Goal: Task Accomplishment & Management: Complete application form

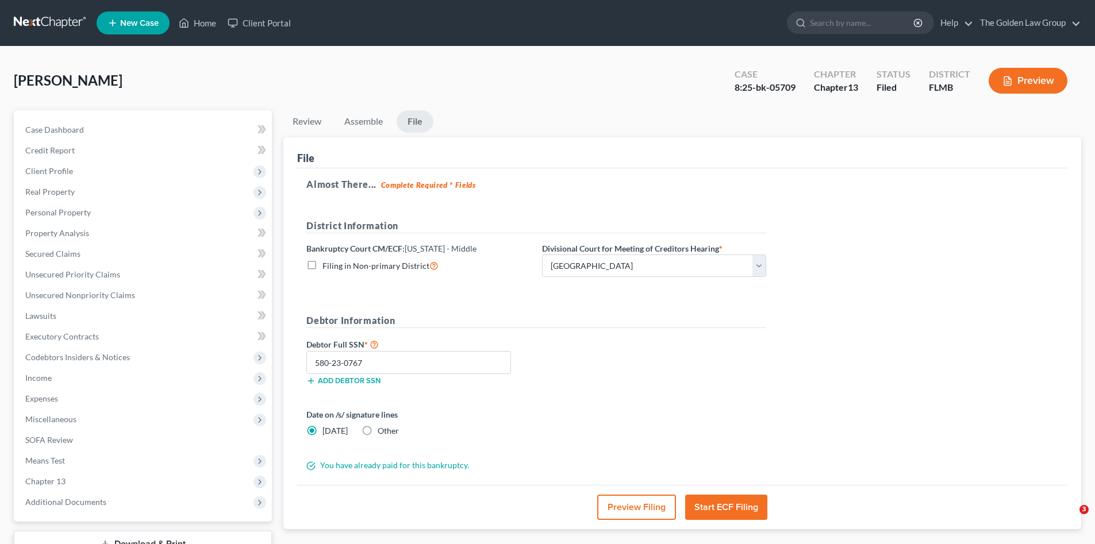
select select "3"
click at [134, 19] on span "New Case" at bounding box center [139, 23] width 39 height 9
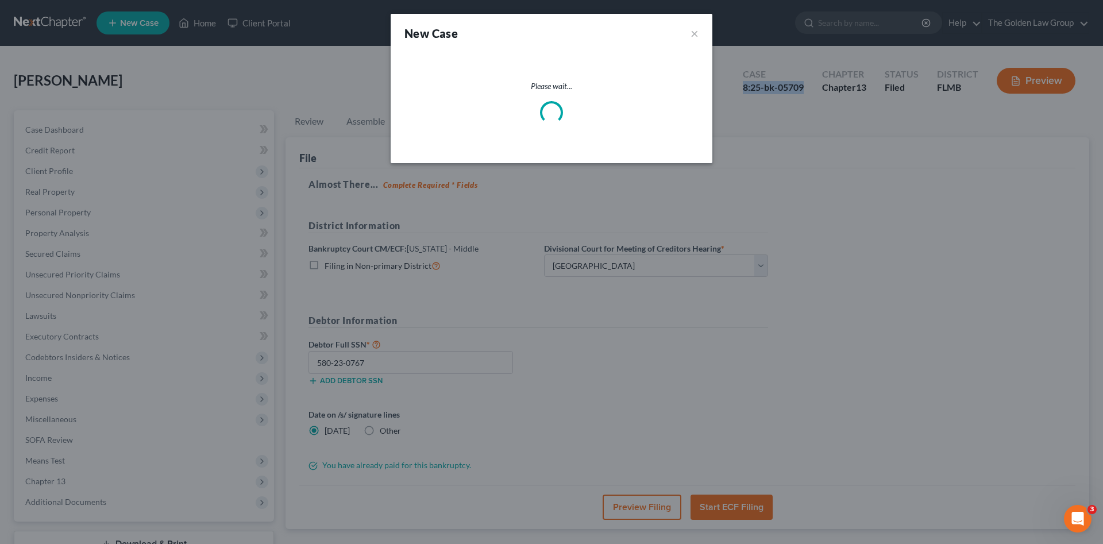
select select "15"
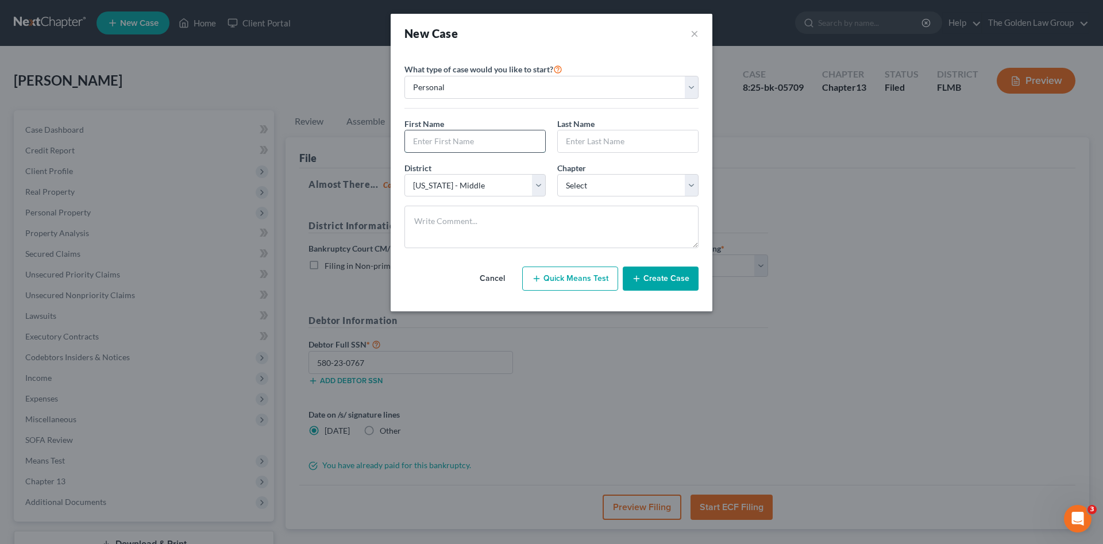
click at [486, 138] on input "text" at bounding box center [475, 141] width 140 height 22
click at [526, 141] on input "text" at bounding box center [475, 141] width 140 height 22
type input "Lisa"
type input "Setien"
click at [629, 177] on select "Select 7 11 12 13" at bounding box center [627, 185] width 141 height 23
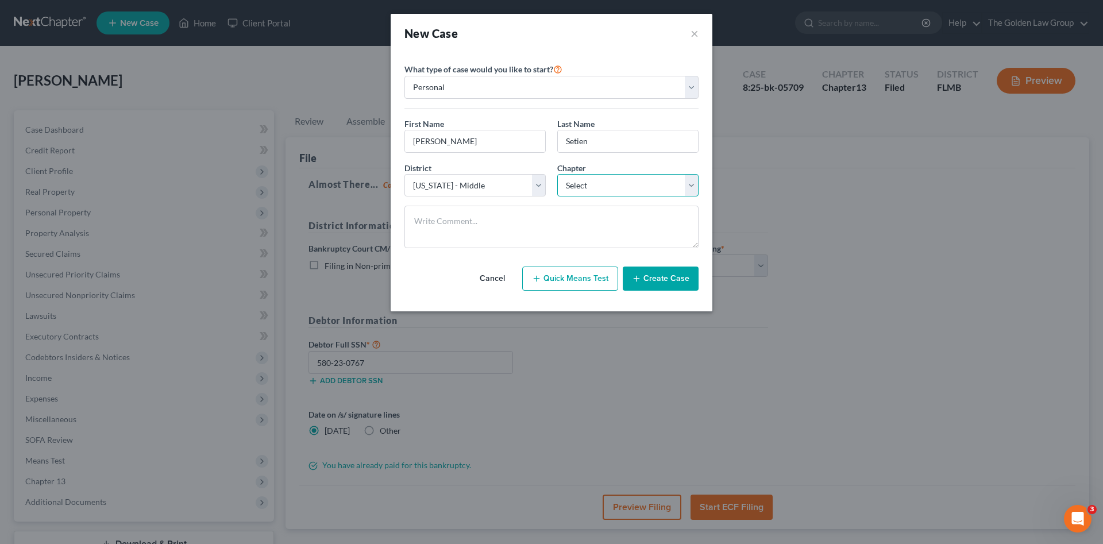
select select "0"
click at [557, 174] on select "Select 7 11 12 13" at bounding box center [627, 185] width 141 height 23
click at [652, 280] on button "Create Case" at bounding box center [661, 279] width 76 height 24
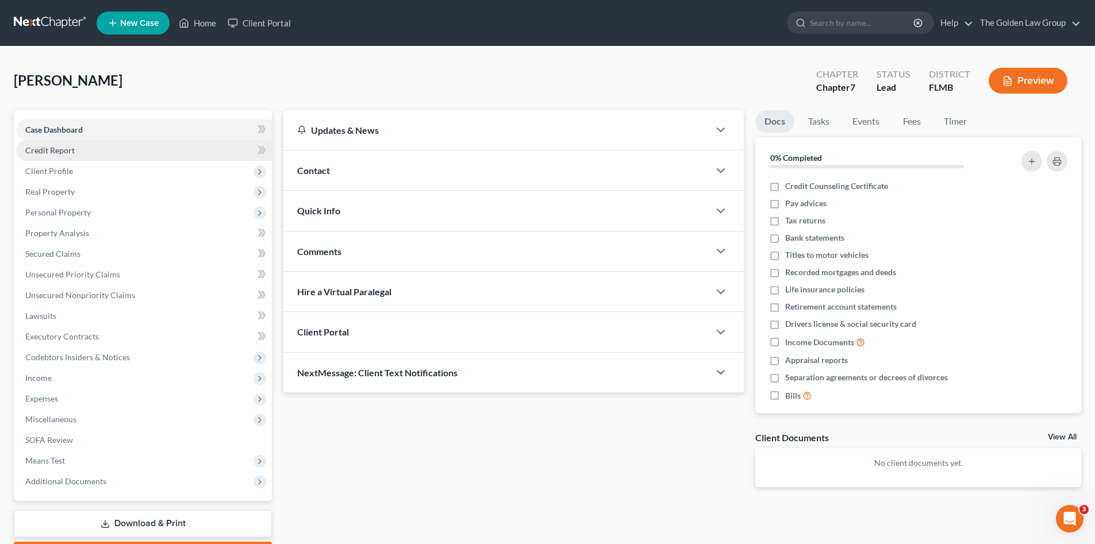
click at [63, 141] on link "Credit Report" at bounding box center [144, 150] width 256 height 21
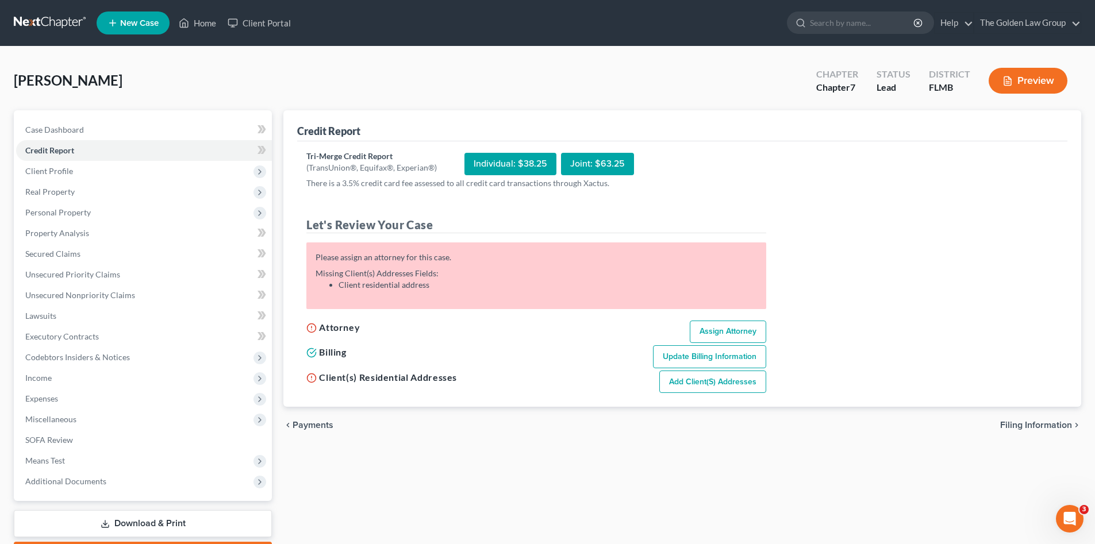
click at [737, 326] on link "Assign Attorney" at bounding box center [728, 332] width 76 height 23
select select "1"
select select "0"
select select "15"
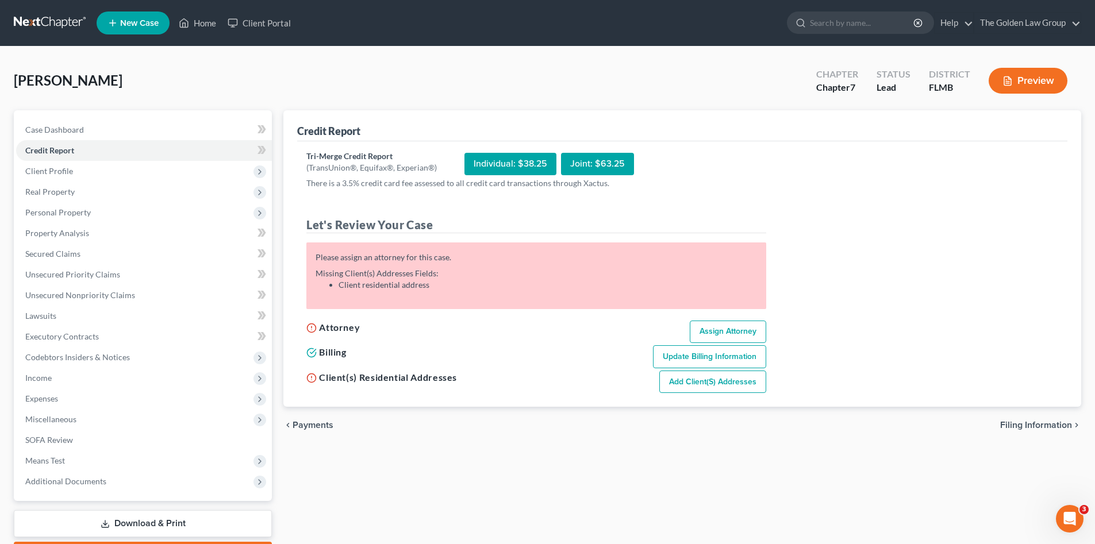
select select "9"
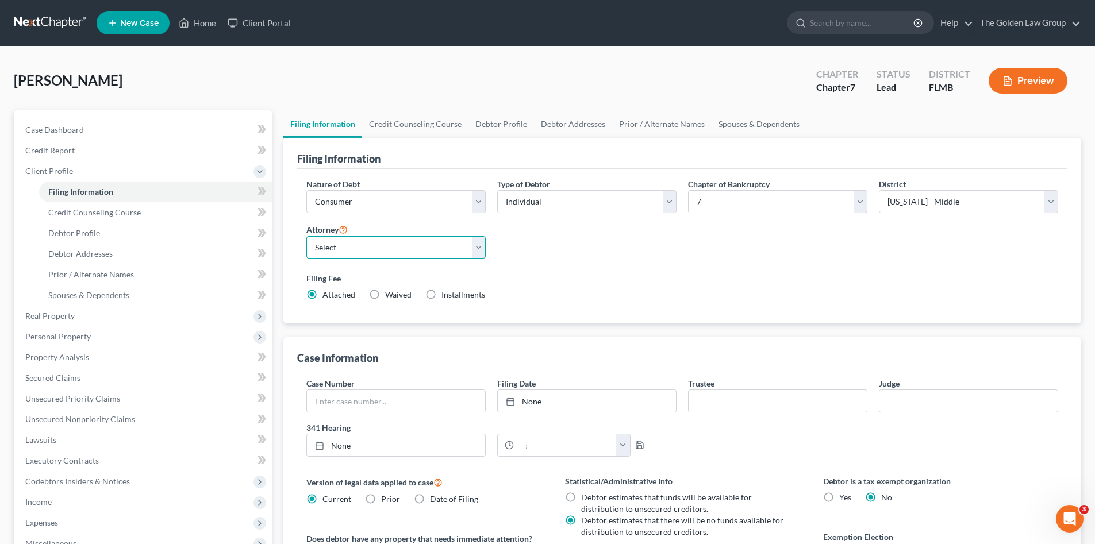
click at [402, 247] on select "Select G. Donald Golden - FLMB Eric Barksdale - FLMB Eric Barksdale - FLSB Susa…" at bounding box center [395, 247] width 179 height 23
select select "3"
click at [306, 236] on select "Select G. Donald Golden - FLMB Eric Barksdale - FLMB Eric Barksdale - FLSB Susa…" at bounding box center [395, 247] width 179 height 23
click at [109, 207] on span "Credit Counseling Course" at bounding box center [94, 212] width 93 height 10
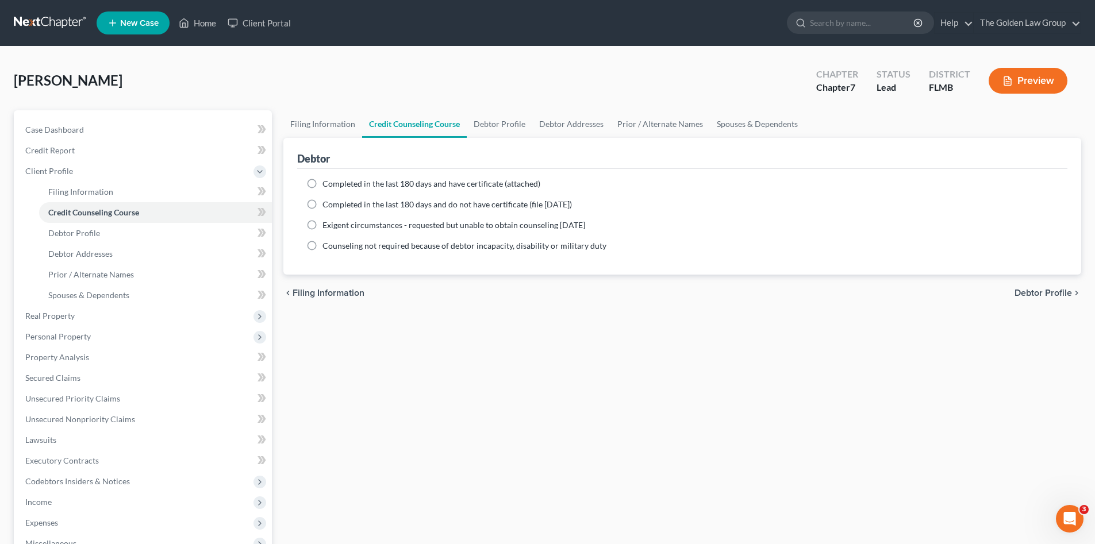
drag, startPoint x: 347, startPoint y: 184, endPoint x: 348, endPoint y: 273, distance: 88.5
click at [347, 184] on span "Completed in the last 180 days and have certificate (attached)" at bounding box center [431, 184] width 218 height 10
click at [334, 184] on input "Completed in the last 180 days and have certificate (attached)" at bounding box center [330, 181] width 7 height 7
radio input "true"
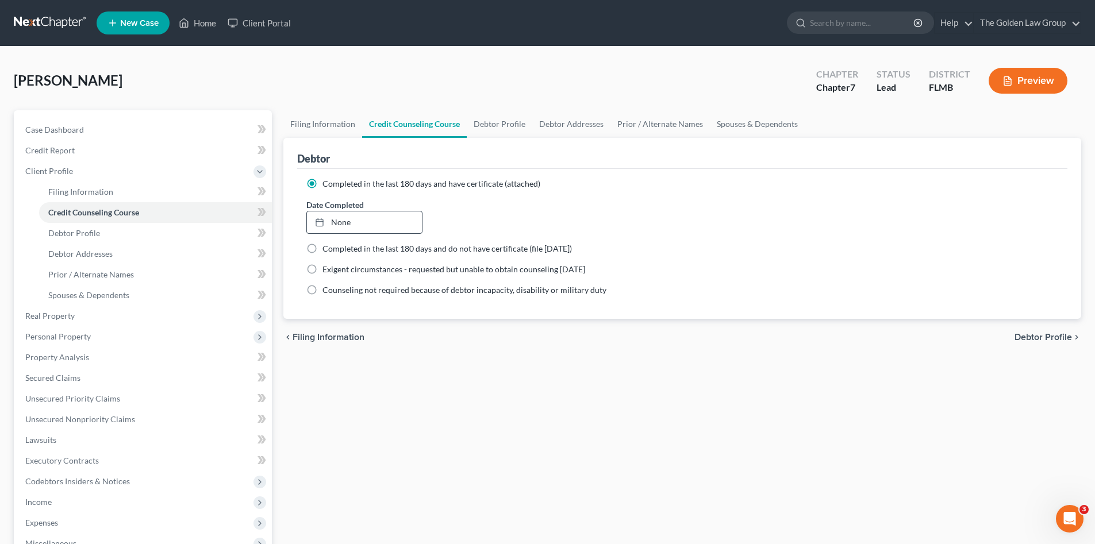
click at [328, 226] on div at bounding box center [323, 222] width 16 height 10
type input "8/13/2025"
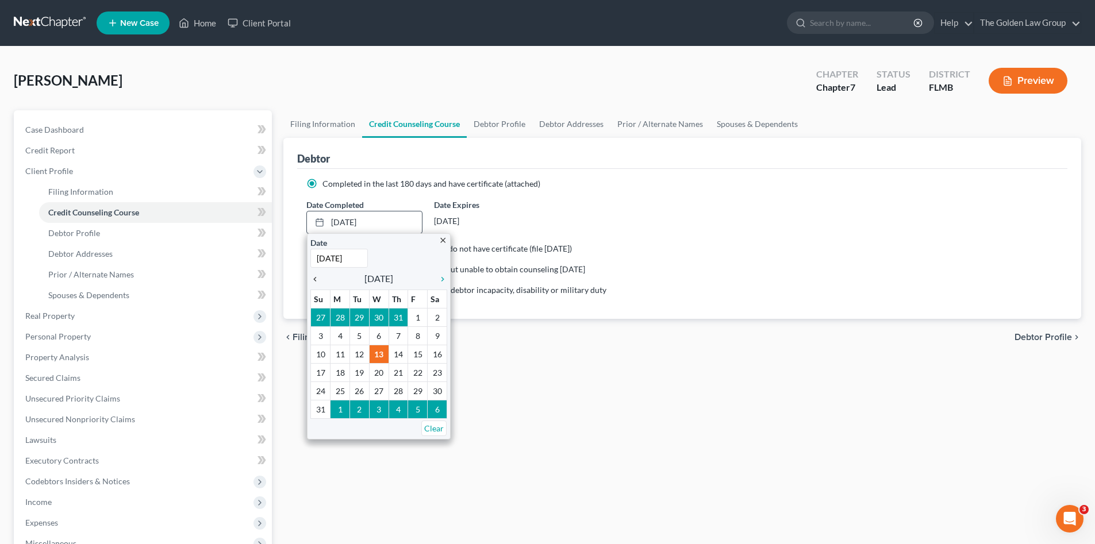
click at [317, 277] on icon "chevron_left" at bounding box center [317, 279] width 15 height 9
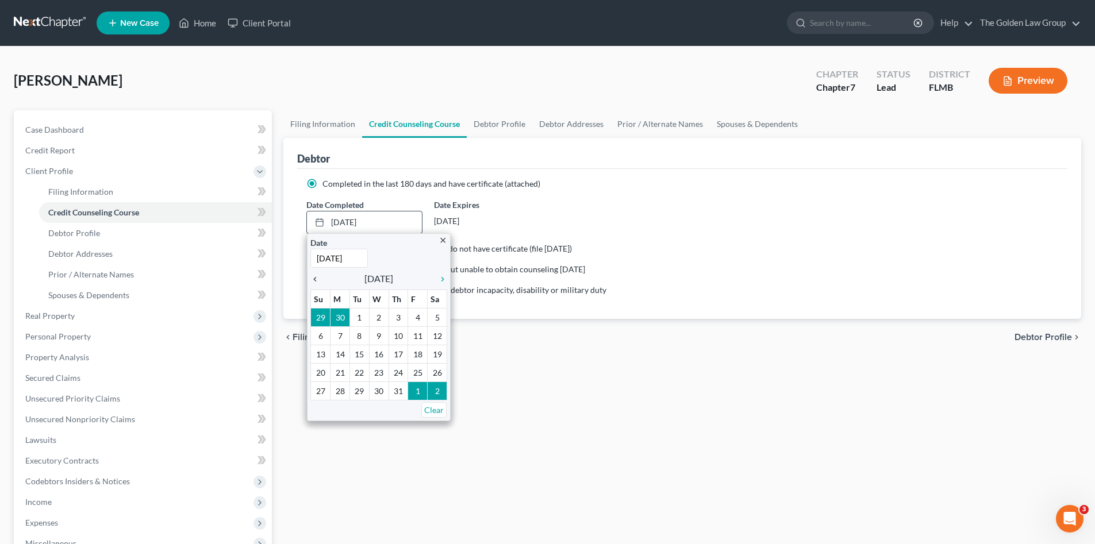
click at [317, 277] on icon "chevron_left" at bounding box center [317, 279] width 15 height 9
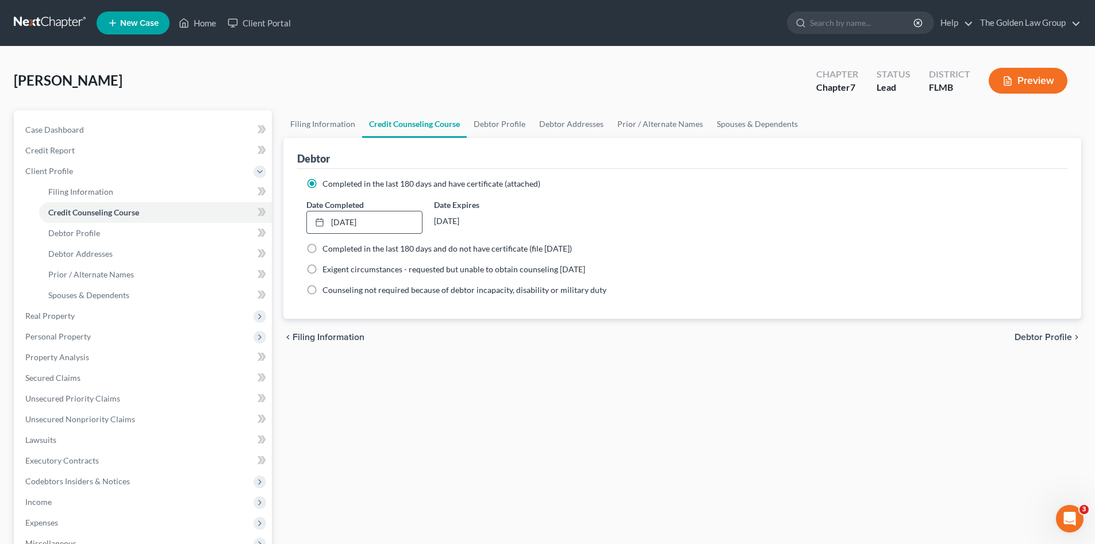
click at [375, 369] on div "Filing Information Credit Counseling Course Debtor Profile Debtor Addresses Pri…" at bounding box center [682, 400] width 809 height 581
click at [121, 226] on link "Debtor Profile" at bounding box center [155, 233] width 233 height 21
select select "0"
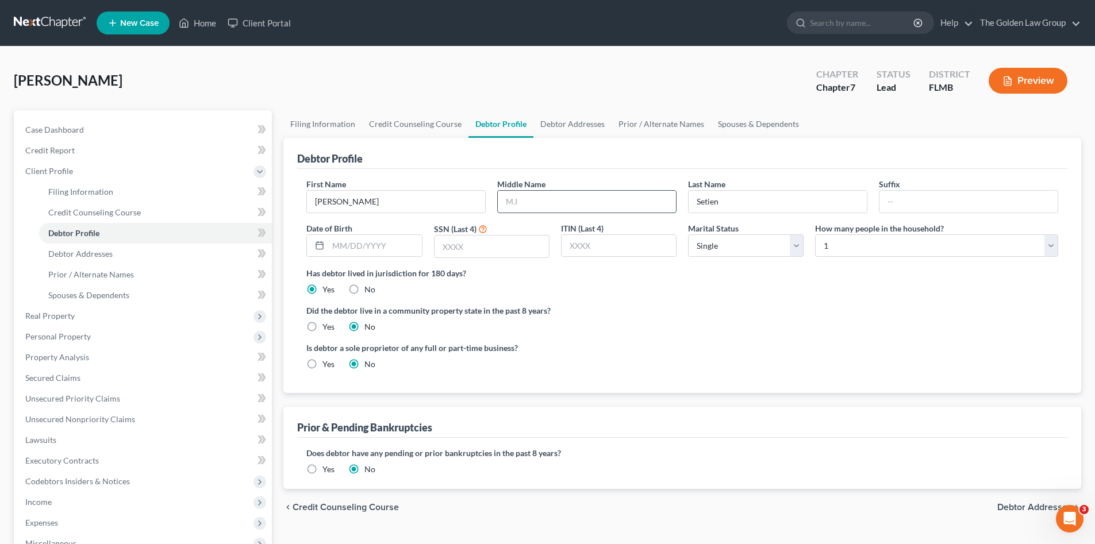
click at [538, 198] on input "text" at bounding box center [587, 202] width 178 height 22
click at [540, 200] on input "text" at bounding box center [587, 202] width 178 height 22
type input "Hendershott"
drag, startPoint x: 368, startPoint y: 240, endPoint x: 310, endPoint y: 249, distance: 58.8
click at [368, 240] on input "text" at bounding box center [374, 246] width 93 height 22
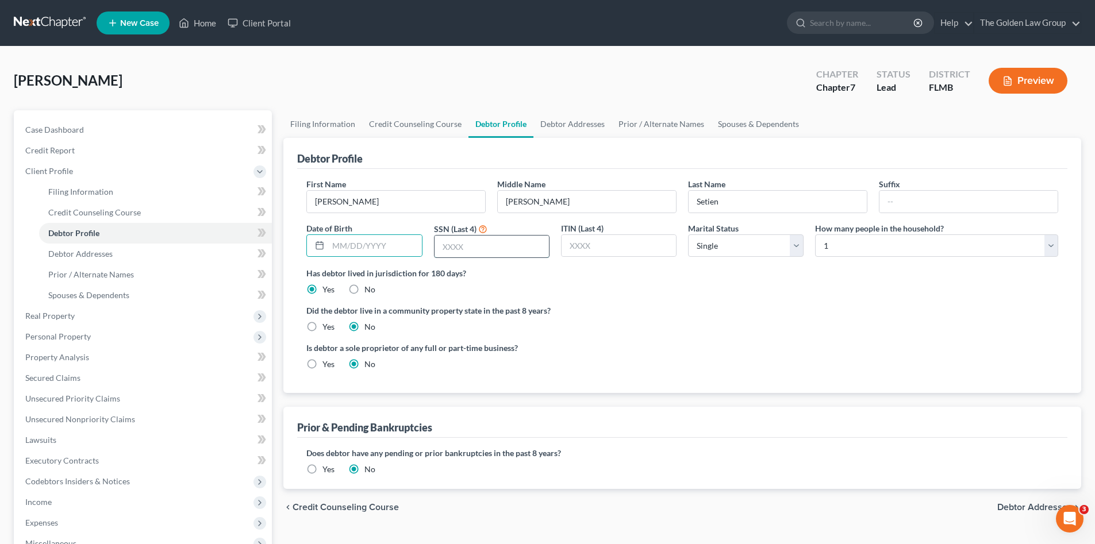
click at [476, 245] on input "text" at bounding box center [491, 247] width 114 height 22
type input "2422"
click at [393, 246] on input "text" at bounding box center [374, 246] width 93 height 22
type input "08/18/1966"
click at [757, 293] on div "Has debtor lived in jurisdiction for 180 days? Yes No Debtor must reside in jur…" at bounding box center [682, 281] width 752 height 28
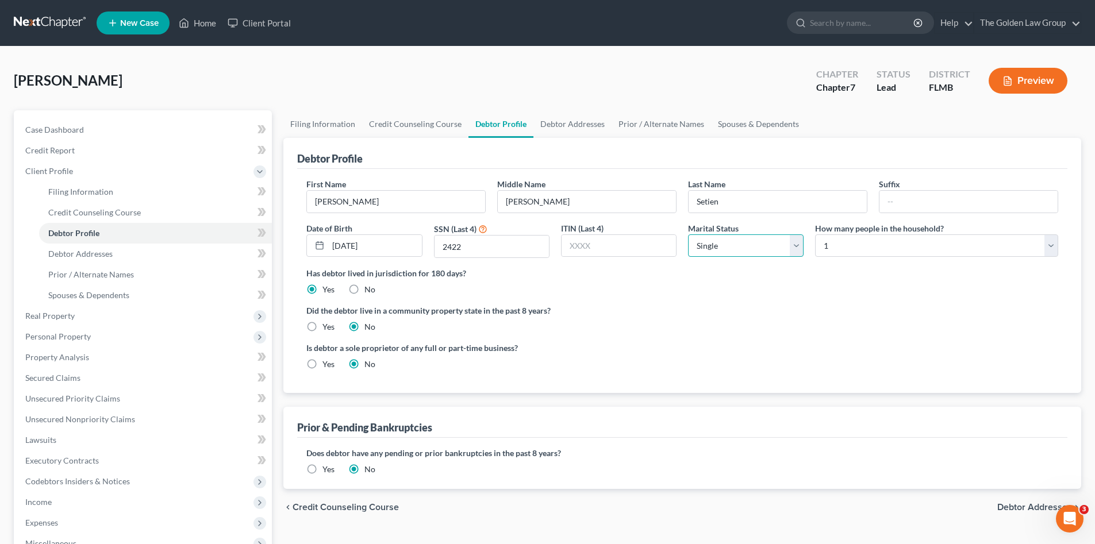
click at [797, 250] on select "Select Single Married Separated Divorced Widowed" at bounding box center [746, 245] width 116 height 23
click at [621, 278] on label "Has debtor lived in jurisdiction for 180 days?" at bounding box center [682, 273] width 752 height 12
click at [859, 245] on select "Select 1 2 3 4 5 6 7 8 9 10 11 12 13 14 15 16 17 18 19 20" at bounding box center [936, 245] width 243 height 23
click at [791, 245] on select "Select Single Married Separated Divorced Widowed" at bounding box center [746, 245] width 116 height 23
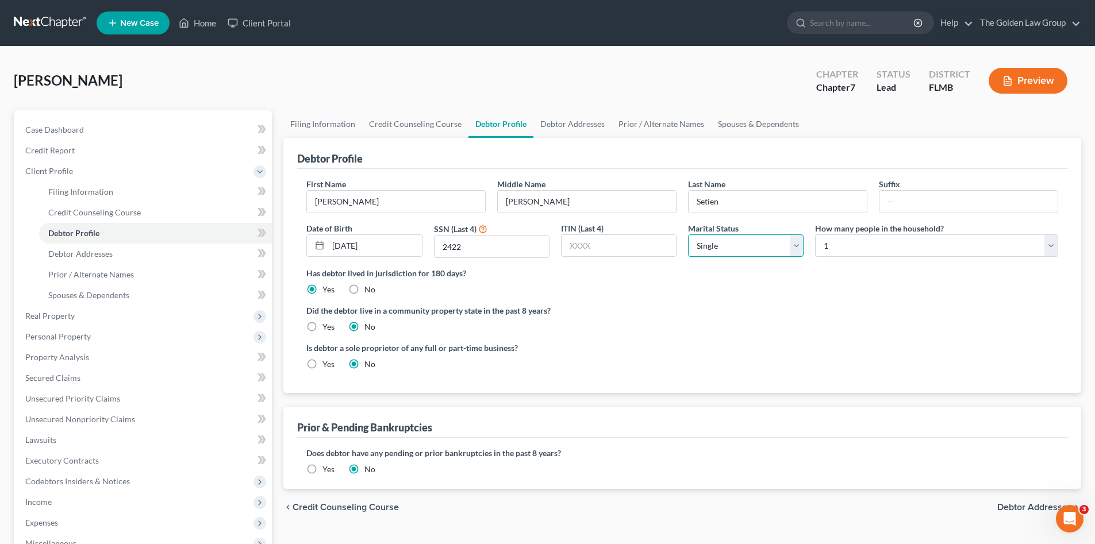
select select "3"
click at [688, 234] on select "Select Single Married Separated Divorced Widowed" at bounding box center [746, 245] width 116 height 23
click at [848, 249] on select "Select 1 2 3 4 5 6 7 8 9 10 11 12 13 14 15 16 17 18 19 20" at bounding box center [936, 245] width 243 height 23
select select "1"
click at [815, 234] on select "Select 1 2 3 4 5 6 7 8 9 10 11 12 13 14 15 16 17 18 19 20" at bounding box center [936, 245] width 243 height 23
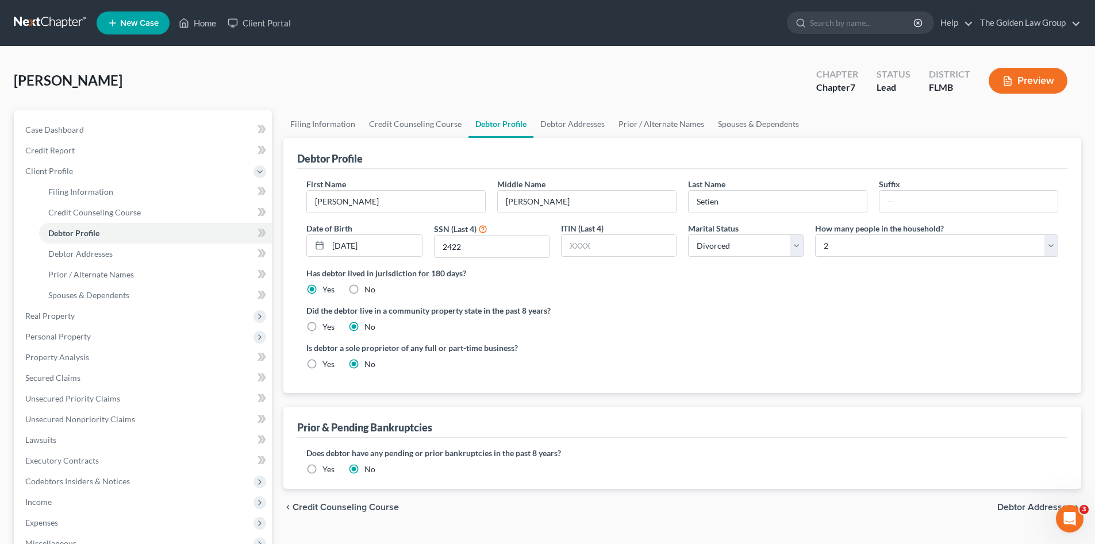
click at [761, 313] on label "Did the debtor live in a community property state in the past 8 years?" at bounding box center [682, 311] width 752 height 12
click at [1016, 505] on span "Debtor Addresses" at bounding box center [1034, 507] width 75 height 9
select select "0"
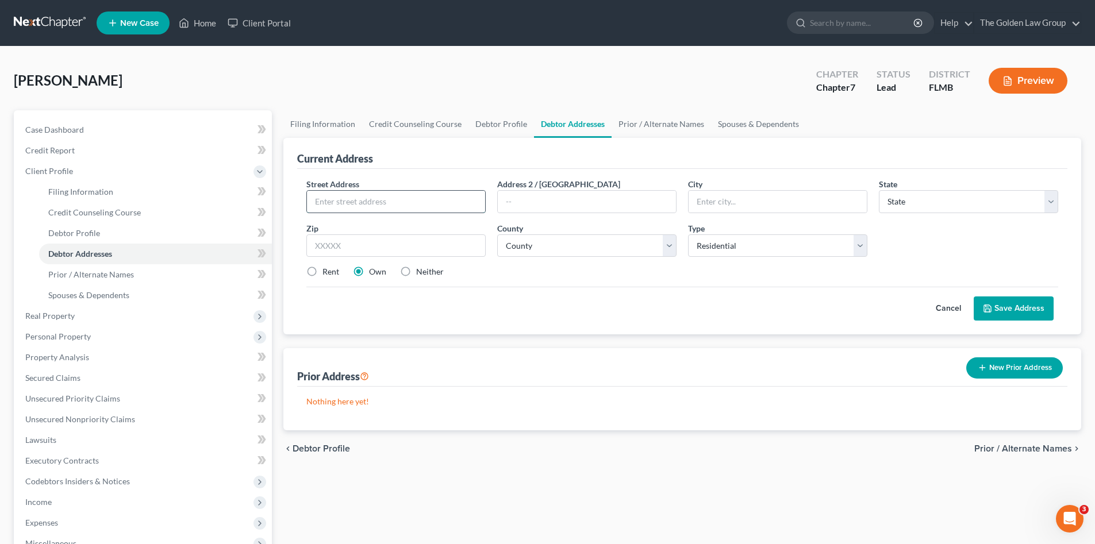
click at [333, 201] on input "text" at bounding box center [396, 202] width 178 height 22
type input "48 East Diamond Drive"
type input "Palm Coast"
select select "9"
type input "32164"
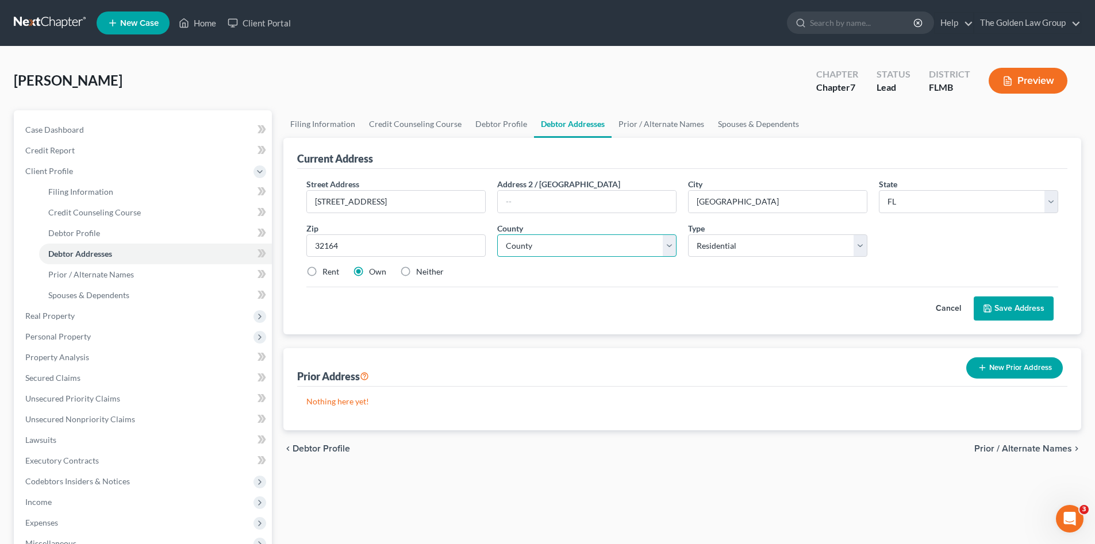
click at [561, 252] on select "County Alachua County Baker County Bay County Bradford County Brevard County Br…" at bounding box center [586, 245] width 179 height 23
select select "16"
click at [497, 234] on select "County Alachua County Baker County Bay County Bradford County Brevard County Br…" at bounding box center [586, 245] width 179 height 23
click at [575, 283] on div "Street Address * 48 East Diamond Drive Address 2 / PO Box City * Palm Coast Sta…" at bounding box center [682, 232] width 763 height 109
click at [322, 277] on label "Rent" at bounding box center [330, 271] width 17 height 11
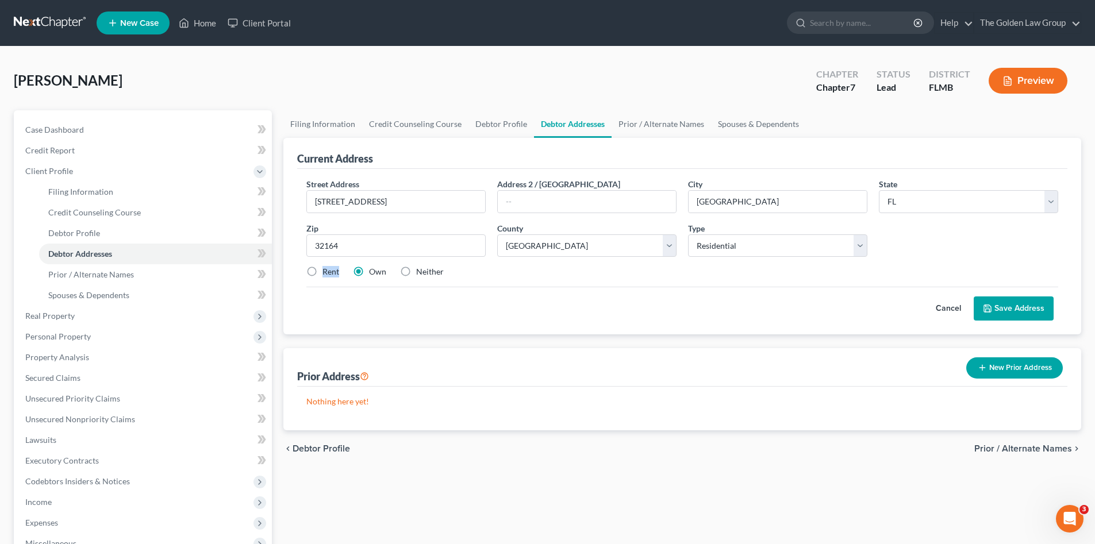
click at [322, 269] on label "Rent" at bounding box center [330, 271] width 17 height 11
click at [327, 269] on input "Rent" at bounding box center [330, 269] width 7 height 7
radio input "true"
click at [322, 271] on label "Rent" at bounding box center [330, 271] width 17 height 11
click at [327, 271] on input "Rent" at bounding box center [330, 269] width 7 height 7
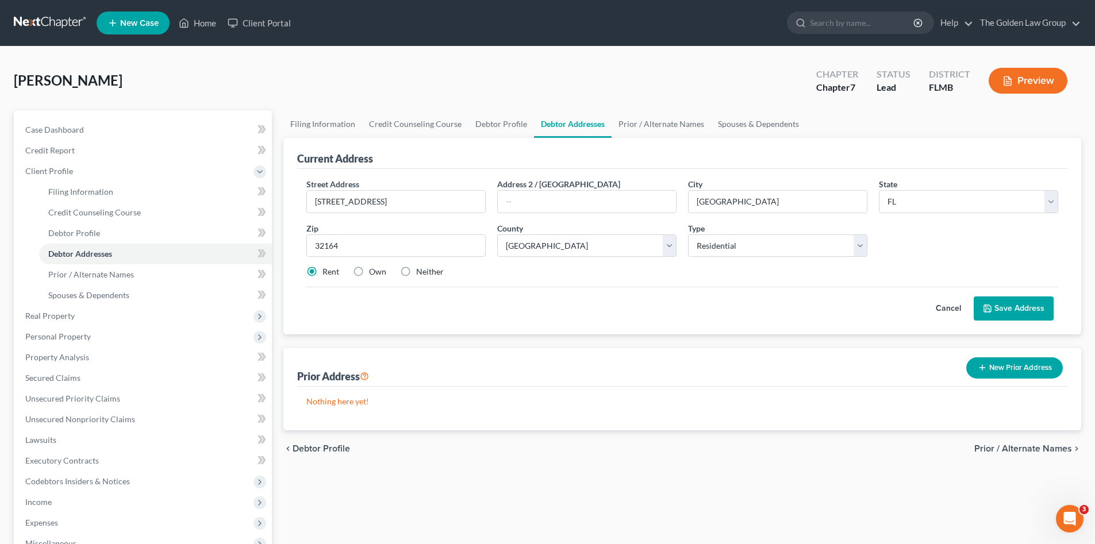
drag, startPoint x: 338, startPoint y: 294, endPoint x: 640, endPoint y: 321, distance: 302.3
click at [340, 295] on div "Cancel Save Address" at bounding box center [682, 304] width 752 height 34
click at [997, 296] on div "Cancel Save Address" at bounding box center [682, 304] width 752 height 34
click at [1002, 306] on button "Save Address" at bounding box center [1014, 309] width 80 height 24
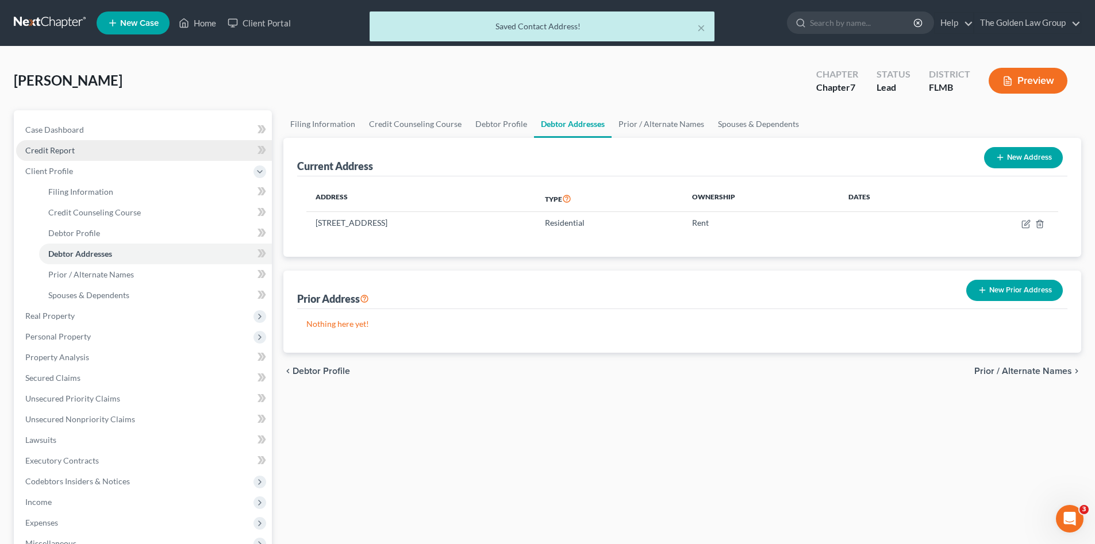
click at [49, 151] on span "Credit Report" at bounding box center [49, 150] width 49 height 10
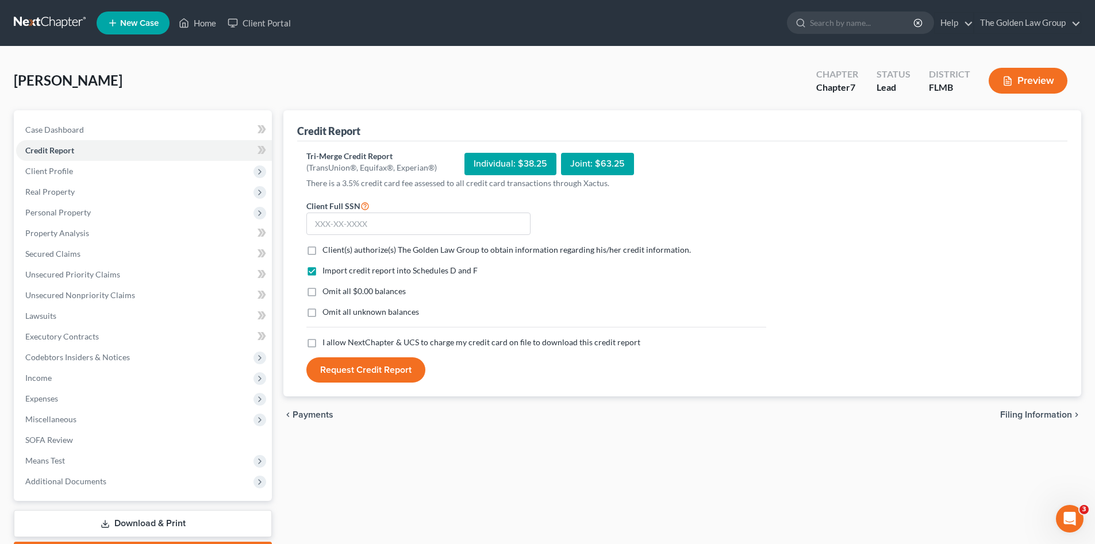
click at [322, 252] on label "Client(s) authorize(s) The Golden Law Group to obtain information regarding his…" at bounding box center [506, 249] width 368 height 11
click at [327, 252] on input "Client(s) authorize(s) The Golden Law Group to obtain information regarding his…" at bounding box center [330, 247] width 7 height 7
checkbox input "true"
click at [322, 289] on label "Omit all $0.00 balances" at bounding box center [363, 291] width 83 height 11
click at [327, 289] on input "Omit all $0.00 balances" at bounding box center [330, 289] width 7 height 7
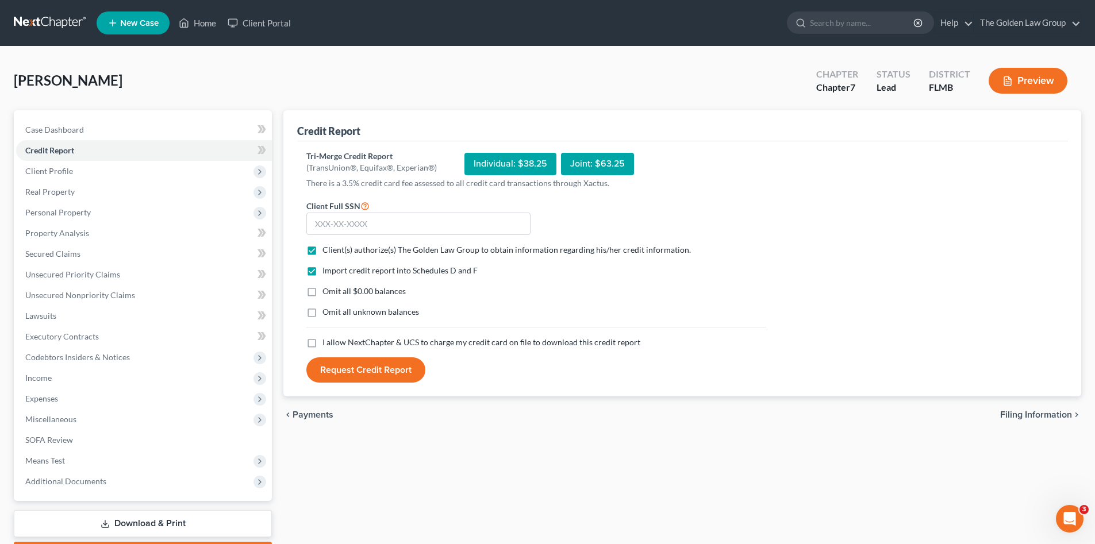
checkbox input "true"
click at [322, 313] on label "Omit all unknown balances" at bounding box center [370, 311] width 97 height 11
click at [327, 313] on input "Omit all unknown balances" at bounding box center [330, 309] width 7 height 7
checkbox input "true"
click at [322, 343] on label "I allow NextChapter & UCS to charge my credit card on file to download this cre…" at bounding box center [481, 342] width 318 height 11
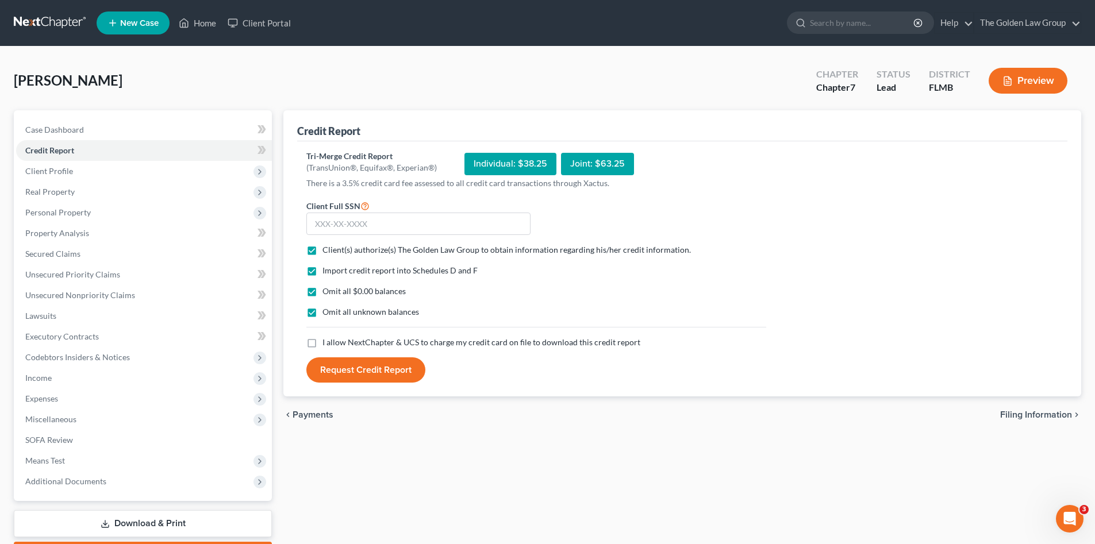
click at [327, 343] on input "I allow NextChapter & UCS to charge my credit card on file to download this cre…" at bounding box center [330, 340] width 7 height 7
checkbox input "true"
drag, startPoint x: 357, startPoint y: 226, endPoint x: 276, endPoint y: 213, distance: 81.5
click at [357, 226] on input "text" at bounding box center [418, 224] width 224 height 23
click at [563, 284] on div "Import credit report into Schedules D and F Omit all $0.00 balances Omit all un…" at bounding box center [536, 301] width 471 height 72
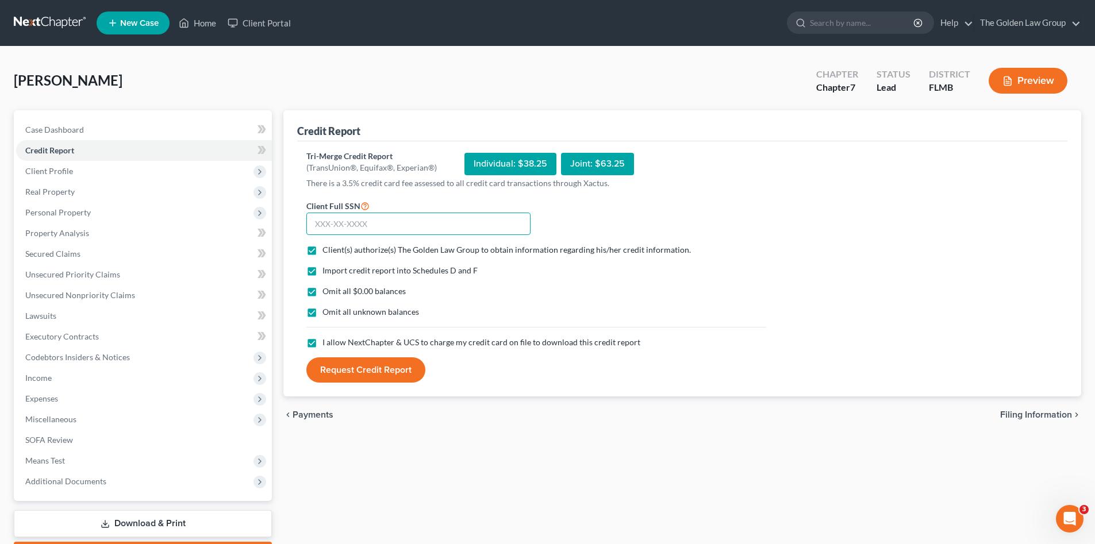
click at [421, 222] on input "text" at bounding box center [418, 224] width 224 height 23
click at [349, 227] on input "text" at bounding box center [418, 224] width 224 height 23
click at [445, 225] on input "text" at bounding box center [418, 224] width 224 height 23
type input "591-12-2422"
click at [394, 366] on button "Request Credit Report" at bounding box center [365, 369] width 119 height 25
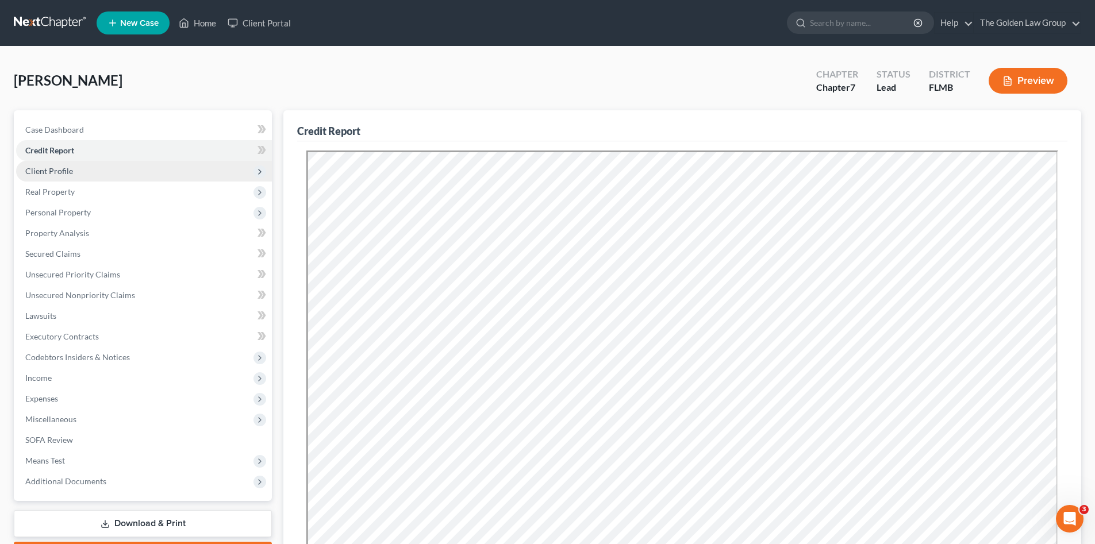
click at [105, 171] on span "Client Profile" at bounding box center [144, 171] width 256 height 21
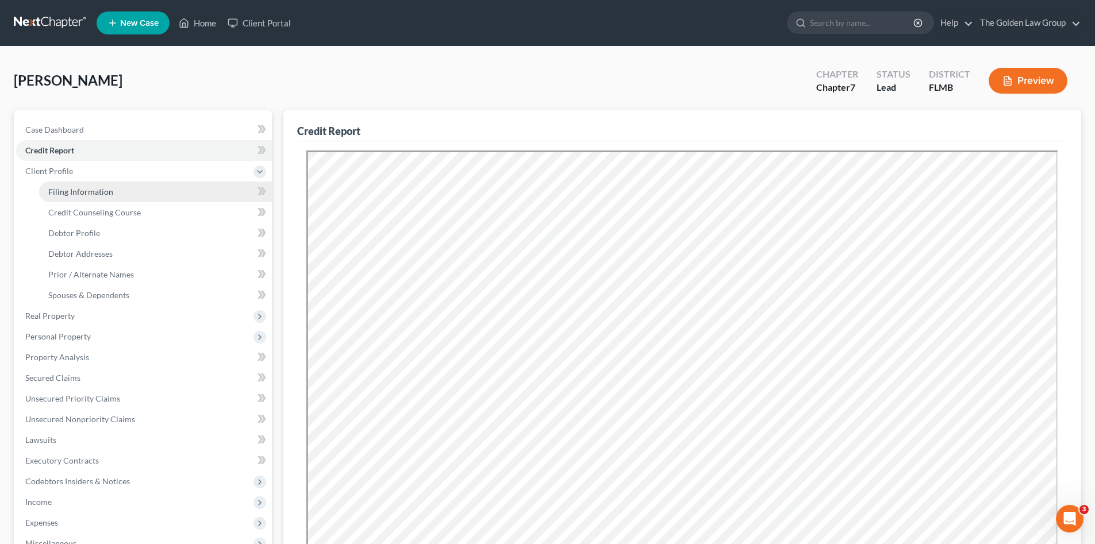
click at [85, 193] on span "Filing Information" at bounding box center [80, 192] width 65 height 10
select select "1"
select select "0"
select select "15"
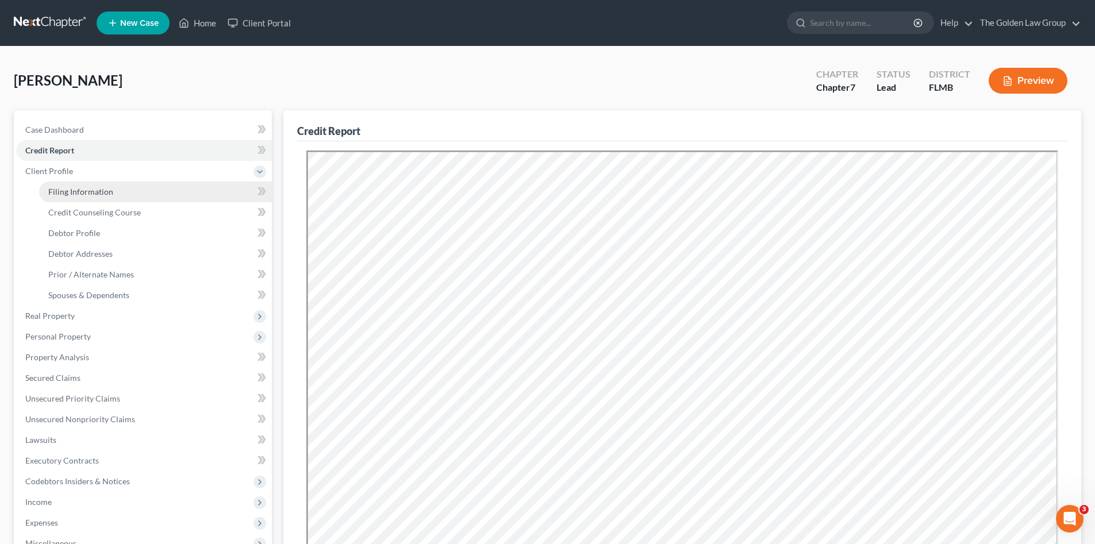
select select "3"
select select "9"
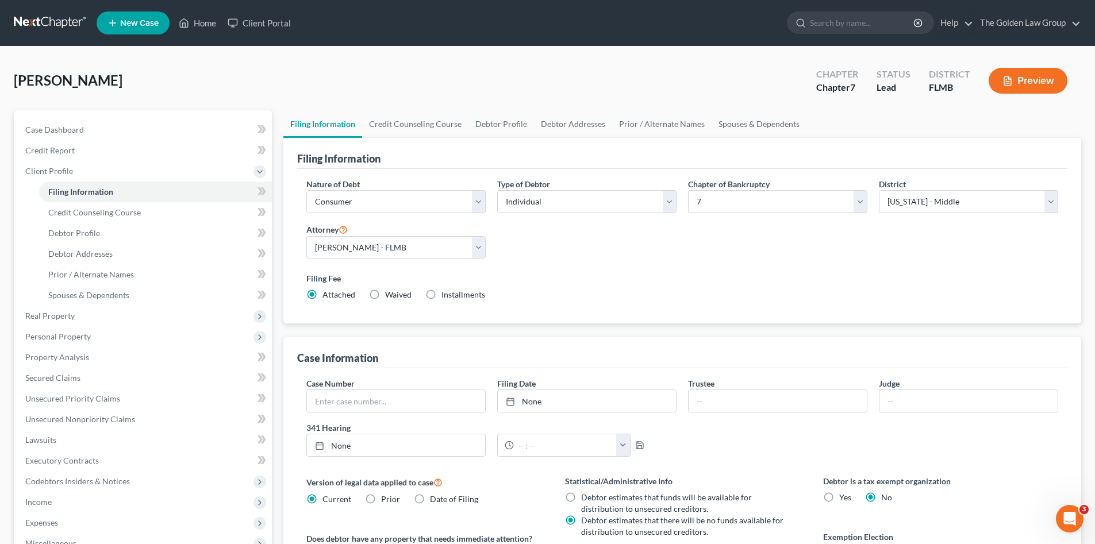
scroll to position [76, 0]
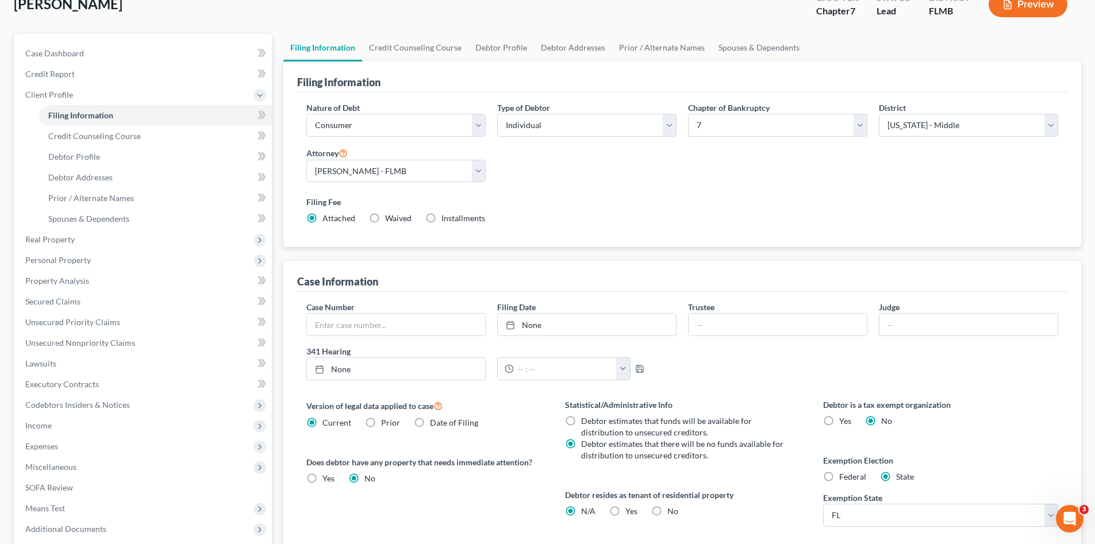
click at [625, 506] on label "Yes Yes" at bounding box center [631, 511] width 12 height 11
click at [630, 506] on input "Yes Yes" at bounding box center [633, 509] width 7 height 7
radio input "true"
radio input "false"
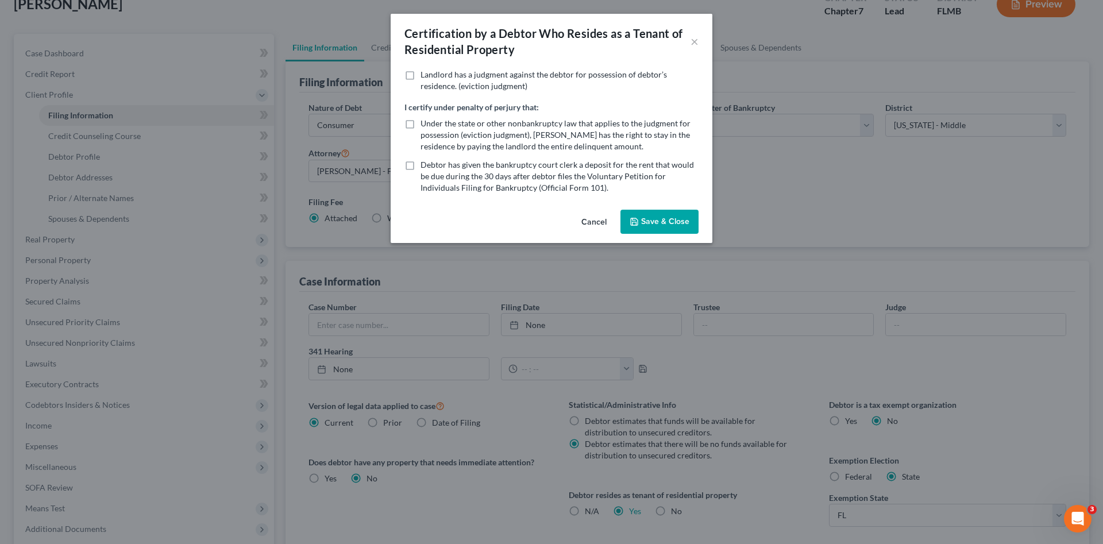
click at [661, 218] on button "Save & Close" at bounding box center [660, 222] width 78 height 24
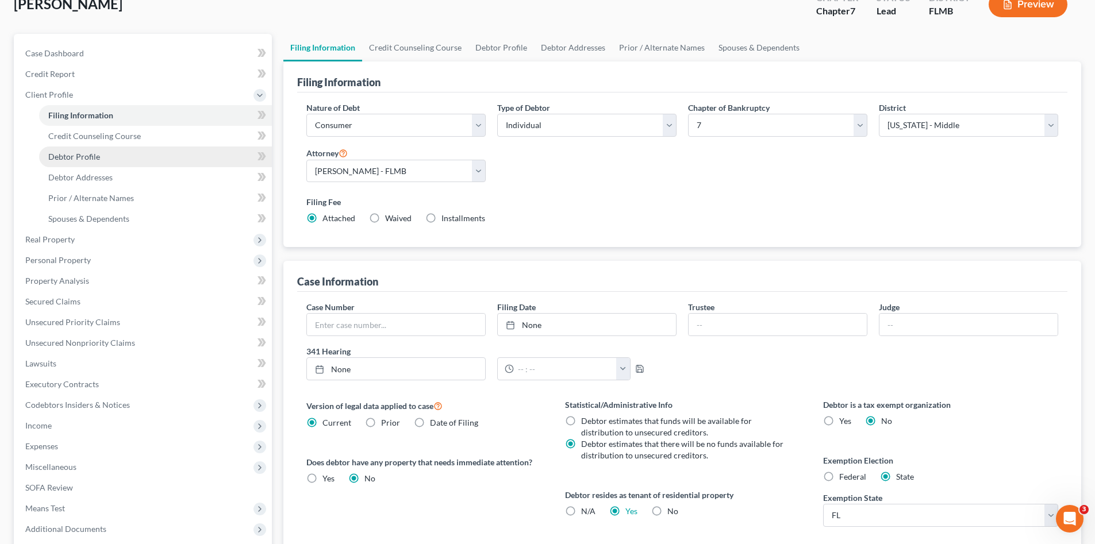
click at [133, 156] on link "Debtor Profile" at bounding box center [155, 157] width 233 height 21
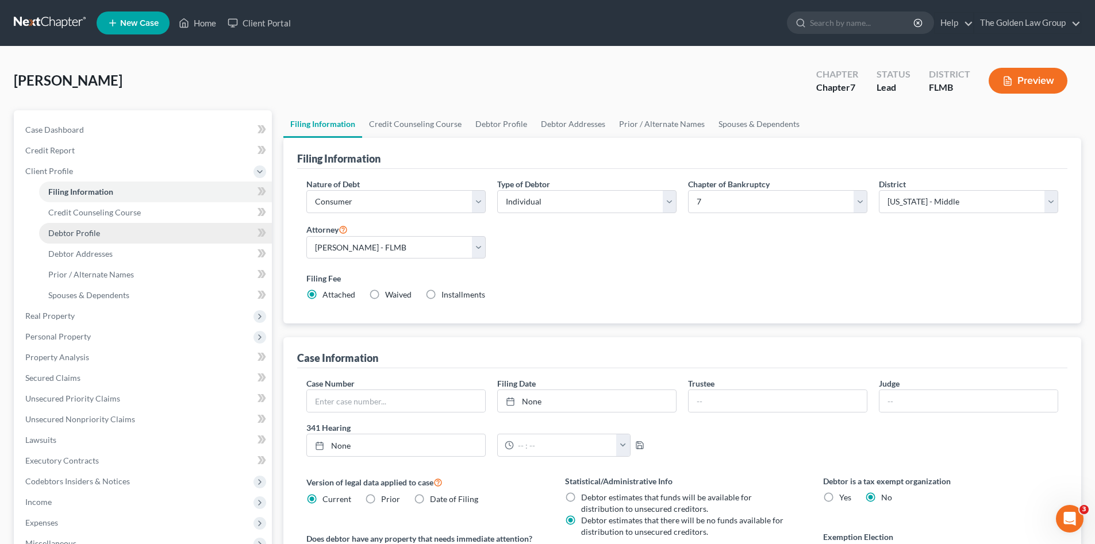
select select "3"
select select "1"
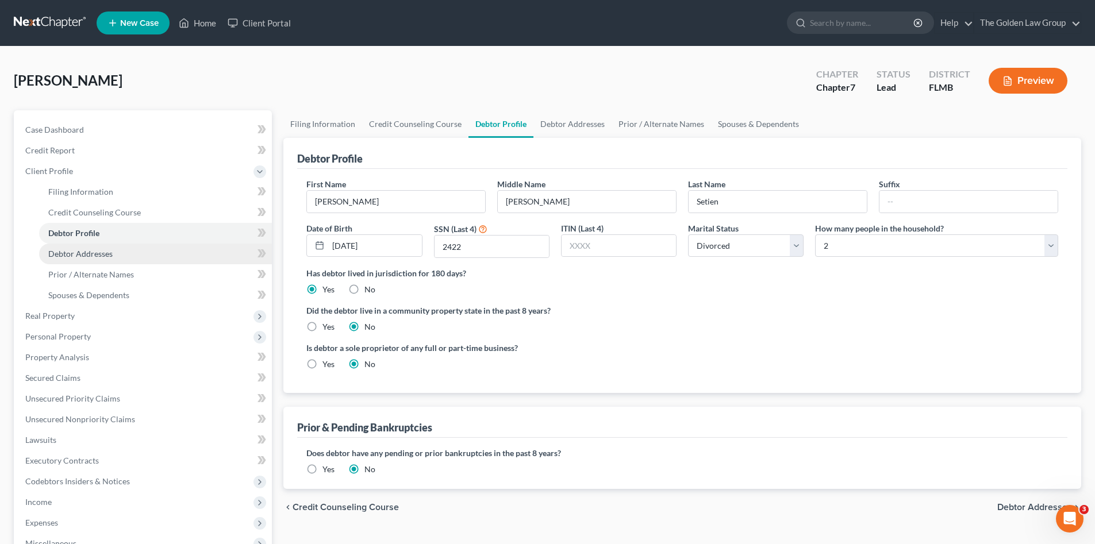
click at [148, 251] on link "Debtor Addresses" at bounding box center [155, 254] width 233 height 21
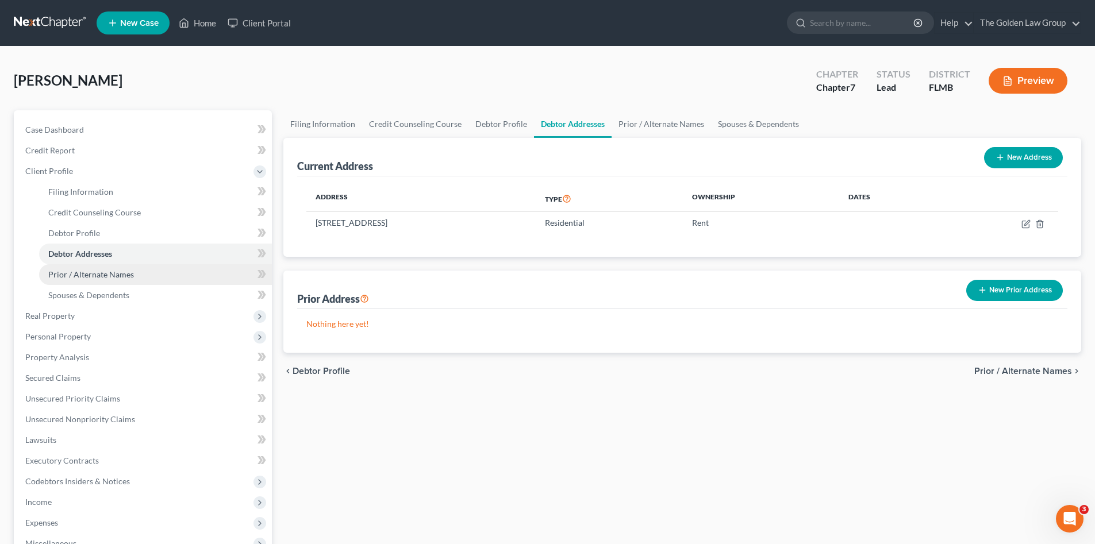
click at [161, 270] on link "Prior / Alternate Names" at bounding box center [155, 274] width 233 height 21
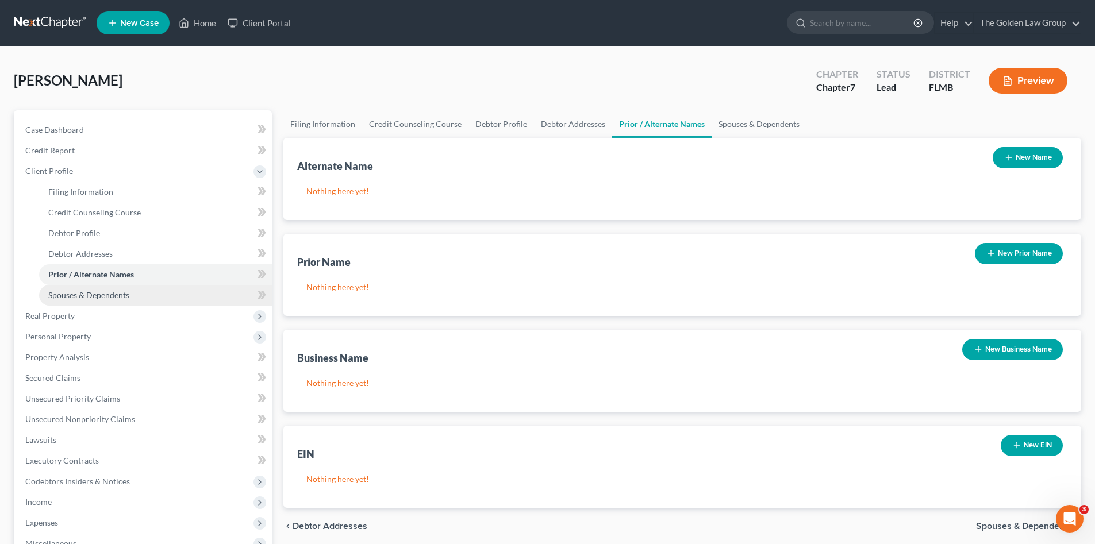
click at [161, 292] on link "Spouses & Dependents" at bounding box center [155, 295] width 233 height 21
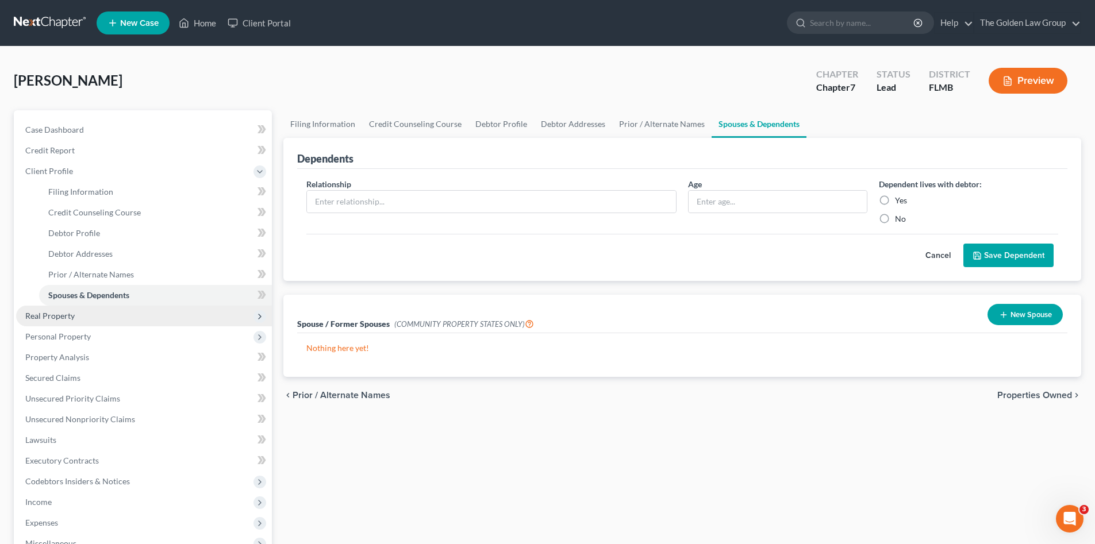
click at [144, 309] on span "Real Property" at bounding box center [144, 316] width 256 height 21
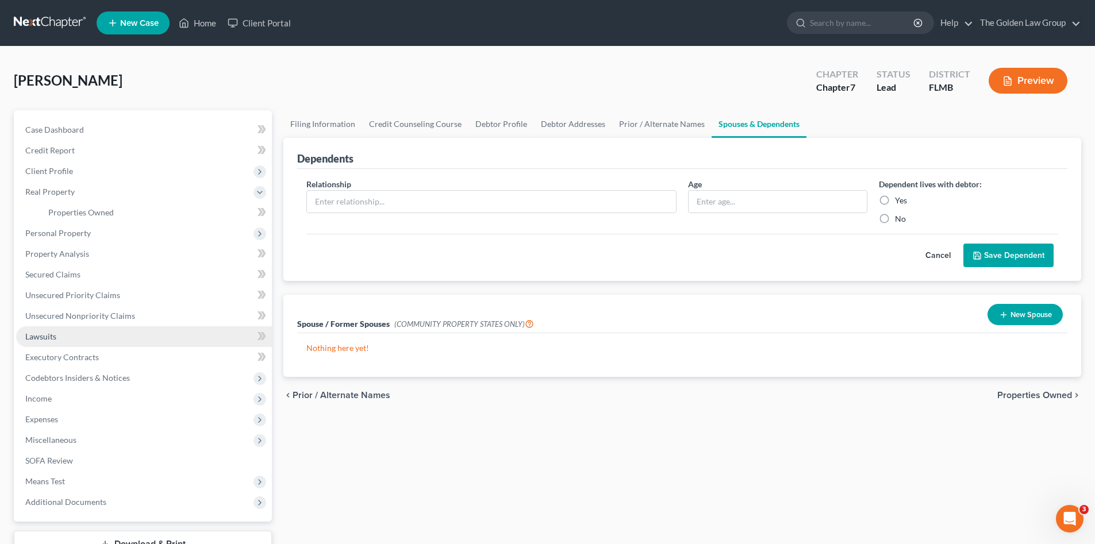
click at [136, 336] on link "Lawsuits" at bounding box center [144, 336] width 256 height 21
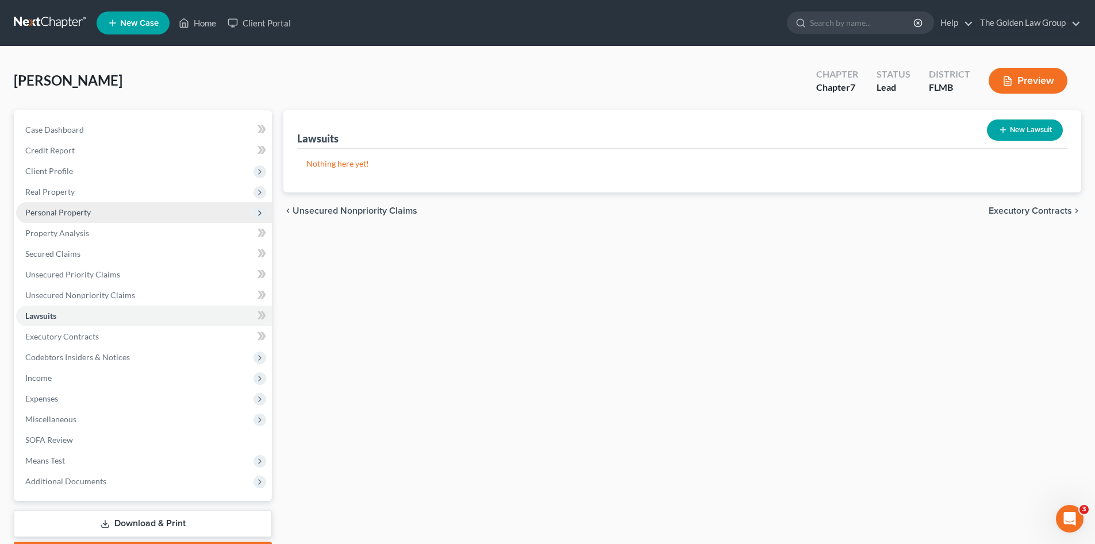
click at [117, 206] on span "Personal Property" at bounding box center [144, 212] width 256 height 21
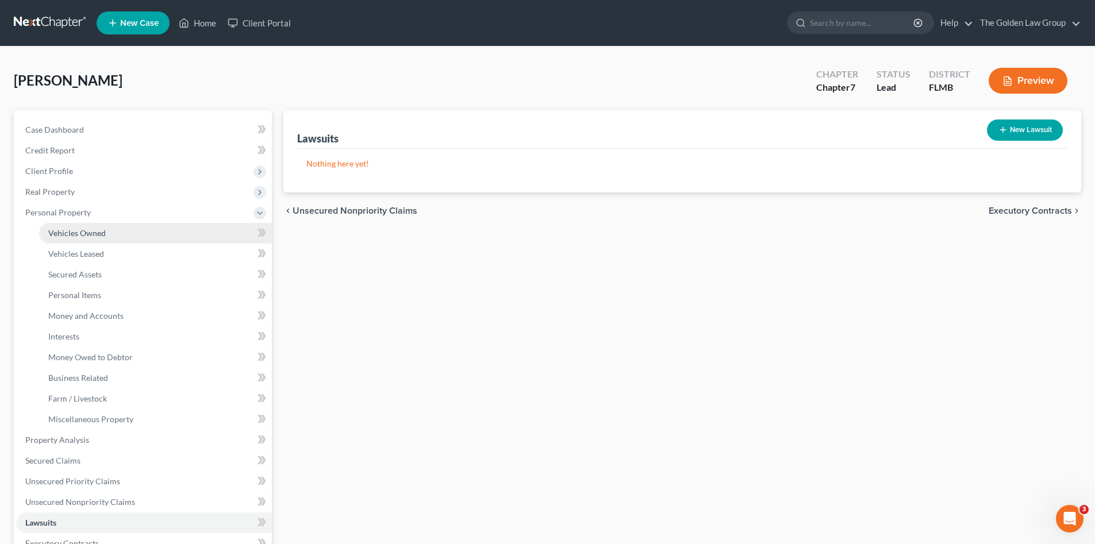
click at [121, 233] on link "Vehicles Owned" at bounding box center [155, 233] width 233 height 21
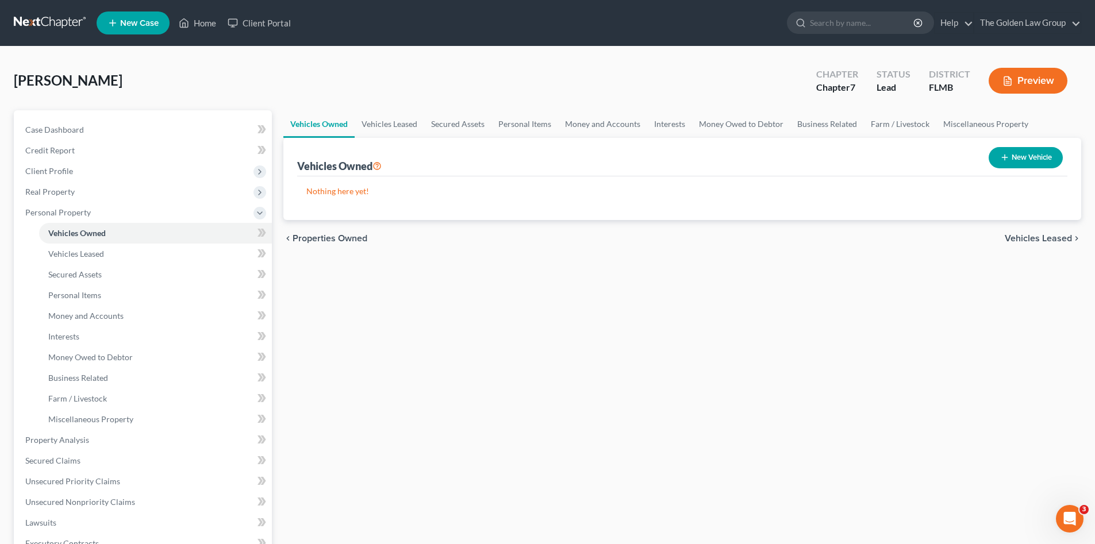
click at [1022, 158] on button "New Vehicle" at bounding box center [1025, 157] width 74 height 21
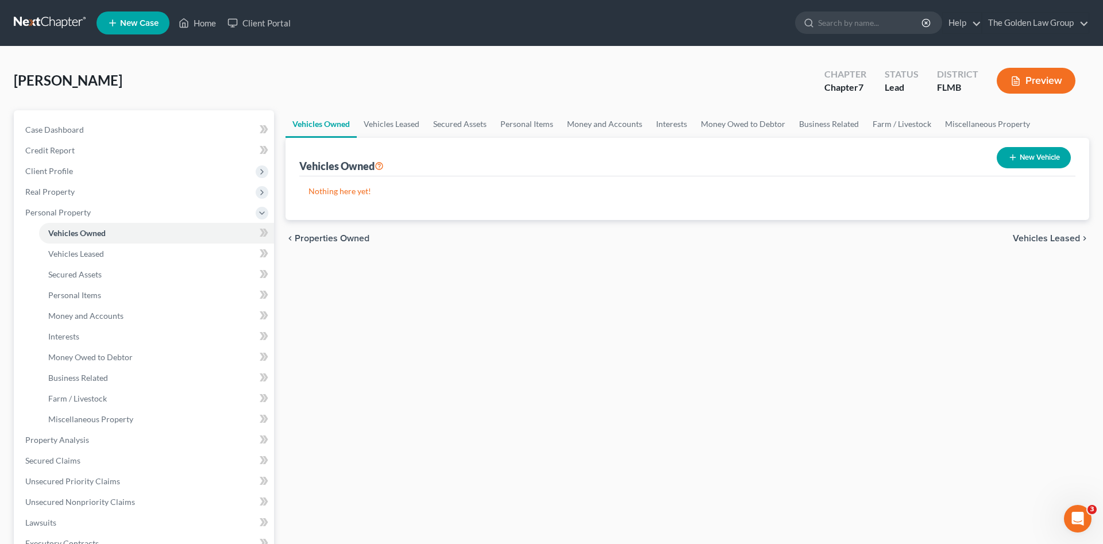
select select "0"
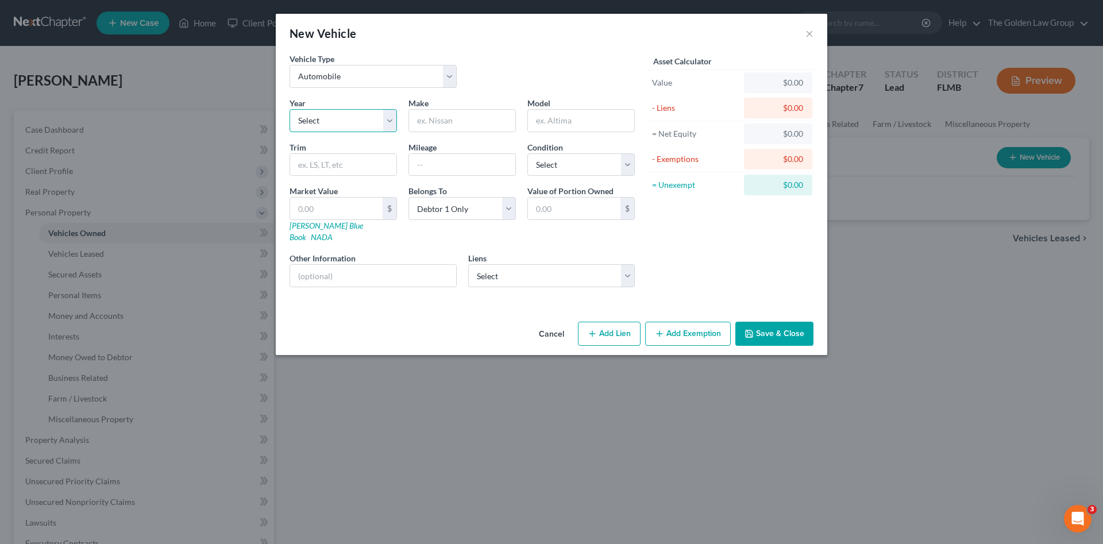
drag, startPoint x: 383, startPoint y: 120, endPoint x: 380, endPoint y: 126, distance: 7.5
click at [383, 120] on select "Select 2026 2025 2024 2023 2022 2021 2020 2019 2018 2017 2016 2015 2014 2013 20…" at bounding box center [343, 120] width 107 height 23
select select "4"
click at [290, 109] on select "Select 2026 2025 2024 2023 2022 2021 2020 2019 2018 2017 2016 2015 2014 2013 20…" at bounding box center [343, 120] width 107 height 23
click at [442, 122] on input "text" at bounding box center [462, 121] width 106 height 22
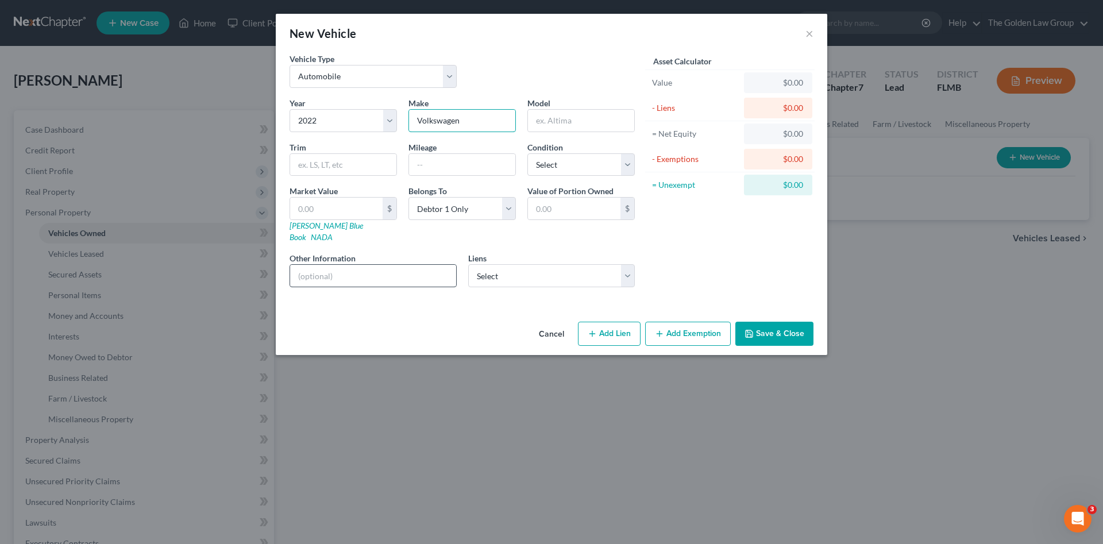
type input "Volkswagen"
click at [414, 265] on input "text" at bounding box center [373, 276] width 166 height 22
type input "VIN: 1V2FE2CA4NC219494"
click at [451, 317] on div "Cancel Add Lien Add Lease Add Exemption Save & Close" at bounding box center [552, 336] width 552 height 38
click at [560, 266] on select "Select Vystar Credit Union - $38,945.00" at bounding box center [551, 275] width 167 height 23
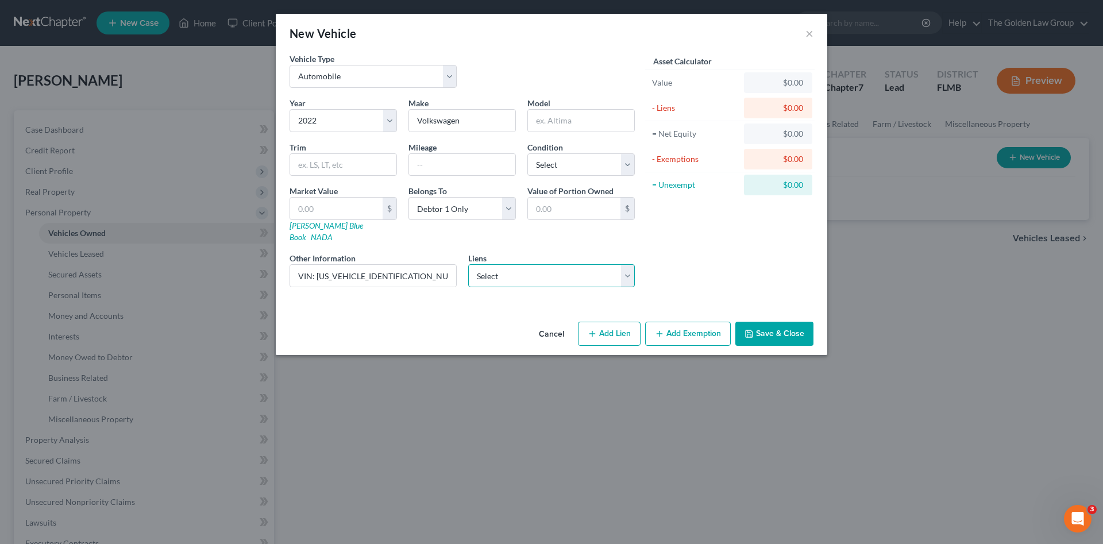
select select "9"
select select "0"
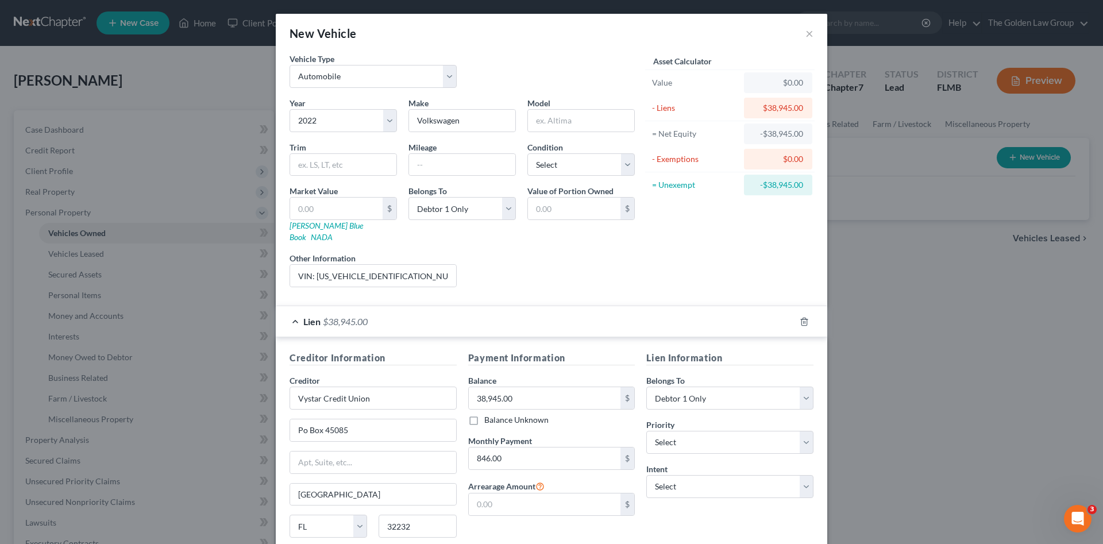
click at [514, 252] on div "Liens Select" at bounding box center [552, 269] width 179 height 35
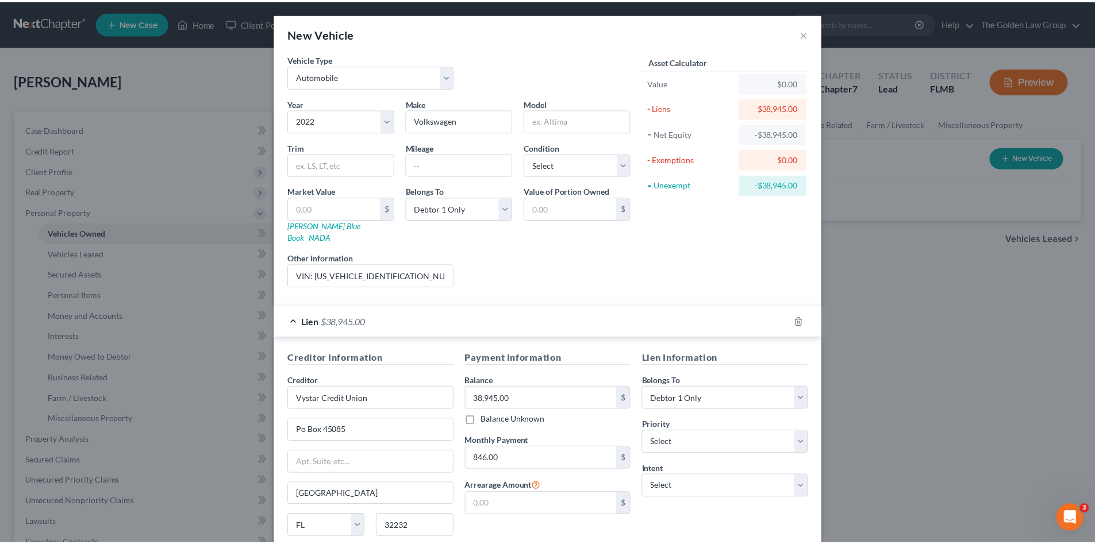
scroll to position [84, 0]
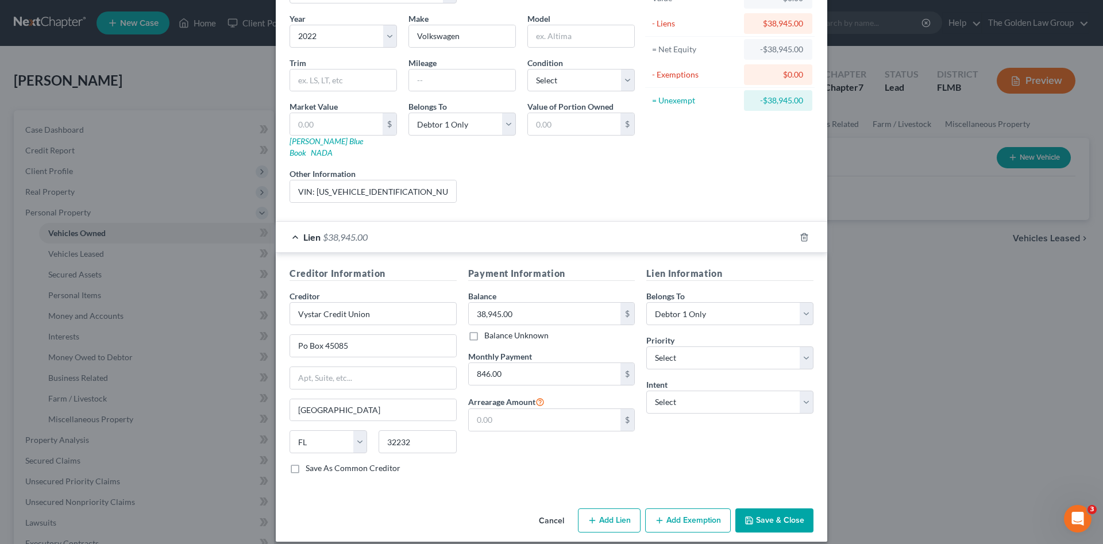
click at [781, 510] on button "Save & Close" at bounding box center [775, 521] width 78 height 24
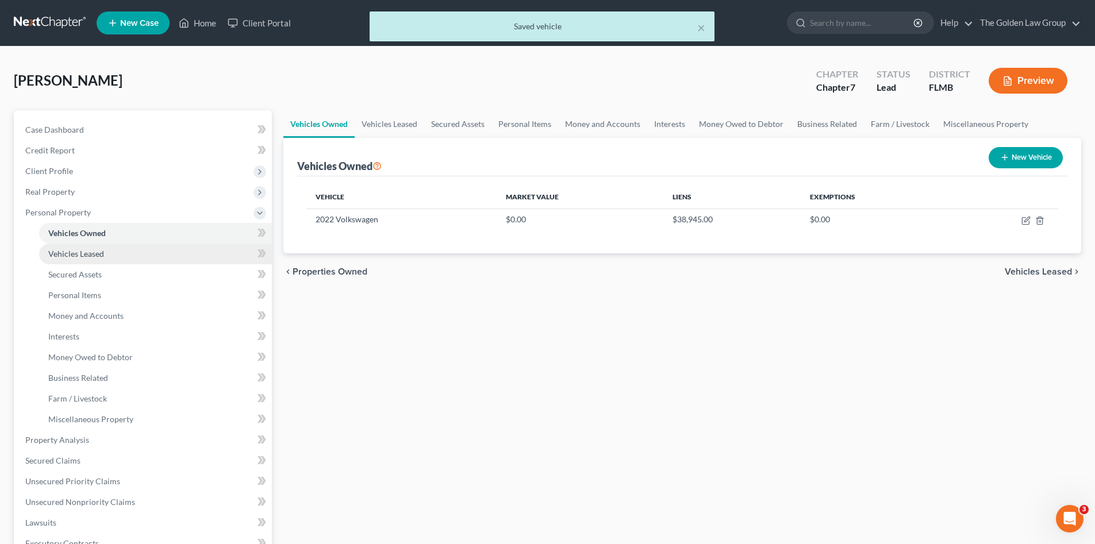
click at [93, 256] on span "Vehicles Leased" at bounding box center [76, 254] width 56 height 10
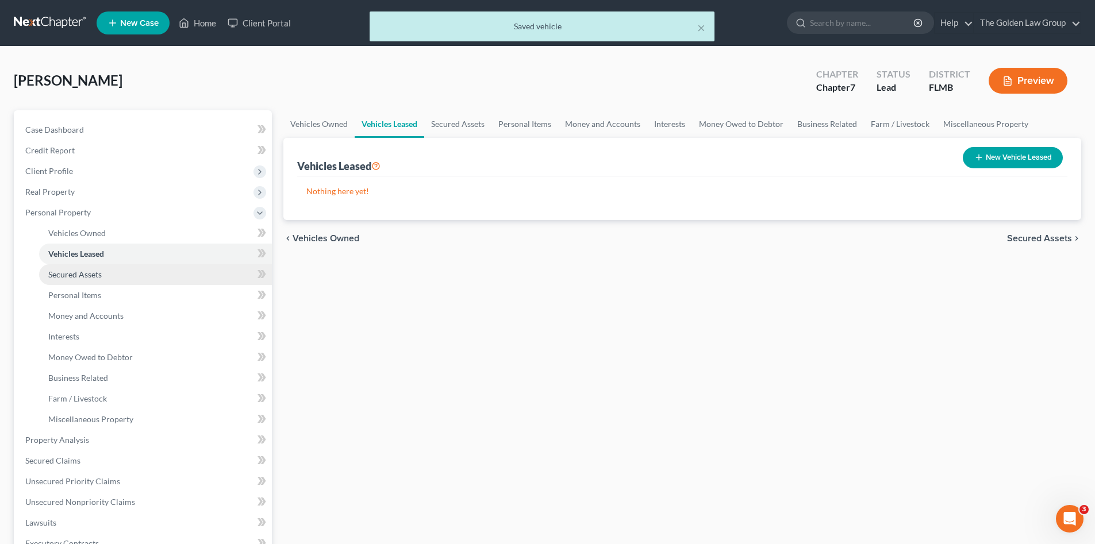
click at [108, 275] on link "Secured Assets" at bounding box center [155, 274] width 233 height 21
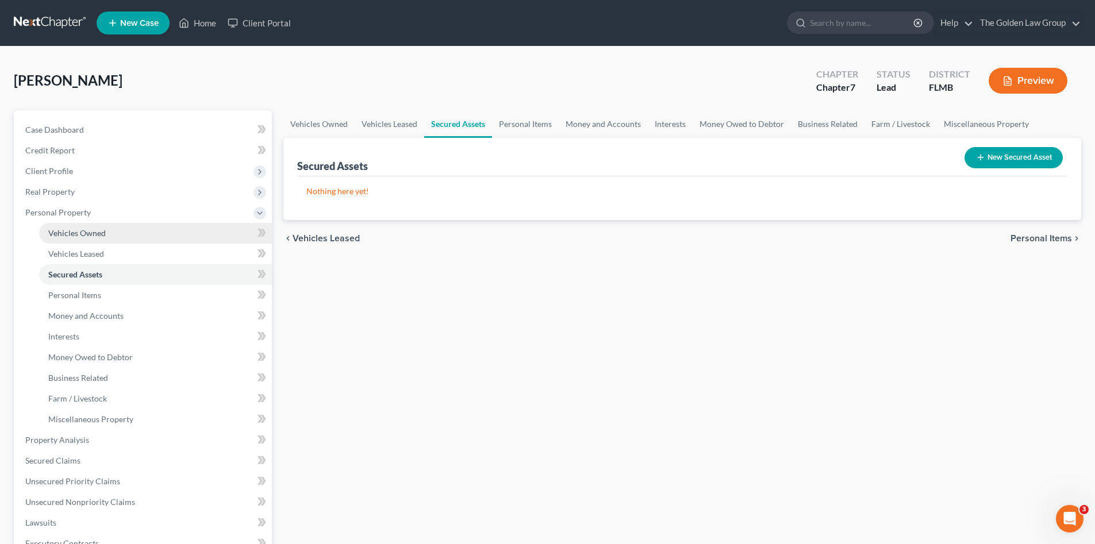
click at [87, 236] on span "Vehicles Owned" at bounding box center [76, 233] width 57 height 10
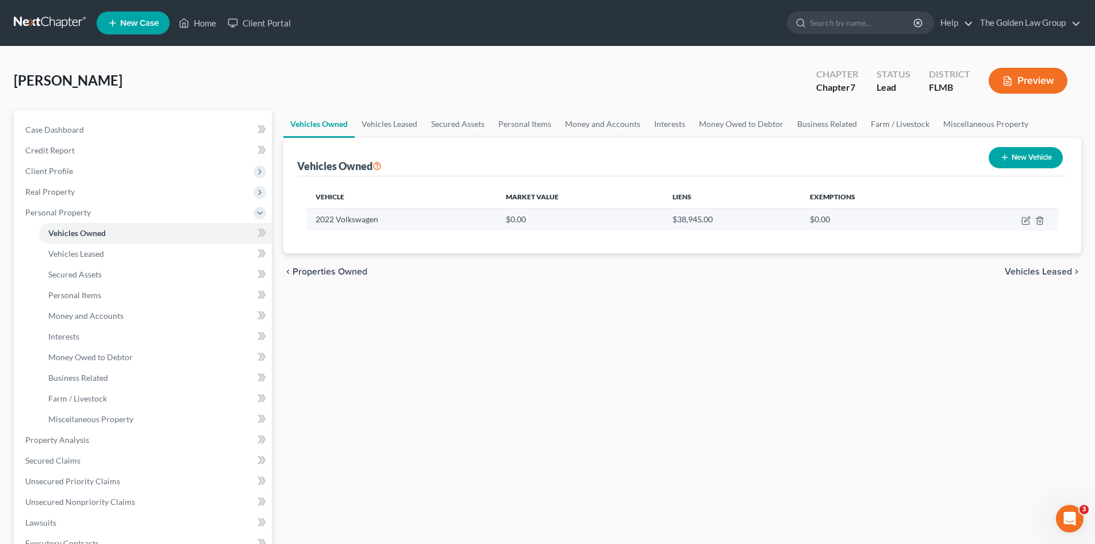
click at [1021, 221] on td at bounding box center [1004, 220] width 108 height 22
click at [1023, 221] on icon "button" at bounding box center [1025, 220] width 9 height 9
select select "0"
select select "4"
select select "0"
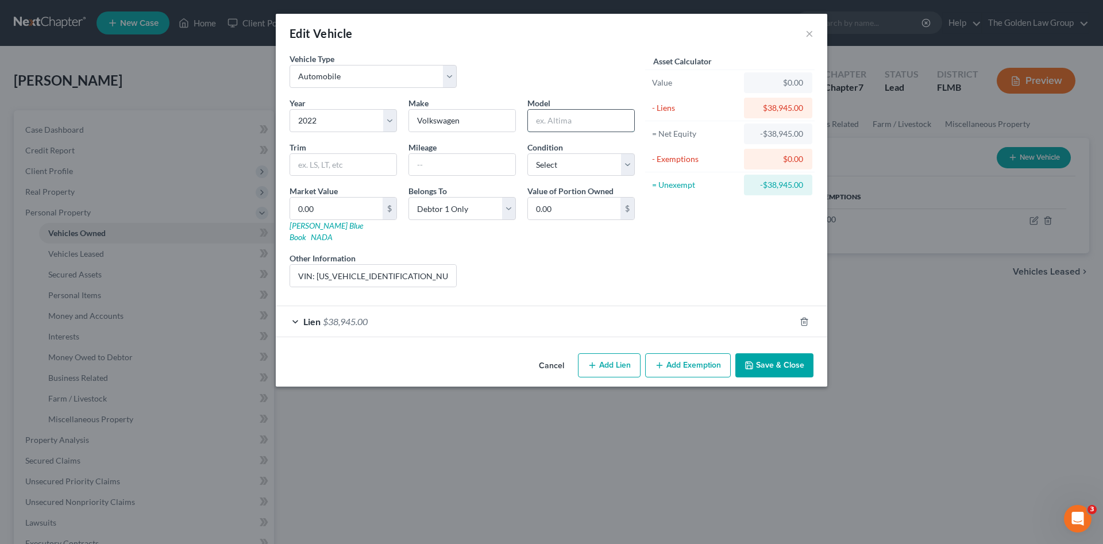
click at [563, 122] on input "text" at bounding box center [581, 121] width 106 height 22
type input "Atlas"
type input "Cross Sport"
click at [743, 353] on button "Save & Close" at bounding box center [775, 365] width 78 height 24
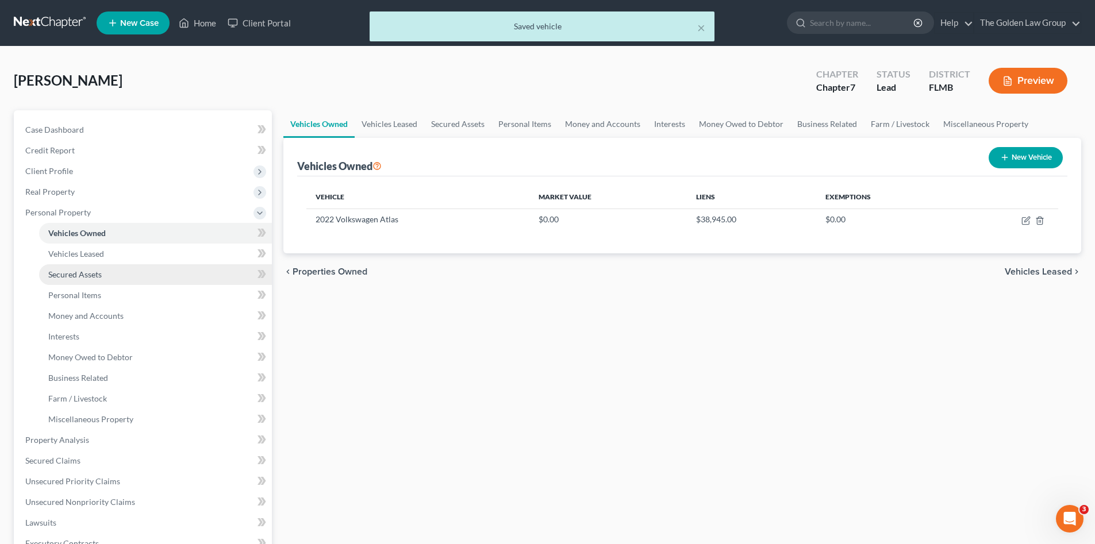
click at [111, 276] on link "Secured Assets" at bounding box center [155, 274] width 233 height 21
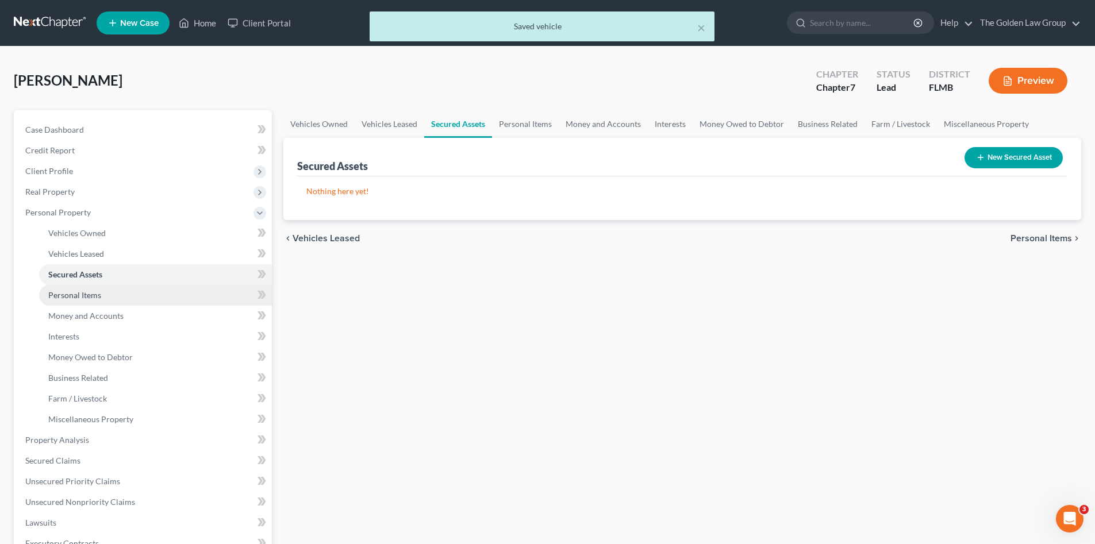
click at [114, 293] on link "Personal Items" at bounding box center [155, 295] width 233 height 21
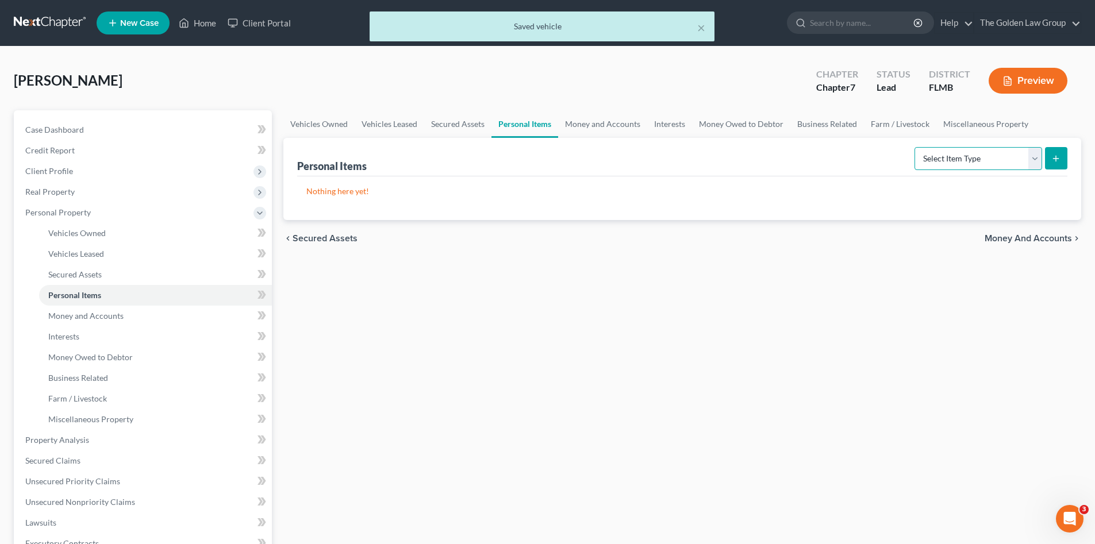
click at [932, 157] on select "Select Item Type Clothing Collectibles Of Value Electronics Firearms Household …" at bounding box center [978, 158] width 128 height 23
select select "clothing"
click at [915, 147] on select "Select Item Type Clothing Collectibles Of Value Electronics Firearms Household …" at bounding box center [978, 158] width 128 height 23
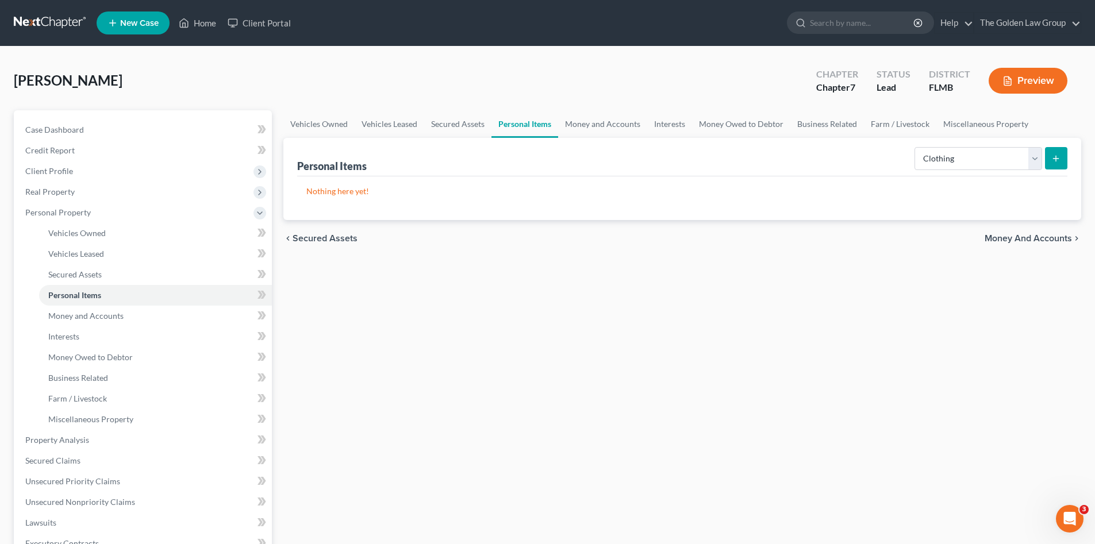
click at [1052, 156] on icon "submit" at bounding box center [1055, 158] width 9 height 9
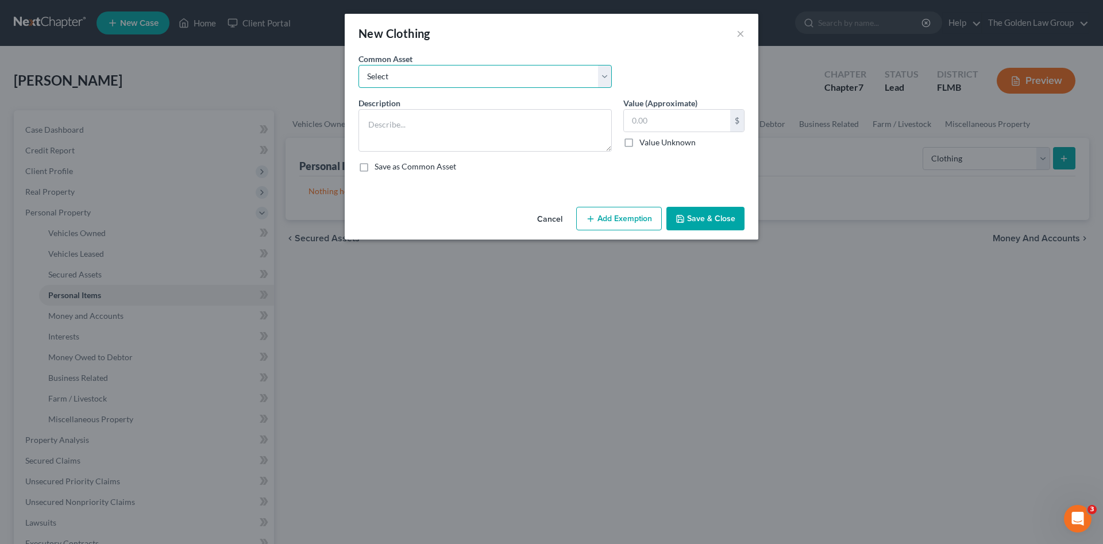
click at [490, 82] on select "Select Debtor's Clothes Joint-Debtor's clothing Debtor's Clothes" at bounding box center [485, 76] width 253 height 23
select select "0"
click at [359, 65] on select "Select Debtor's Clothes Joint-Debtor's clothing Debtor's Clothes" at bounding box center [485, 76] width 253 height 23
type textarea "Debtor's Clothes"
type input "100.00"
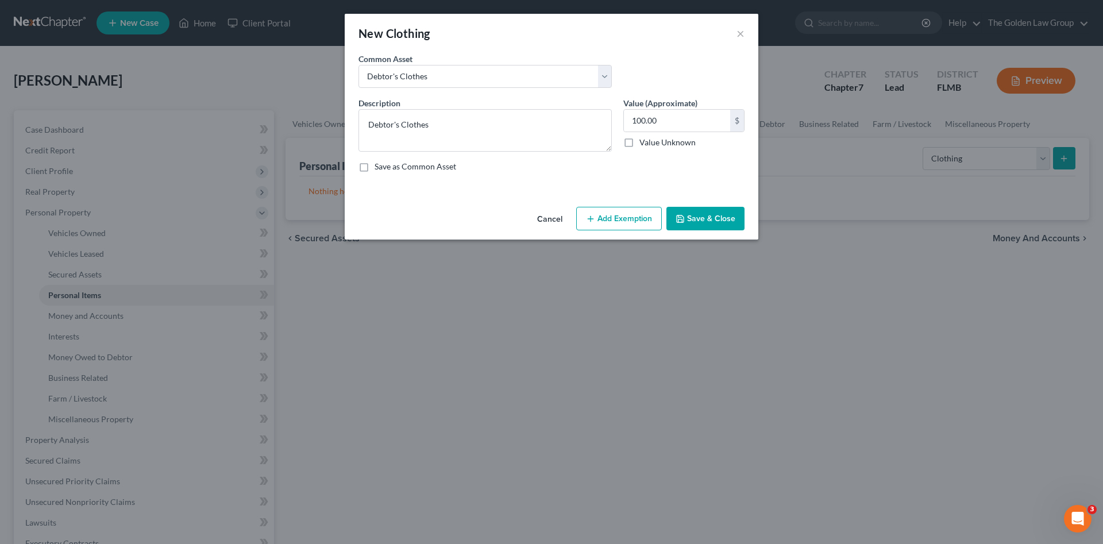
click at [705, 228] on button "Save & Close" at bounding box center [706, 219] width 78 height 24
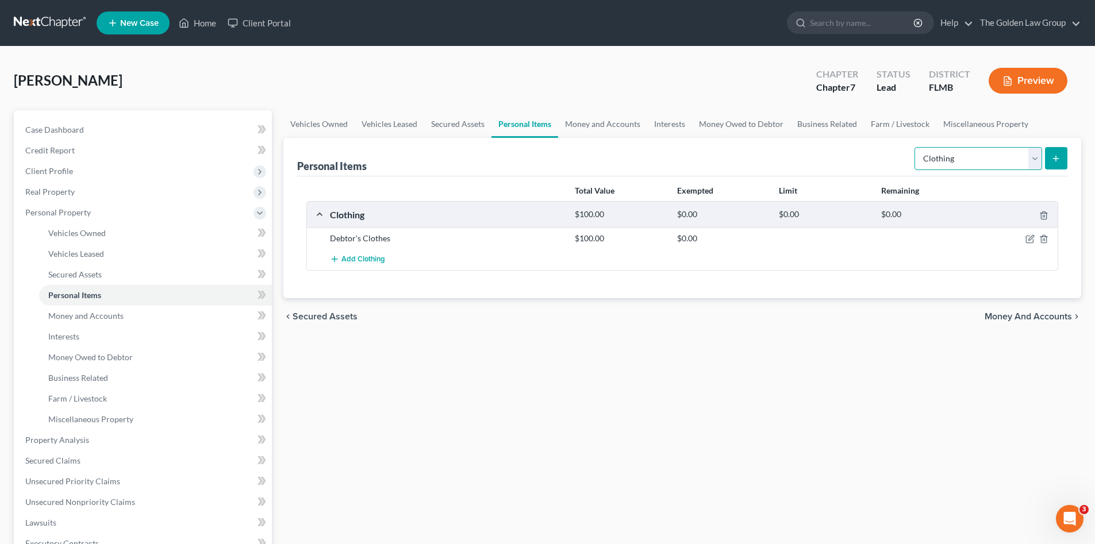
click at [934, 163] on select "Select Item Type Clothing Collectibles Of Value Electronics Firearms Household …" at bounding box center [978, 158] width 128 height 23
select select "electronics"
click at [915, 147] on select "Select Item Type Clothing Collectibles Of Value Electronics Firearms Household …" at bounding box center [978, 158] width 128 height 23
click at [1054, 160] on icon "submit" at bounding box center [1055, 158] width 9 height 9
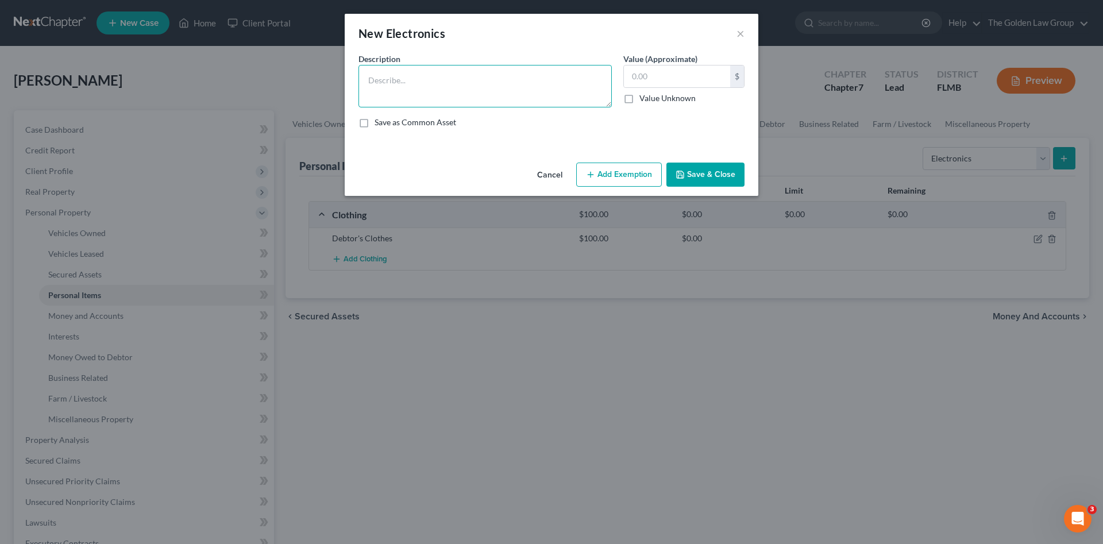
click at [390, 91] on textarea at bounding box center [485, 86] width 253 height 43
type textarea "Cell Phone"
drag, startPoint x: 701, startPoint y: 171, endPoint x: 871, endPoint y: 188, distance: 171.5
click at [701, 171] on button "Save & Close" at bounding box center [706, 175] width 78 height 24
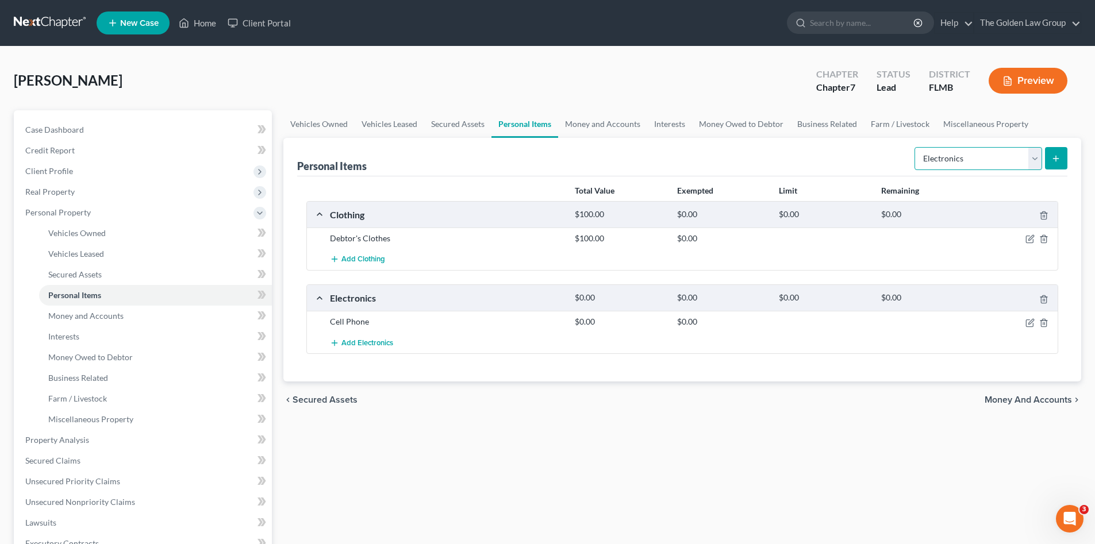
click at [964, 159] on select "Select Item Type Clothing Collectibles Of Value Electronics Firearms Household …" at bounding box center [978, 158] width 128 height 23
select select "household_goods"
click at [915, 147] on select "Select Item Type Clothing Collectibles Of Value Electronics Firearms Household …" at bounding box center [978, 158] width 128 height 23
click at [1064, 160] on button "submit" at bounding box center [1056, 158] width 22 height 22
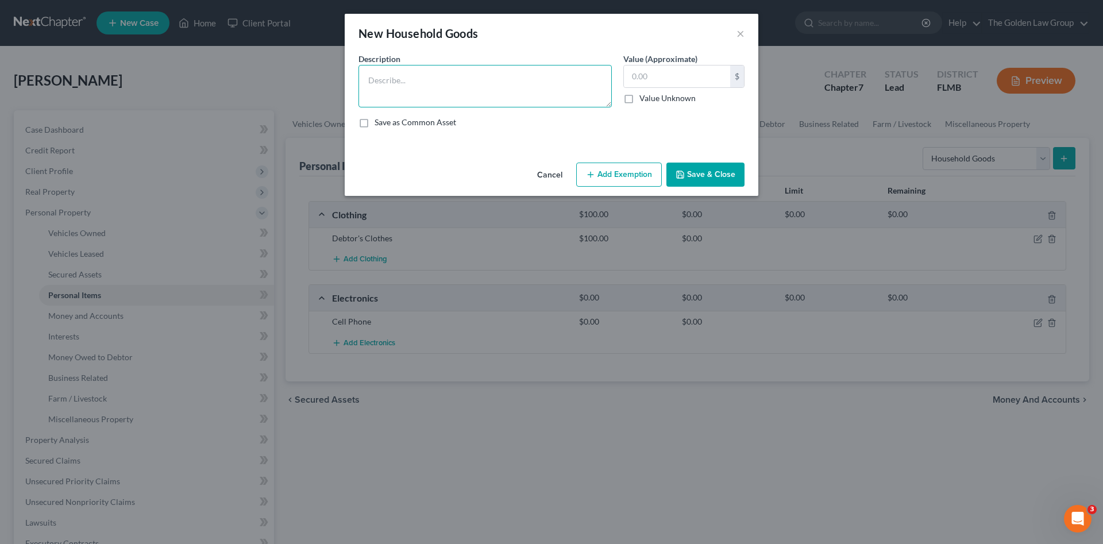
click at [397, 82] on textarea at bounding box center [485, 86] width 253 height 43
type textarea "Misc. Small Kitchen Appliacnes and Utensils Misc. Towels and Linens"
drag, startPoint x: 689, startPoint y: 174, endPoint x: 671, endPoint y: 180, distance: 19.4
click at [690, 174] on button "Save & Close" at bounding box center [706, 175] width 78 height 24
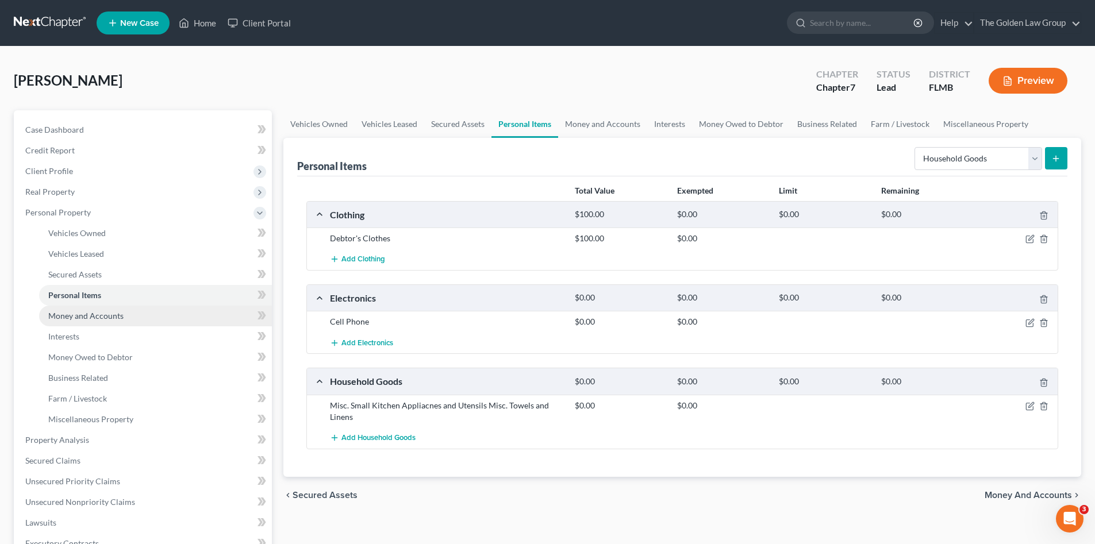
click at [72, 321] on link "Money and Accounts" at bounding box center [155, 316] width 233 height 21
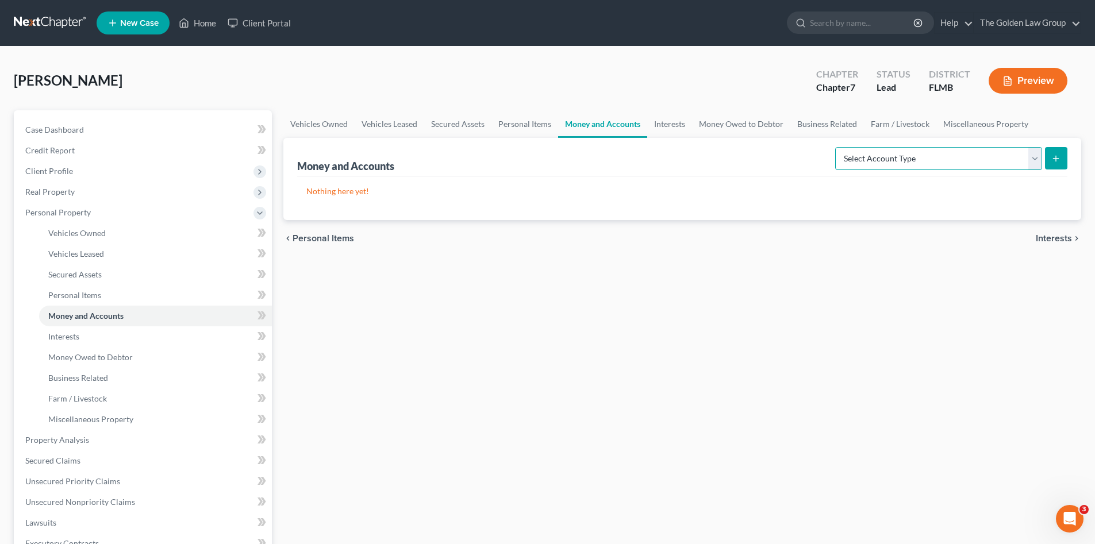
click at [956, 158] on select "Select Account Type Brokerage Cash on Hand Certificates of Deposit Checking Acc…" at bounding box center [938, 158] width 207 height 23
select select "checking"
click at [837, 147] on select "Select Account Type Brokerage Cash on Hand Certificates of Deposit Checking Acc…" at bounding box center [938, 158] width 207 height 23
click at [1054, 157] on icon "submit" at bounding box center [1055, 158] width 9 height 9
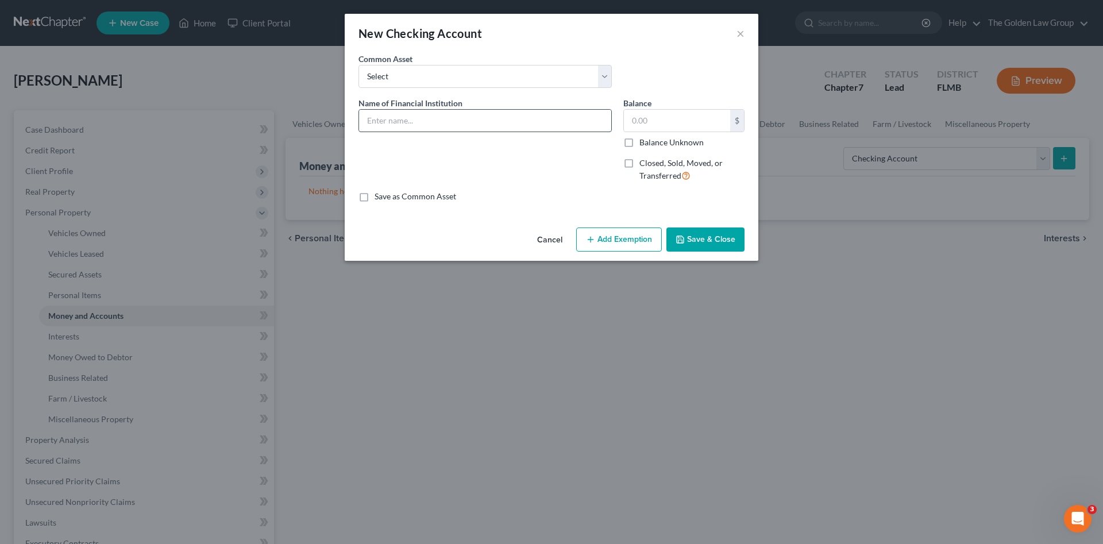
click at [452, 119] on input "text" at bounding box center [485, 121] width 252 height 22
type input "L"
type input "PNC_Checking_4817"
click at [700, 237] on button "Save & Close" at bounding box center [706, 240] width 78 height 24
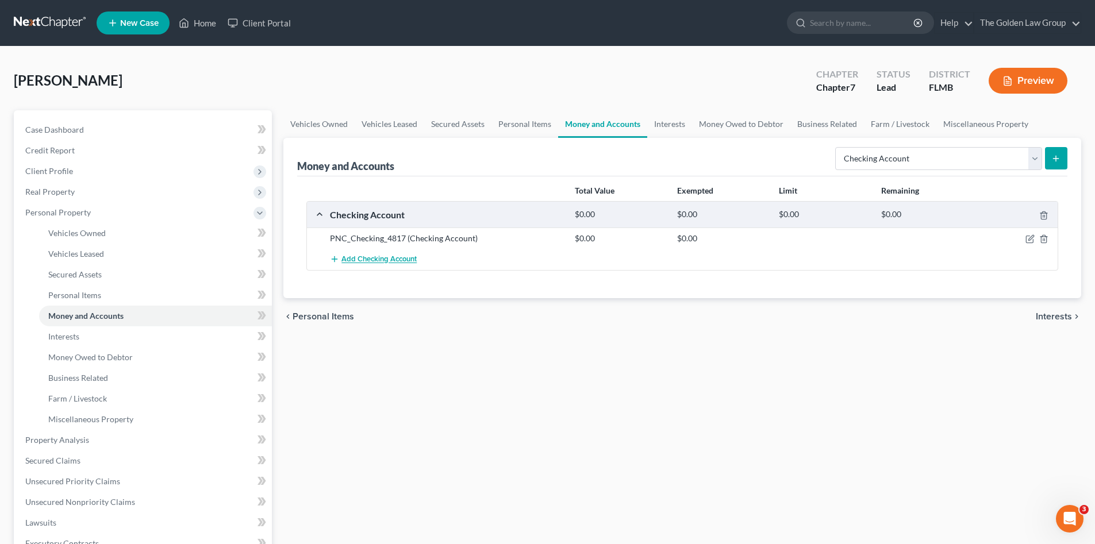
click at [368, 257] on span "Add Checking Account" at bounding box center [378, 259] width 75 height 9
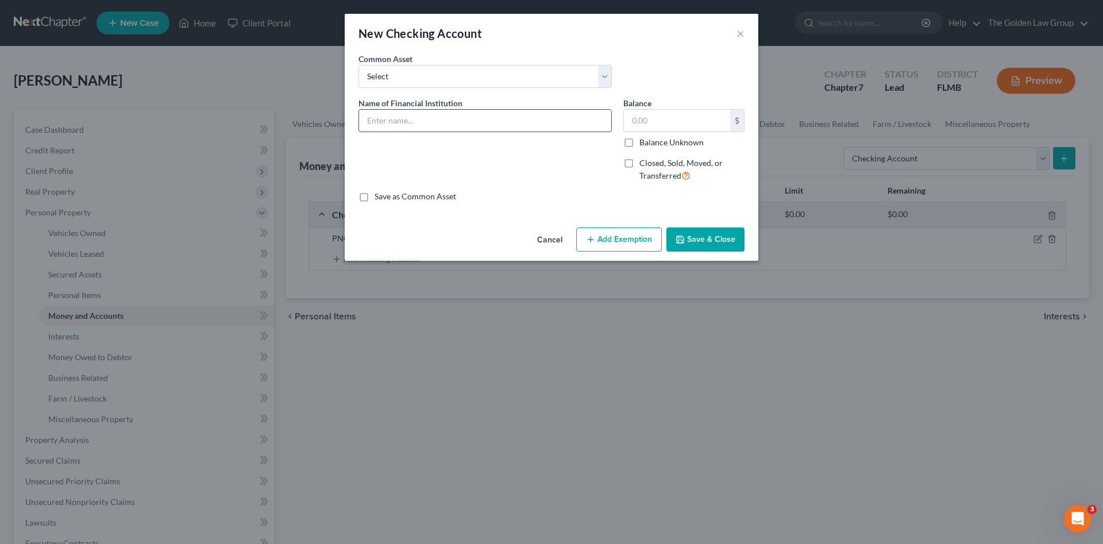
click at [391, 124] on input "text" at bounding box center [485, 121] width 252 height 22
type input "P"
type input "PNC_Checking_3993"
click at [729, 237] on button "Save & Close" at bounding box center [706, 240] width 78 height 24
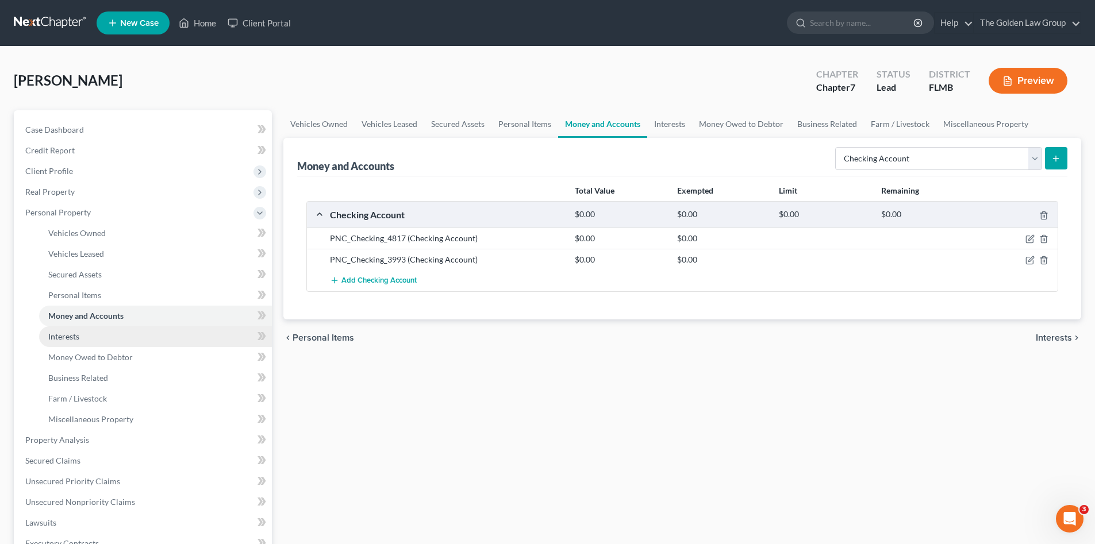
click at [89, 334] on link "Interests" at bounding box center [155, 336] width 233 height 21
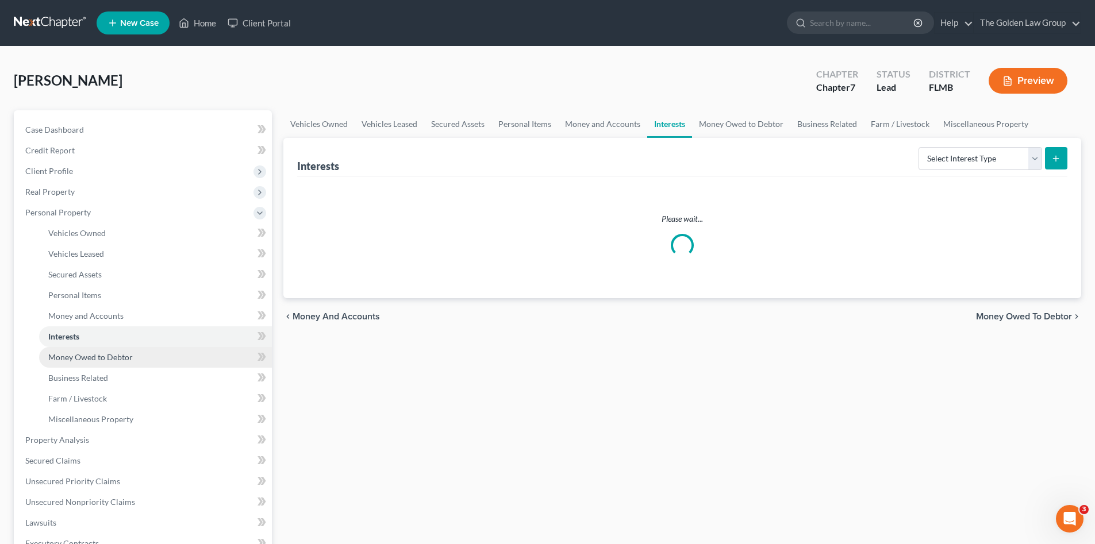
click at [102, 354] on span "Money Owed to Debtor" at bounding box center [90, 357] width 84 height 10
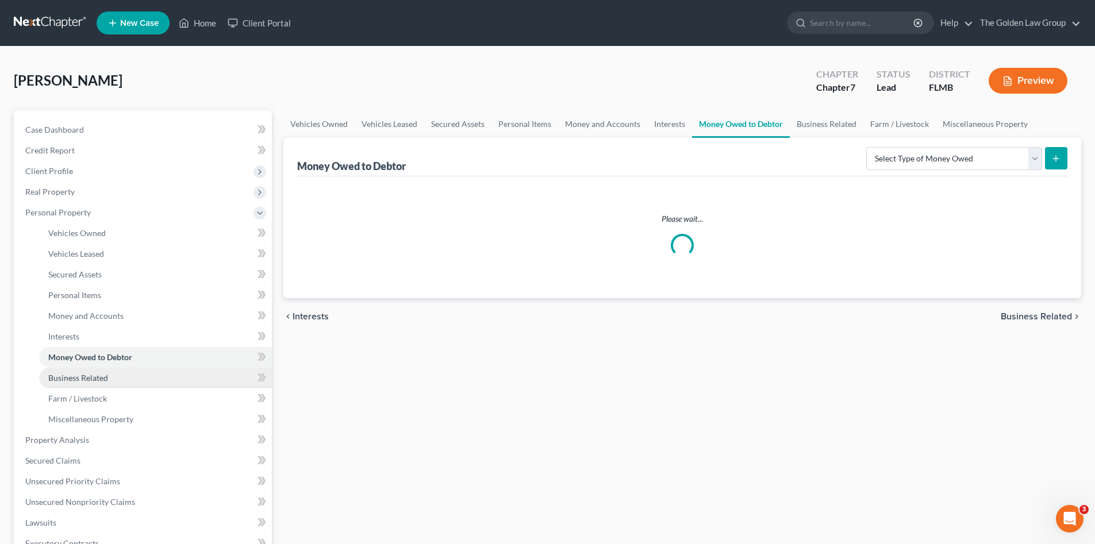
click at [102, 374] on span "Business Related" at bounding box center [78, 378] width 60 height 10
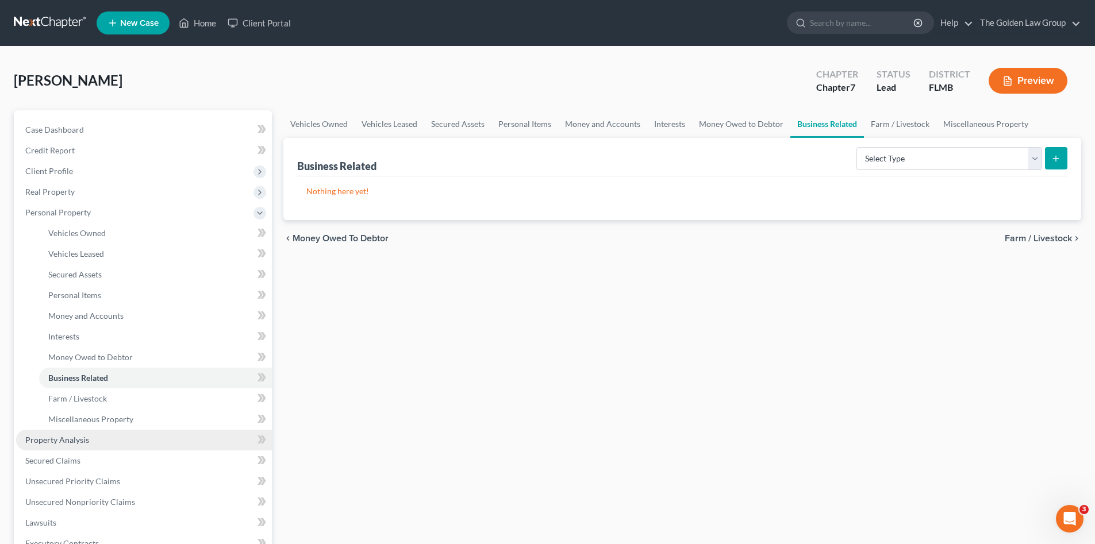
click at [87, 438] on span "Property Analysis" at bounding box center [57, 440] width 64 height 10
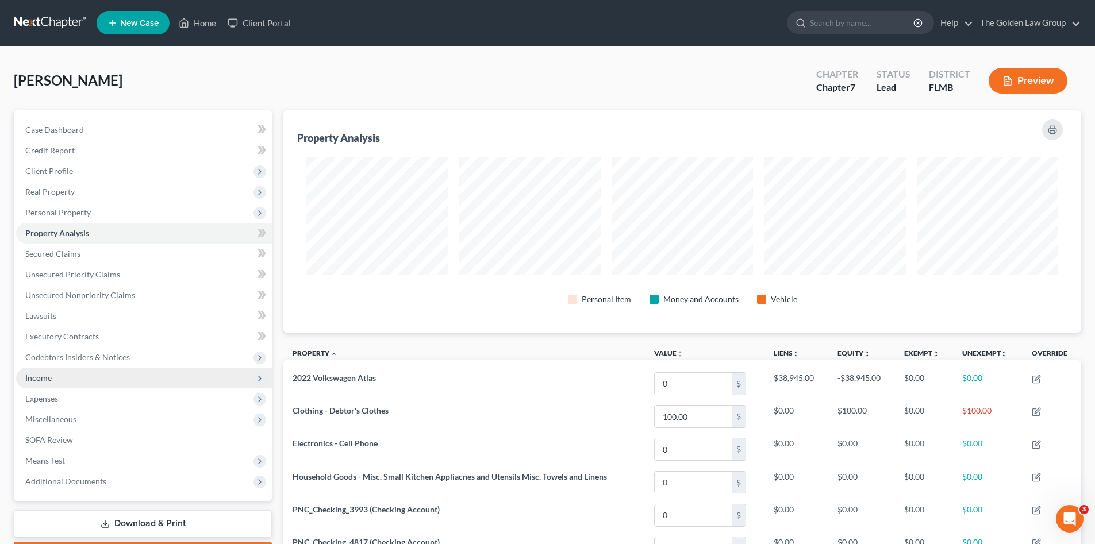
scroll to position [222, 798]
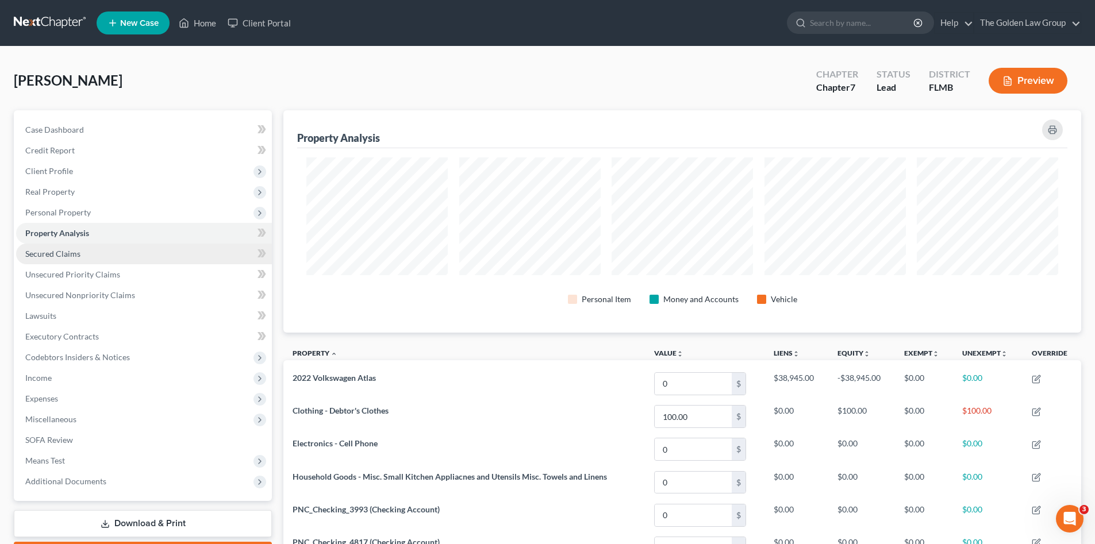
click at [73, 252] on span "Secured Claims" at bounding box center [52, 254] width 55 height 10
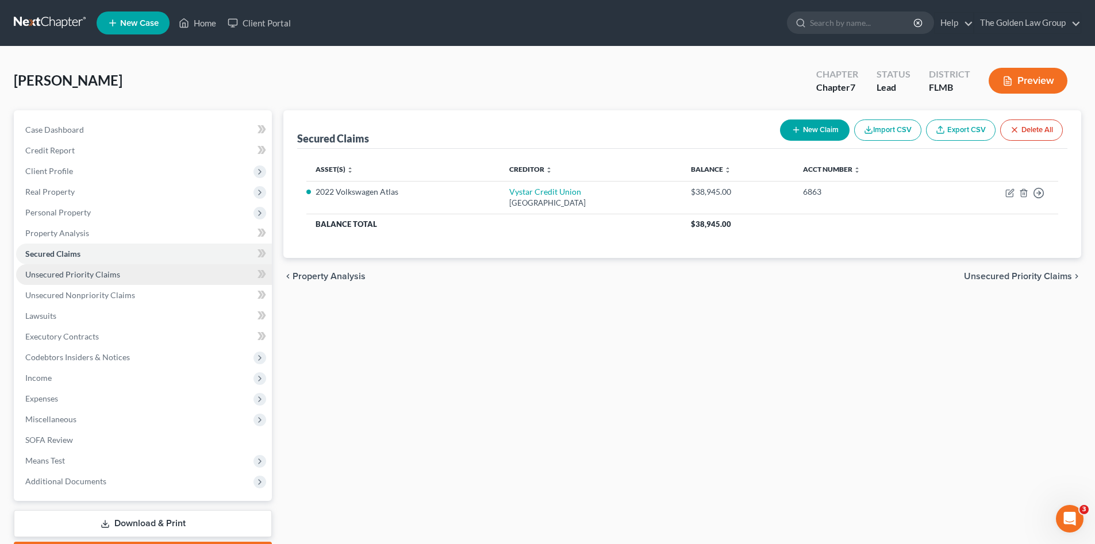
click at [125, 270] on link "Unsecured Priority Claims" at bounding box center [144, 274] width 256 height 21
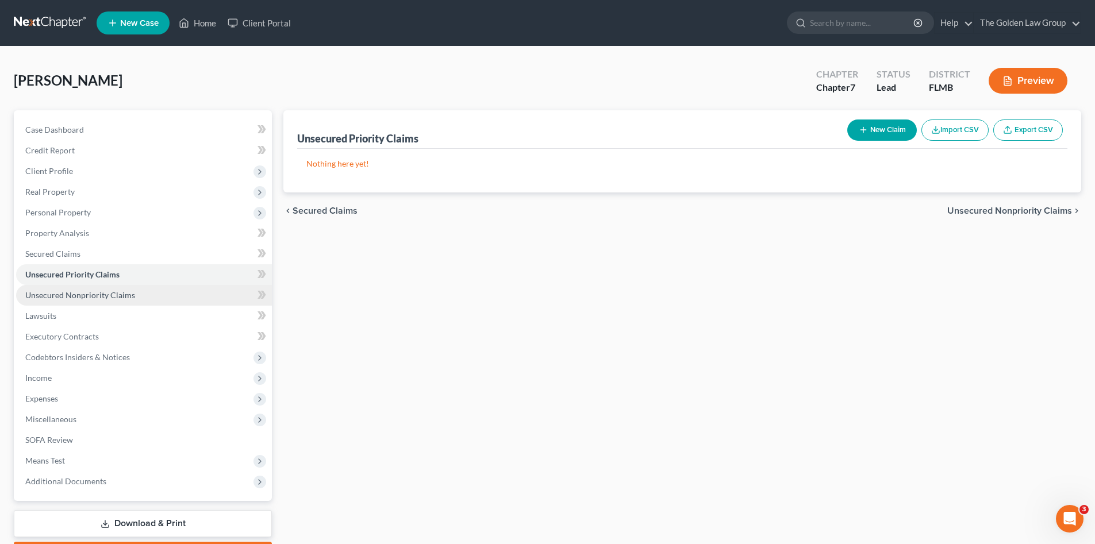
click at [117, 292] on span "Unsecured Nonpriority Claims" at bounding box center [80, 295] width 110 height 10
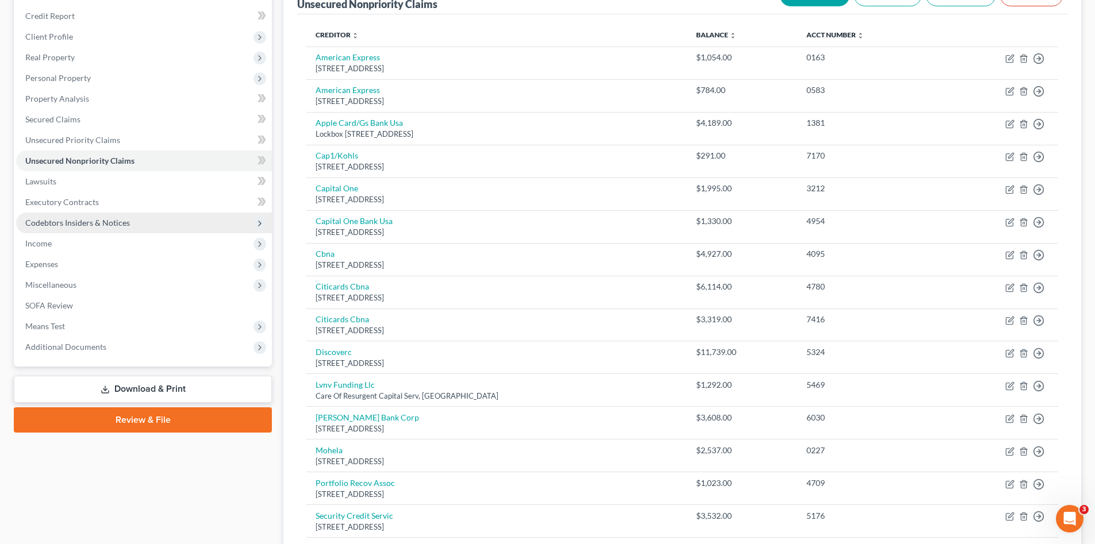
scroll to position [20, 0]
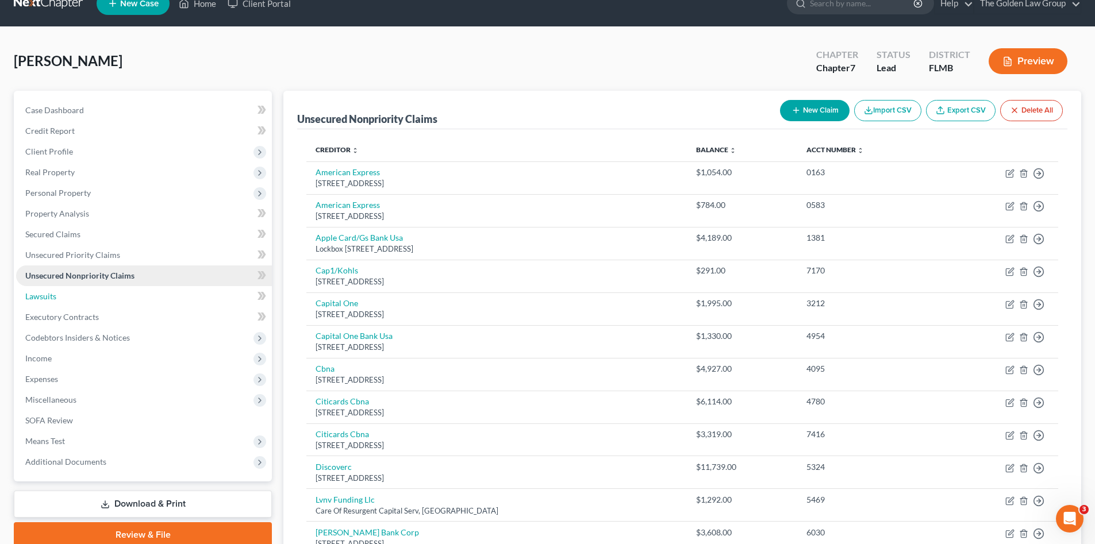
click at [53, 295] on span "Lawsuits" at bounding box center [40, 296] width 31 height 10
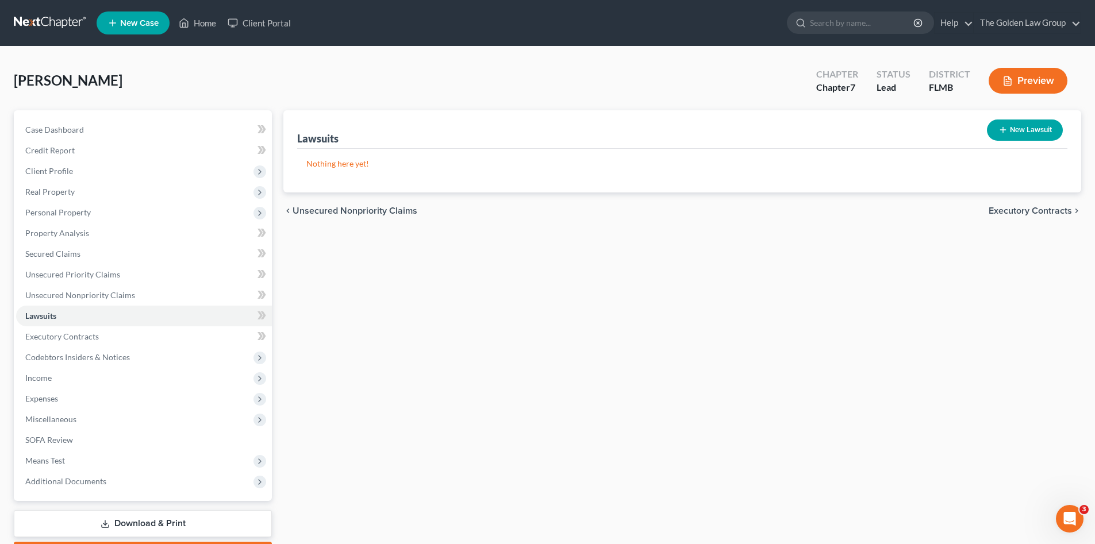
click at [1007, 132] on button "New Lawsuit" at bounding box center [1025, 130] width 76 height 21
select select "0"
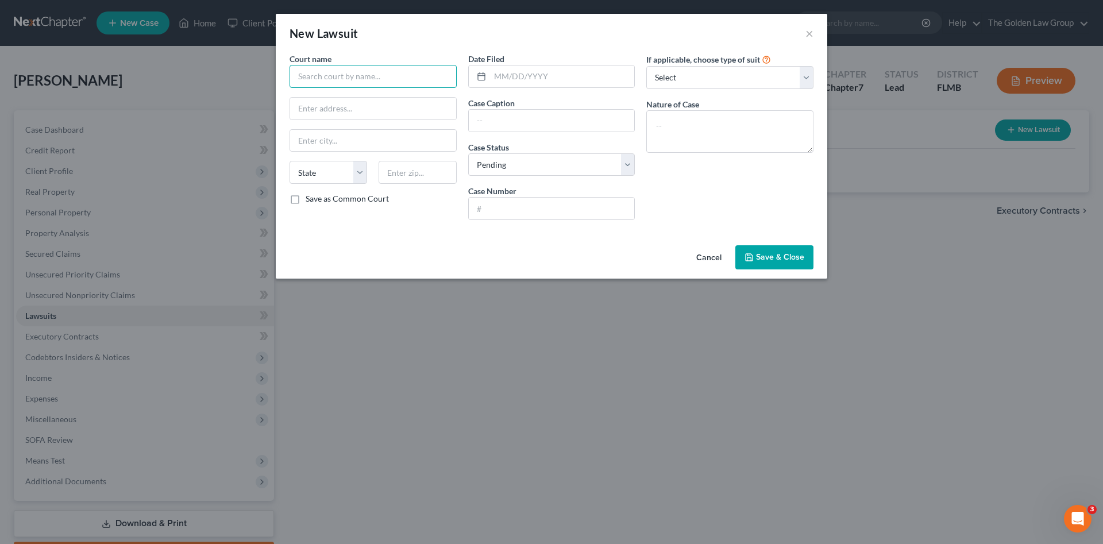
click at [348, 78] on input "text" at bounding box center [373, 76] width 167 height 23
click at [348, 82] on input "text" at bounding box center [373, 76] width 167 height 23
type input "Douglas County Courthouse"
type input "4000 Justice Way, Ste. 2009"
type input "Castle Rock"
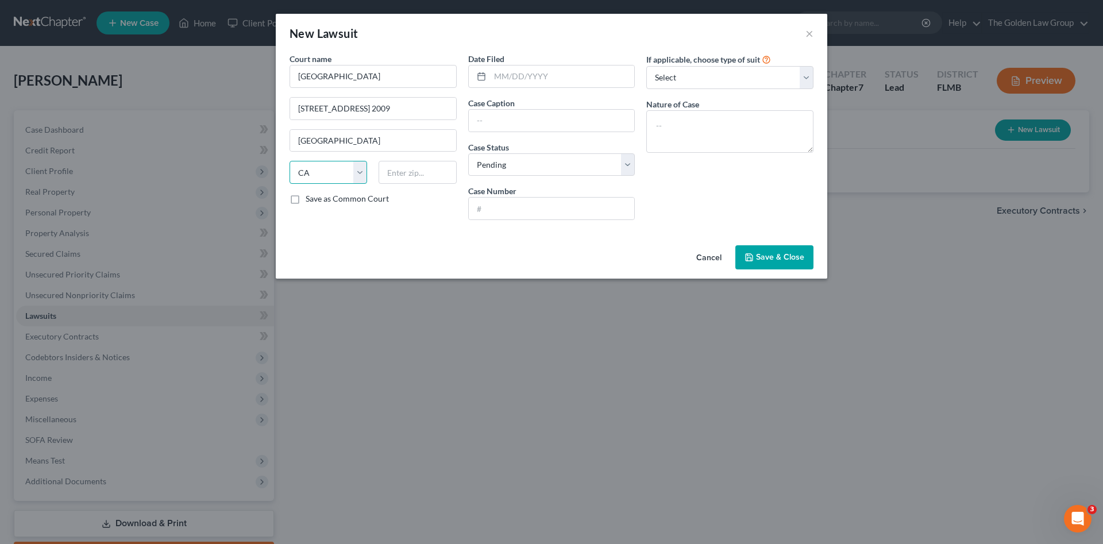
select select "5"
type input "80109"
click at [530, 73] on input "text" at bounding box center [562, 77] width 145 height 22
click at [565, 77] on input "text" at bounding box center [562, 77] width 145 height 22
type input "07/02/2025"
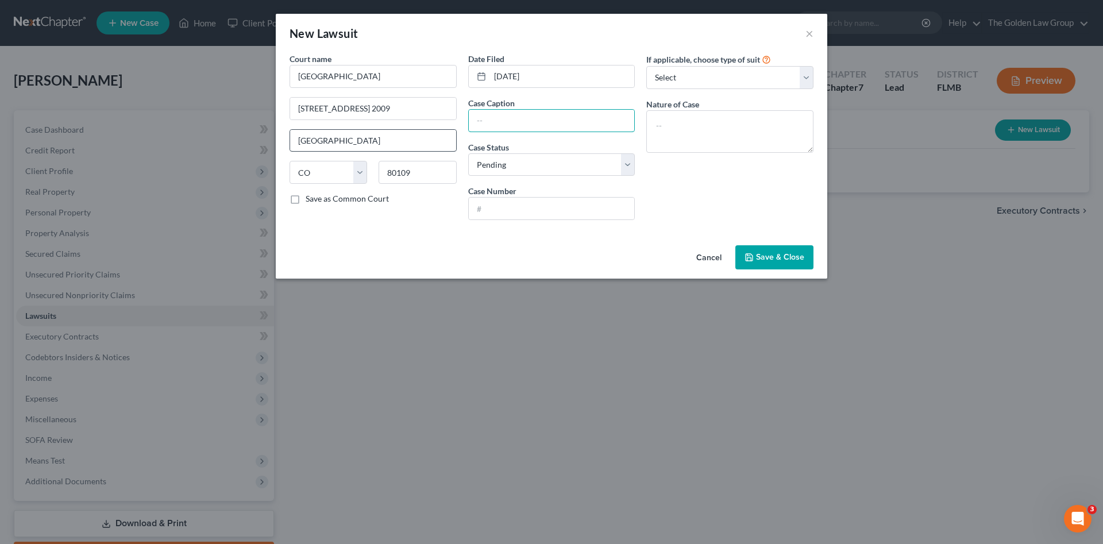
drag, startPoint x: 516, startPoint y: 127, endPoint x: 357, endPoint y: 135, distance: 159.4
click at [517, 127] on input "text" at bounding box center [552, 121] width 166 height 22
click at [499, 122] on input "text" at bounding box center [552, 121] width 166 height 22
type input "Synchorny Bank vs. Lisa Setien"
click at [560, 201] on input "text" at bounding box center [552, 209] width 166 height 22
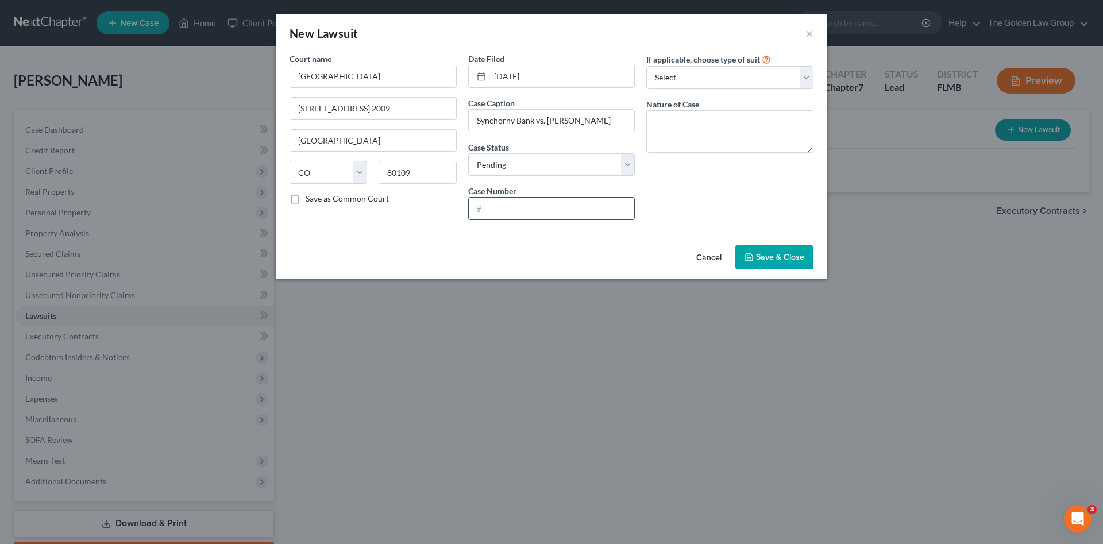
paste input "2025C34356"
drag, startPoint x: 486, startPoint y: 210, endPoint x: 438, endPoint y: 216, distance: 48.0
click at [438, 216] on div "Court name * Douglas County Courthouse 4000 Justice Way, Ste. 2009 Castle Rock …" at bounding box center [552, 141] width 536 height 176
click at [487, 210] on input "25C34356" at bounding box center [552, 209] width 166 height 22
type input "2025C34356"
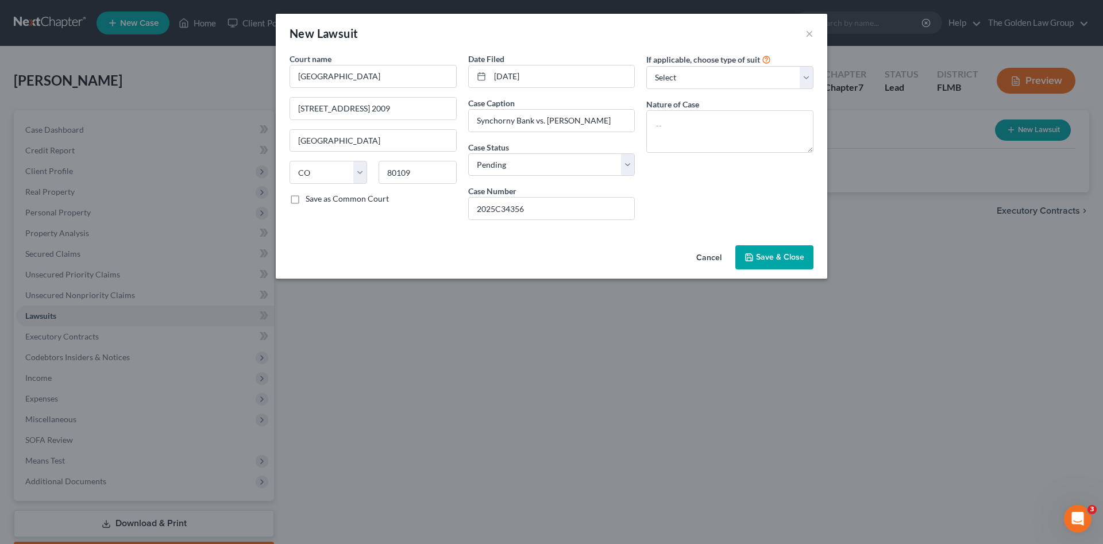
click at [675, 202] on div "If applicable, choose type of suit Select Repossession Garnishment Foreclosure …" at bounding box center [730, 141] width 179 height 176
drag, startPoint x: 538, startPoint y: 211, endPoint x: 501, endPoint y: 214, distance: 37.5
click at [501, 214] on input "2025C34356" at bounding box center [552, 209] width 166 height 22
drag, startPoint x: 556, startPoint y: 233, endPoint x: 722, endPoint y: 210, distance: 168.3
click at [580, 229] on div "Court name * Douglas County Courthouse 4000 Justice Way, Ste. 2009 Castle Rock …" at bounding box center [552, 147] width 552 height 188
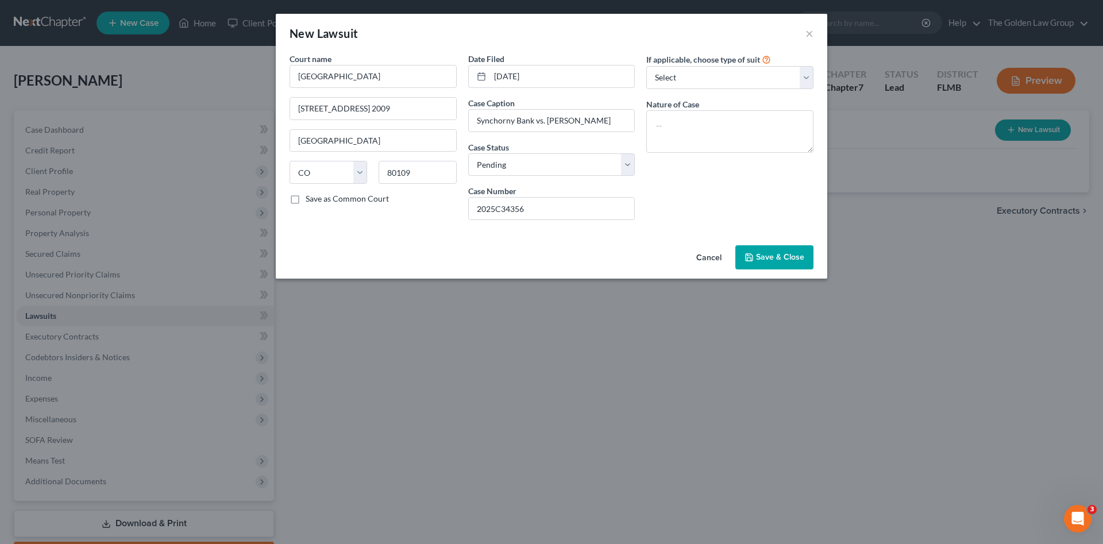
drag, startPoint x: 760, startPoint y: 259, endPoint x: 714, endPoint y: 272, distance: 48.5
click at [760, 259] on span "Save & Close" at bounding box center [780, 257] width 48 height 10
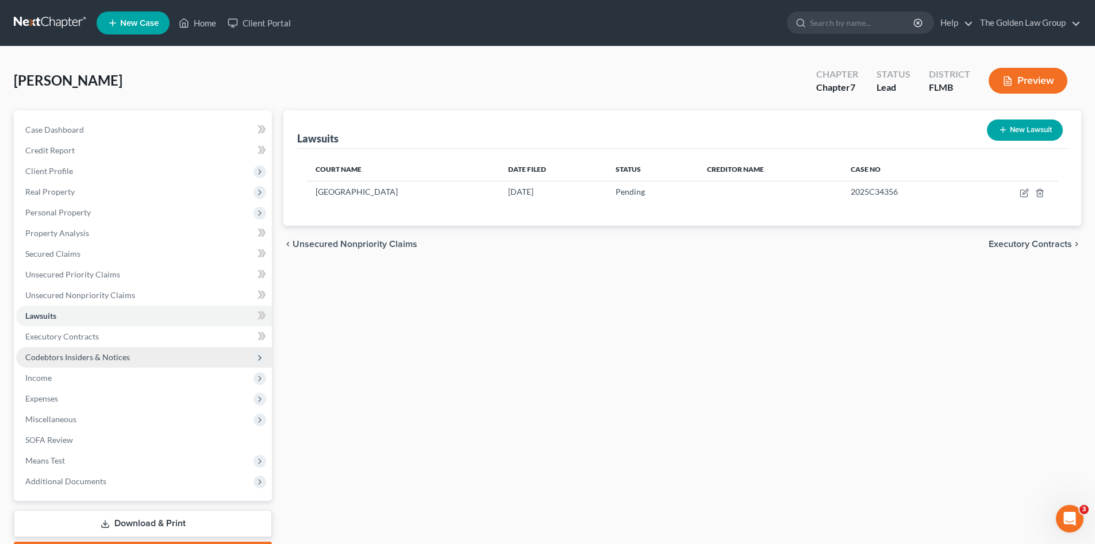
drag, startPoint x: 106, startPoint y: 356, endPoint x: 90, endPoint y: 364, distance: 17.7
click at [106, 356] on span "Codebtors Insiders & Notices" at bounding box center [77, 357] width 105 height 10
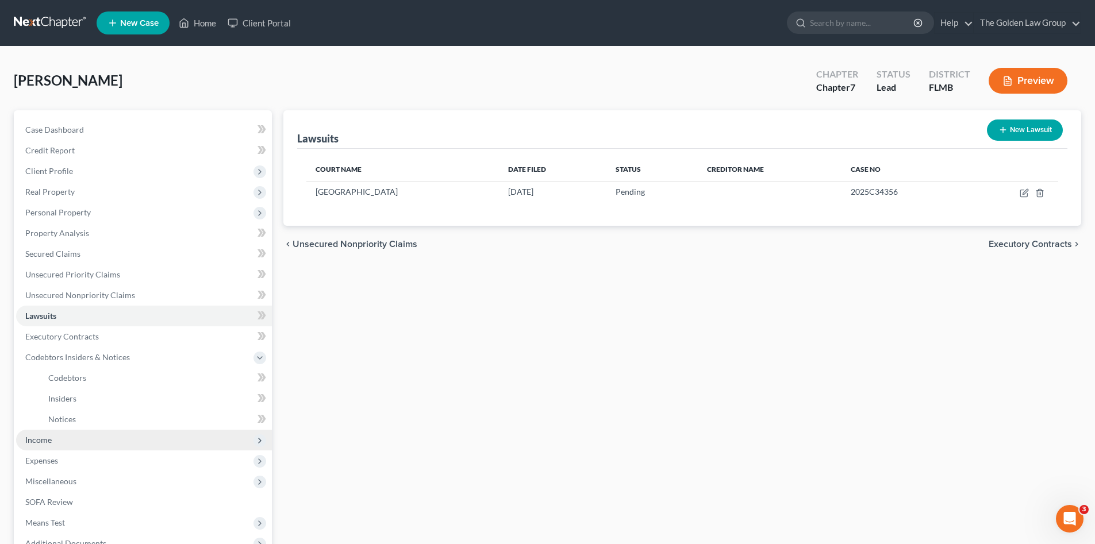
click at [61, 443] on span "Income" at bounding box center [144, 440] width 256 height 21
click at [518, 391] on div "Lawsuits New Lawsuit Court Name Date Filed Status Creditor Name Case No Douglas…" at bounding box center [682, 380] width 809 height 540
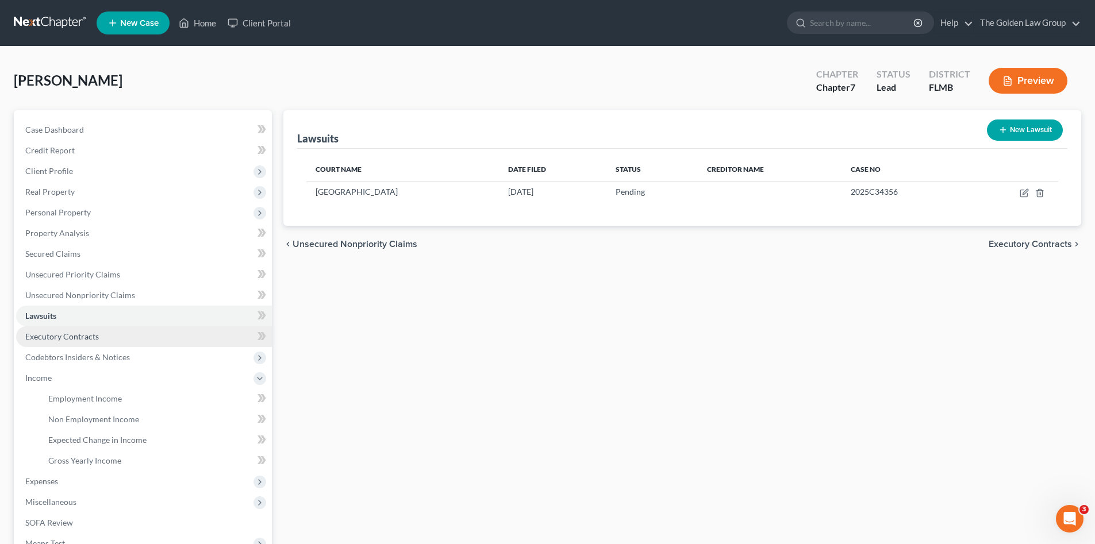
click at [89, 334] on span "Executory Contracts" at bounding box center [62, 337] width 74 height 10
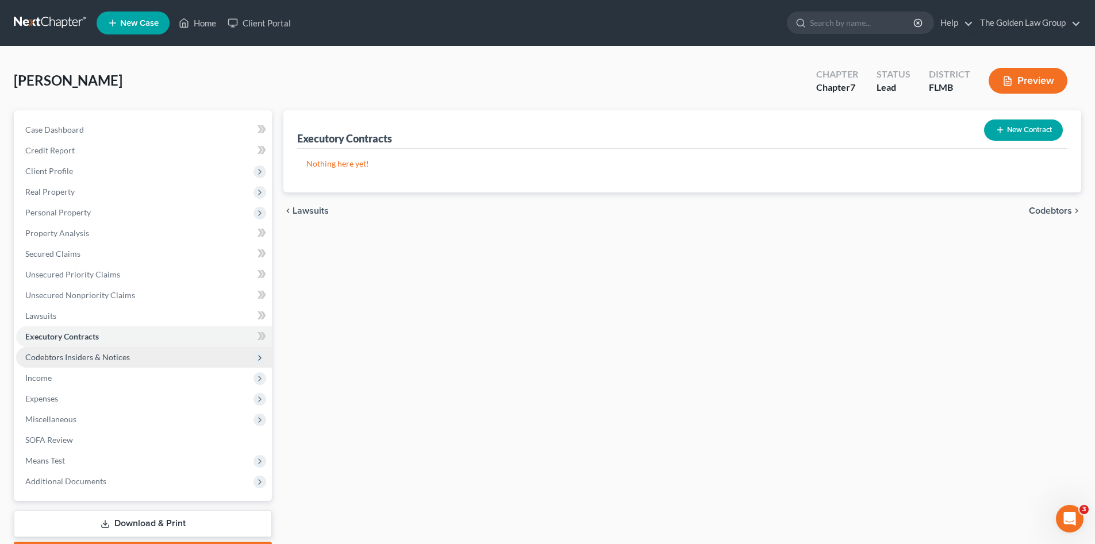
click at [93, 351] on span "Codebtors Insiders & Notices" at bounding box center [144, 357] width 256 height 21
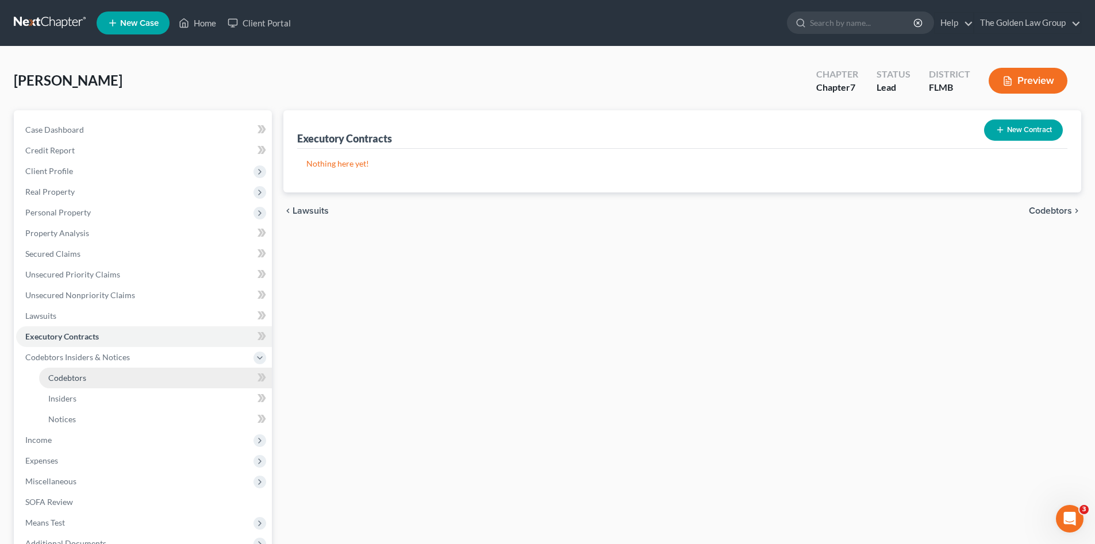
click at [66, 376] on span "Codebtors" at bounding box center [67, 378] width 38 height 10
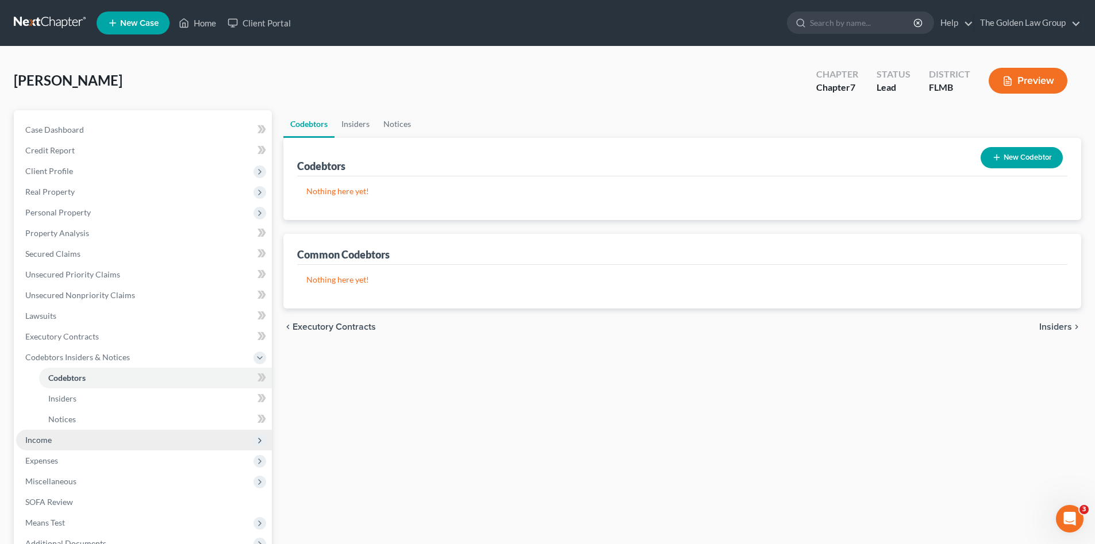
click at [41, 437] on span "Income" at bounding box center [38, 440] width 26 height 10
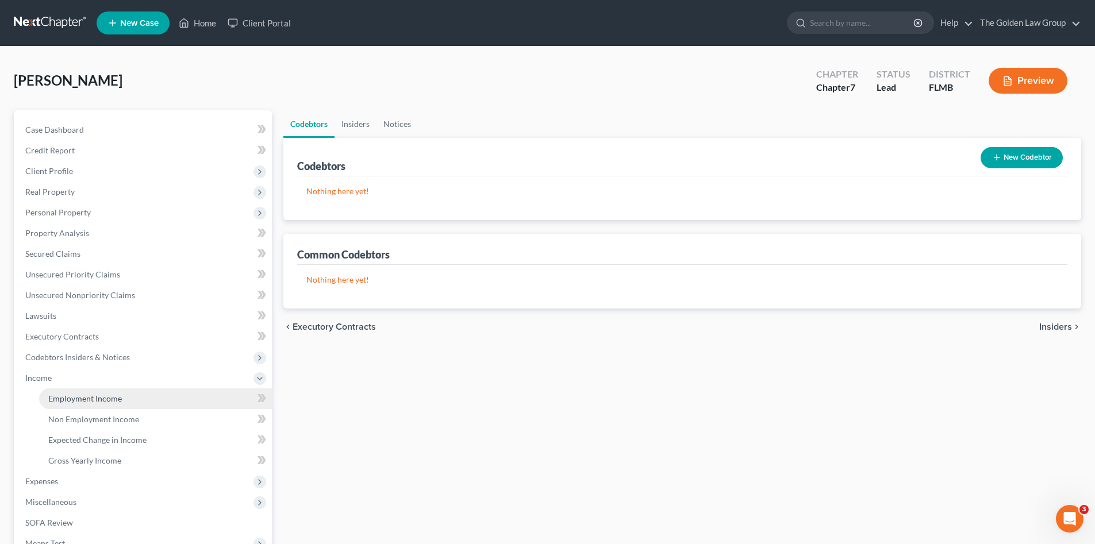
click at [97, 389] on link "Employment Income" at bounding box center [155, 398] width 233 height 21
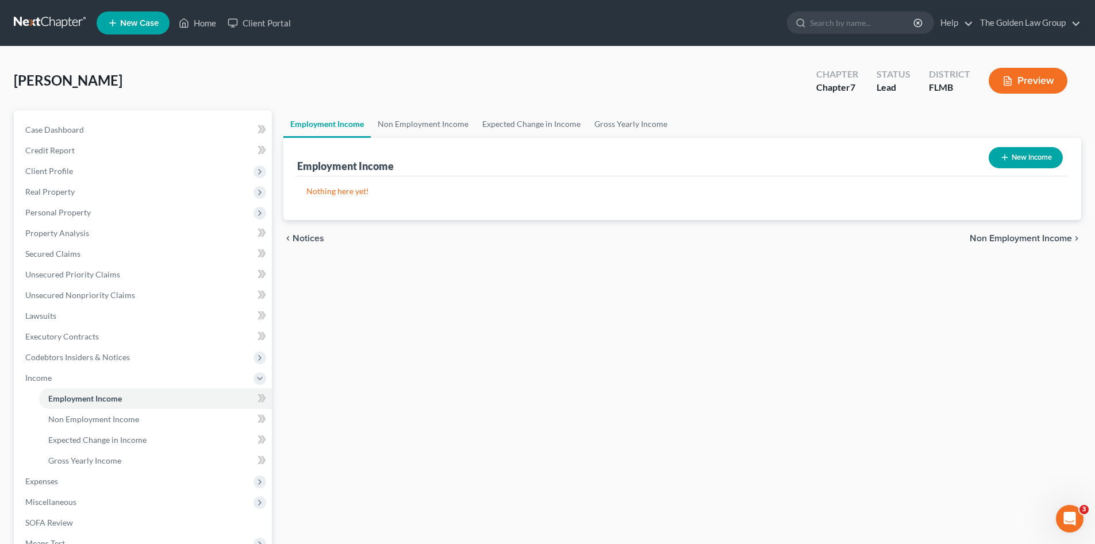
click at [1026, 163] on button "New Income" at bounding box center [1025, 157] width 74 height 21
select select "0"
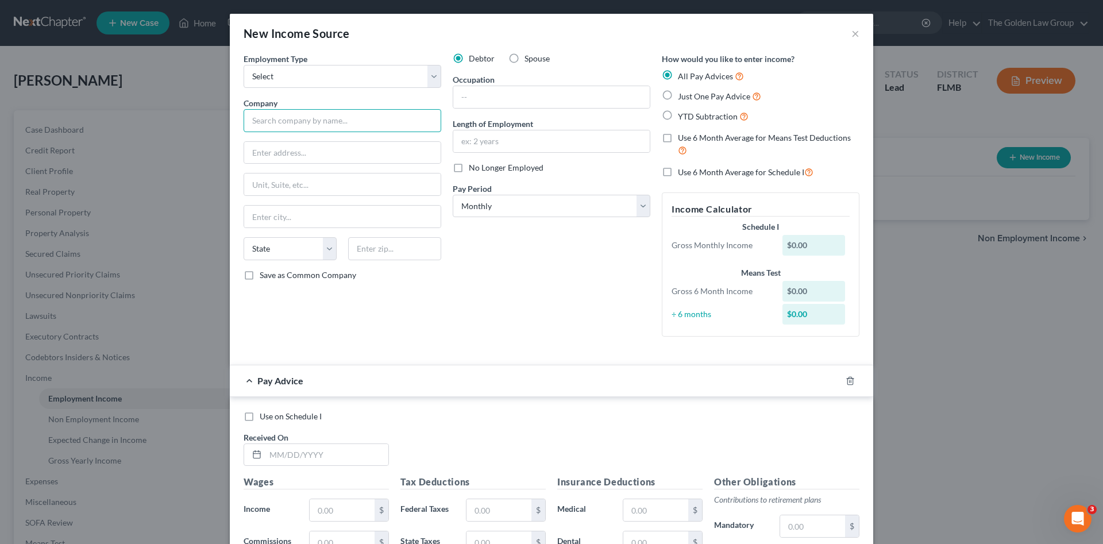
click at [338, 121] on input "text" at bounding box center [343, 120] width 198 height 23
type input "E"
type input "Robert Half, Inc."
type input "2884 Sand Hill Road"
type input "M"
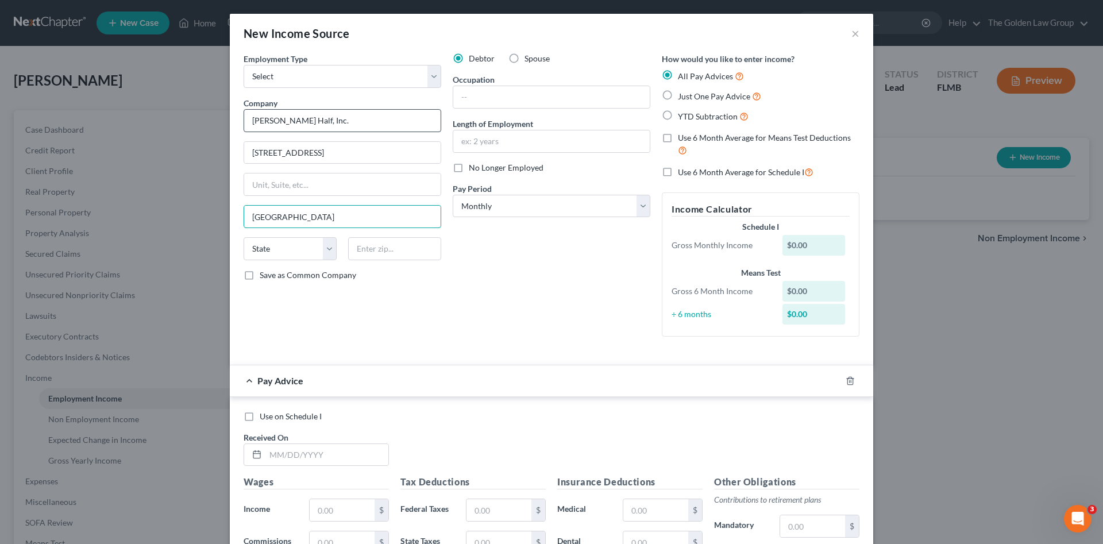
type input "Menlo Park"
select select "4"
type input "94025"
click at [524, 313] on div "Debtor Spouse Occupation Length of Employment No Longer Employed Pay Period * S…" at bounding box center [551, 199] width 209 height 293
drag, startPoint x: 505, startPoint y: 289, endPoint x: 782, endPoint y: 357, distance: 285.2
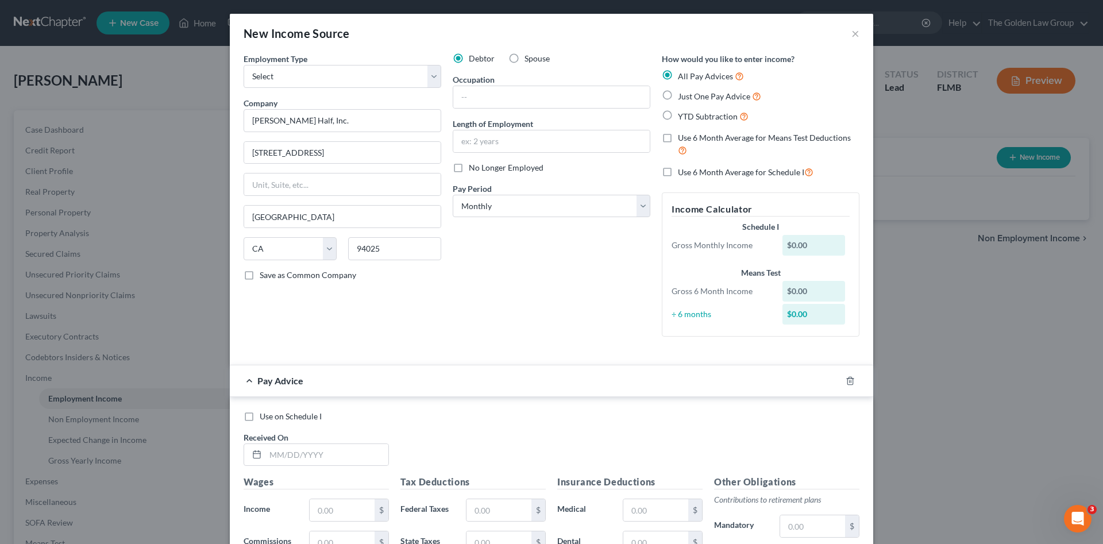
click at [528, 297] on div "Debtor Spouse Occupation Length of Employment No Longer Employed Pay Period * S…" at bounding box center [551, 199] width 209 height 293
click at [846, 379] on icon "button" at bounding box center [850, 380] width 9 height 9
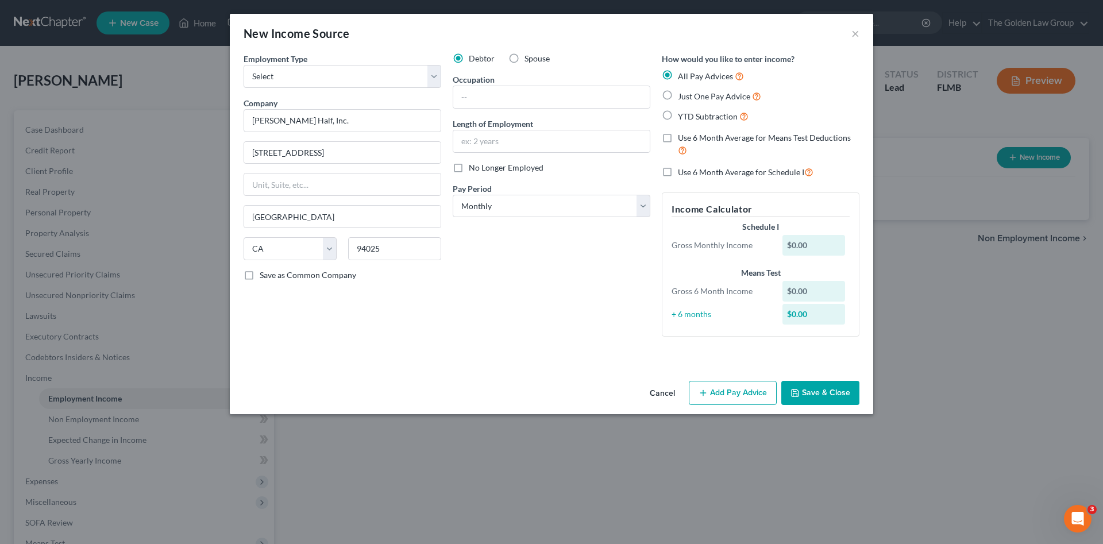
click at [542, 293] on div "Debtor Spouse Occupation Length of Employment No Longer Employed Pay Period * S…" at bounding box center [551, 199] width 209 height 293
click at [814, 394] on button "Save & Close" at bounding box center [821, 393] width 78 height 24
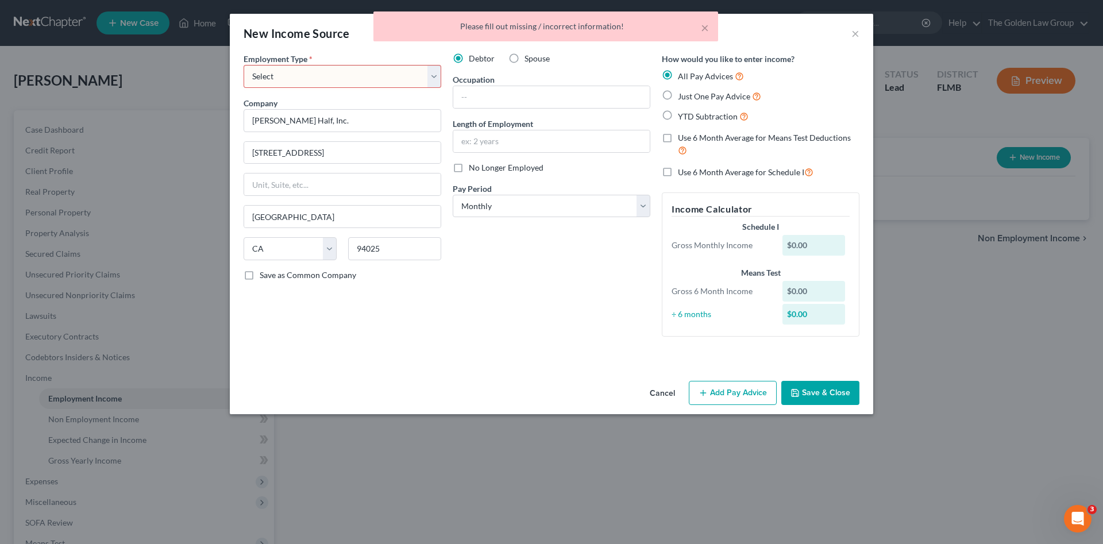
click at [287, 78] on select "Select Full or Part Time Employment Self Employment" at bounding box center [343, 76] width 198 height 23
select select "0"
click at [244, 65] on select "Select Full or Part Time Employment Self Employment" at bounding box center [343, 76] width 198 height 23
drag, startPoint x: 543, startPoint y: 364, endPoint x: 729, endPoint y: 368, distance: 186.8
click at [543, 363] on div "Employment Type * Select Full or Part Time Employment Self Employment Company *…" at bounding box center [552, 215] width 644 height 324
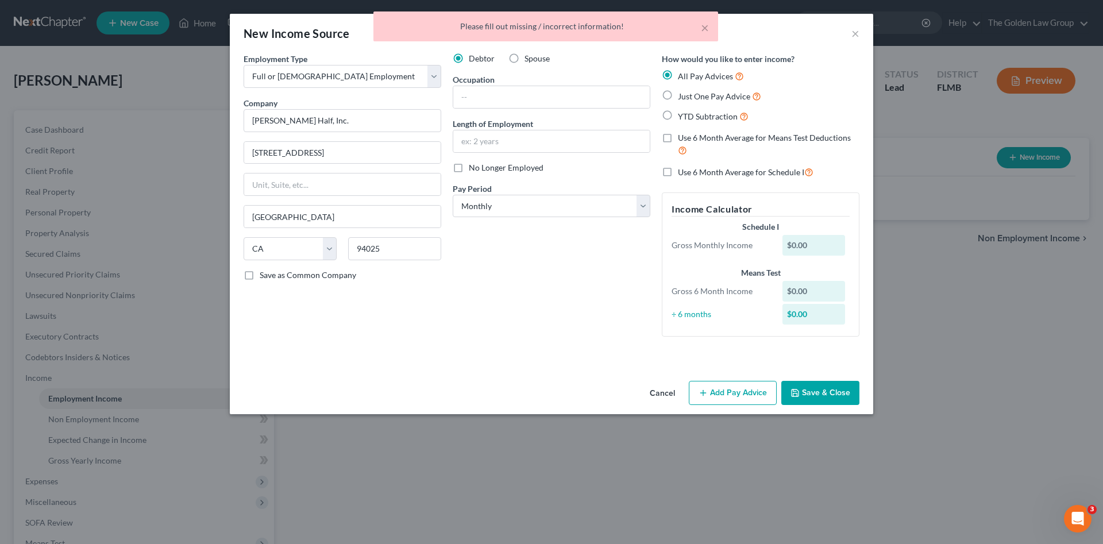
click at [816, 391] on button "Save & Close" at bounding box center [821, 393] width 78 height 24
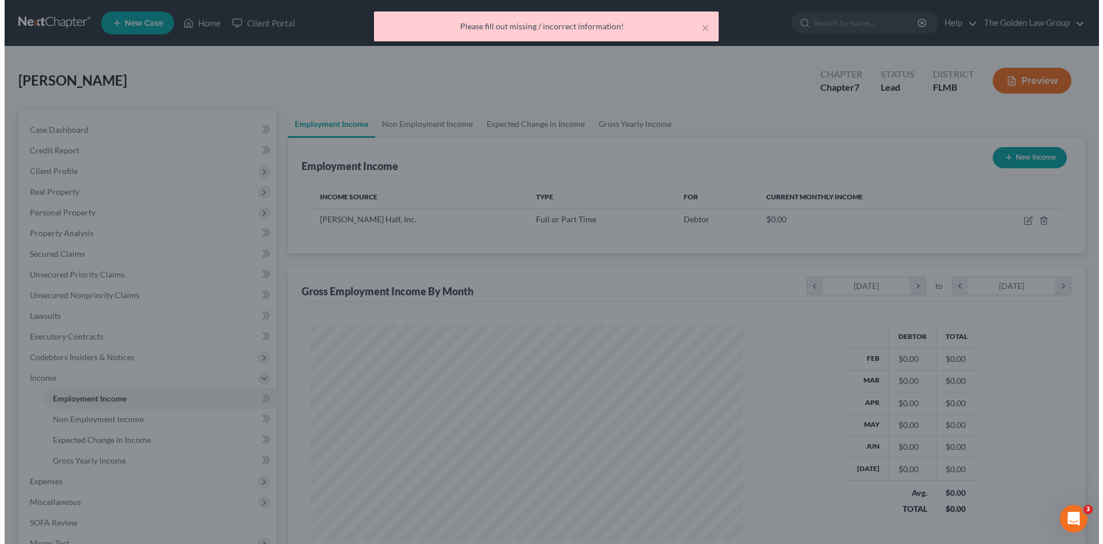
scroll to position [574469, 574232]
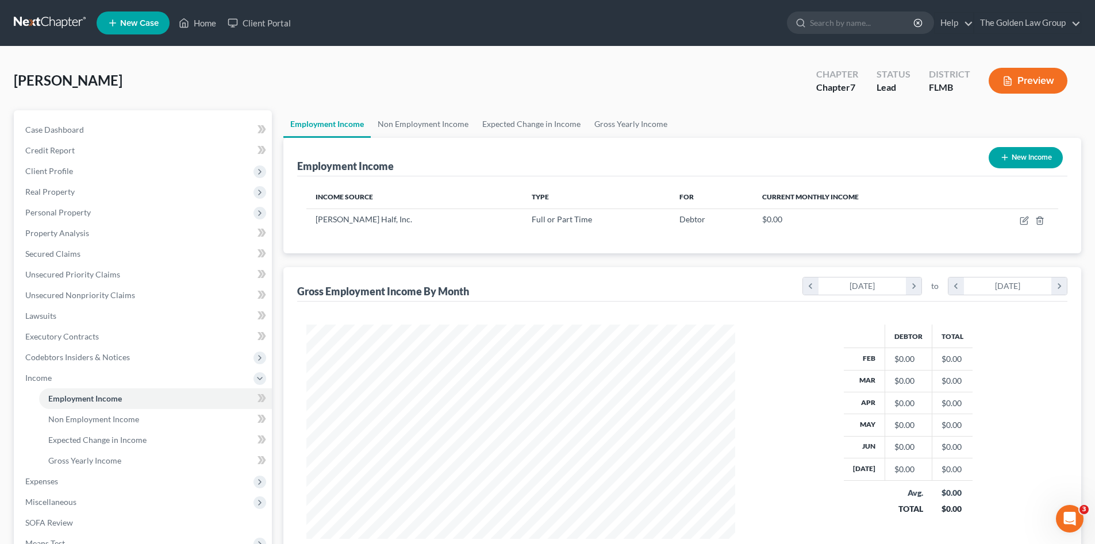
click at [1037, 166] on button "New Income" at bounding box center [1025, 157] width 74 height 21
select select "0"
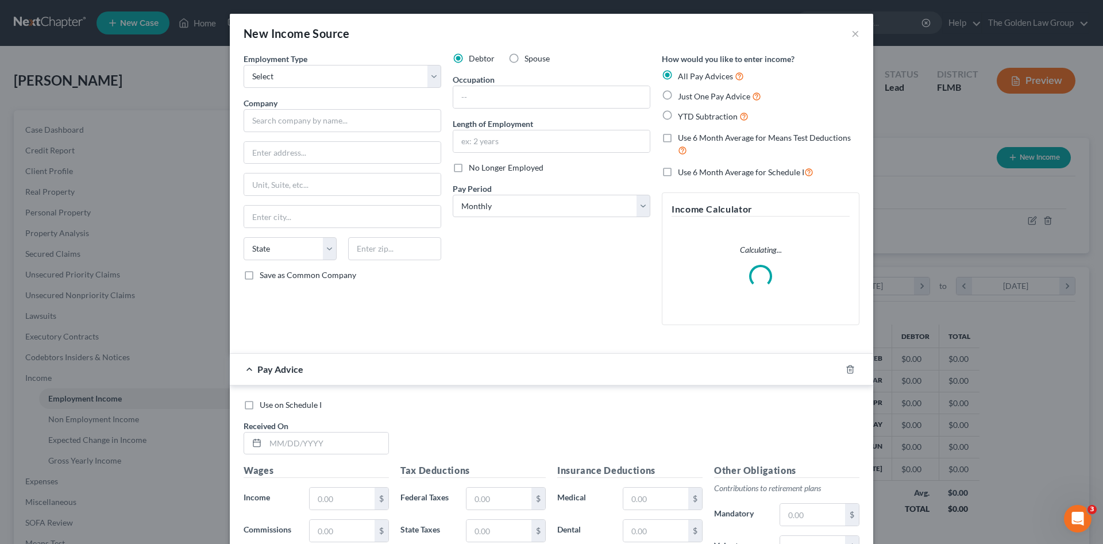
scroll to position [216, 456]
click at [299, 76] on select "Select Full or Part Time Employment Self Employment" at bounding box center [343, 76] width 198 height 23
select select "1"
click at [244, 65] on select "Select Full or Part Time Employment Self Employment" at bounding box center [343, 76] width 198 height 23
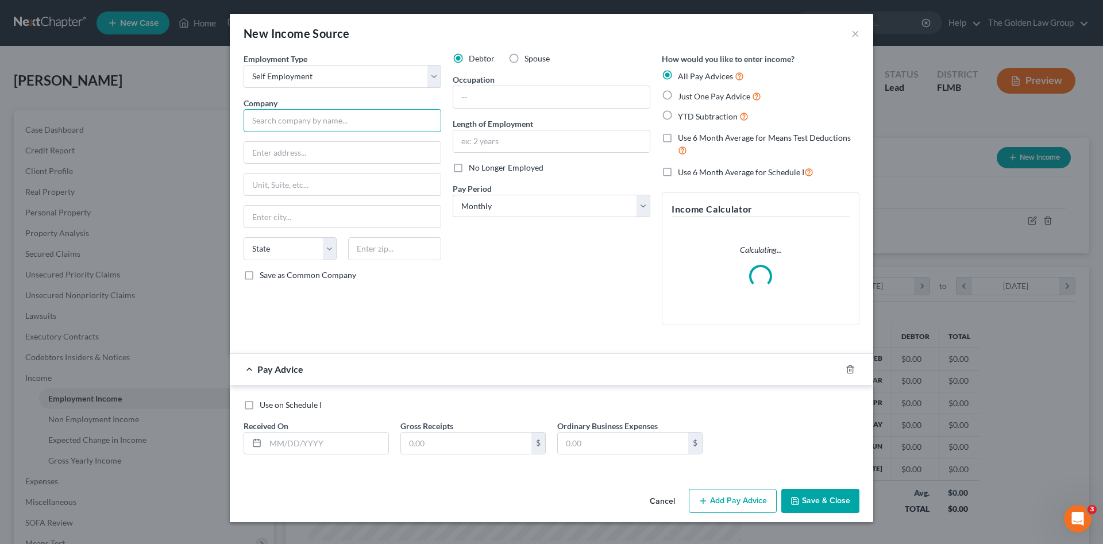
click at [306, 116] on input "text" at bounding box center [343, 120] width 198 height 23
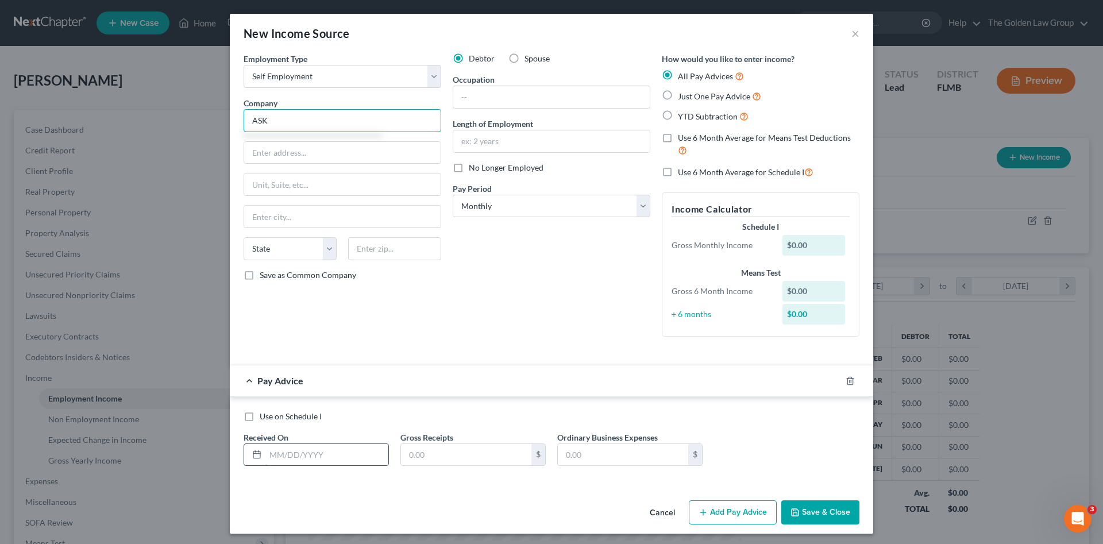
type input "ASK"
click at [309, 459] on input "text" at bounding box center [327, 455] width 123 height 22
drag, startPoint x: 303, startPoint y: 451, endPoint x: 317, endPoint y: 438, distance: 18.8
click at [317, 438] on div "Received On *" at bounding box center [316, 449] width 157 height 35
type input "02/28/2025"
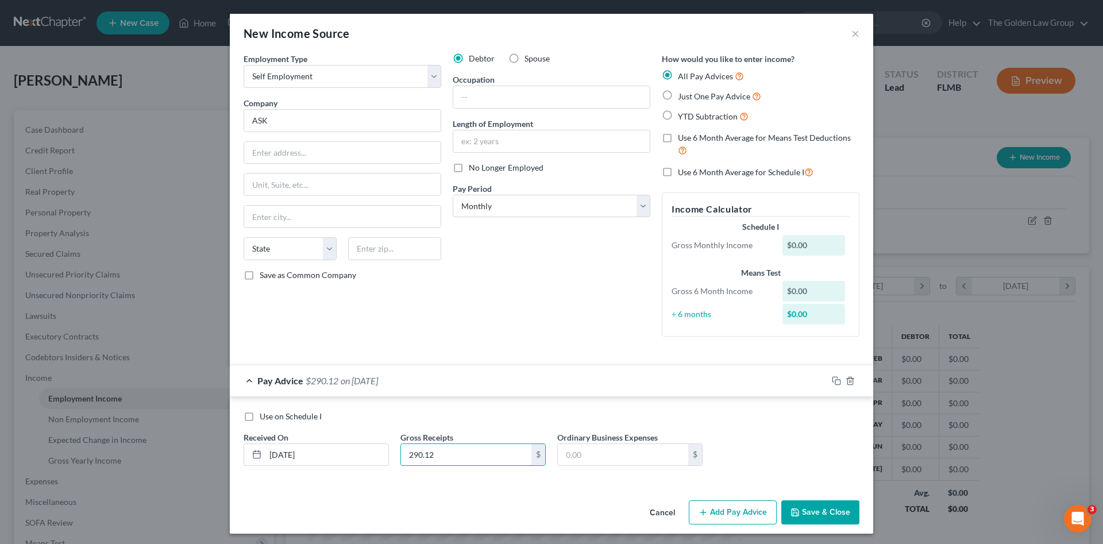
type input "290.12"
type input "90"
drag, startPoint x: 754, startPoint y: 520, endPoint x: 438, endPoint y: 469, distance: 320.2
click at [753, 520] on button "Add Pay Advice" at bounding box center [733, 513] width 88 height 24
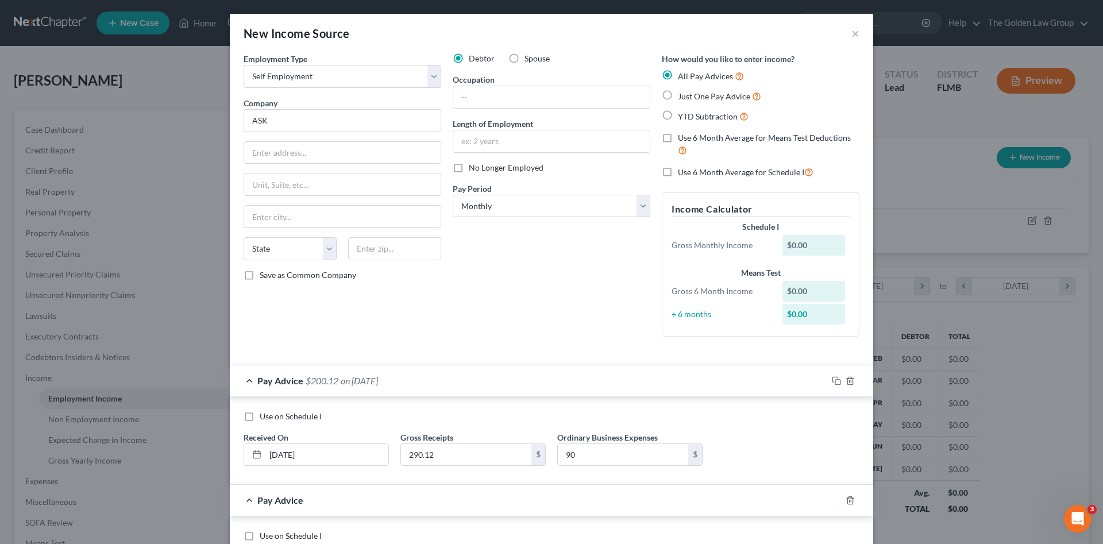
scroll to position [76, 0]
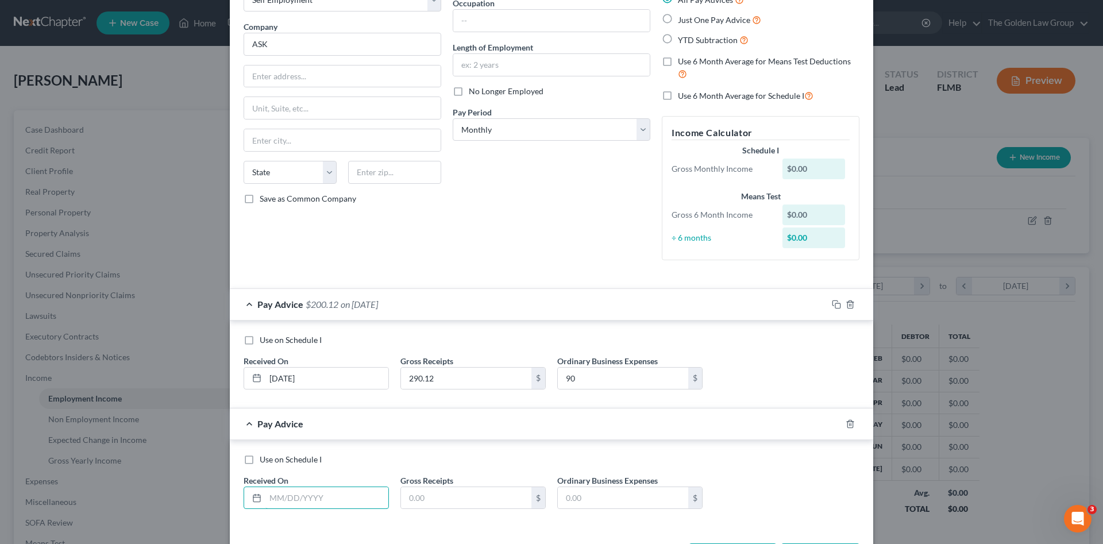
drag, startPoint x: 296, startPoint y: 491, endPoint x: 55, endPoint y: 461, distance: 242.6
click at [295, 490] on input "text" at bounding box center [327, 498] width 123 height 22
drag, startPoint x: 355, startPoint y: 47, endPoint x: 951, endPoint y: 113, distance: 600.1
click at [244, 51] on input "ASK" at bounding box center [343, 44] width 198 height 23
type input "Independent Contractor"
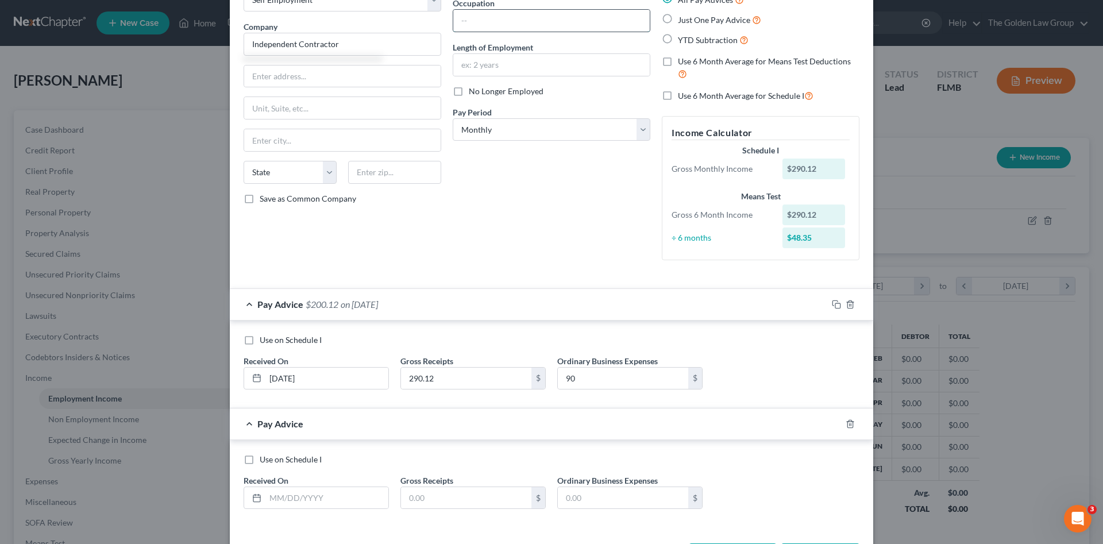
click at [560, 20] on input "text" at bounding box center [551, 21] width 197 height 22
type input "Driver - Uber"
click at [332, 500] on input "text" at bounding box center [327, 498] width 123 height 22
type input "03/30/2025"
type input "366.82"
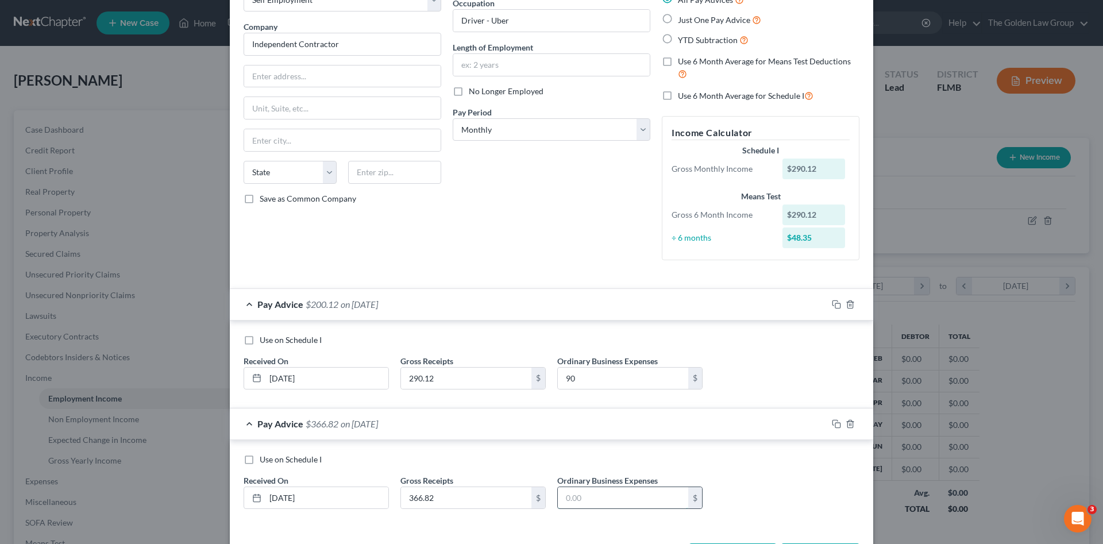
drag, startPoint x: 573, startPoint y: 487, endPoint x: 590, endPoint y: 498, distance: 20.4
click at [587, 496] on input "text" at bounding box center [623, 498] width 130 height 22
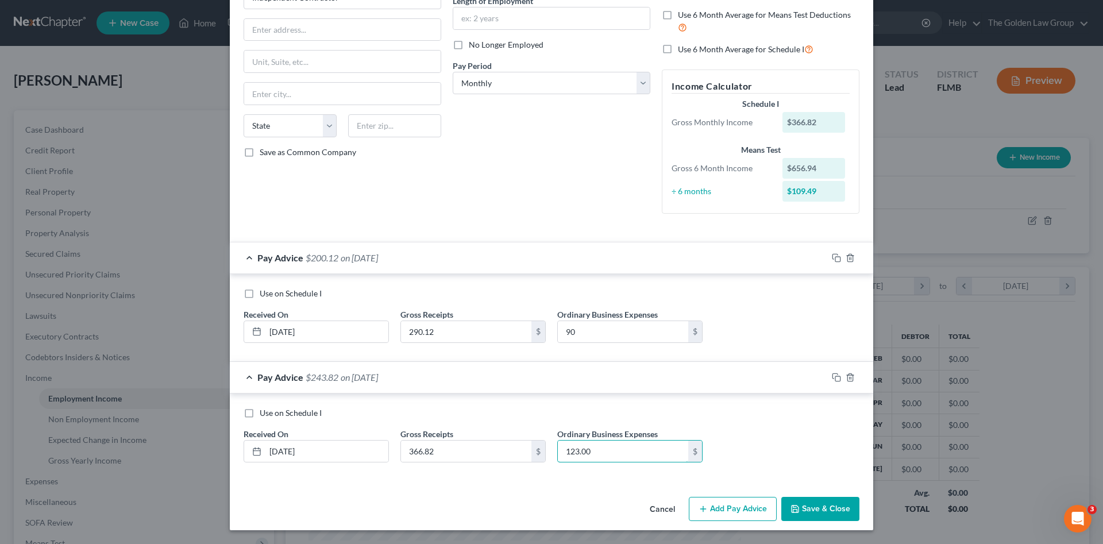
type input "123.00"
drag, startPoint x: 710, startPoint y: 504, endPoint x: 47, endPoint y: 434, distance: 666.8
click at [703, 505] on button "Add Pay Advice" at bounding box center [733, 509] width 88 height 24
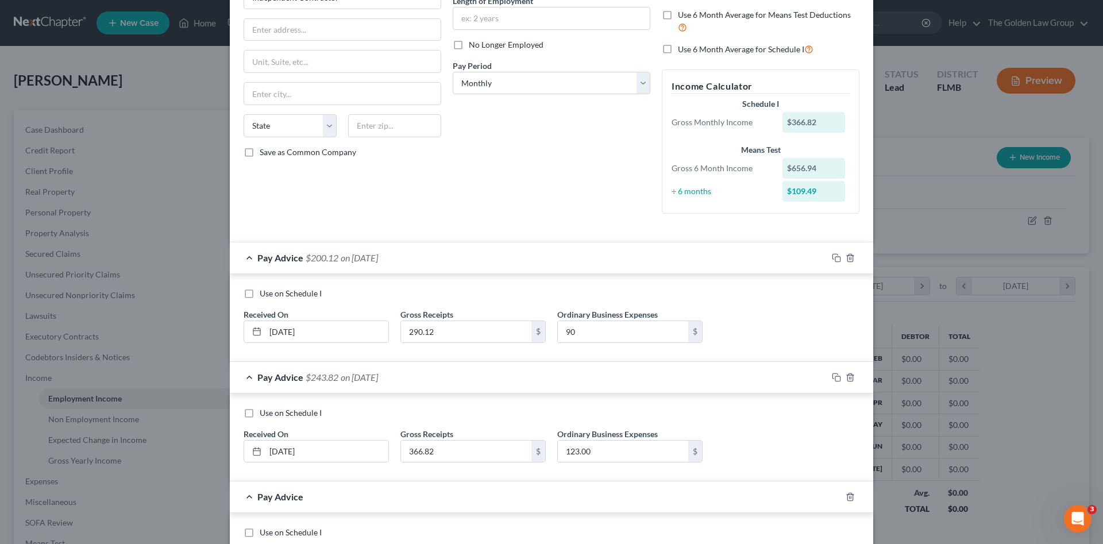
scroll to position [219, 0]
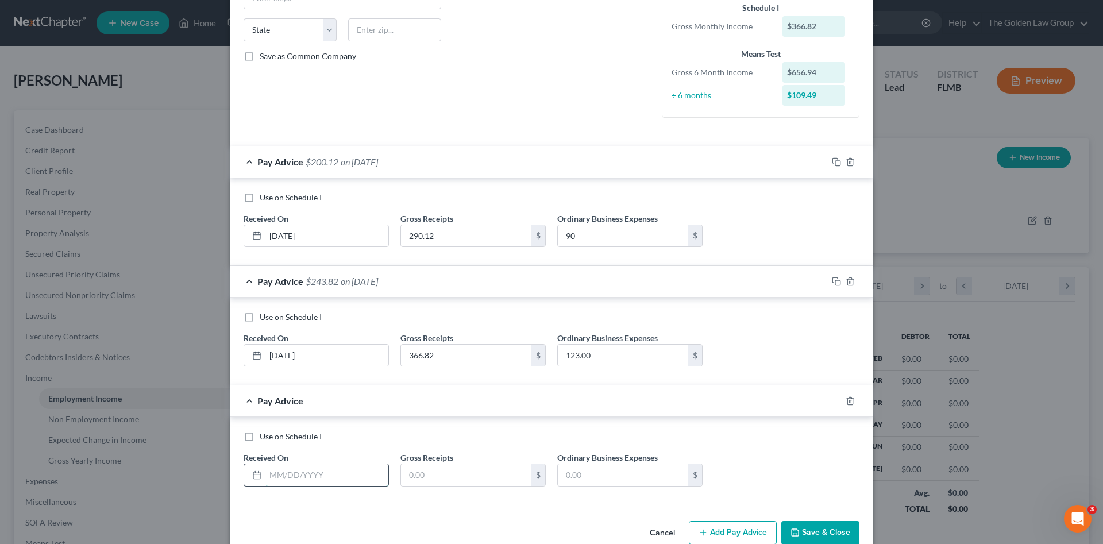
click at [351, 477] on input "text" at bounding box center [327, 475] width 123 height 22
type input "06/30/2025"
type input "128.24"
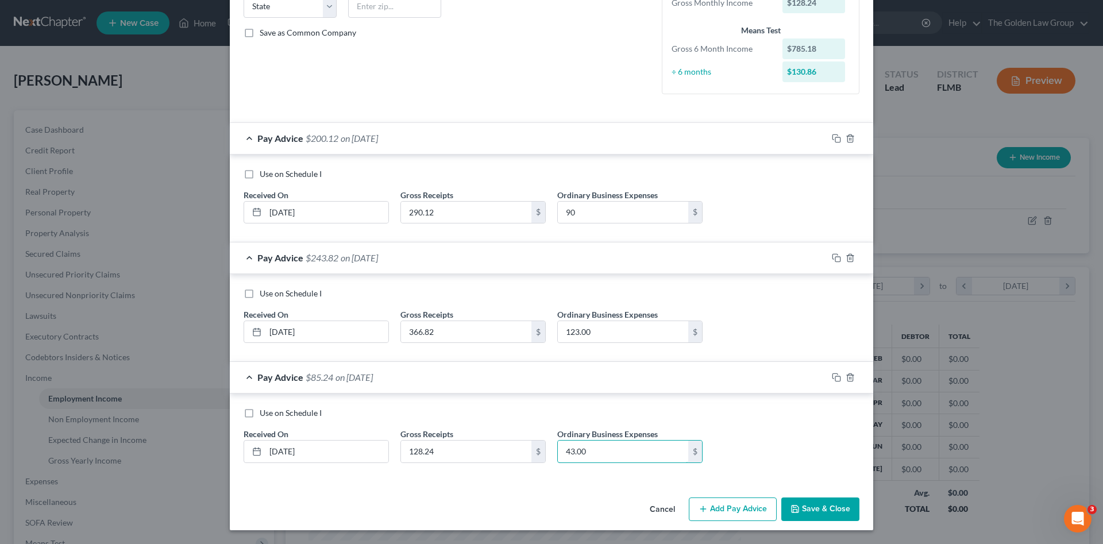
type input "43.00"
click at [729, 508] on button "Add Pay Advice" at bounding box center [733, 510] width 88 height 24
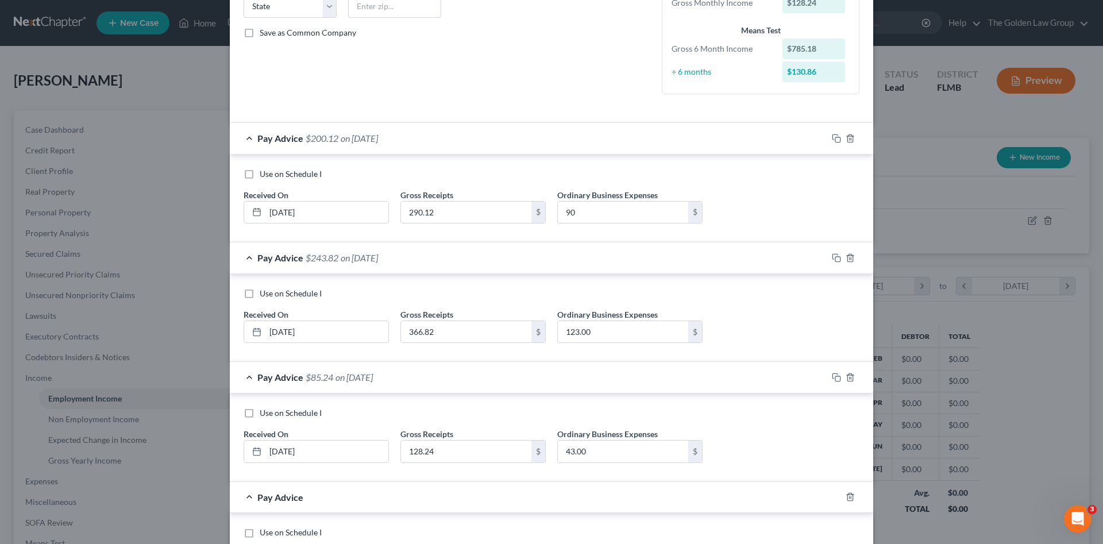
scroll to position [319, 0]
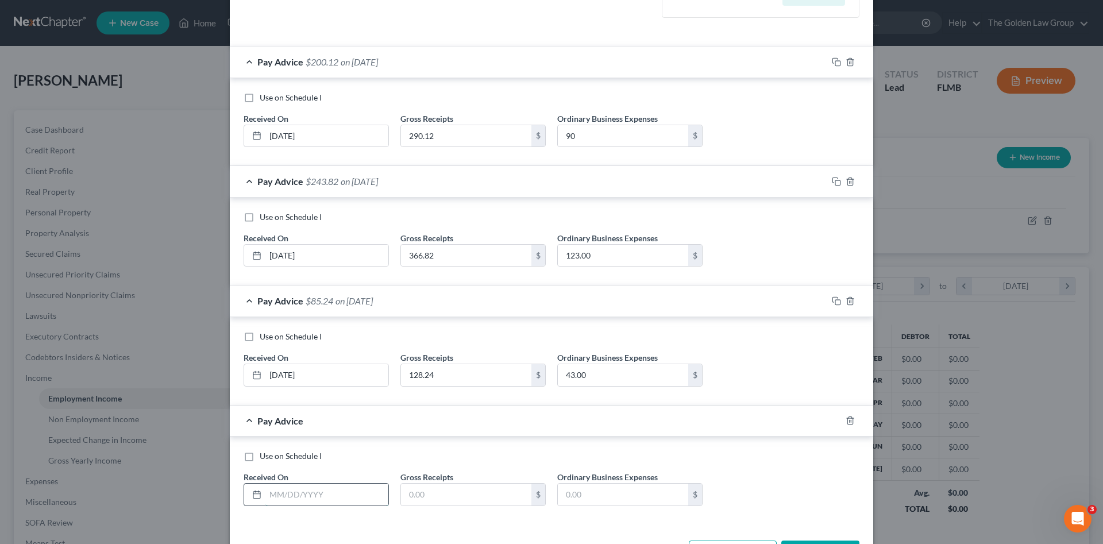
click at [334, 494] on input "text" at bounding box center [327, 495] width 123 height 22
type input "1"
type input "07/30/2025"
type input "92.75"
click at [591, 493] on input "text" at bounding box center [623, 495] width 130 height 22
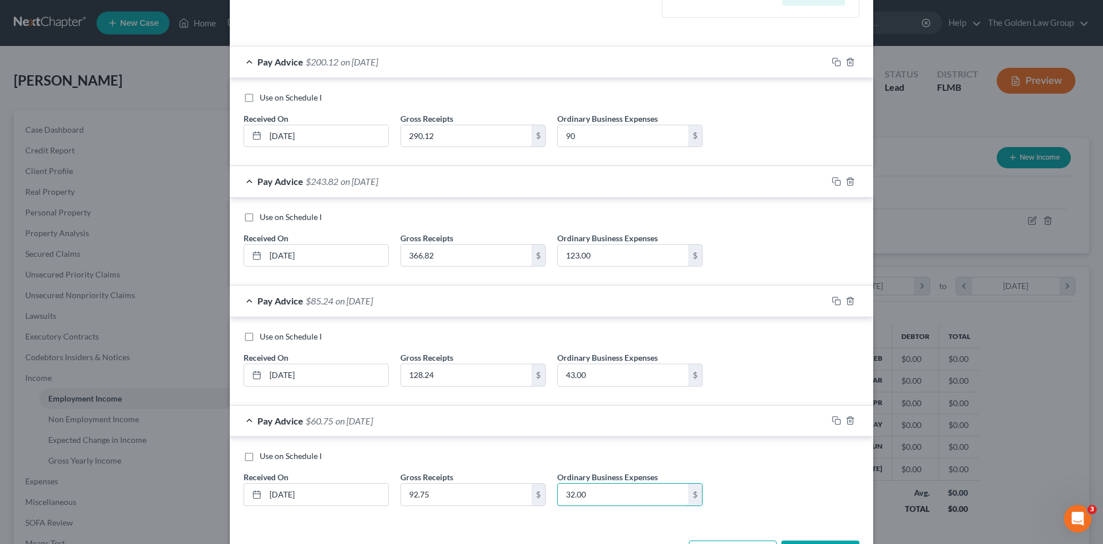
scroll to position [362, 0]
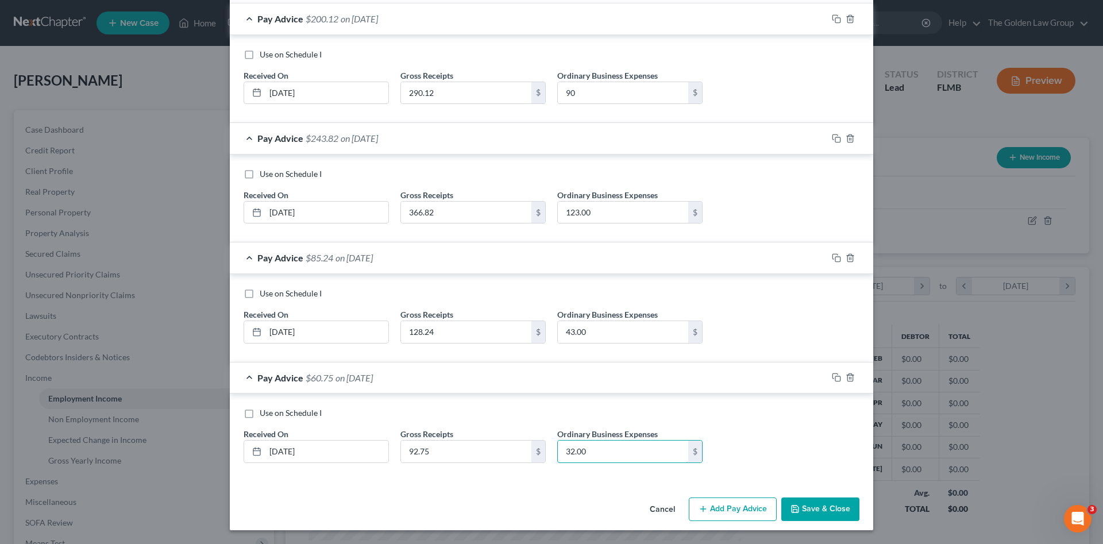
type input "32.00"
click at [754, 502] on button "Add Pay Advice" at bounding box center [733, 510] width 88 height 24
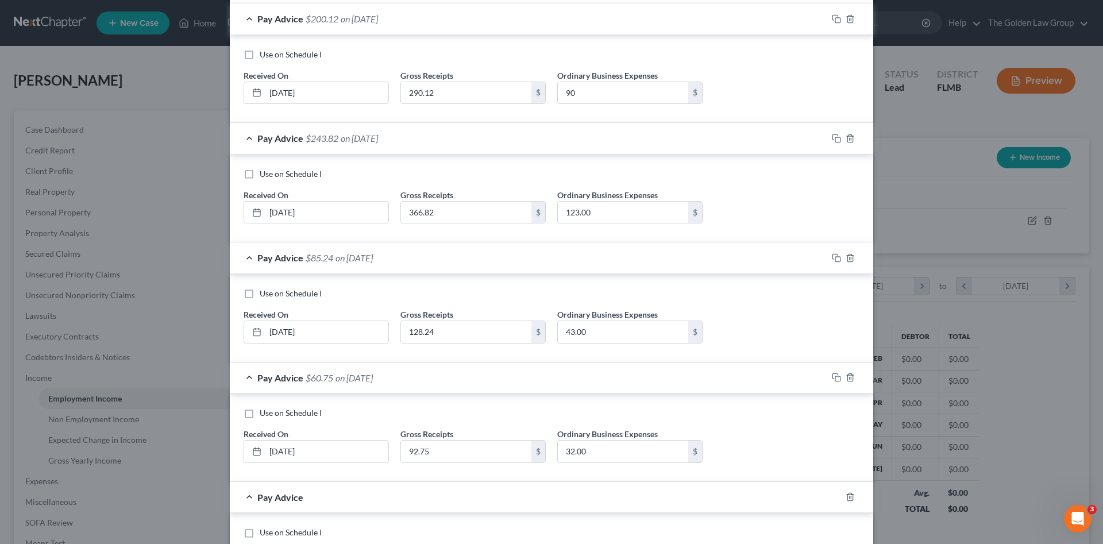
scroll to position [417, 0]
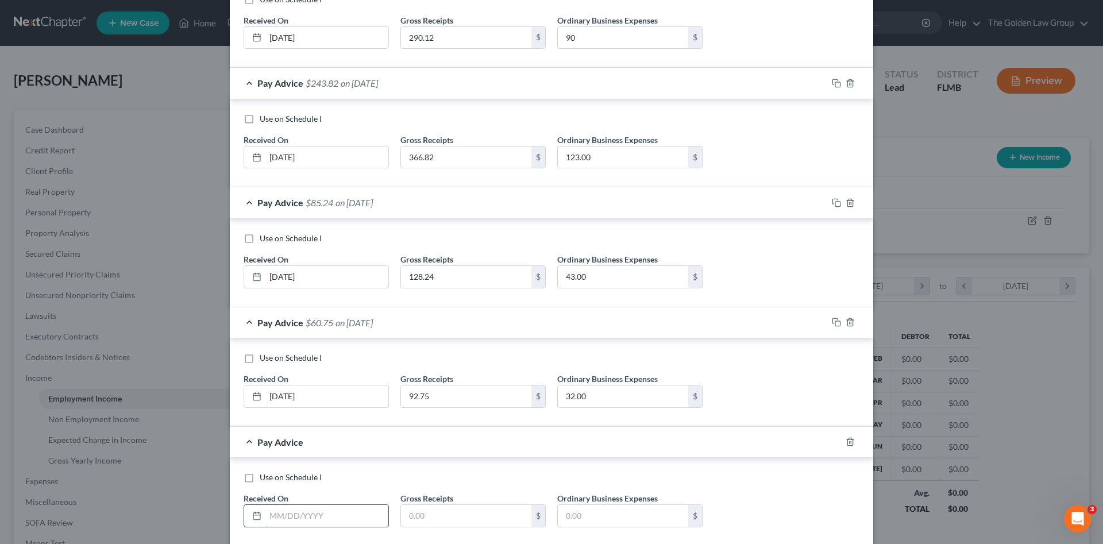
click at [311, 520] on input "text" at bounding box center [327, 516] width 123 height 22
click at [365, 526] on input "05/30/20258" at bounding box center [327, 516] width 123 height 22
type input "05/30/2025"
drag, startPoint x: 440, startPoint y: 518, endPoint x: 855, endPoint y: 463, distance: 418.6
click at [402, 509] on input "1,550.00" at bounding box center [466, 516] width 130 height 22
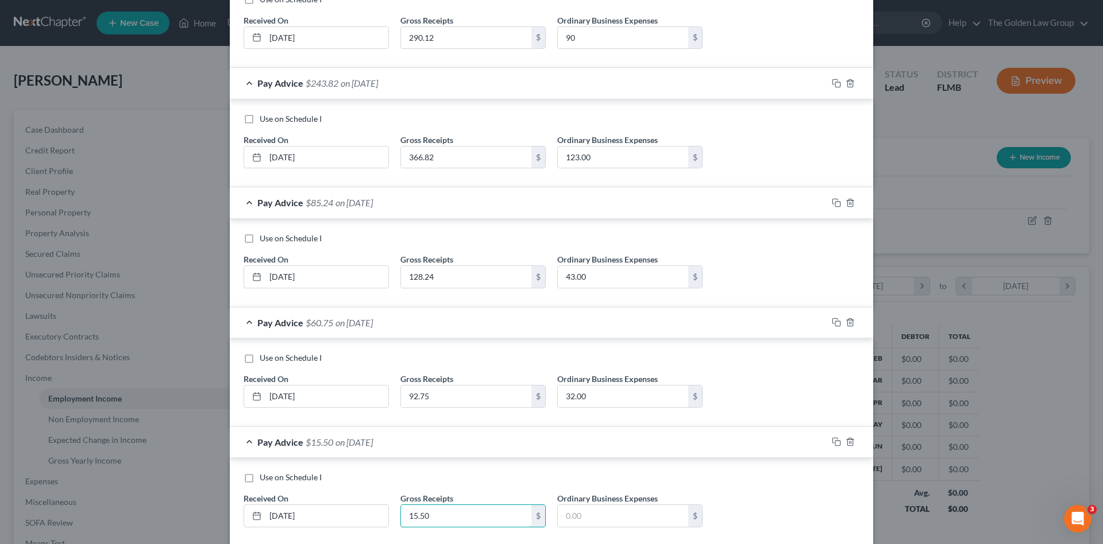
type input "15.50"
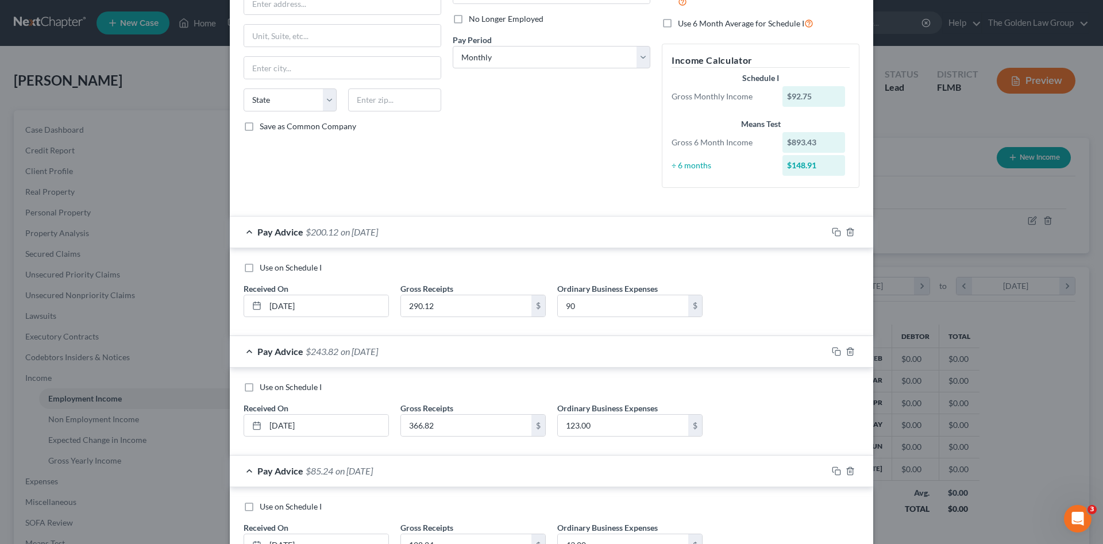
scroll to position [34, 0]
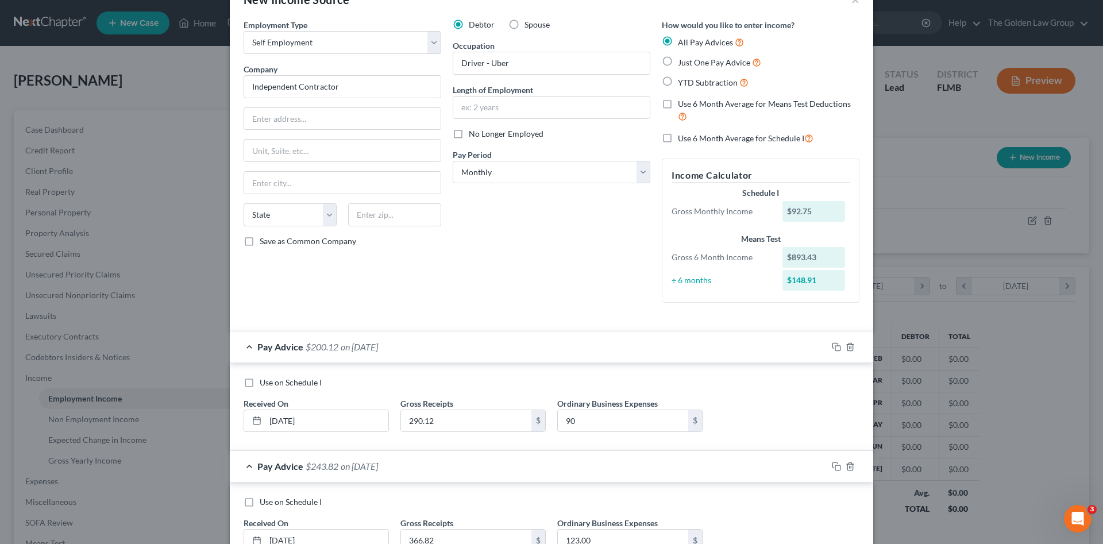
type input "3.50"
click at [678, 137] on label "Use 6 Month Average for Schedule I" at bounding box center [746, 138] width 136 height 13
click at [683, 137] on input "Use 6 Month Average for Schedule I" at bounding box center [686, 135] width 7 height 7
checkbox input "true"
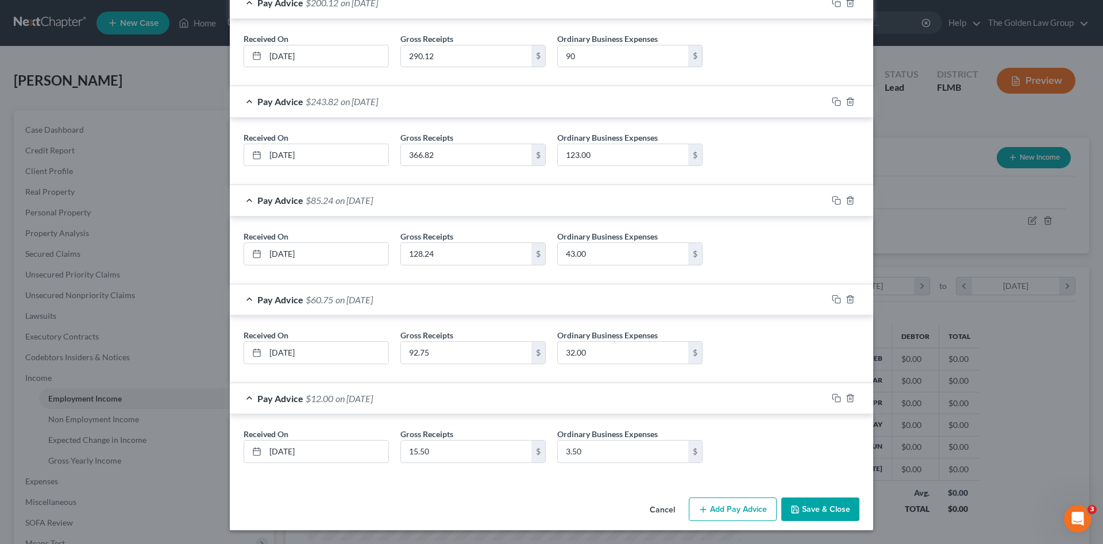
click at [832, 513] on button "Save & Close" at bounding box center [821, 510] width 78 height 24
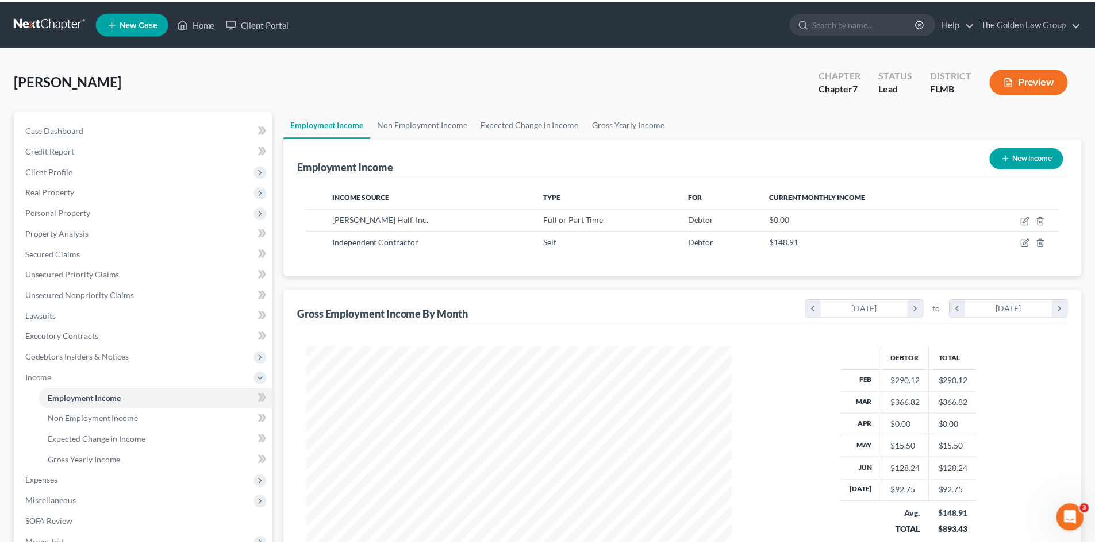
scroll to position [574469, 574232]
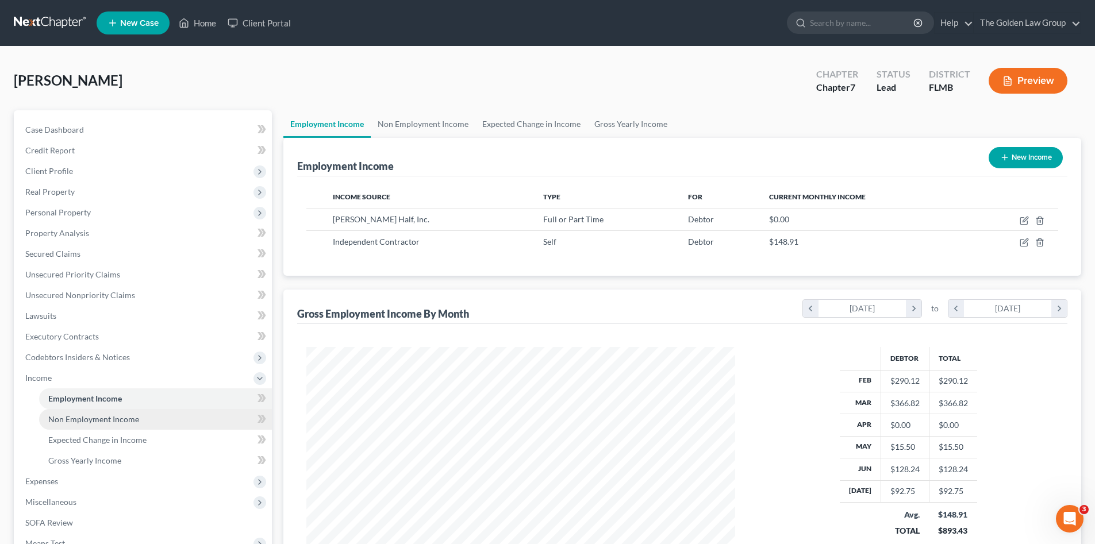
click at [111, 421] on span "Non Employment Income" at bounding box center [93, 419] width 91 height 10
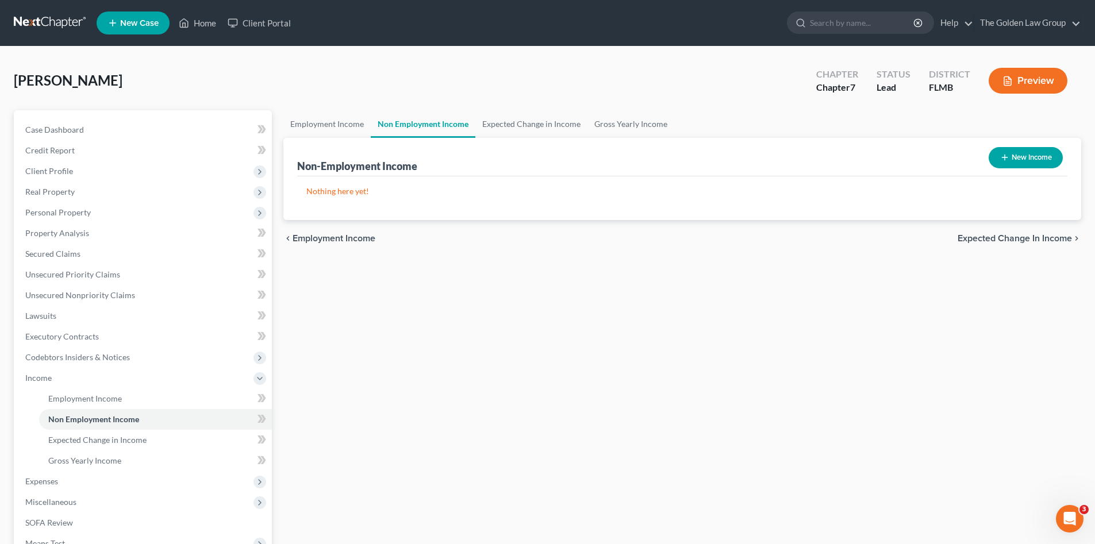
click at [161, 85] on div "Setien, Lisa Upgraded Chapter Chapter 7 Status Lead District FLMB Preview" at bounding box center [547, 85] width 1067 height 50
click at [64, 146] on span "Credit Report" at bounding box center [49, 150] width 49 height 10
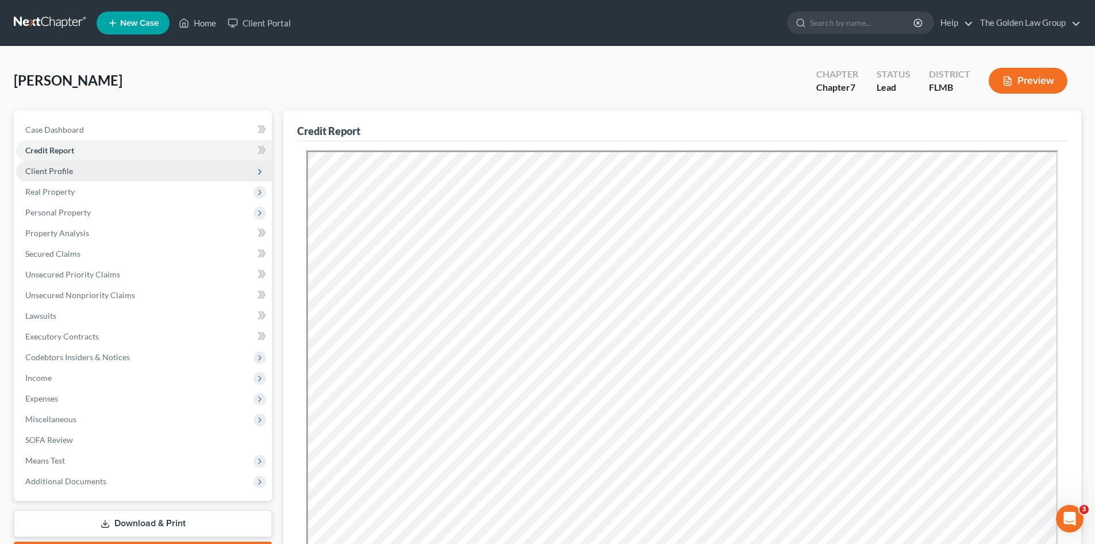
click at [78, 168] on span "Client Profile" at bounding box center [144, 171] width 256 height 21
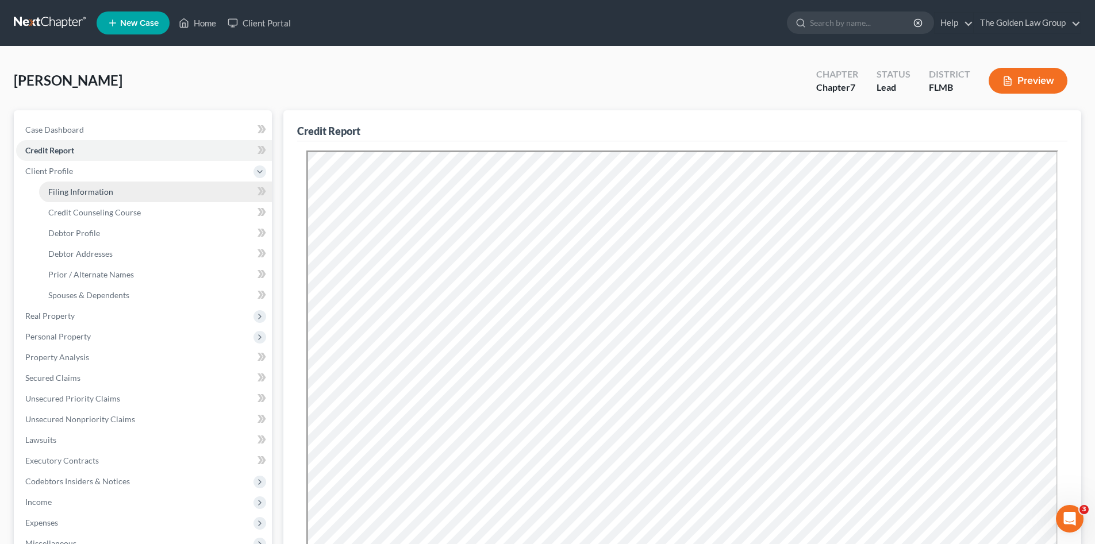
click at [86, 188] on span "Filing Information" at bounding box center [80, 192] width 65 height 10
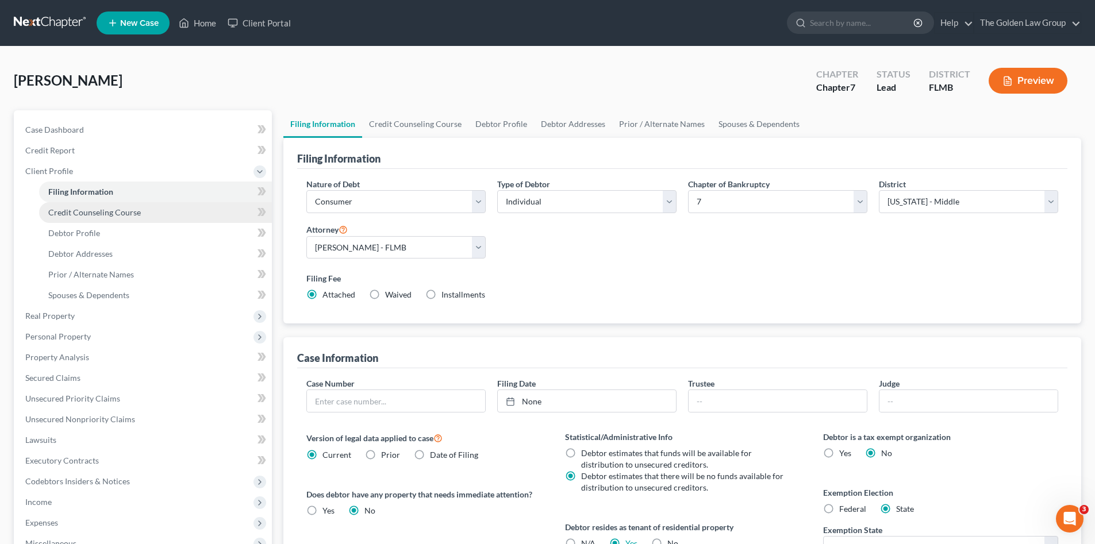
click at [100, 211] on span "Credit Counseling Course" at bounding box center [94, 212] width 93 height 10
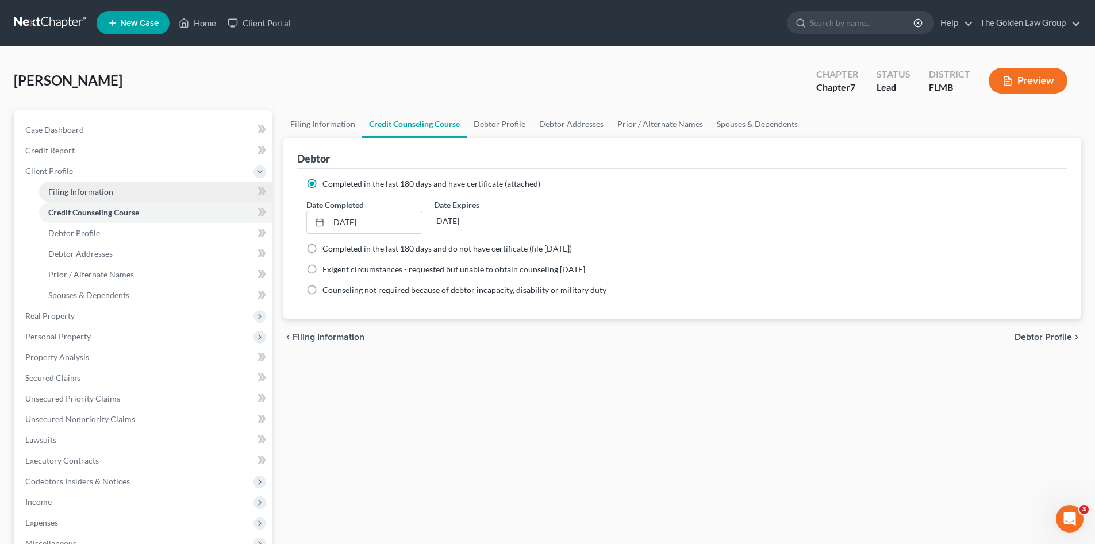
click at [98, 188] on span "Filing Information" at bounding box center [80, 192] width 65 height 10
select select "1"
select select "0"
select select "15"
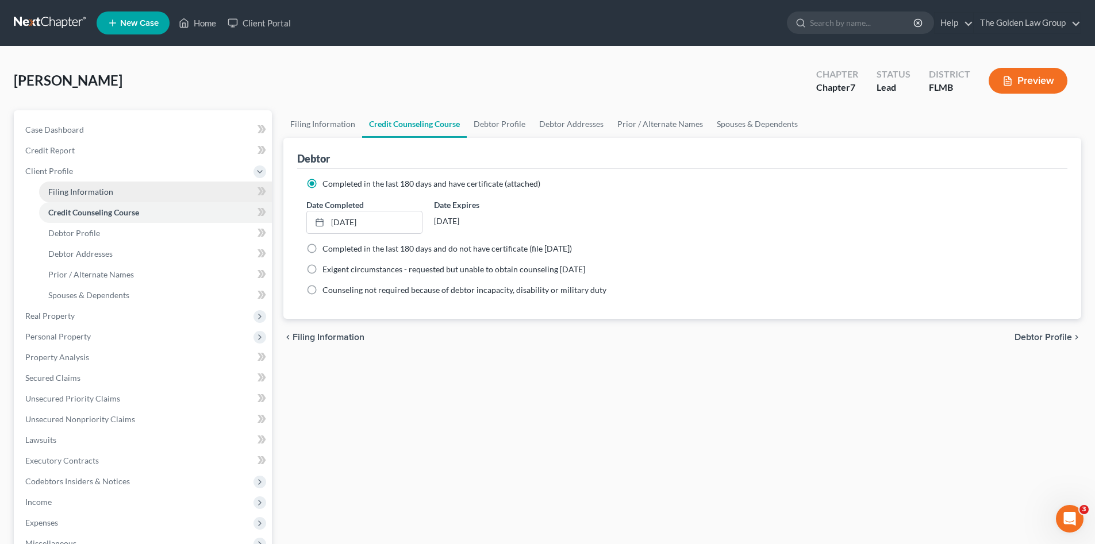
select select "3"
select select "9"
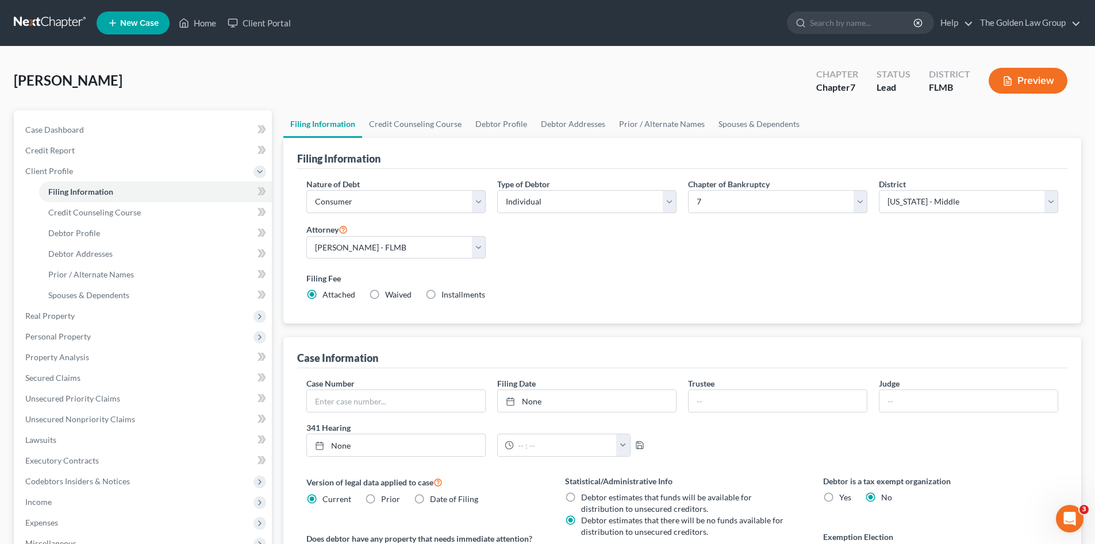
scroll to position [115, 0]
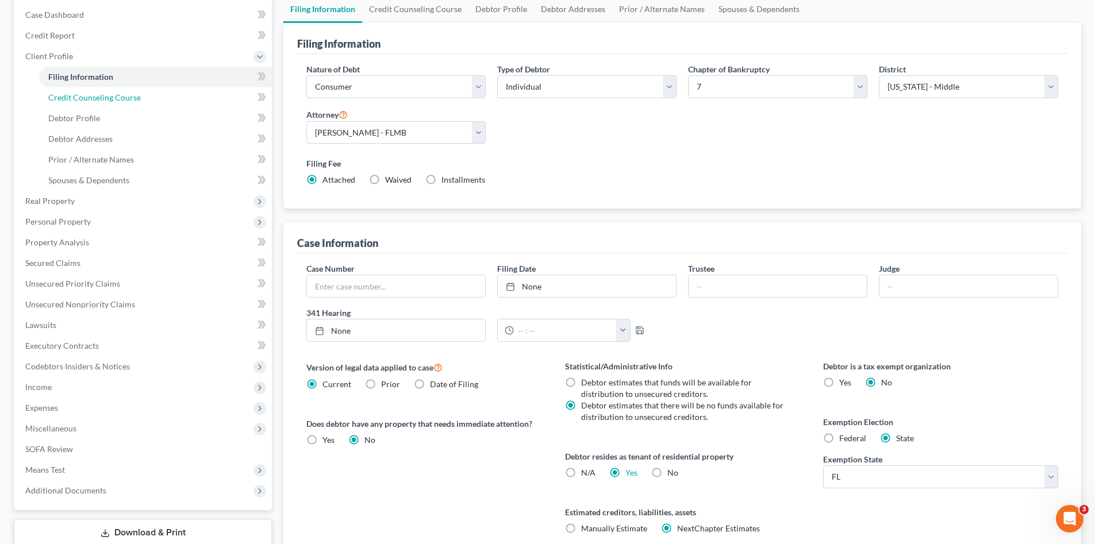
click at [70, 95] on span "Credit Counseling Course" at bounding box center [94, 98] width 93 height 10
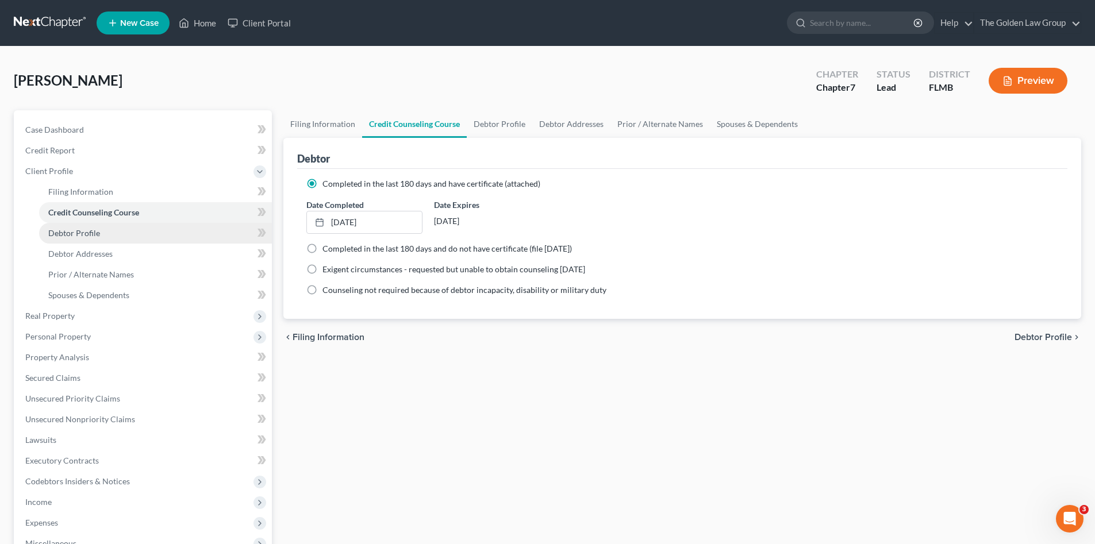
click at [56, 235] on span "Debtor Profile" at bounding box center [74, 233] width 52 height 10
select select "3"
select select "1"
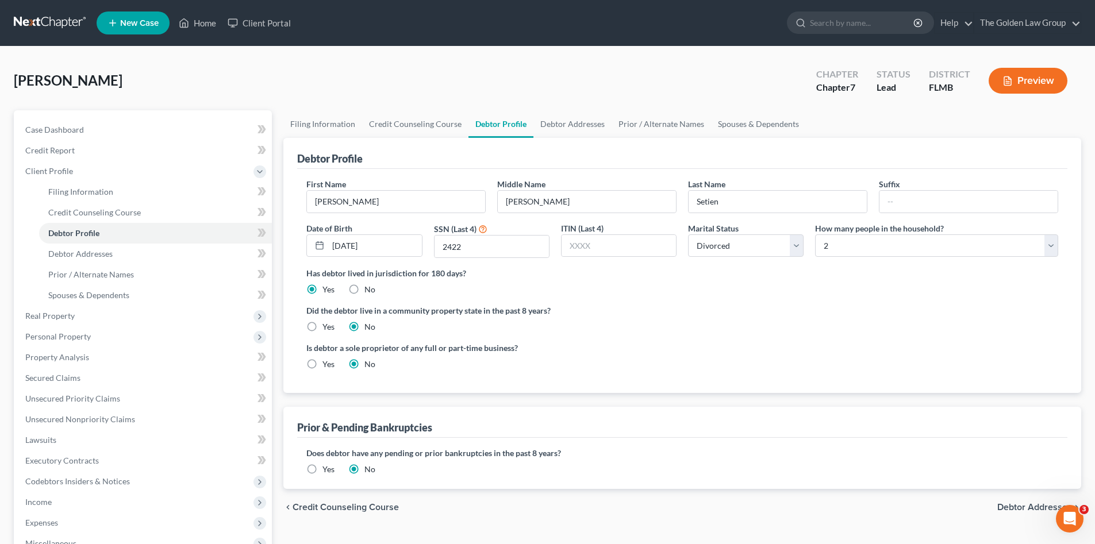
click at [668, 318] on div "Did the debtor live in a community property state in the past 8 years? Yes No" at bounding box center [682, 319] width 752 height 28
click at [809, 311] on label "Did the debtor live in a community property state in the past 8 years?" at bounding box center [682, 311] width 752 height 12
click at [643, 343] on label "Is debtor a sole proprietor of any full or part-time business?" at bounding box center [491, 348] width 370 height 12
click at [1021, 507] on span "Debtor Addresses" at bounding box center [1034, 507] width 75 height 9
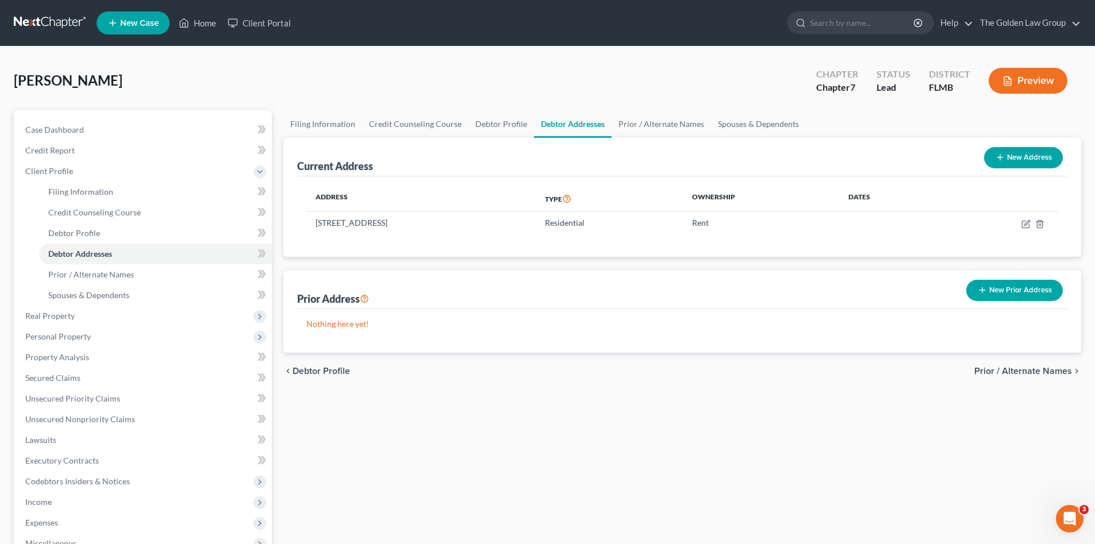
click at [550, 398] on div "Filing Information Credit Counseling Course Debtor Profile Debtor Addresses Pri…" at bounding box center [682, 400] width 809 height 581
click at [1018, 160] on button "New Address" at bounding box center [1023, 157] width 79 height 21
select select "0"
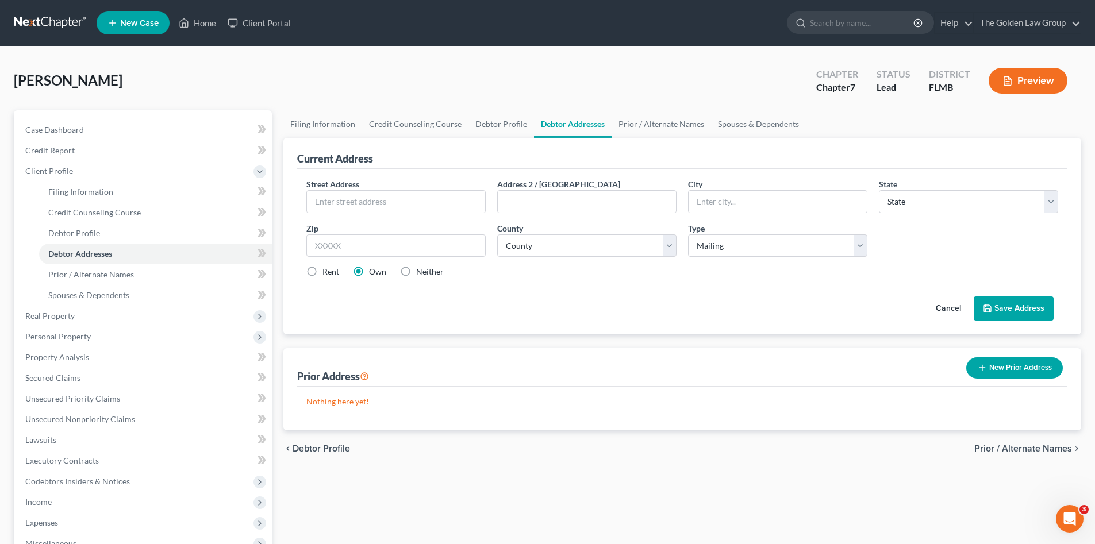
click at [953, 311] on button "Cancel" at bounding box center [948, 308] width 51 height 23
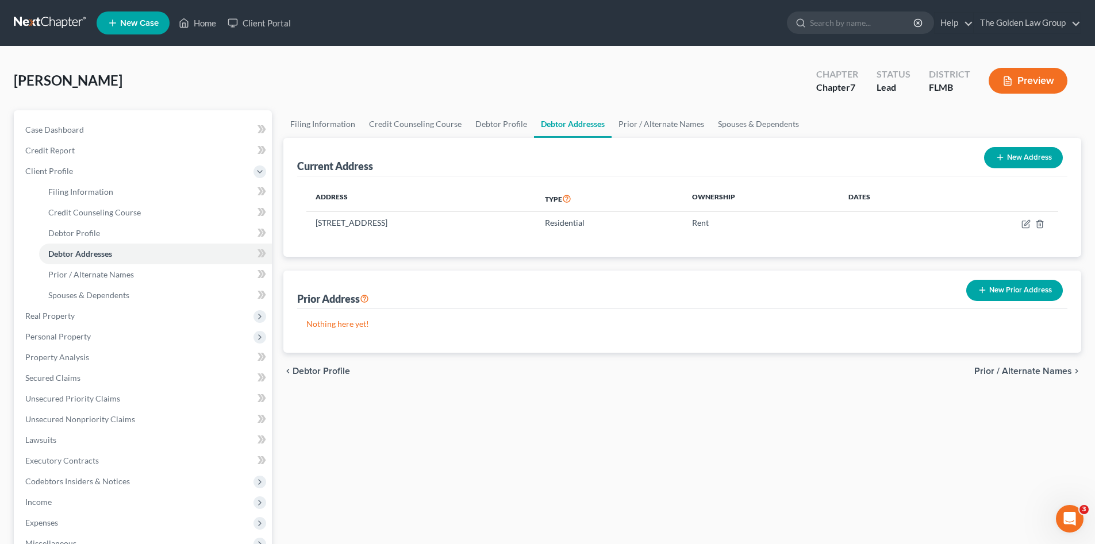
click at [637, 491] on div "Filing Information Credit Counseling Course Debtor Profile Debtor Addresses Pri…" at bounding box center [682, 400] width 809 height 581
click at [1012, 152] on button "New Address" at bounding box center [1023, 157] width 79 height 21
select select "0"
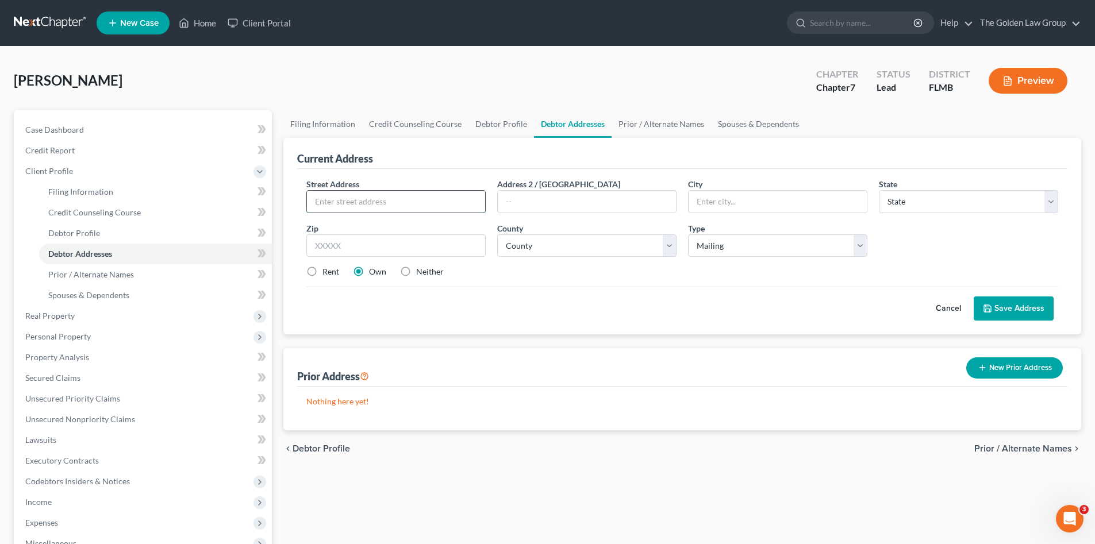
click at [419, 205] on input "text" at bounding box center [396, 202] width 178 height 22
type input "19 Eastgate Lane"
type input "Palm Coast"
select select "9"
type input "32164"
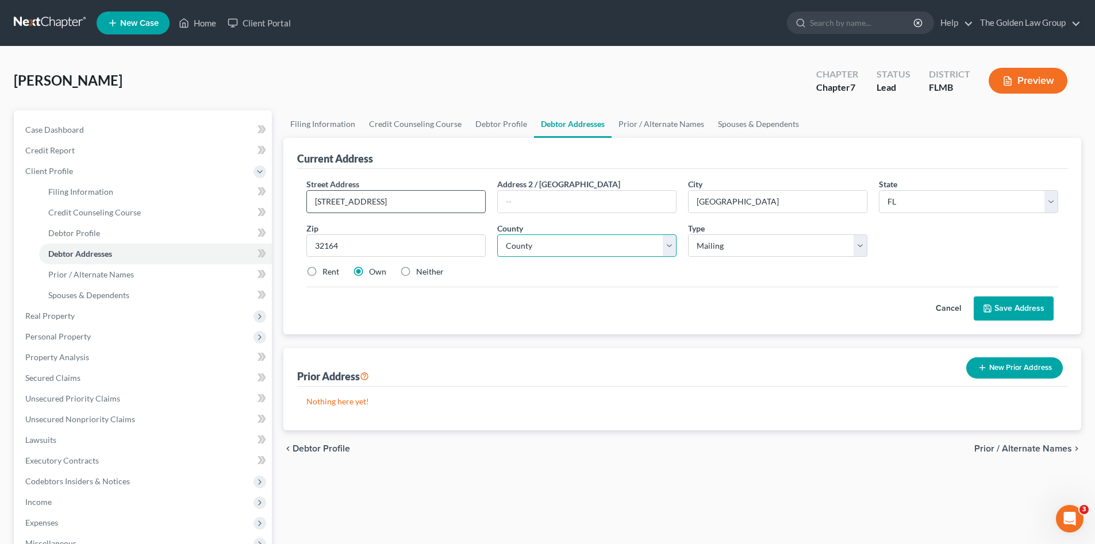
select select "16"
click at [538, 297] on div "Cancel Save Address" at bounding box center [682, 304] width 752 height 34
click at [416, 272] on label "Neither" at bounding box center [430, 271] width 28 height 11
click at [421, 272] on input "Neither" at bounding box center [424, 269] width 7 height 7
radio input "true"
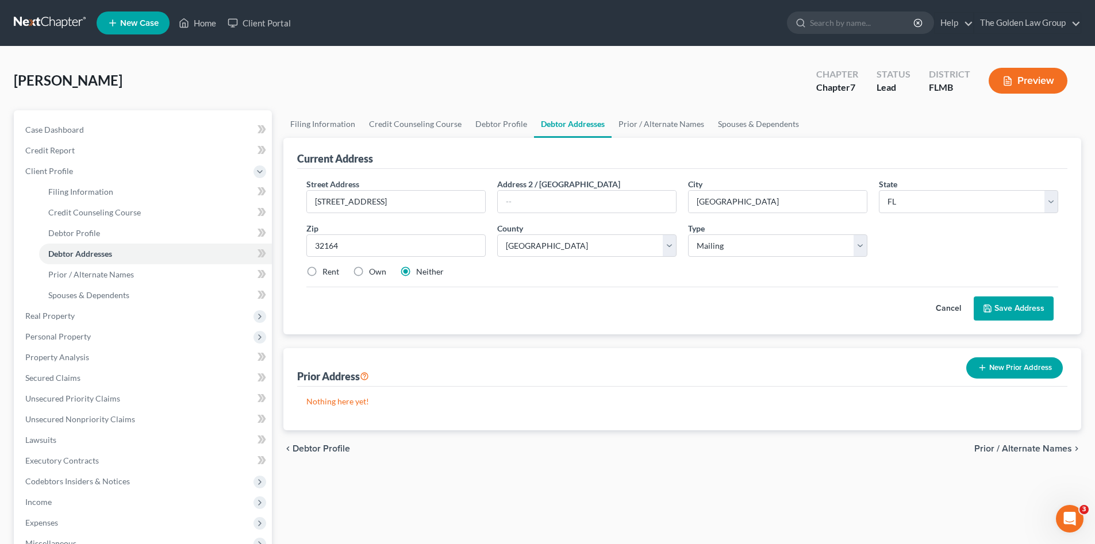
click at [692, 289] on div "Cancel Save Address" at bounding box center [682, 304] width 752 height 34
click at [999, 309] on button "Save Address" at bounding box center [1014, 309] width 80 height 24
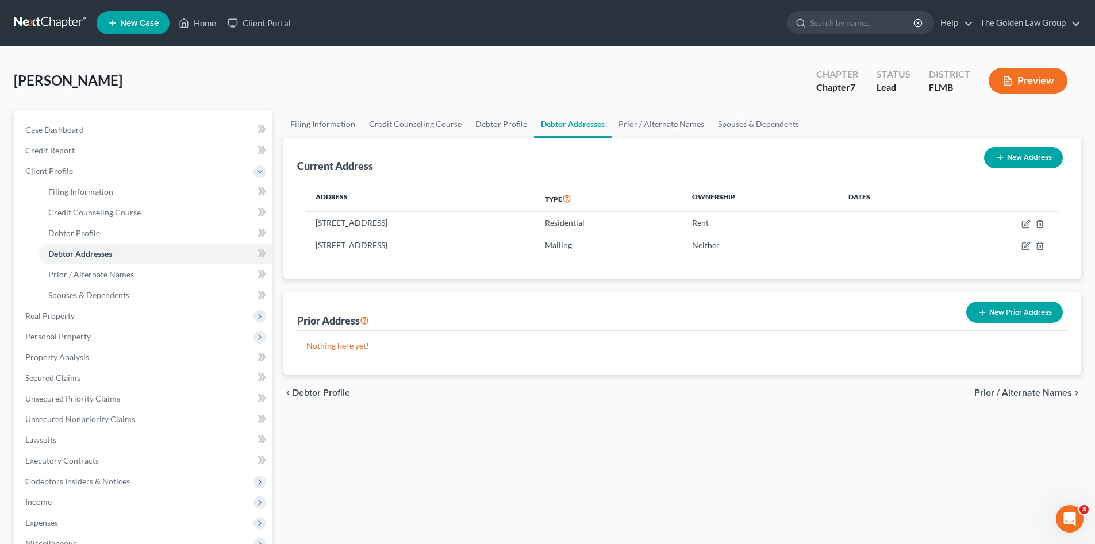
drag, startPoint x: 486, startPoint y: 221, endPoint x: 637, endPoint y: 284, distance: 163.6
click at [334, 228] on td "48 East Diamond Drive, Palm Coast, FL 32164" at bounding box center [420, 223] width 229 height 22
drag, startPoint x: 637, startPoint y: 284, endPoint x: 727, endPoint y: 250, distance: 96.4
click at [632, 269] on div "Address Type Ownership Dates 48 East Diamond Drive, Palm Coast, FL 32164 Reside…" at bounding box center [682, 227] width 770 height 103
click at [1022, 224] on icon "button" at bounding box center [1025, 224] width 7 height 7
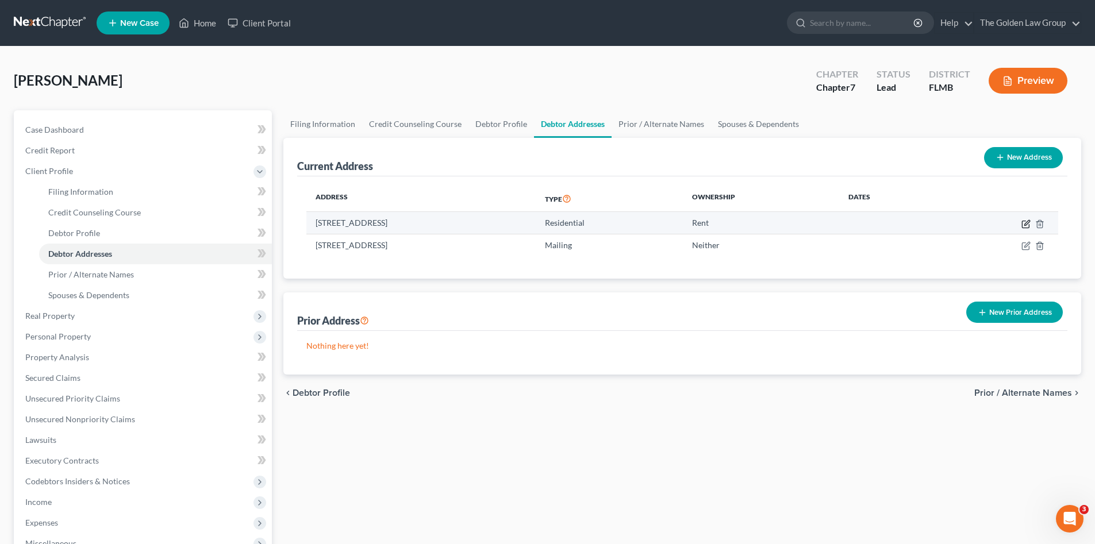
select select "9"
select select "16"
select select "0"
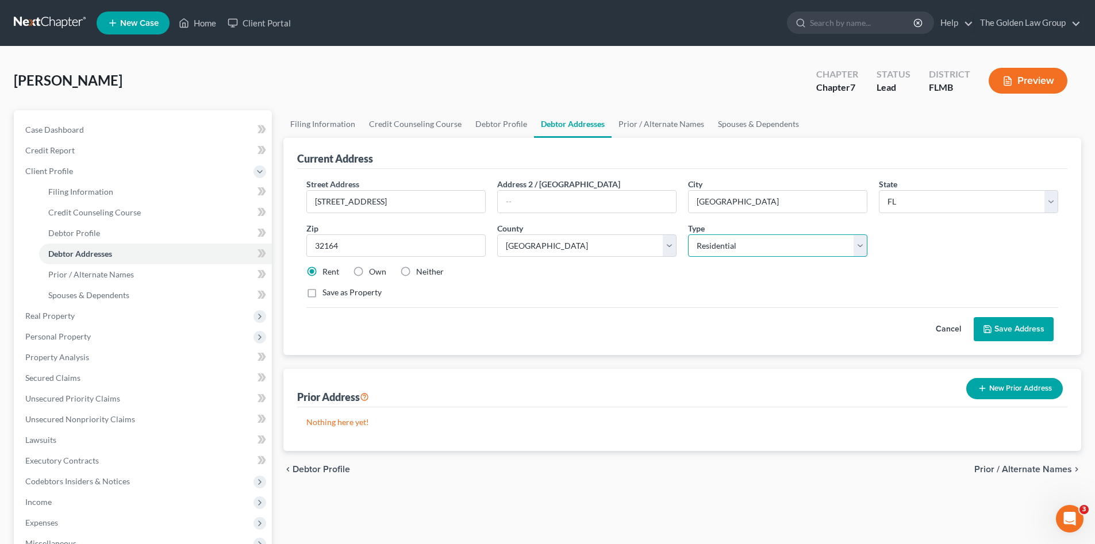
drag, startPoint x: 768, startPoint y: 247, endPoint x: 767, endPoint y: 259, distance: 11.6
click at [768, 247] on select "Select Residential Mailing Rental Business" at bounding box center [777, 245] width 179 height 23
select select
click at [688, 234] on select "Select Residential Mailing Rental Business" at bounding box center [777, 245] width 179 height 23
click at [990, 333] on icon at bounding box center [987, 329] width 9 height 9
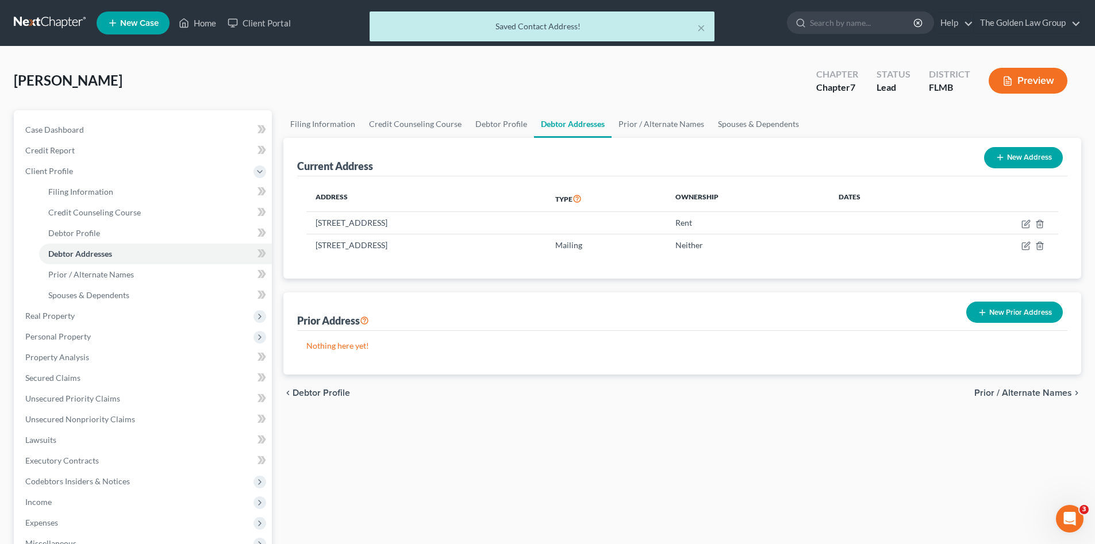
click at [1006, 161] on button "New Address" at bounding box center [1023, 157] width 79 height 21
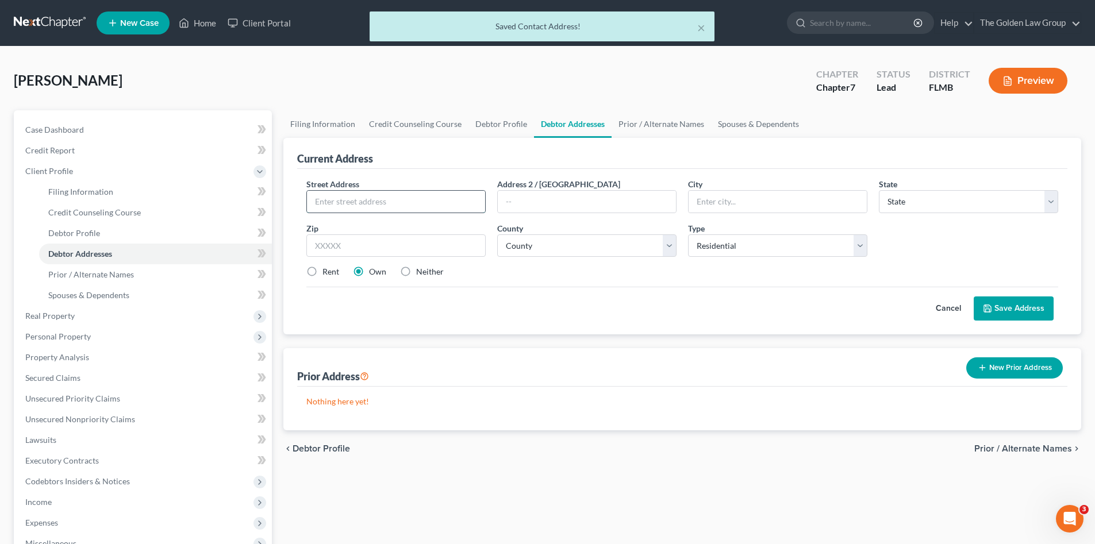
click at [432, 200] on input "text" at bounding box center [396, 202] width 178 height 22
click at [720, 251] on select "Select Residential Mailing Rental Business" at bounding box center [777, 245] width 179 height 23
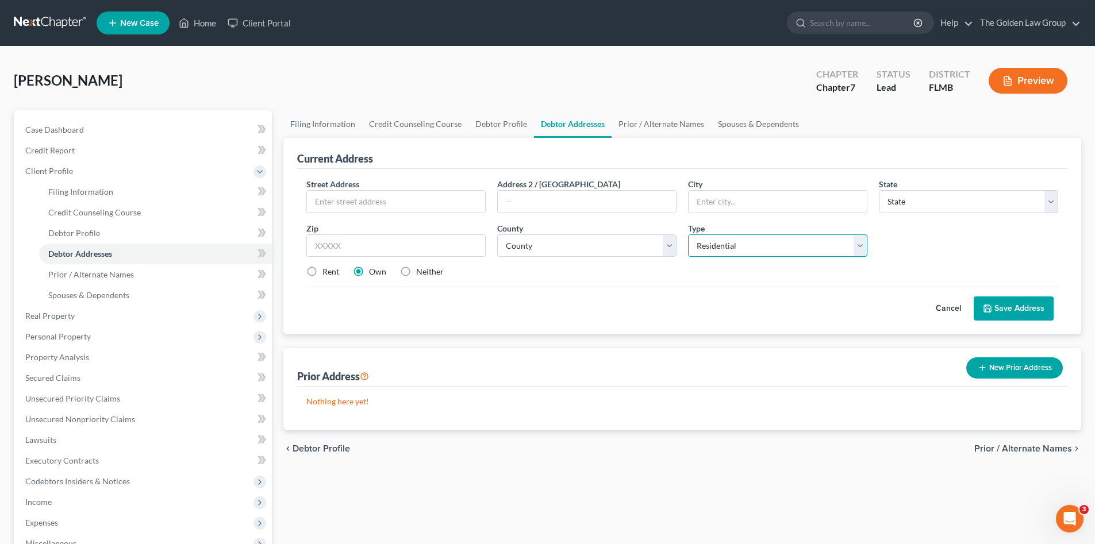
select select "1"
click at [688, 234] on select "Select Residential Mailing Rental Business" at bounding box center [777, 245] width 179 height 23
click at [339, 203] on input "text" at bounding box center [396, 202] width 178 height 22
type input "10805 Twenty Mile Road"
type input "Unit 104"
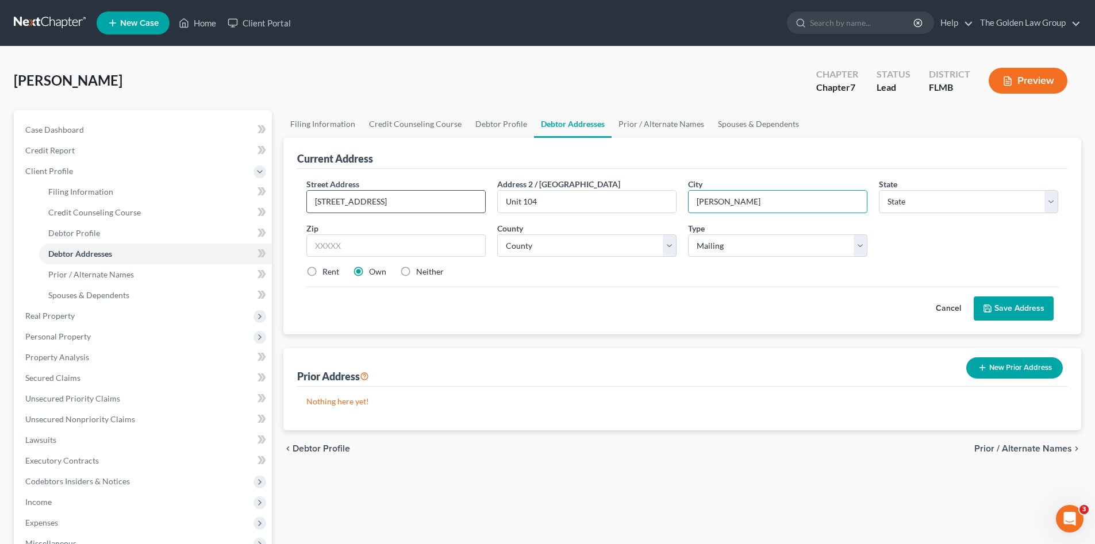
type input "Parker"
select select "5"
type input "80134"
select select "18"
click at [325, 272] on label "Rent" at bounding box center [330, 271] width 17 height 11
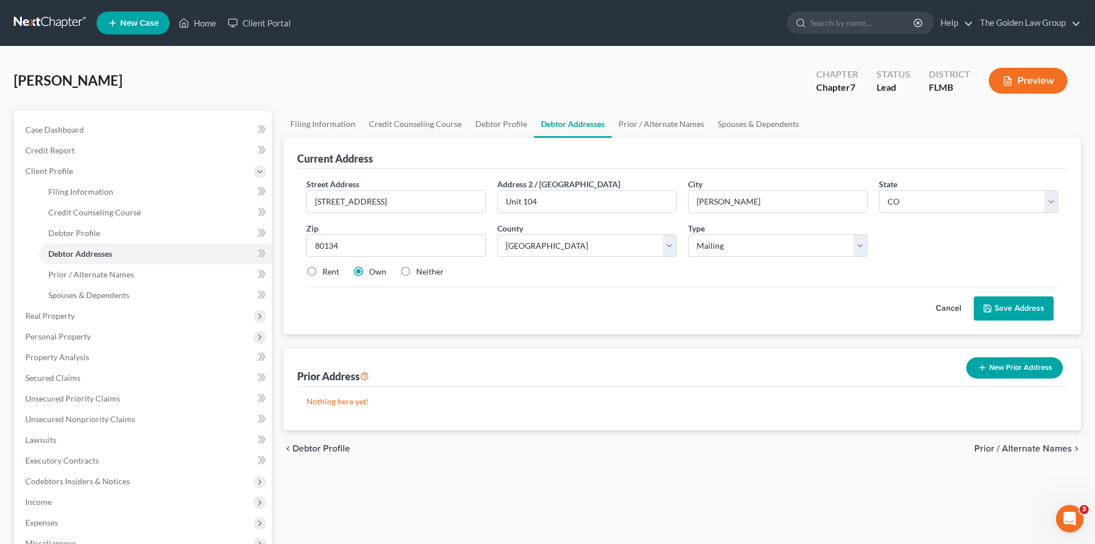
click at [327, 272] on input "Rent" at bounding box center [330, 269] width 7 height 7
radio input "true"
click at [417, 300] on div "Cancel Save Address" at bounding box center [682, 304] width 752 height 34
click at [759, 249] on select "Select Residential Mailing Rental Business" at bounding box center [777, 245] width 179 height 23
click at [688, 234] on select "Select Residential Mailing Rental Business" at bounding box center [777, 245] width 179 height 23
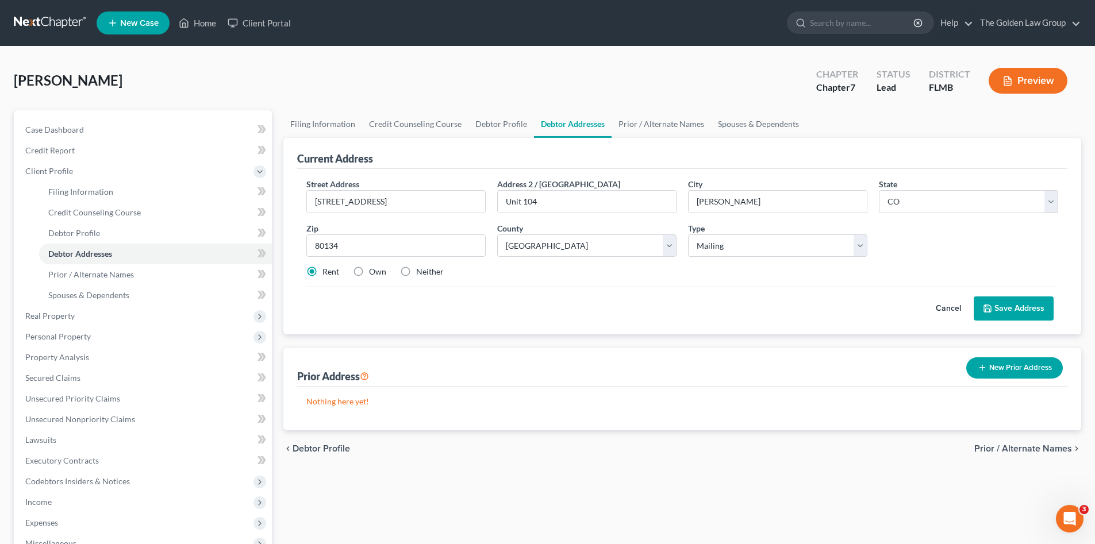
click at [1014, 304] on button "Save Address" at bounding box center [1014, 309] width 80 height 24
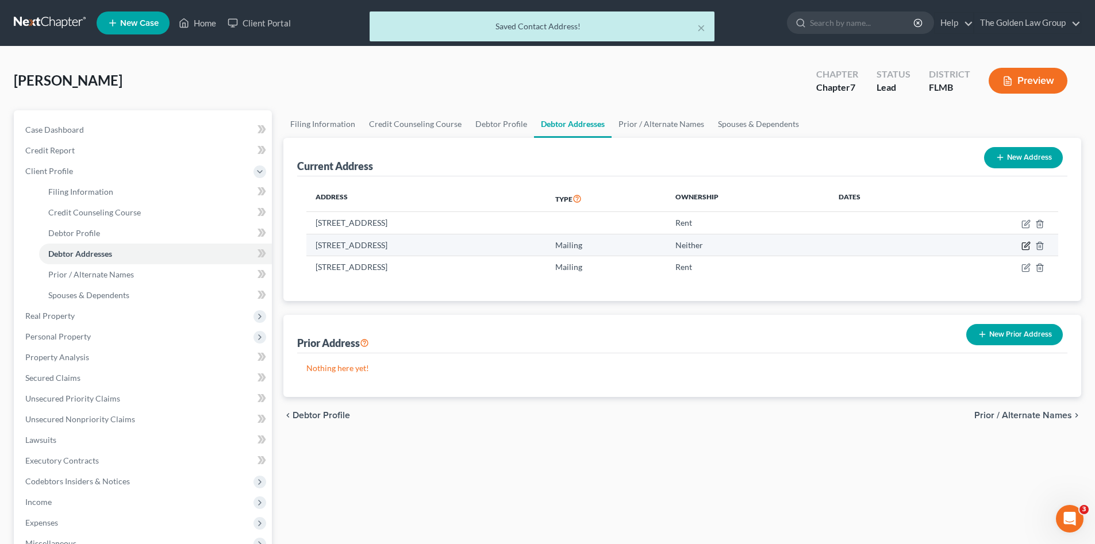
click at [1024, 245] on icon "button" at bounding box center [1025, 245] width 9 height 9
select select "9"
select select "16"
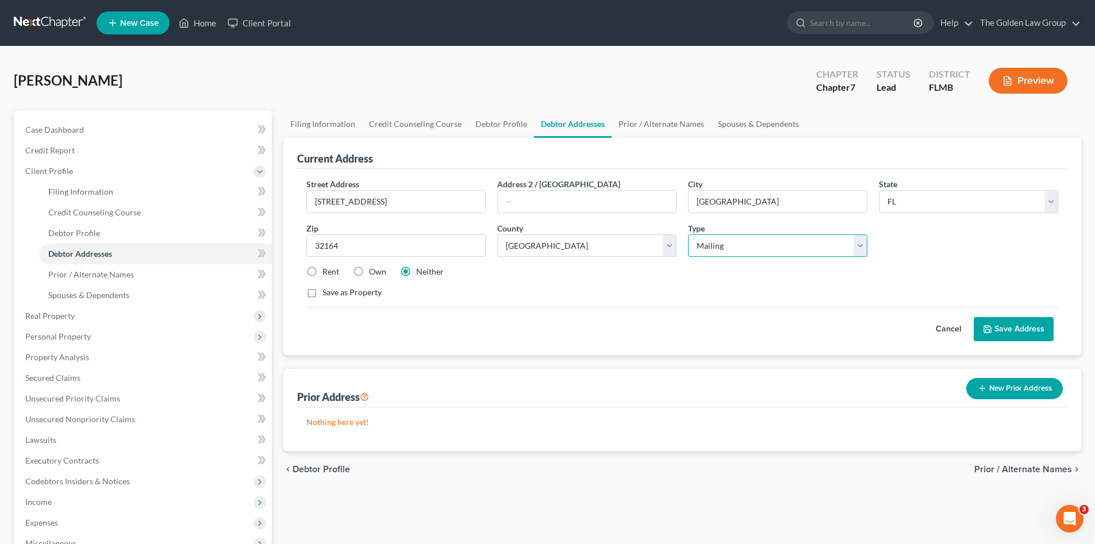
click at [713, 246] on select "Select Residential Mailing Rental Business" at bounding box center [777, 245] width 179 height 23
select select "0"
click at [688, 234] on select "Select Residential Mailing Rental Business" at bounding box center [777, 245] width 179 height 23
click at [1016, 322] on button "Save Address" at bounding box center [1014, 329] width 80 height 24
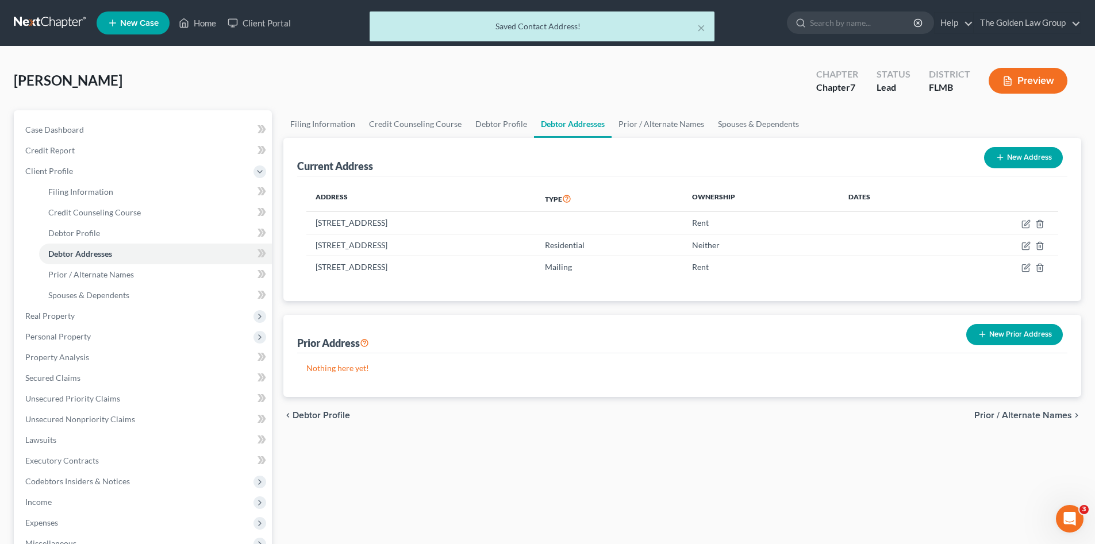
click at [695, 416] on div "chevron_left Debtor Profile Prior / Alternate Names chevron_right" at bounding box center [682, 415] width 798 height 37
drag, startPoint x: 485, startPoint y: 227, endPoint x: 307, endPoint y: 256, distance: 180.5
click at [311, 224] on td "48 East Diamond Drive, Palm Coast, FL 32164" at bounding box center [420, 223] width 229 height 22
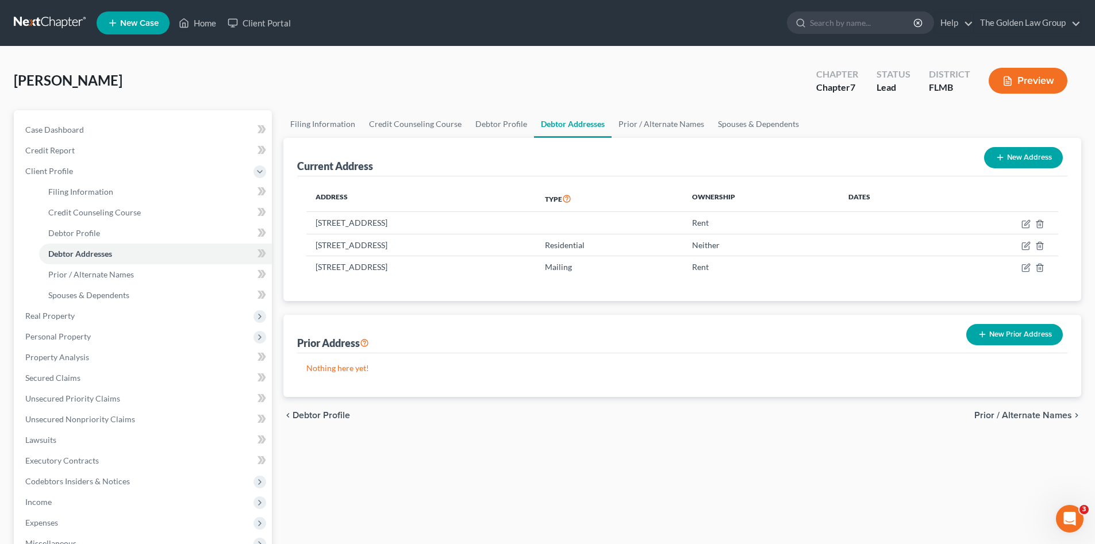
copy td "48 East Diamond Drive, Palm Coast, FL 32164"
click at [991, 328] on button "New Prior Address" at bounding box center [1014, 334] width 97 height 21
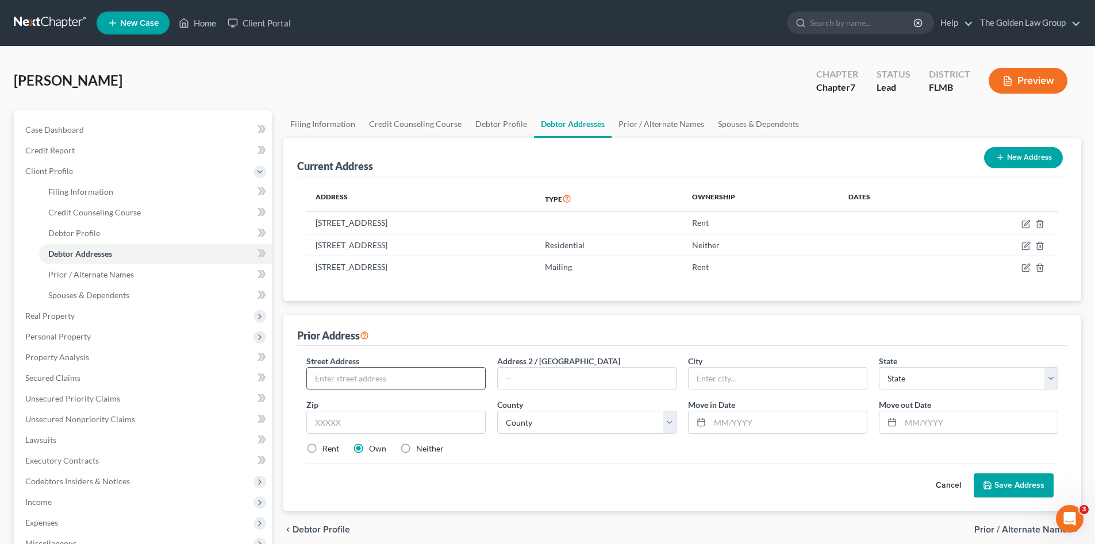
click at [419, 373] on input "text" at bounding box center [396, 379] width 178 height 22
paste input "48 East Diamond Drive, Palm Coast, FL 32"
type input "48 East Diamond Drive, Palm Coast, FL 32"
click at [734, 380] on input "text" at bounding box center [777, 379] width 178 height 22
type input "Palm Coast"
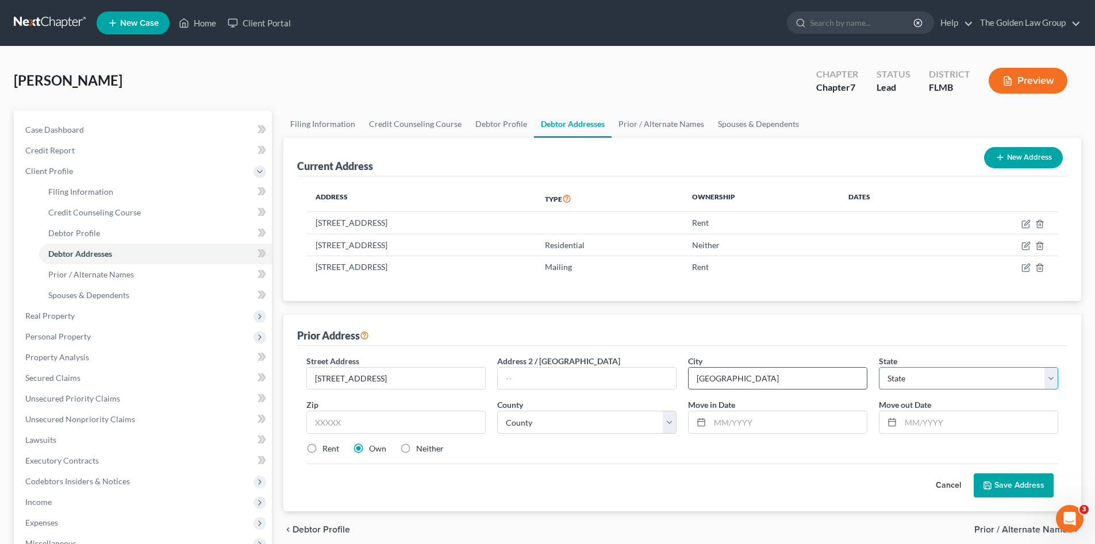
select select "9"
type input "32164"
select select "16"
drag, startPoint x: 397, startPoint y: 380, endPoint x: 470, endPoint y: 378, distance: 73.0
click at [470, 378] on input "48 East Diamond Drive, Palm Coast, FL 32" at bounding box center [396, 379] width 178 height 22
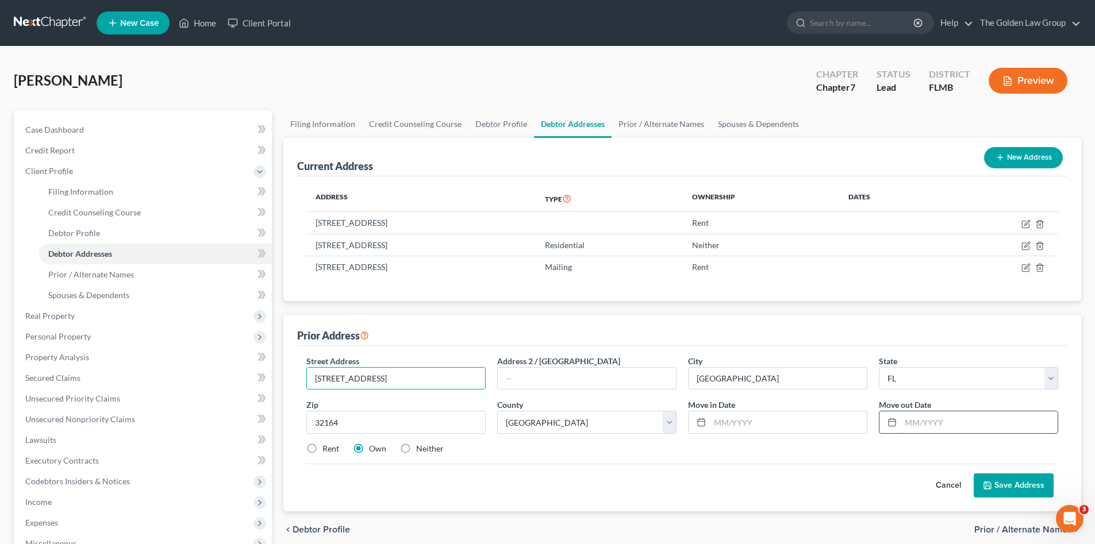
type input "48 East Diamond Drive"
click at [946, 418] on input "text" at bounding box center [979, 422] width 157 height 22
click at [844, 469] on div "Cancel Save Address" at bounding box center [682, 481] width 752 height 34
click at [416, 450] on label "Neither" at bounding box center [430, 448] width 28 height 11
click at [421, 450] on input "Neither" at bounding box center [424, 446] width 7 height 7
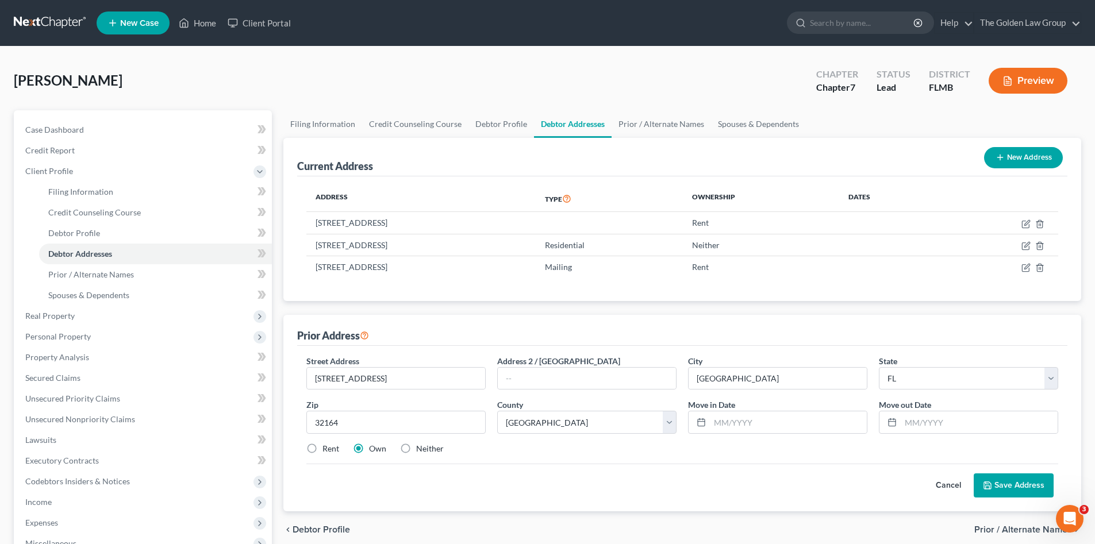
radio input "true"
click at [937, 425] on input "text" at bounding box center [979, 422] width 157 height 22
click at [860, 459] on div "Street Address * 48 East Diamond Drive Address 2 / PO Box City * Palm Coast Sta…" at bounding box center [682, 409] width 763 height 109
drag, startPoint x: 995, startPoint y: 487, endPoint x: 766, endPoint y: 444, distance: 233.2
click at [782, 461] on form "Street Address * 48 East Diamond Drive Address 2 / PO Box City * Palm Coast Sta…" at bounding box center [682, 426] width 752 height 143
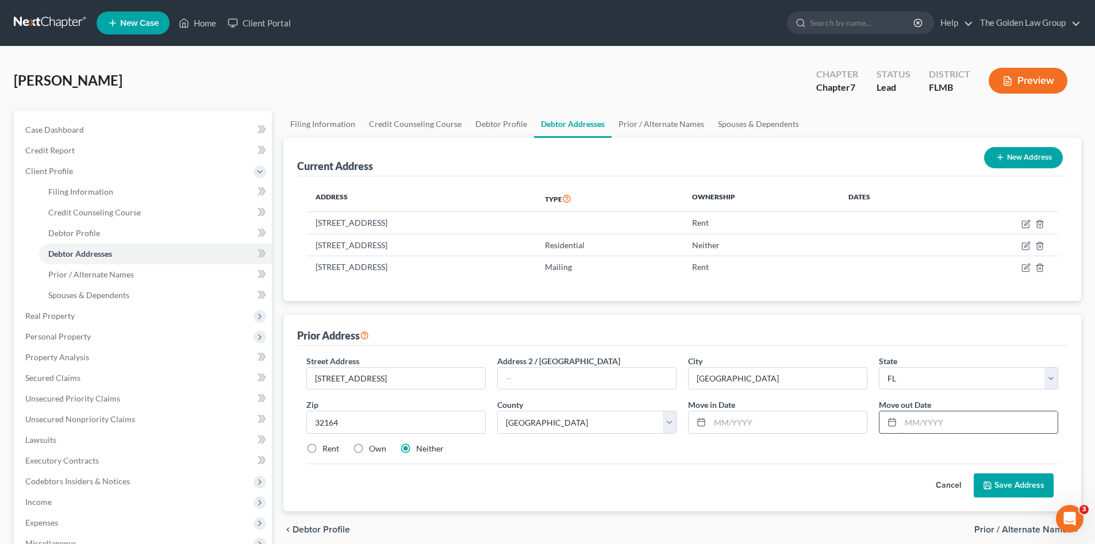
click at [934, 431] on input "text" at bounding box center [979, 422] width 157 height 22
click at [926, 418] on input "text" at bounding box center [979, 422] width 157 height 22
click at [867, 466] on div "Cancel Save Address" at bounding box center [682, 481] width 752 height 34
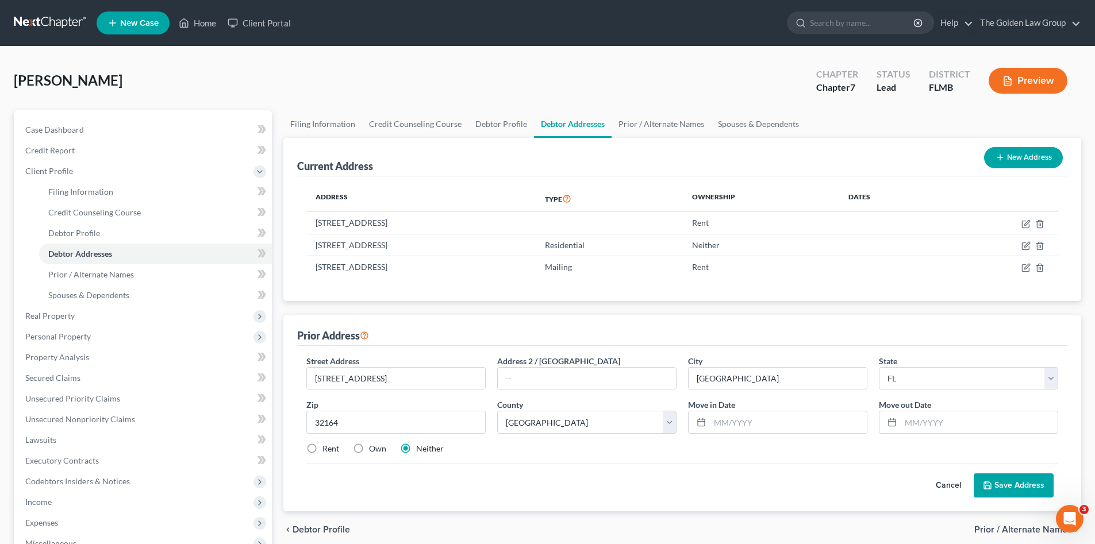
click at [945, 487] on button "Cancel" at bounding box center [948, 485] width 51 height 23
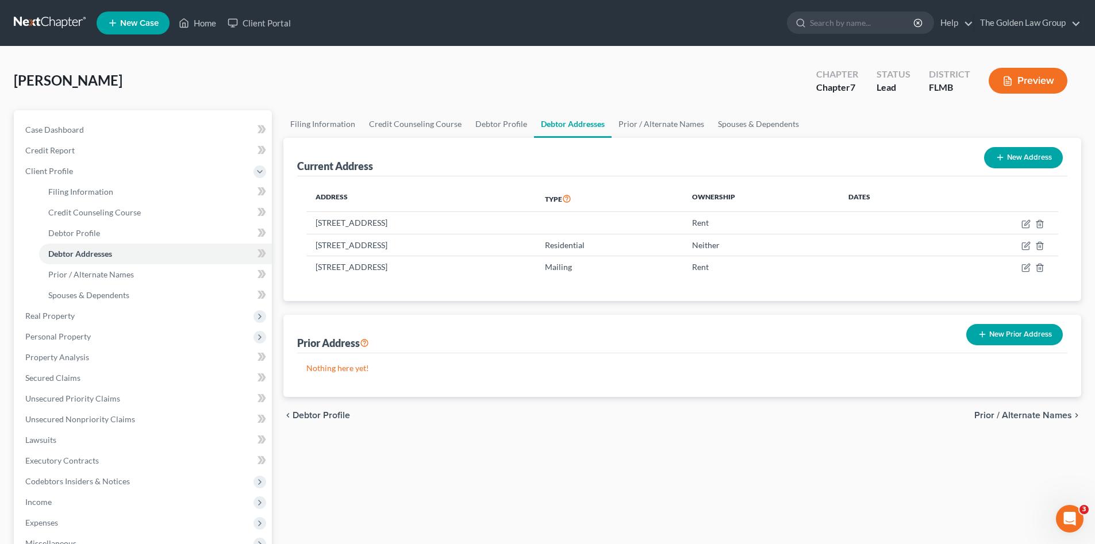
drag, startPoint x: 1041, startPoint y: 334, endPoint x: 1012, endPoint y: 346, distance: 31.2
click at [1040, 334] on button "New Prior Address" at bounding box center [1014, 334] width 97 height 21
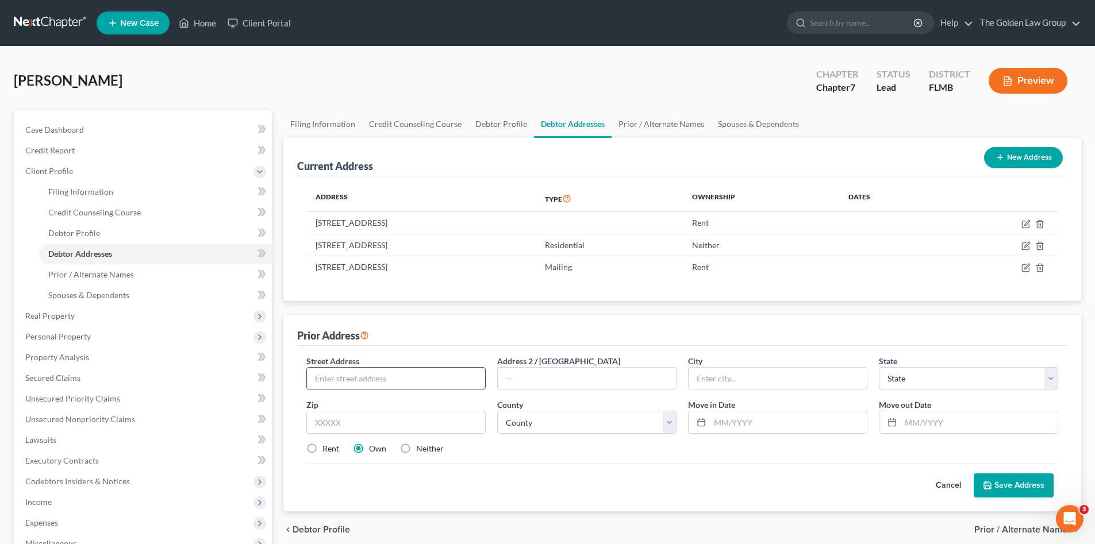
click at [435, 374] on input "text" at bounding box center [396, 379] width 178 height 22
click at [424, 384] on input "text" at bounding box center [396, 379] width 178 height 22
type input "700 Tuscan Reserve Drive"
type input "Unit 723"
type input "Palm Coast"
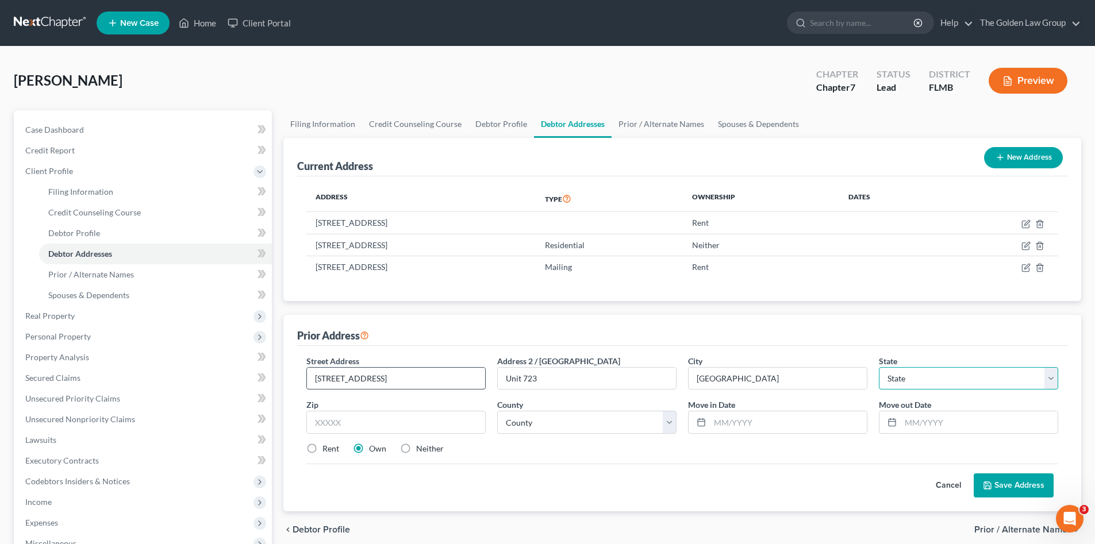
select select "9"
type input "32164"
type input "10/2021"
type input "09/2022"
click at [557, 418] on select "County Alachua County Baker County Bay County Bradford County Brevard County Br…" at bounding box center [586, 422] width 179 height 23
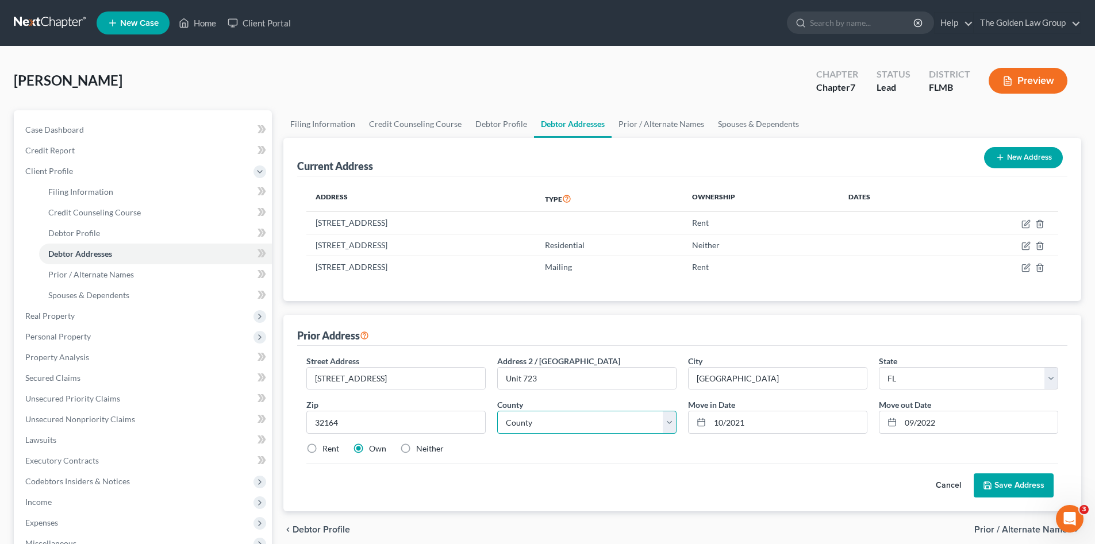
select select "16"
click at [497, 411] on select "County Alachua County Baker County Bay County Bradford County Brevard County Br…" at bounding box center [586, 422] width 179 height 23
click at [557, 467] on div "Cancel Save Address" at bounding box center [682, 481] width 752 height 34
click at [416, 448] on label "Neither" at bounding box center [430, 448] width 28 height 11
click at [421, 448] on input "Neither" at bounding box center [424, 446] width 7 height 7
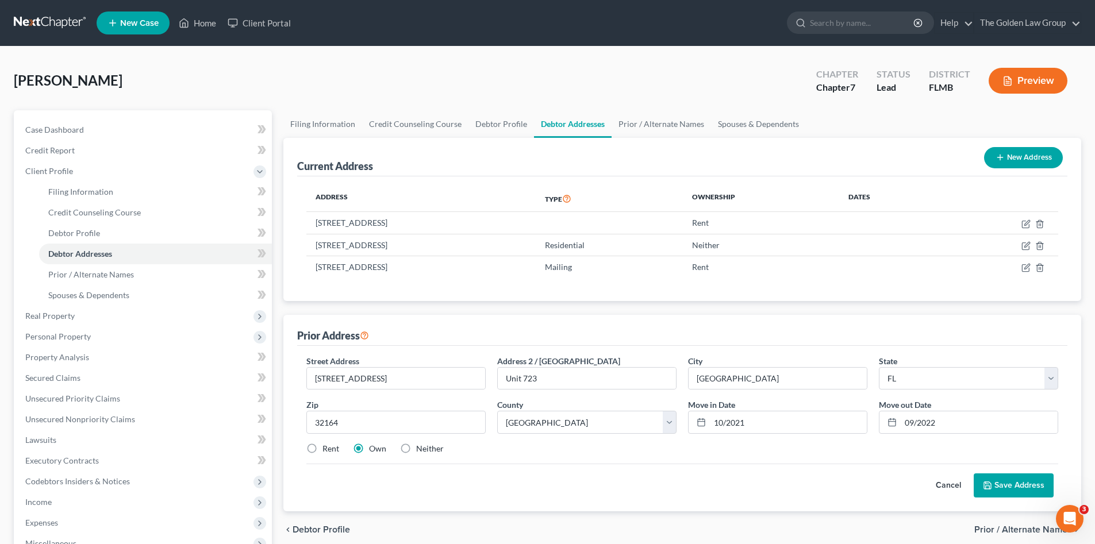
radio input "true"
drag, startPoint x: 1019, startPoint y: 482, endPoint x: 1011, endPoint y: 469, distance: 15.5
click at [1021, 483] on button "Save Address" at bounding box center [1014, 486] width 80 height 24
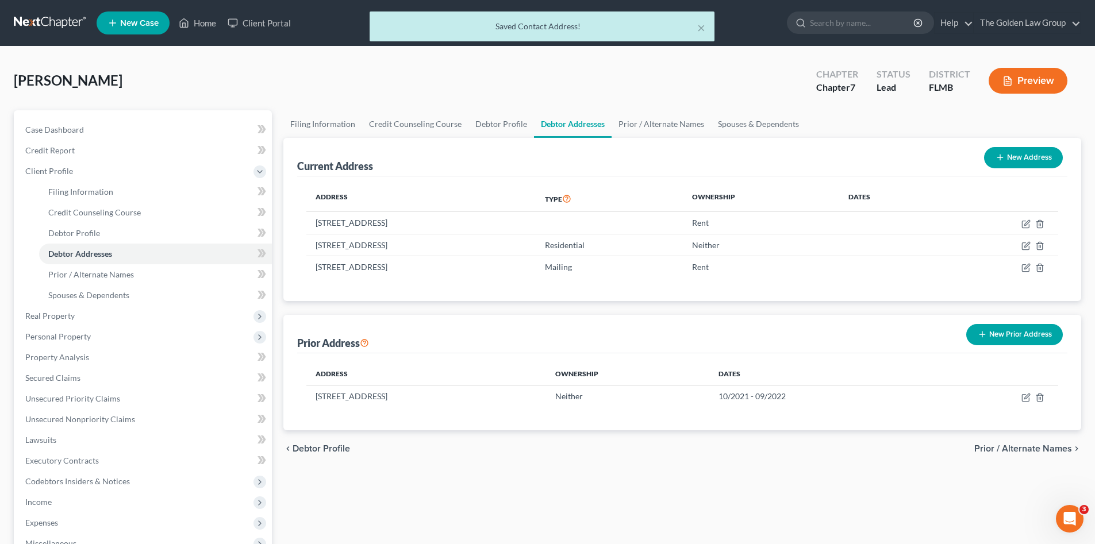
click at [988, 336] on button "New Prior Address" at bounding box center [1014, 334] width 97 height 21
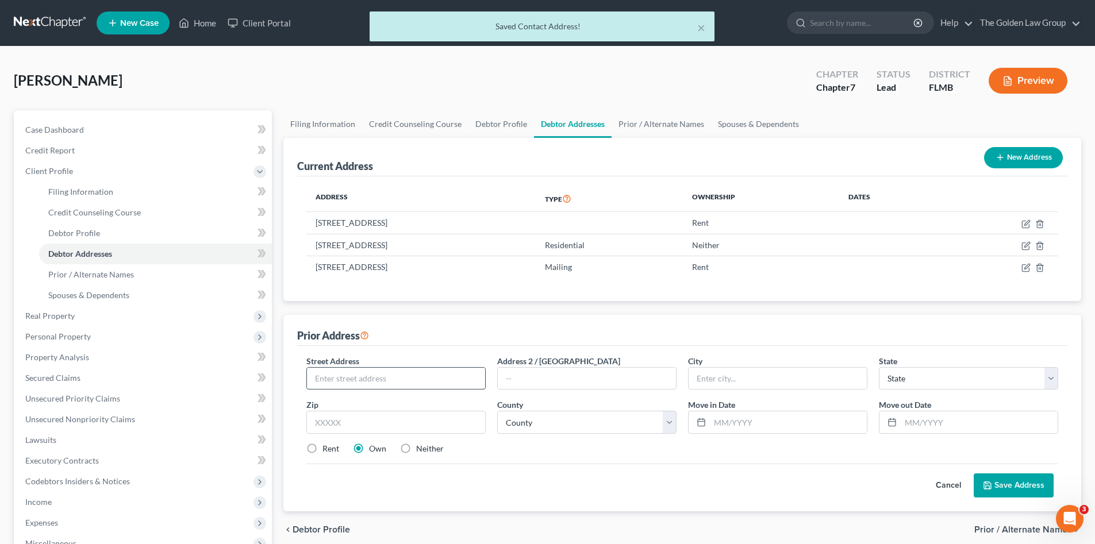
click at [412, 382] on input "text" at bounding box center [396, 379] width 178 height 22
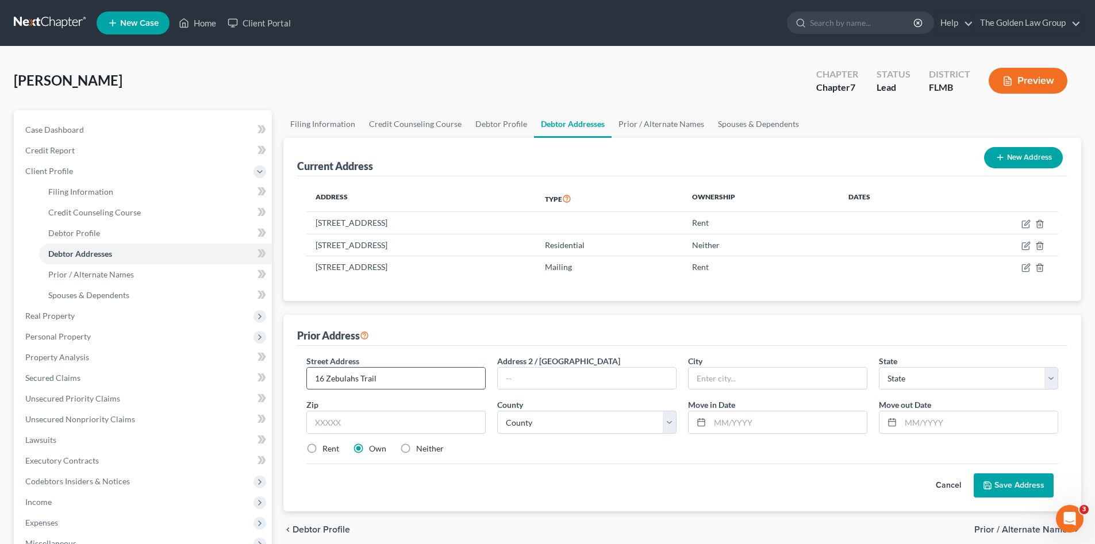
type input "16 Zebulahs Trail"
type input "Palm Coast"
select select "9"
type input "32164"
select select "16"
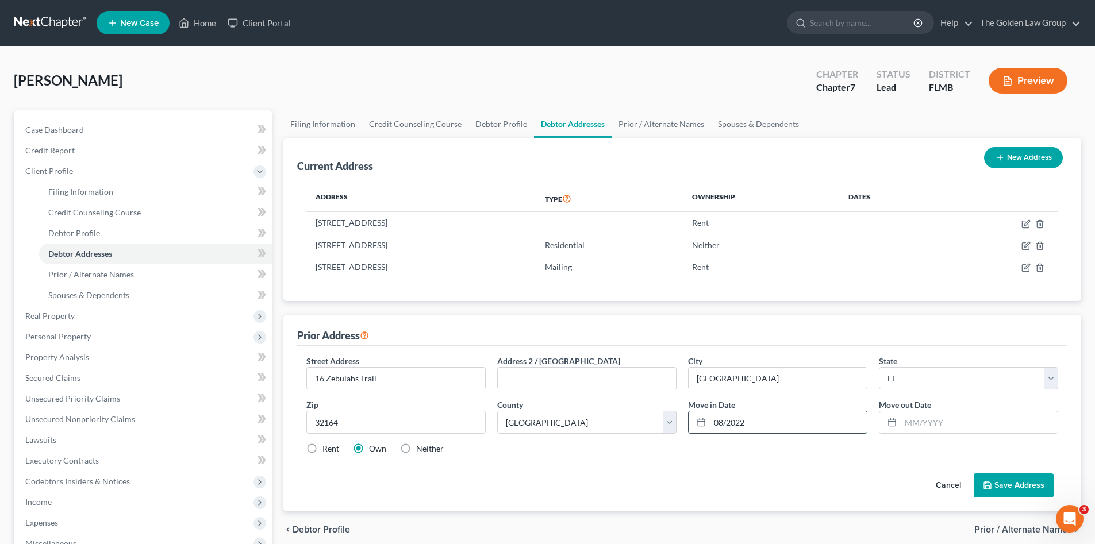
type input "08/2022"
type input "08/2024"
click at [416, 449] on label "Neither" at bounding box center [430, 448] width 28 height 11
click at [421, 449] on input "Neither" at bounding box center [424, 446] width 7 height 7
radio input "true"
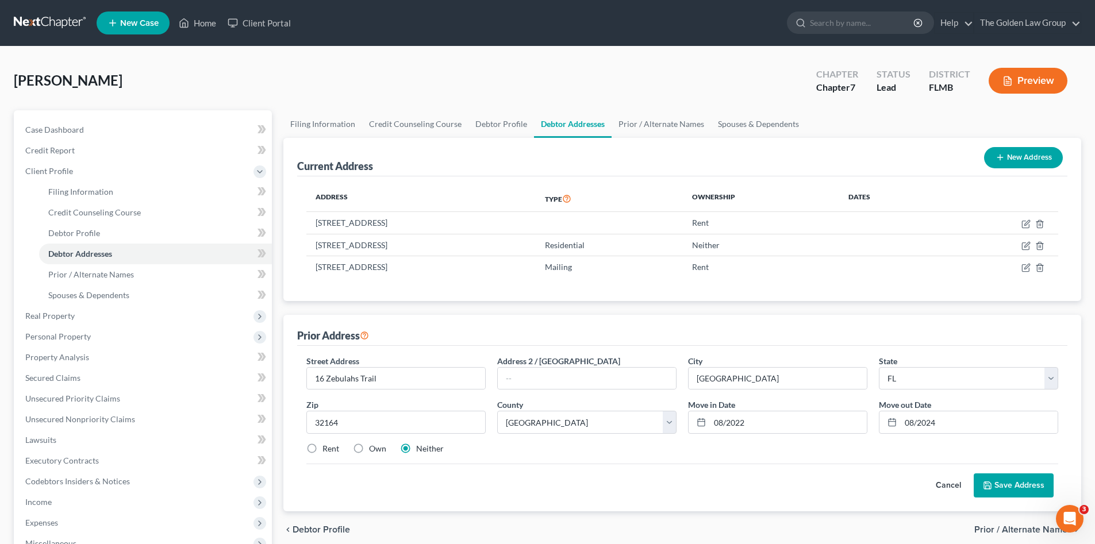
drag, startPoint x: 509, startPoint y: 464, endPoint x: 834, endPoint y: 487, distance: 326.0
click at [513, 465] on div "Cancel Save Address" at bounding box center [682, 481] width 752 height 34
click at [1012, 488] on button "Save Address" at bounding box center [1014, 486] width 80 height 24
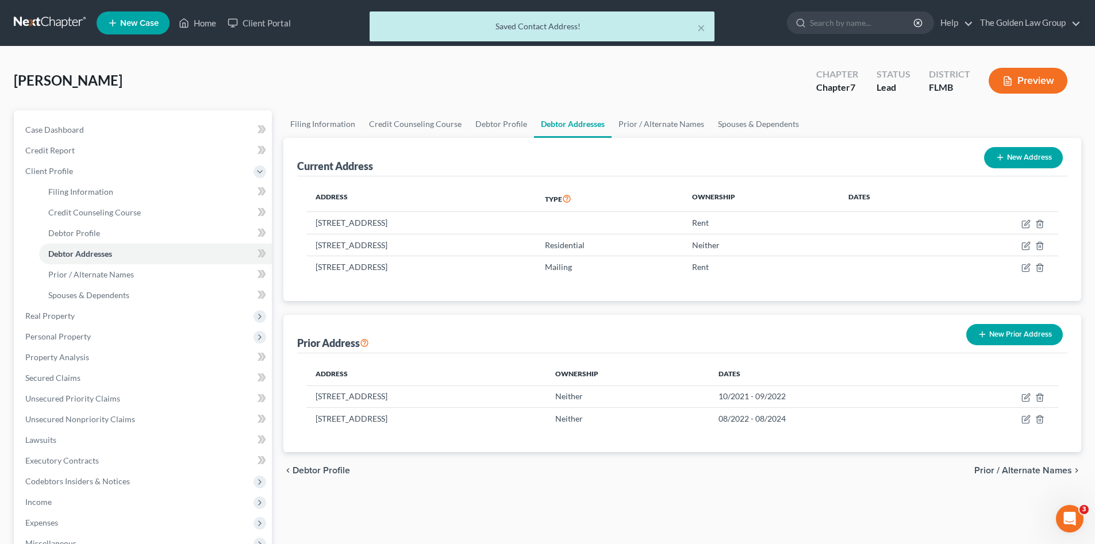
click at [592, 483] on div "chevron_left Debtor Profile Prior / Alternate Names chevron_right" at bounding box center [682, 470] width 798 height 37
click at [559, 453] on div "chevron_left Debtor Profile Prior / Alternate Names chevron_right" at bounding box center [682, 470] width 798 height 37
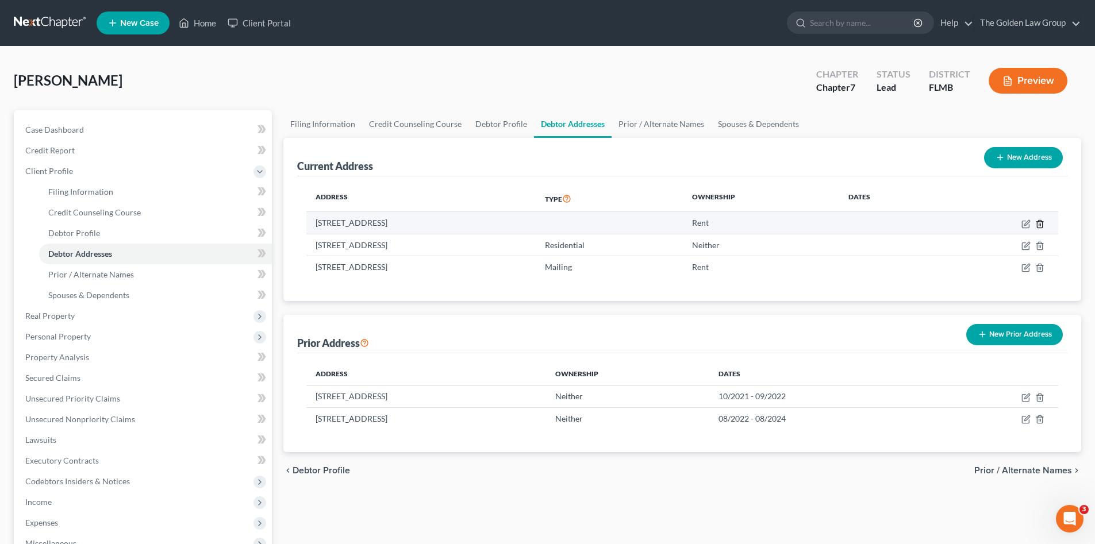
click at [1040, 223] on icon "button" at bounding box center [1039, 224] width 9 height 9
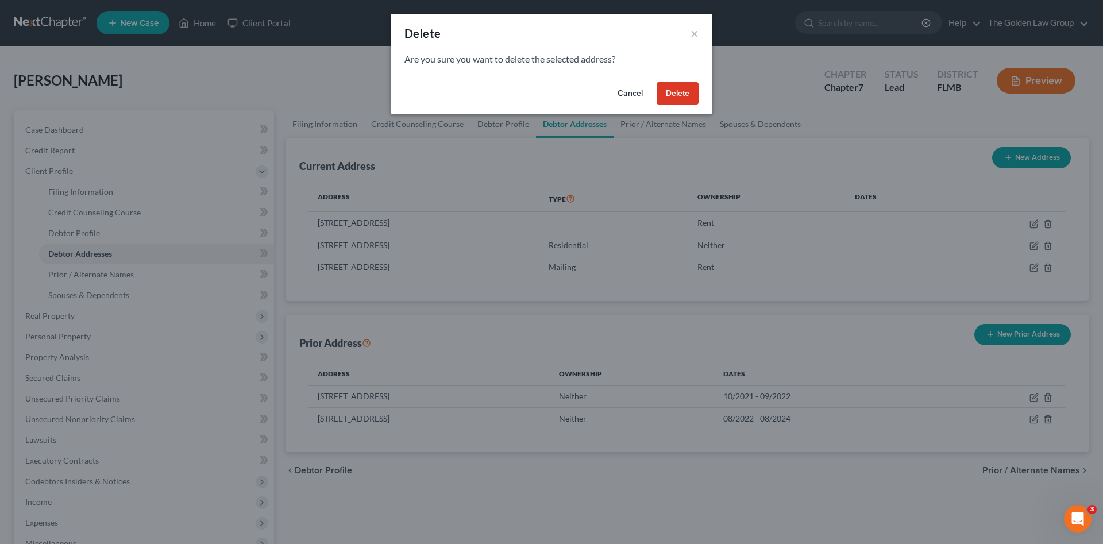
click at [680, 95] on button "Delete" at bounding box center [678, 93] width 42 height 23
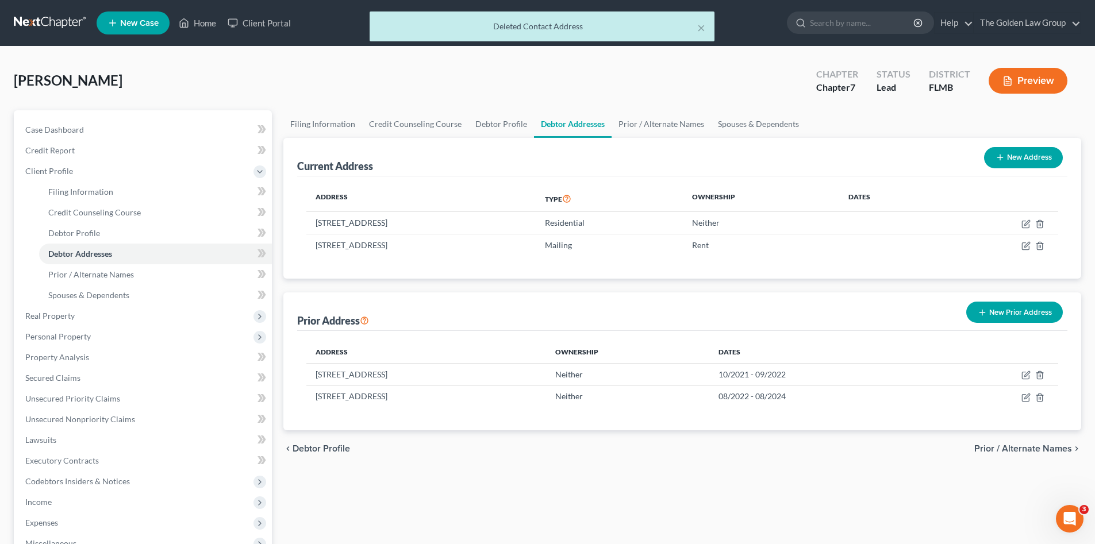
click at [624, 464] on div "chevron_left Debtor Profile Prior / Alternate Names chevron_right" at bounding box center [682, 448] width 798 height 37
drag, startPoint x: 624, startPoint y: 464, endPoint x: 1018, endPoint y: 452, distance: 394.4
click at [671, 460] on div "chevron_left Debtor Profile Prior / Alternate Names chevron_right" at bounding box center [682, 448] width 798 height 37
click at [1061, 451] on span "Prior / Alternate Names" at bounding box center [1023, 448] width 98 height 9
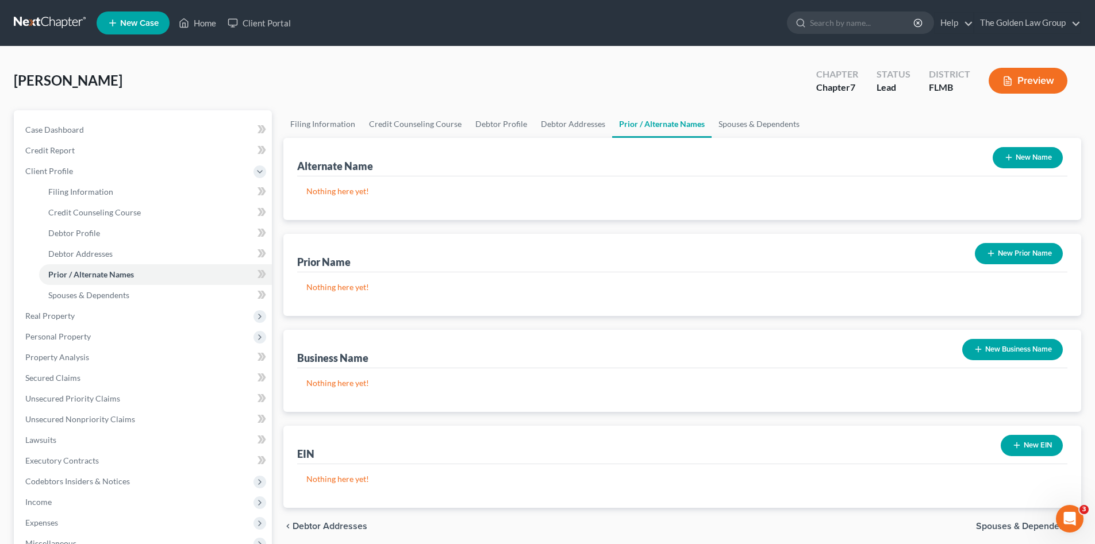
scroll to position [96, 0]
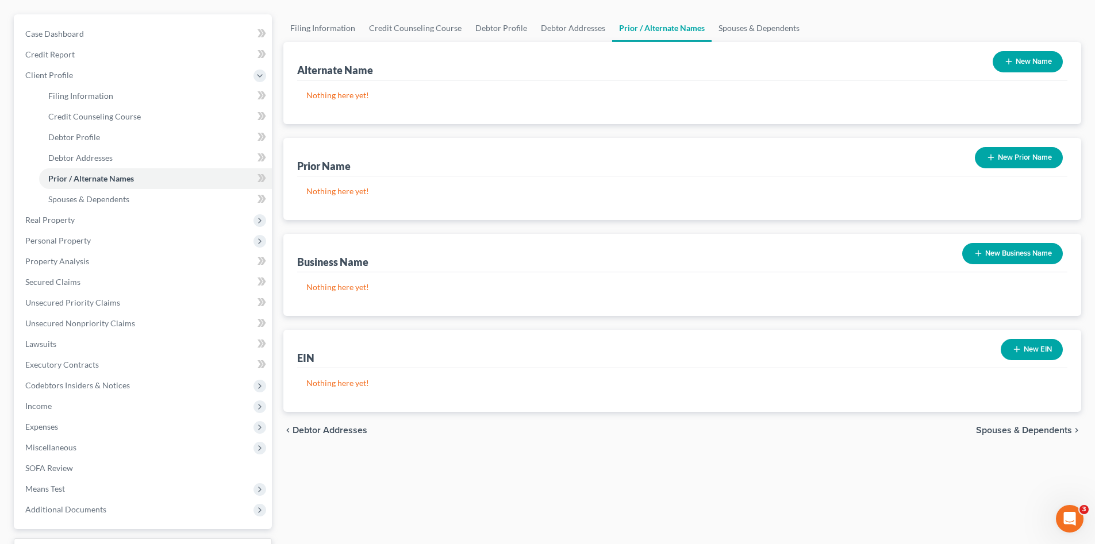
click at [998, 429] on span "Spouses & Dependents" at bounding box center [1024, 430] width 96 height 9
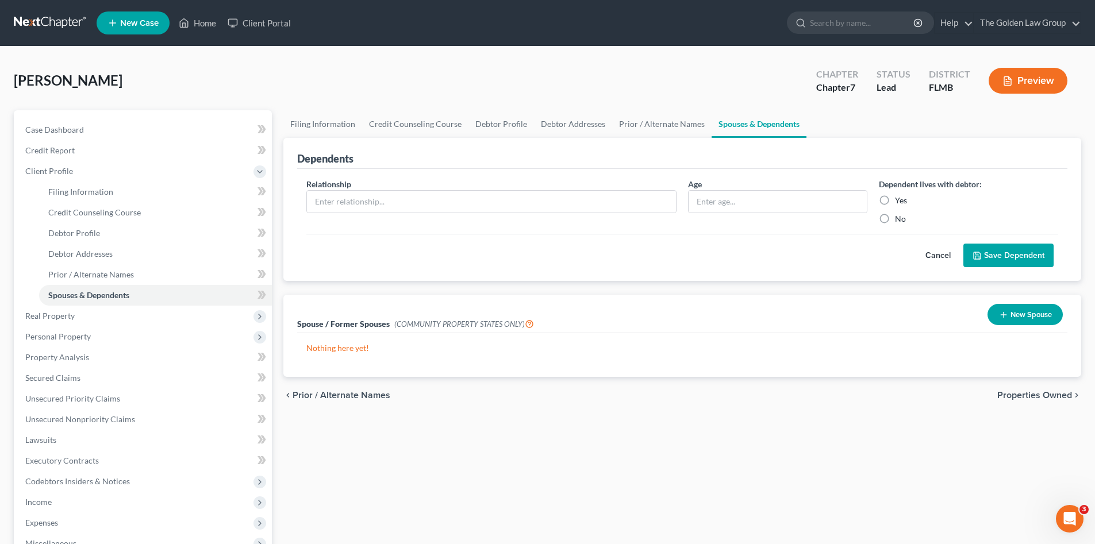
click at [514, 433] on div "Filing Information Credit Counseling Course Debtor Profile Debtor Addresses Pri…" at bounding box center [682, 400] width 809 height 581
click at [1018, 397] on span "Properties Owned" at bounding box center [1034, 395] width 75 height 9
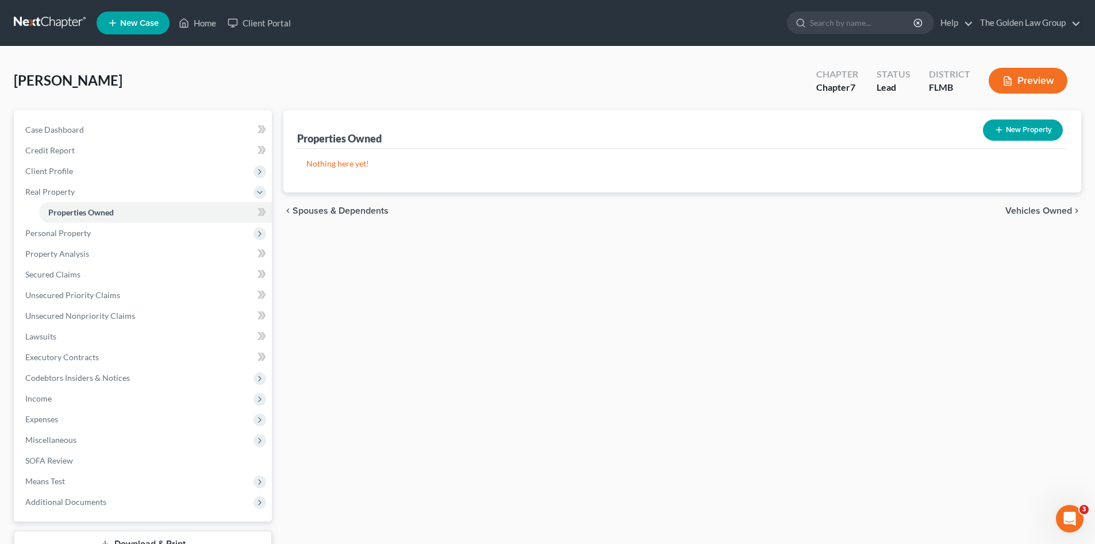
click at [614, 345] on div "Properties Owned New Property Nothing here yet! Property Market Value Liens Exe…" at bounding box center [682, 349] width 809 height 478
click at [91, 230] on span "Personal Property" at bounding box center [144, 233] width 256 height 21
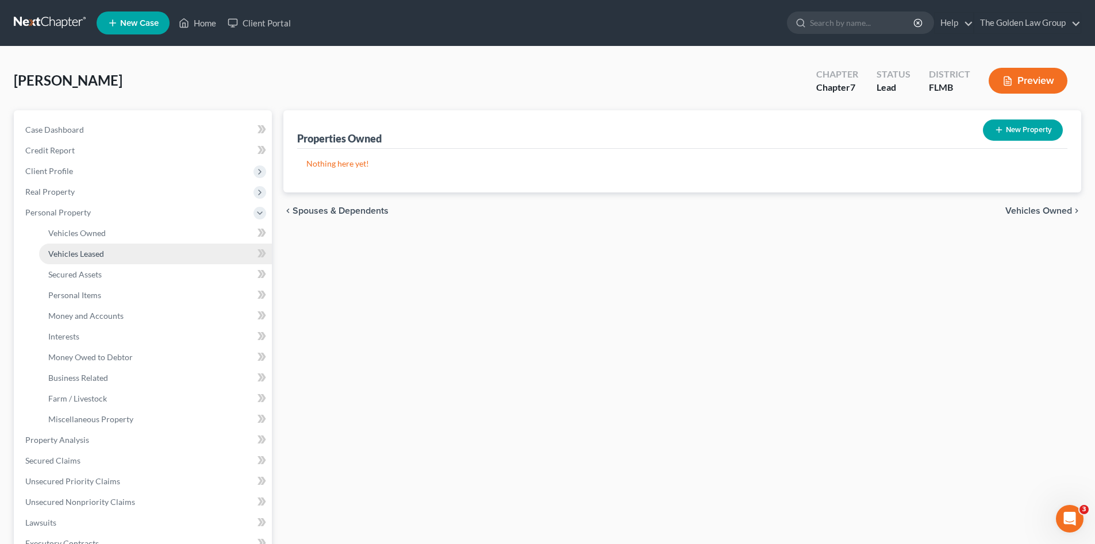
click at [102, 245] on link "Vehicles Leased" at bounding box center [155, 254] width 233 height 21
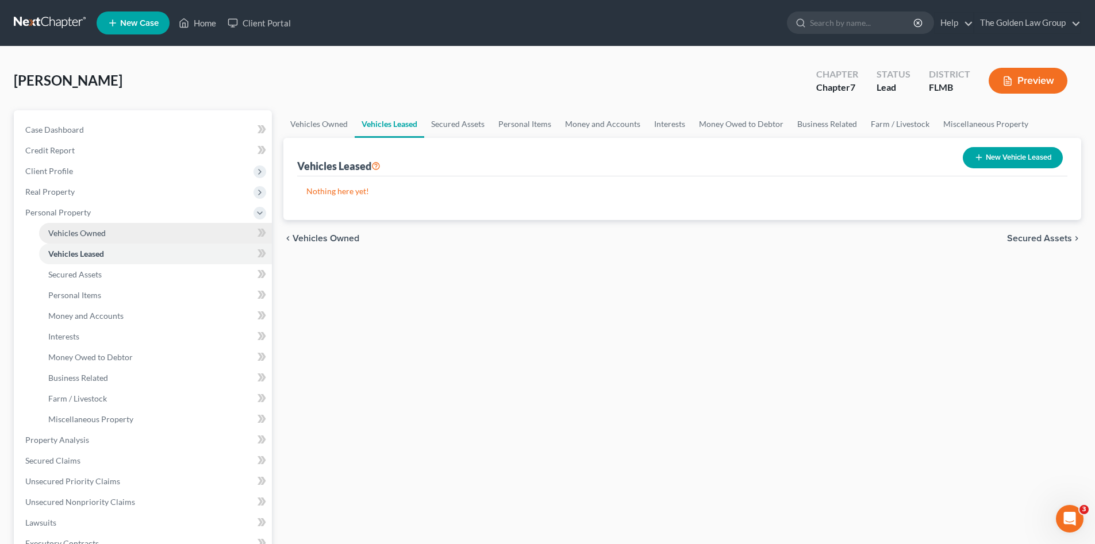
click at [103, 231] on span "Vehicles Owned" at bounding box center [76, 233] width 57 height 10
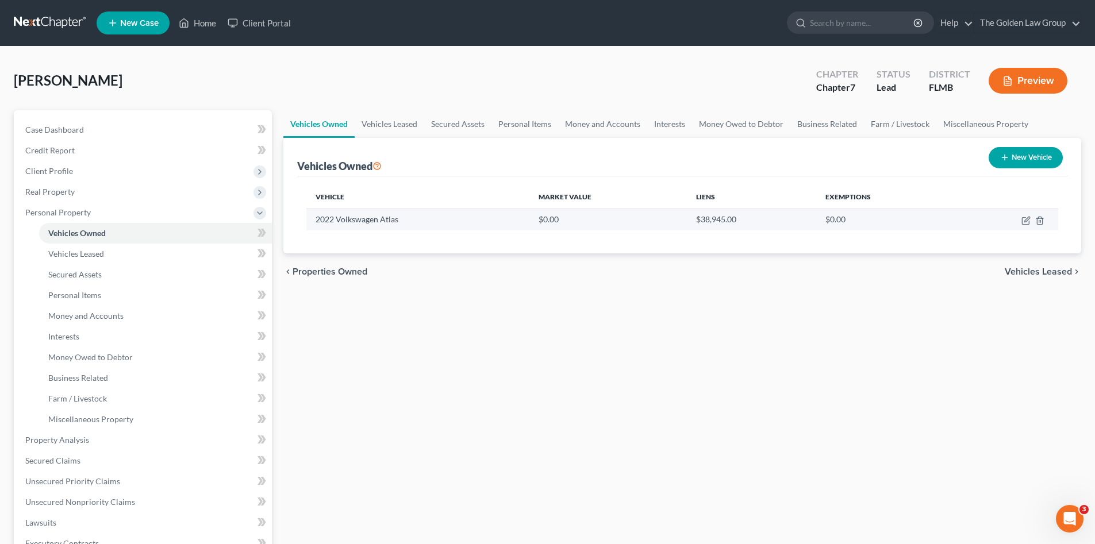
click at [1021, 217] on td at bounding box center [1007, 220] width 101 height 22
click at [1024, 218] on icon "button" at bounding box center [1025, 221] width 7 height 7
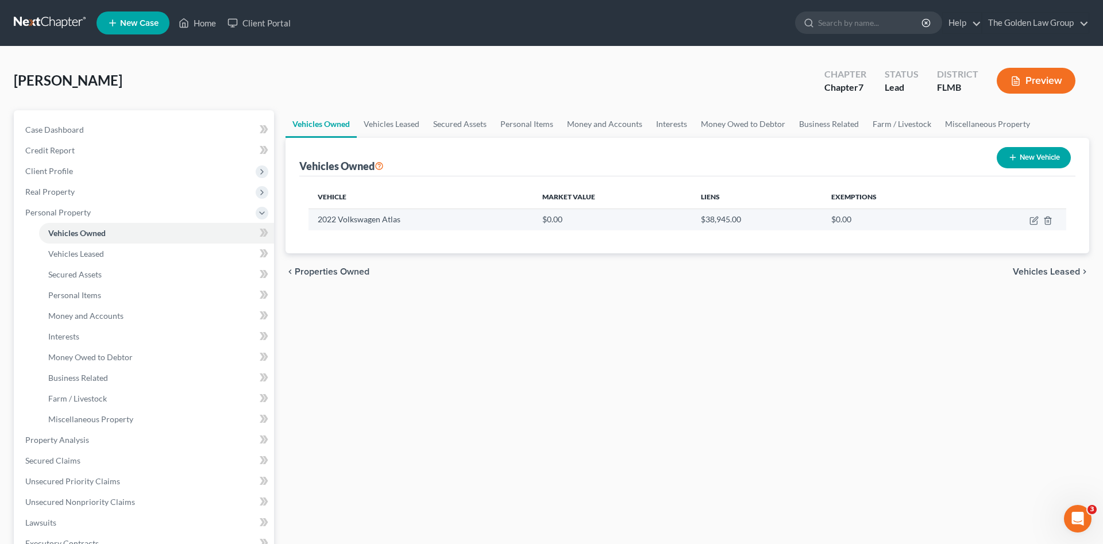
select select "0"
select select "4"
select select "0"
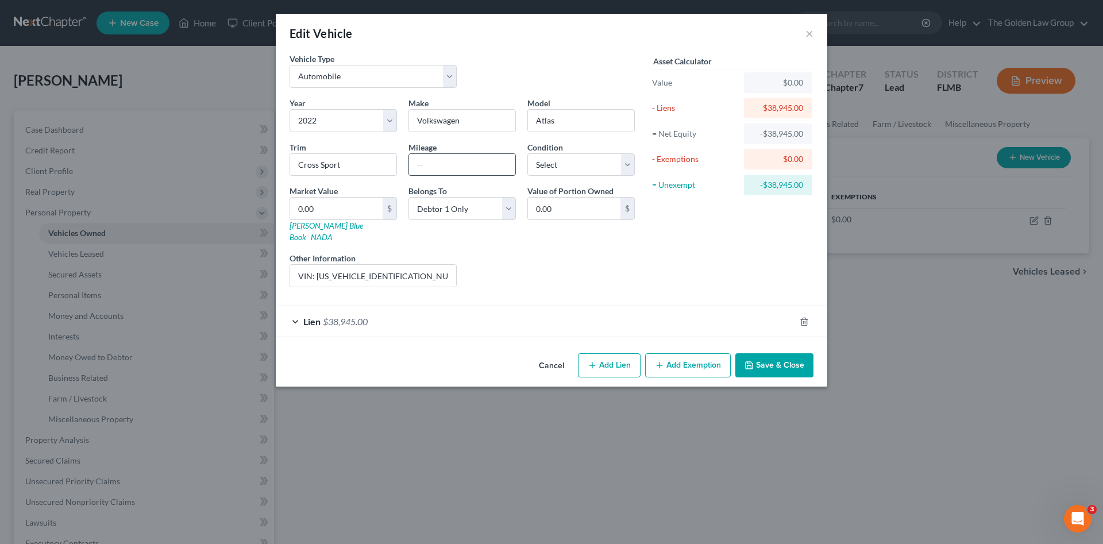
click at [443, 154] on input "text" at bounding box center [462, 165] width 106 height 22
type input "80000"
click at [567, 159] on select "Select Excellent Very Good Good Fair Poor" at bounding box center [581, 164] width 107 height 23
select select "2"
click at [528, 153] on select "Select Excellent Very Good Good Fair Poor" at bounding box center [581, 164] width 107 height 23
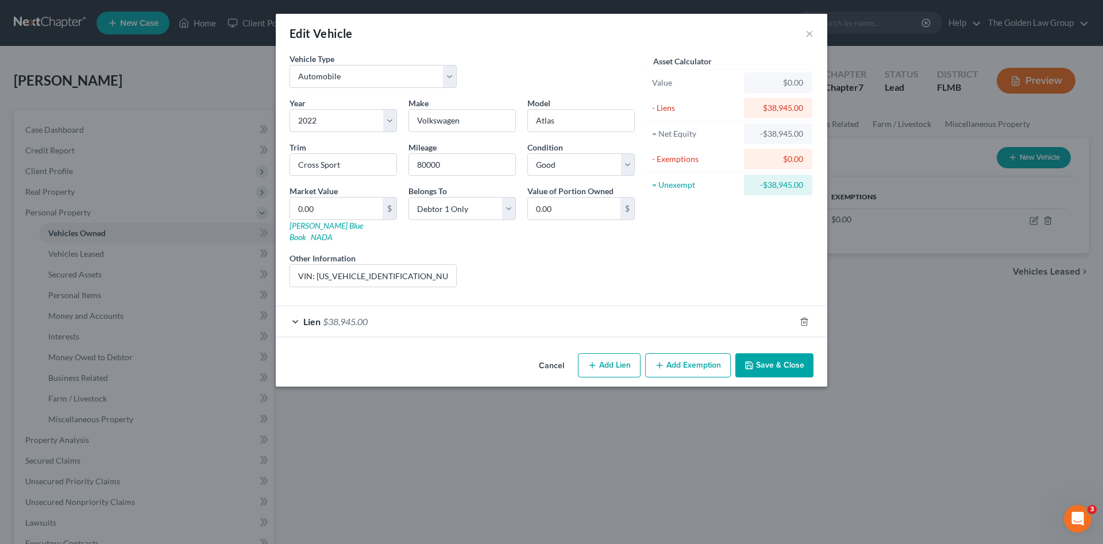
click at [544, 253] on div "Liens Select" at bounding box center [552, 269] width 179 height 35
click at [467, 309] on div "Lien $38,945.00" at bounding box center [536, 321] width 520 height 30
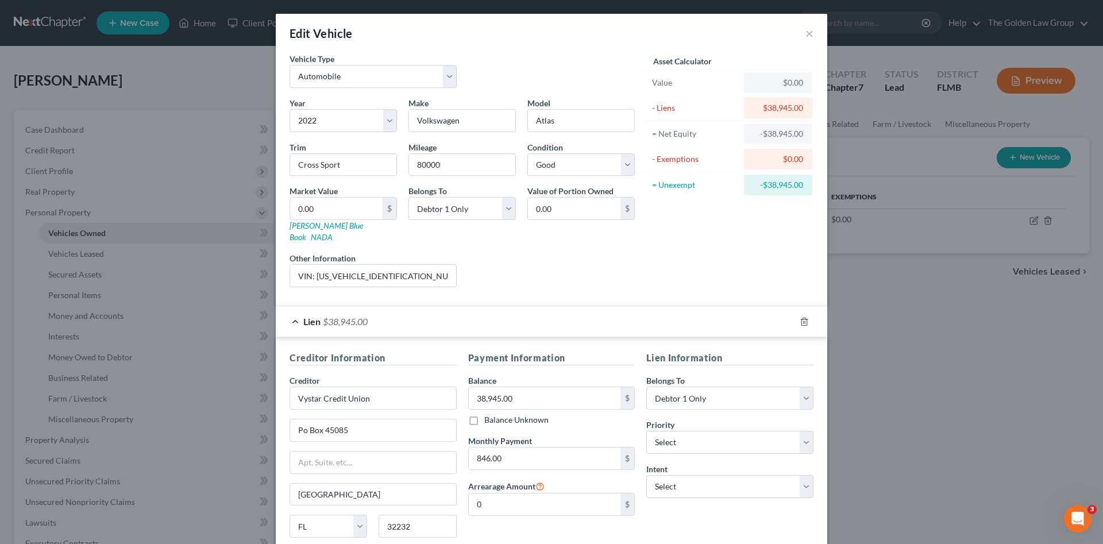
click at [702, 493] on div "Lien Information Belongs To * Select Debtor 1 Only Debtor 2 Only Debtor 1 And D…" at bounding box center [730, 459] width 179 height 217
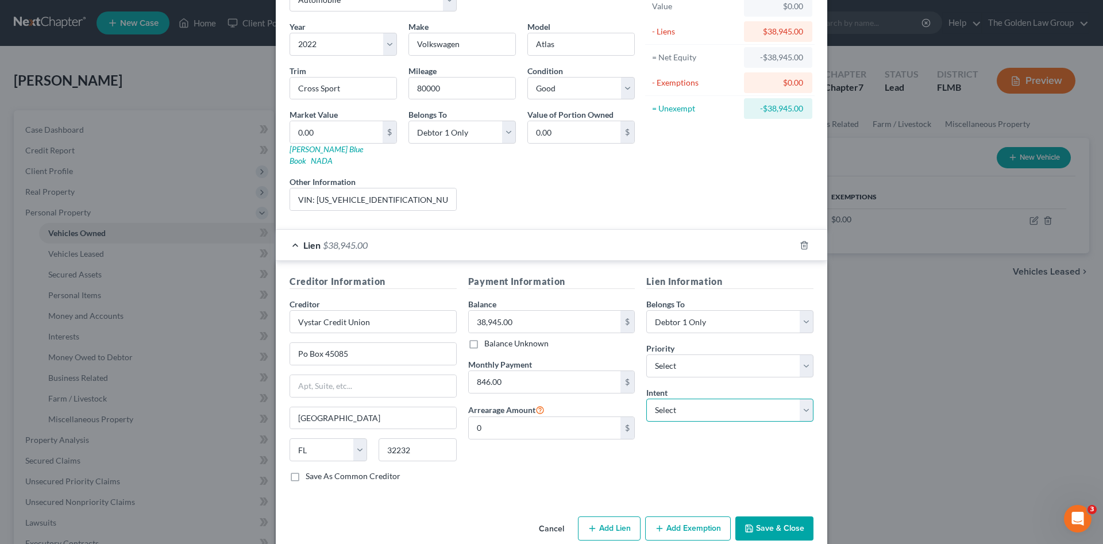
drag, startPoint x: 675, startPoint y: 397, endPoint x: 675, endPoint y: 411, distance: 13.8
click at [675, 399] on select "Select Surrender Redeem Reaffirm Avoid Other" at bounding box center [730, 410] width 167 height 23
select select "0"
click at [647, 399] on select "Select Surrender Redeem Reaffirm Avoid Other" at bounding box center [730, 410] width 167 height 23
click at [620, 442] on div "Payment Information Balance 38,945.00 $ Balance Unknown Balance Undetermined 38…" at bounding box center [552, 383] width 179 height 217
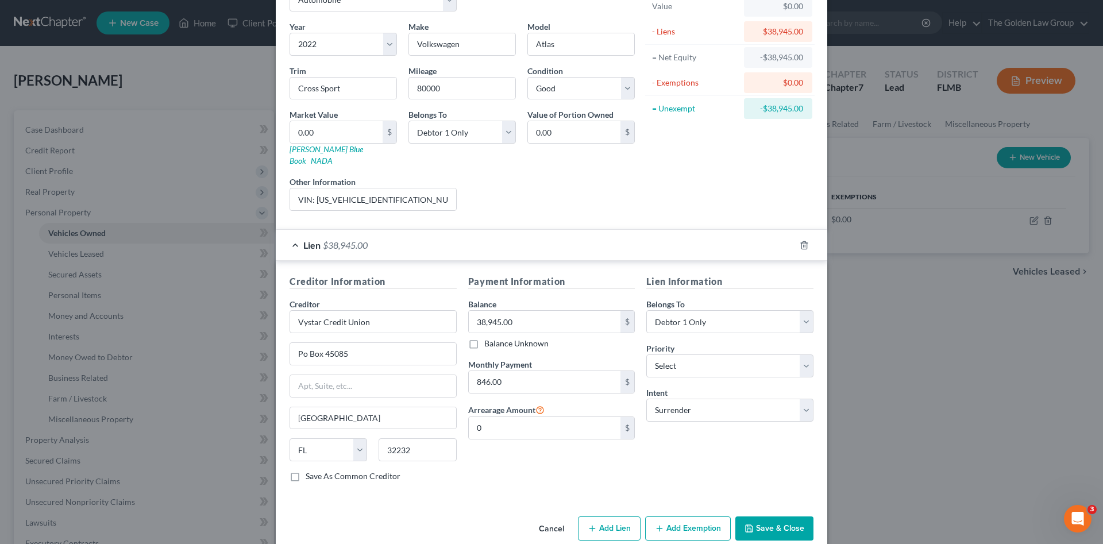
click at [748, 452] on div "Lien Information Belongs To * Select Debtor 1 Only Debtor 2 Only Debtor 1 And D…" at bounding box center [730, 383] width 179 height 217
click at [769, 517] on button "Save & Close" at bounding box center [775, 529] width 78 height 24
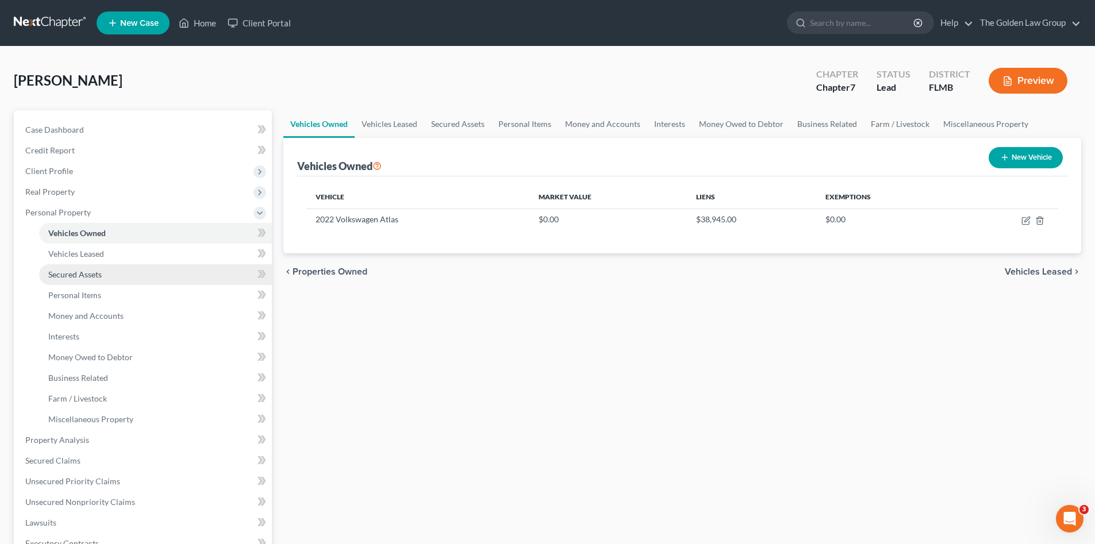
click at [90, 274] on span "Secured Assets" at bounding box center [74, 275] width 53 height 10
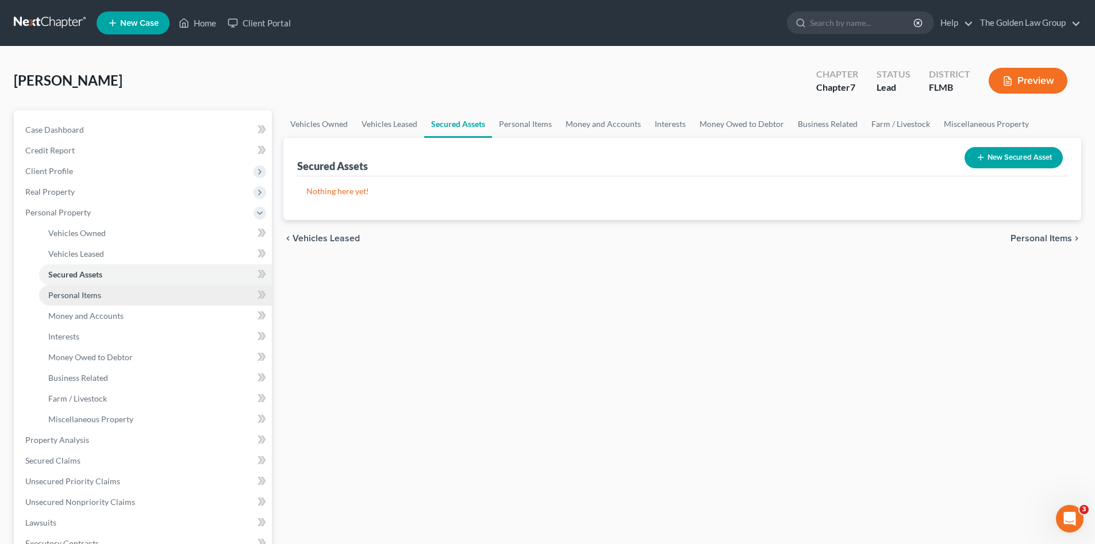
click at [116, 296] on link "Personal Items" at bounding box center [155, 295] width 233 height 21
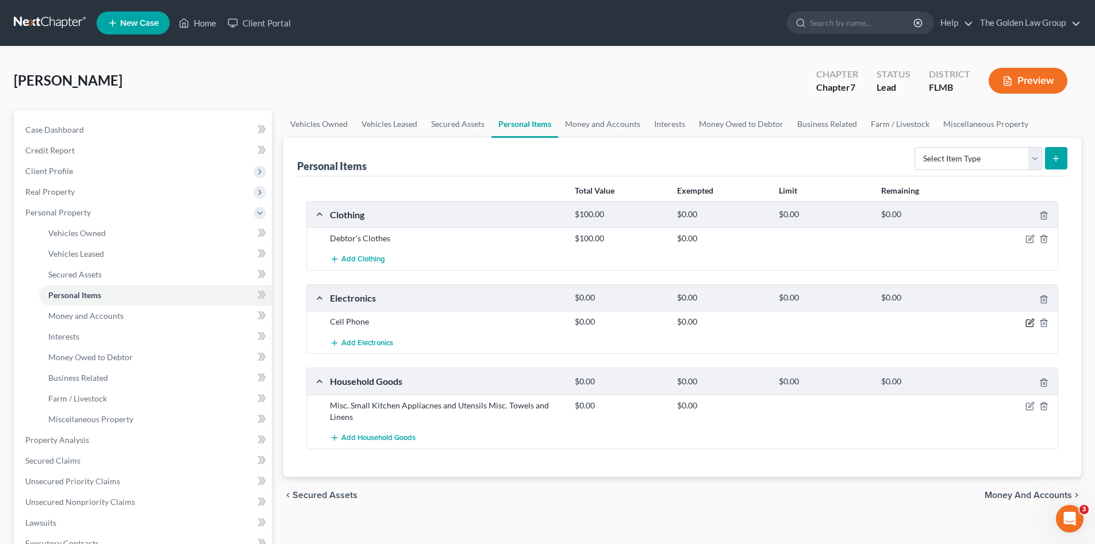
click at [1028, 320] on icon "button" at bounding box center [1029, 323] width 7 height 7
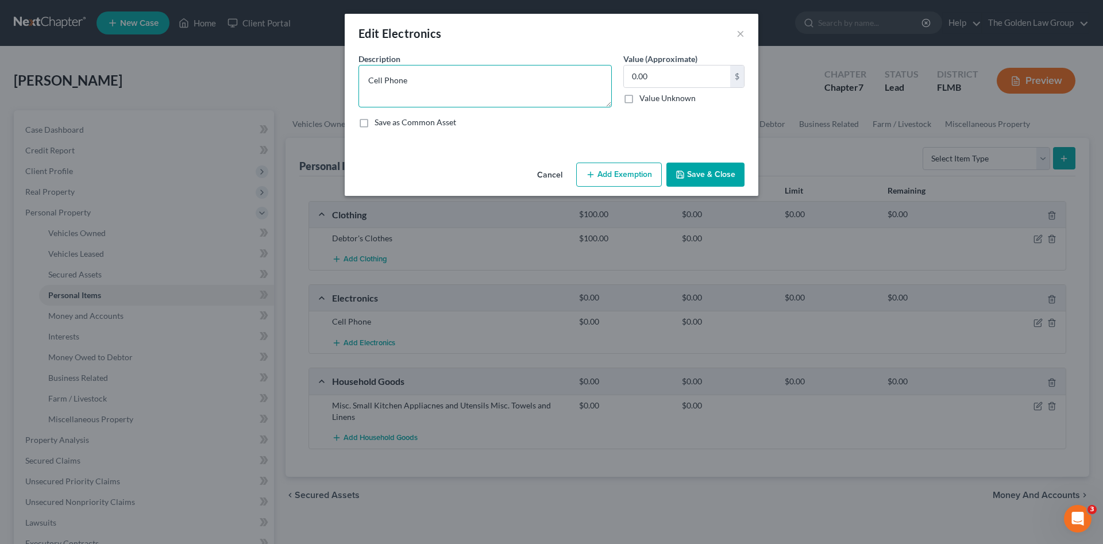
click at [438, 91] on textarea "Cell Phone" at bounding box center [485, 86] width 253 height 43
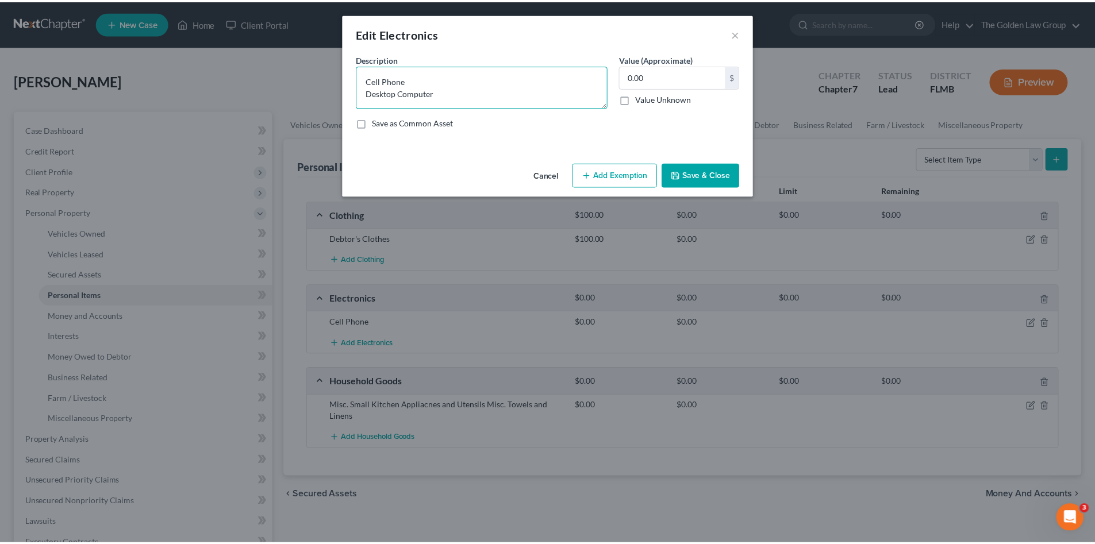
scroll to position [2, 0]
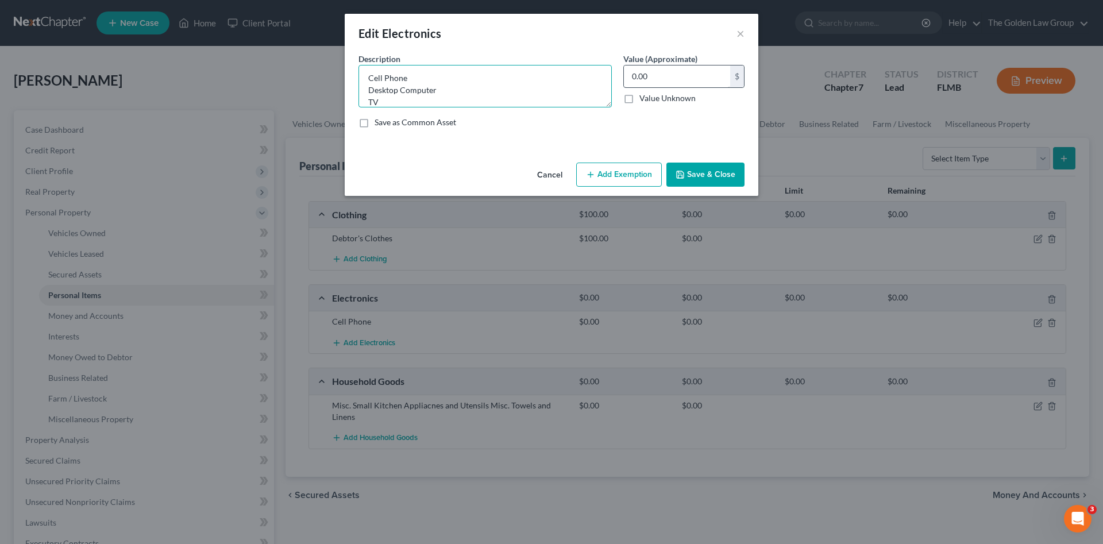
type textarea "Cell Phone Desktop Computer TV"
click at [664, 80] on input "0.00" at bounding box center [677, 77] width 106 height 22
type input "1"
type input "200.00"
click at [713, 170] on button "Save & Close" at bounding box center [706, 175] width 78 height 24
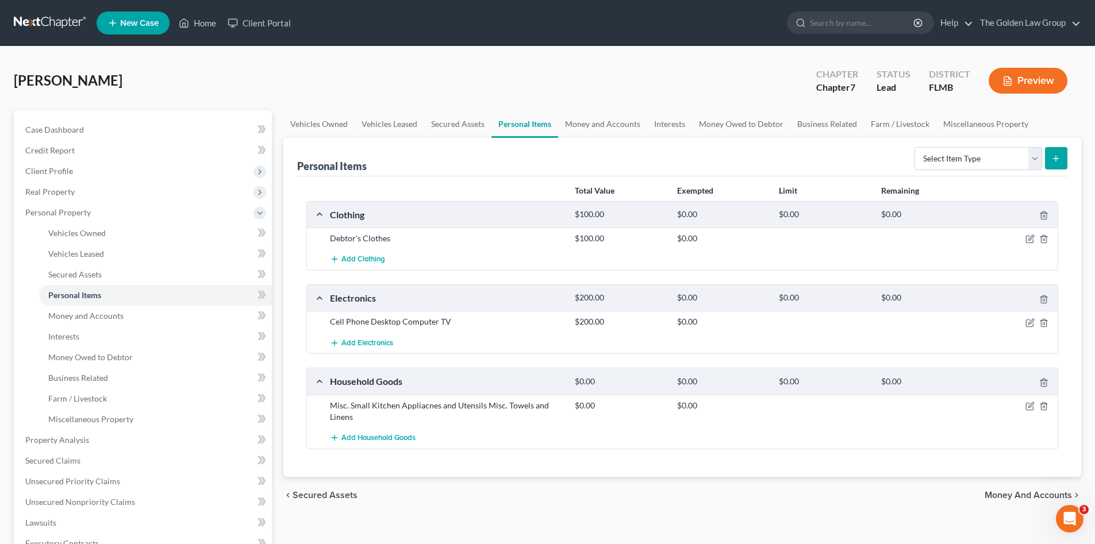
click at [617, 65] on div "Setien, Lisa Upgraded Chapter Chapter 7 Status Lead District FLMB Preview" at bounding box center [547, 85] width 1067 height 50
click at [969, 166] on select "Select Item Type Clothing Collectibles Of Value Electronics Firearms Household …" at bounding box center [978, 158] width 128 height 23
drag, startPoint x: 1026, startPoint y: 409, endPoint x: 991, endPoint y: 402, distance: 35.7
click at [1026, 409] on icon "button" at bounding box center [1029, 406] width 9 height 9
click at [1028, 406] on icon "button" at bounding box center [1029, 406] width 9 height 9
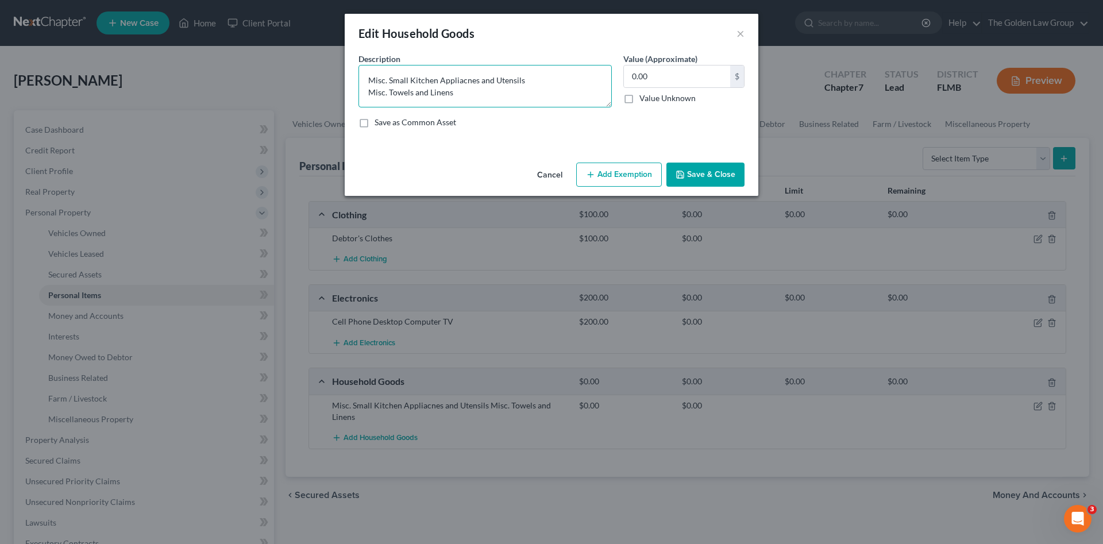
click at [366, 79] on textarea "Misc. Small Kitchen Appliacnes and Utensils Misc. Towels and Linens" at bounding box center [485, 86] width 253 height 43
type textarea "Misc. Small Kitchen Appliacnes and Utensils Misc. Towels and Linens"
type textarea "B Misc. Small Kitchen Appliacnes and Utensils Misc. Towels and Linens"
type textarea "Be Misc. Small Kitchen Appliacnes and Utensils Misc. Towels and Linens"
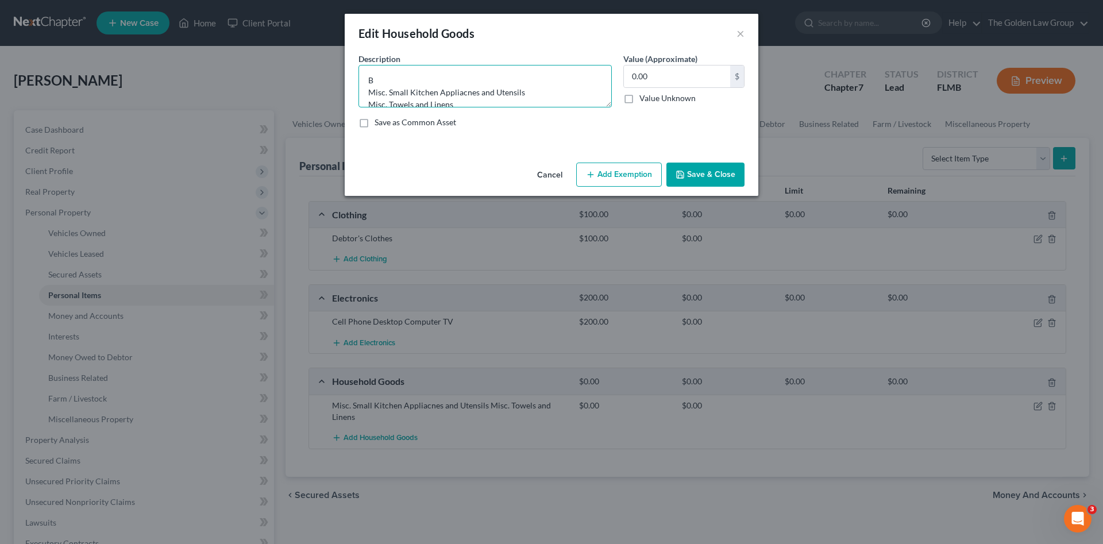
type textarea "Be Misc. Small Kitchen Appliacnes and Utensils Misc. Towels and Linens"
type textarea "Bed Misc. Small Kitchen Appliacnes and Utensils Misc. Towels and Linens"
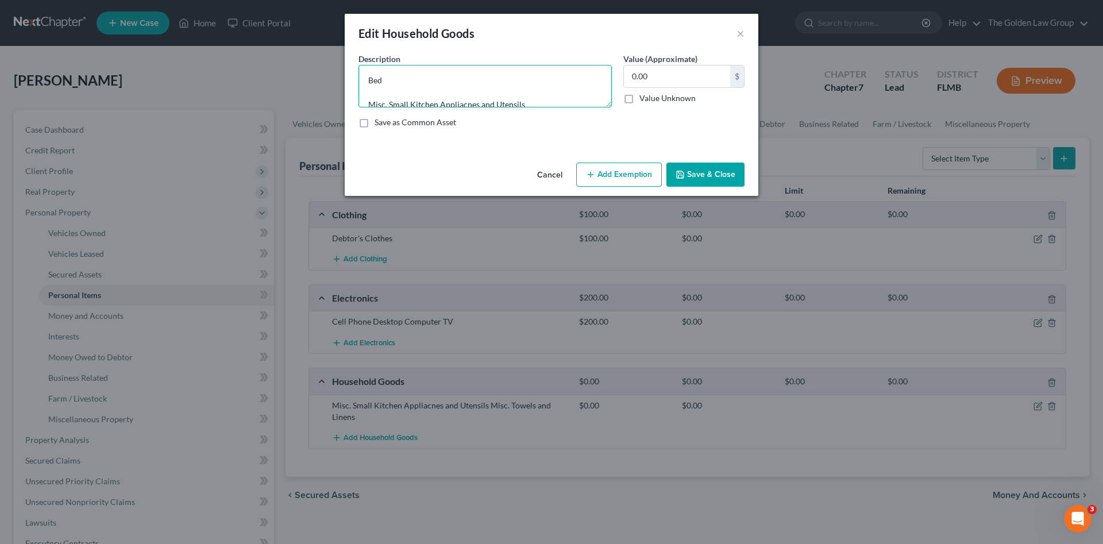
type textarea "Bed D Misc. Small Kitchen Appliacnes and Utensils Misc. Towels and Linens"
type textarea "Bed De Misc. Small Kitchen Appliacnes and Utensils Misc. Towels and Linens"
type textarea "Bed Des Misc. Small Kitchen Appliacnes and Utensils Misc. Towels and Linens"
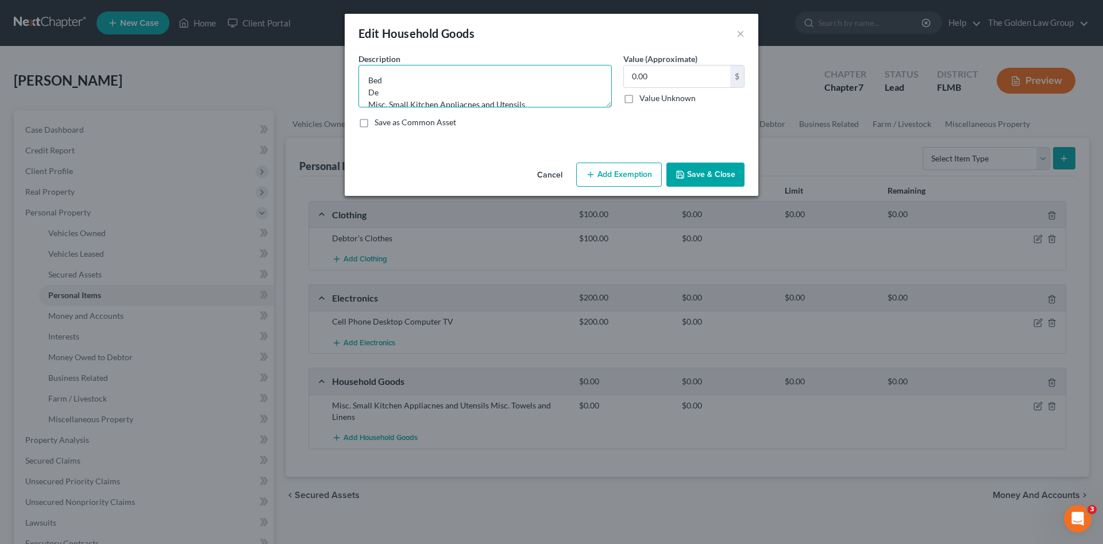
type textarea "Bed Des Misc. Small Kitchen Appliacnes and Utensils Misc. Towels and Linens"
type textarea "Bed Desk Misc. Small Kitchen Appliacnes and Utensils Misc. Towels and Linens"
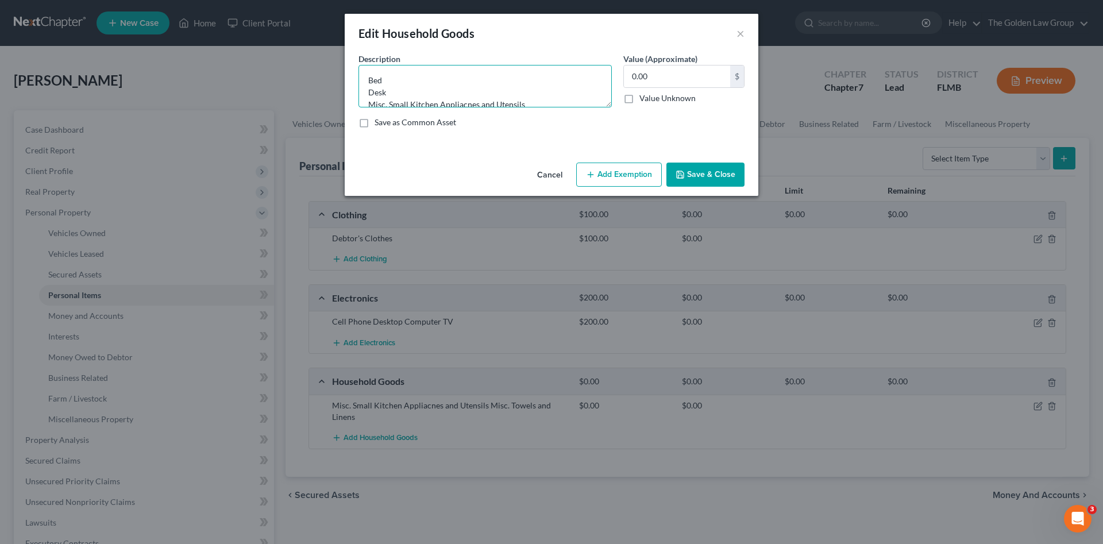
type textarea "Bed Desk w Misc. Small Kitchen Appliacnes and Utensils Misc. Towels and Linens"
type textarea "Bed Desk wi Misc. Small Kitchen Appliacnes and Utensils Misc. Towels and Linens"
type textarea "Bed Desk wit Misc. Small Kitchen Appliacnes and Utensils Misc. Towels and Linens"
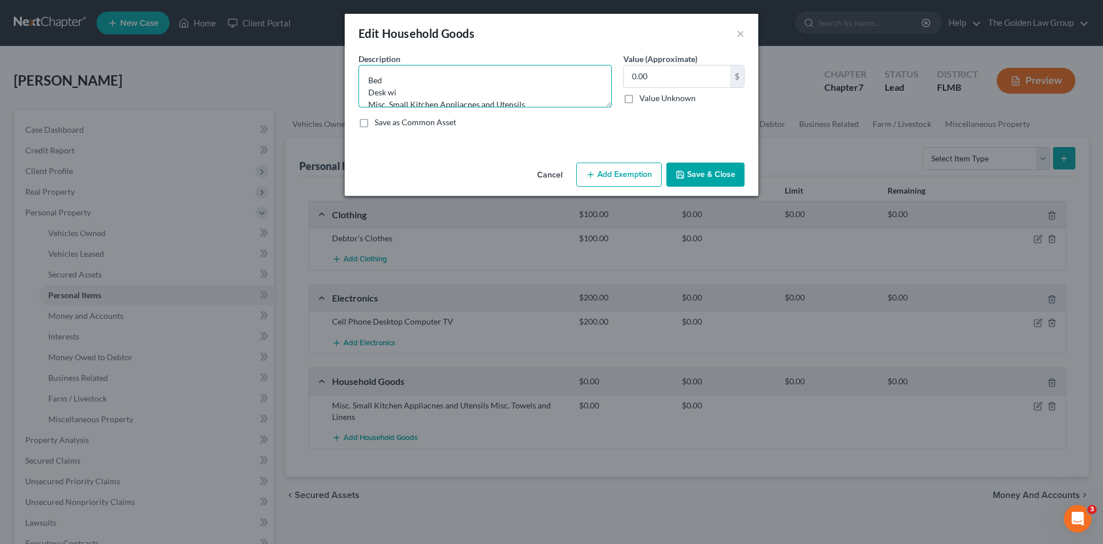
type textarea "Bed Desk wit Misc. Small Kitchen Appliacnes and Utensils Misc. Towels and Linens"
type textarea "Bed Desk with Misc. Small Kitchen Appliacnes and Utensils Misc. Towels and Line…"
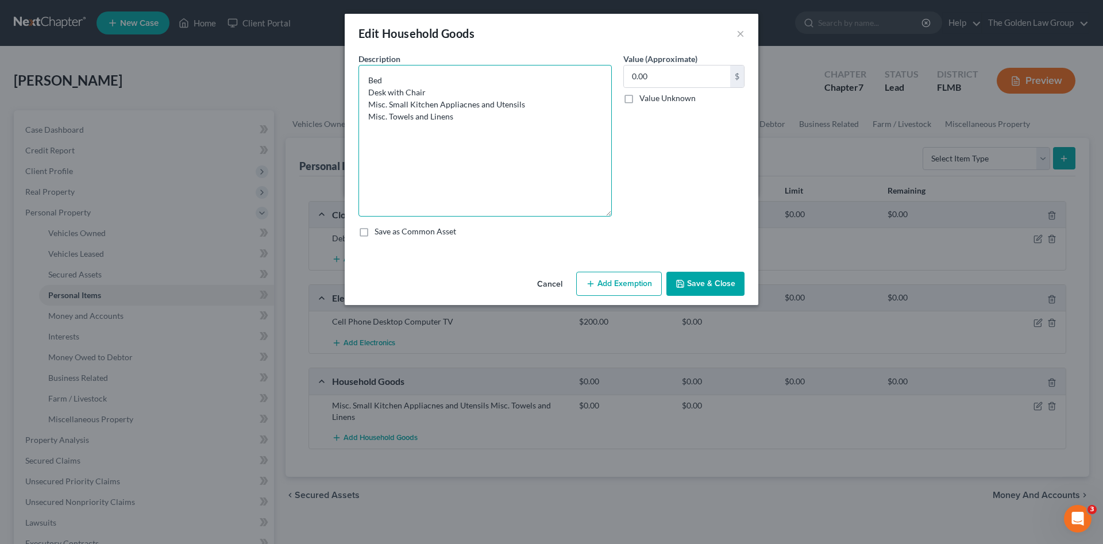
drag, startPoint x: 606, startPoint y: 103, endPoint x: 598, endPoint y: 213, distance: 110.1
click at [598, 213] on textarea "Bed Desk with Chair Misc. Small Kitchen Appliacnes and Utensils Misc. Towels an…" at bounding box center [485, 141] width 253 height 152
click at [434, 123] on textarea "Bed Desk with Chair 2 Nightstands 2 Lamps Misc. Small Kitchen Appliances and Ut…" at bounding box center [485, 141] width 253 height 152
click at [411, 122] on textarea "Bed Desk with Chair 2 Nightstands 2 Lamps Misc. Small Kitchen Appliances and Ut…" at bounding box center [485, 141] width 253 height 152
click at [401, 116] on textarea "Bed Desk with Chair 2 Nightstands 2 Lamps Misc. Small Kitchen Appliances and Ut…" at bounding box center [485, 141] width 253 height 152
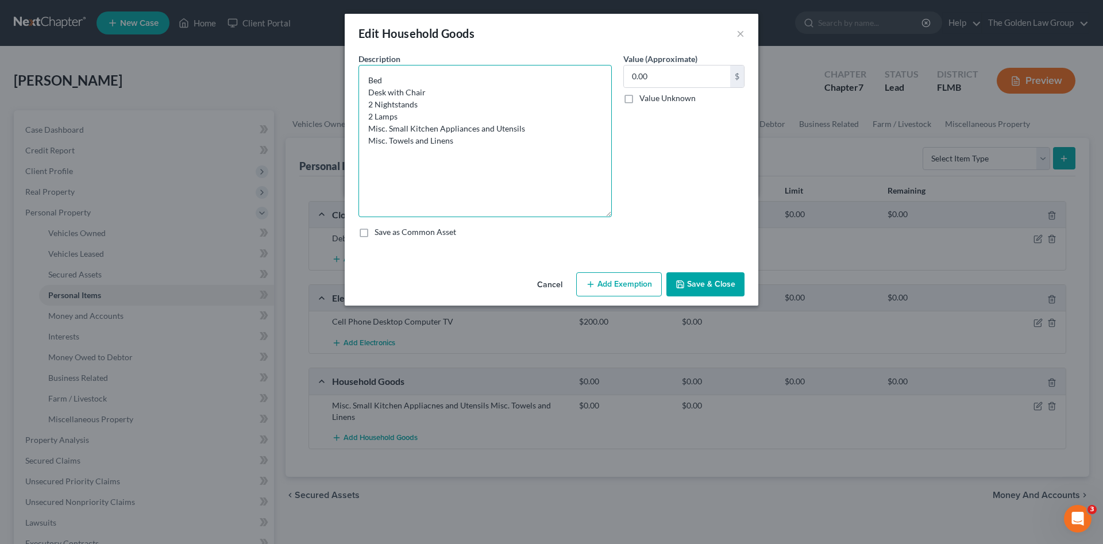
click at [425, 128] on textarea "Bed Desk with Chair 2 Nightstands 2 Lamps Misc. Small Kitchen Appliances and Ut…" at bounding box center [485, 141] width 253 height 152
click at [488, 153] on textarea "Bed Desk with Chair 2 Nightstands 2 Lamps Misc. Small Kitchen Appliances and Ut…" at bounding box center [485, 141] width 253 height 152
click at [477, 140] on textarea "Bed Desk with Chair 2 Nightstands 2 Lamps Misc. Small Kitchen Appliances and Ut…" at bounding box center [485, 141] width 253 height 152
click at [679, 77] on input "0.00" at bounding box center [677, 77] width 106 height 22
click at [725, 285] on button "Save & Close" at bounding box center [706, 284] width 78 height 24
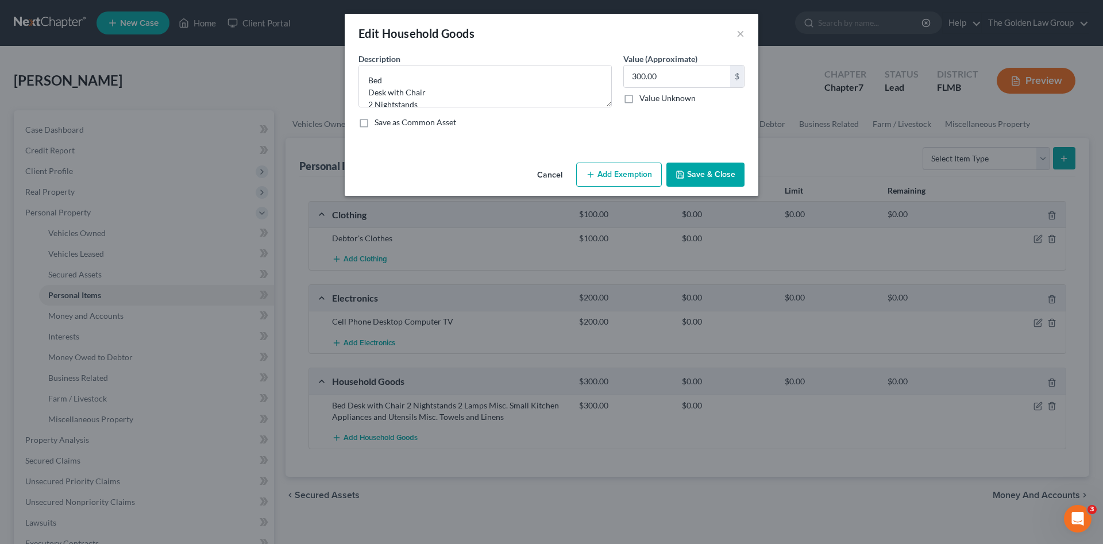
click at [959, 154] on div "Edit Household Goods × An exemption set must first be selected from the Filing …" at bounding box center [551, 272] width 1103 height 544
click at [692, 163] on button "Save & Close" at bounding box center [706, 175] width 78 height 24
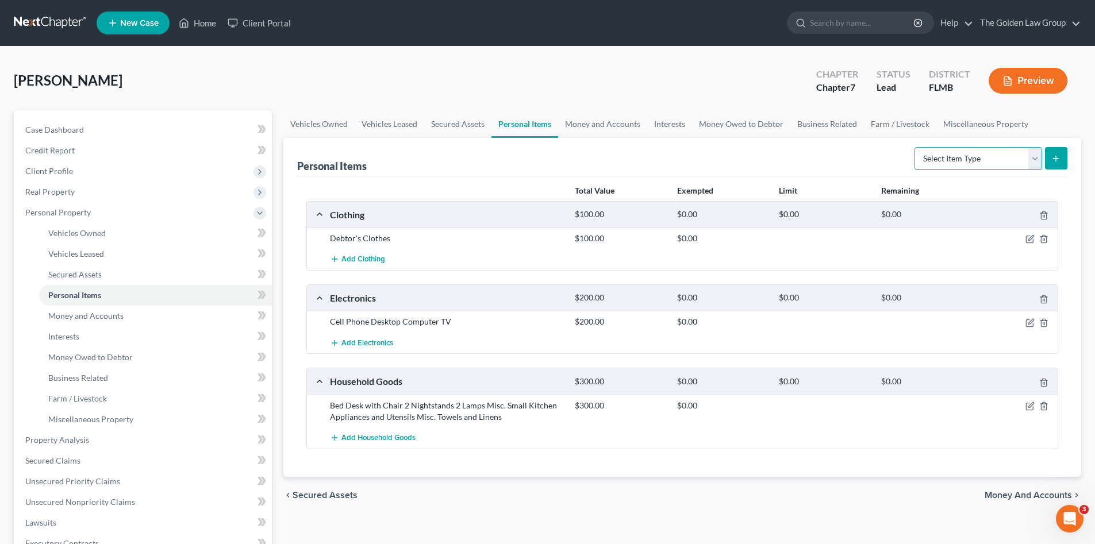
drag, startPoint x: 934, startPoint y: 157, endPoint x: 942, endPoint y: 169, distance: 13.7
click at [934, 157] on select "Select Item Type Clothing Collectibles Of Value Electronics Firearms Household …" at bounding box center [978, 158] width 128 height 23
click at [915, 147] on select "Select Item Type Clothing Collectibles Of Value Electronics Firearms Household …" at bounding box center [978, 158] width 128 height 23
click at [1060, 158] on icon "submit" at bounding box center [1055, 158] width 9 height 9
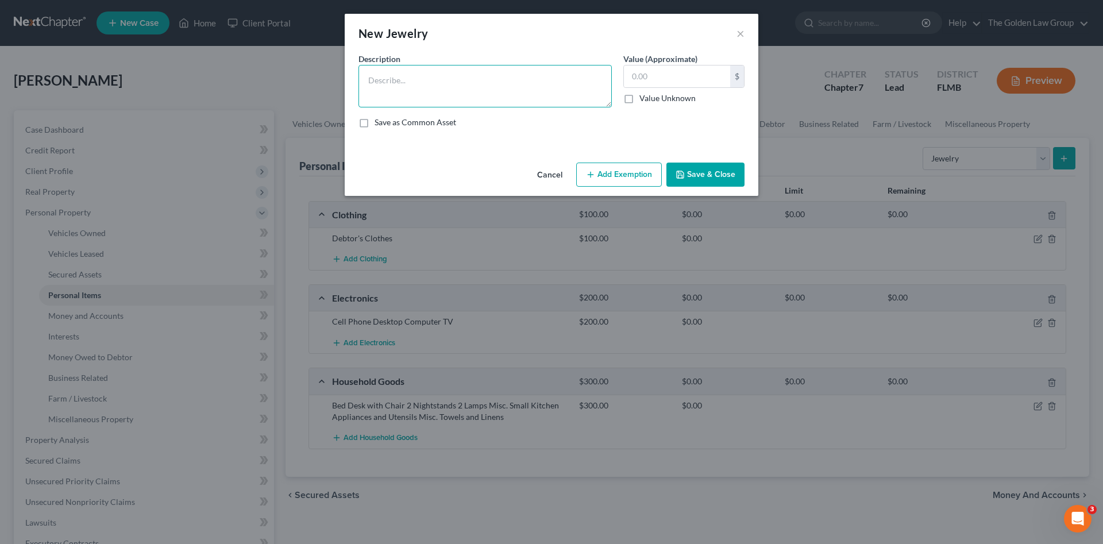
click at [456, 96] on textarea at bounding box center [485, 86] width 253 height 43
click at [698, 174] on button "Save & Close" at bounding box center [706, 175] width 78 height 24
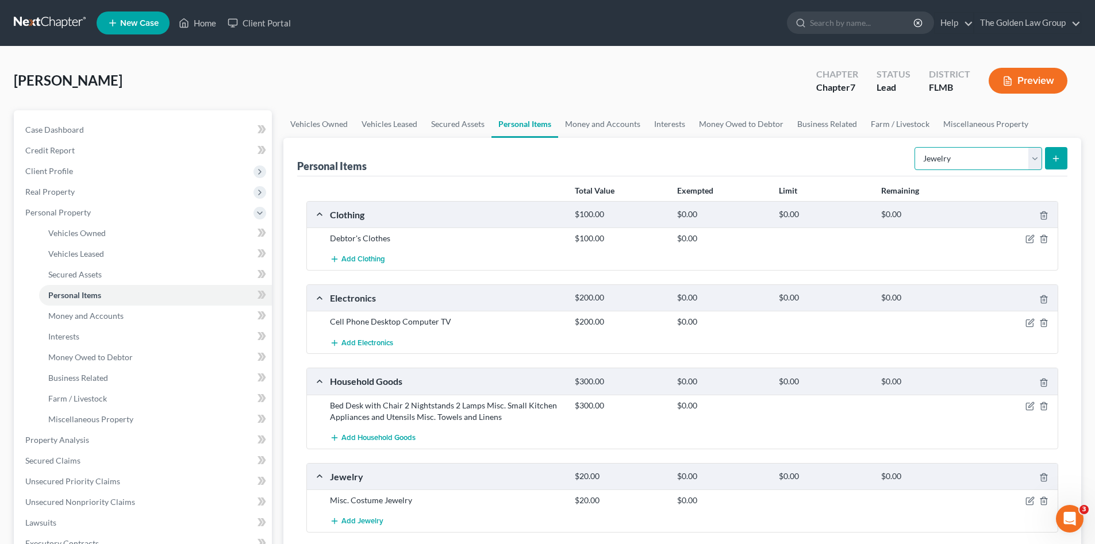
click at [942, 161] on select "Select Item Type Clothing Collectibles Of Value Electronics Firearms Household …" at bounding box center [978, 158] width 128 height 23
click at [915, 147] on select "Select Item Type Clothing Collectibles Of Value Electronics Firearms Household …" at bounding box center [978, 158] width 128 height 23
click at [976, 164] on select "Select Item Type Clothing Collectibles Of Value Electronics Firearms Household …" at bounding box center [978, 158] width 128 height 23
click at [915, 147] on select "Select Item Type Clothing Collectibles Of Value Electronics Firearms Household …" at bounding box center [978, 158] width 128 height 23
click at [1057, 156] on icon "submit" at bounding box center [1055, 158] width 9 height 9
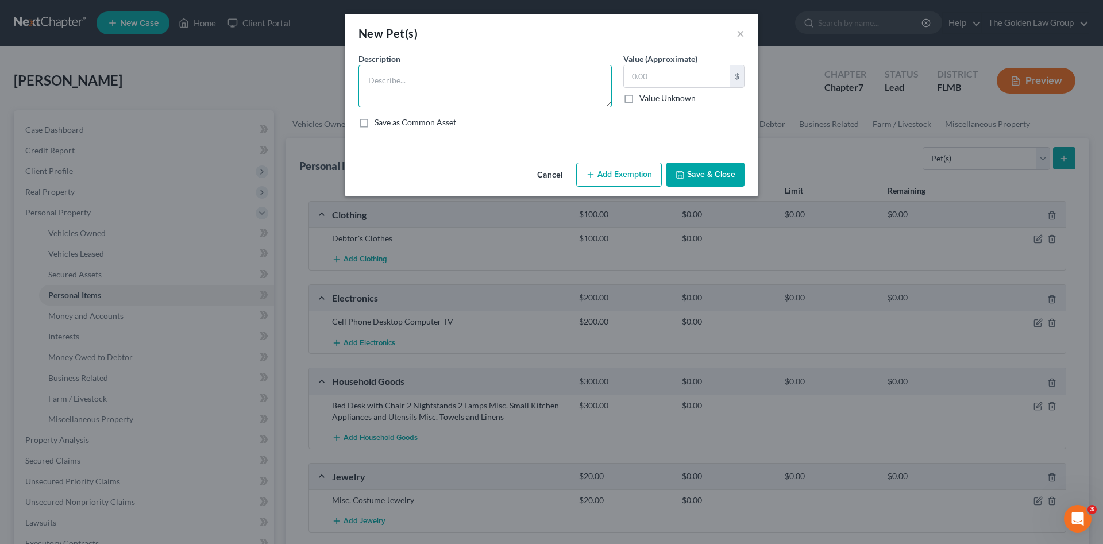
click at [438, 89] on textarea at bounding box center [485, 86] width 253 height 43
click at [365, 80] on textarea "Dog" at bounding box center [485, 86] width 253 height 43
click at [659, 78] on input "text" at bounding box center [677, 77] width 106 height 22
click at [705, 177] on button "Save & Close" at bounding box center [706, 175] width 78 height 24
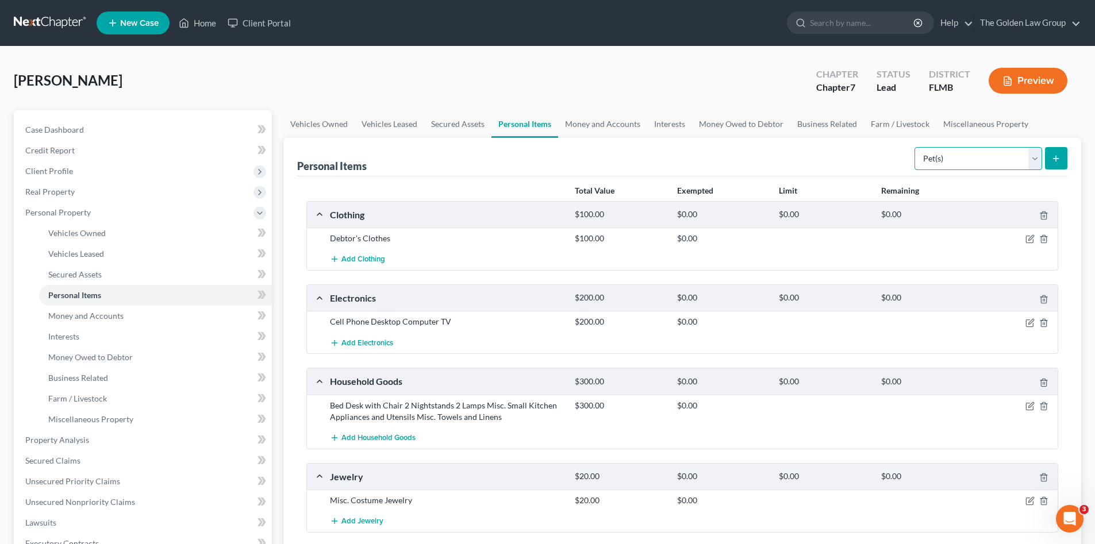
click at [1025, 161] on select "Select Item Type Clothing Collectibles Of Value Electronics Firearms Household …" at bounding box center [978, 158] width 128 height 23
drag, startPoint x: 803, startPoint y: 160, endPoint x: 1071, endPoint y: 438, distance: 385.7
click at [803, 160] on div "Personal Items Select Item Type Clothing Collectibles Of Value Electronics Fire…" at bounding box center [682, 157] width 770 height 39
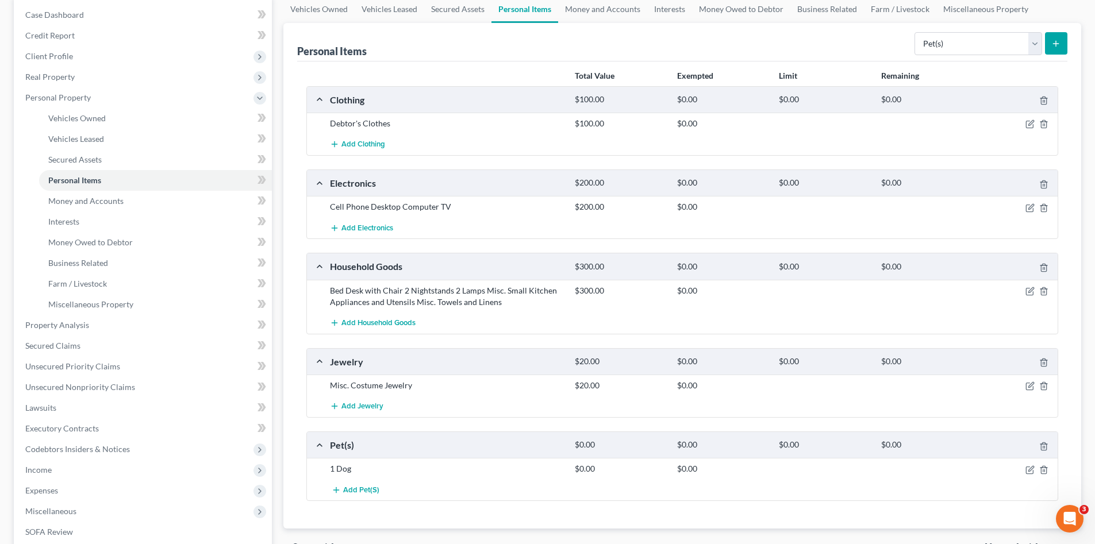
scroll to position [230, 0]
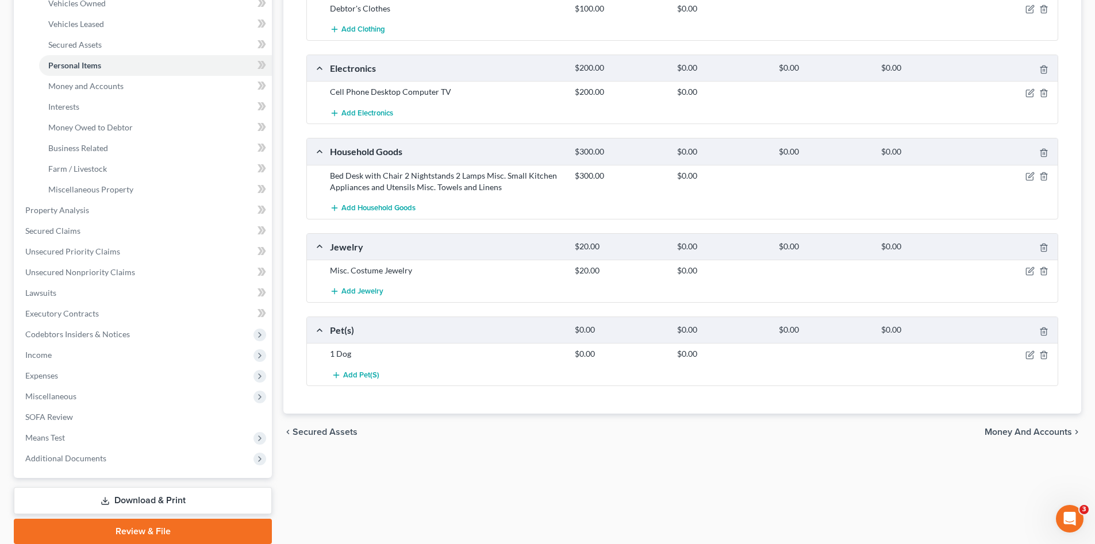
drag, startPoint x: 1010, startPoint y: 430, endPoint x: 662, endPoint y: 351, distance: 357.2
click at [1009, 430] on span "Money and Accounts" at bounding box center [1027, 432] width 87 height 9
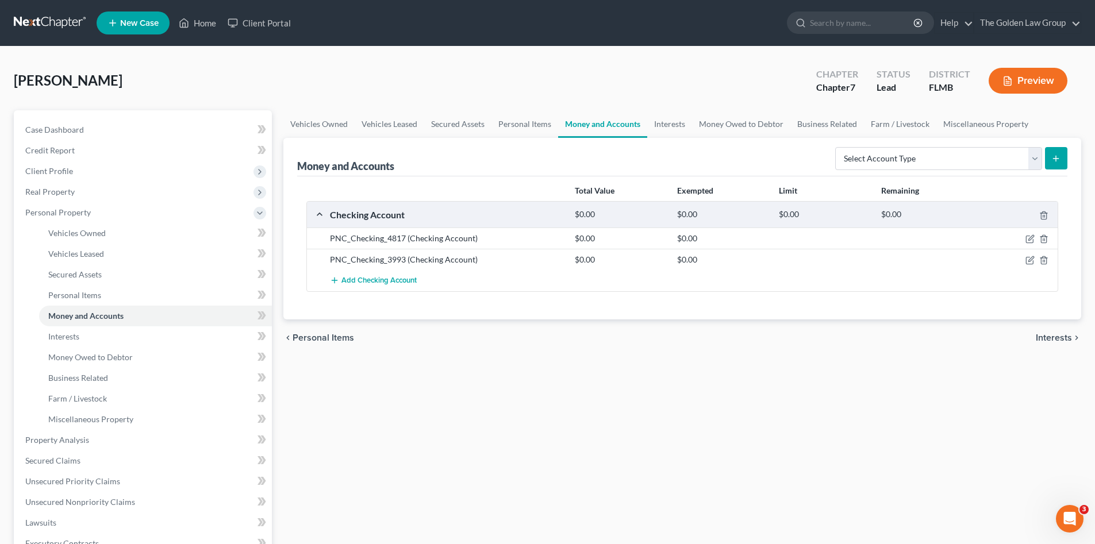
click at [492, 394] on div "Vehicles Owned Vehicles Leased Secured Assets Personal Items Money and Accounts…" at bounding box center [682, 442] width 809 height 664
drag, startPoint x: 386, startPoint y: 241, endPoint x: 306, endPoint y: 243, distance: 80.5
click at [306, 243] on div "Total Value Exempted Limit Remaining Checking Account $0.00 $0.00 $0.00 $0.00 P…" at bounding box center [682, 247] width 770 height 143
copy div "PNC_Checking_"
click at [506, 332] on div "chevron_left Personal Items Interests chevron_right" at bounding box center [682, 338] width 798 height 37
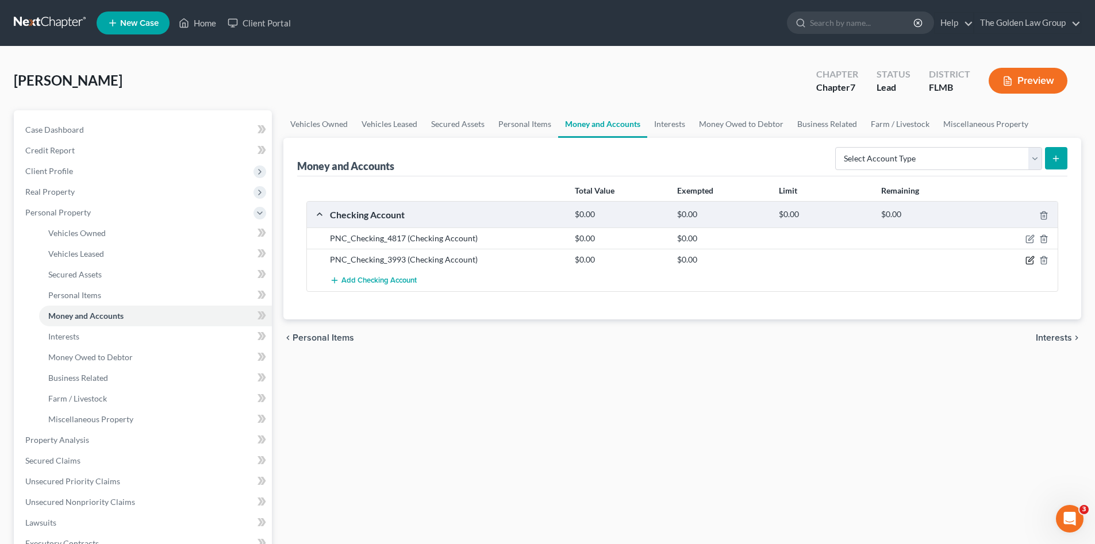
click at [1030, 260] on icon "button" at bounding box center [1029, 260] width 9 height 9
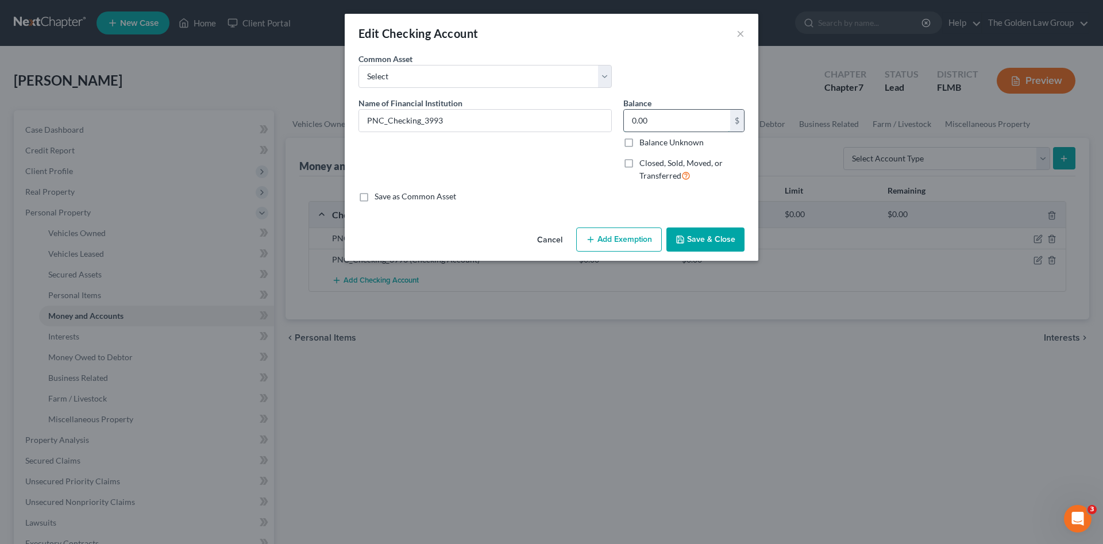
click at [657, 122] on input "0.00" at bounding box center [677, 121] width 106 height 22
click at [701, 234] on button "Save & Close" at bounding box center [706, 240] width 78 height 24
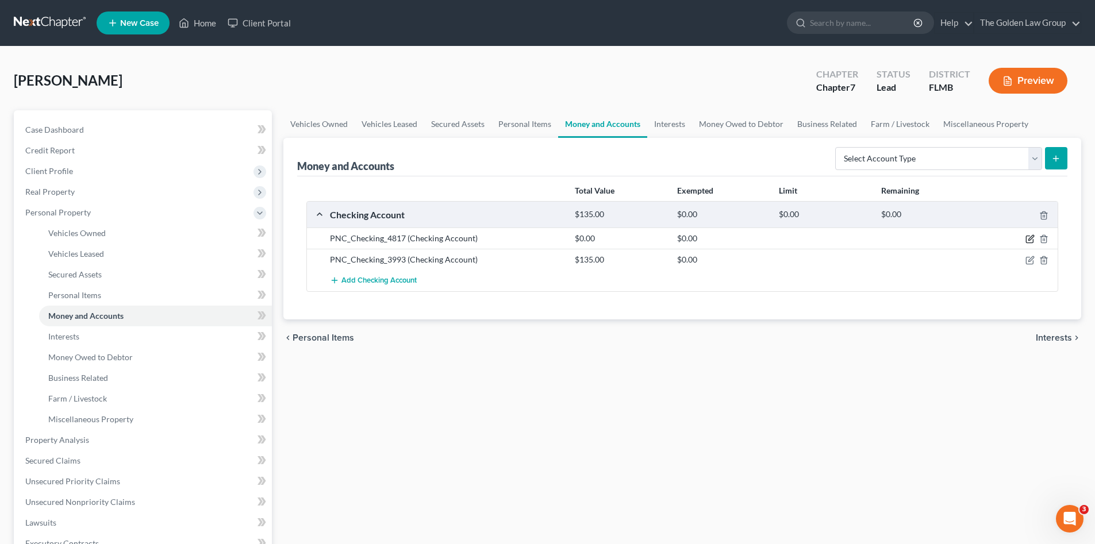
click at [1028, 237] on icon "button" at bounding box center [1029, 238] width 9 height 9
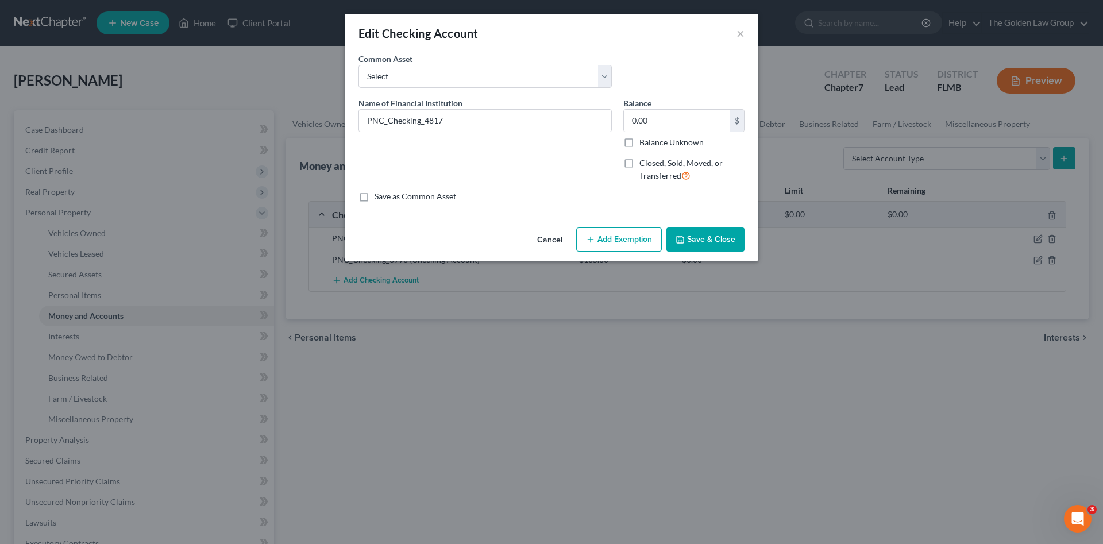
click at [640, 163] on label "Closed, Sold, Moved, or Transferred" at bounding box center [692, 169] width 105 height 25
click at [644, 163] on input "Closed, Sold, Moved, or Transferred" at bounding box center [647, 160] width 7 height 7
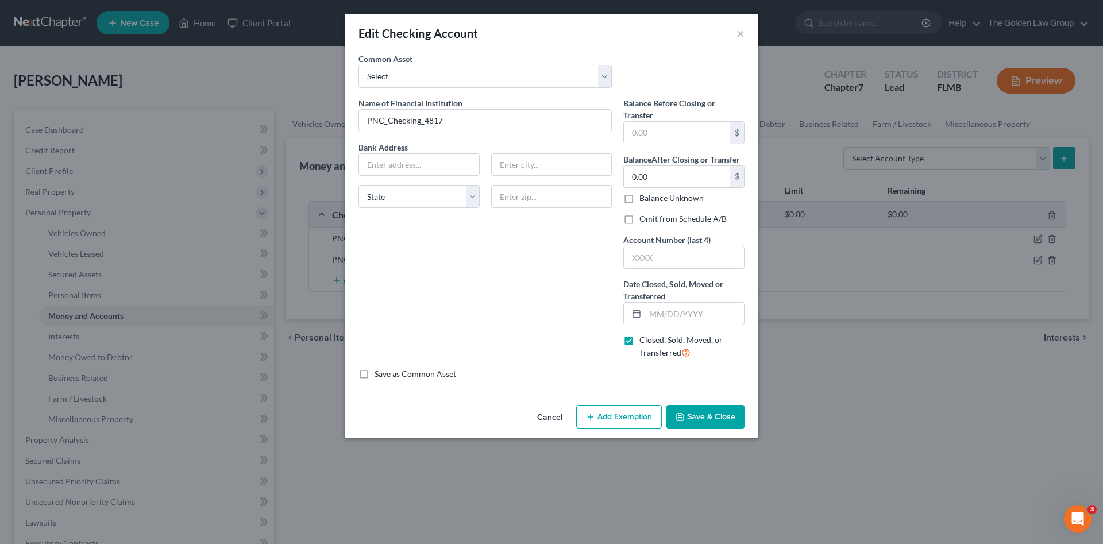
click at [648, 223] on label "Omit from Schedule A/B" at bounding box center [683, 218] width 87 height 11
click at [648, 221] on input "Omit from Schedule A/B" at bounding box center [647, 216] width 7 height 7
click at [670, 318] on input "text" at bounding box center [694, 314] width 99 height 22
click at [699, 410] on button "Save & Close" at bounding box center [706, 417] width 78 height 24
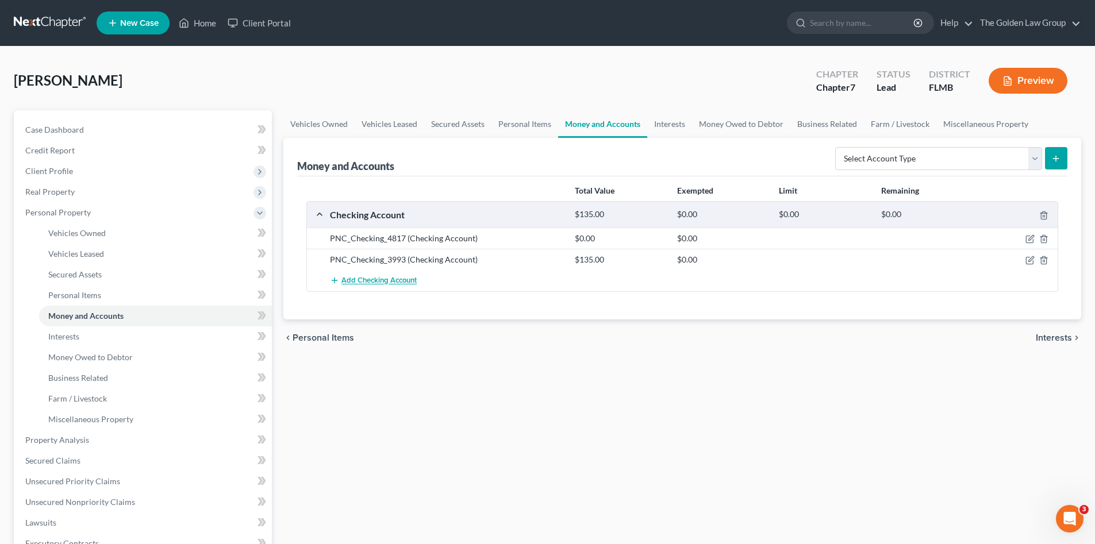
click at [389, 281] on span "Add Checking Account" at bounding box center [378, 280] width 75 height 9
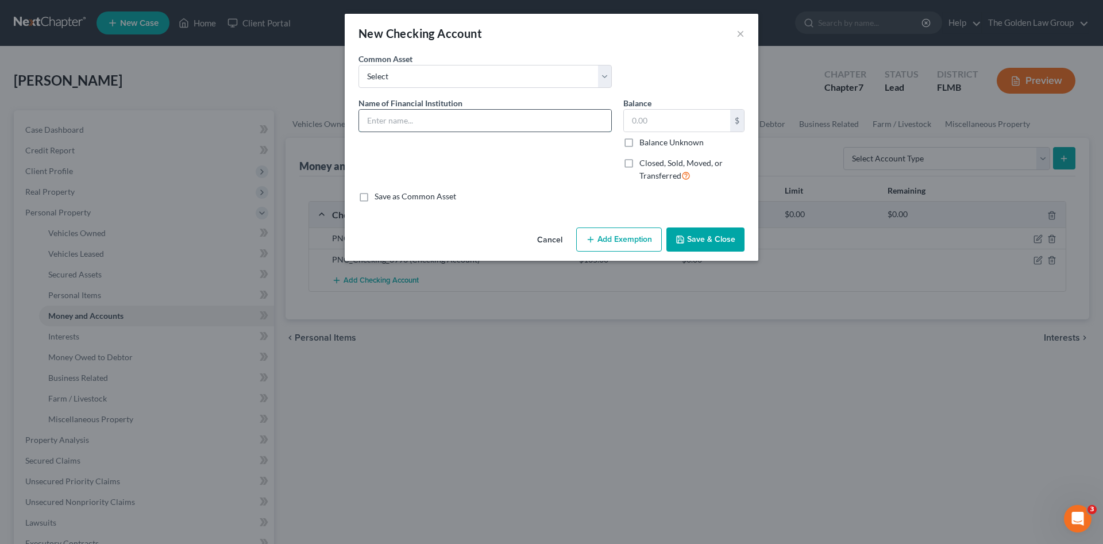
click at [387, 118] on input "text" at bounding box center [485, 121] width 252 height 22
click at [666, 124] on input "text" at bounding box center [677, 121] width 106 height 22
click at [663, 166] on span "Closed, Sold, Moved, or Transferred" at bounding box center [681, 169] width 83 height 22
click at [652, 165] on input "Closed, Sold, Moved, or Transferred" at bounding box center [647, 160] width 7 height 7
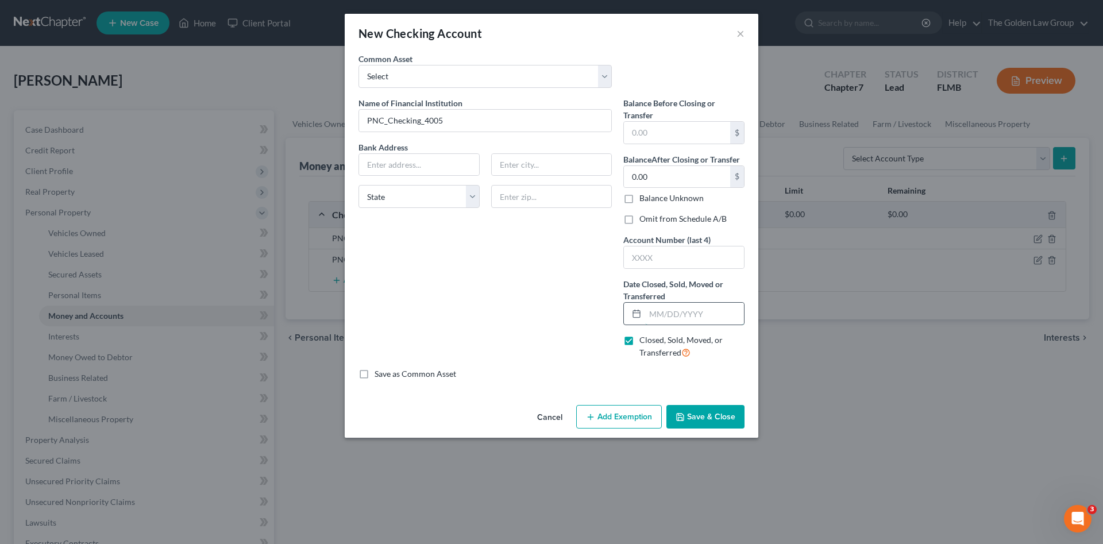
click at [676, 314] on input "text" at bounding box center [694, 314] width 99 height 22
click at [640, 221] on label "Omit from Schedule A/B" at bounding box center [683, 218] width 87 height 11
click at [644, 221] on input "Omit from Schedule A/B" at bounding box center [647, 216] width 7 height 7
drag, startPoint x: 456, startPoint y: 121, endPoint x: 365, endPoint y: 128, distance: 91.6
click at [365, 128] on input "PNC_Checking_4005" at bounding box center [485, 121] width 252 height 22
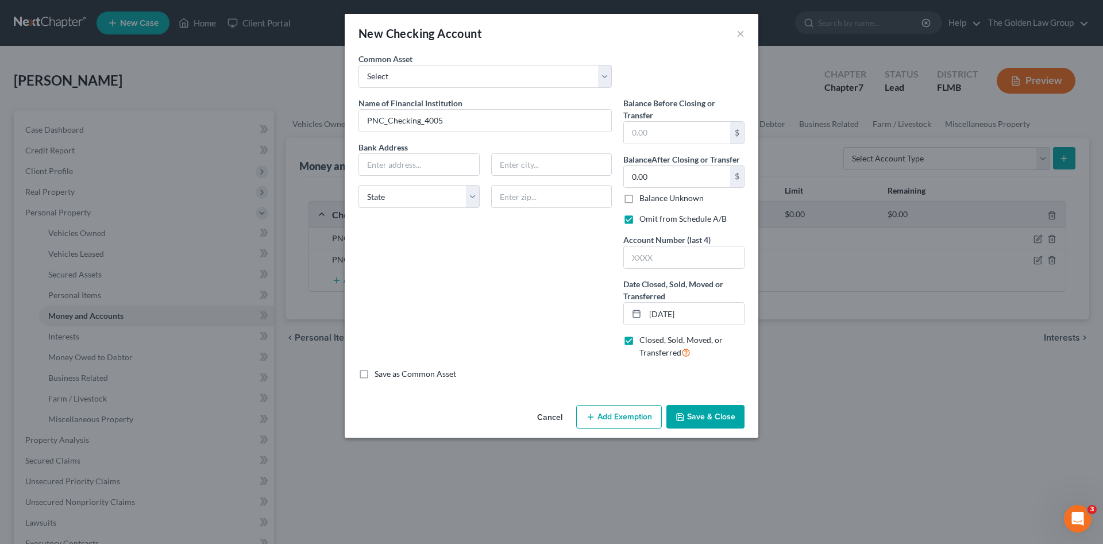
click at [696, 419] on button "Save & Close" at bounding box center [706, 417] width 78 height 24
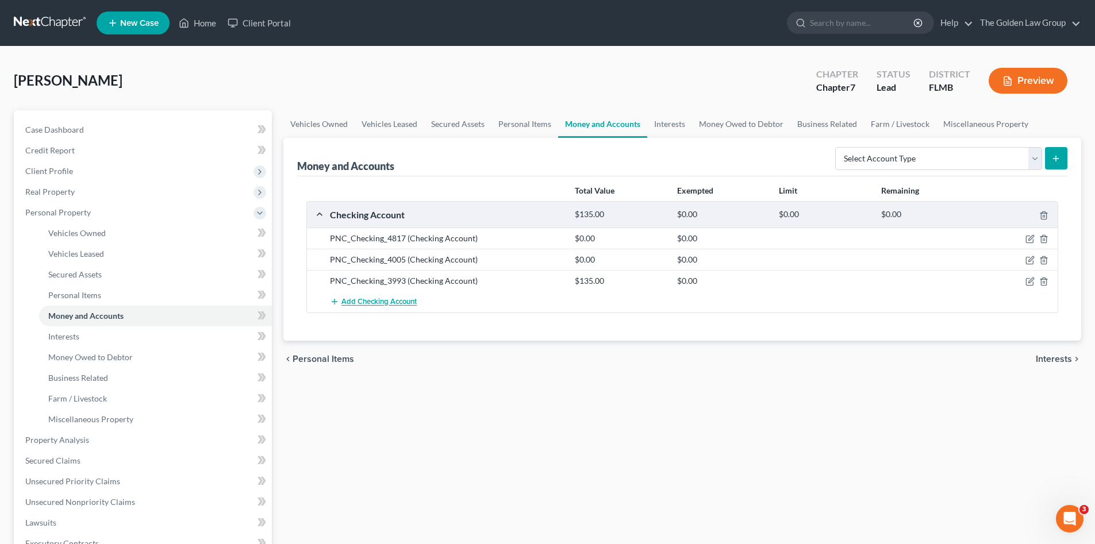
click at [398, 302] on span "Add Checking Account" at bounding box center [378, 302] width 75 height 9
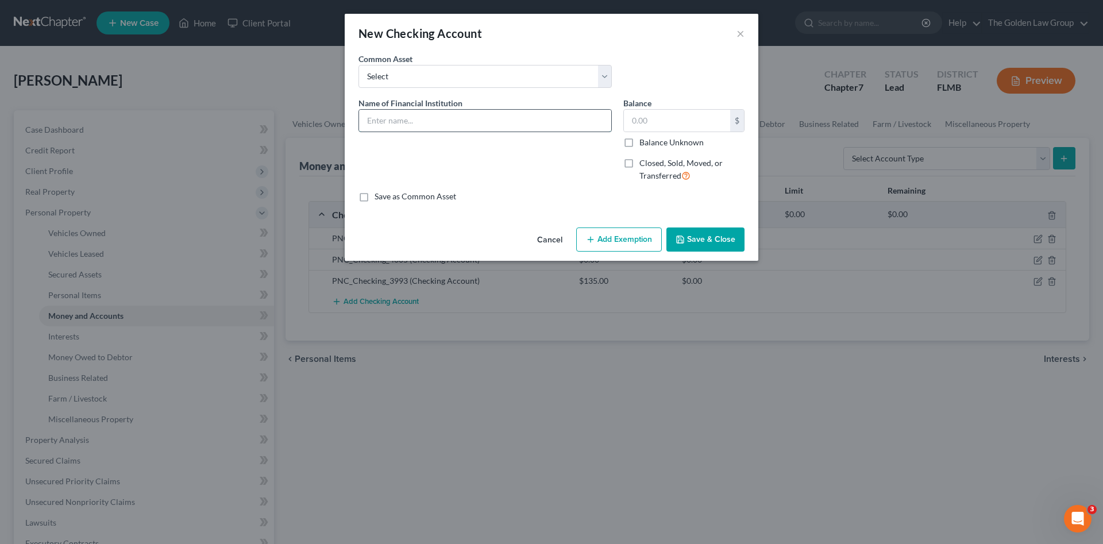
click at [400, 126] on input "text" at bounding box center [485, 121] width 252 height 22
paste input "PNC_Checking_4005"
drag, startPoint x: 440, startPoint y: 125, endPoint x: 426, endPoint y: 124, distance: 14.5
click at [426, 124] on input "PNC_Checking_4005" at bounding box center [485, 121] width 252 height 22
click at [640, 162] on label "Closed, Sold, Moved, or Transferred" at bounding box center [692, 169] width 105 height 25
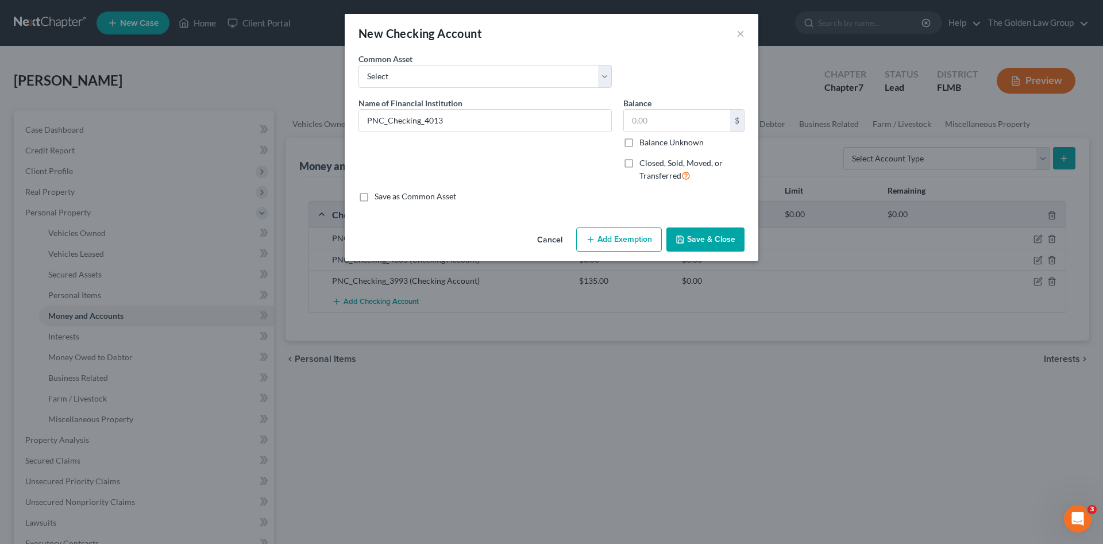
click at [644, 162] on input "Closed, Sold, Moved, or Transferred" at bounding box center [647, 160] width 7 height 7
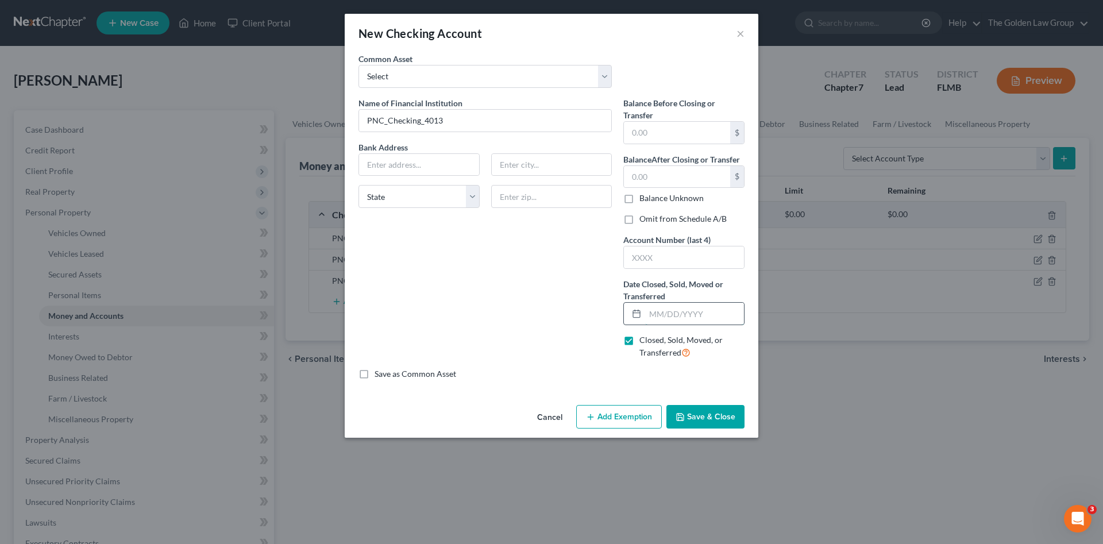
click at [660, 315] on input "text" at bounding box center [694, 314] width 99 height 22
click at [663, 219] on label "Omit from Schedule A/B" at bounding box center [683, 218] width 87 height 11
click at [652, 219] on input "Omit from Schedule A/B" at bounding box center [647, 216] width 7 height 7
click at [716, 415] on button "Save & Close" at bounding box center [706, 417] width 78 height 24
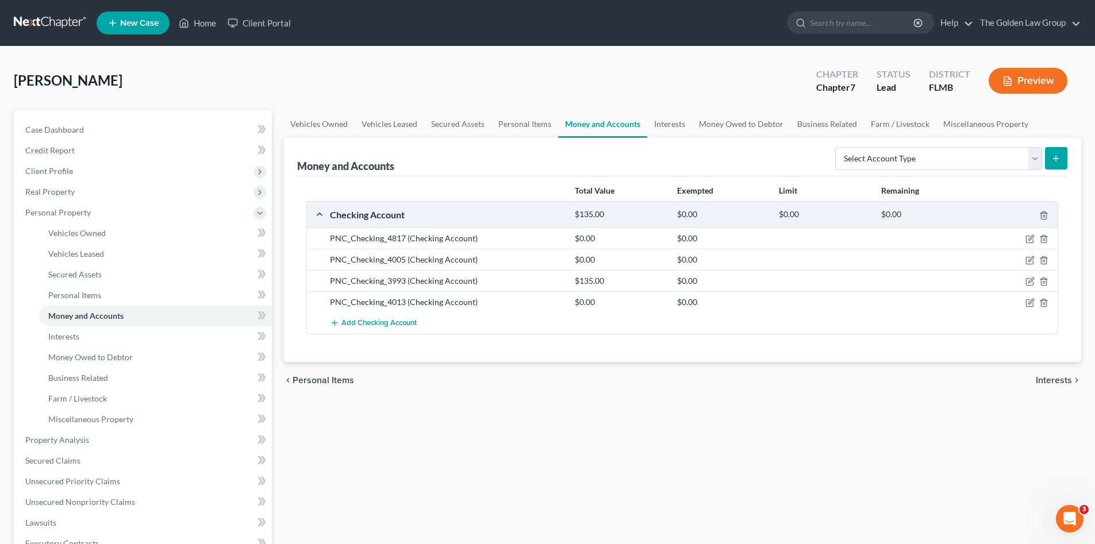
click at [627, 425] on div "Vehicles Owned Vehicles Leased Secured Assets Personal Items Money and Accounts…" at bounding box center [682, 442] width 809 height 664
click at [1029, 302] on icon "button" at bounding box center [1029, 302] width 9 height 9
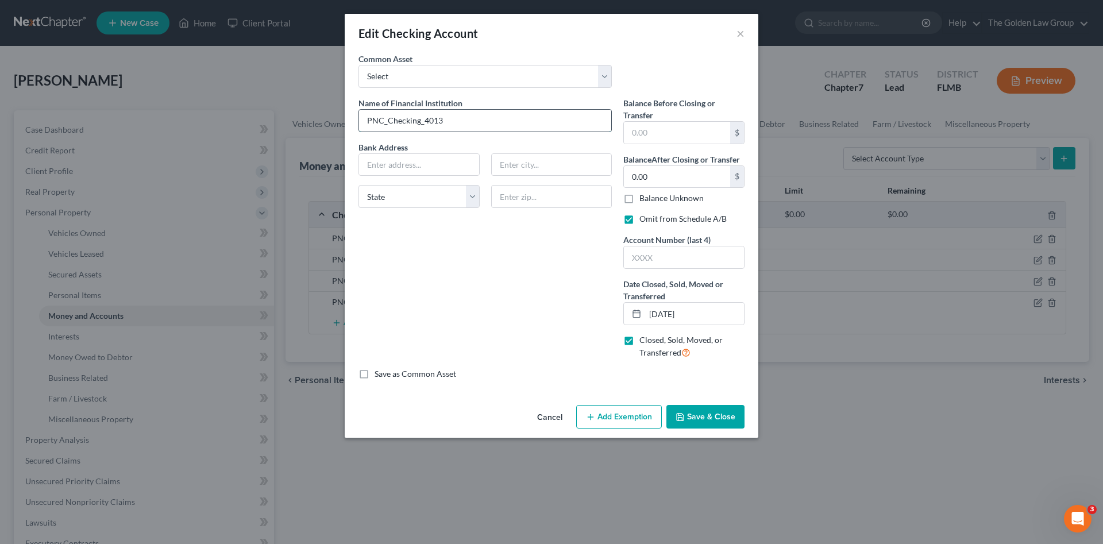
click at [457, 119] on input "PNC_Checking_4013" at bounding box center [485, 121] width 252 height 22
click at [697, 415] on button "Save & Close" at bounding box center [706, 417] width 78 height 24
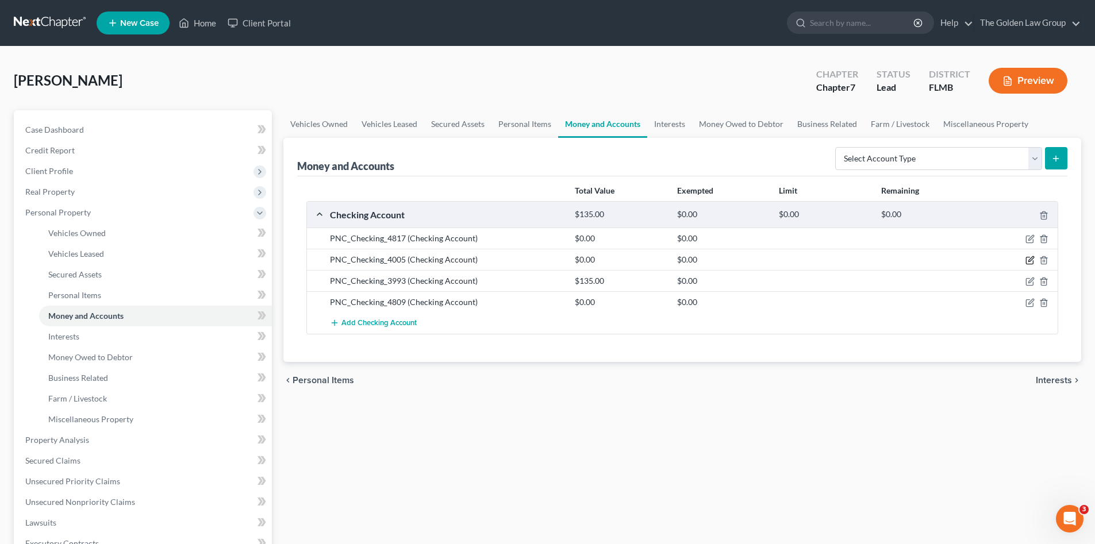
click at [1029, 257] on icon "button" at bounding box center [1029, 260] width 9 height 9
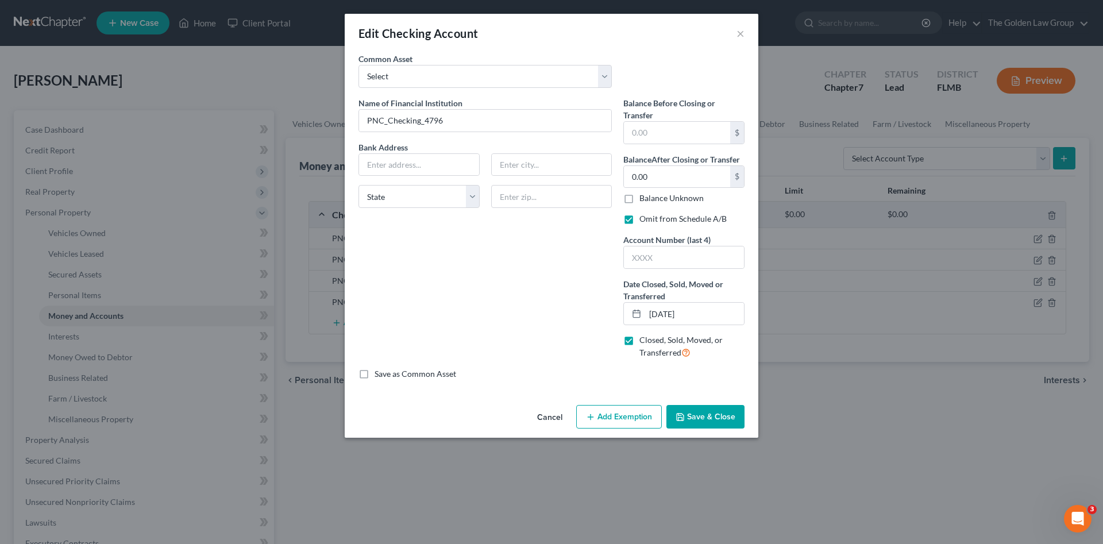
click at [717, 413] on button "Save & Close" at bounding box center [706, 417] width 78 height 24
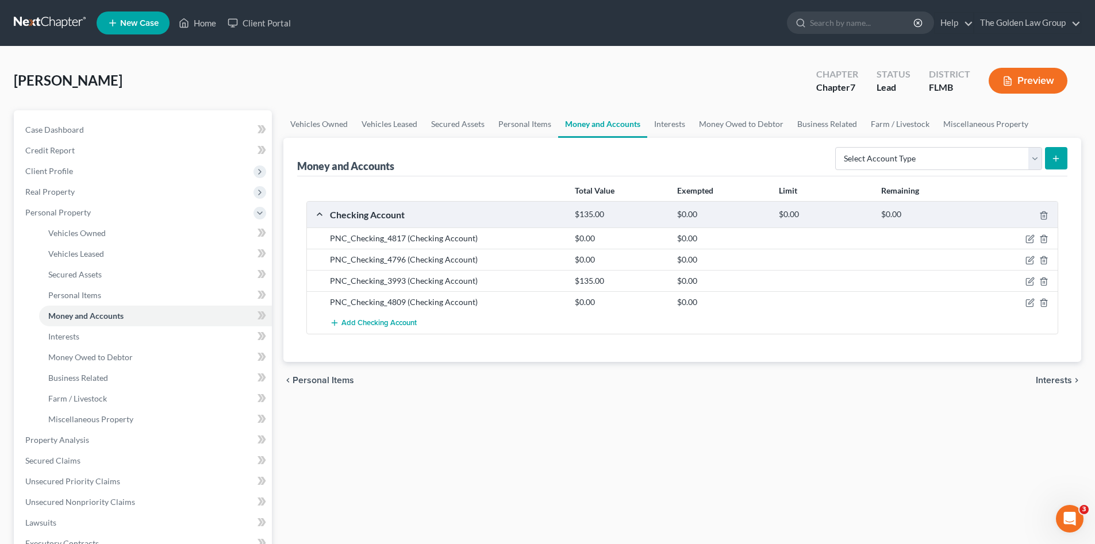
click at [717, 413] on div "Vehicles Owned Vehicles Leased Secured Assets Personal Items Money and Accounts…" at bounding box center [682, 442] width 809 height 664
click at [877, 149] on select "Select Account Type Brokerage Cash on Hand Certificates of Deposit Checking Acc…" at bounding box center [938, 158] width 207 height 23
click at [792, 355] on div "Total Value Exempted Limit Remaining Checking Account $135.00 $0.00 $0.00 $0.00…" at bounding box center [682, 269] width 770 height 186
drag, startPoint x: 665, startPoint y: 368, endPoint x: 841, endPoint y: 250, distance: 212.5
click at [670, 366] on div "chevron_left Personal Items Interests chevron_right" at bounding box center [682, 380] width 798 height 37
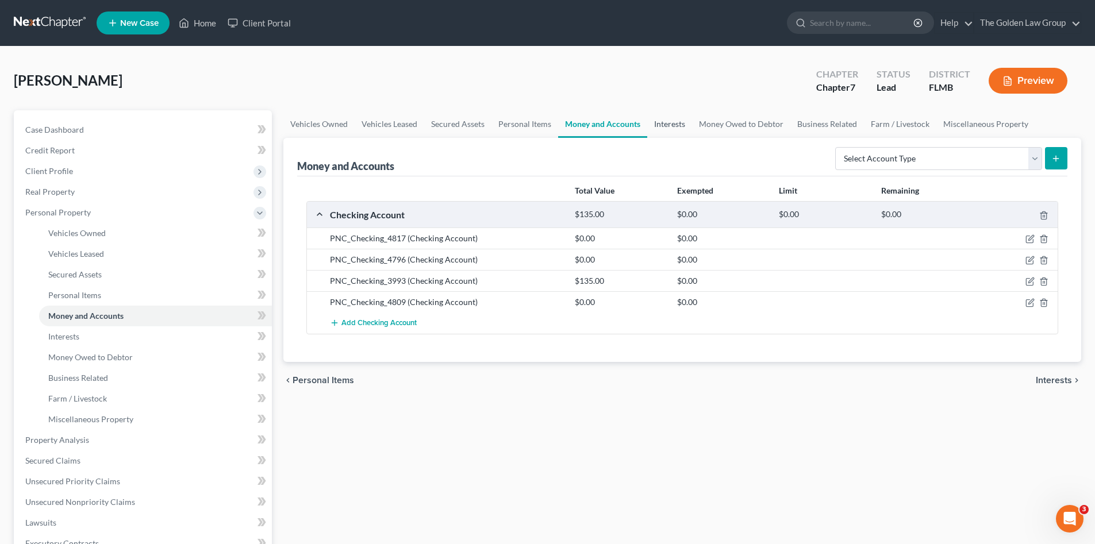
click at [672, 124] on link "Interests" at bounding box center [669, 124] width 45 height 28
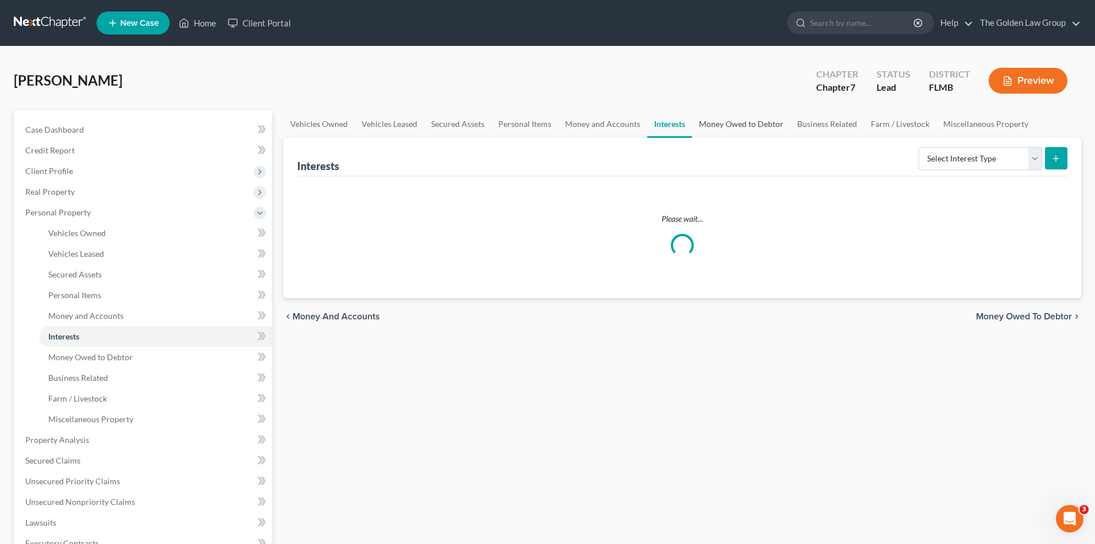
click at [741, 125] on link "Money Owed to Debtor" at bounding box center [741, 124] width 98 height 28
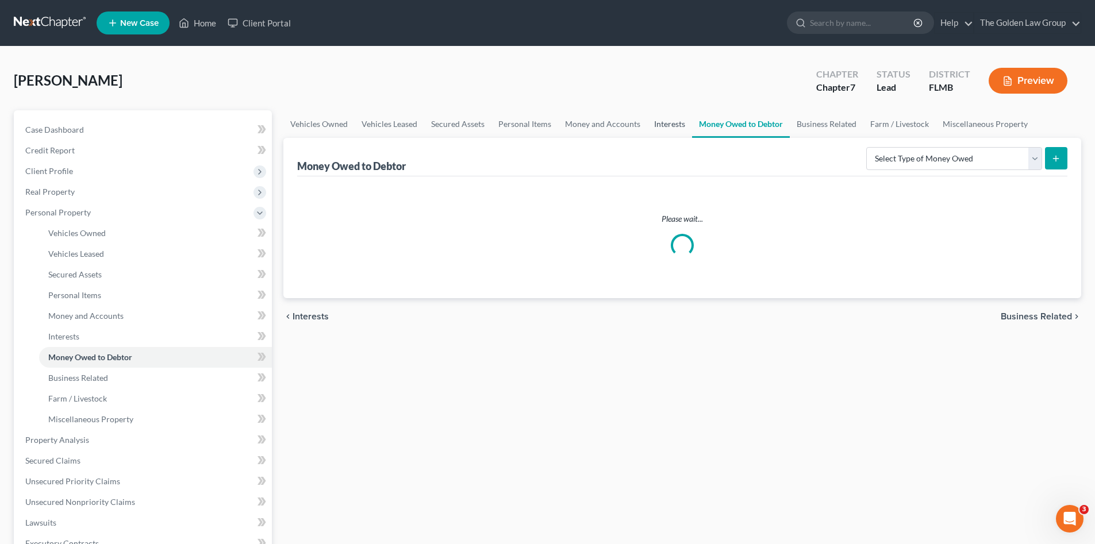
click at [665, 123] on link "Interests" at bounding box center [669, 124] width 45 height 28
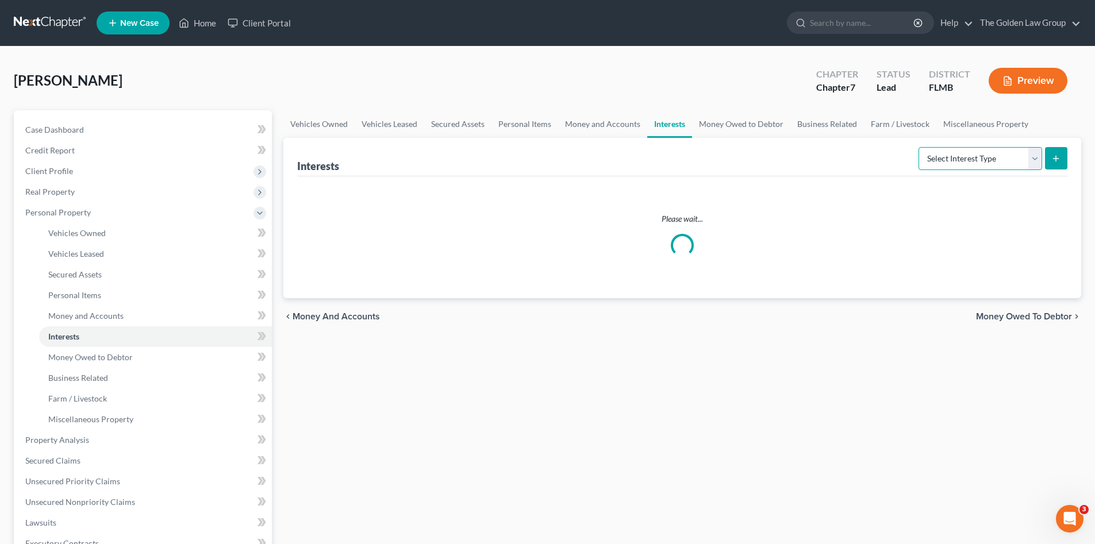
click at [985, 154] on select "Select Interest Type 401K Annuity Bond Education IRA Government Bond Government…" at bounding box center [980, 158] width 124 height 23
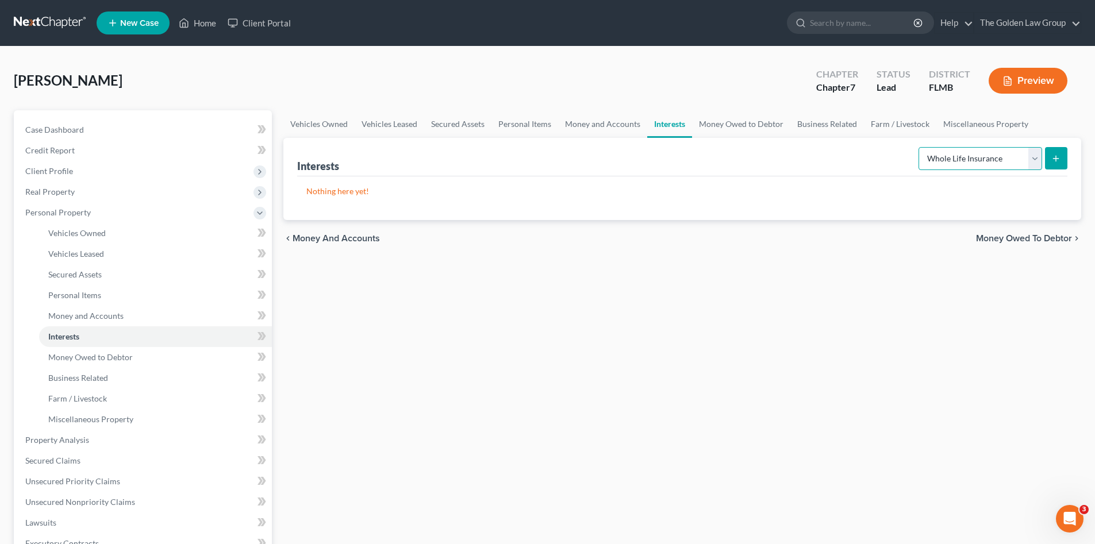
click at [919, 147] on select "Select Interest Type 401K Annuity Bond Education IRA Government Bond Government…" at bounding box center [980, 158] width 124 height 23
click at [1060, 158] on icon "submit" at bounding box center [1055, 158] width 9 height 9
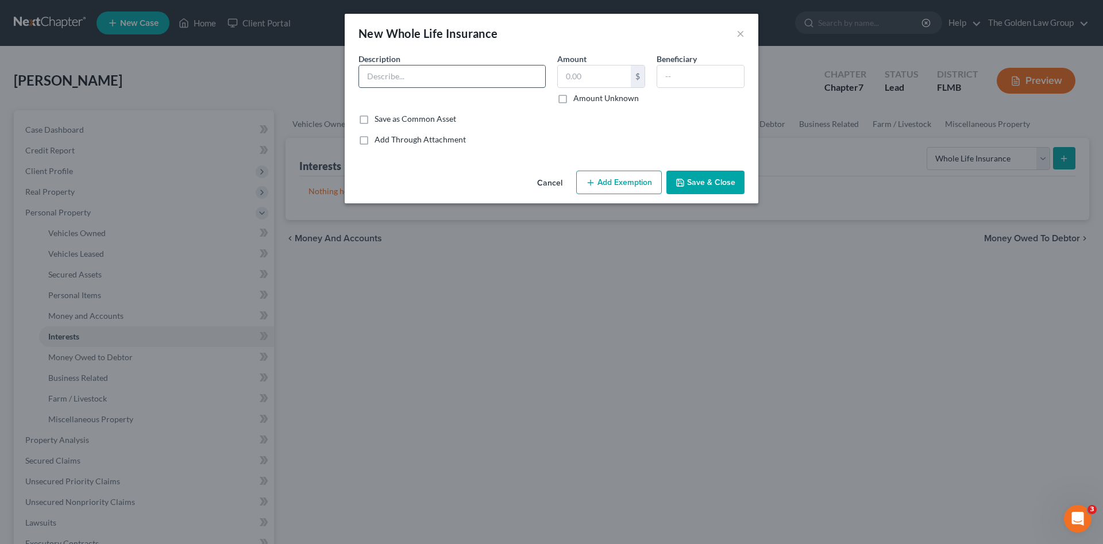
click at [434, 79] on input "text" at bounding box center [452, 77] width 186 height 22
click at [488, 94] on div "Description * New York Life - Whole Life" at bounding box center [452, 78] width 199 height 51
click at [579, 74] on input "text" at bounding box center [594, 77] width 73 height 22
click at [574, 98] on label "Amount Unknown" at bounding box center [607, 98] width 66 height 11
click at [578, 98] on input "Amount Unknown" at bounding box center [581, 96] width 7 height 7
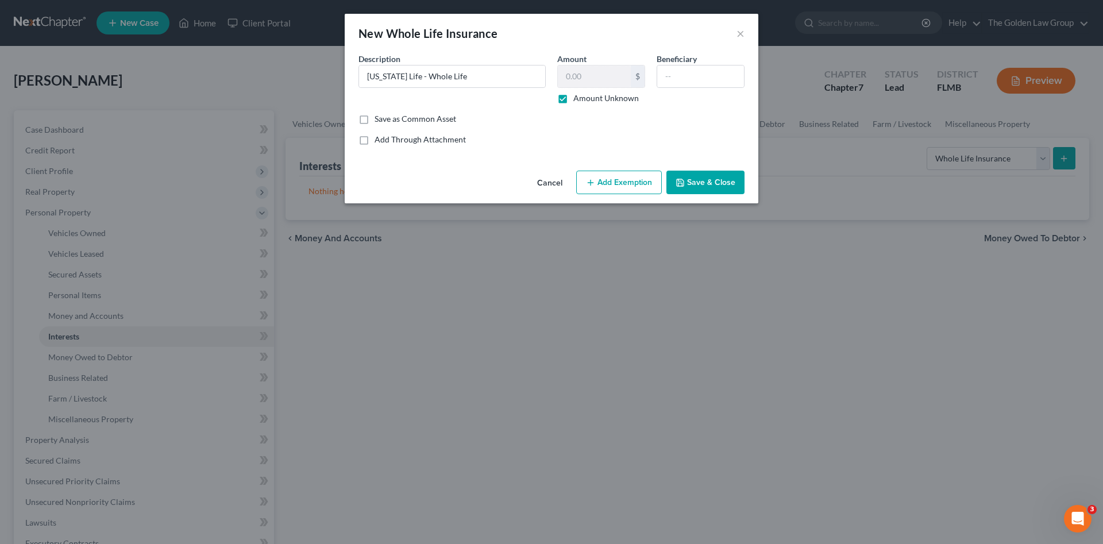
click at [647, 183] on button "Add Exemption" at bounding box center [619, 183] width 86 height 24
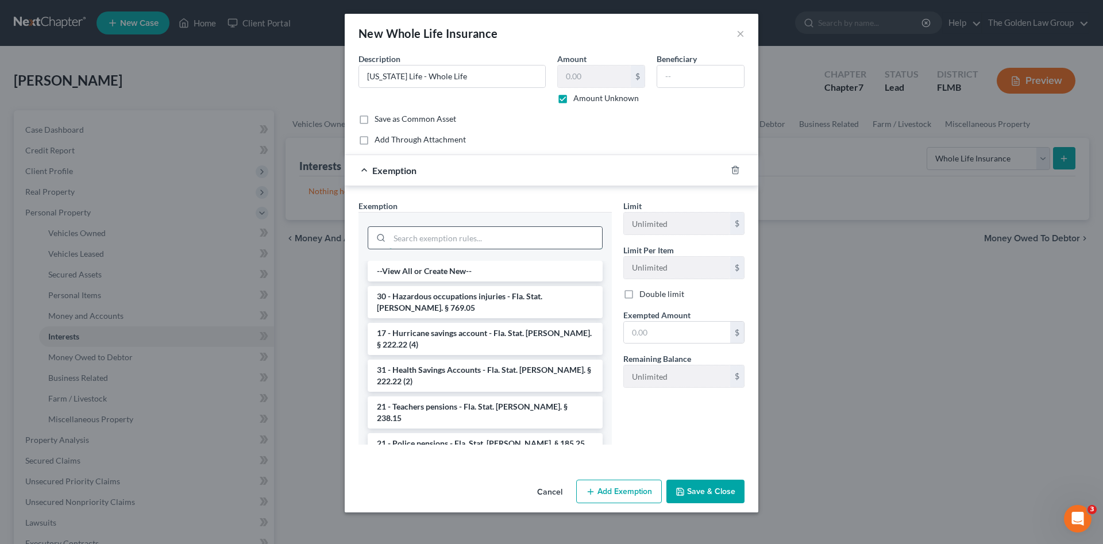
click at [456, 240] on input "search" at bounding box center [496, 238] width 213 height 22
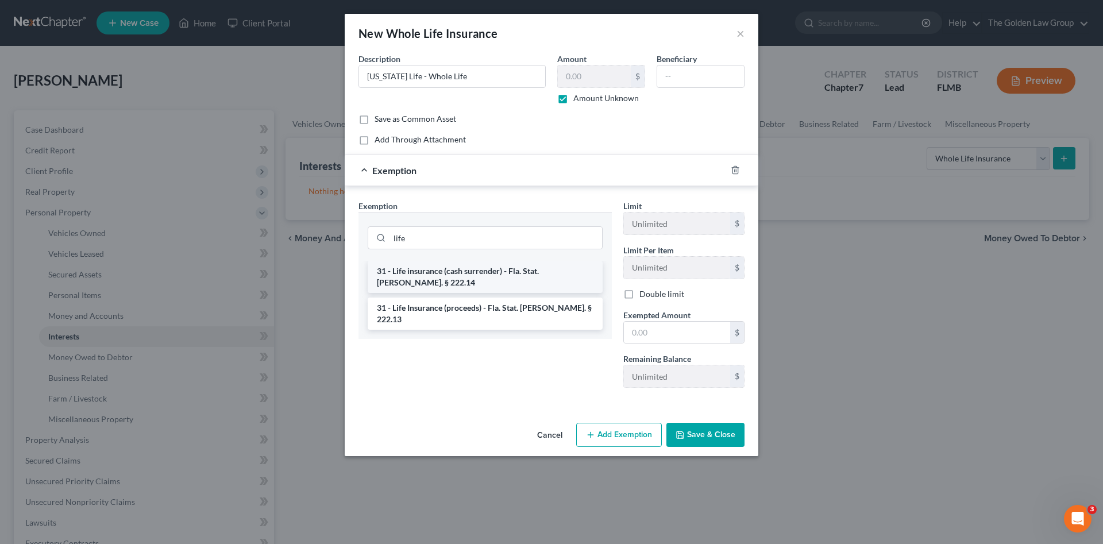
click at [493, 273] on li "31 - Life insurance (cash surrender) - Fla. Stat. Ann. § 222.14" at bounding box center [485, 277] width 235 height 32
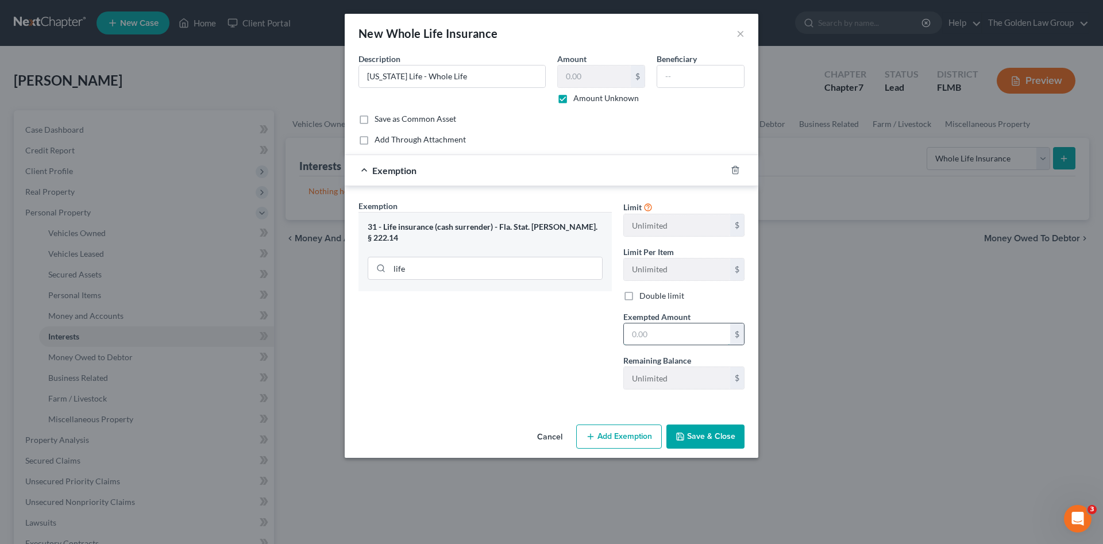
click at [644, 333] on input "text" at bounding box center [677, 335] width 106 height 22
drag, startPoint x: 691, startPoint y: 437, endPoint x: 688, endPoint y: 417, distance: 19.7
click at [691, 437] on button "Save & Close" at bounding box center [706, 437] width 78 height 24
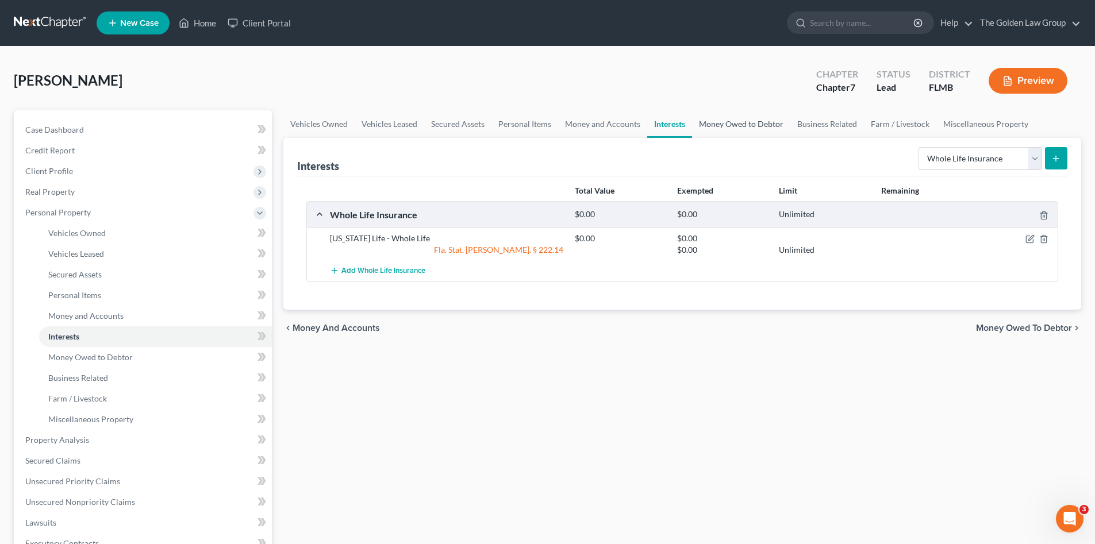
click at [736, 125] on link "Money Owed to Debtor" at bounding box center [741, 124] width 98 height 28
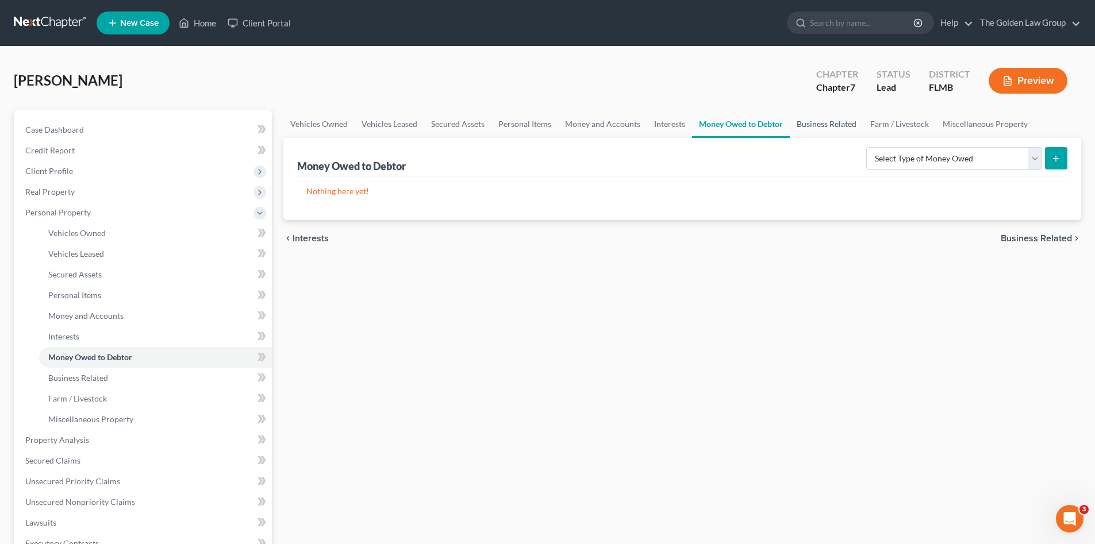
click at [815, 123] on link "Business Related" at bounding box center [827, 124] width 74 height 28
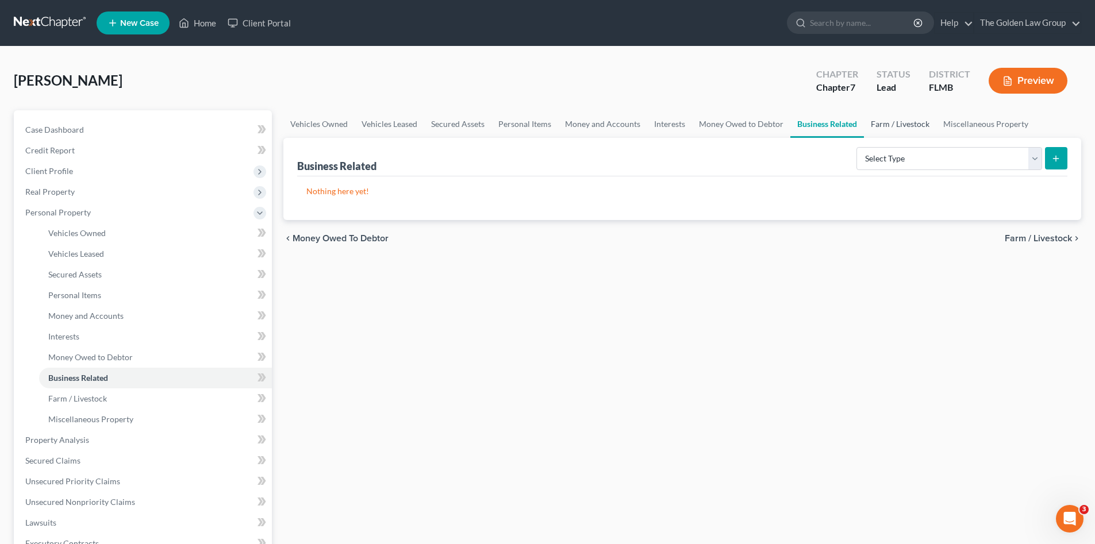
click at [892, 126] on link "Farm / Livestock" at bounding box center [900, 124] width 72 height 28
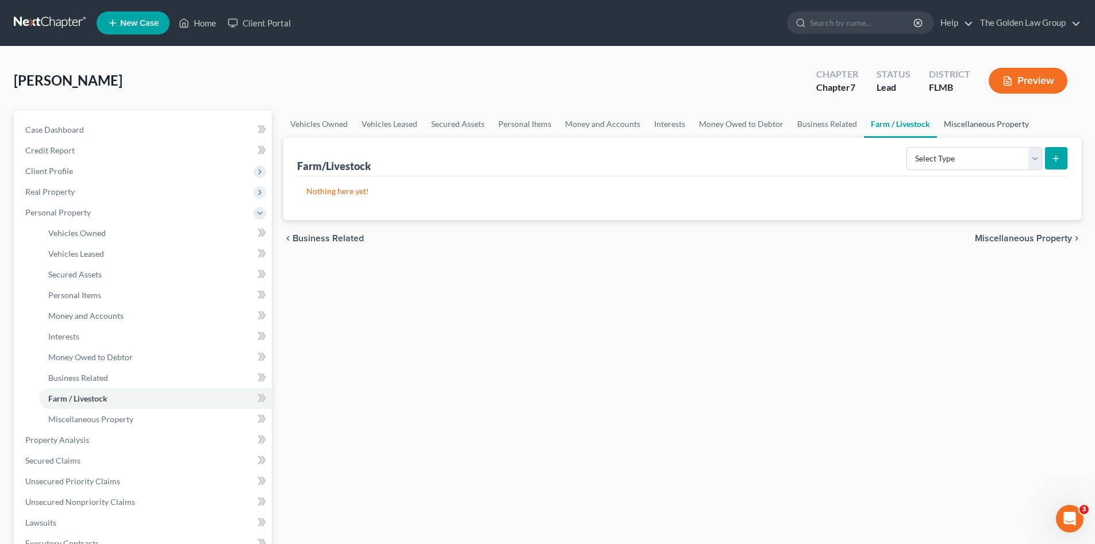
click at [965, 124] on link "Miscellaneous Property" at bounding box center [986, 124] width 99 height 28
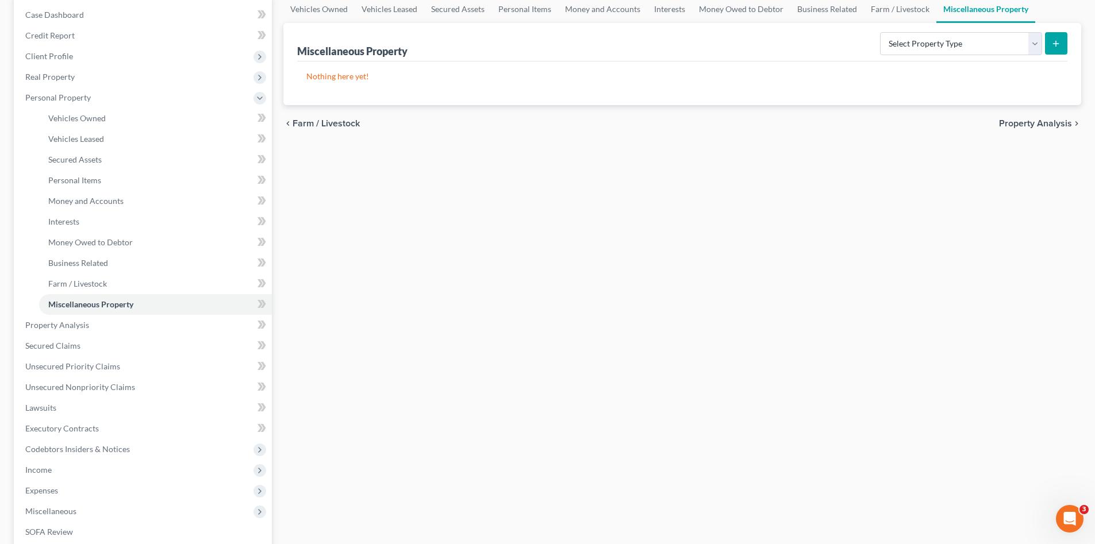
scroll to position [191, 0]
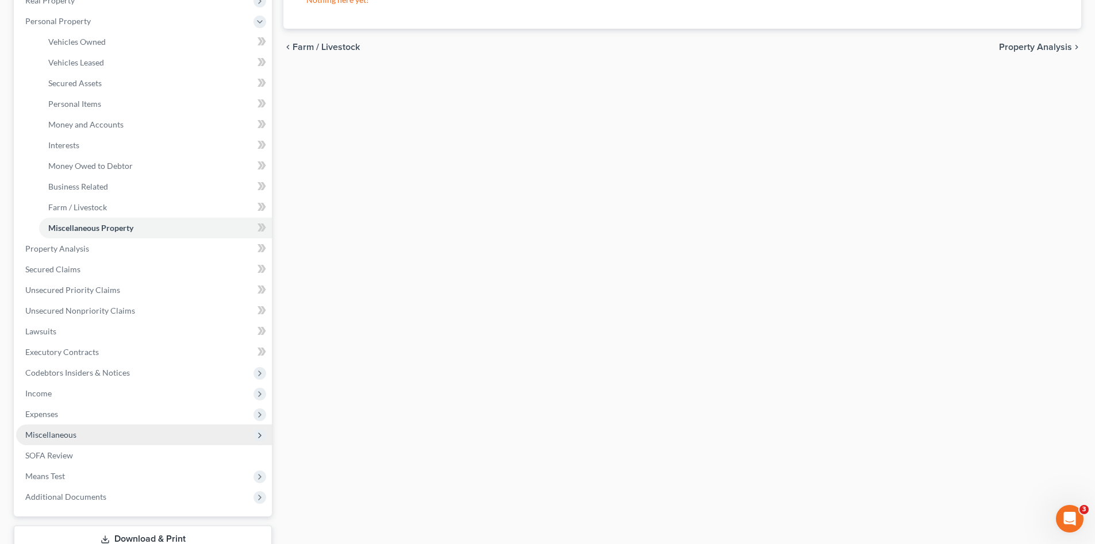
click at [96, 428] on span "Miscellaneous" at bounding box center [144, 435] width 256 height 21
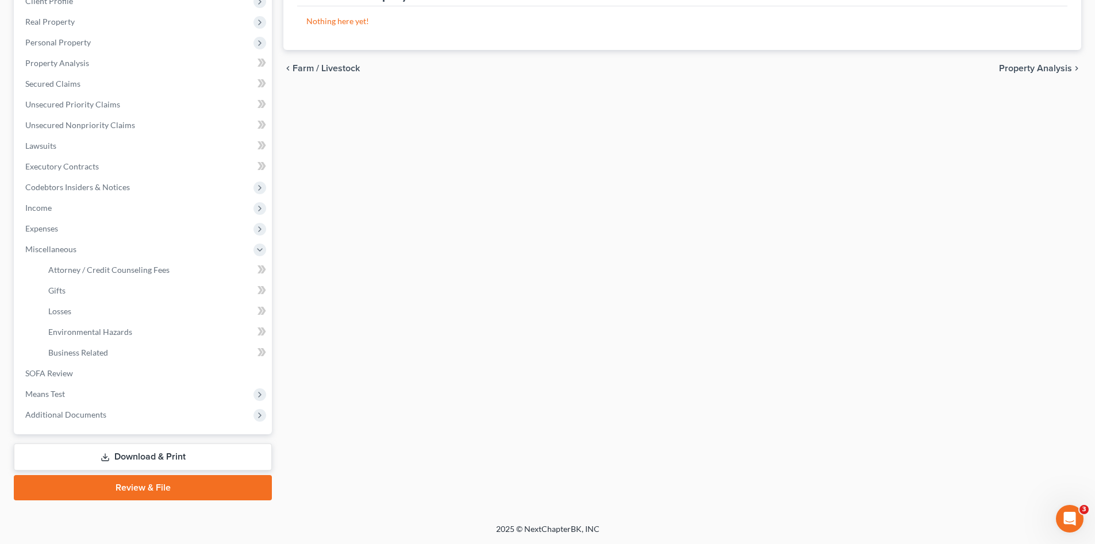
scroll to position [170, 0]
click at [97, 309] on link "Losses" at bounding box center [155, 311] width 233 height 21
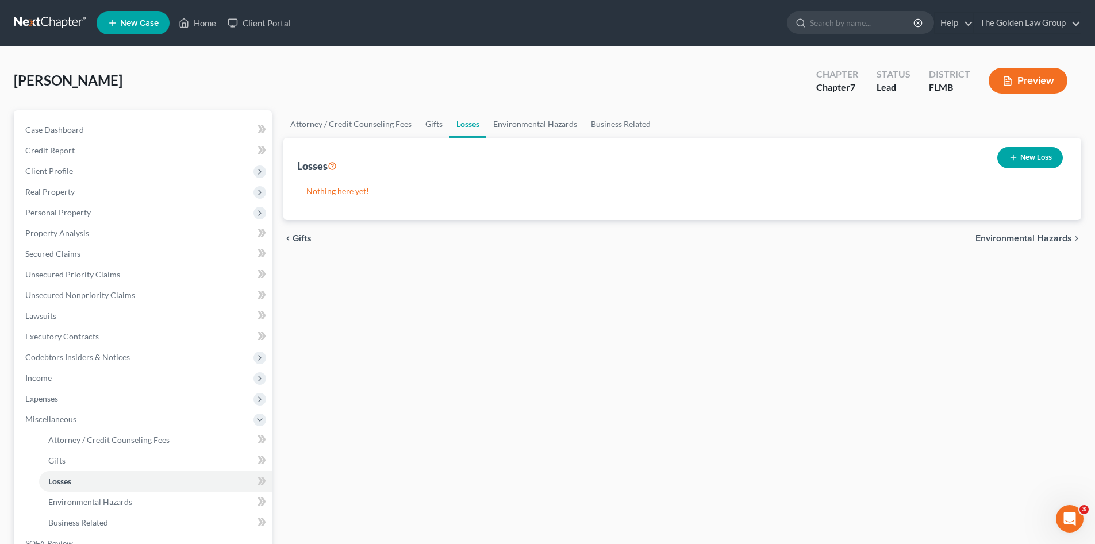
click at [1029, 160] on button "New Loss" at bounding box center [1030, 157] width 66 height 21
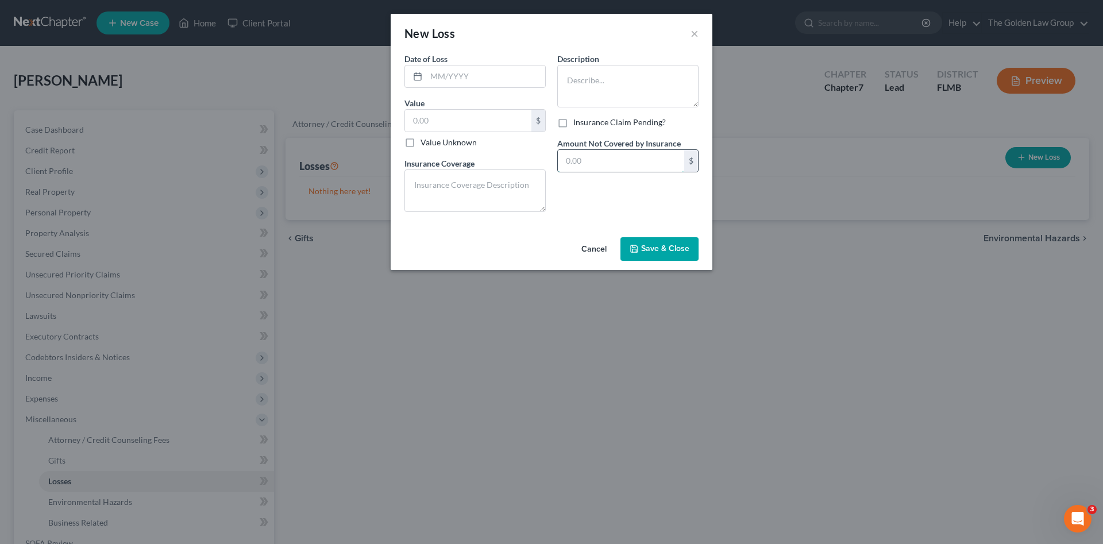
click at [609, 161] on input "text" at bounding box center [621, 161] width 126 height 22
drag, startPoint x: 497, startPoint y: 112, endPoint x: 500, endPoint y: 121, distance: 9.6
click at [497, 119] on input "text" at bounding box center [468, 121] width 126 height 22
click at [502, 72] on input "text" at bounding box center [485, 77] width 119 height 22
click at [627, 90] on textarea at bounding box center [627, 86] width 141 height 43
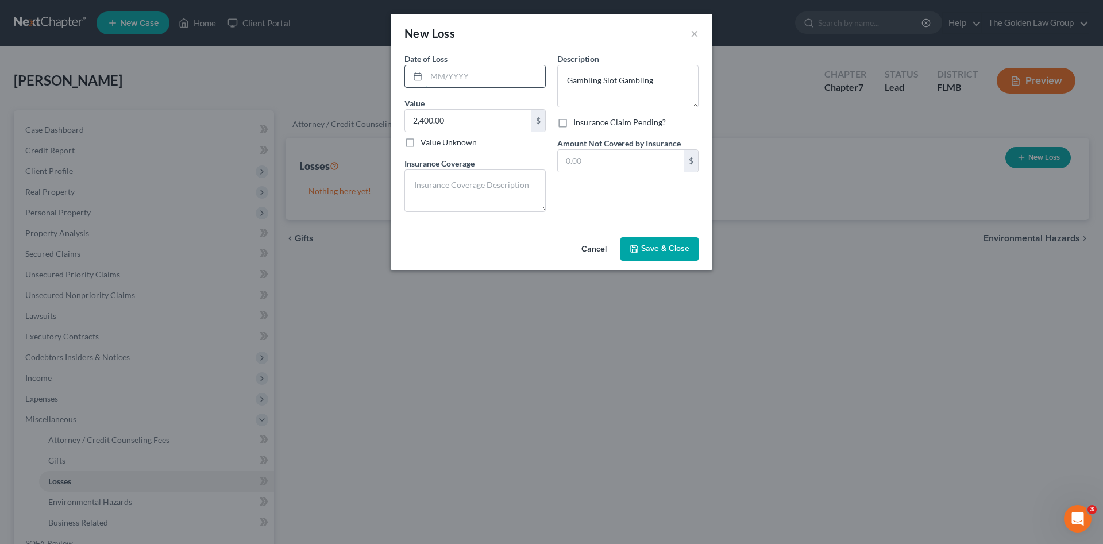
click at [505, 75] on input "text" at bounding box center [485, 77] width 119 height 22
click at [509, 75] on input "text" at bounding box center [485, 77] width 119 height 22
drag, startPoint x: 603, startPoint y: 82, endPoint x: 688, endPoint y: 85, distance: 84.5
click at [688, 85] on textarea "Gambling Slot Gambling" at bounding box center [627, 86] width 141 height 43
click at [640, 240] on button "Save & Close" at bounding box center [660, 249] width 78 height 24
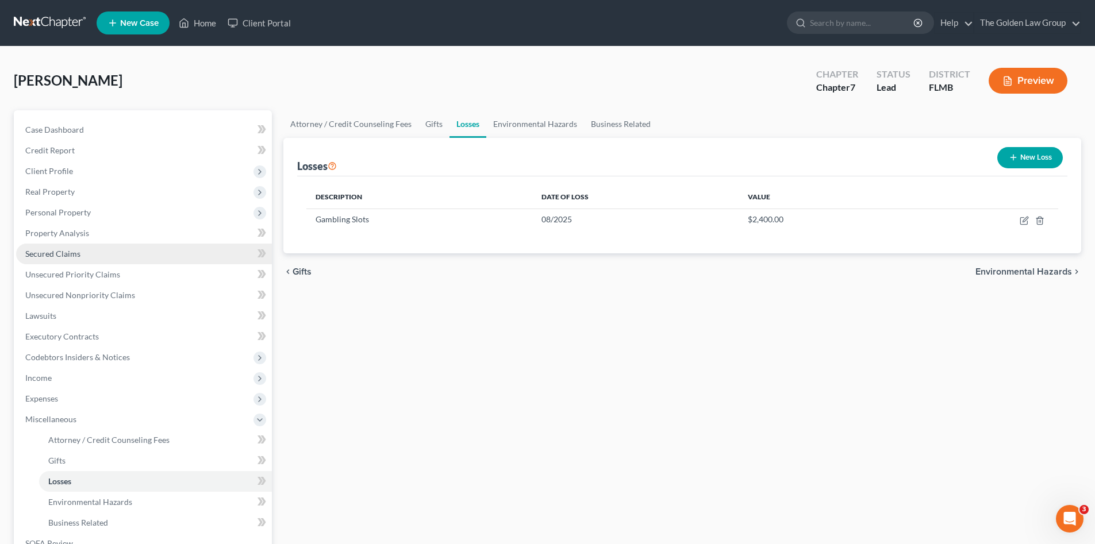
click at [66, 255] on span "Secured Claims" at bounding box center [52, 254] width 55 height 10
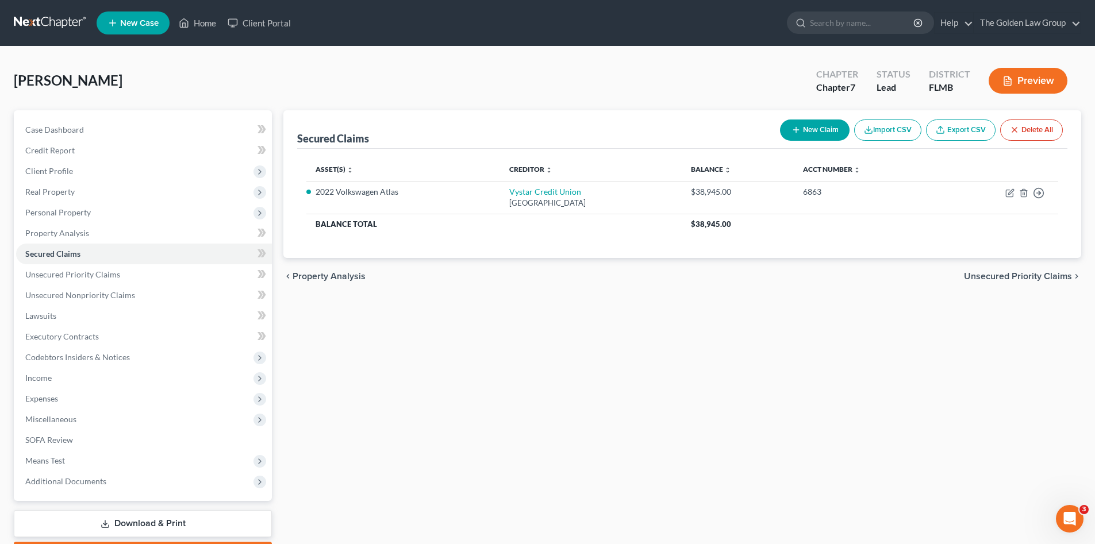
drag, startPoint x: 472, startPoint y: 370, endPoint x: 456, endPoint y: 374, distance: 17.1
click at [473, 369] on div "Secured Claims New Claim Import CSV Export CSV Delete All Asset(s) expand_more …" at bounding box center [682, 338] width 809 height 457
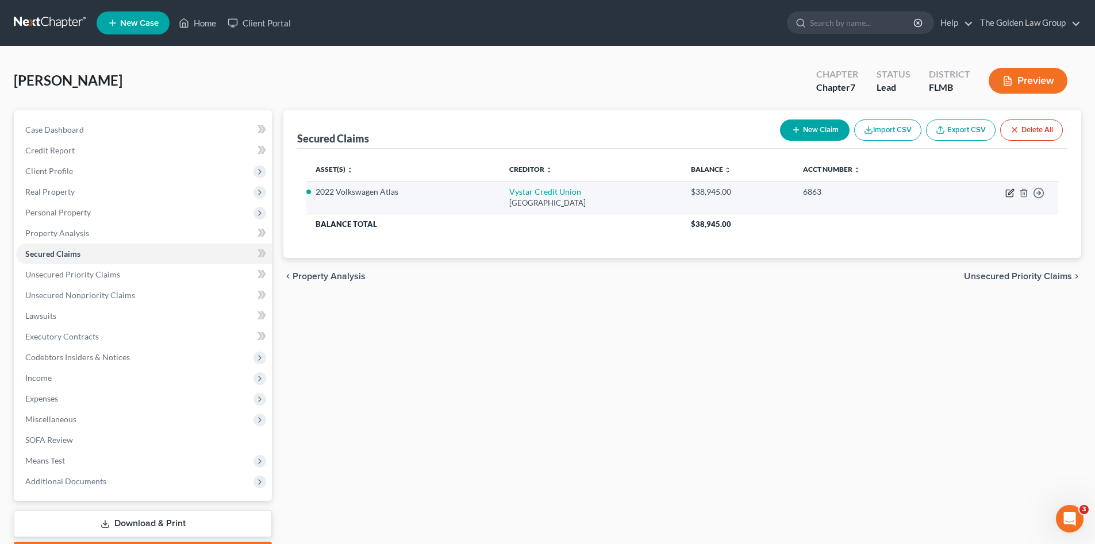
click at [1007, 194] on icon "button" at bounding box center [1009, 192] width 9 height 9
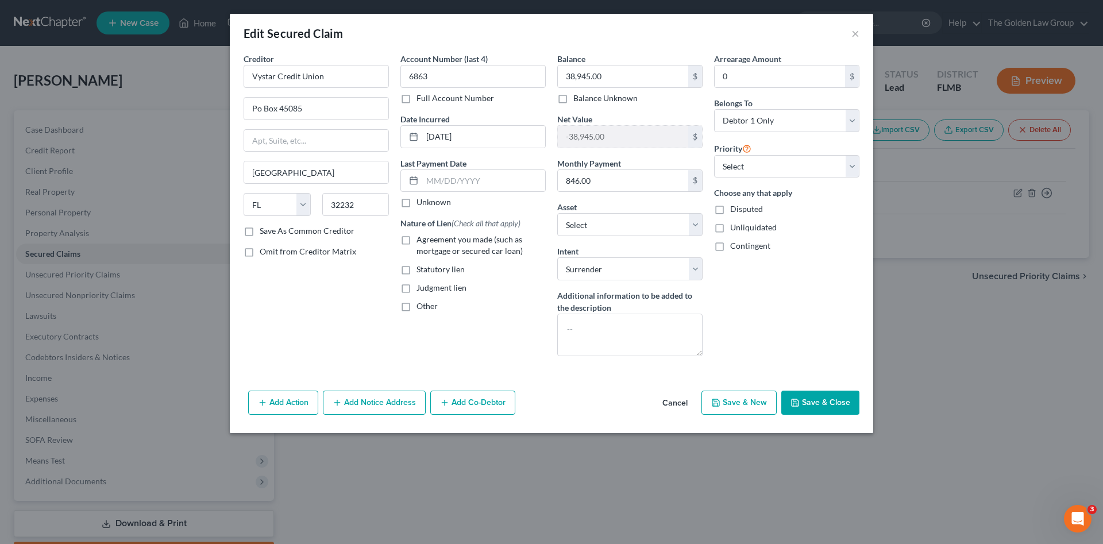
click at [533, 331] on div "Account Number (last 4) 6863 Full Account Number Date Incurred 05-03-2022 Last …" at bounding box center [473, 209] width 157 height 313
click at [814, 401] on button "Save & Close" at bounding box center [821, 403] width 78 height 24
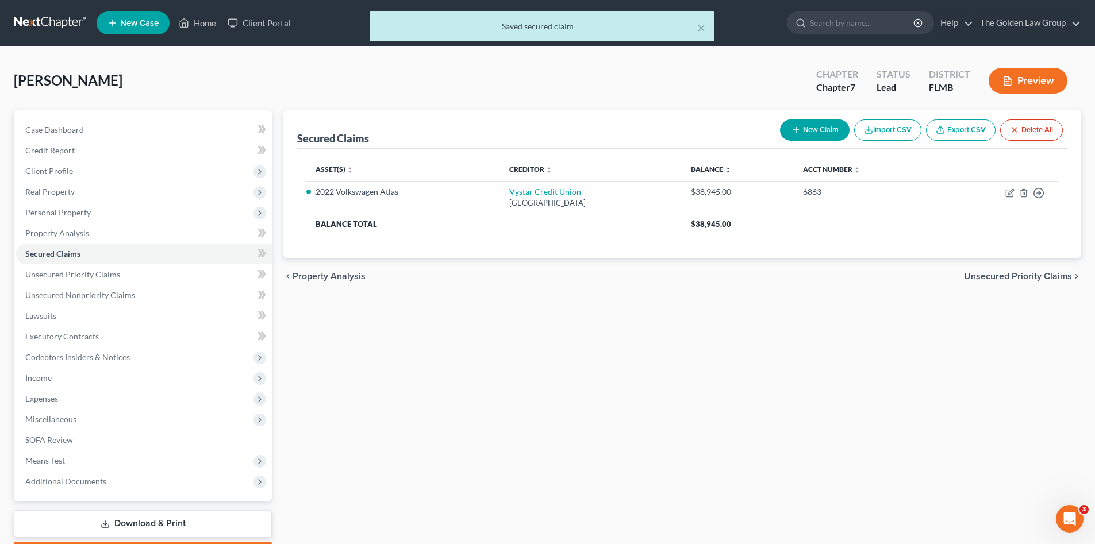
drag, startPoint x: 814, startPoint y: 401, endPoint x: 760, endPoint y: 361, distance: 66.5
click at [801, 399] on div "Secured Claims New Claim Import CSV Export CSV Delete All Asset(s) expand_more …" at bounding box center [682, 338] width 809 height 457
click at [124, 272] on link "Unsecured Priority Claims" at bounding box center [144, 274] width 256 height 21
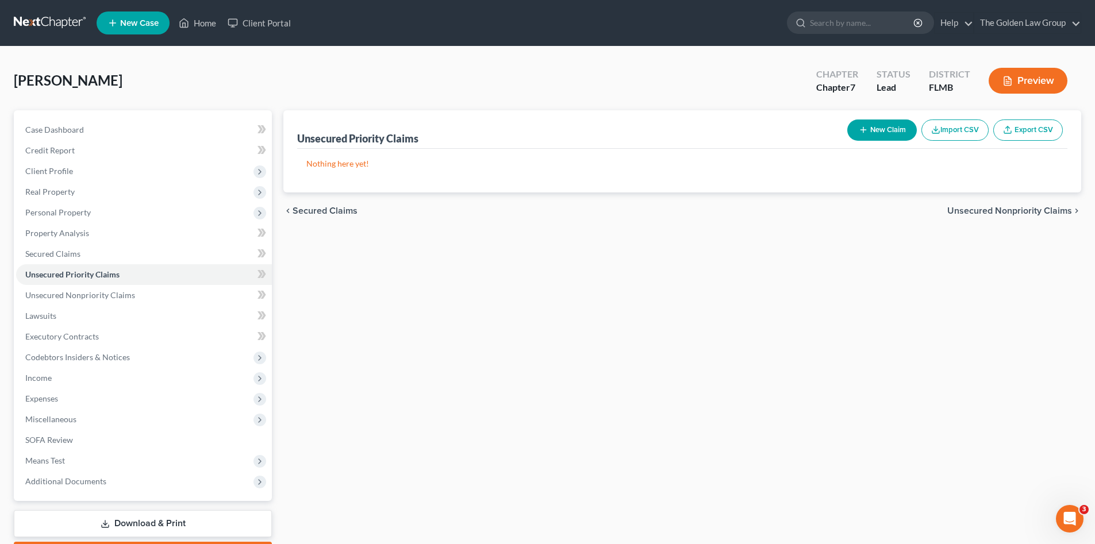
click at [867, 121] on button "New Claim" at bounding box center [882, 130] width 70 height 21
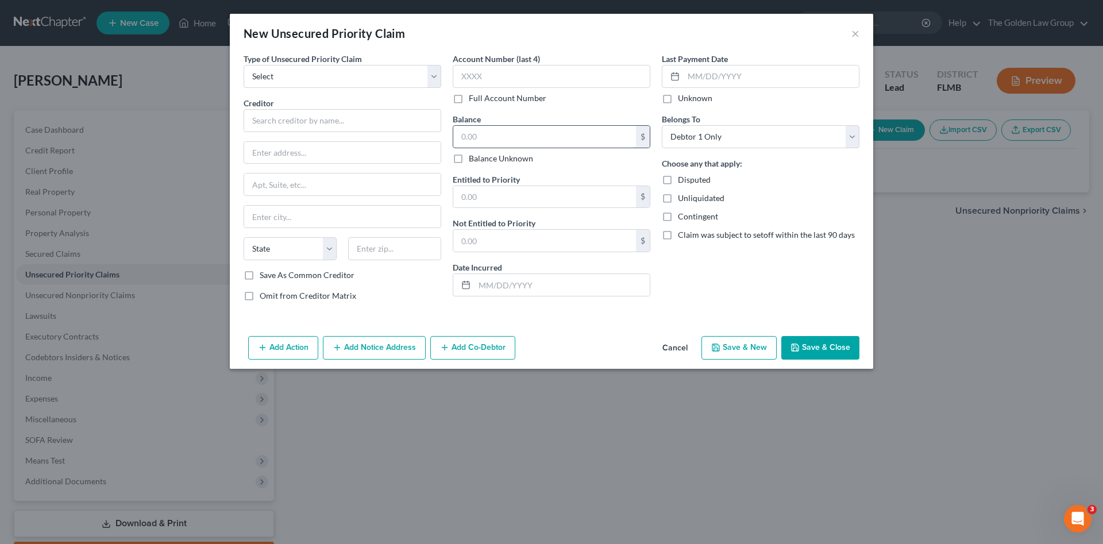
click at [535, 141] on input "text" at bounding box center [544, 137] width 183 height 22
click at [517, 289] on input "text" at bounding box center [562, 285] width 175 height 22
click at [499, 201] on input "text" at bounding box center [544, 197] width 183 height 22
click at [302, 87] on select "Select Taxes & Other Government Units Domestic Support Obligations Extensions o…" at bounding box center [343, 76] width 198 height 23
click at [244, 65] on select "Select Taxes & Other Government Units Domestic Support Obligations Extensions o…" at bounding box center [343, 76] width 198 height 23
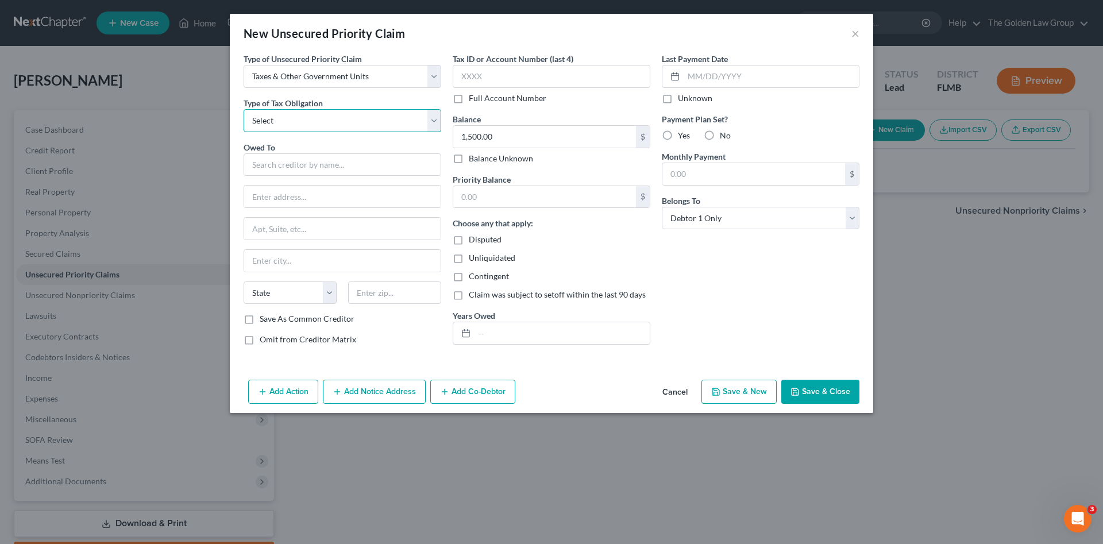
drag, startPoint x: 302, startPoint y: 89, endPoint x: 302, endPoint y: 131, distance: 42.0
click at [305, 118] on select "Select Federal City State Franchise Tax Board Other" at bounding box center [343, 120] width 198 height 23
click at [244, 109] on select "Select Federal City State Franchise Tax Board Other" at bounding box center [343, 120] width 198 height 23
drag, startPoint x: 297, startPoint y: 160, endPoint x: 300, endPoint y: 155, distance: 5.9
click at [300, 155] on input "text" at bounding box center [343, 164] width 198 height 23
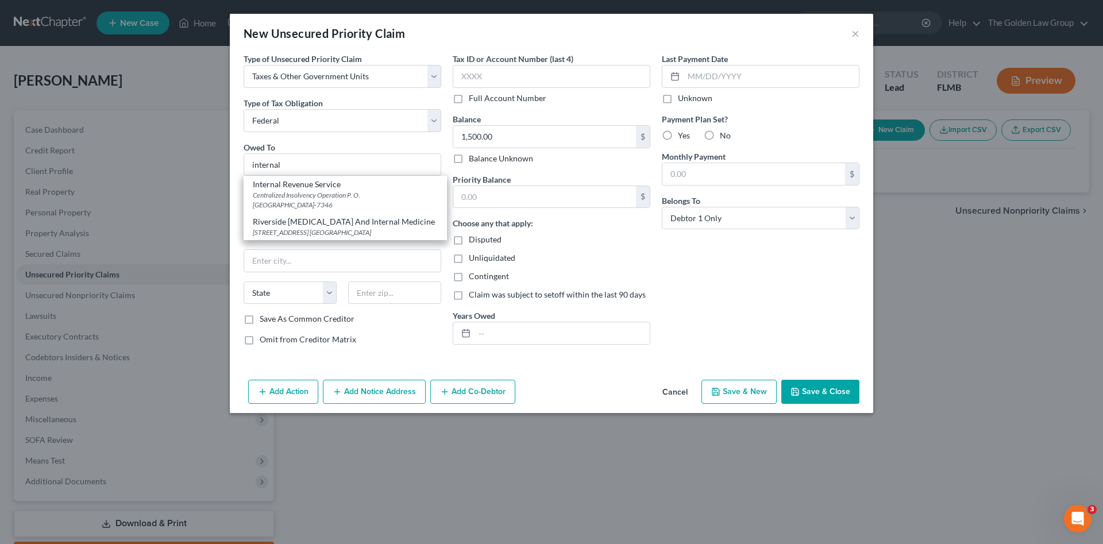
click at [323, 187] on div "Internal Revenue Service" at bounding box center [345, 184] width 185 height 11
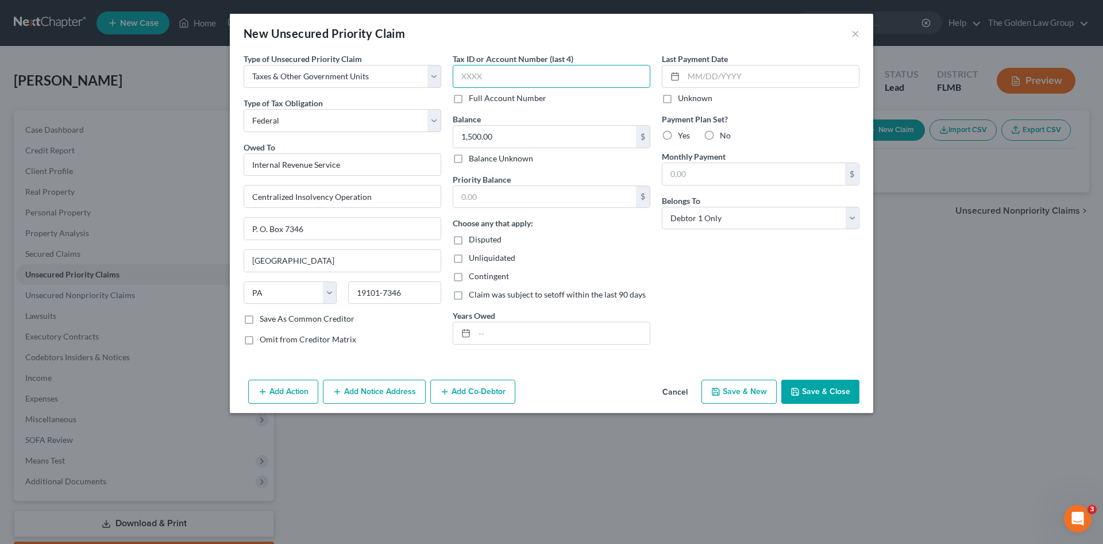
click at [534, 79] on input "text" at bounding box center [552, 76] width 198 height 23
click at [488, 71] on input "text" at bounding box center [552, 76] width 198 height 23
click at [540, 328] on input "text" at bounding box center [562, 333] width 175 height 22
click at [483, 193] on input "text" at bounding box center [544, 197] width 183 height 22
click at [844, 393] on button "Save & Close" at bounding box center [821, 392] width 78 height 24
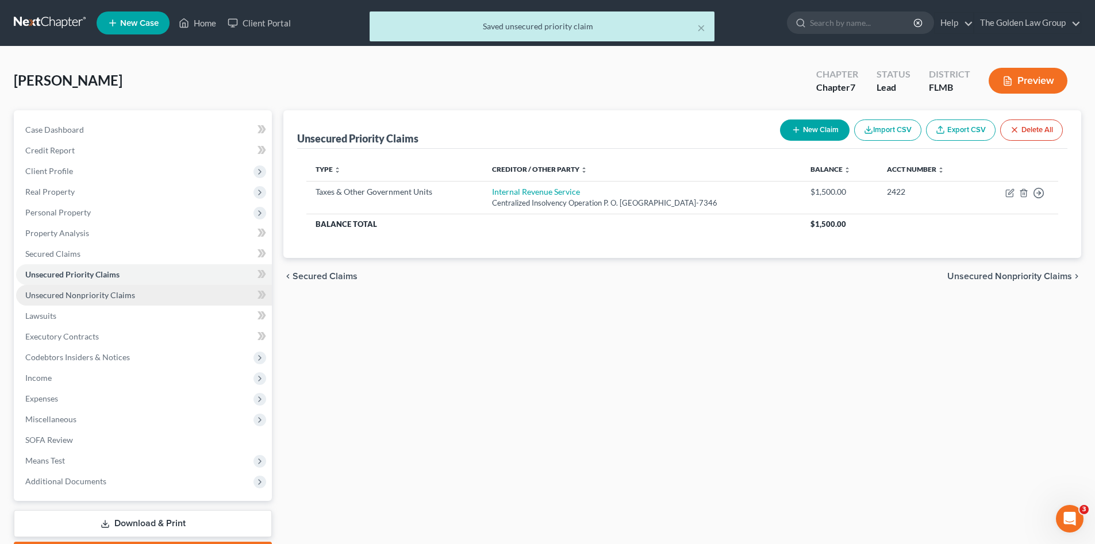
click at [89, 293] on span "Unsecured Nonpriority Claims" at bounding box center [80, 295] width 110 height 10
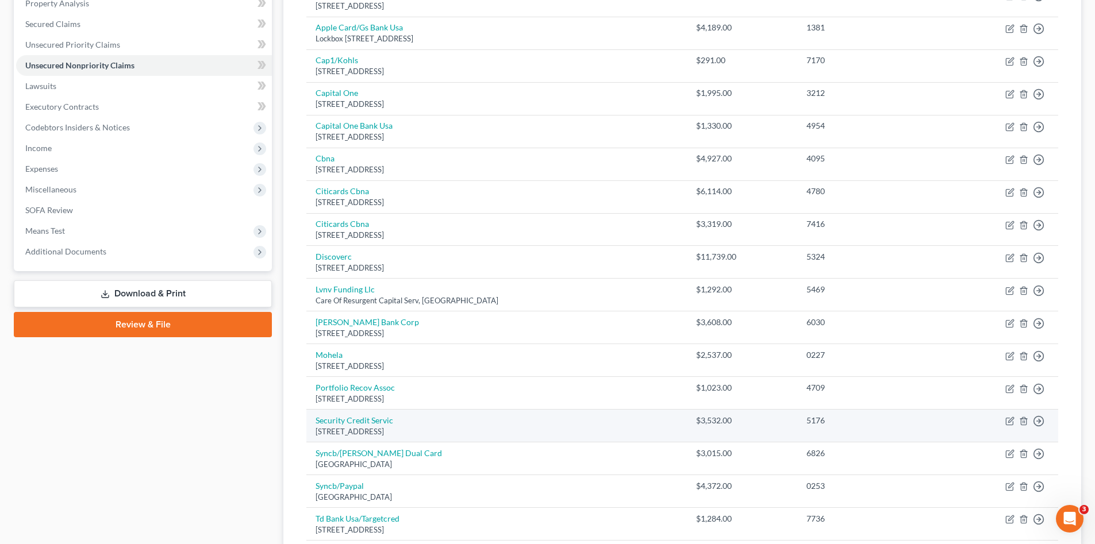
scroll to position [287, 0]
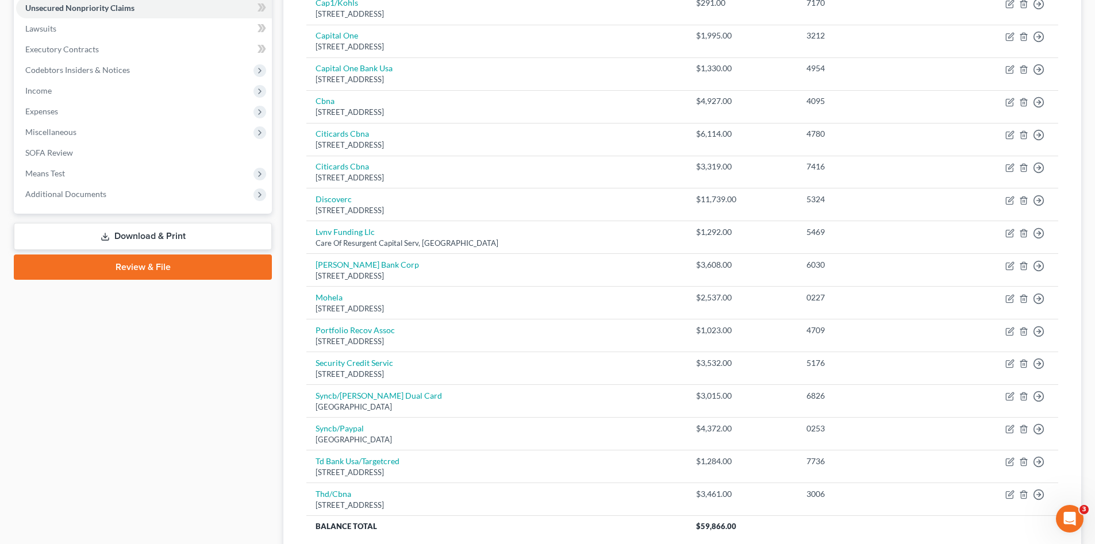
click at [231, 452] on div "Case Dashboard Payments Invoices Payments Payments Credit Report Client Profile" at bounding box center [143, 210] width 270 height 774
click at [46, 32] on span "Lawsuits" at bounding box center [40, 29] width 31 height 10
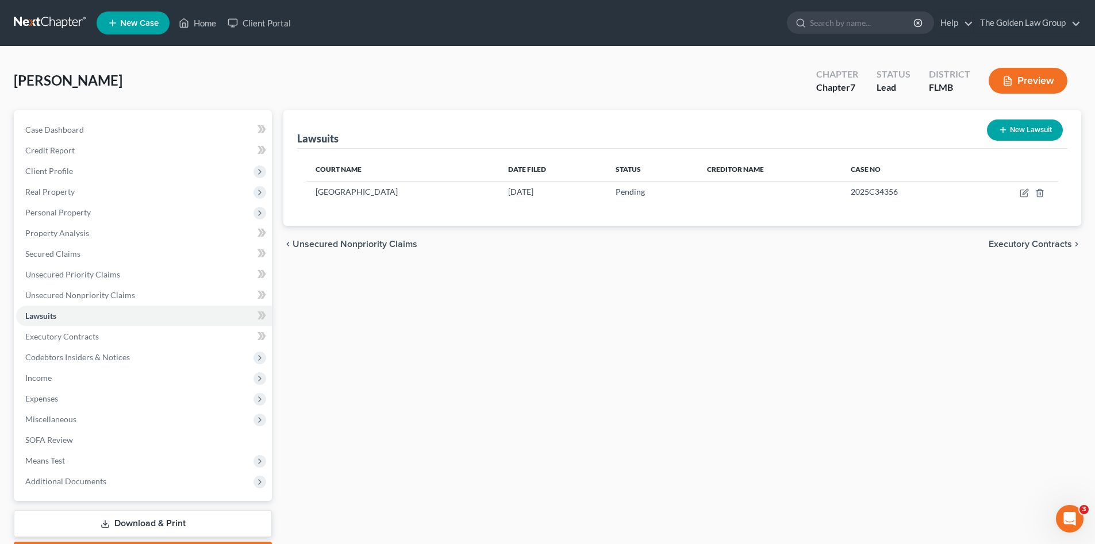
click at [532, 422] on div "Lawsuits New Lawsuit Court Name Date Filed Status Creditor Name Case No Douglas…" at bounding box center [682, 338] width 809 height 457
drag, startPoint x: 122, startPoint y: 329, endPoint x: 577, endPoint y: 447, distance: 470.1
click at [122, 329] on link "Executory Contracts" at bounding box center [144, 336] width 256 height 21
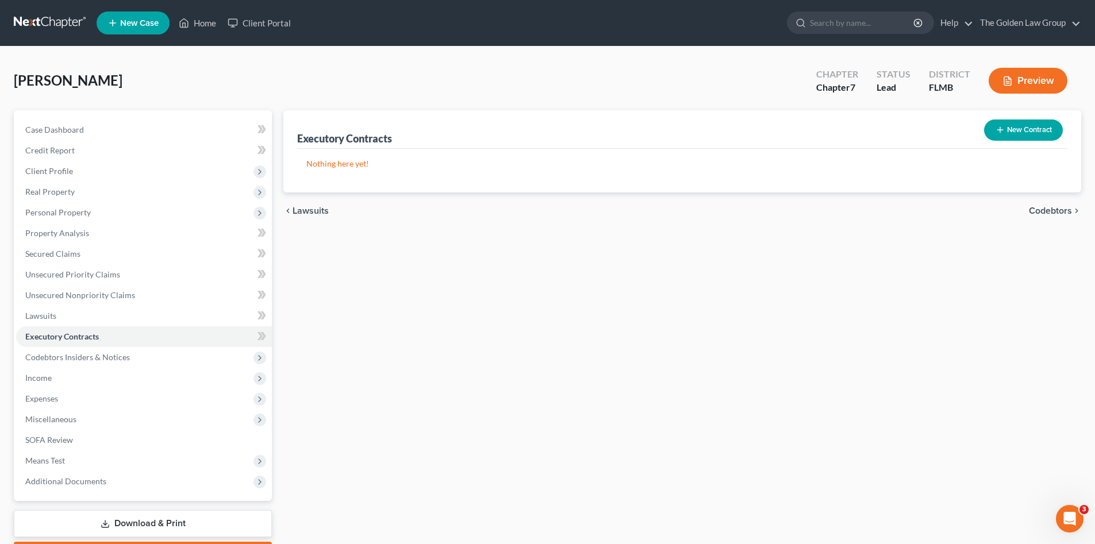
click at [984, 124] on button "New Contract" at bounding box center [1023, 130] width 79 height 21
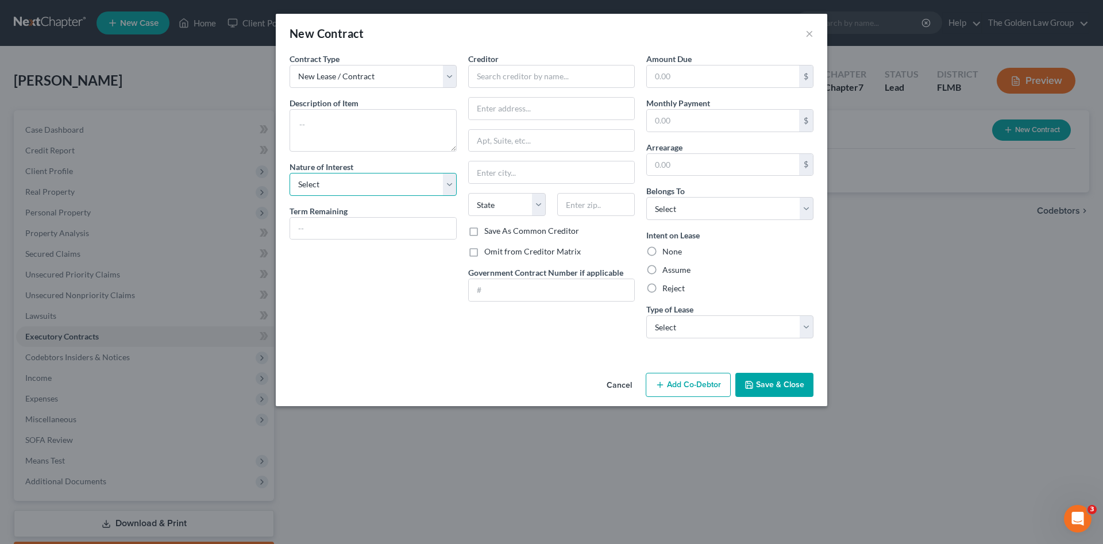
click at [368, 180] on select "Select Purchaser Agent Lessor Lessee" at bounding box center [373, 184] width 167 height 23
click at [290, 173] on select "Select Purchaser Agent Lessor Lessee" at bounding box center [373, 184] width 167 height 23
click at [353, 130] on textarea at bounding box center [373, 130] width 167 height 43
click at [582, 76] on input "text" at bounding box center [551, 76] width 167 height 23
click at [520, 98] on div "AT&T" at bounding box center [538, 96] width 120 height 11
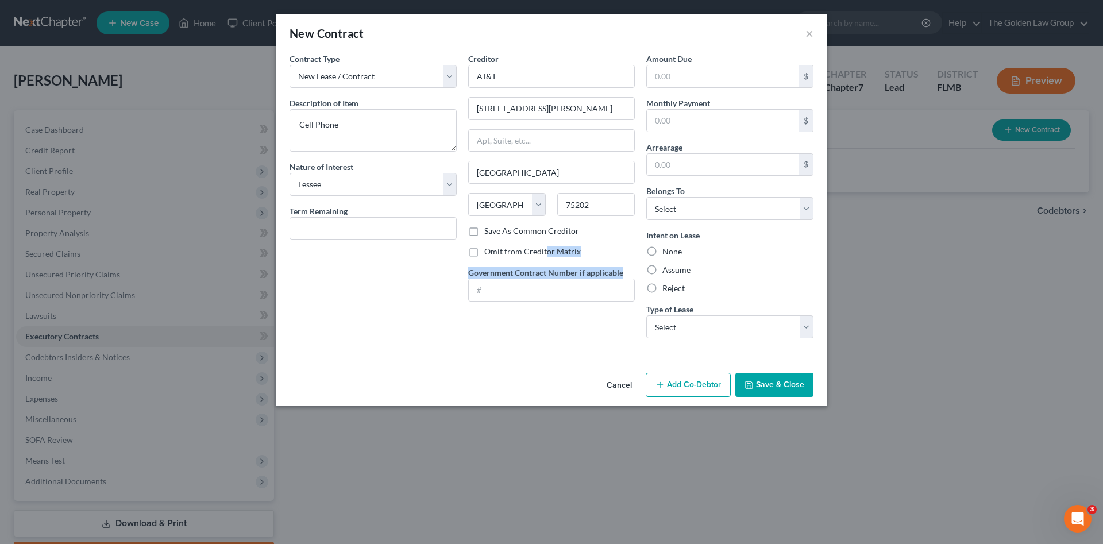
drag, startPoint x: 544, startPoint y: 253, endPoint x: 649, endPoint y: 297, distance: 114.6
click at [532, 336] on div "Creditor * AT&T 208 S. Akard St. Dallas State AL AK AR AZ CA CO CT DE DC FL GA …" at bounding box center [552, 200] width 179 height 295
click at [676, 269] on label "Assume" at bounding box center [677, 269] width 28 height 11
click at [675, 269] on input "Assume" at bounding box center [670, 267] width 7 height 7
click at [670, 202] on select "Select Debtor 1 Only Debtor 2 Only Debtor 1 And Debtor 2 Only At Least One Of T…" at bounding box center [730, 208] width 167 height 23
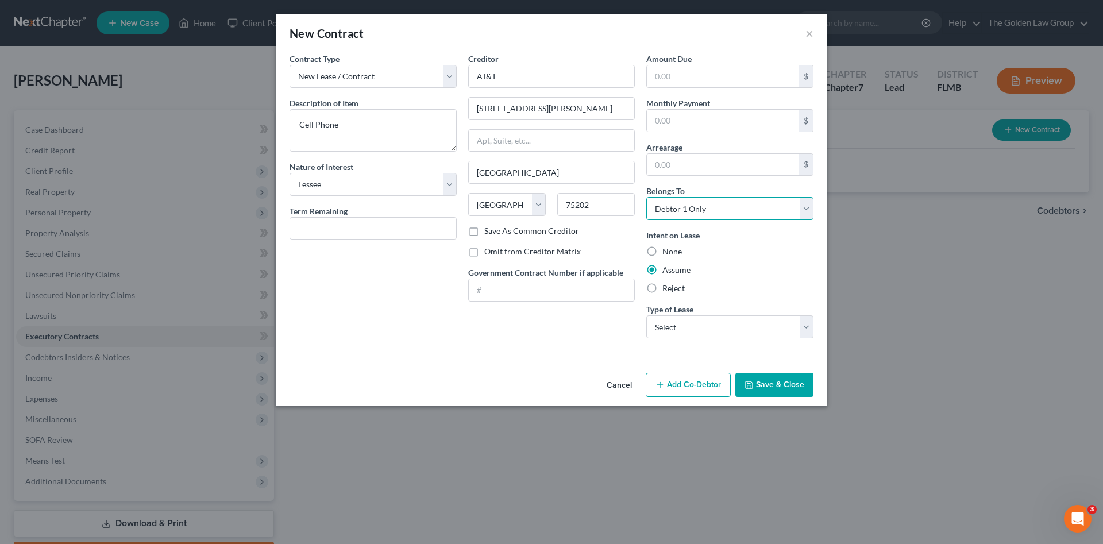
click at [647, 197] on select "Select Debtor 1 Only Debtor 2 Only Debtor 1 And Debtor 2 Only At Least One Of T…" at bounding box center [730, 208] width 167 height 23
drag, startPoint x: 678, startPoint y: 325, endPoint x: 679, endPoint y: 340, distance: 14.5
click at [678, 326] on select "Select Real Estate Car Other" at bounding box center [730, 327] width 167 height 23
click at [647, 316] on select "Select Real Estate Car Other" at bounding box center [730, 327] width 167 height 23
drag, startPoint x: 555, startPoint y: 358, endPoint x: 769, endPoint y: 387, distance: 216.3
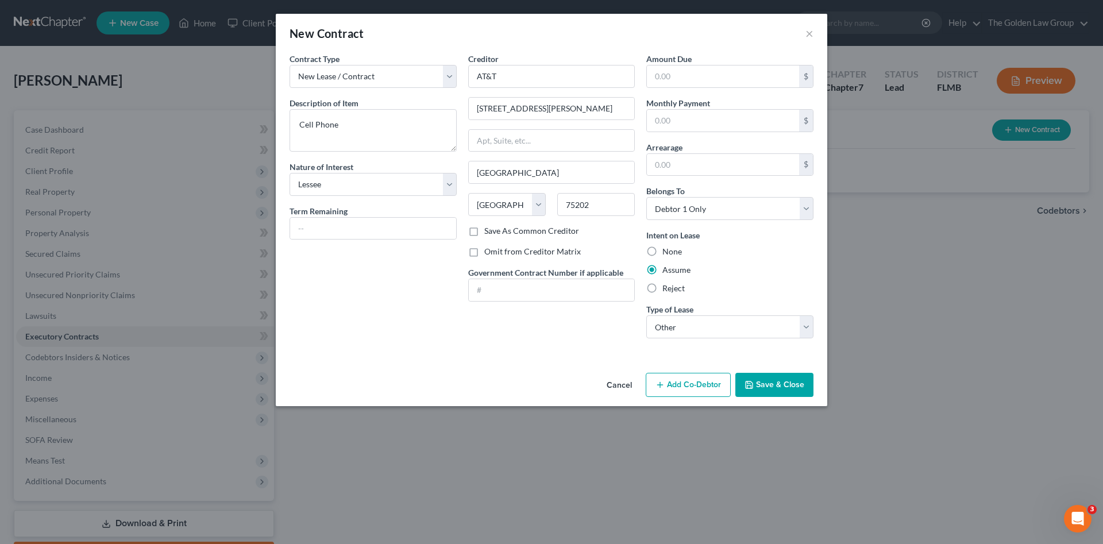
click at [562, 357] on div "Contract Type New Lease / Contract New Timeshare Description of non-residential…" at bounding box center [552, 211] width 552 height 316
click at [771, 387] on button "Save & Close" at bounding box center [775, 385] width 78 height 24
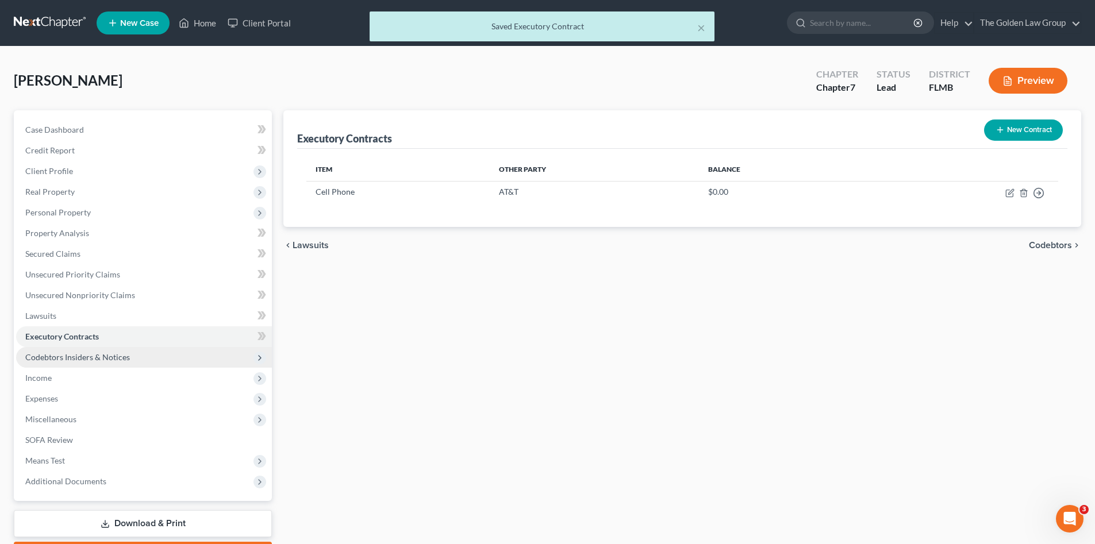
click at [83, 351] on span "Codebtors Insiders & Notices" at bounding box center [144, 357] width 256 height 21
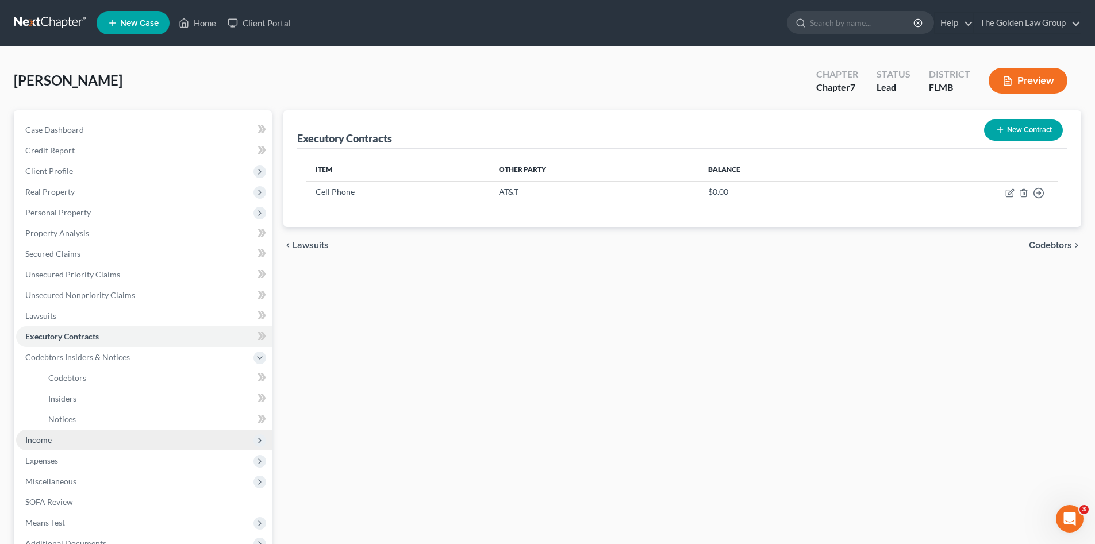
click at [62, 441] on span "Income" at bounding box center [144, 440] width 256 height 21
drag, startPoint x: 82, startPoint y: 390, endPoint x: 10, endPoint y: 401, distance: 72.2
click at [82, 390] on link "Employment Income" at bounding box center [155, 398] width 233 height 21
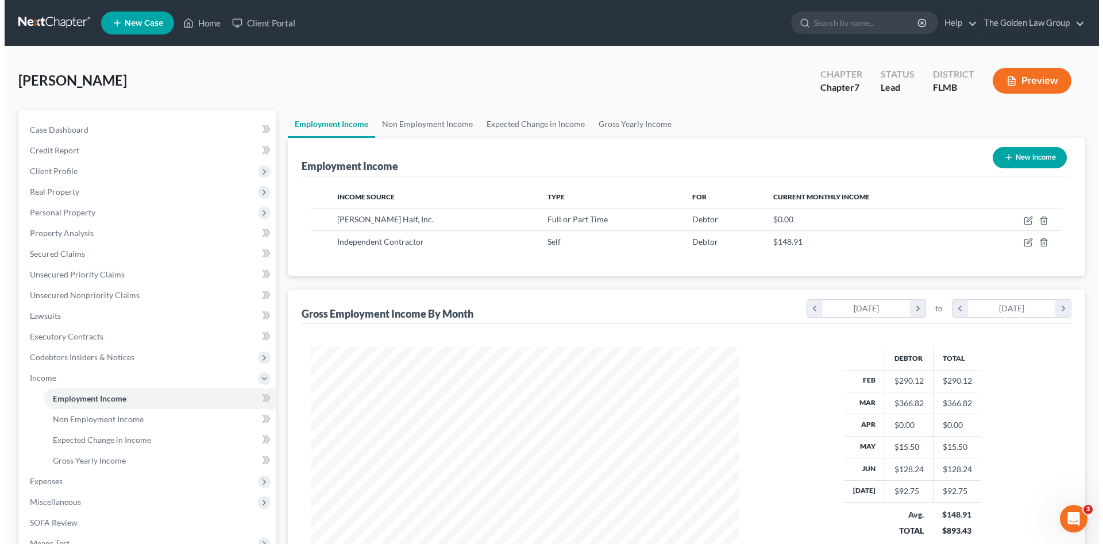
scroll to position [214, 452]
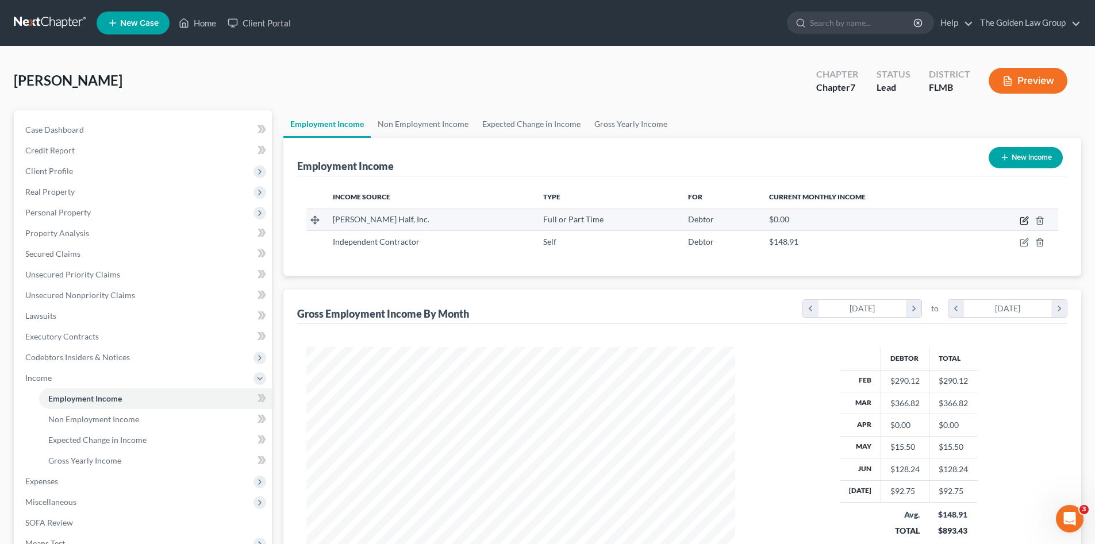
click at [1028, 219] on icon "button" at bounding box center [1023, 220] width 9 height 9
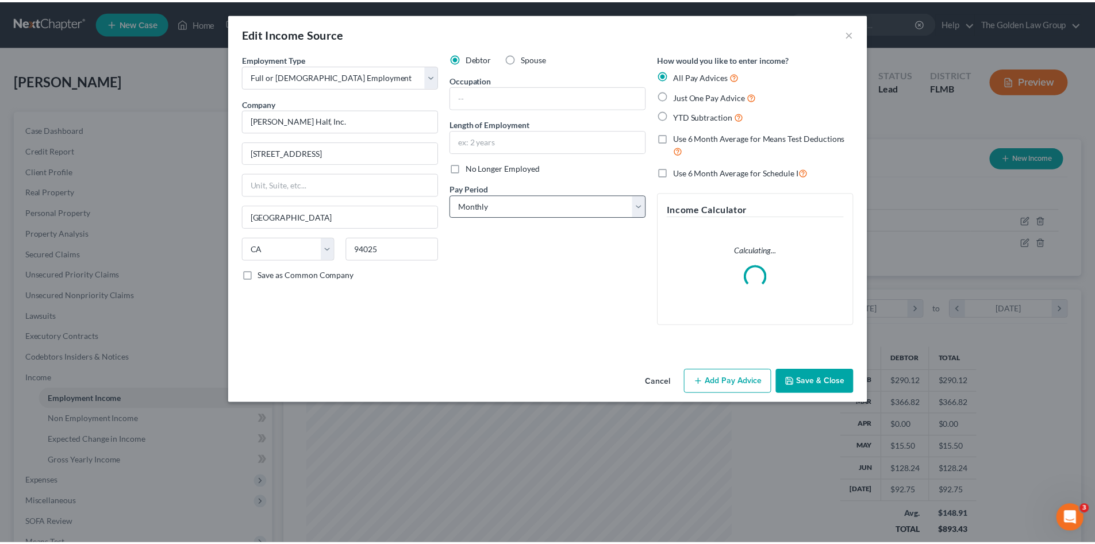
scroll to position [216, 456]
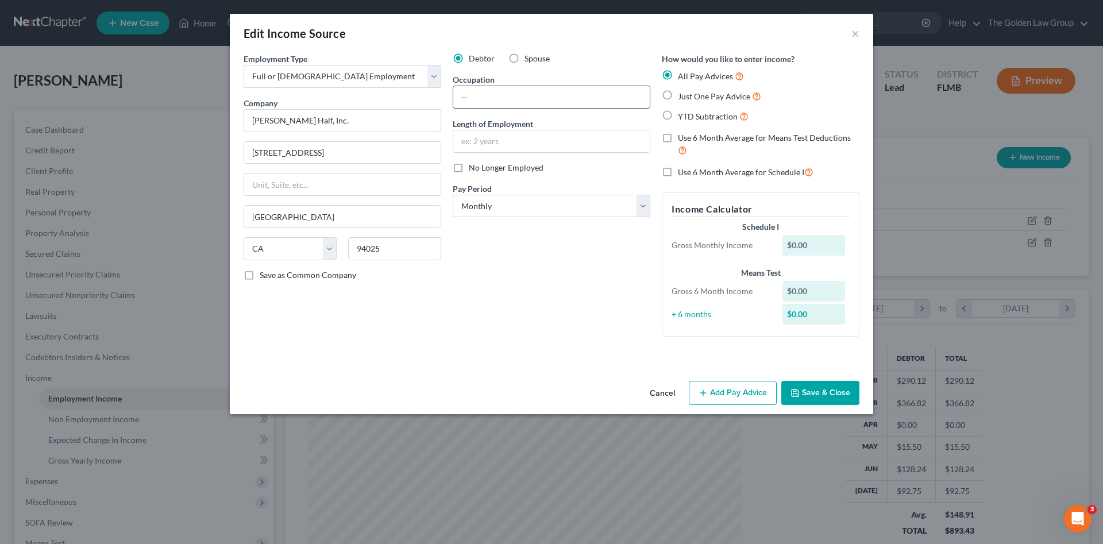
click at [607, 92] on input "text" at bounding box center [551, 97] width 197 height 22
click at [578, 139] on input "text" at bounding box center [551, 141] width 197 height 22
click at [468, 213] on select "Select Monthly Twice Monthly Every Other Week Weekly" at bounding box center [552, 206] width 198 height 23
click at [453, 195] on select "Select Monthly Twice Monthly Every Other Week Weekly" at bounding box center [552, 206] width 198 height 23
drag, startPoint x: 502, startPoint y: 298, endPoint x: 771, endPoint y: 405, distance: 288.9
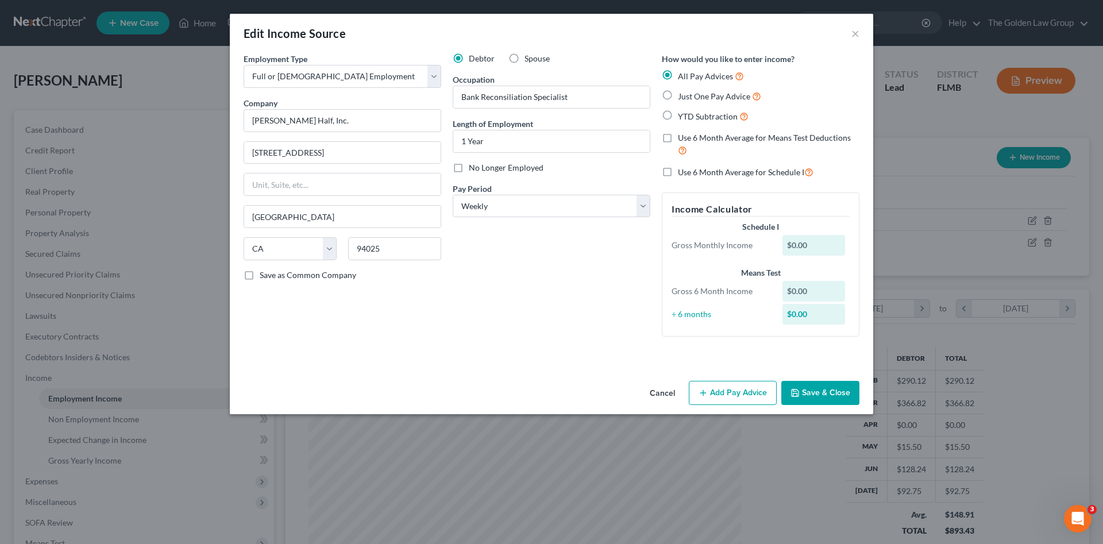
click at [505, 299] on div "Debtor Spouse Occupation Bank Reconsiliation Specialist Length of Employment 1 …" at bounding box center [551, 199] width 209 height 293
click at [801, 395] on button "Save & Close" at bounding box center [821, 393] width 78 height 24
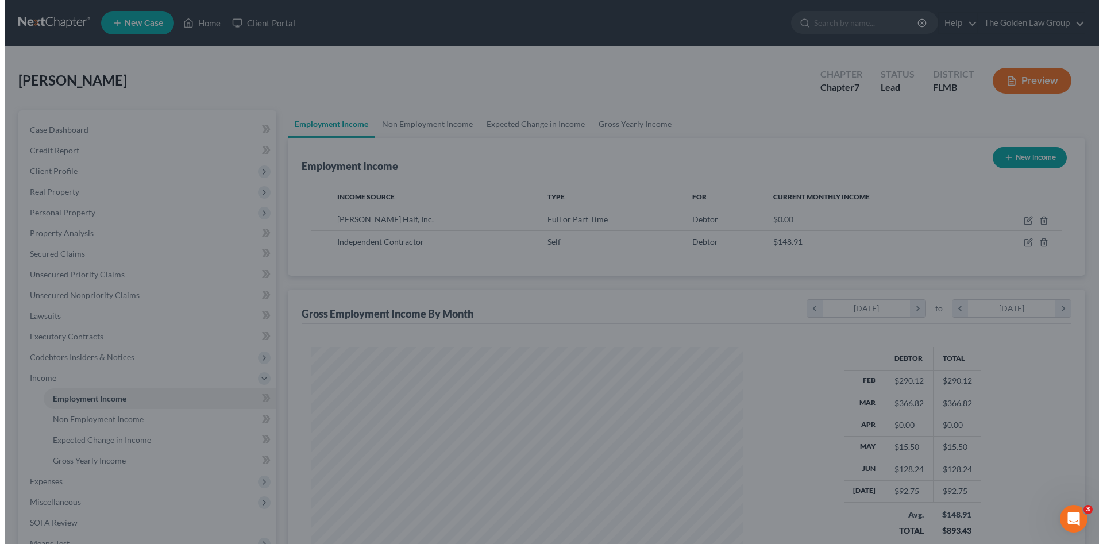
scroll to position [574469, 574232]
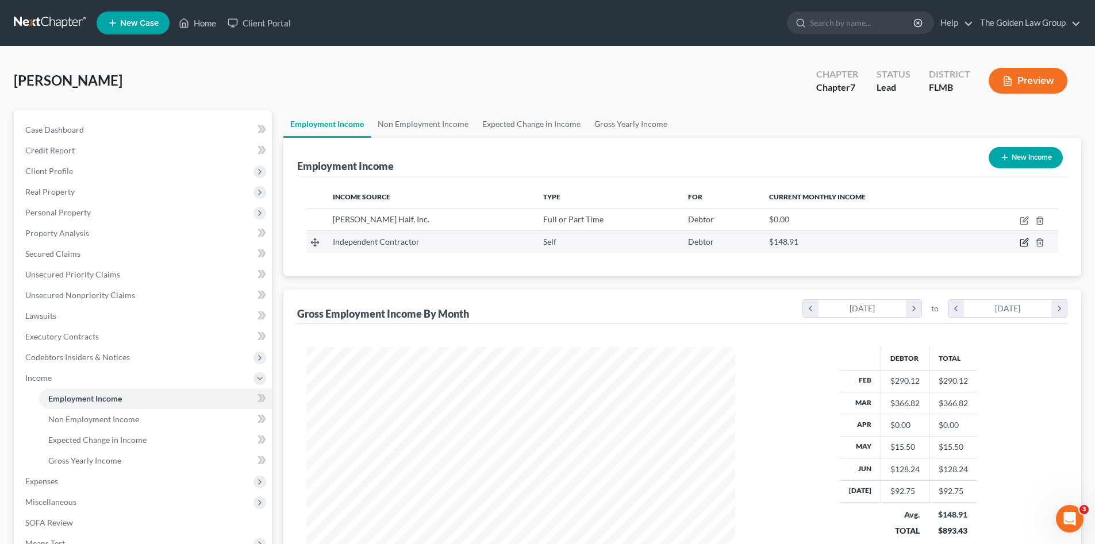
click at [1025, 241] on icon "button" at bounding box center [1024, 241] width 5 height 5
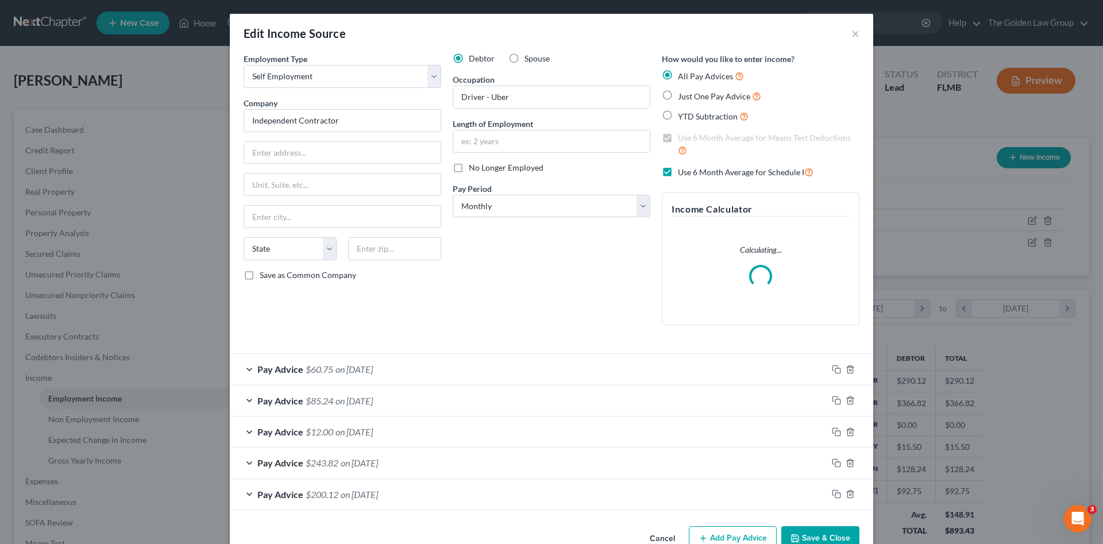
scroll to position [29, 0]
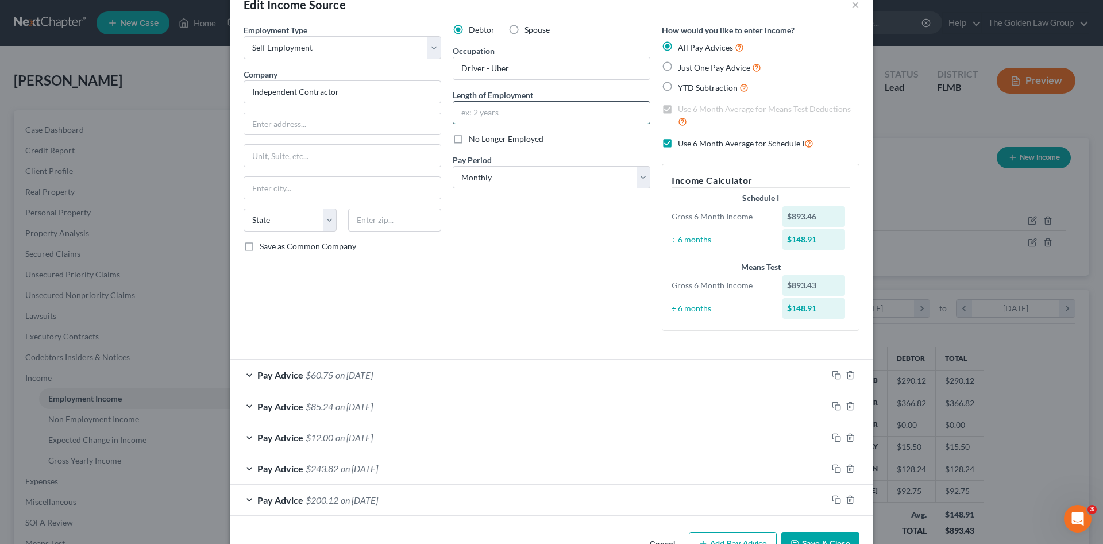
click at [483, 117] on input "text" at bounding box center [551, 113] width 197 height 22
click at [474, 109] on input "text" at bounding box center [551, 113] width 197 height 22
click at [538, 247] on div "Debtor Spouse Occupation Driver - Uber Length of Employment 1 Year No Longer Em…" at bounding box center [551, 182] width 209 height 316
click at [503, 319] on div "Debtor Spouse Occupation Driver - Uber Length of Employment 1 Year No Longer Em…" at bounding box center [551, 182] width 209 height 316
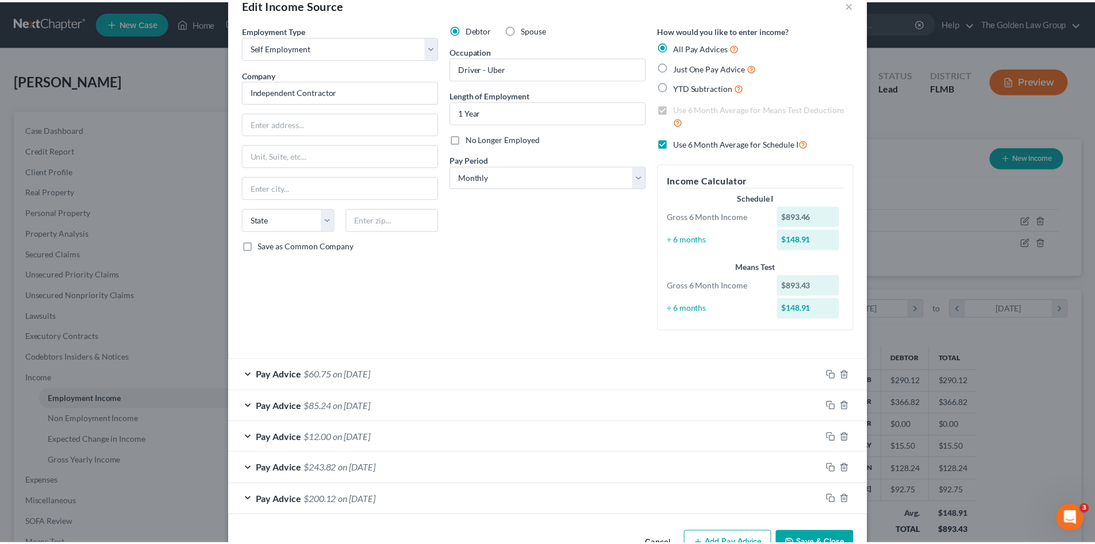
scroll to position [63, 0]
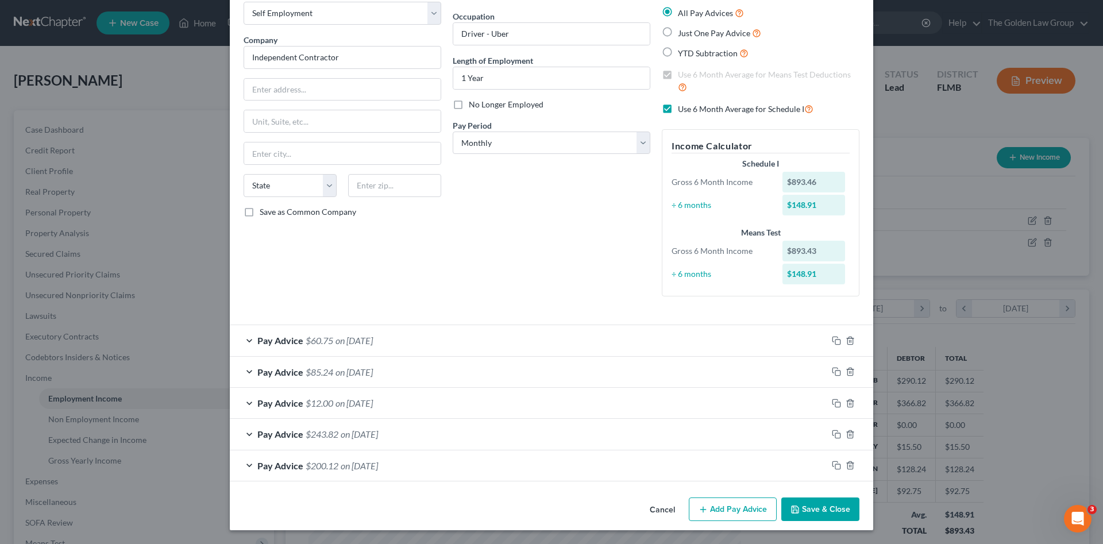
click at [822, 506] on button "Save & Close" at bounding box center [821, 510] width 78 height 24
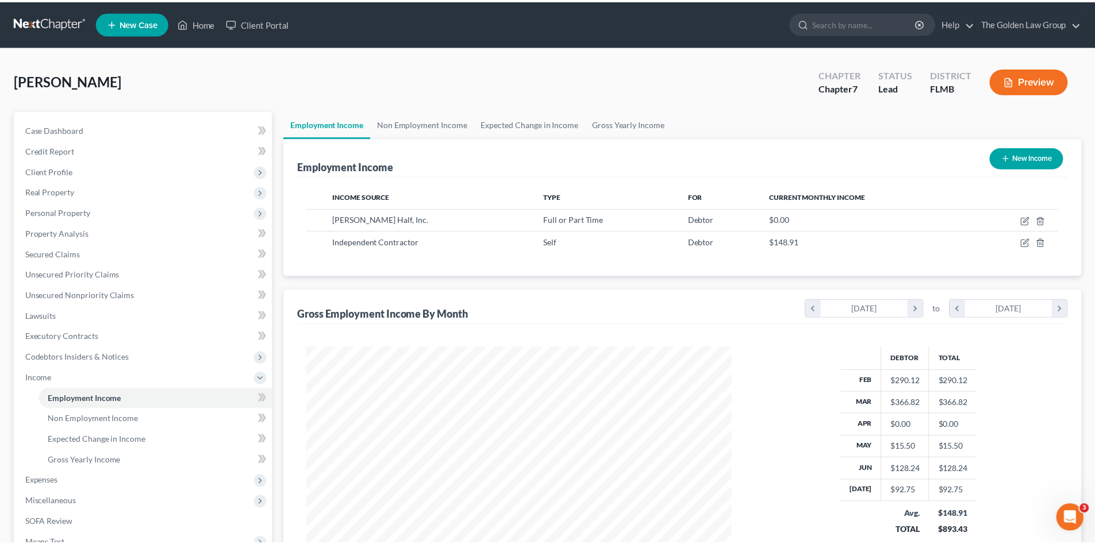
scroll to position [574469, 574232]
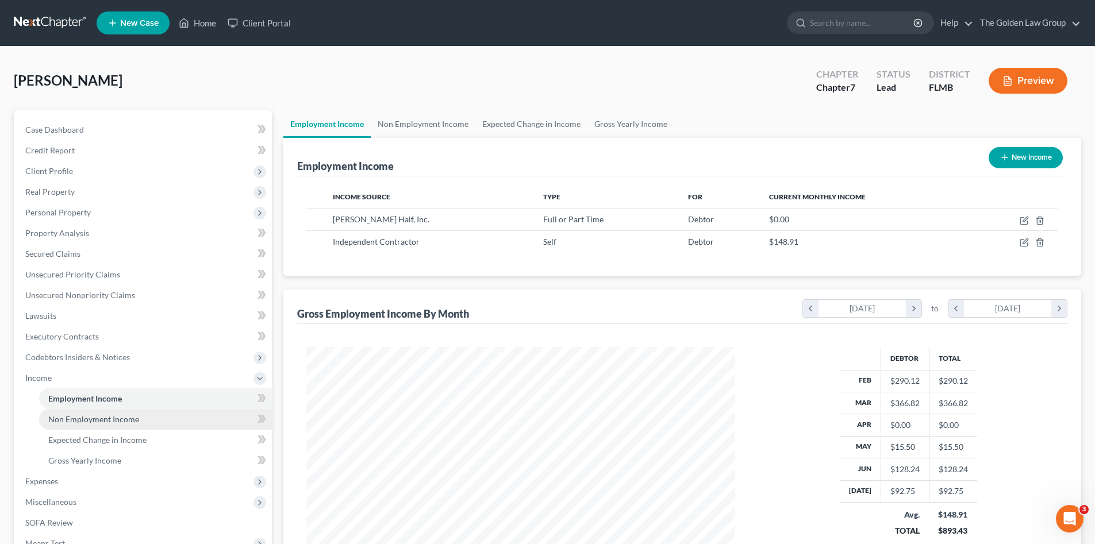
click at [120, 418] on span "Non Employment Income" at bounding box center [93, 419] width 91 height 10
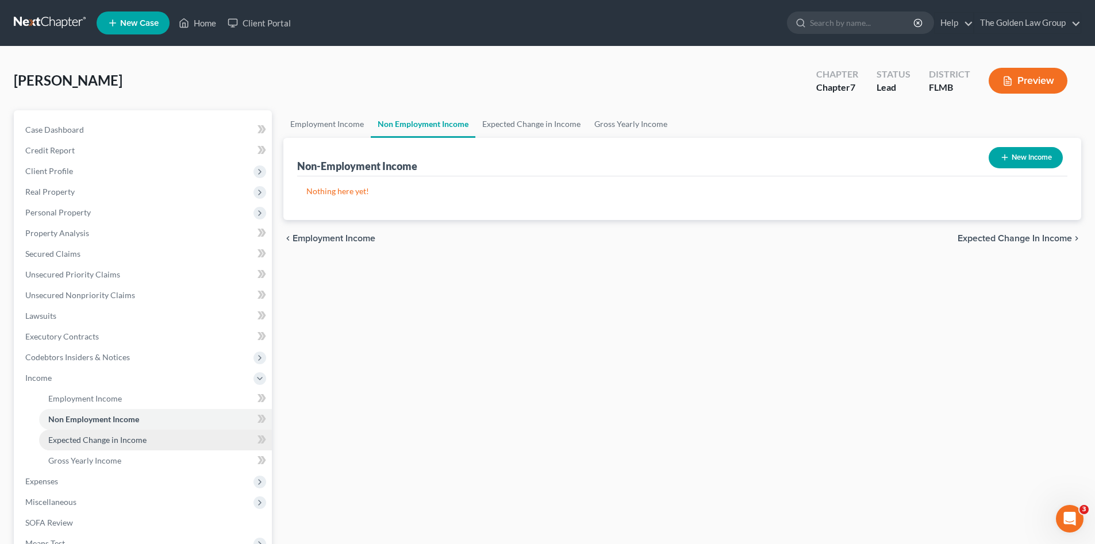
click at [97, 441] on span "Expected Change in Income" at bounding box center [97, 440] width 98 height 10
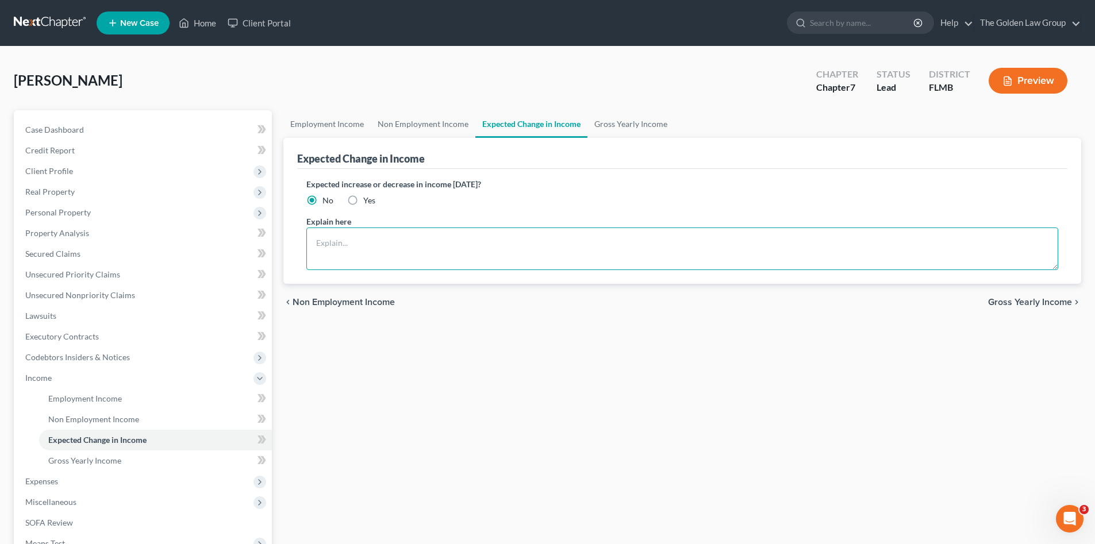
click at [422, 241] on textarea at bounding box center [682, 249] width 752 height 43
click at [438, 351] on div "Employment Income Non Employment Income Expected Change in Income Gross Yearly …" at bounding box center [682, 380] width 809 height 540
click at [483, 243] on textarea "Work contract ends in the next few months" at bounding box center [682, 249] width 752 height 43
click at [664, 379] on div "Employment Income Non Employment Income Expected Change in Income Gross Yearly …" at bounding box center [682, 380] width 809 height 540
click at [634, 125] on link "Gross Yearly Income" at bounding box center [630, 124] width 87 height 28
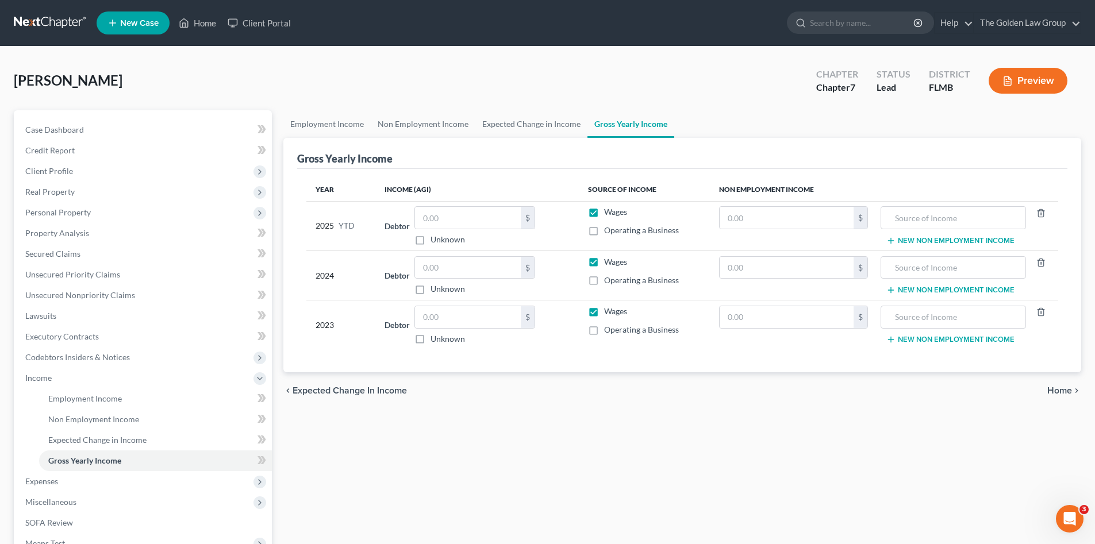
click at [558, 370] on div "Year Income (AGI) Source of Income Non Employment Income 2025 YTD Debtor $ Unkn…" at bounding box center [682, 271] width 770 height 204
click at [63, 480] on span "Expenses" at bounding box center [144, 481] width 256 height 21
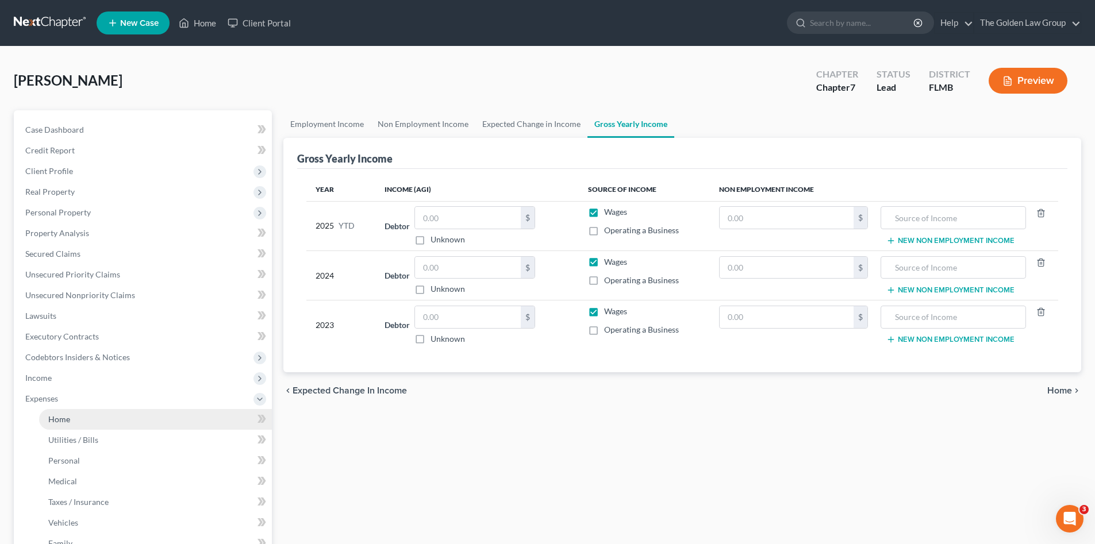
click at [96, 417] on link "Home" at bounding box center [155, 419] width 233 height 21
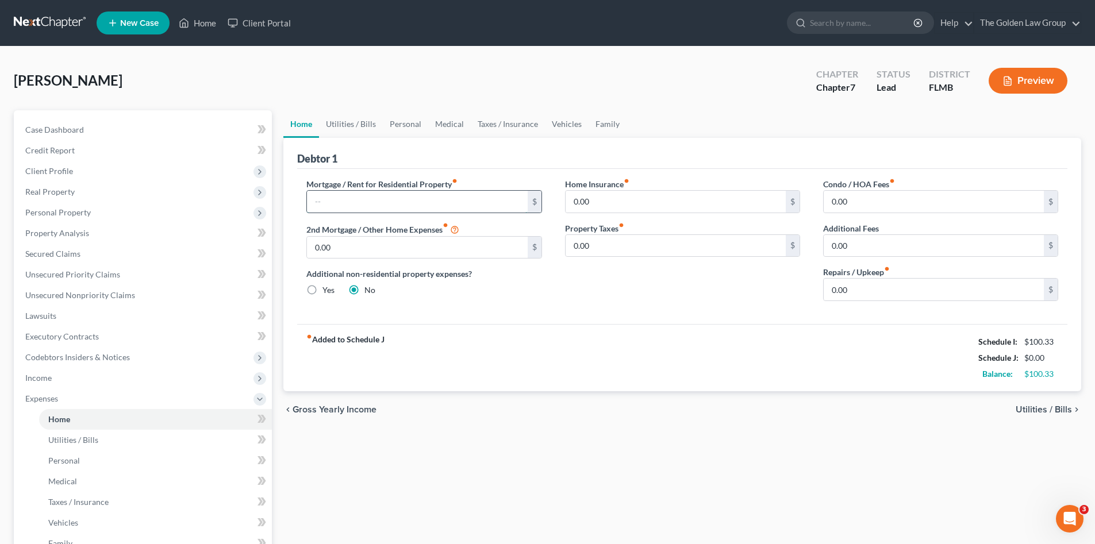
click at [363, 209] on input "text" at bounding box center [417, 202] width 220 height 22
click at [345, 205] on input "text" at bounding box center [417, 202] width 220 height 22
click at [351, 124] on link "Utilities / Bills" at bounding box center [351, 124] width 64 height 28
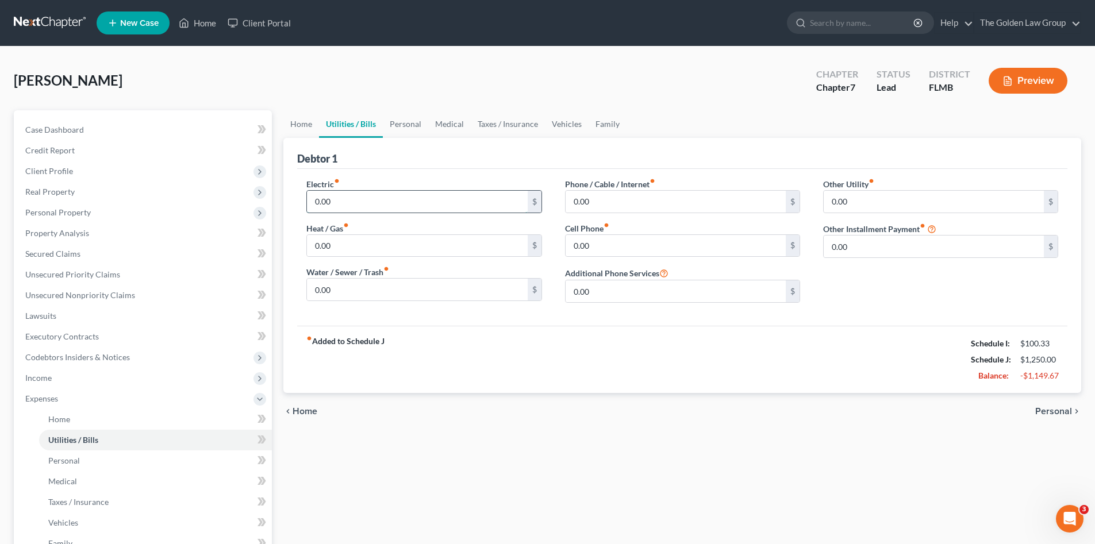
click at [378, 198] on input "0.00" at bounding box center [417, 202] width 220 height 22
click at [409, 283] on input "0.00" at bounding box center [417, 290] width 220 height 22
click at [640, 191] on input "0.00" at bounding box center [675, 202] width 220 height 22
click at [654, 244] on input "0.00" at bounding box center [675, 246] width 220 height 22
click at [406, 125] on link "Personal" at bounding box center [405, 124] width 45 height 28
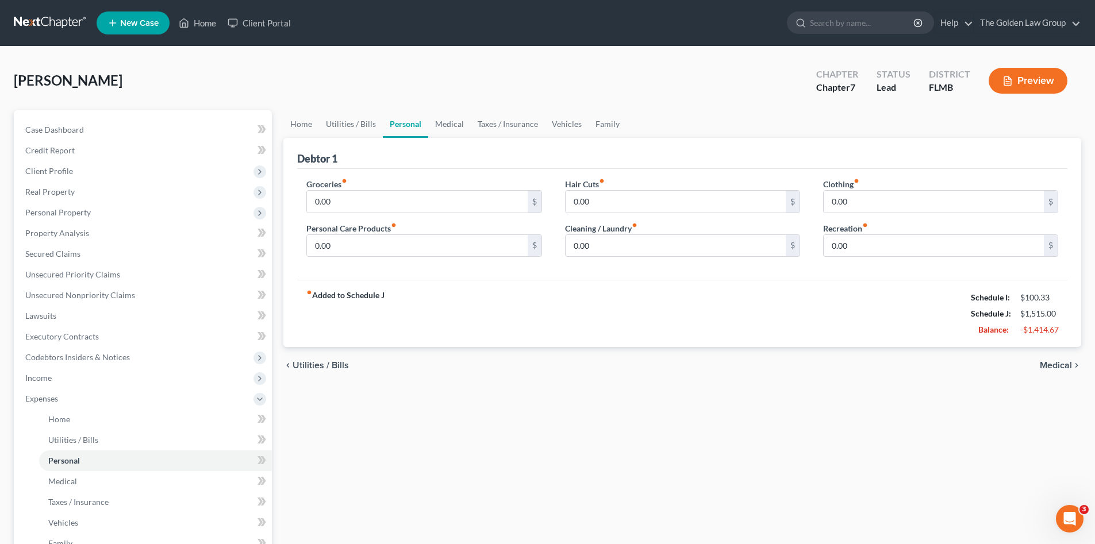
click at [437, 165] on div "Debtor 1" at bounding box center [682, 153] width 770 height 31
click at [437, 199] on input "0.00" at bounding box center [417, 202] width 220 height 22
drag, startPoint x: 392, startPoint y: 200, endPoint x: 232, endPoint y: 198, distance: 160.4
click at [232, 198] on div "Petition Navigation Case Dashboard Payments Invoices Payments Payments Credit R…" at bounding box center [547, 411] width 1079 height 602
click at [392, 245] on input "0.00" at bounding box center [417, 246] width 220 height 22
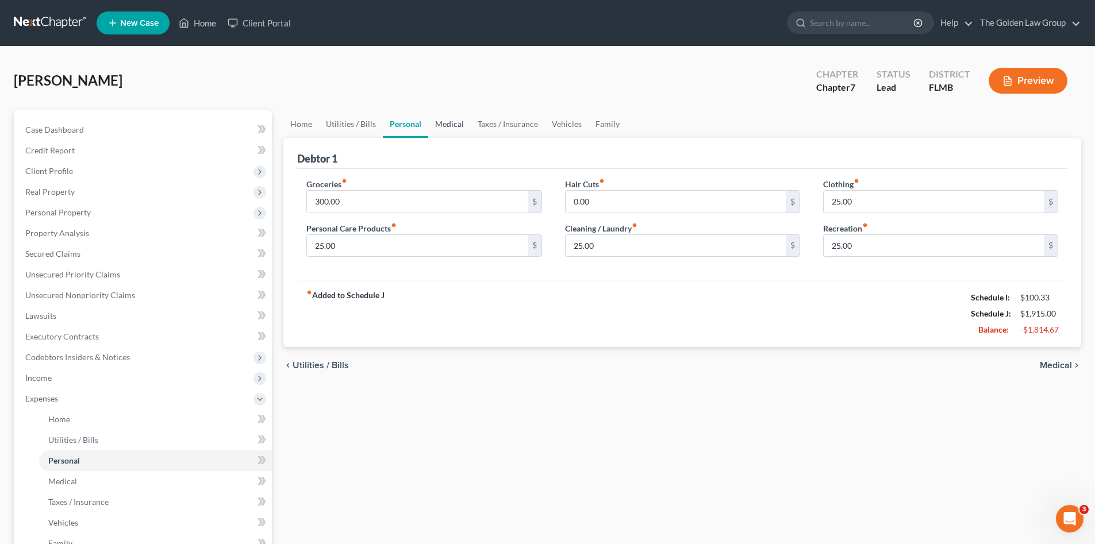
click at [438, 131] on link "Medical" at bounding box center [449, 124] width 43 height 28
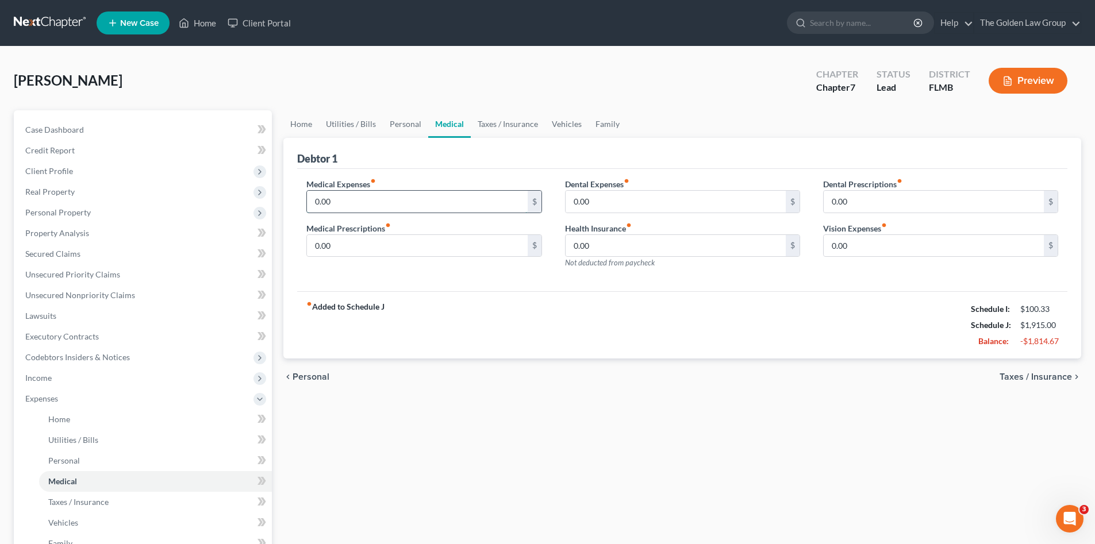
drag, startPoint x: 429, startPoint y: 191, endPoint x: 434, endPoint y: 203, distance: 13.1
click at [429, 191] on input "0.00" at bounding box center [417, 202] width 220 height 22
click at [681, 298] on div "fiber_manual_record Added to Schedule J Schedule I: $100.33 Schedule J: $2,025.…" at bounding box center [682, 324] width 770 height 67
click at [892, 252] on input "0.00" at bounding box center [934, 246] width 220 height 22
click at [687, 276] on div "Dental Expenses fiber_manual_record 0.00 $ Health Insurance fiber_manual_record…" at bounding box center [682, 228] width 258 height 100
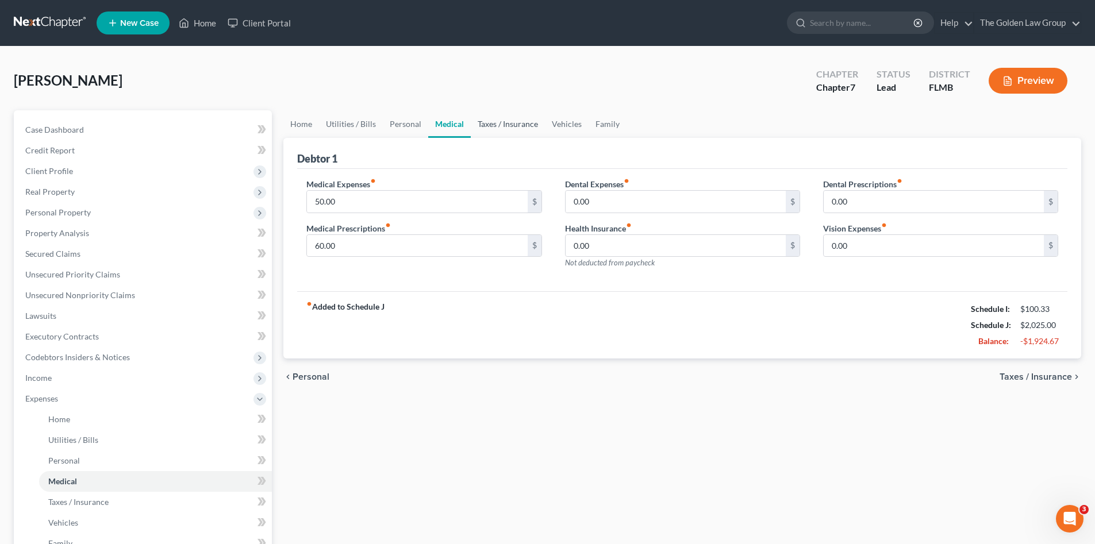
click at [490, 126] on link "Taxes / Insurance" at bounding box center [508, 124] width 74 height 28
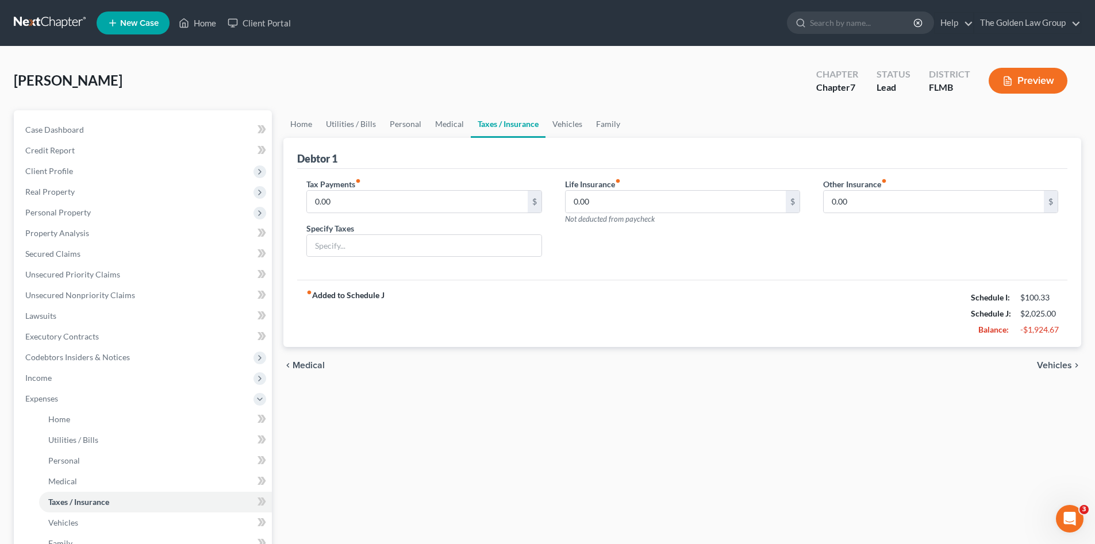
click at [603, 284] on div "fiber_manual_record Added to Schedule J Schedule I: $100.33 Schedule J: $2,025.…" at bounding box center [682, 313] width 770 height 67
drag, startPoint x: 599, startPoint y: 193, endPoint x: 610, endPoint y: 207, distance: 18.2
click at [599, 193] on input "0.00" at bounding box center [675, 202] width 220 height 22
drag, startPoint x: 568, startPoint y: 119, endPoint x: 425, endPoint y: 174, distance: 153.9
click at [568, 120] on link "Vehicles" at bounding box center [567, 124] width 44 height 28
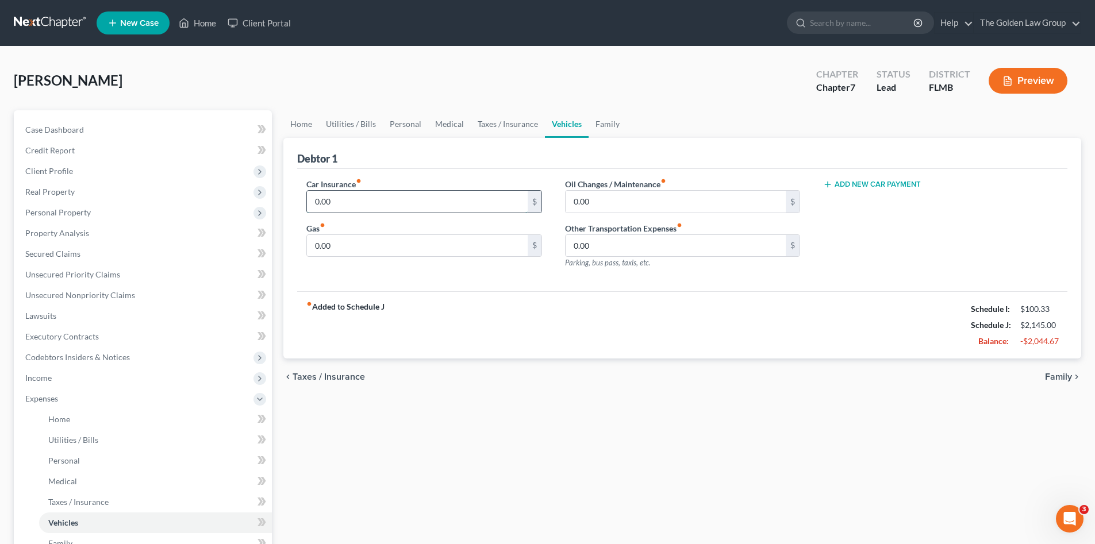
click at [402, 201] on input "0.00" at bounding box center [417, 202] width 220 height 22
click at [603, 125] on link "Family" at bounding box center [607, 124] width 38 height 28
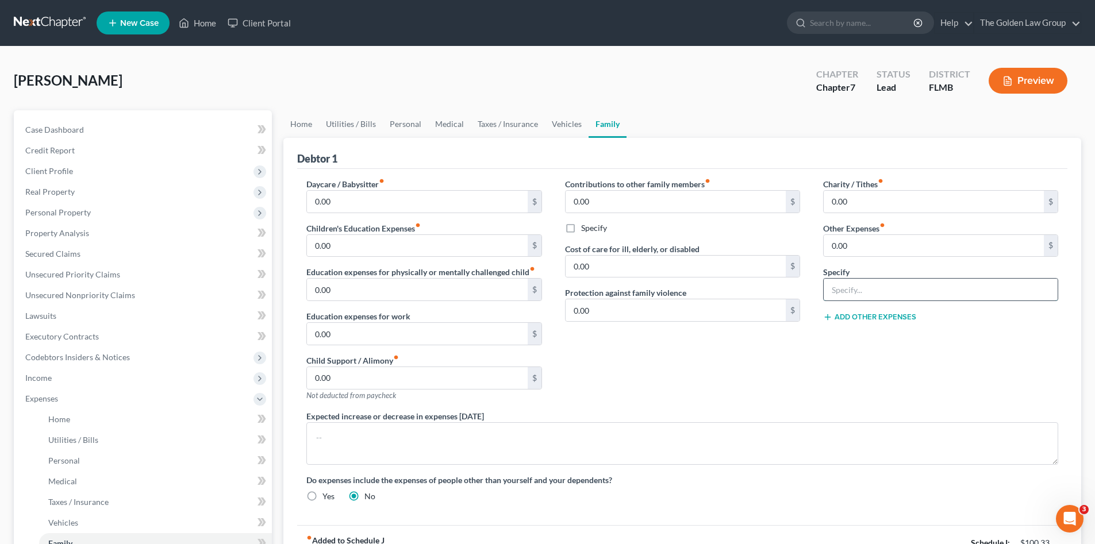
click at [848, 297] on input "text" at bounding box center [941, 290] width 234 height 22
click at [872, 252] on input "0.00" at bounding box center [934, 246] width 220 height 22
click at [791, 379] on div "Contributions to other family members fiber_manual_record 0.00 $ Specify Cost o…" at bounding box center [682, 294] width 258 height 232
click at [717, 373] on div "Contributions to other family members fiber_manual_record 0.00 $ Specify Cost o…" at bounding box center [682, 294] width 258 height 232
click at [717, 372] on div "Contributions to other family members fiber_manual_record 0.00 $ Specify Cost o…" at bounding box center [682, 294] width 258 height 232
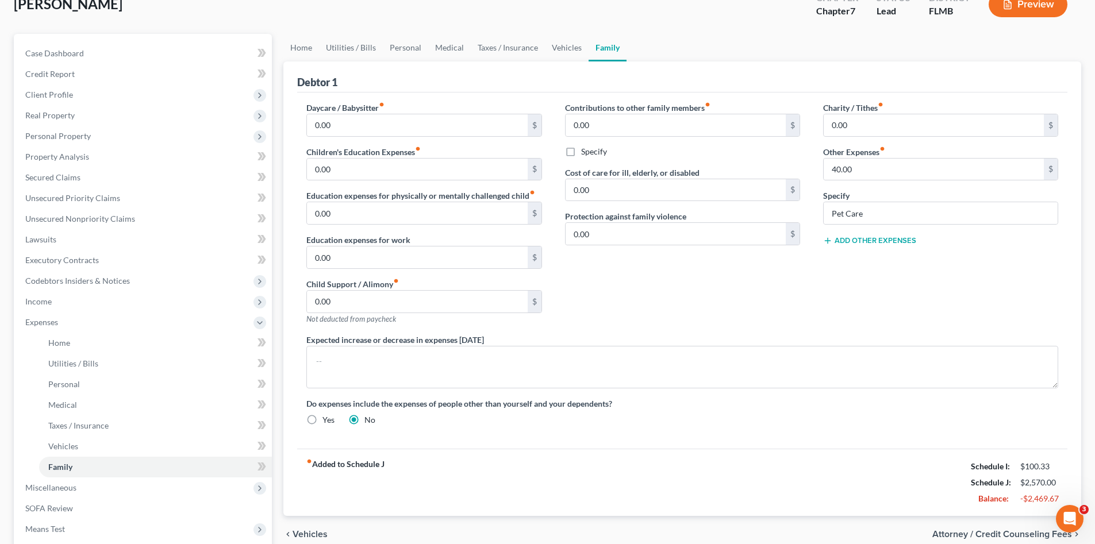
scroll to position [96, 0]
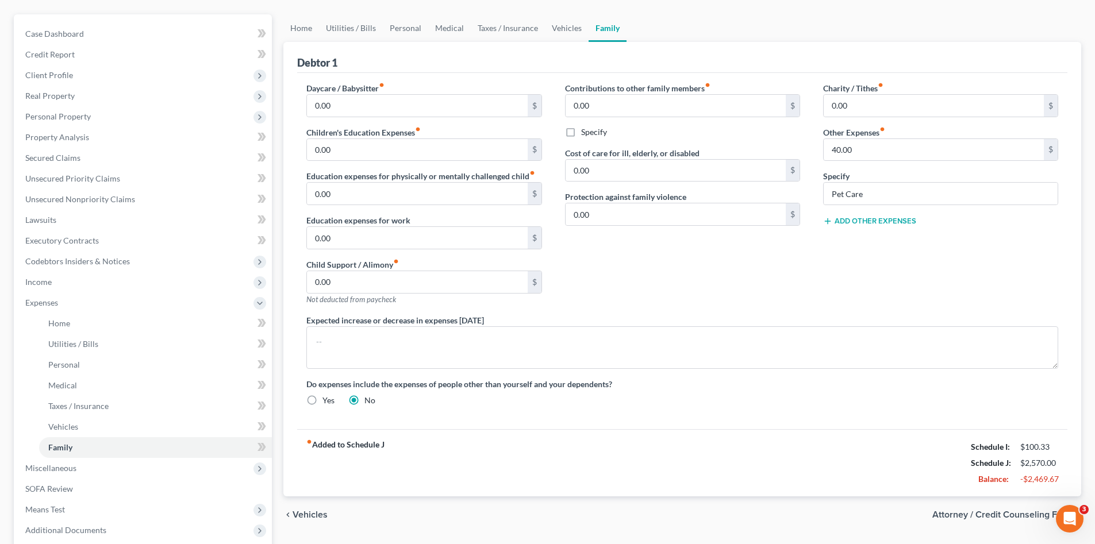
click at [747, 417] on div "Daycare / Babysitter fiber_manual_record 0.00 $ Children's Education Expenses f…" at bounding box center [682, 251] width 770 height 356
click at [755, 446] on div "fiber_manual_record Added to Schedule J Schedule I: $100.33 Schedule J: $2,570.…" at bounding box center [682, 462] width 770 height 67
click at [730, 457] on div "fiber_manual_record Added to Schedule J Schedule I: $100.33 Schedule J: $2,570.…" at bounding box center [682, 462] width 770 height 67
click at [721, 301] on div "Contributions to other family members fiber_manual_record 0.00 $ Specify Cost o…" at bounding box center [682, 198] width 258 height 232
click at [633, 298] on div "Contributions to other family members fiber_manual_record 0.00 $ Specify Cost o…" at bounding box center [682, 198] width 258 height 232
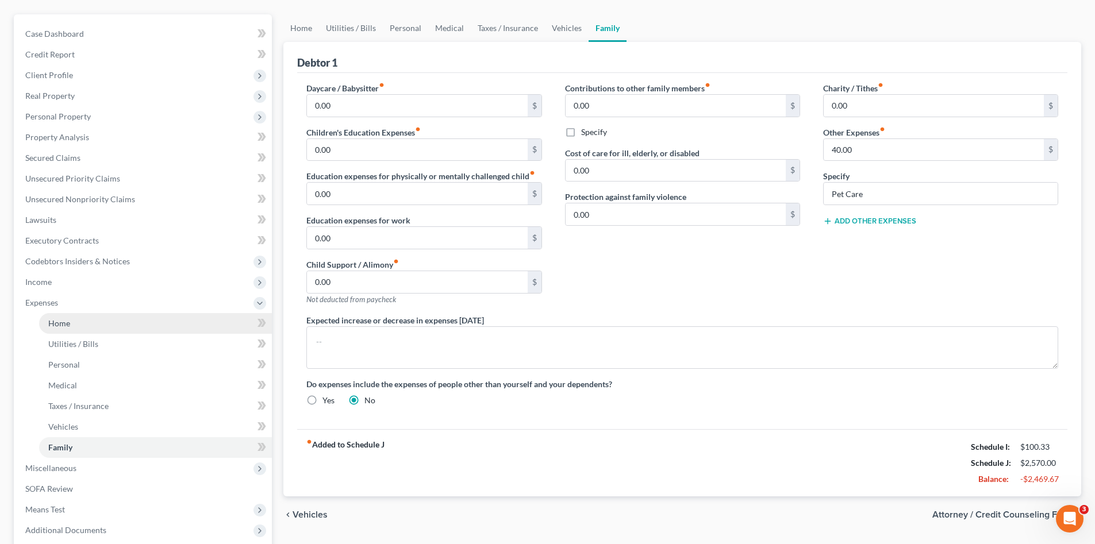
click at [74, 324] on link "Home" at bounding box center [155, 323] width 233 height 21
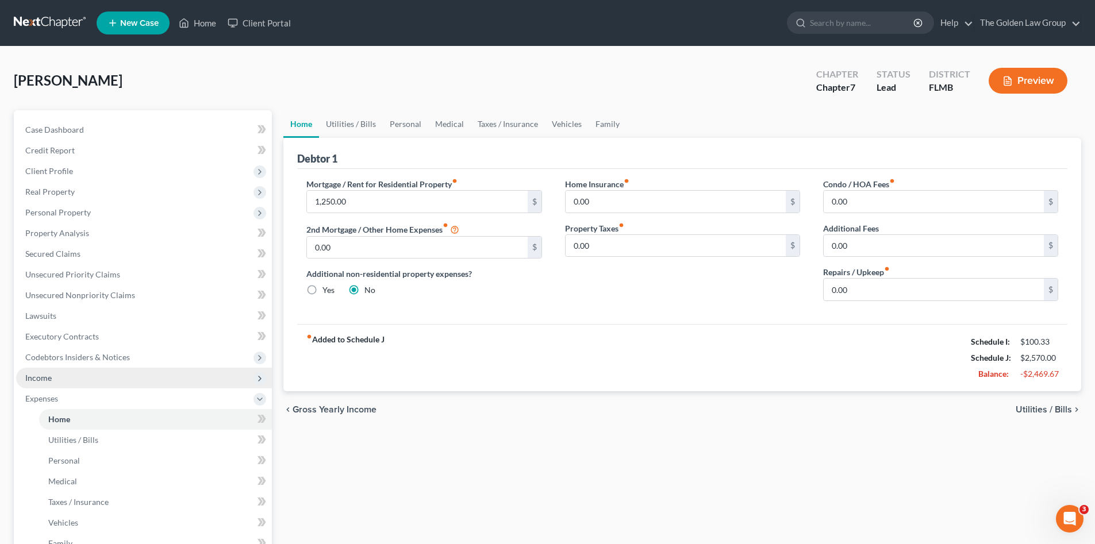
click at [72, 377] on span "Income" at bounding box center [144, 378] width 256 height 21
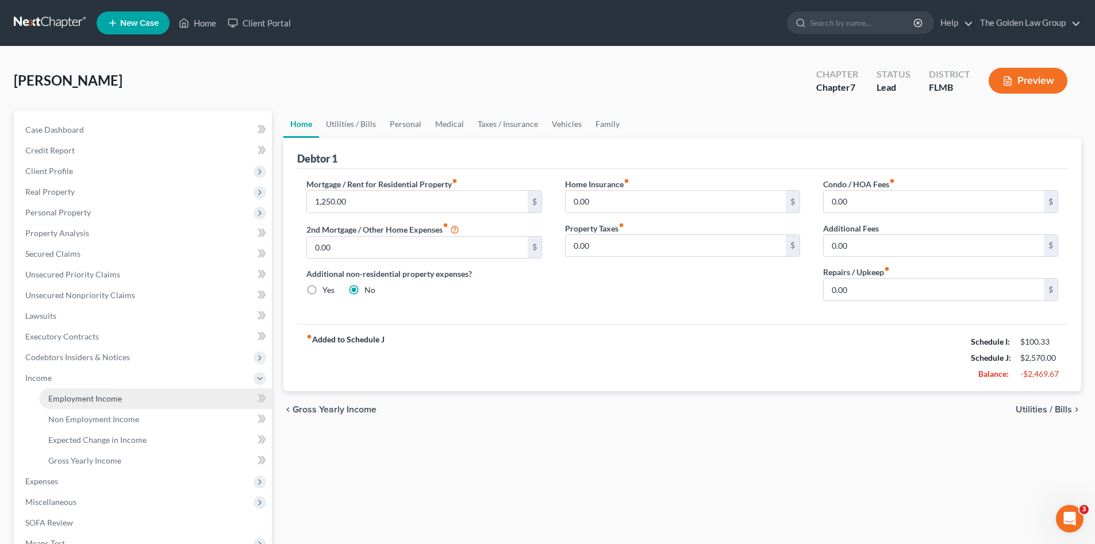
click at [85, 398] on span "Employment Income" at bounding box center [85, 399] width 74 height 10
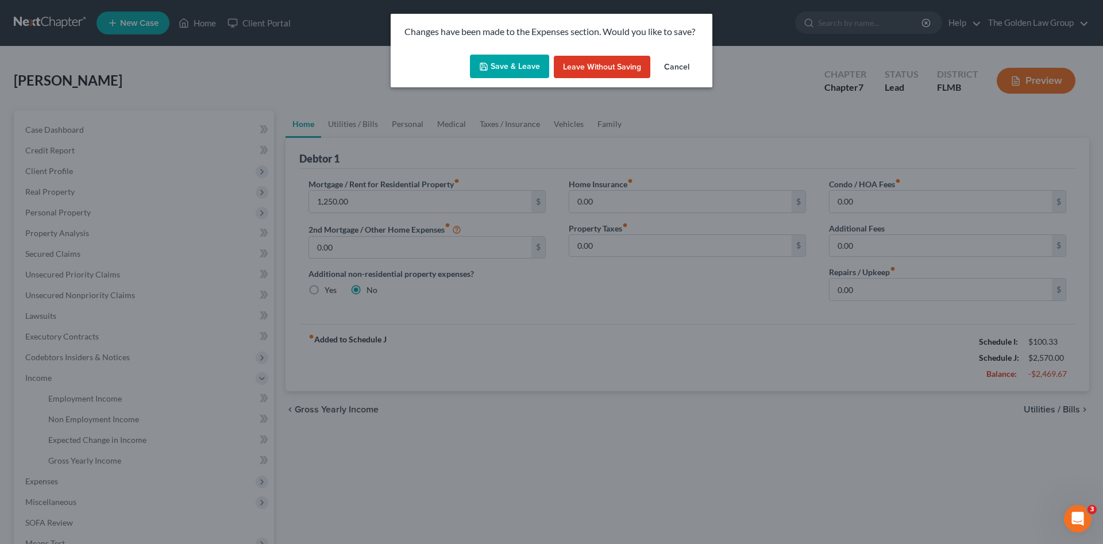
click at [508, 67] on button "Save & Leave" at bounding box center [509, 67] width 79 height 24
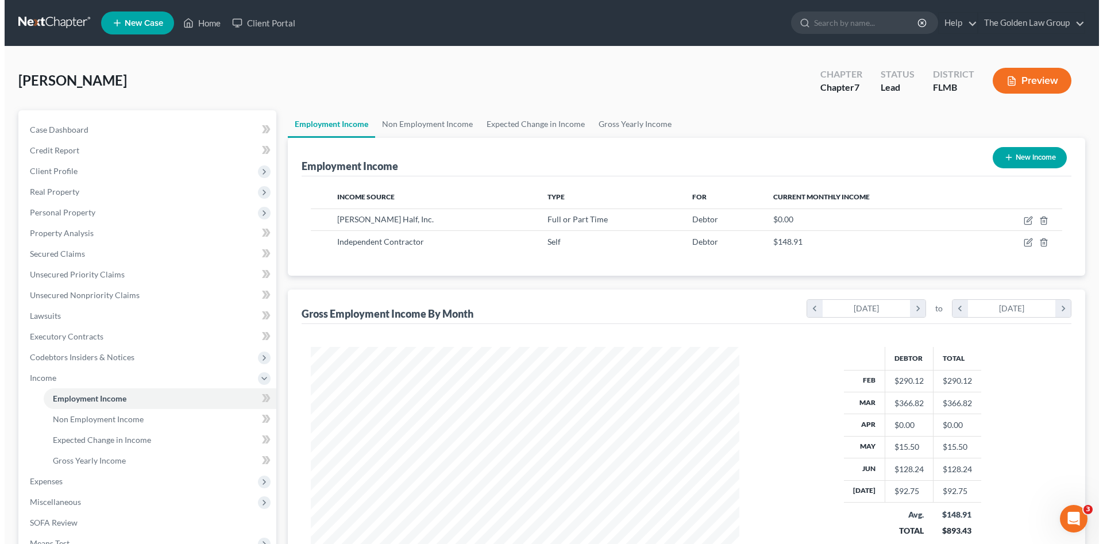
scroll to position [214, 452]
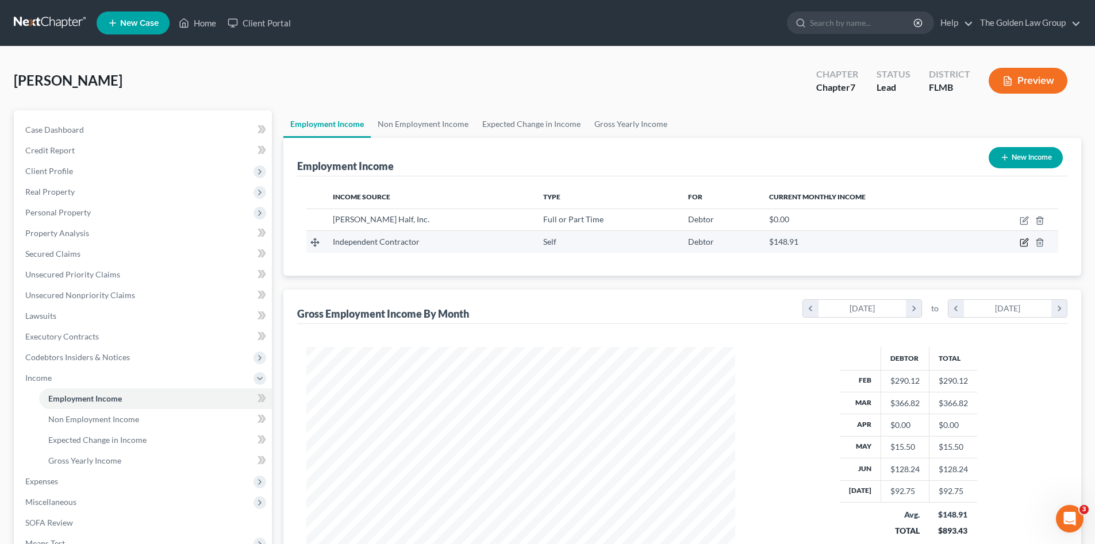
click at [1022, 240] on icon "button" at bounding box center [1023, 242] width 9 height 9
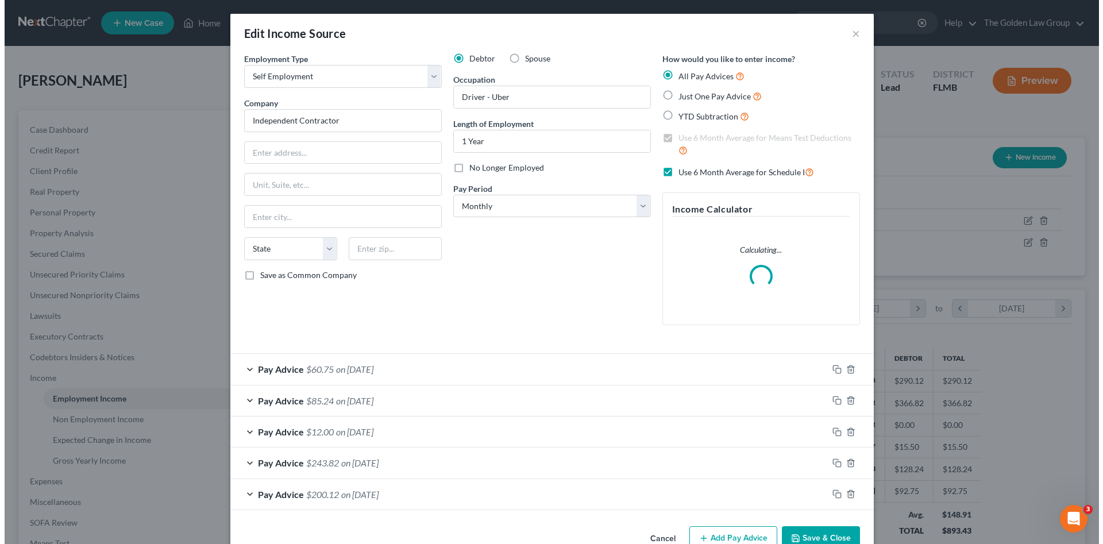
scroll to position [216, 456]
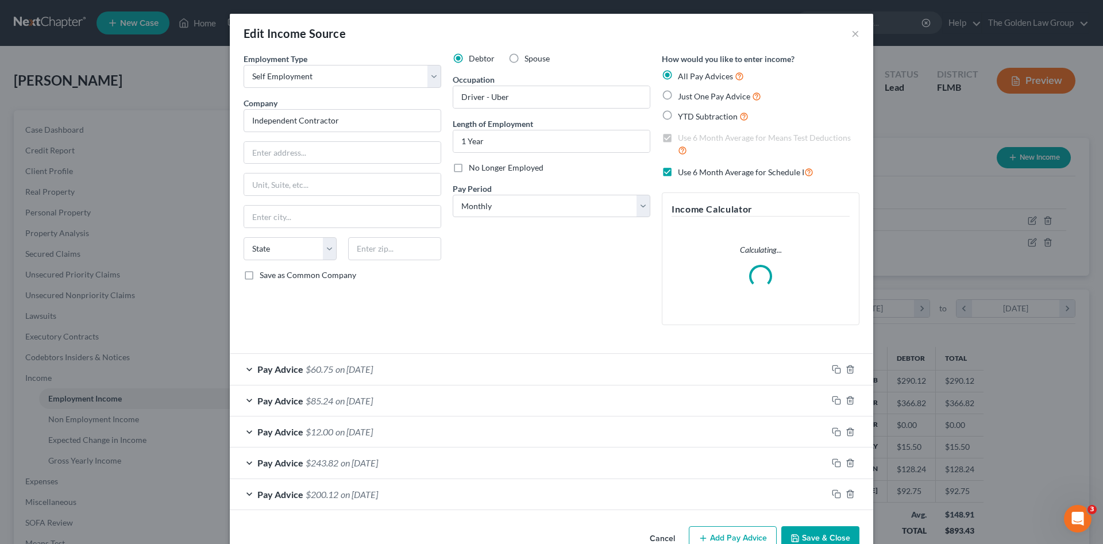
click at [530, 278] on div "Debtor Spouse Occupation Driver - Uber Length of Employment 1 Year No Longer Em…" at bounding box center [551, 194] width 209 height 282
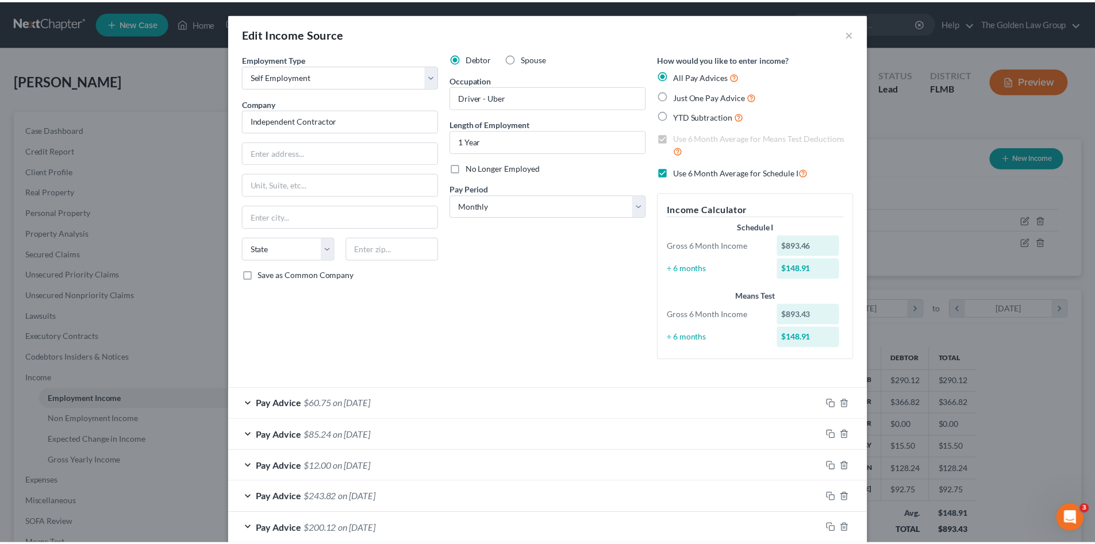
scroll to position [63, 0]
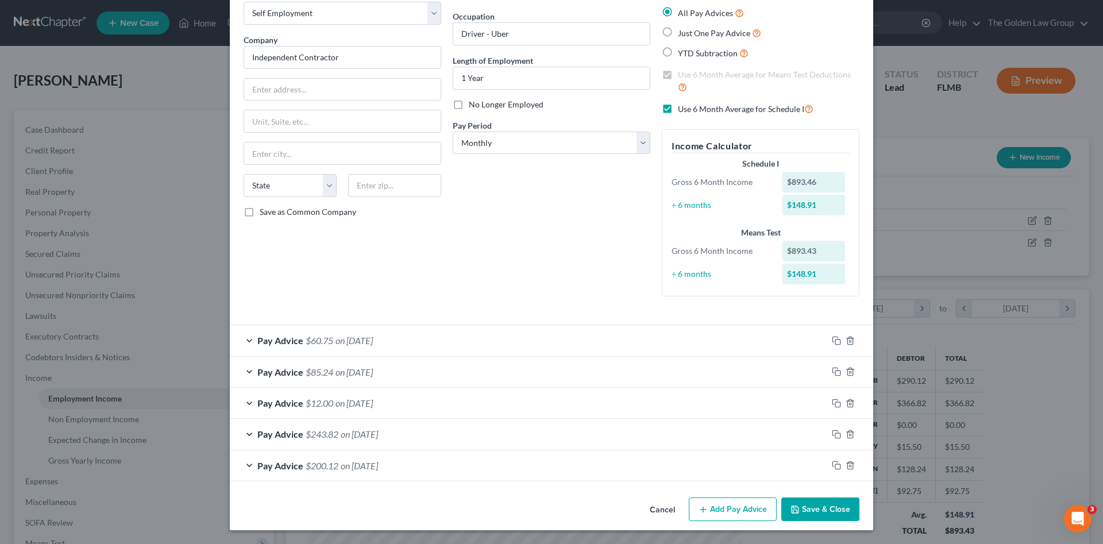
drag, startPoint x: 801, startPoint y: 506, endPoint x: 1034, endPoint y: 140, distance: 433.9
click at [801, 506] on button "Save & Close" at bounding box center [821, 510] width 78 height 24
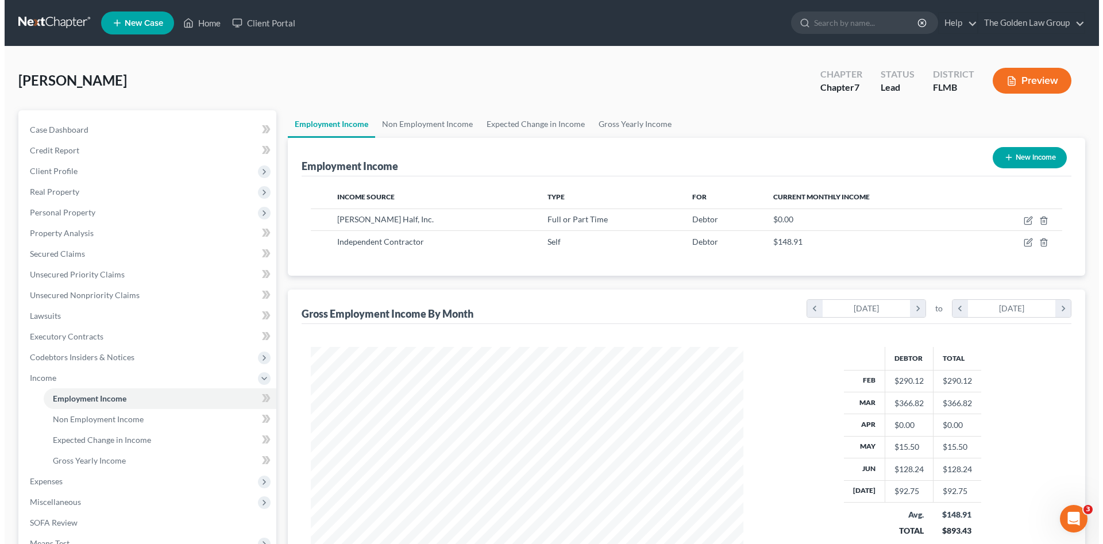
scroll to position [574469, 574232]
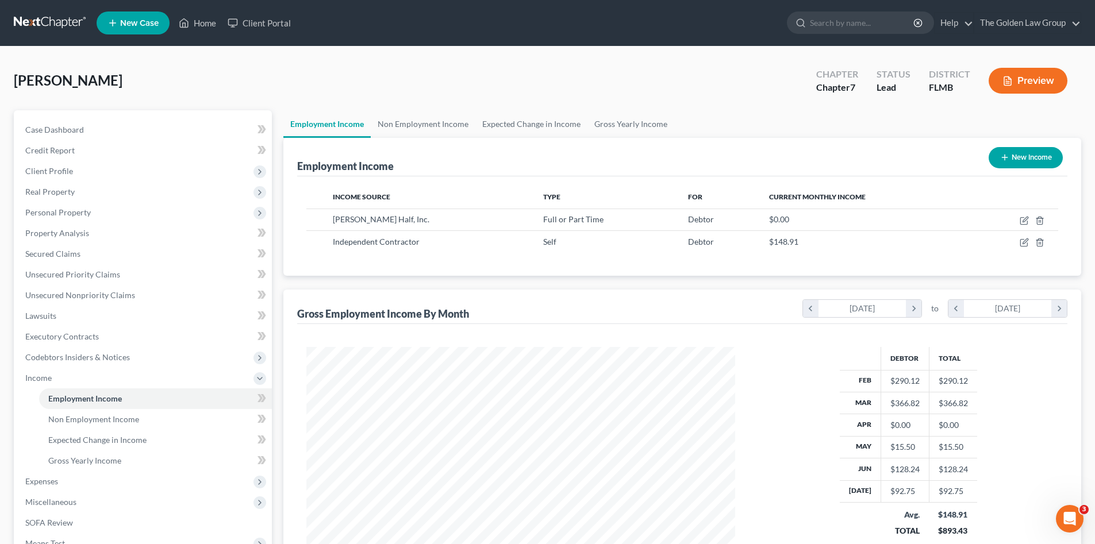
click at [1036, 155] on button "New Income" at bounding box center [1025, 157] width 74 height 21
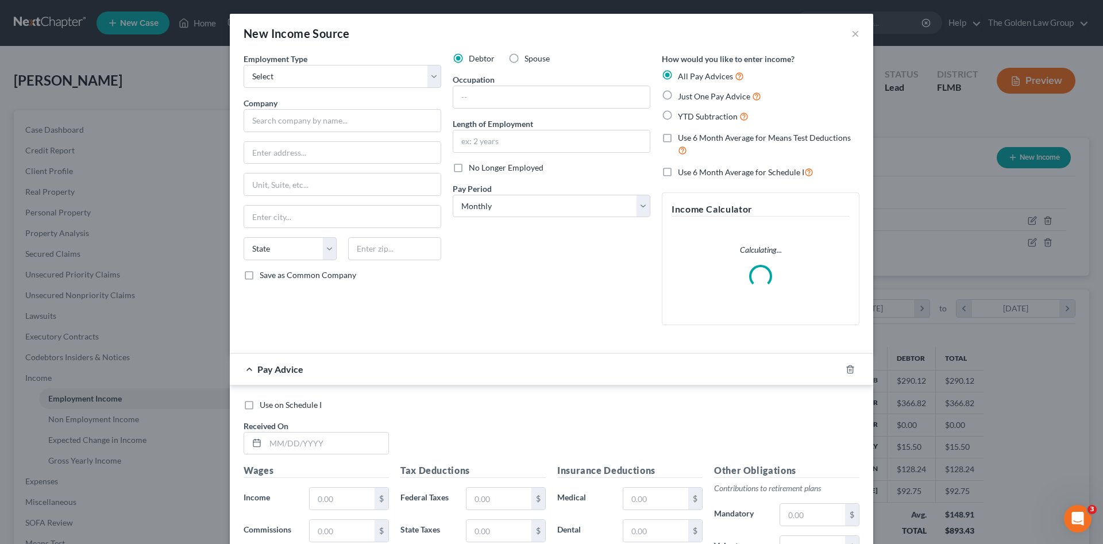
scroll to position [216, 456]
drag, startPoint x: 309, startPoint y: 74, endPoint x: 311, endPoint y: 89, distance: 15.1
click at [309, 74] on select "Select Full or Part Time Employment Self Employment" at bounding box center [343, 76] width 198 height 23
click at [244, 65] on select "Select Full or Part Time Employment Self Employment" at bounding box center [343, 76] width 198 height 23
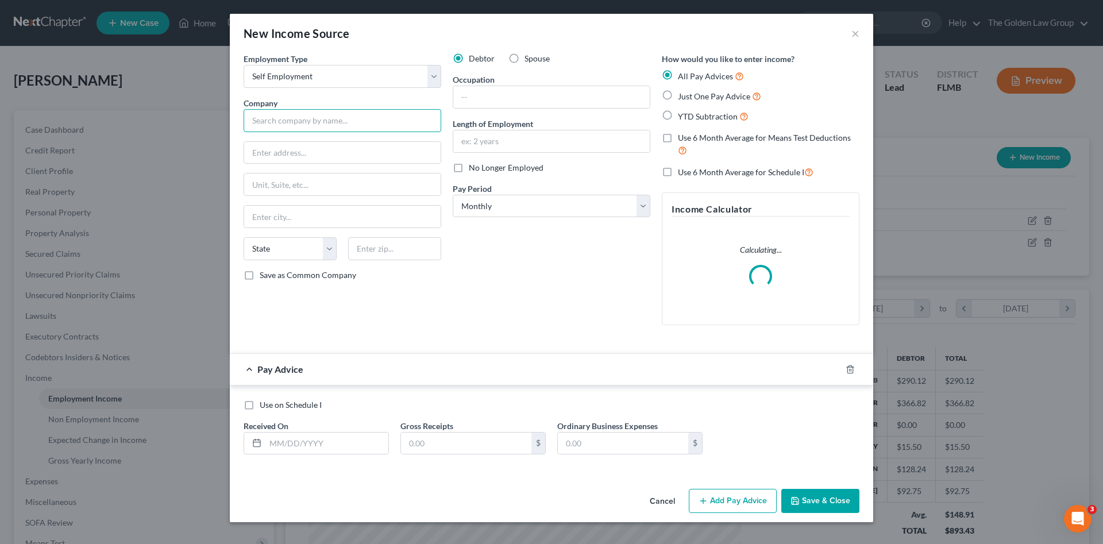
click at [321, 128] on input "text" at bounding box center [343, 120] width 198 height 23
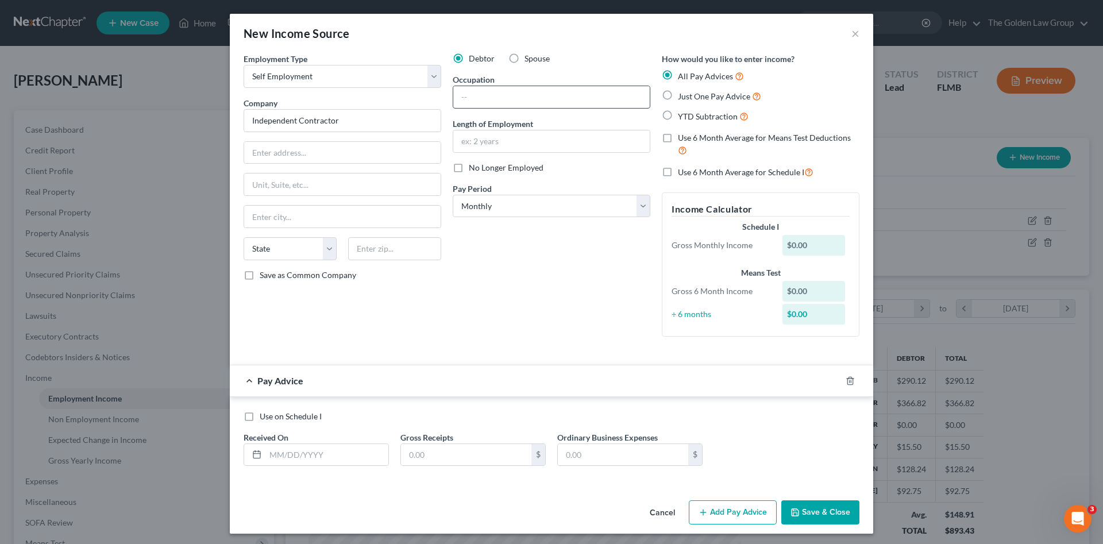
click at [486, 90] on input "text" at bounding box center [551, 97] width 197 height 22
click at [504, 138] on input "text" at bounding box center [551, 141] width 197 height 22
click at [522, 320] on div "Debtor Spouse Occupation Driver - Door Dash Length of Employment 1 Year No Long…" at bounding box center [551, 199] width 209 height 293
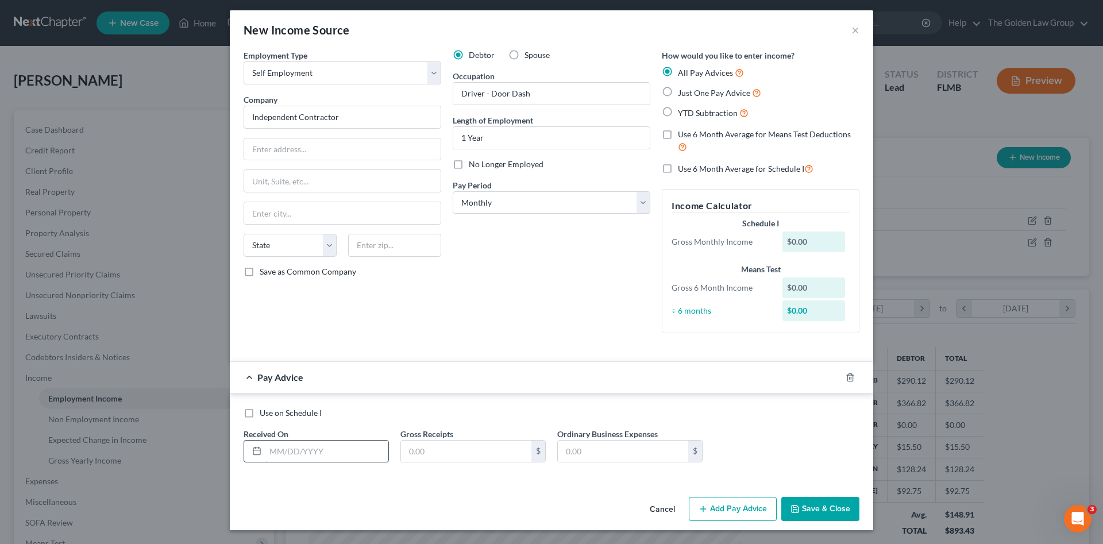
click at [343, 449] on input "text" at bounding box center [327, 452] width 123 height 22
click at [740, 505] on button "Add Pay Advice" at bounding box center [733, 509] width 88 height 24
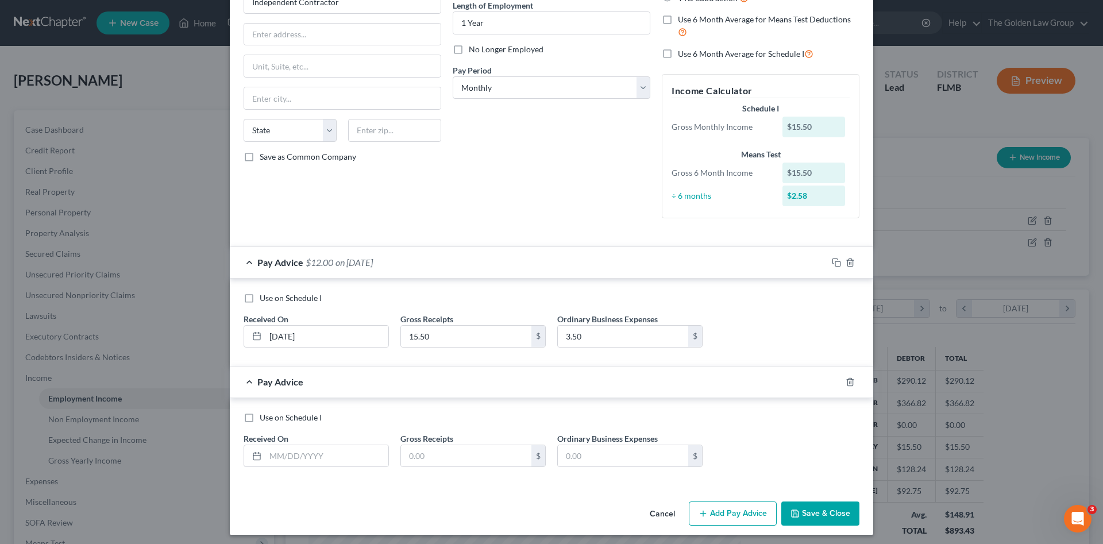
scroll to position [123, 0]
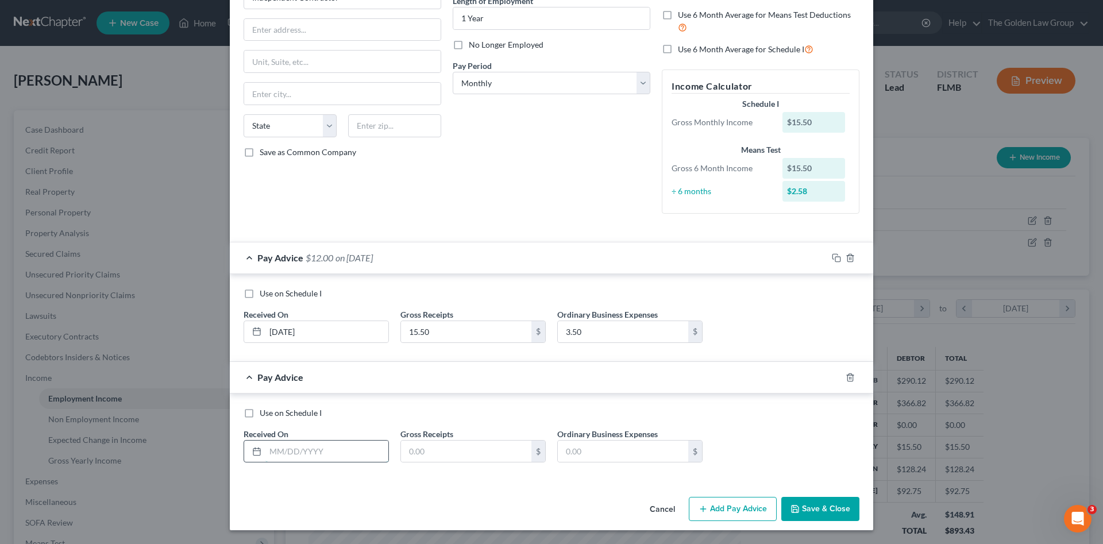
click at [317, 450] on input "text" at bounding box center [327, 452] width 123 height 22
drag, startPoint x: 607, startPoint y: 443, endPoint x: 607, endPoint y: 450, distance: 7.5
click at [607, 445] on input "text" at bounding box center [623, 452] width 130 height 22
click at [678, 47] on label "Use 6 Month Average for Schedule I" at bounding box center [746, 49] width 136 height 13
click at [683, 47] on input "Use 6 Month Average for Schedule I" at bounding box center [686, 46] width 7 height 7
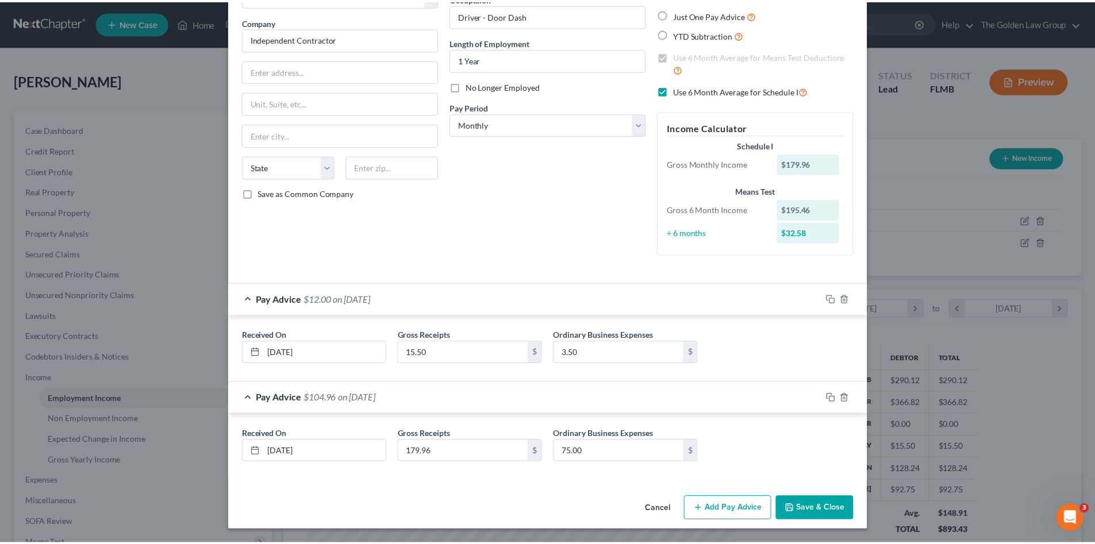
scroll to position [82, 0]
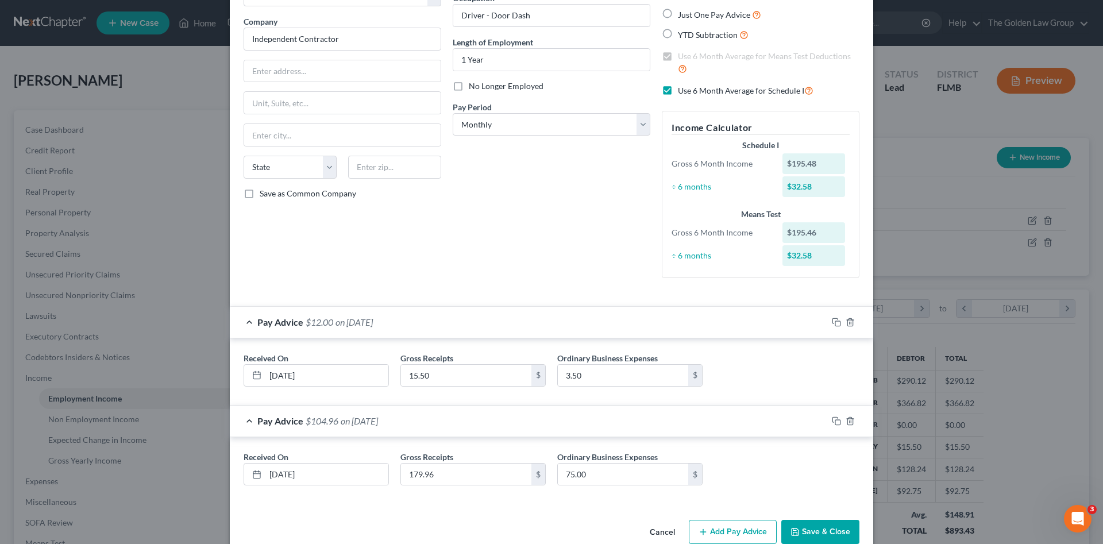
click at [839, 506] on div "New Income Source × Employment Type * Select Full or Part Time Employment Self …" at bounding box center [552, 242] width 644 height 621
click at [830, 525] on button "Save & Close" at bounding box center [821, 532] width 78 height 24
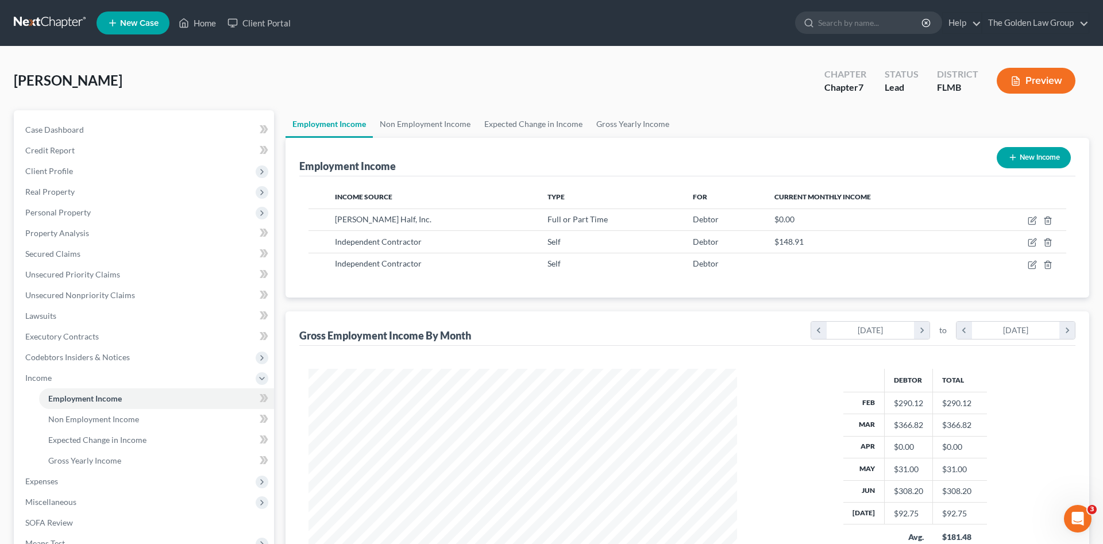
scroll to position [574469, 574232]
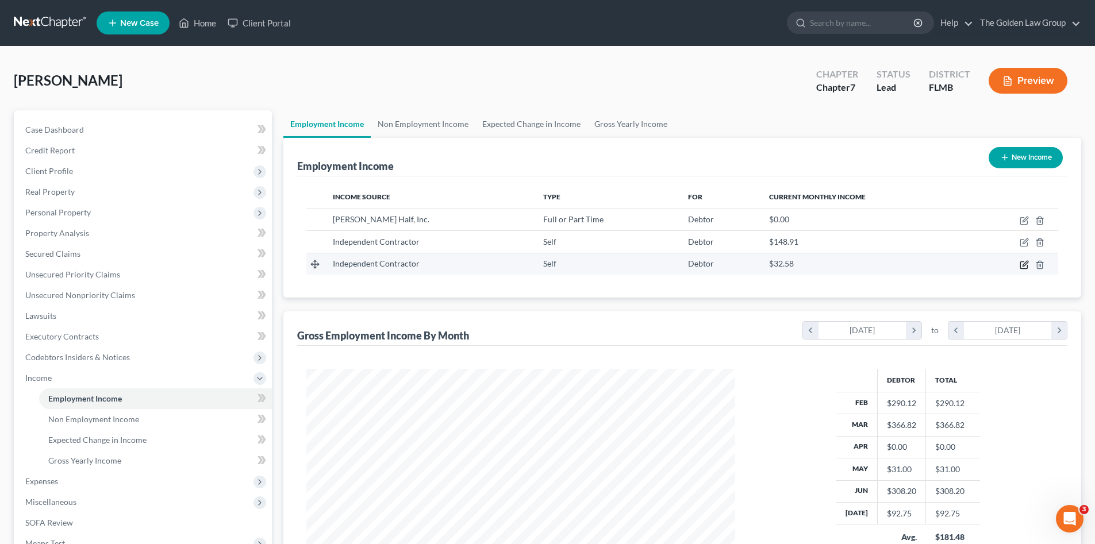
click at [1025, 263] on icon "button" at bounding box center [1023, 264] width 9 height 9
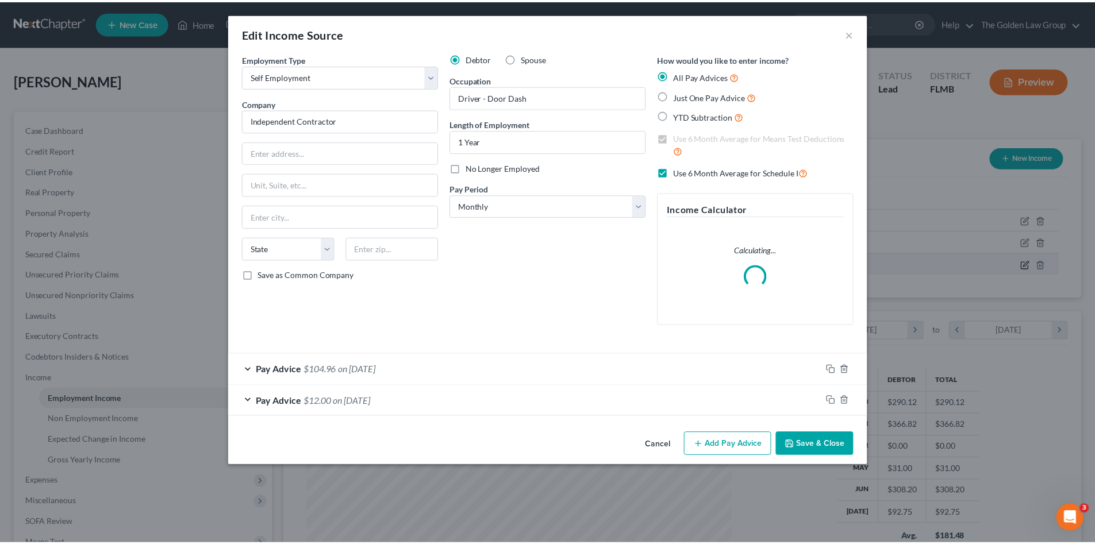
scroll to position [216, 456]
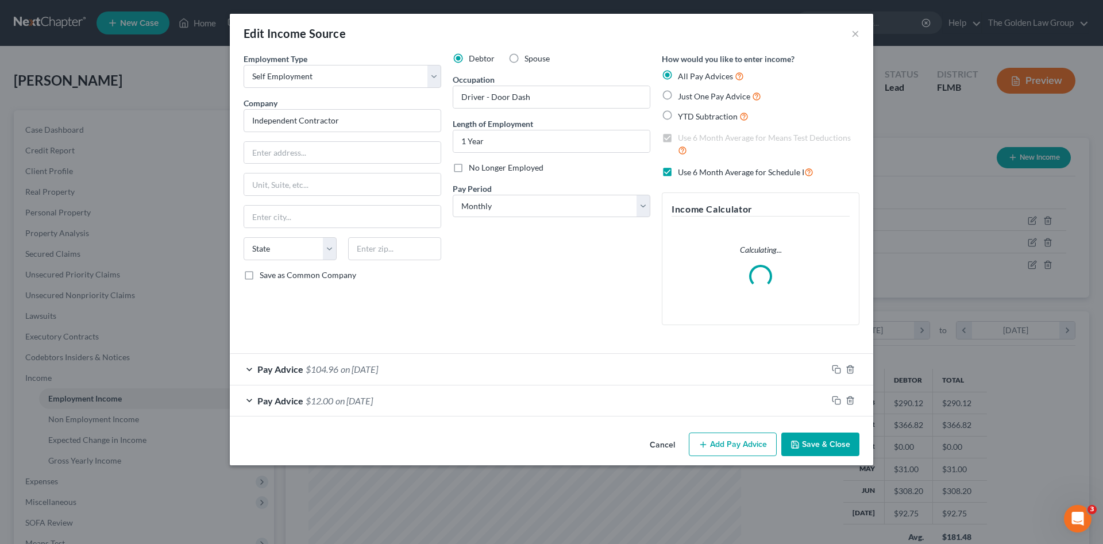
click at [838, 441] on button "Save & Close" at bounding box center [821, 445] width 78 height 24
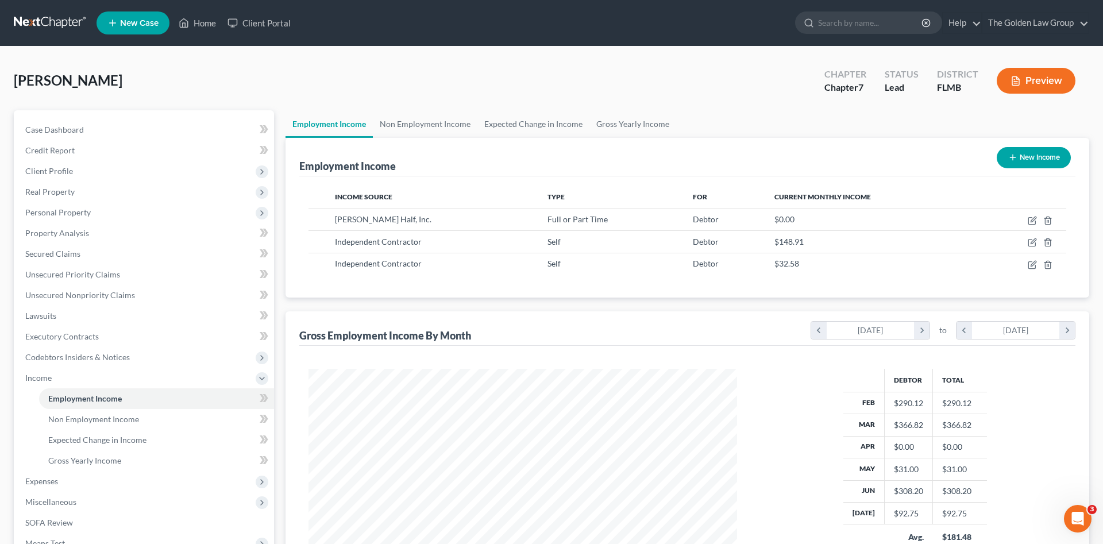
scroll to position [574469, 574232]
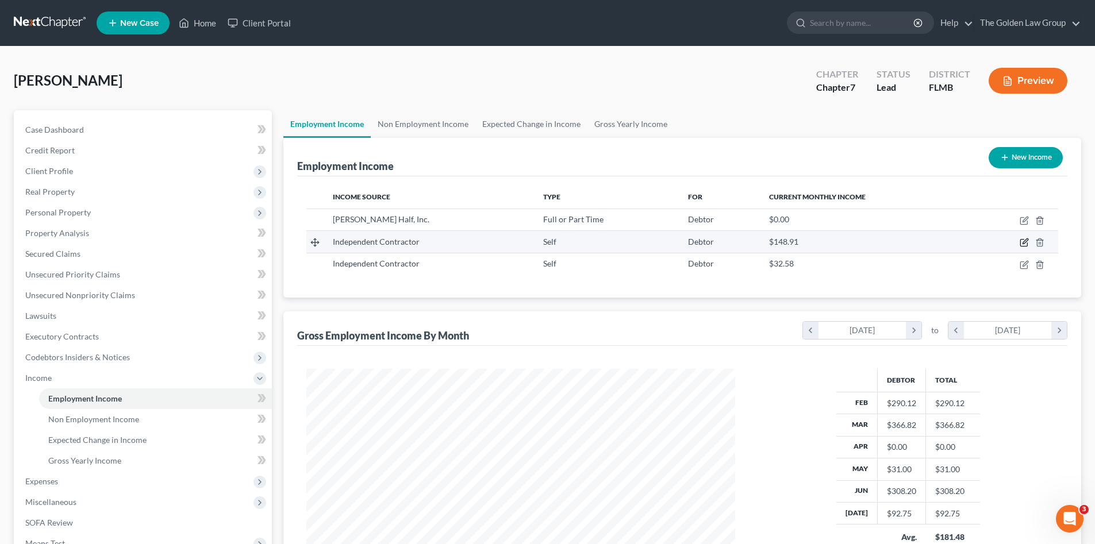
click at [1022, 241] on icon "button" at bounding box center [1023, 242] width 9 height 9
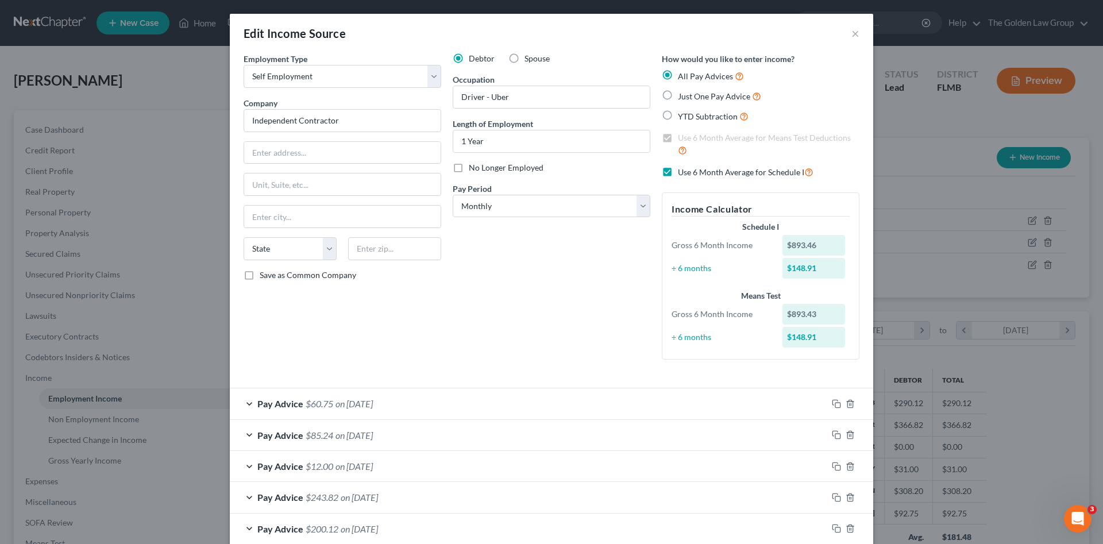
scroll to position [63, 0]
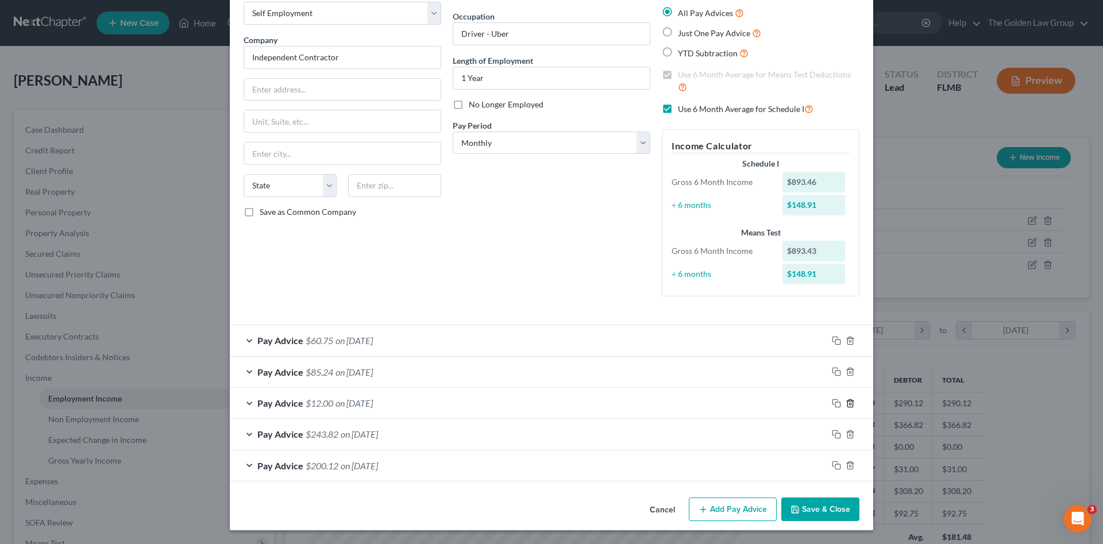
click at [846, 403] on icon "button" at bounding box center [850, 403] width 9 height 9
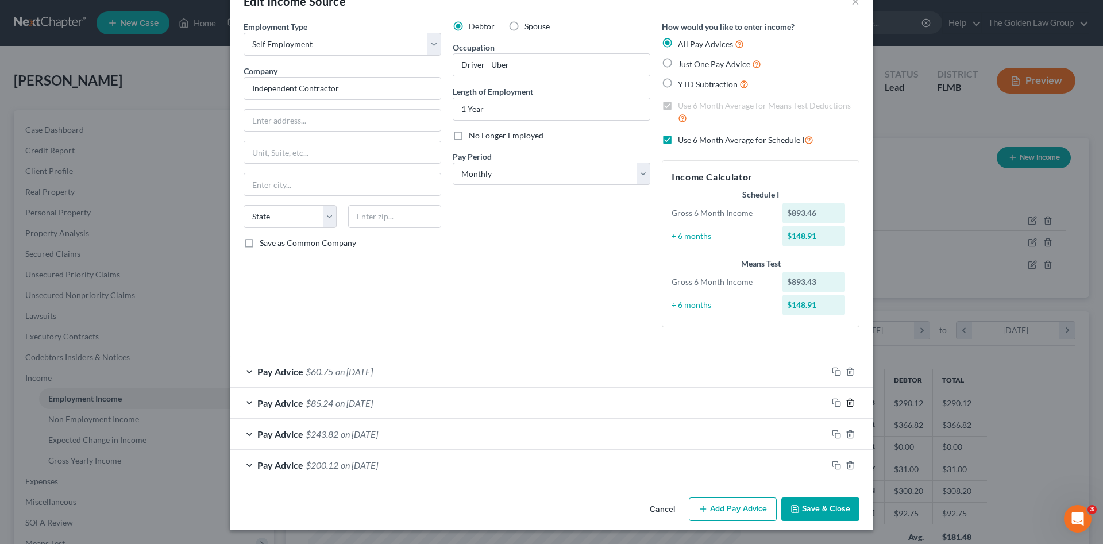
scroll to position [32, 0]
click at [432, 402] on div "Pay Advice $85.24 on 06/30/2025" at bounding box center [529, 403] width 598 height 30
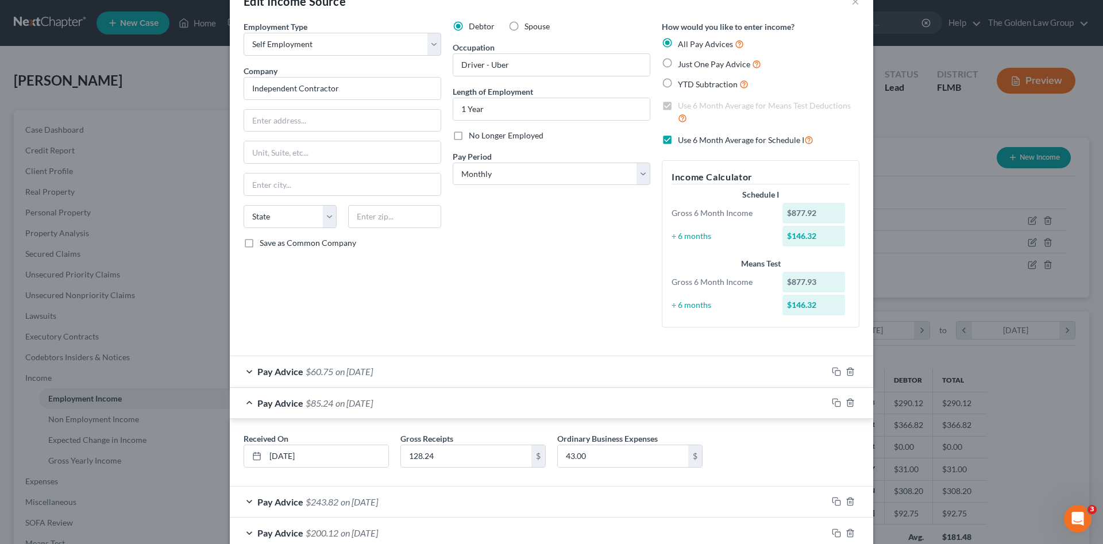
scroll to position [63, 0]
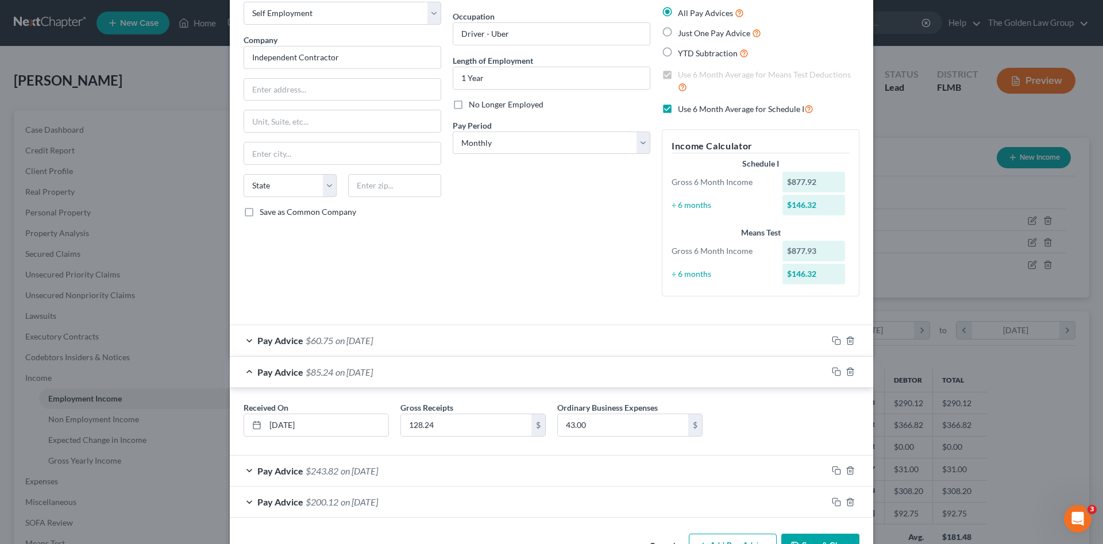
click at [463, 341] on div "Pay Advice $60.75 on 07/30/2025" at bounding box center [529, 340] width 598 height 30
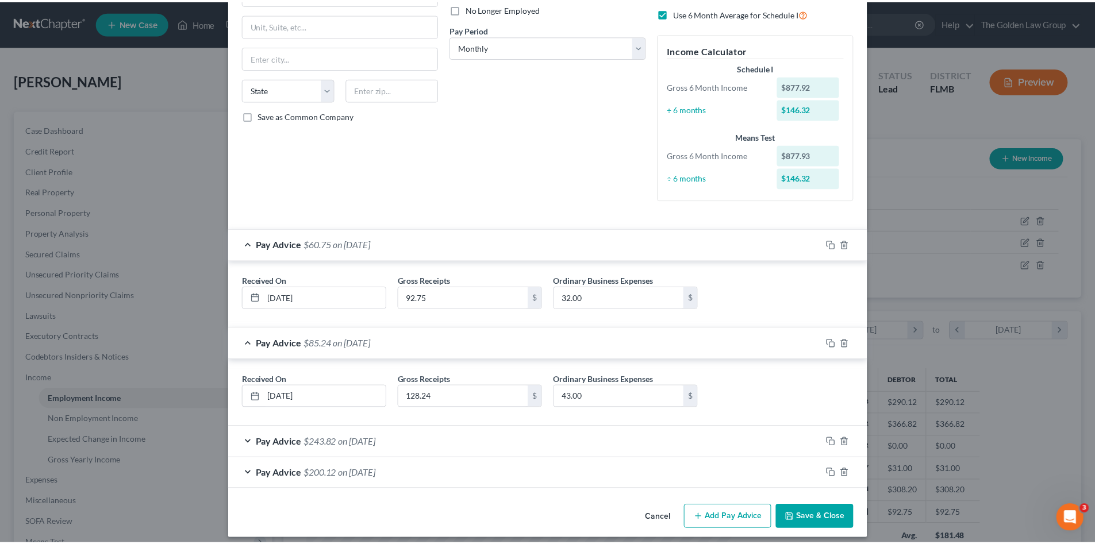
scroll to position [168, 0]
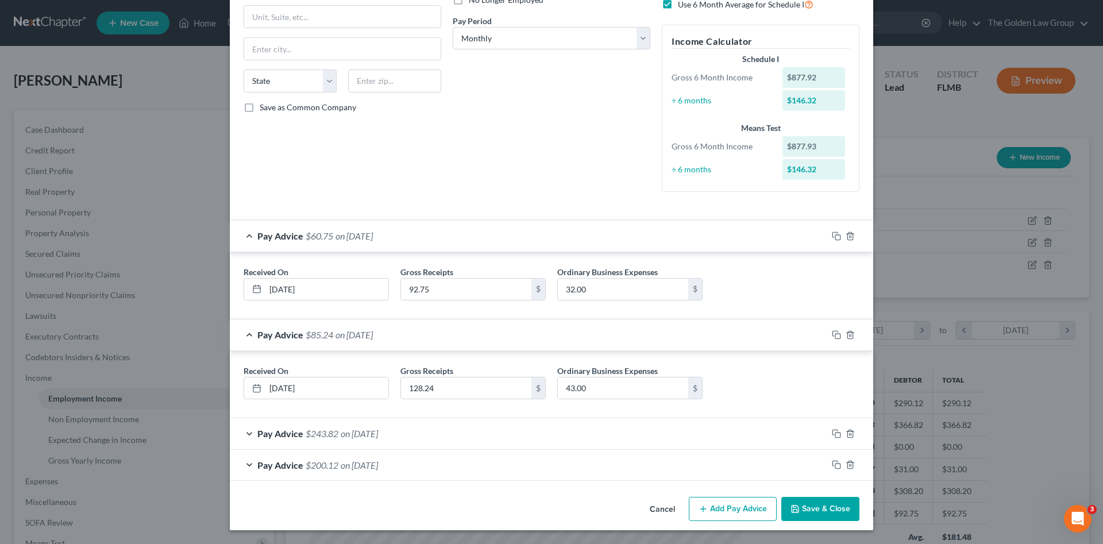
click at [837, 511] on button "Save & Close" at bounding box center [821, 509] width 78 height 24
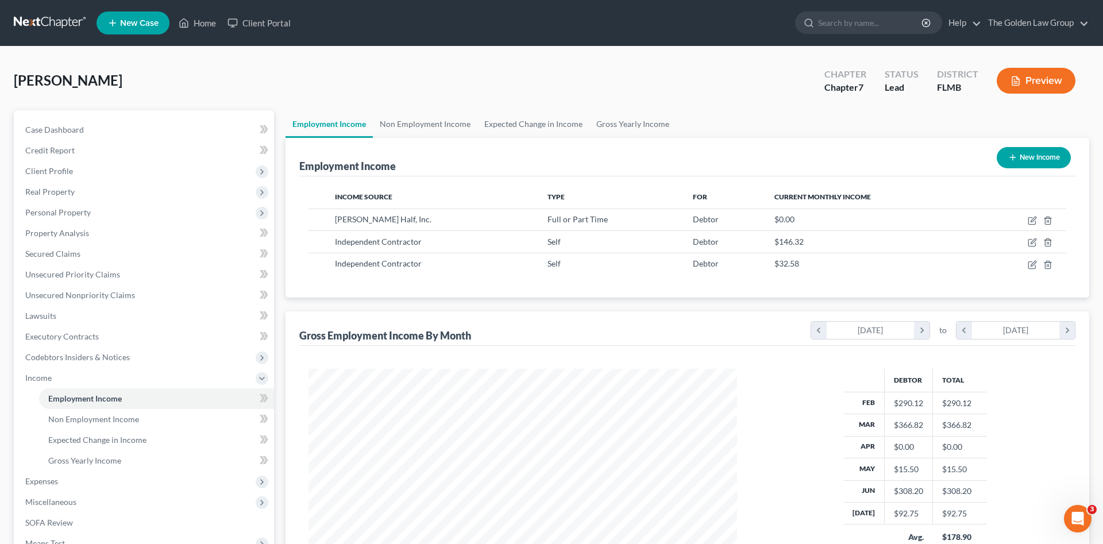
scroll to position [574469, 574232]
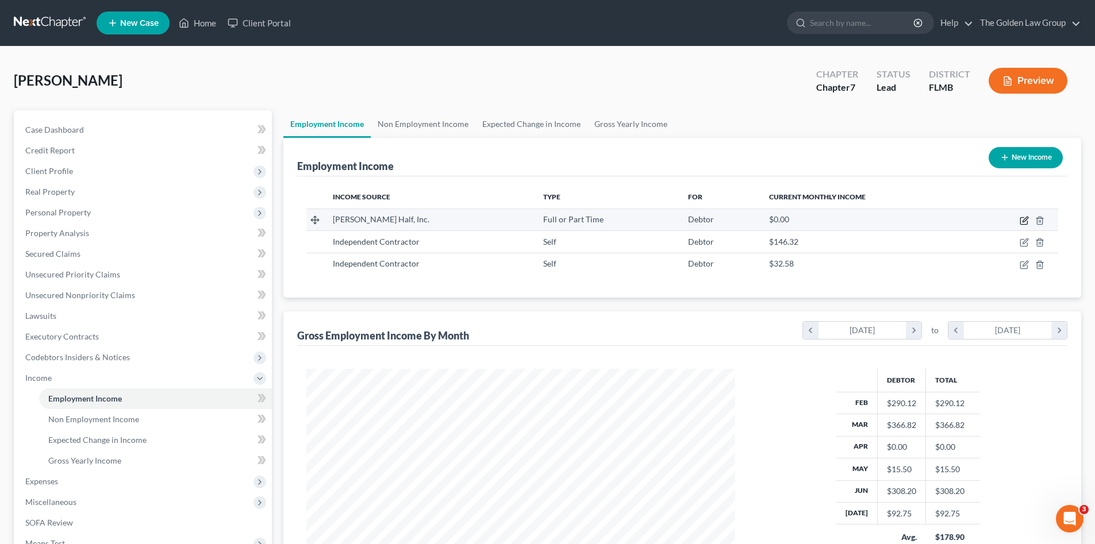
click at [1024, 218] on icon "button" at bounding box center [1023, 221] width 7 height 7
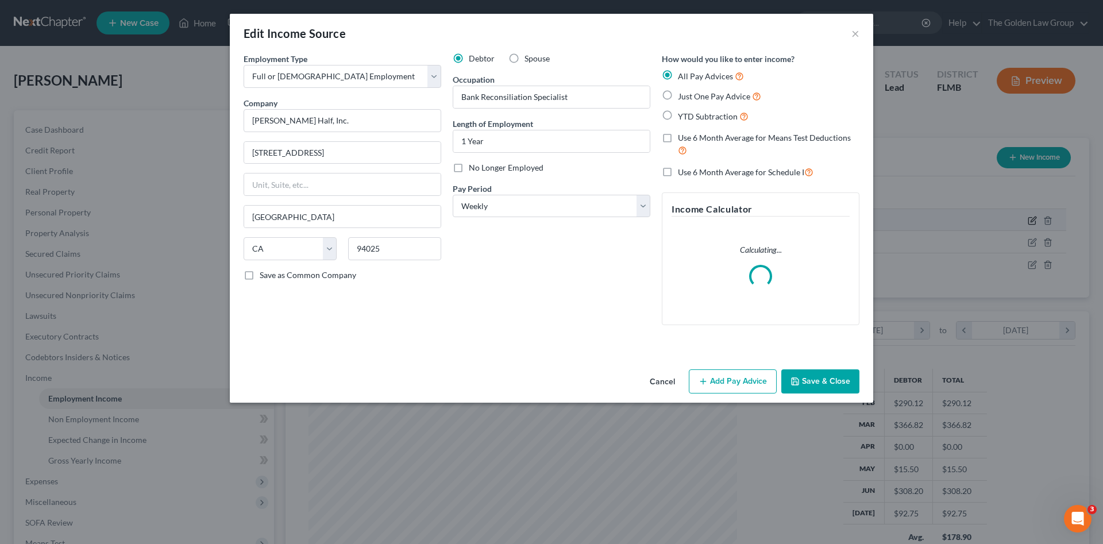
scroll to position [216, 456]
click at [556, 299] on div "Debtor Spouse Occupation Bank Reconsiliation Specialist Length of Employment 1 …" at bounding box center [551, 194] width 209 height 282
click at [733, 378] on button "Add Pay Advice" at bounding box center [733, 382] width 88 height 24
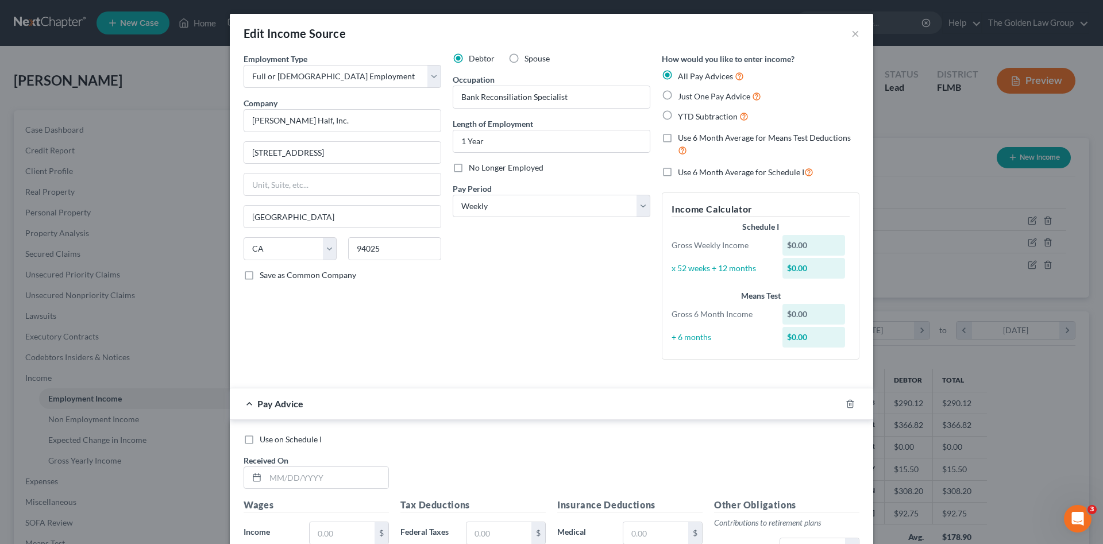
scroll to position [115, 0]
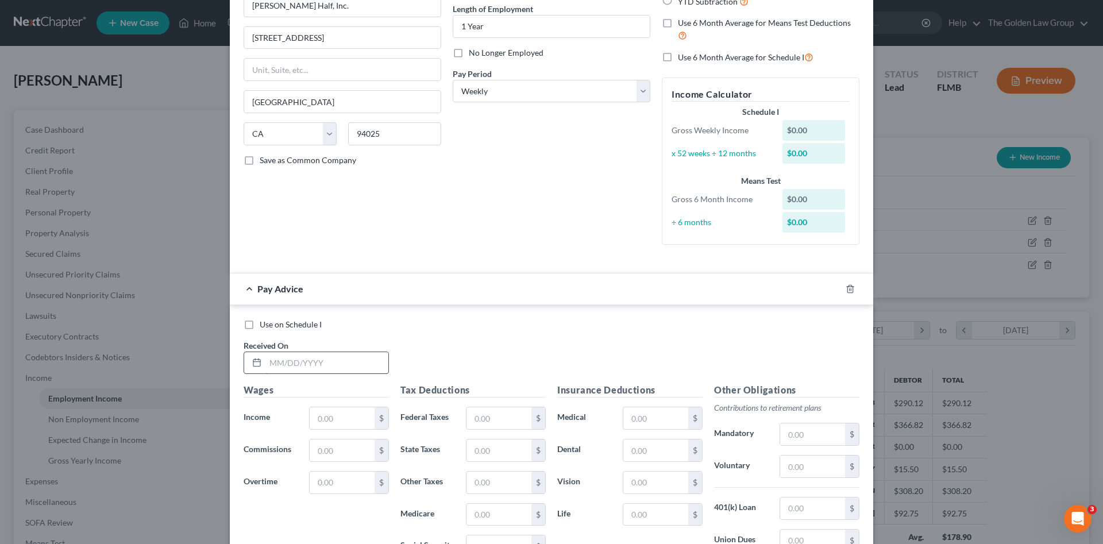
click at [302, 360] on input "text" at bounding box center [327, 363] width 123 height 22
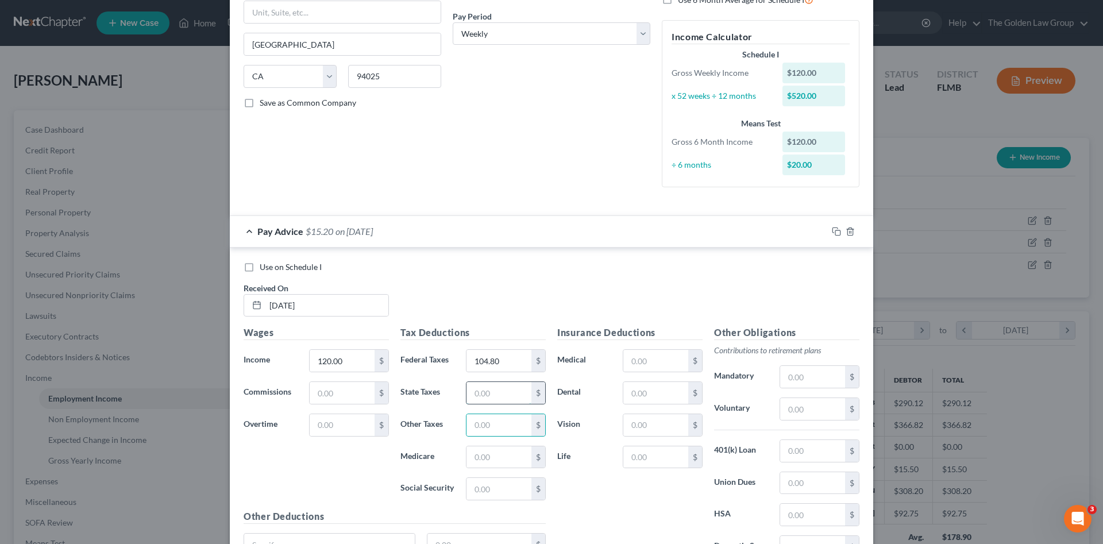
click at [500, 394] on input "text" at bounding box center [499, 393] width 65 height 22
click at [341, 361] on input "120.00" at bounding box center [342, 361] width 65 height 22
click at [832, 231] on icon "button" at bounding box center [836, 231] width 9 height 9
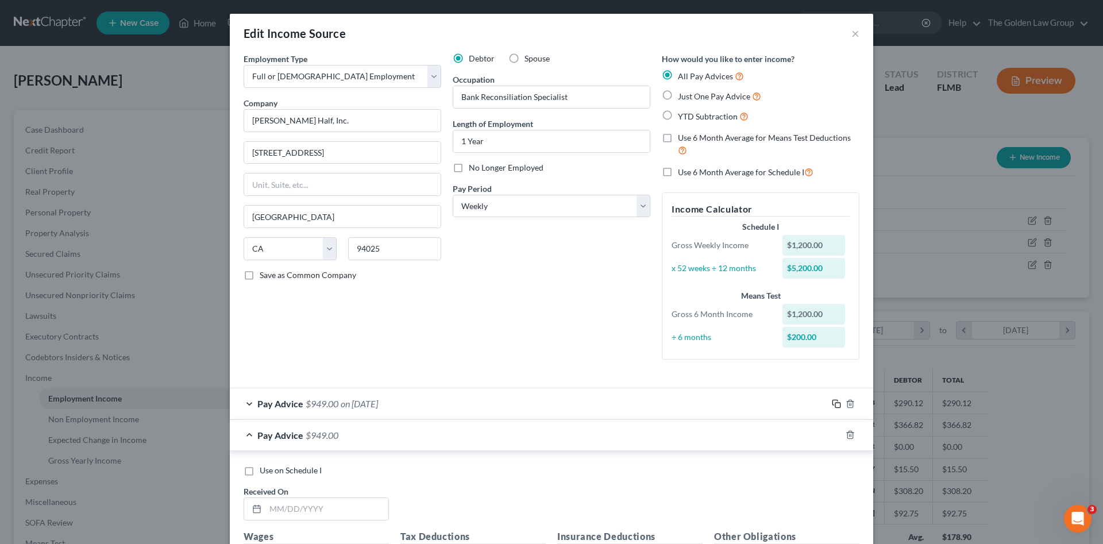
scroll to position [96, 0]
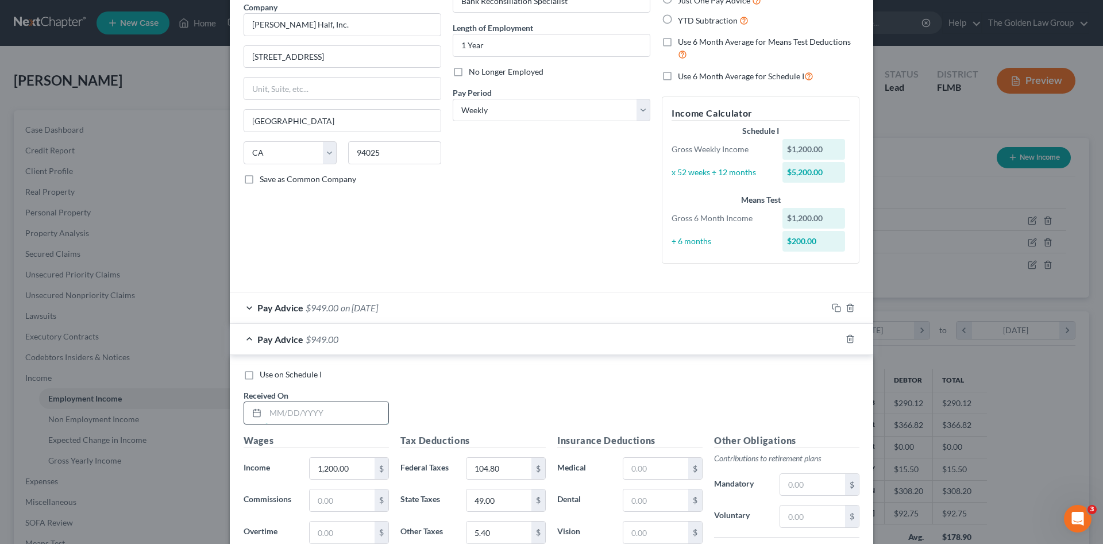
click at [336, 411] on input "text" at bounding box center [327, 413] width 123 height 22
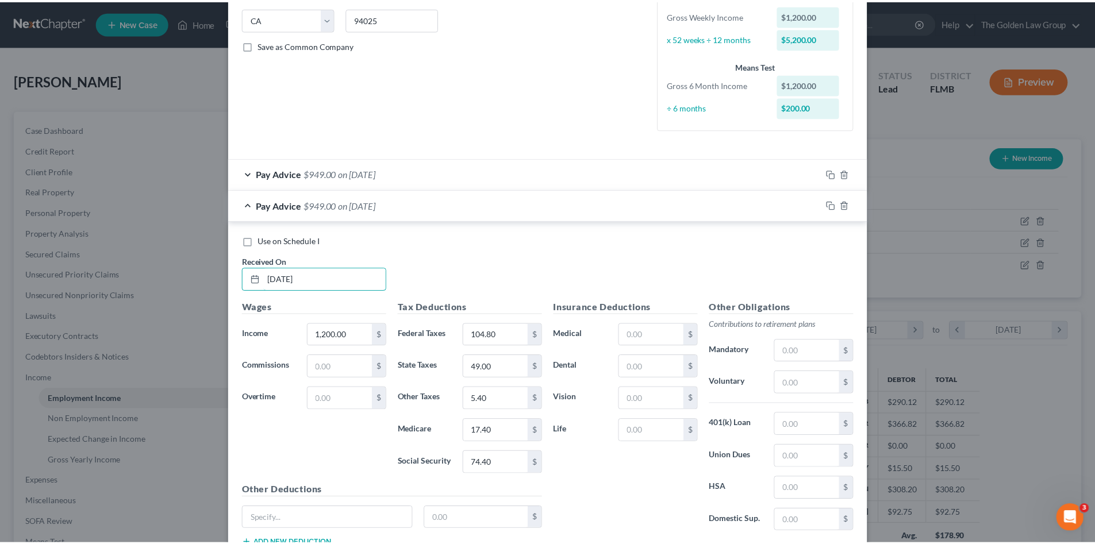
scroll to position [316, 0]
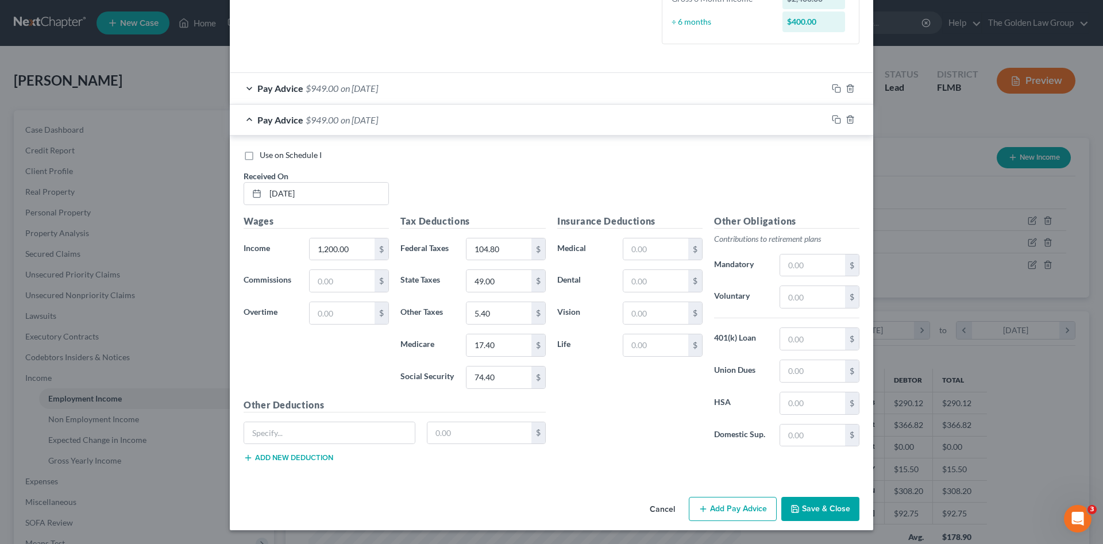
click at [826, 509] on button "Save & Close" at bounding box center [821, 509] width 78 height 24
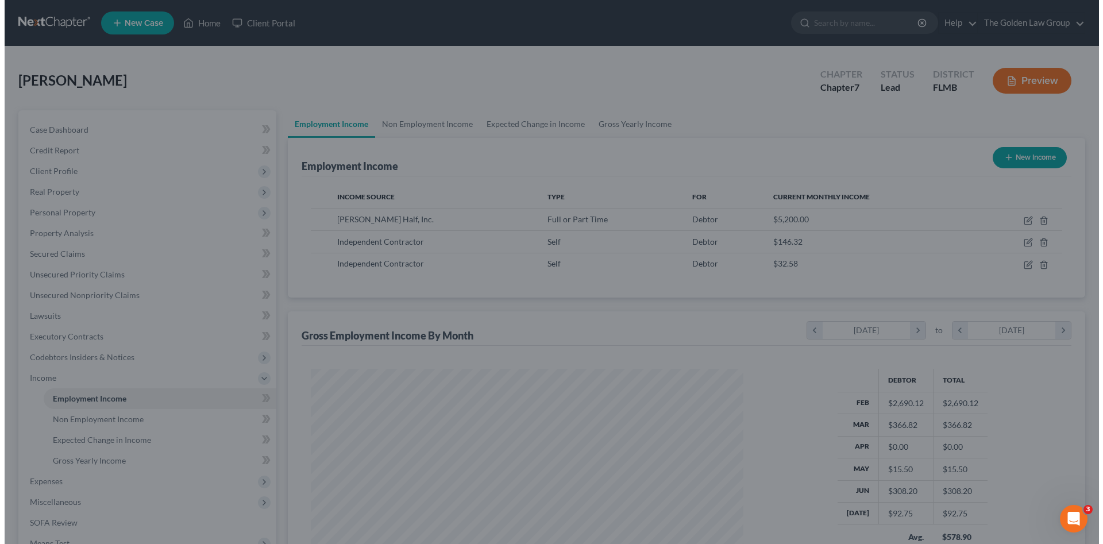
scroll to position [574469, 574232]
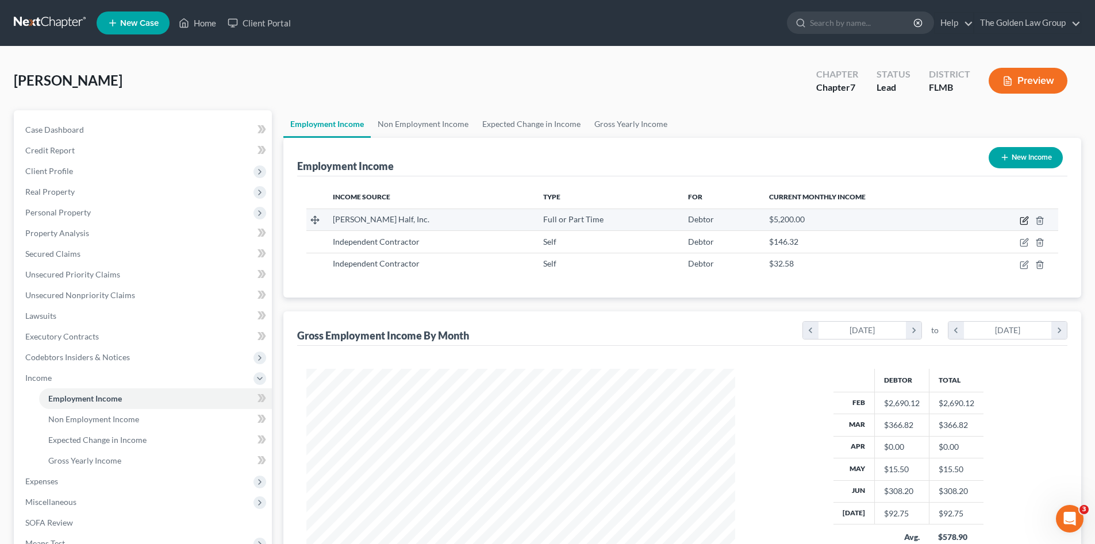
click at [1023, 221] on icon "button" at bounding box center [1024, 219] width 5 height 5
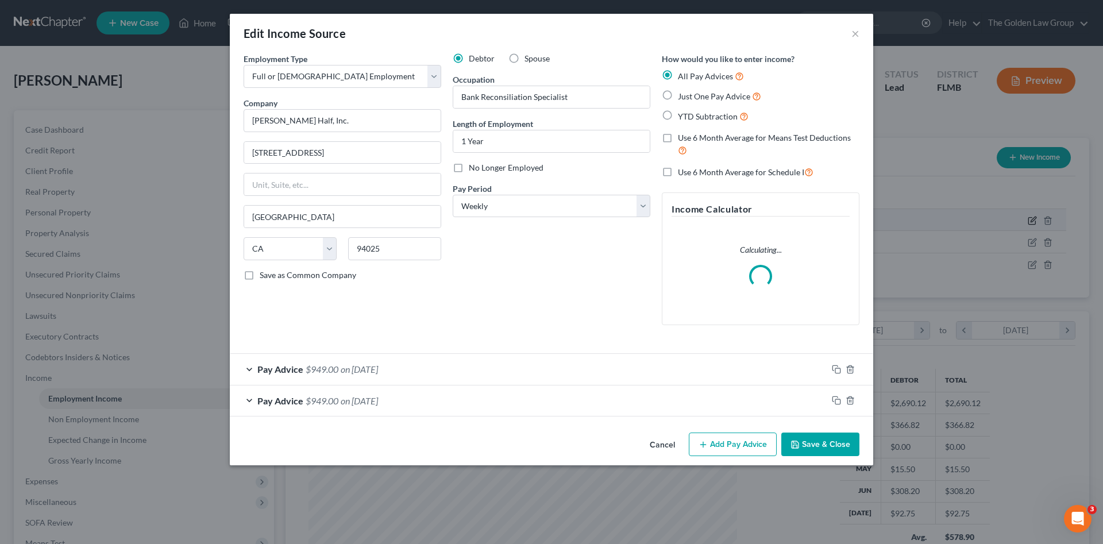
scroll to position [216, 456]
click at [838, 370] on icon "button" at bounding box center [836, 369] width 9 height 9
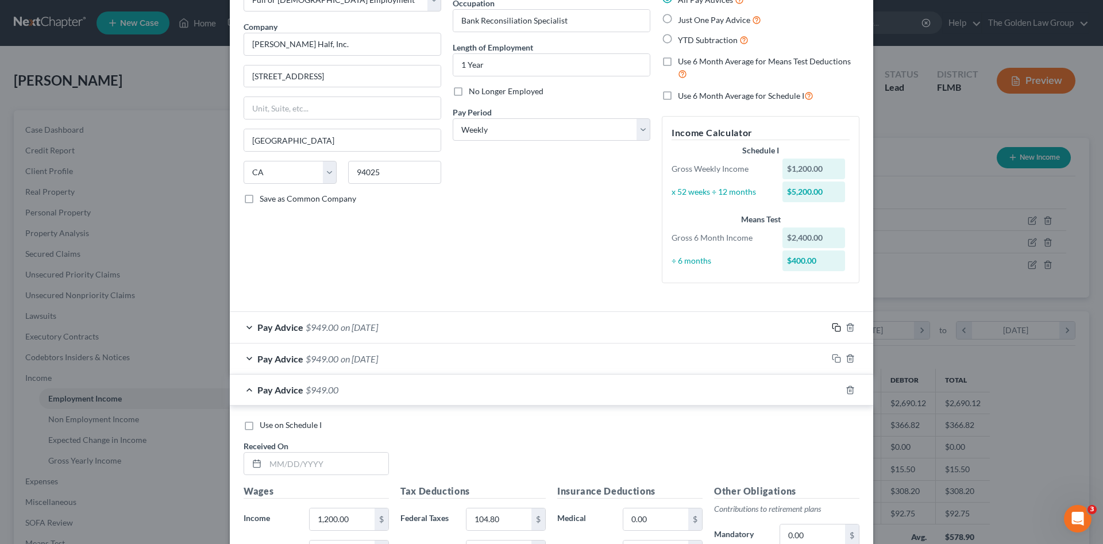
scroll to position [96, 0]
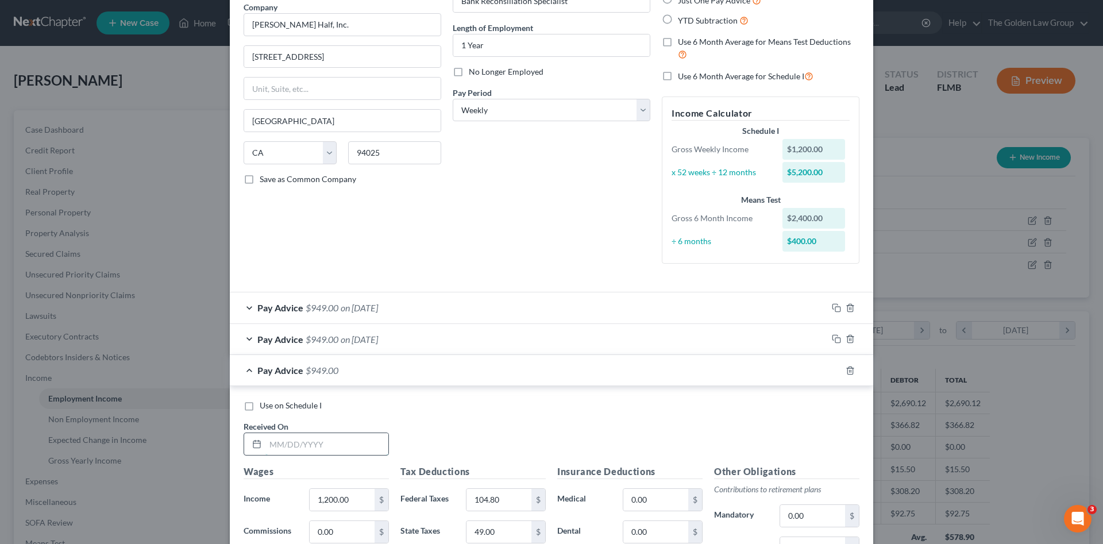
click at [350, 445] on input "text" at bounding box center [327, 444] width 123 height 22
click at [835, 371] on icon "button" at bounding box center [836, 370] width 9 height 9
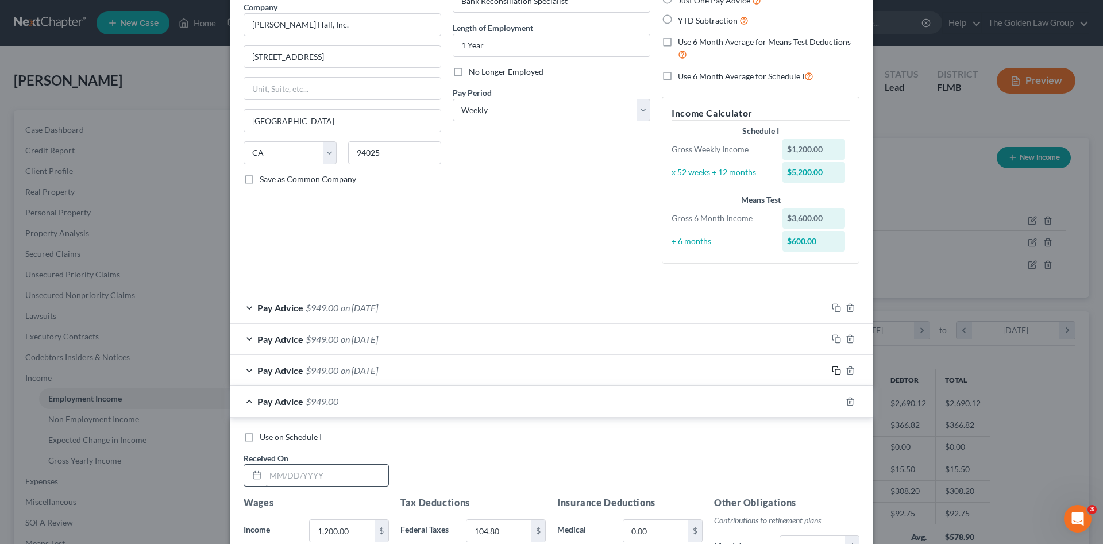
scroll to position [191, 0]
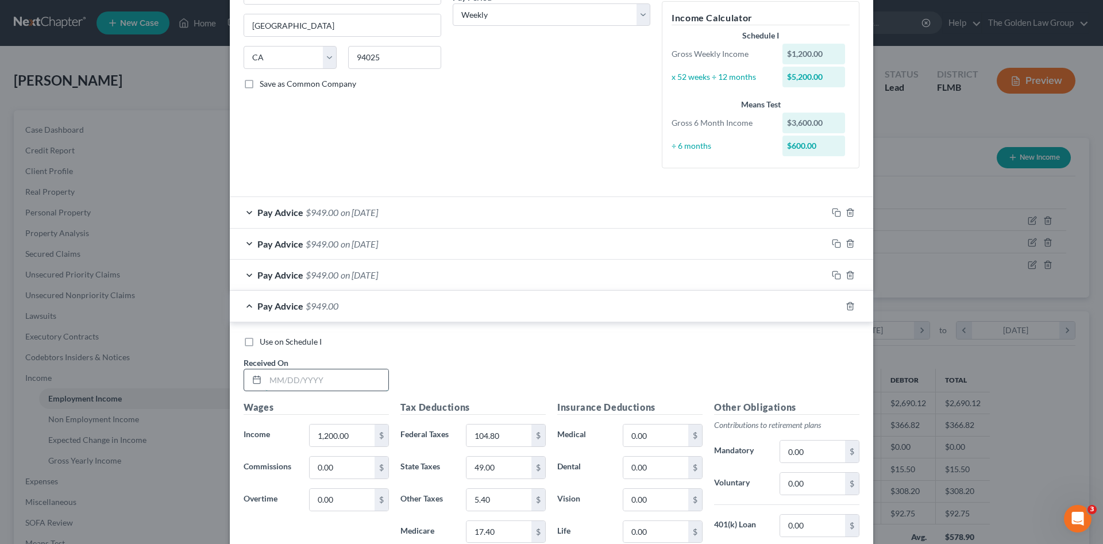
click at [357, 383] on input "text" at bounding box center [327, 381] width 123 height 22
click at [832, 303] on icon "button" at bounding box center [836, 306] width 9 height 9
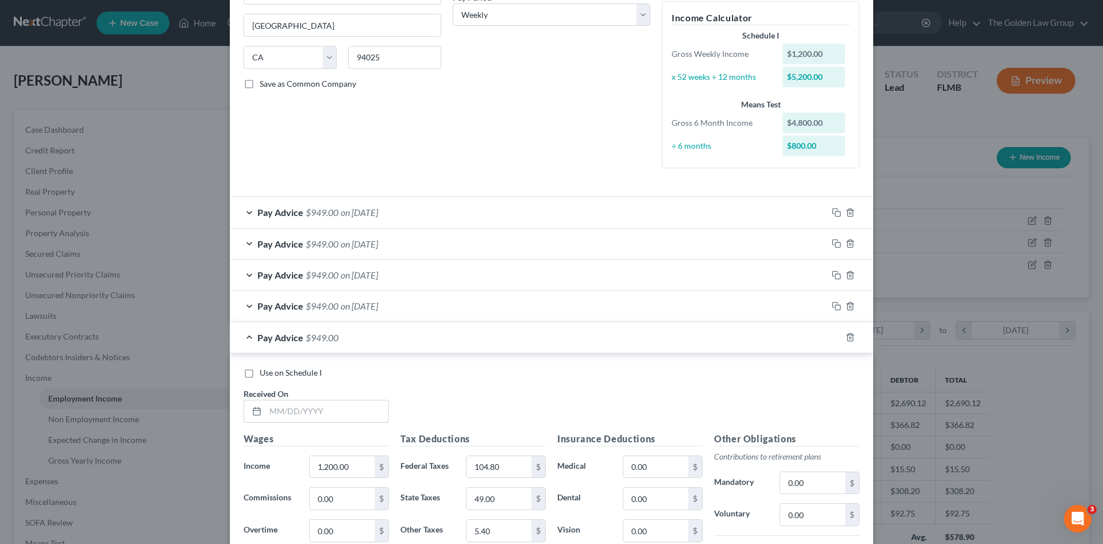
click at [340, 410] on input "text" at bounding box center [327, 412] width 123 height 22
click at [301, 413] on input "text" at bounding box center [327, 412] width 123 height 22
click at [834, 337] on icon "button" at bounding box center [836, 337] width 9 height 9
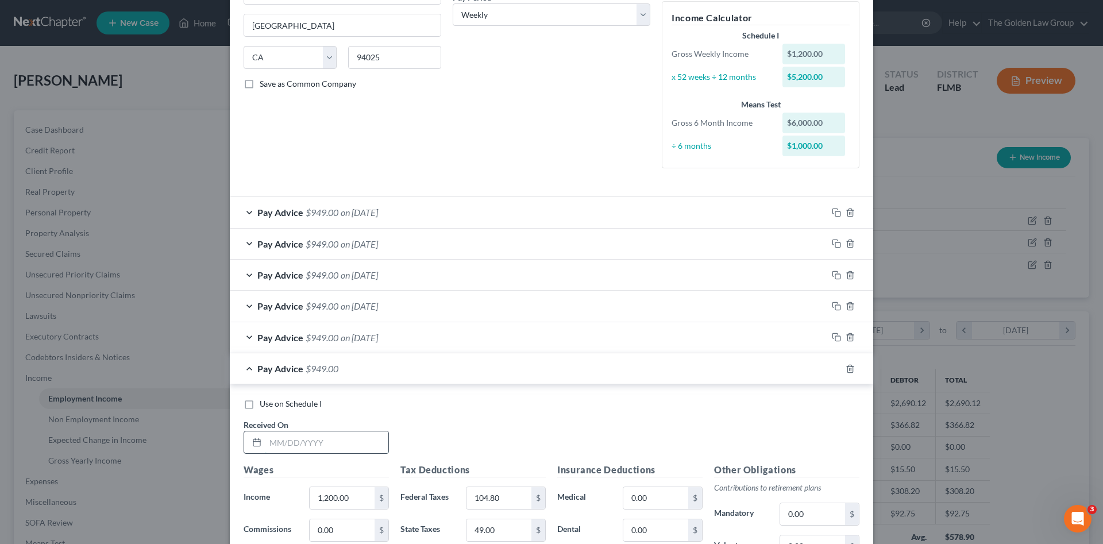
click at [302, 440] on input "text" at bounding box center [327, 443] width 123 height 22
click at [834, 369] on icon "button" at bounding box center [836, 368] width 9 height 9
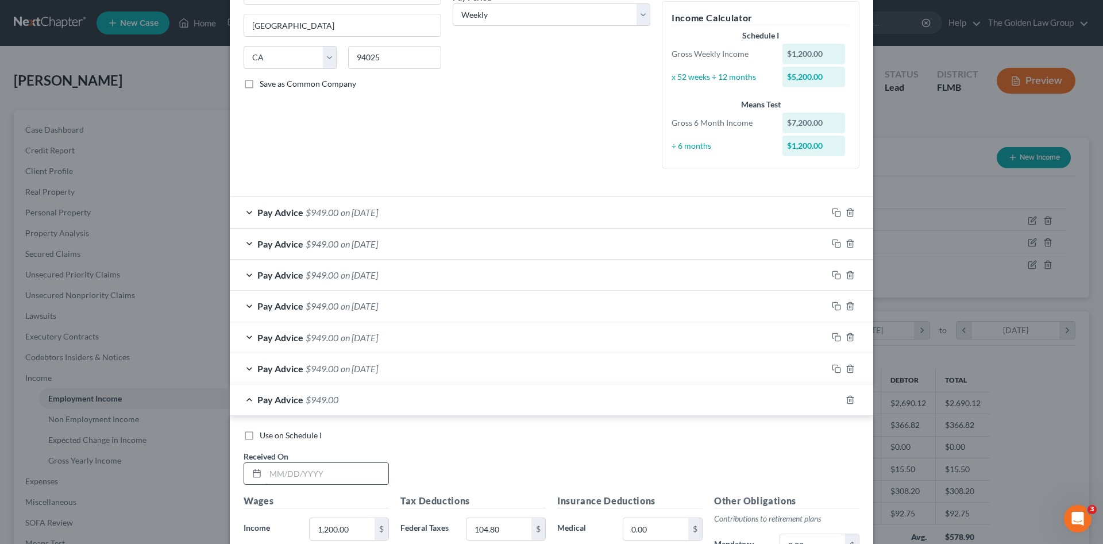
click at [340, 475] on input "text" at bounding box center [327, 474] width 123 height 22
click at [833, 400] on icon "button" at bounding box center [836, 399] width 9 height 9
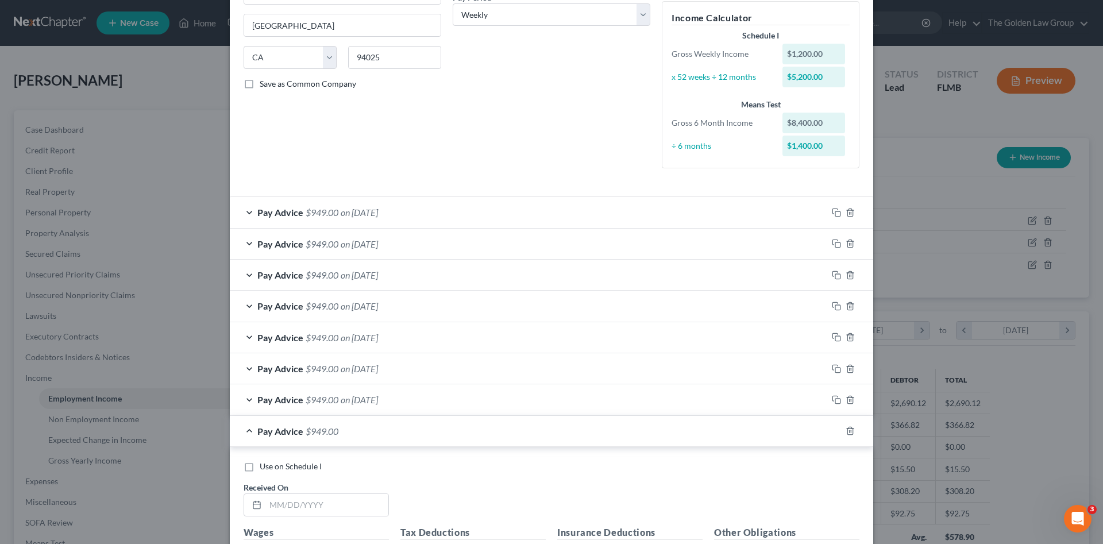
scroll to position [345, 0]
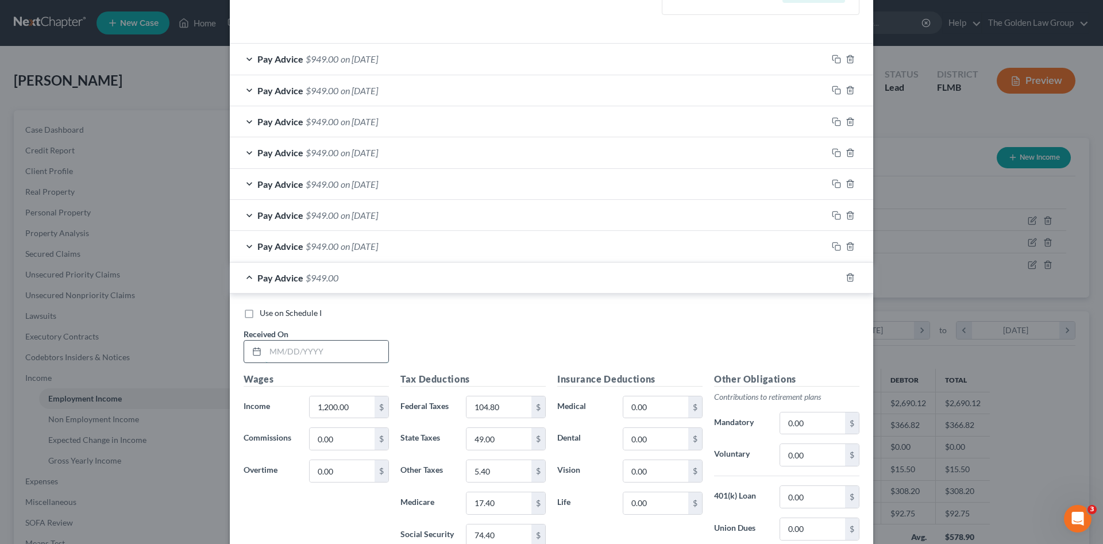
click at [314, 355] on input "text" at bounding box center [327, 352] width 123 height 22
click at [833, 279] on icon "button" at bounding box center [836, 277] width 9 height 9
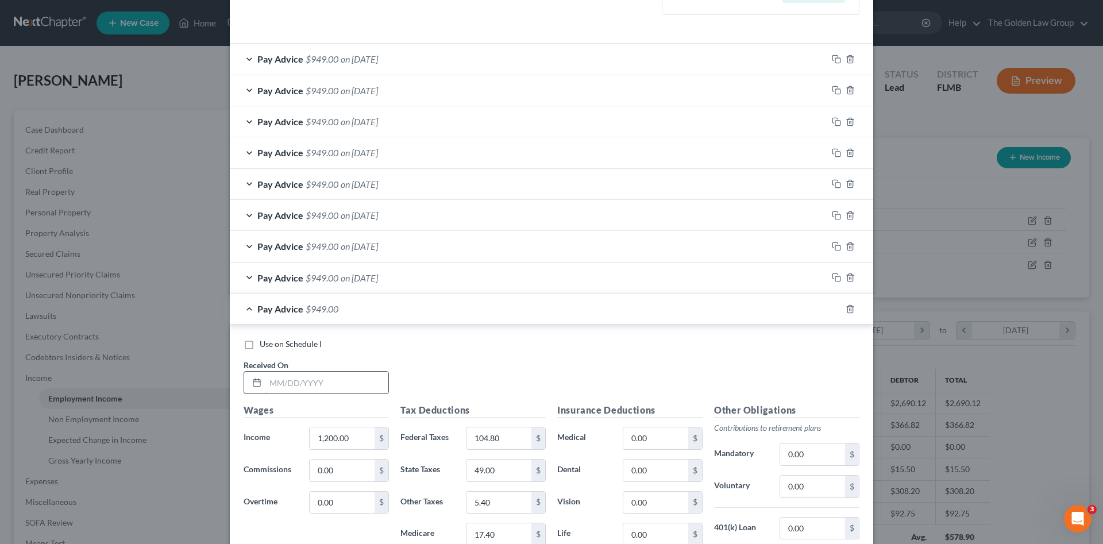
click at [332, 386] on input "text" at bounding box center [327, 383] width 123 height 22
click at [832, 310] on icon "button" at bounding box center [836, 309] width 9 height 9
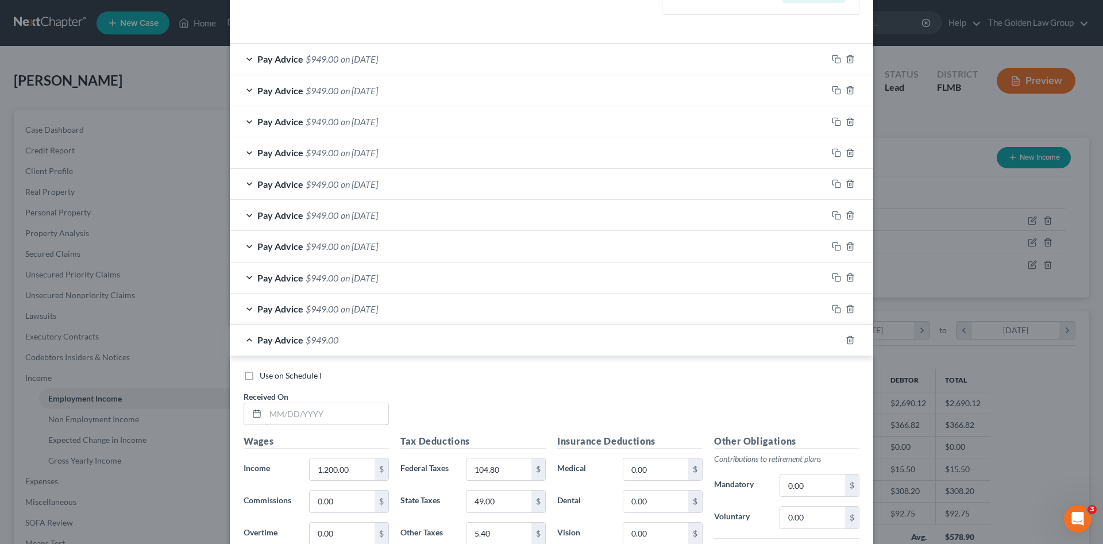
drag, startPoint x: 350, startPoint y: 407, endPoint x: 57, endPoint y: 416, distance: 293.2
click at [347, 407] on input "text" at bounding box center [327, 414] width 123 height 22
click at [349, 424] on input "text" at bounding box center [327, 414] width 123 height 22
click at [835, 341] on icon "button" at bounding box center [836, 340] width 9 height 9
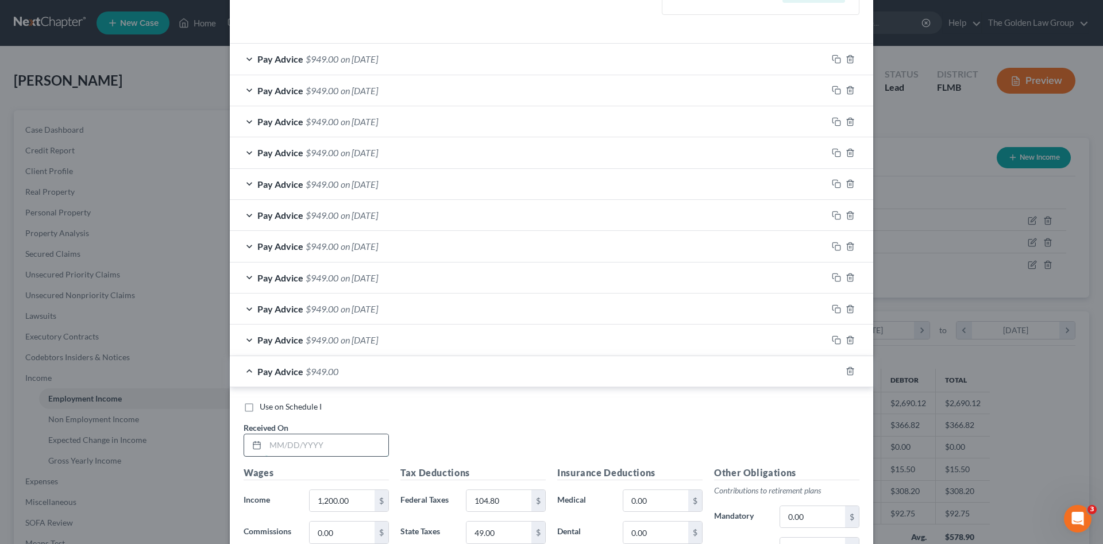
click at [364, 440] on input "text" at bounding box center [327, 445] width 123 height 22
click at [324, 448] on input "text" at bounding box center [327, 445] width 123 height 22
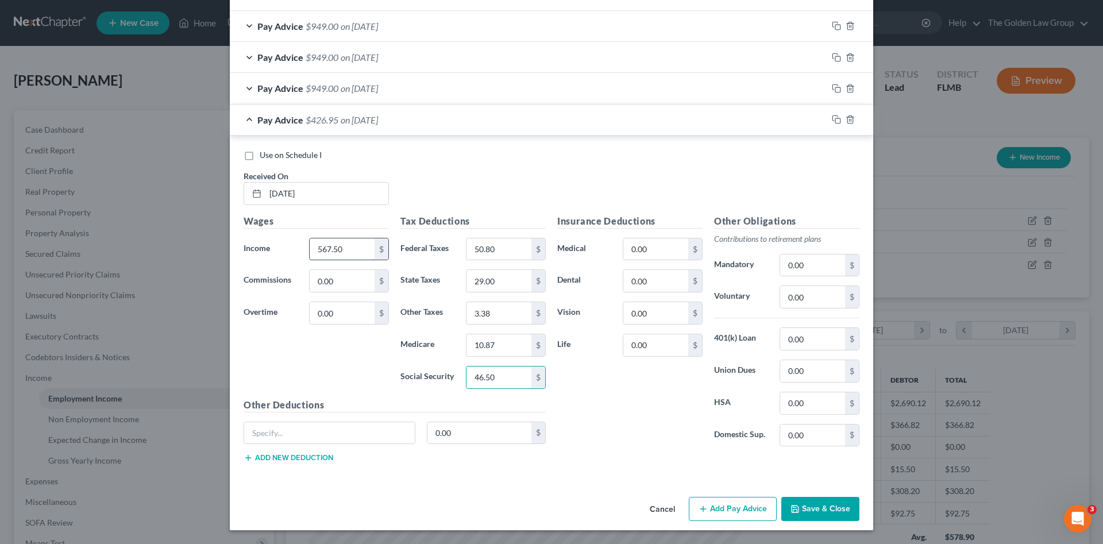
click at [352, 249] on input "567.50" at bounding box center [342, 249] width 65 height 22
click at [836, 118] on rect "button" at bounding box center [838, 120] width 5 height 5
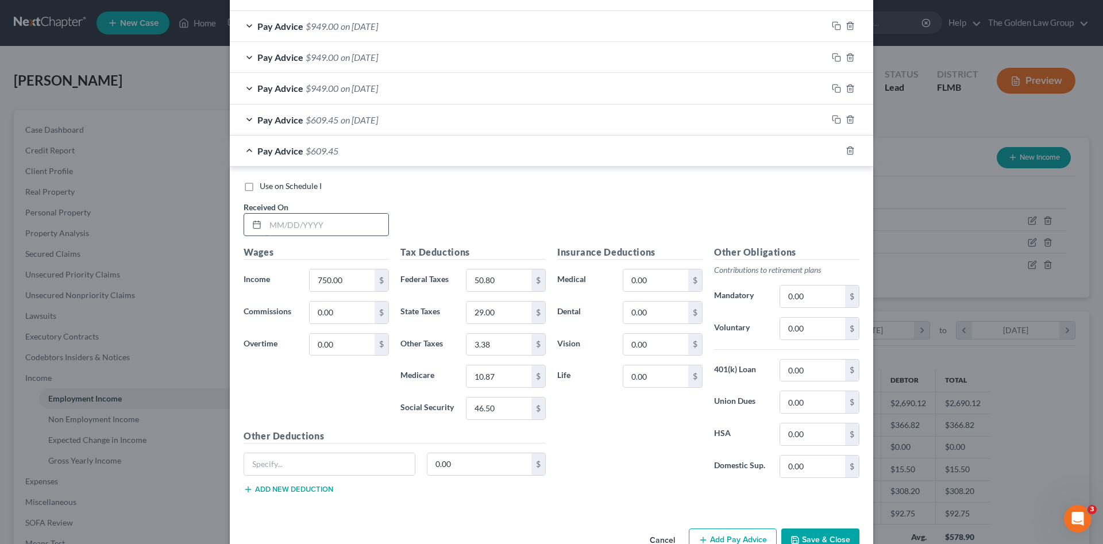
click at [330, 221] on input "text" at bounding box center [327, 225] width 123 height 22
click at [836, 89] on rect "button" at bounding box center [838, 89] width 5 height 5
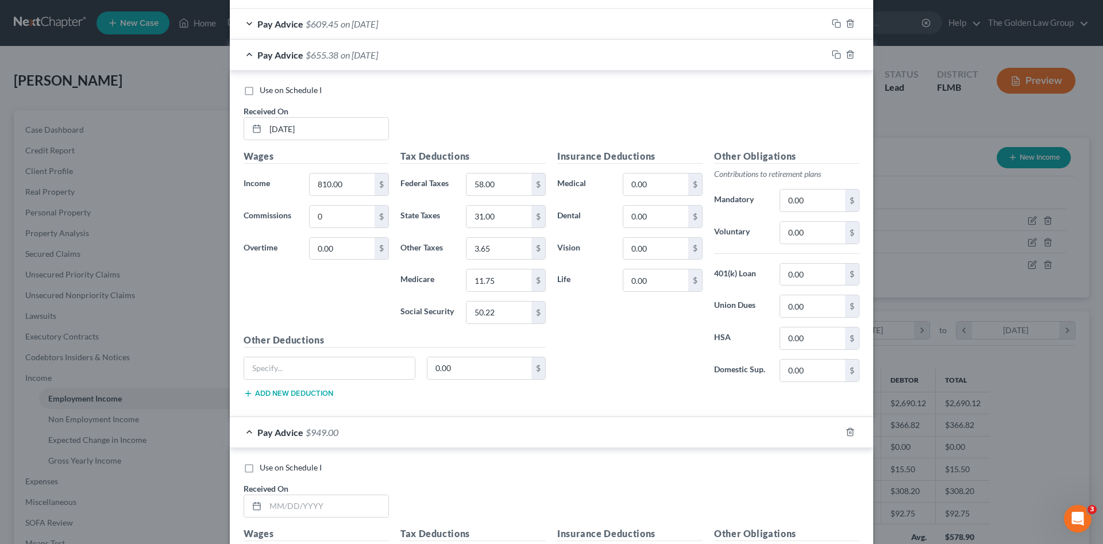
click at [440, 52] on div "Pay Advice $655.38 on 04/22/2025" at bounding box center [529, 55] width 598 height 30
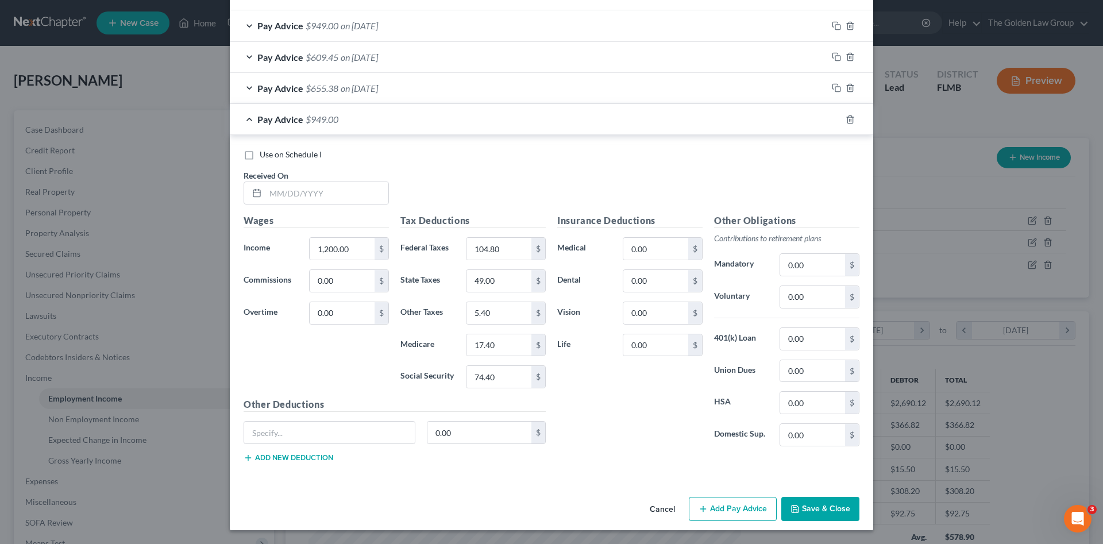
scroll to position [659, 0]
click at [321, 187] on input "text" at bounding box center [327, 193] width 123 height 22
click at [836, 121] on rect "button" at bounding box center [838, 120] width 5 height 5
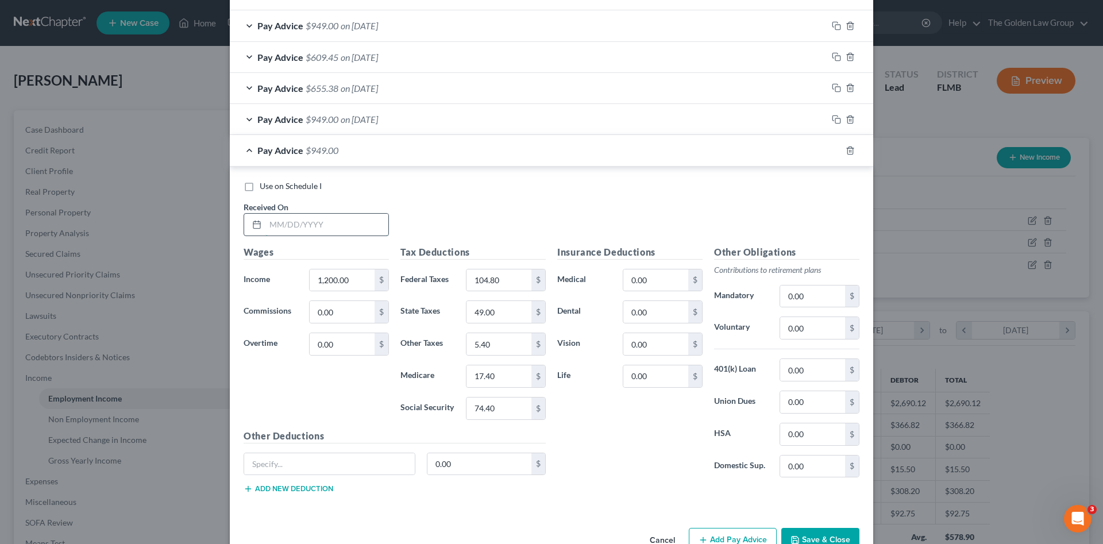
click at [340, 220] on input "text" at bounding box center [327, 225] width 123 height 22
click at [833, 151] on icon "button" at bounding box center [836, 150] width 9 height 9
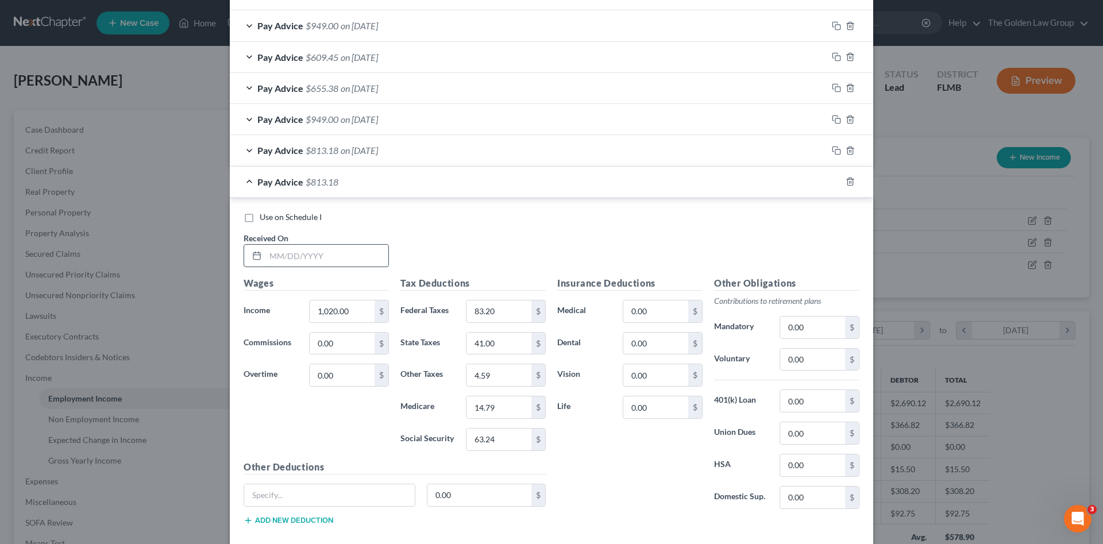
click at [313, 251] on input "text" at bounding box center [327, 256] width 123 height 22
click at [353, 314] on input "709.50" at bounding box center [342, 312] width 65 height 22
click at [836, 180] on rect "button" at bounding box center [838, 182] width 5 height 5
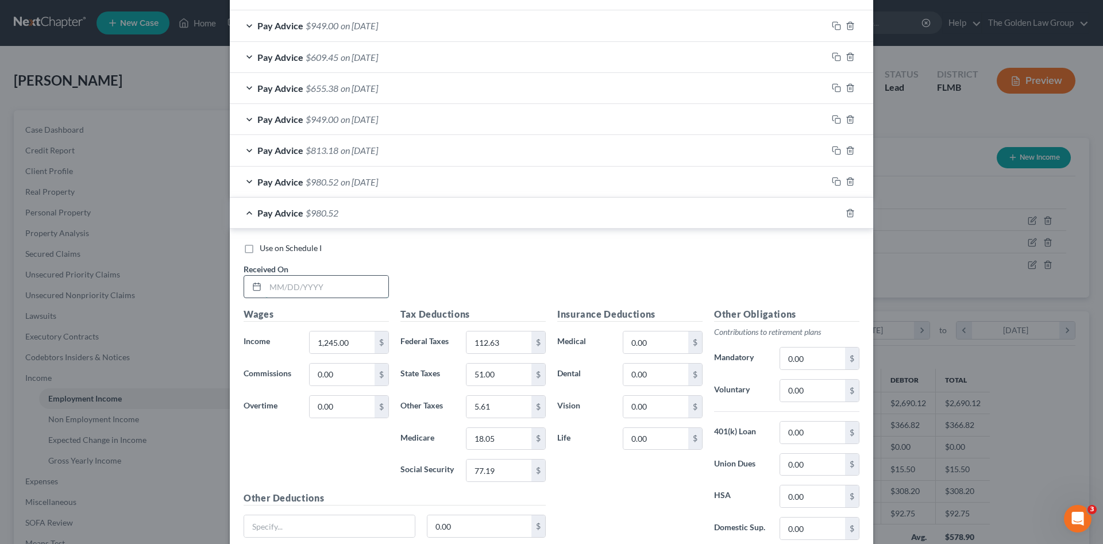
click at [327, 282] on input "text" at bounding box center [327, 287] width 123 height 22
click at [834, 216] on icon "button" at bounding box center [836, 213] width 9 height 9
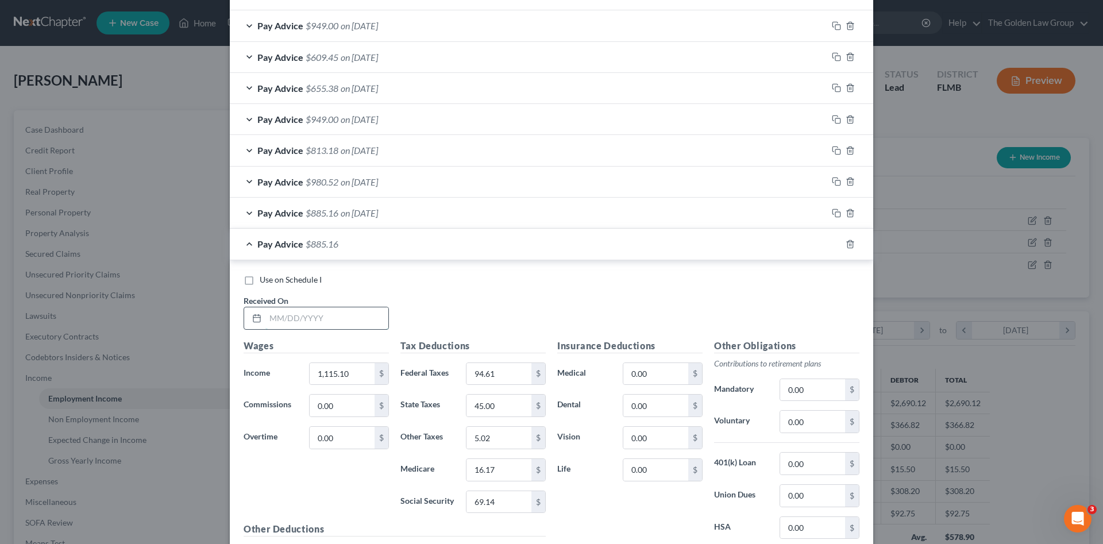
click at [316, 316] on input "text" at bounding box center [327, 318] width 123 height 22
click at [503, 369] on input "107.69" at bounding box center [499, 374] width 65 height 22
click at [836, 243] on rect "button" at bounding box center [838, 245] width 5 height 5
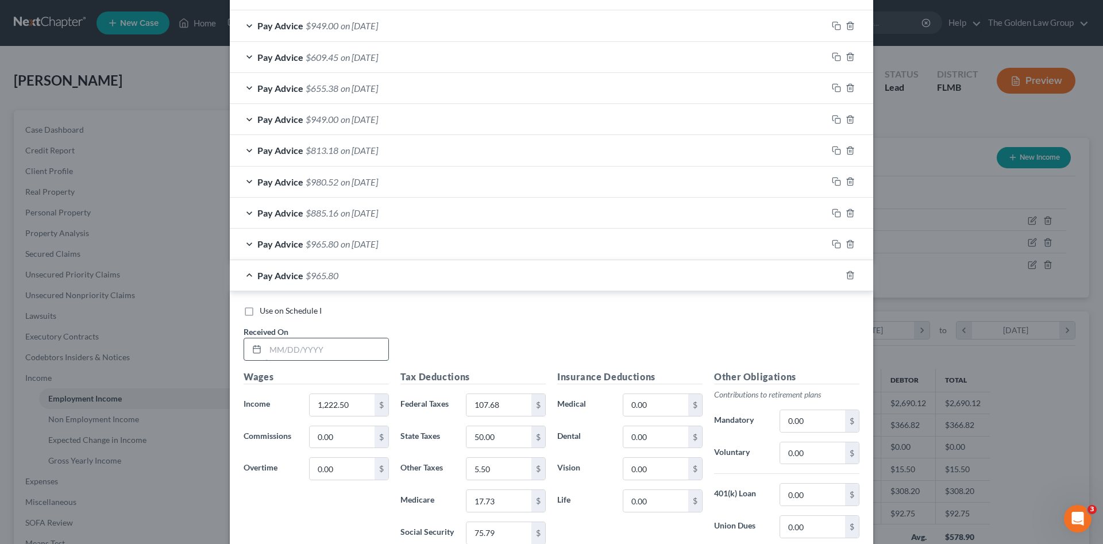
click at [333, 350] on input "text" at bounding box center [327, 349] width 123 height 22
drag, startPoint x: 831, startPoint y: 276, endPoint x: 9, endPoint y: 499, distance: 851.7
click at [832, 276] on icon "button" at bounding box center [836, 275] width 9 height 9
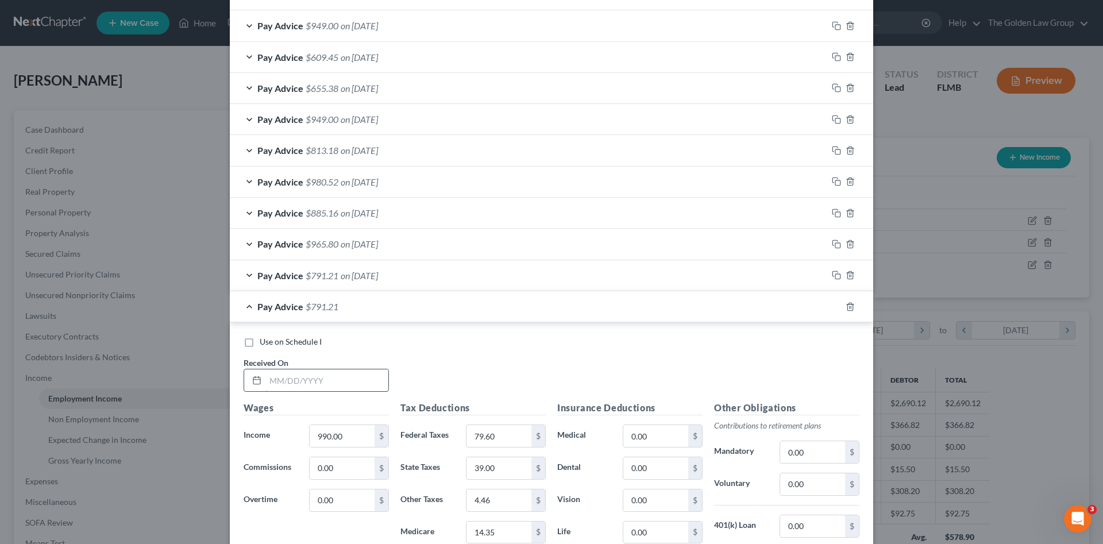
click at [327, 384] on input "text" at bounding box center [327, 381] width 123 height 22
click at [351, 438] on input "990.00" at bounding box center [342, 436] width 65 height 22
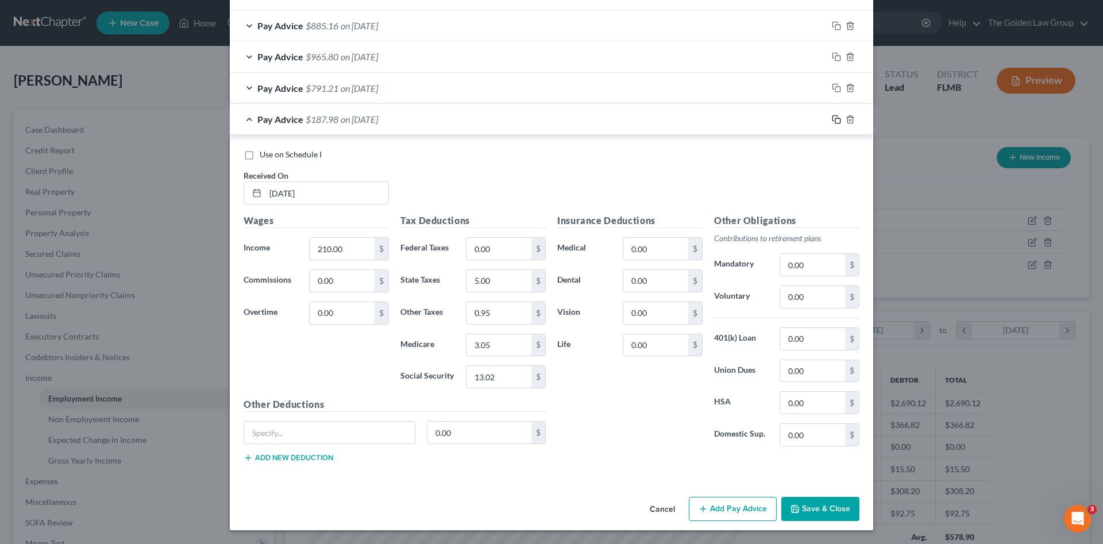
click at [833, 121] on icon "button" at bounding box center [836, 119] width 9 height 9
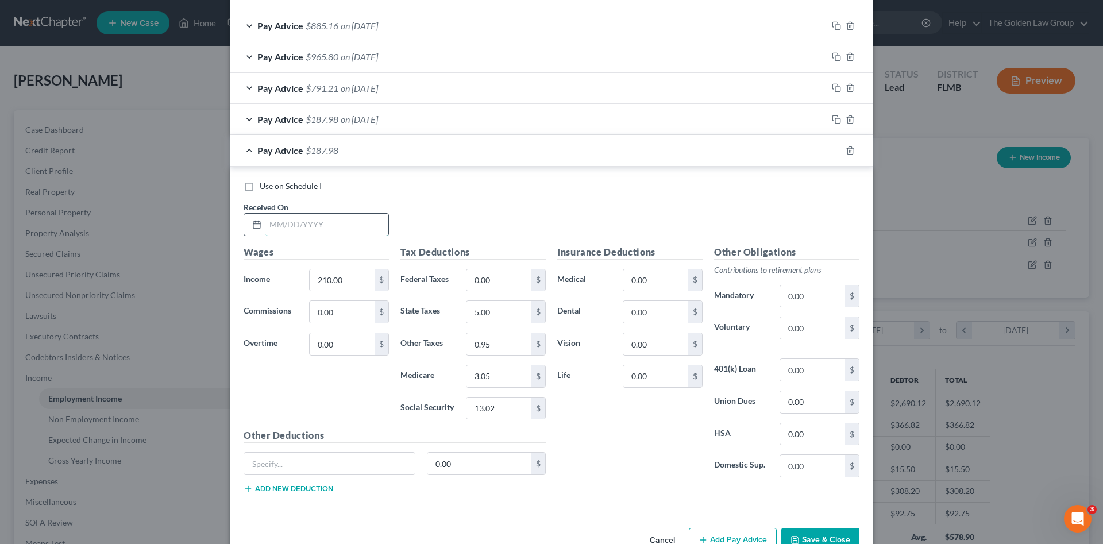
click at [315, 220] on input "text" at bounding box center [327, 225] width 123 height 22
click at [836, 151] on rect "button" at bounding box center [838, 151] width 5 height 5
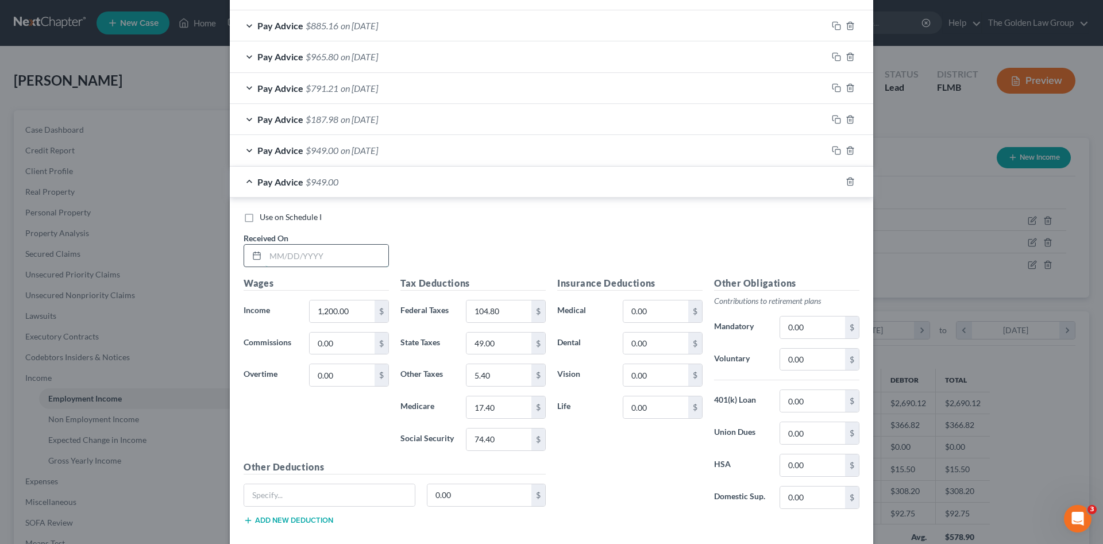
click at [343, 253] on input "text" at bounding box center [327, 256] width 123 height 22
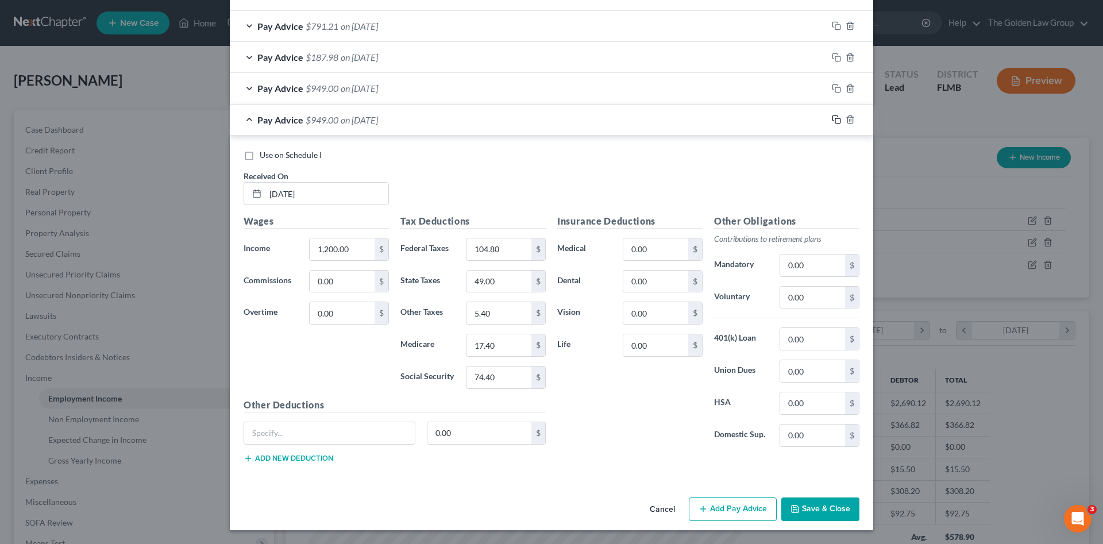
click at [836, 120] on rect "button" at bounding box center [838, 120] width 5 height 5
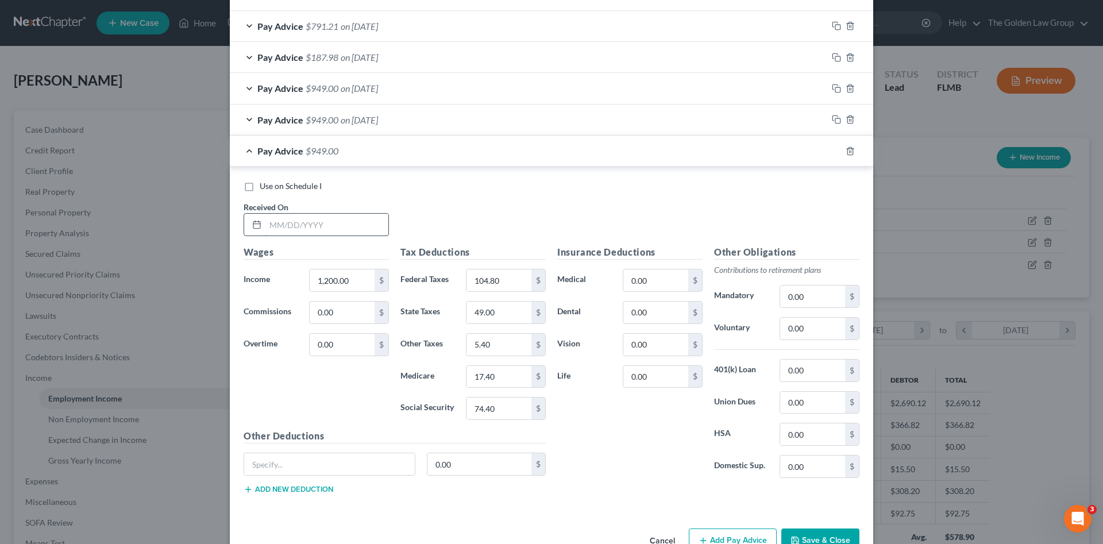
drag, startPoint x: 297, startPoint y: 218, endPoint x: 297, endPoint y: 225, distance: 6.3
click at [297, 218] on input "text" at bounding box center [327, 225] width 123 height 22
click at [297, 225] on input "text" at bounding box center [327, 225] width 123 height 22
click at [834, 534] on button "Save & Close" at bounding box center [821, 541] width 78 height 24
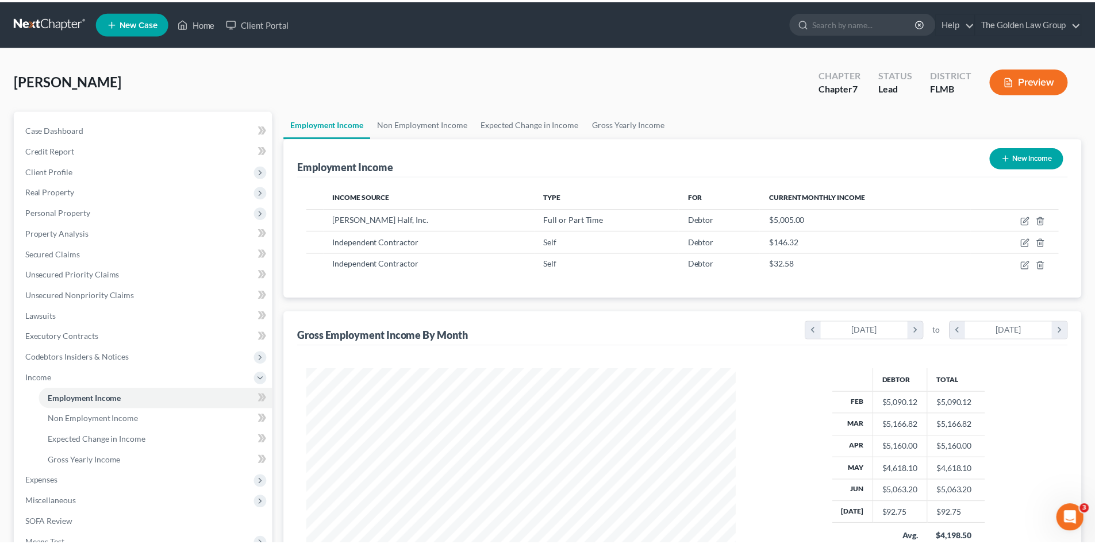
scroll to position [574469, 574232]
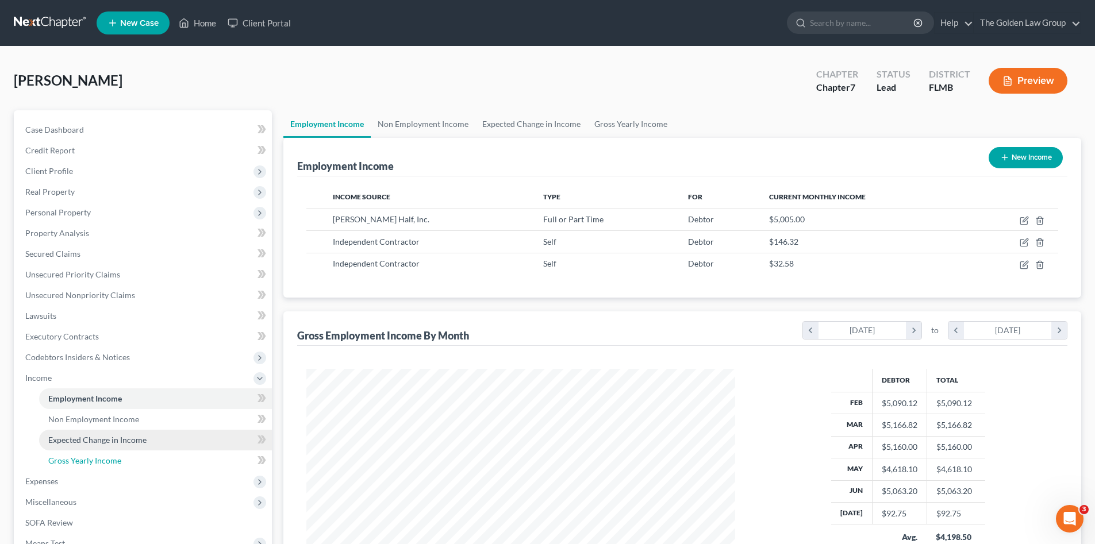
drag, startPoint x: 87, startPoint y: 454, endPoint x: 78, endPoint y: 447, distance: 11.5
click at [88, 454] on link "Gross Yearly Income" at bounding box center [155, 461] width 233 height 21
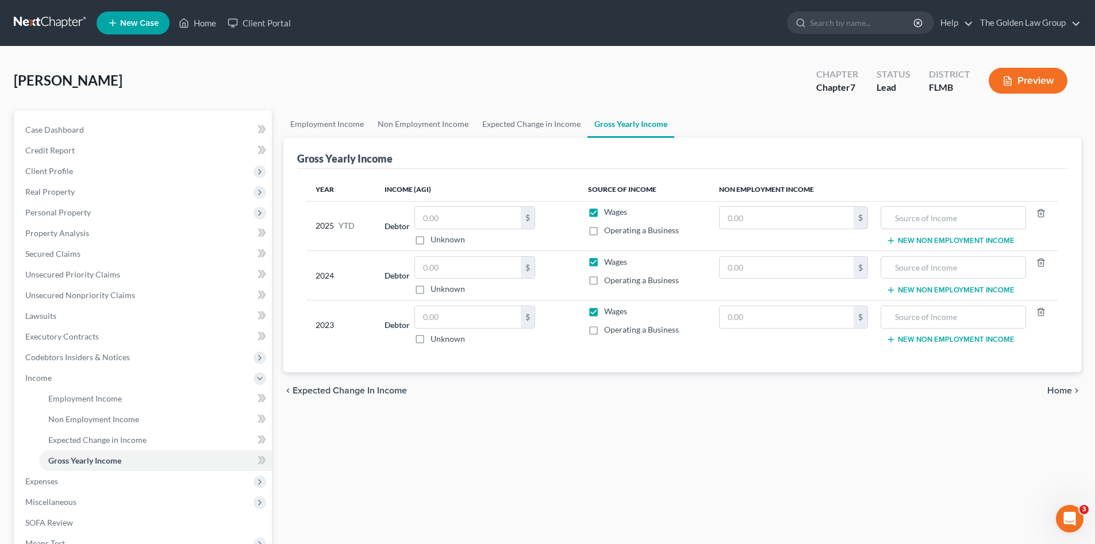
click at [604, 230] on label "Operating a Business" at bounding box center [641, 230] width 75 height 11
click at [609, 230] on input "Operating a Business" at bounding box center [612, 228] width 7 height 7
click at [604, 230] on label "Operating a Business" at bounding box center [641, 230] width 75 height 11
click at [609, 230] on input "Operating a Business" at bounding box center [612, 228] width 7 height 7
click at [502, 216] on input "text" at bounding box center [468, 218] width 106 height 22
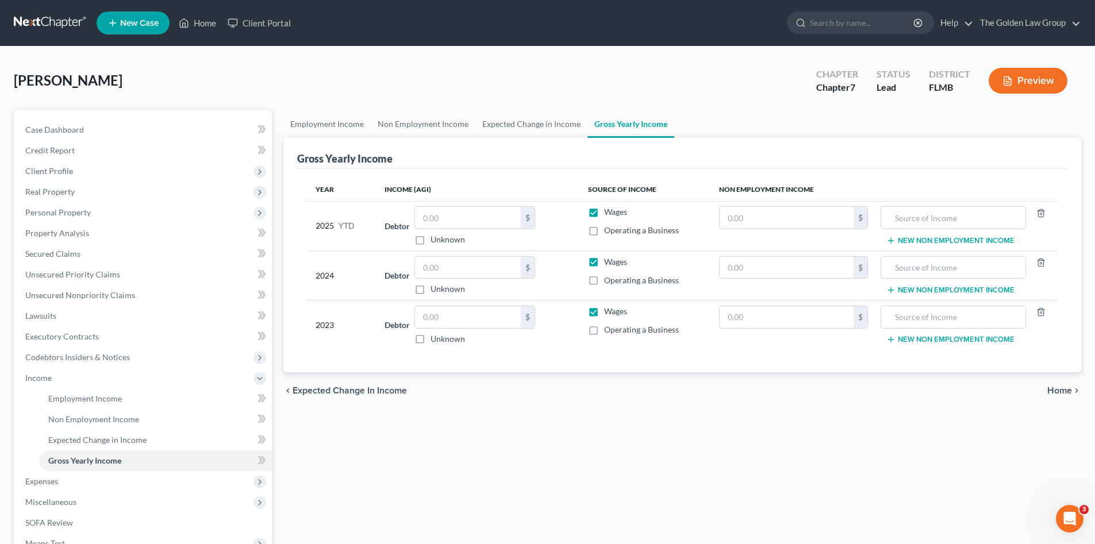
click at [592, 511] on div "Employment Income Non Employment Income Expected Change in Income Gross Yearly …" at bounding box center [682, 380] width 809 height 540
drag, startPoint x: 65, startPoint y: 339, endPoint x: 65, endPoint y: 346, distance: 6.9
click at [65, 338] on span "Executory Contracts" at bounding box center [62, 337] width 74 height 10
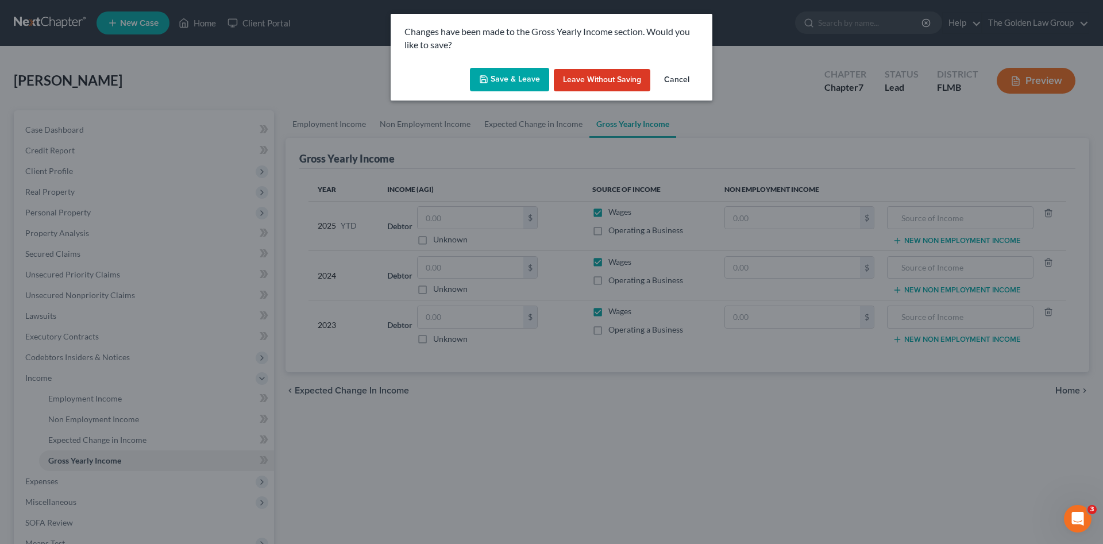
click at [528, 79] on button "Save & Leave" at bounding box center [509, 80] width 79 height 24
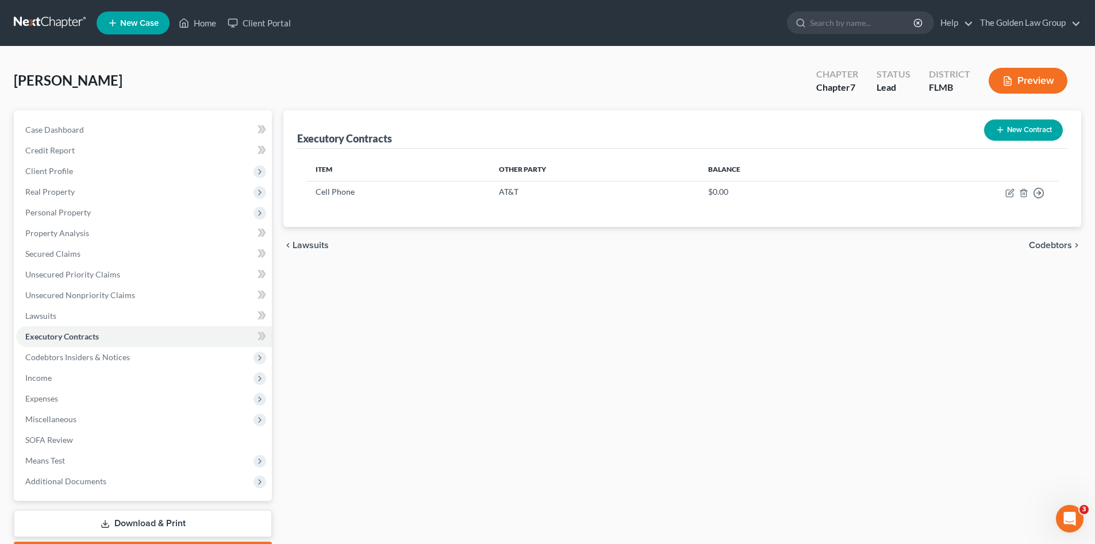
click at [1006, 134] on button "New Contract" at bounding box center [1023, 130] width 79 height 21
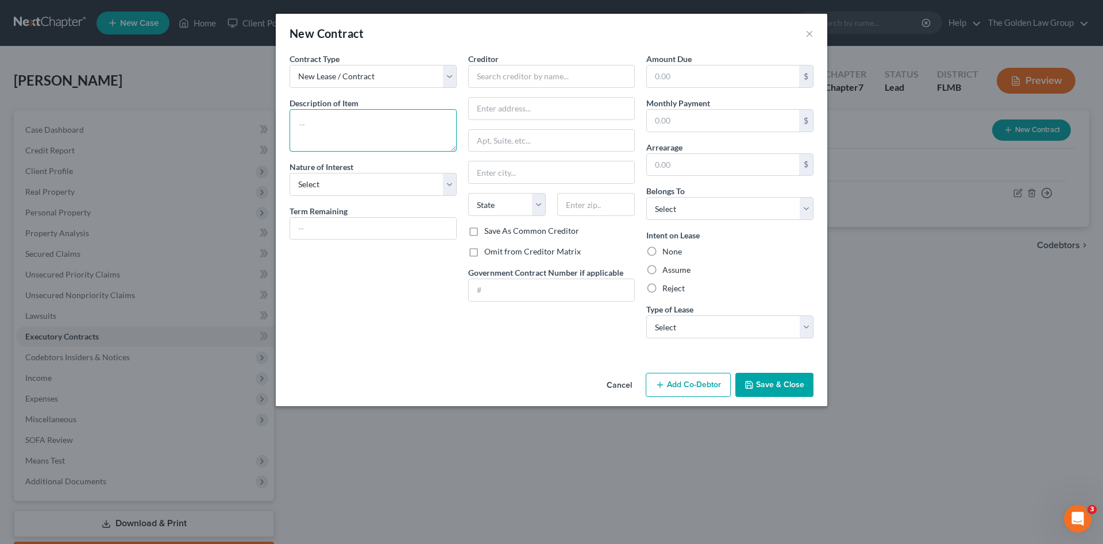
click at [341, 137] on textarea at bounding box center [373, 130] width 167 height 43
click at [342, 194] on select "Select Purchaser Agent Lessor Lessee" at bounding box center [373, 184] width 167 height 23
click at [290, 173] on select "Select Purchaser Agent Lessor Lessee" at bounding box center [373, 184] width 167 height 23
drag, startPoint x: 510, startPoint y: 76, endPoint x: 666, endPoint y: 266, distance: 245.4
click at [511, 76] on input "text" at bounding box center [551, 76] width 167 height 23
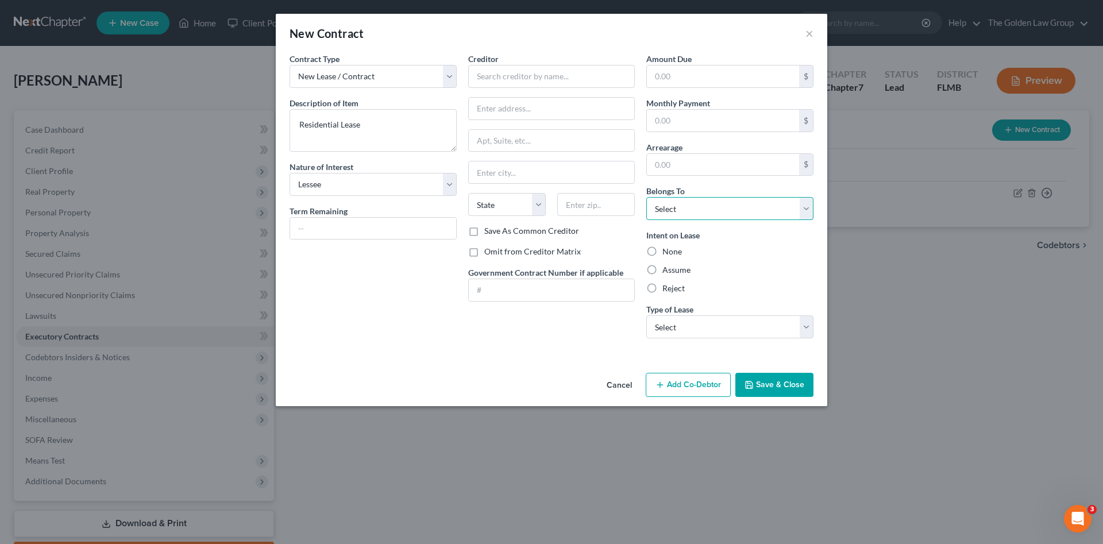
click at [687, 215] on select "Select Debtor 1 Only Debtor 2 Only Debtor 1 And Debtor 2 Only At Least One Of T…" at bounding box center [730, 208] width 167 height 23
click at [647, 197] on select "Select Debtor 1 Only Debtor 2 Only Debtor 1 And Debtor 2 Only At Least One Of T…" at bounding box center [730, 208] width 167 height 23
click at [671, 272] on label "Assume" at bounding box center [677, 269] width 28 height 11
click at [671, 272] on input "Assume" at bounding box center [670, 267] width 7 height 7
click at [540, 250] on label "Omit from Creditor Matrix" at bounding box center [532, 251] width 97 height 11
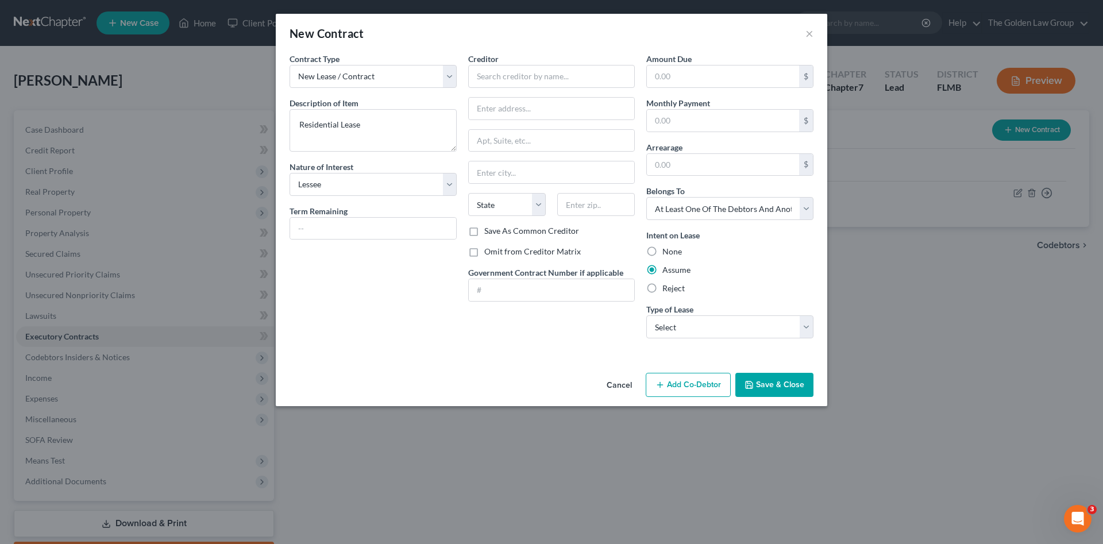
click at [497, 250] on input "Omit from Creditor Matrix" at bounding box center [492, 249] width 7 height 7
click at [521, 75] on input "text" at bounding box center [551, 76] width 167 height 23
click at [502, 77] on input "text" at bounding box center [551, 76] width 167 height 23
click at [348, 338] on div "Contract Type New Lease / Contract New Timeshare Description of non-residential…" at bounding box center [373, 200] width 179 height 295
drag, startPoint x: 720, startPoint y: 321, endPoint x: 717, endPoint y: 399, distance: 78.2
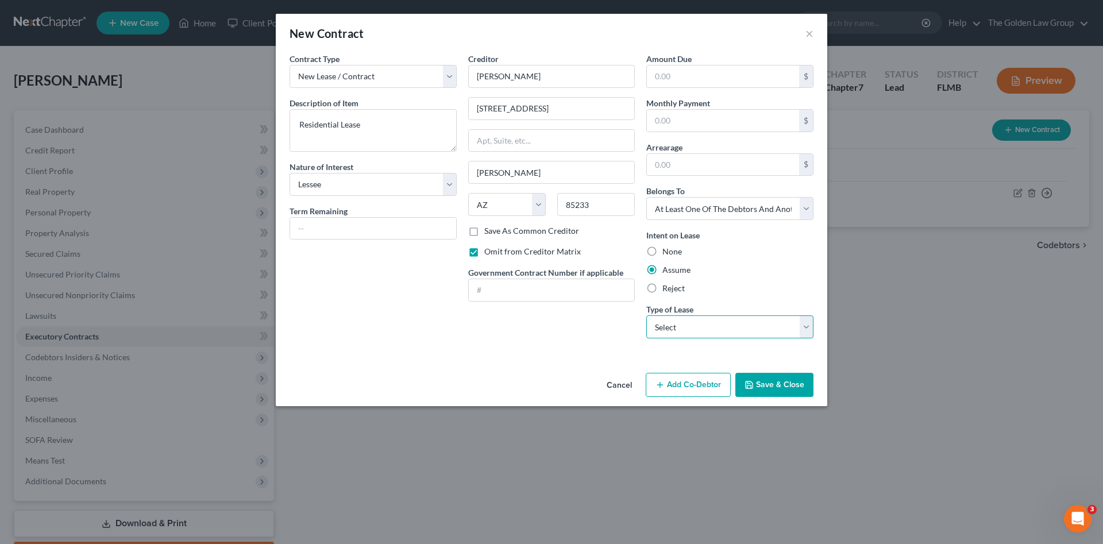
click at [720, 321] on select "Select Real Estate Car Other" at bounding box center [730, 327] width 167 height 23
click at [717, 399] on div "Cancel Add Co-Debtor Save & Close" at bounding box center [552, 387] width 552 height 38
click at [697, 333] on select "Select Real Estate Car Other" at bounding box center [730, 327] width 167 height 23
click at [647, 316] on select "Select Real Estate Car Other" at bounding box center [730, 327] width 167 height 23
click at [776, 383] on button "Save & Close" at bounding box center [775, 385] width 78 height 24
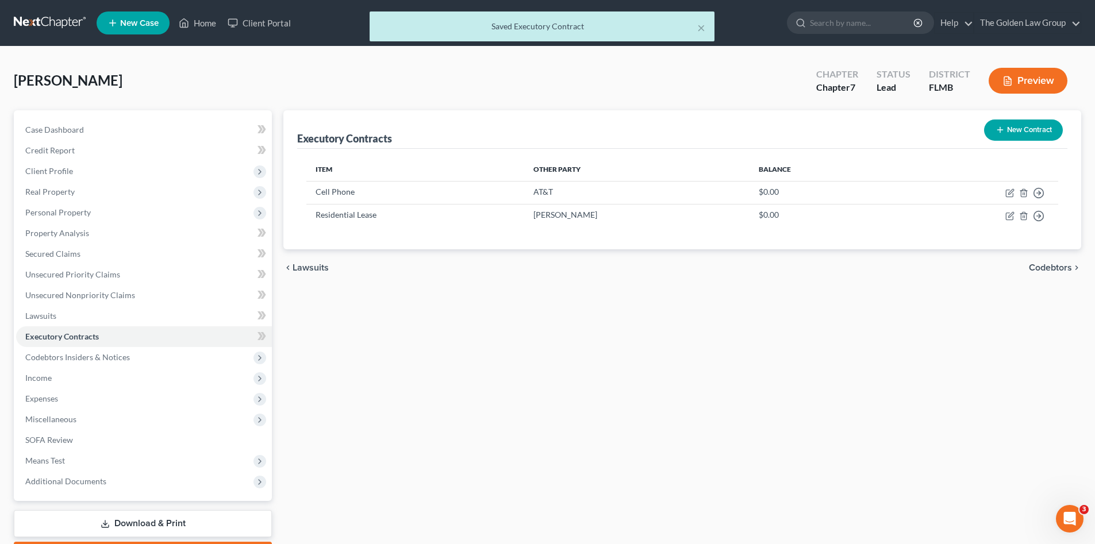
click at [459, 332] on div "Executory Contracts New Contract Item Other Party Balance Cell Phone AT&T $0.00…" at bounding box center [682, 338] width 809 height 457
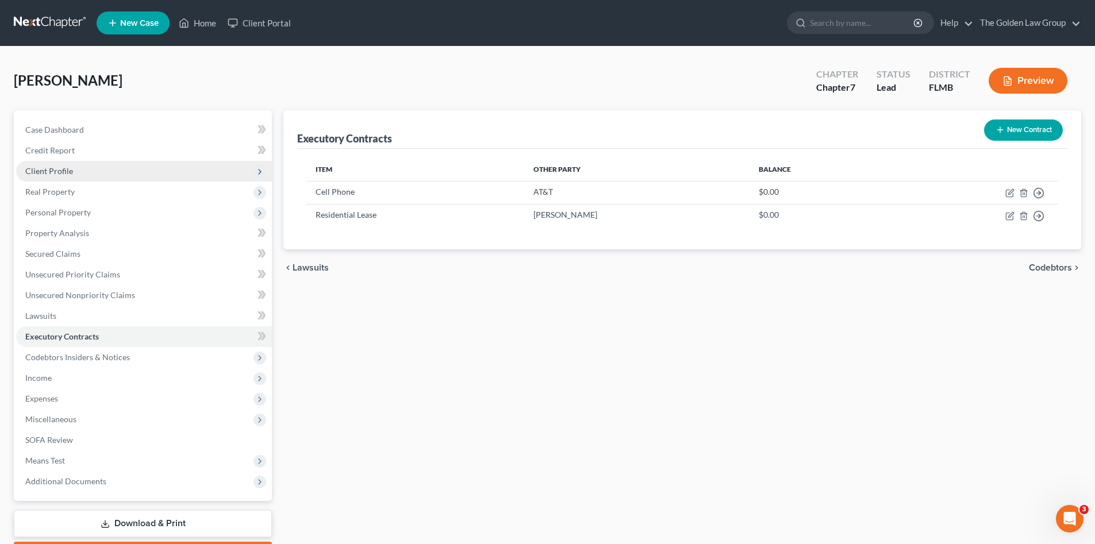
click at [79, 167] on span "Client Profile" at bounding box center [144, 171] width 256 height 21
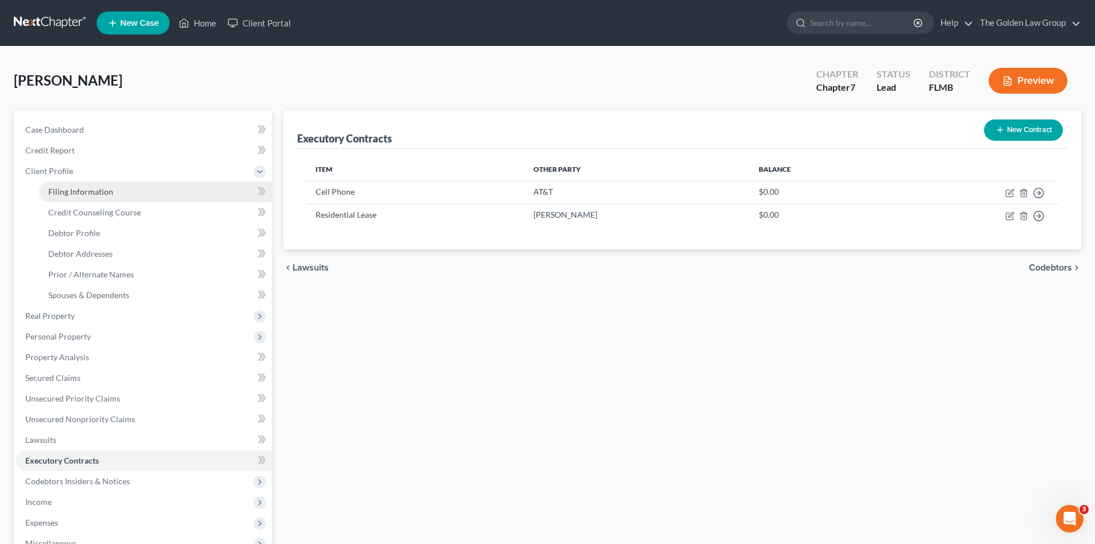
click at [68, 190] on span "Filing Information" at bounding box center [80, 192] width 65 height 10
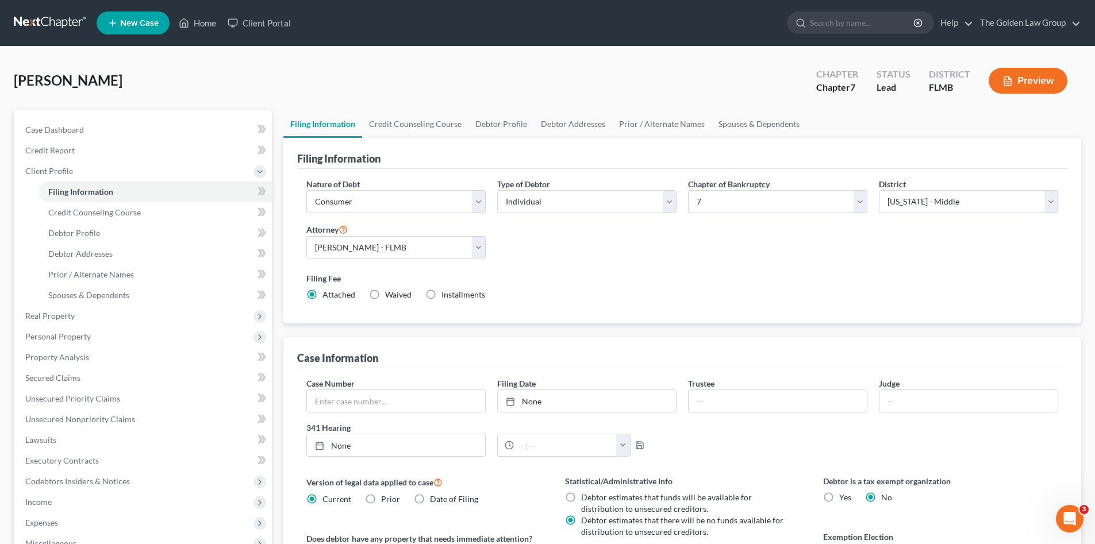
click at [644, 278] on label "Filing Fee" at bounding box center [682, 278] width 752 height 12
click at [106, 314] on span "Real Property" at bounding box center [144, 316] width 256 height 21
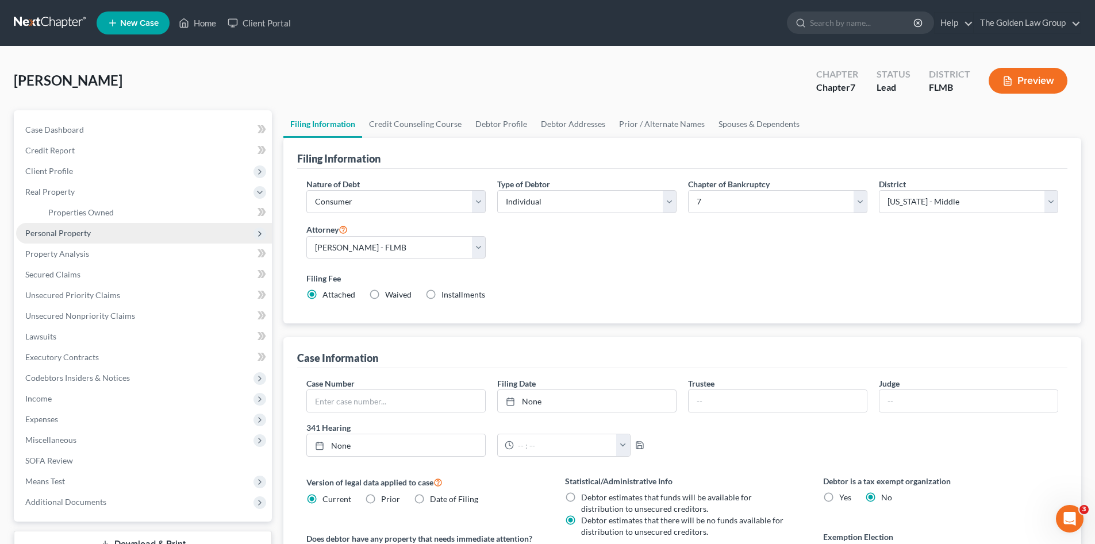
click at [100, 234] on span "Personal Property" at bounding box center [144, 233] width 256 height 21
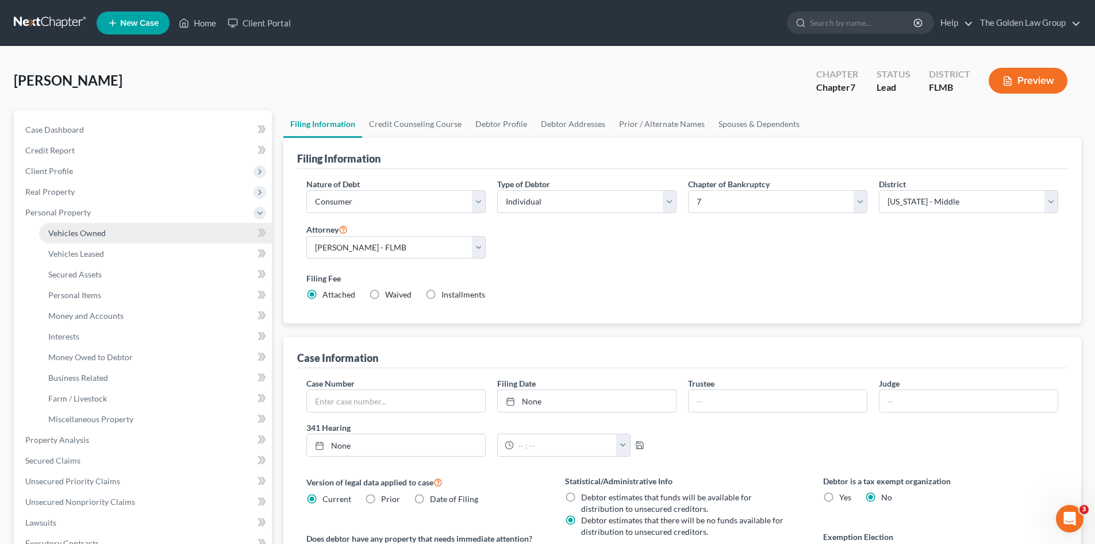
click at [99, 228] on span "Vehicles Owned" at bounding box center [76, 233] width 57 height 10
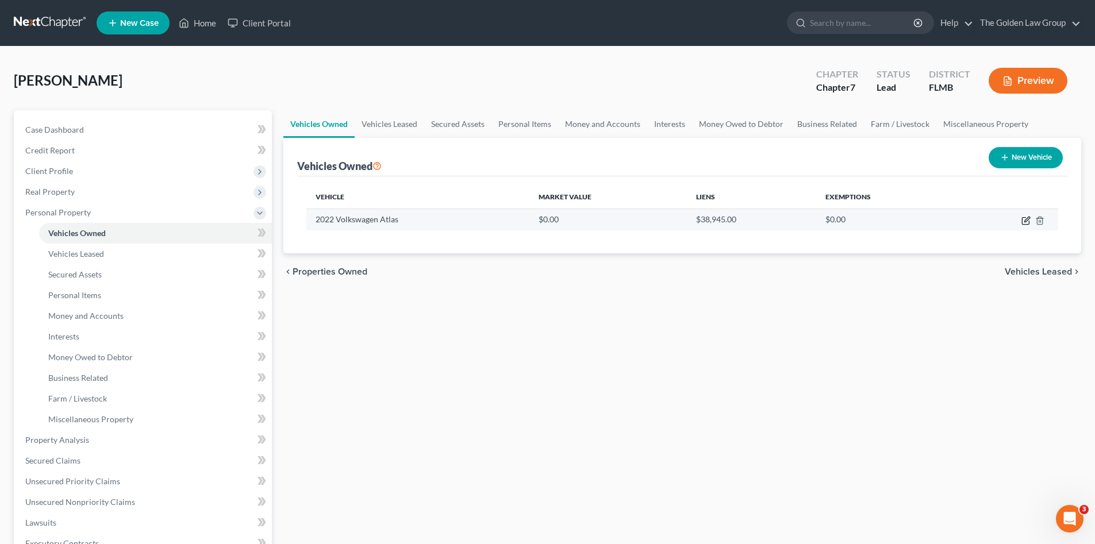
click at [1024, 218] on icon "button" at bounding box center [1025, 220] width 9 height 9
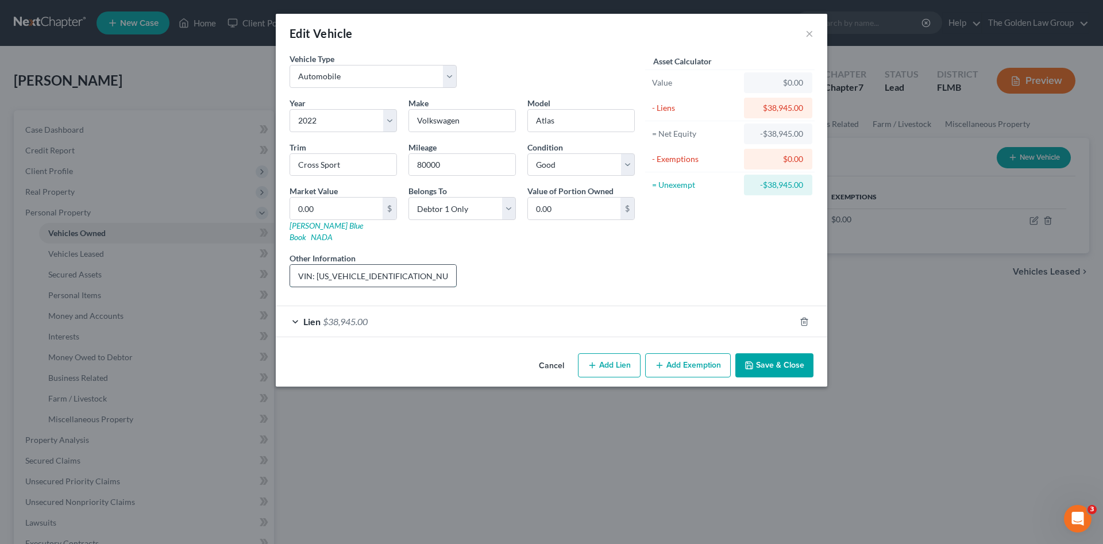
drag, startPoint x: 402, startPoint y: 264, endPoint x: 318, endPoint y: 268, distance: 84.6
click at [318, 268] on input "VIN: 1V2FE2CA4NC219494" at bounding box center [373, 276] width 166 height 22
click at [321, 207] on input "0.00" at bounding box center [336, 209] width 93 height 22
drag, startPoint x: 528, startPoint y: 249, endPoint x: 696, endPoint y: 334, distance: 188.6
click at [528, 252] on div "Liens Select" at bounding box center [552, 269] width 179 height 35
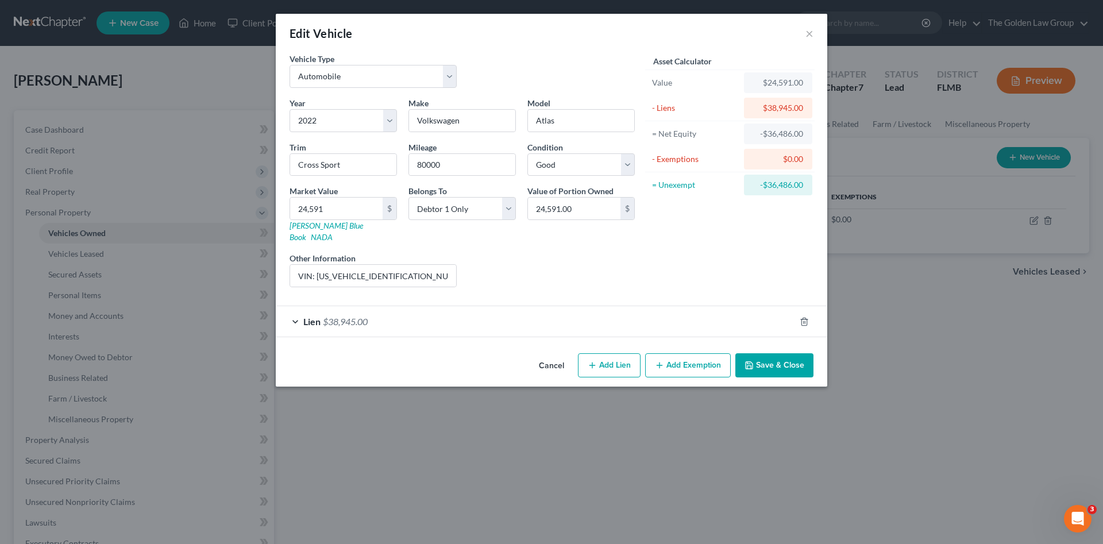
click at [707, 361] on button "Add Exemption" at bounding box center [688, 365] width 86 height 24
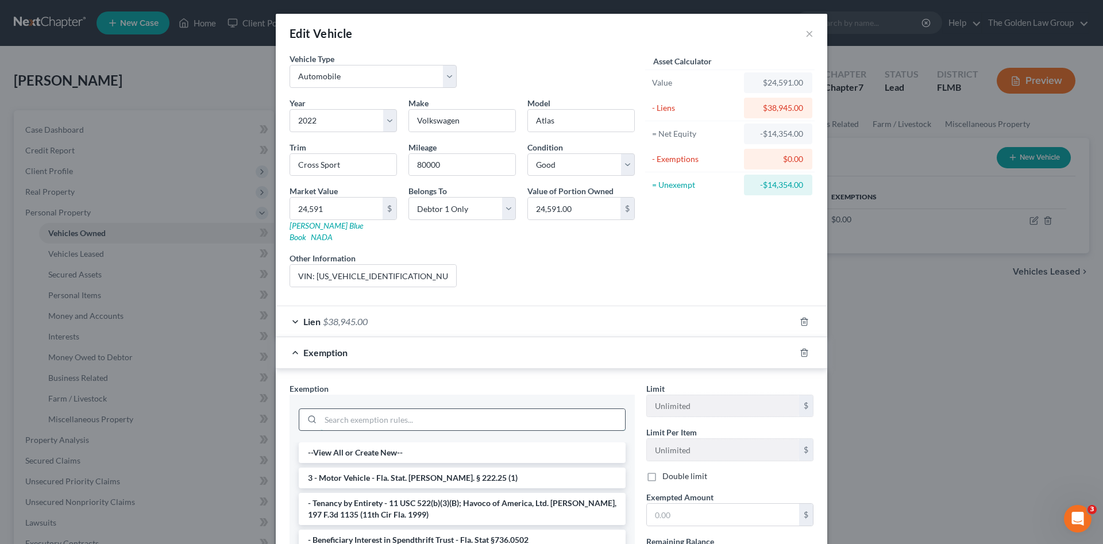
click at [487, 409] on input "search" at bounding box center [473, 420] width 305 height 22
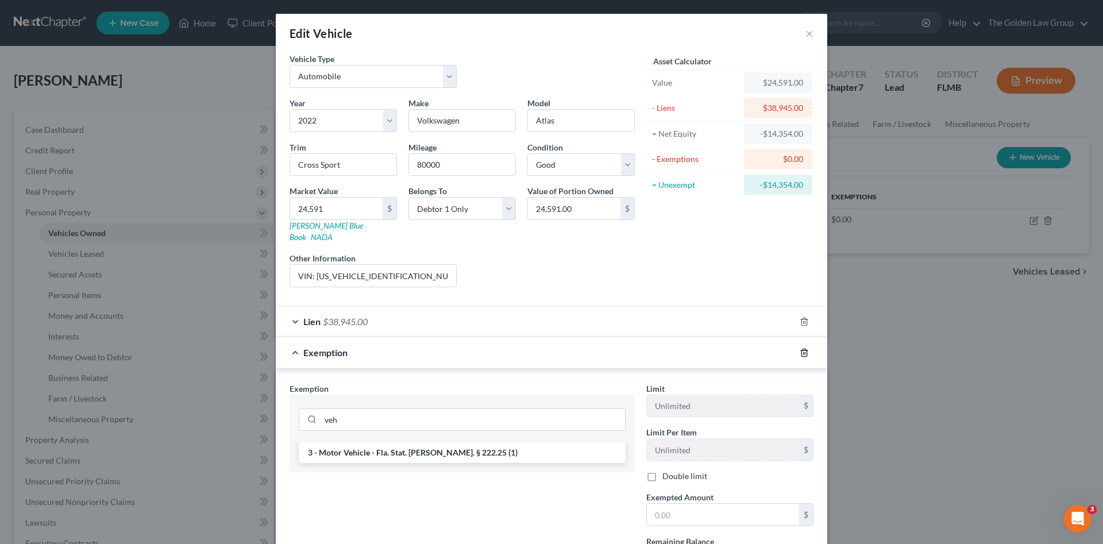
click at [801, 348] on icon "button" at bounding box center [804, 352] width 9 height 9
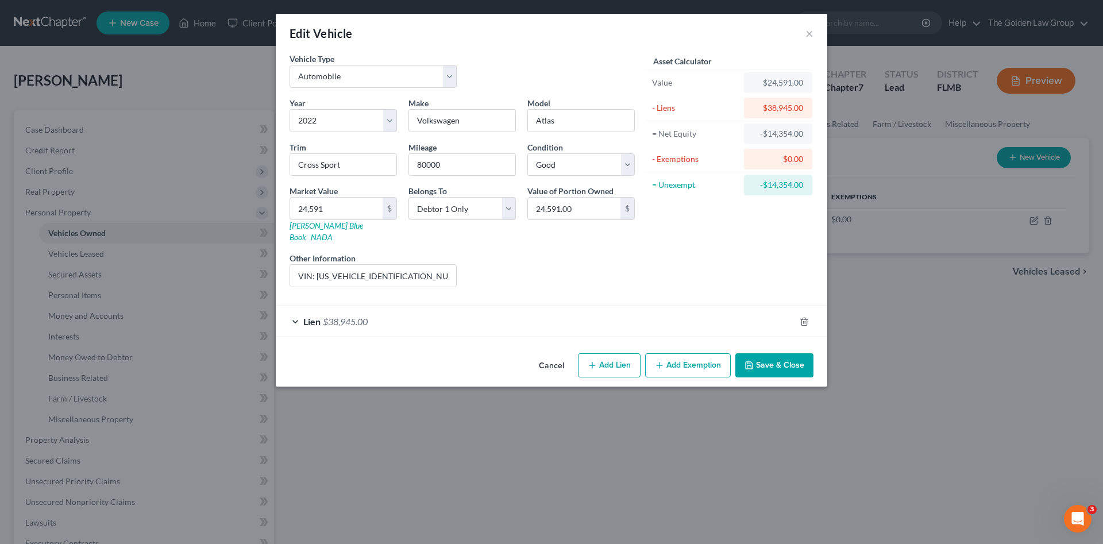
click at [486, 454] on div "Edit Vehicle × Vehicle Type Select Automobile Truck Trailer Watercraft Aircraft…" at bounding box center [551, 272] width 1103 height 544
click at [749, 361] on icon "button" at bounding box center [749, 365] width 9 height 9
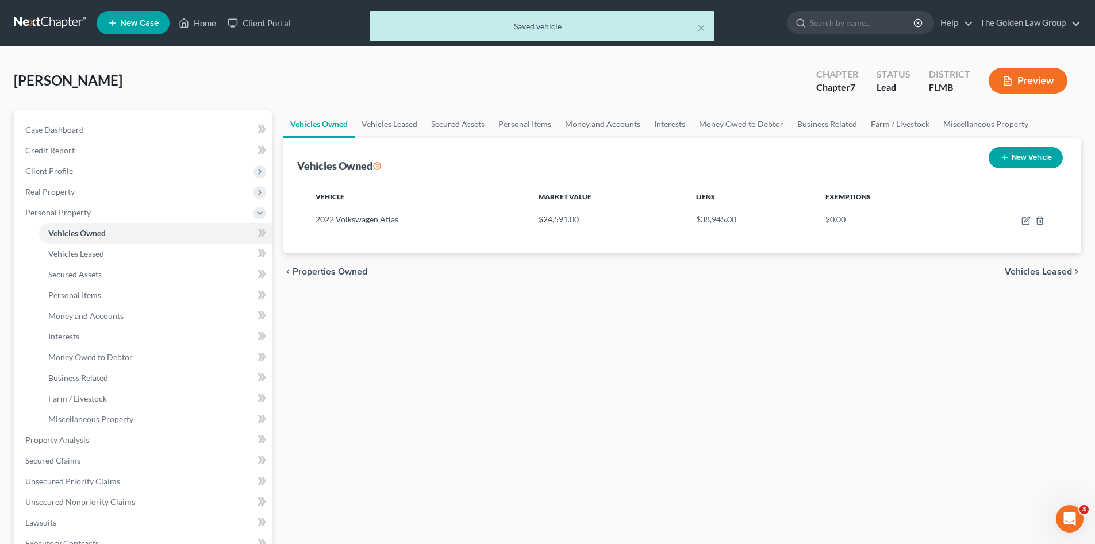
click at [568, 440] on div "Vehicles Owned Vehicles Leased Secured Assets Personal Items Money and Accounts…" at bounding box center [682, 442] width 809 height 664
click at [90, 253] on span "Vehicles Leased" at bounding box center [76, 254] width 56 height 10
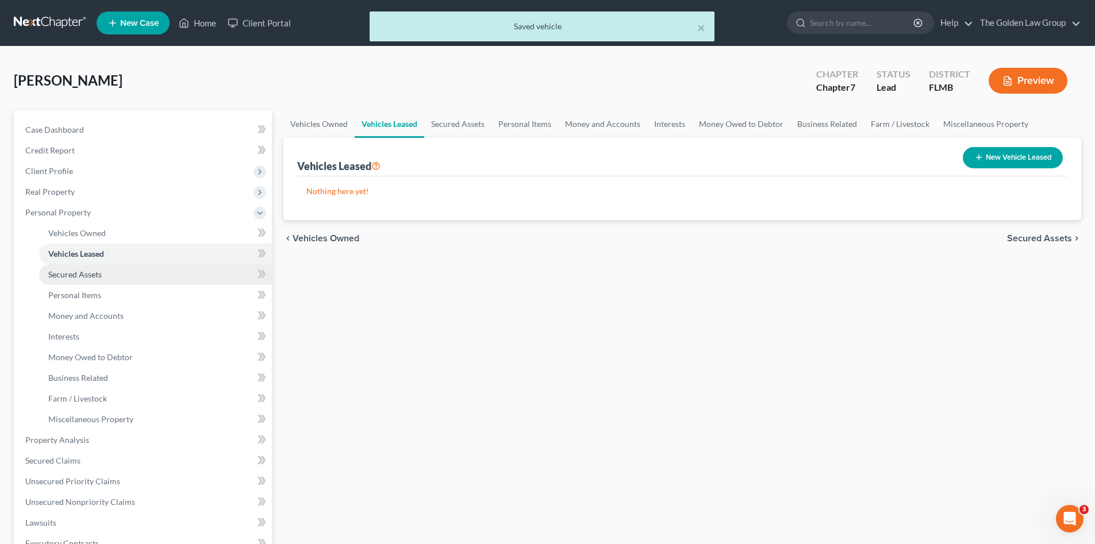
click at [98, 276] on span "Secured Assets" at bounding box center [74, 275] width 53 height 10
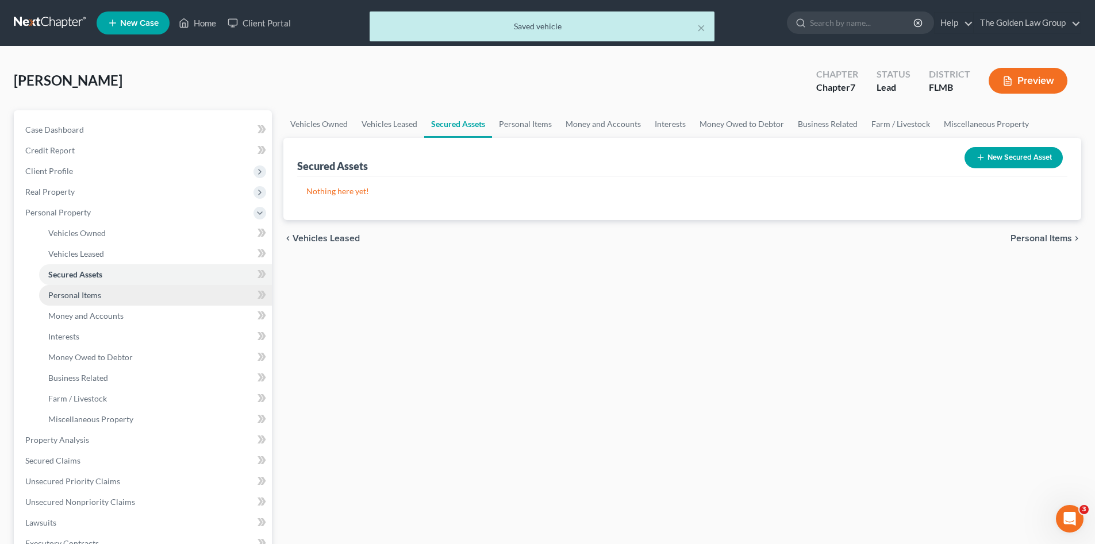
click at [106, 295] on link "Personal Items" at bounding box center [155, 295] width 233 height 21
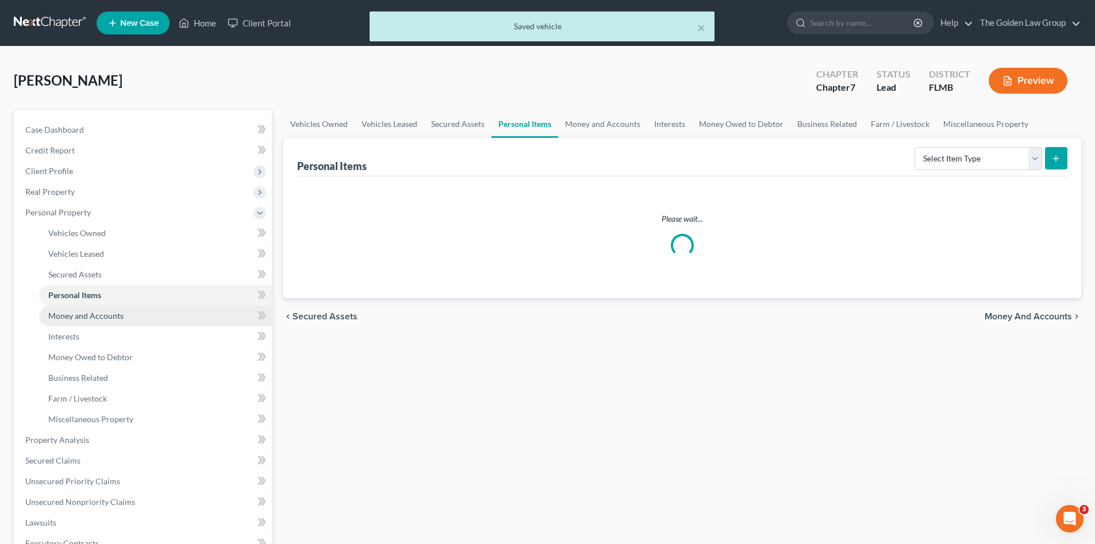
click at [120, 310] on link "Money and Accounts" at bounding box center [155, 316] width 233 height 21
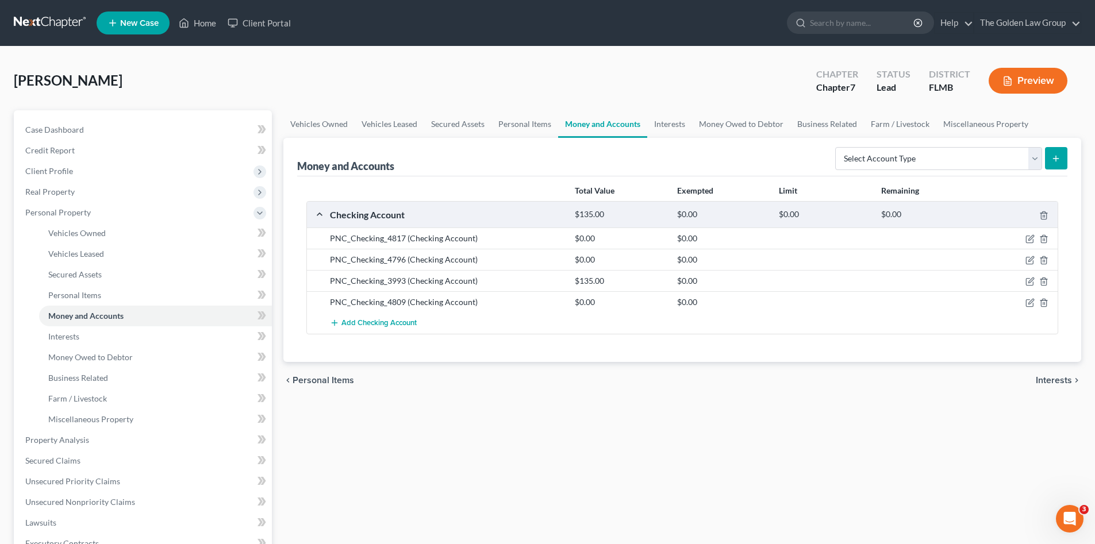
drag, startPoint x: 68, startPoint y: 20, endPoint x: 249, endPoint y: 43, distance: 183.0
click at [68, 20] on link at bounding box center [51, 23] width 74 height 21
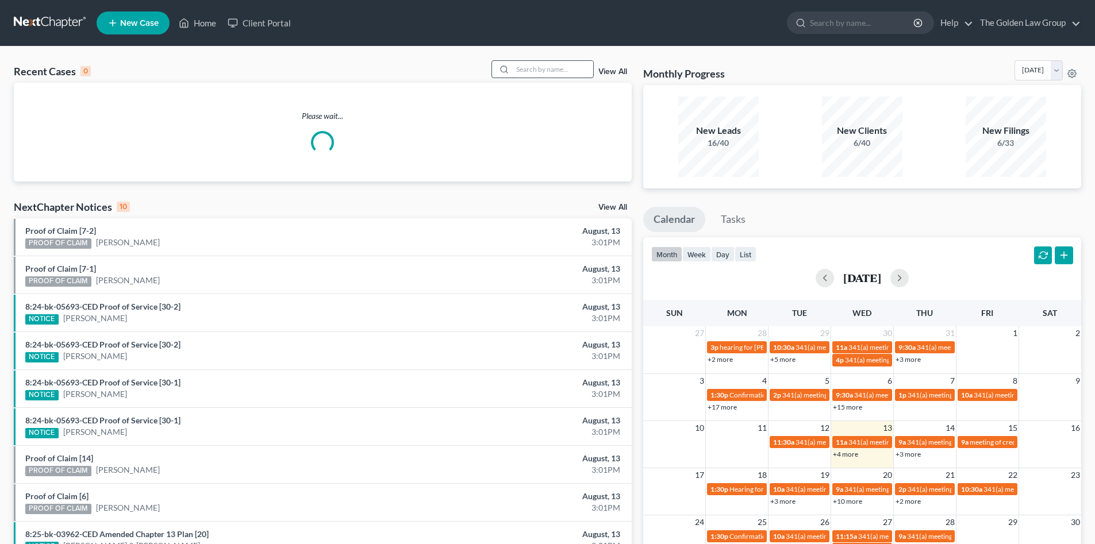
click at [527, 70] on input "search" at bounding box center [553, 69] width 80 height 17
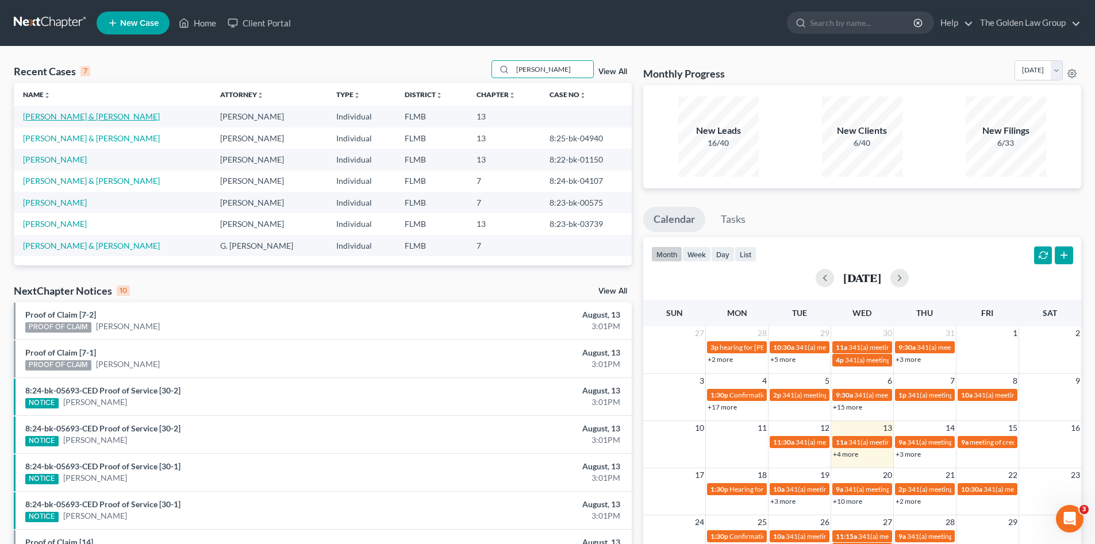
type input "lewis"
click at [57, 115] on link "Lewis, Aaron & Annemarie" at bounding box center [91, 116] width 137 height 10
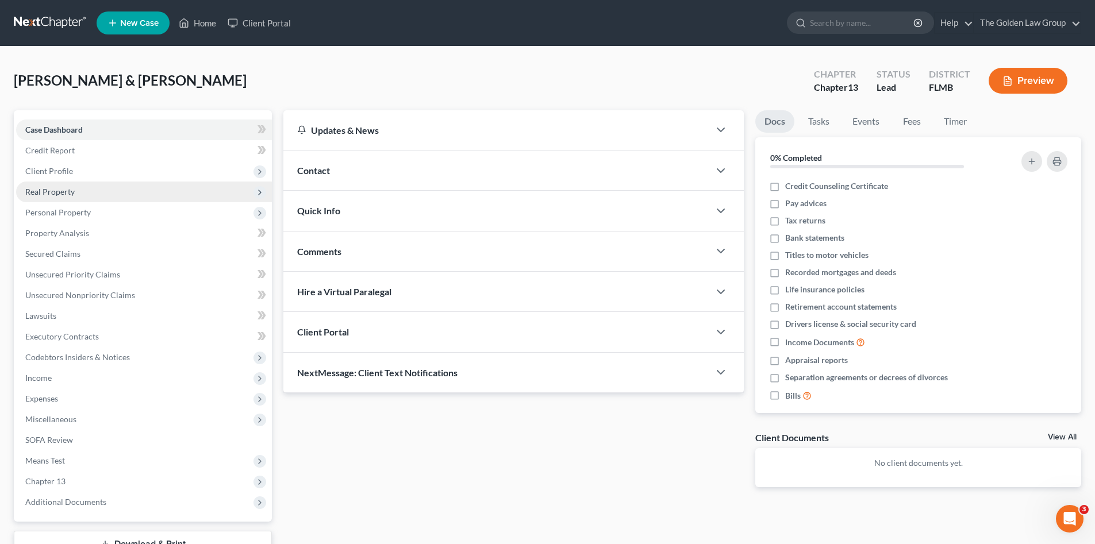
click at [67, 190] on span "Real Property" at bounding box center [49, 192] width 49 height 10
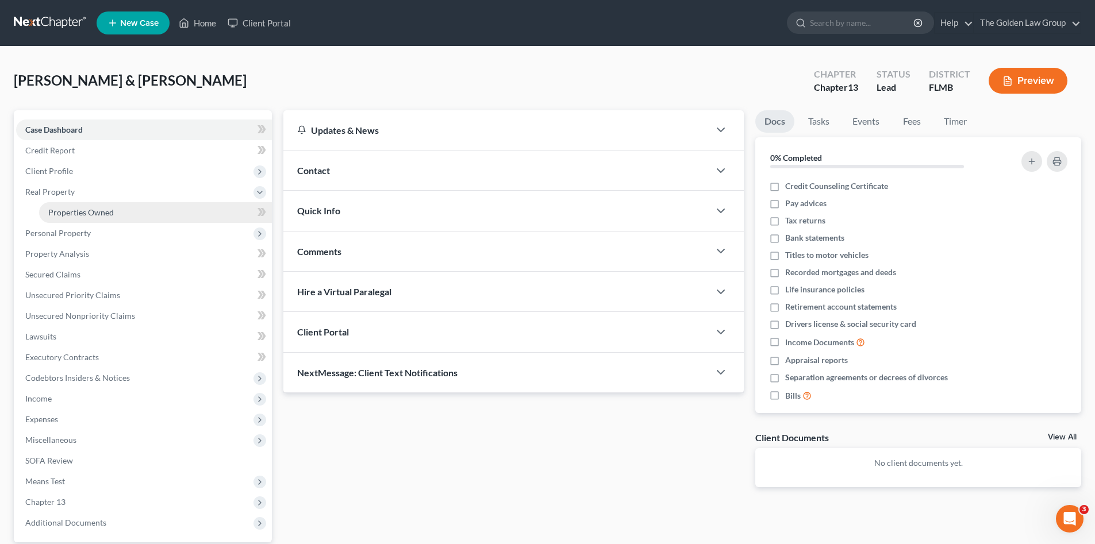
click at [76, 211] on span "Properties Owned" at bounding box center [81, 212] width 66 height 10
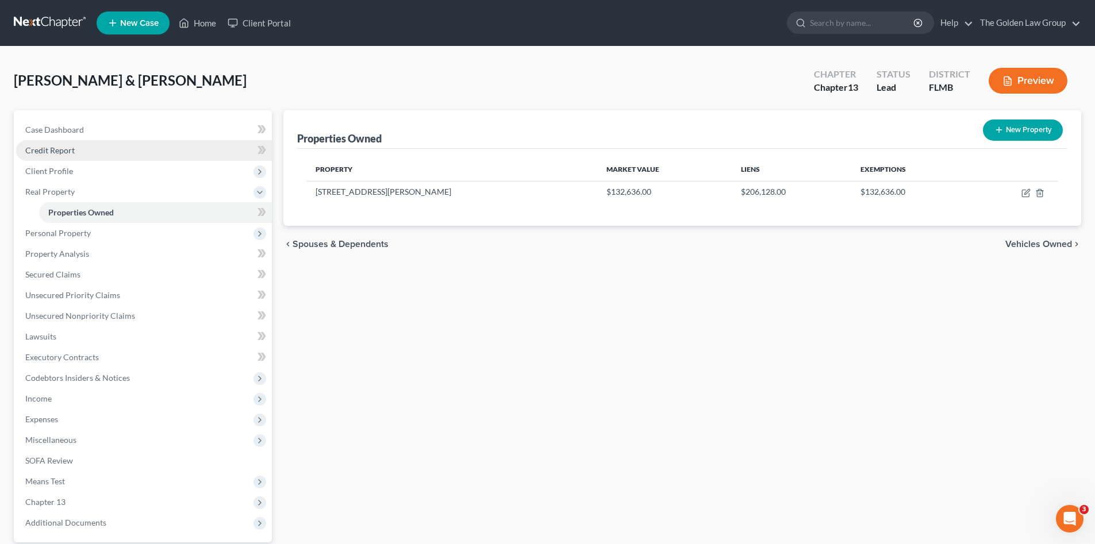
click at [57, 155] on link "Credit Report" at bounding box center [144, 150] width 256 height 21
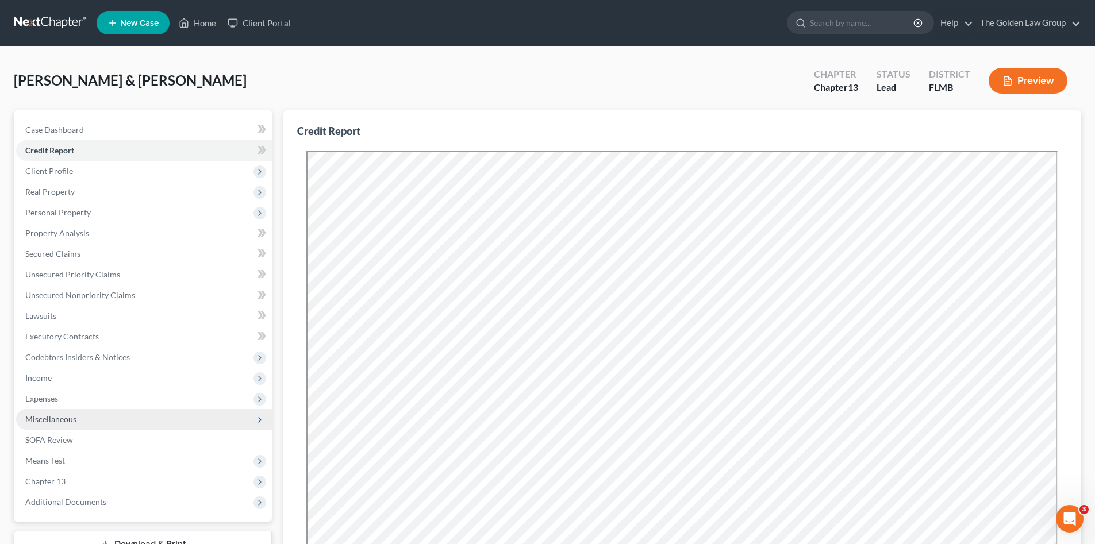
click at [80, 414] on span "Miscellaneous" at bounding box center [144, 419] width 256 height 21
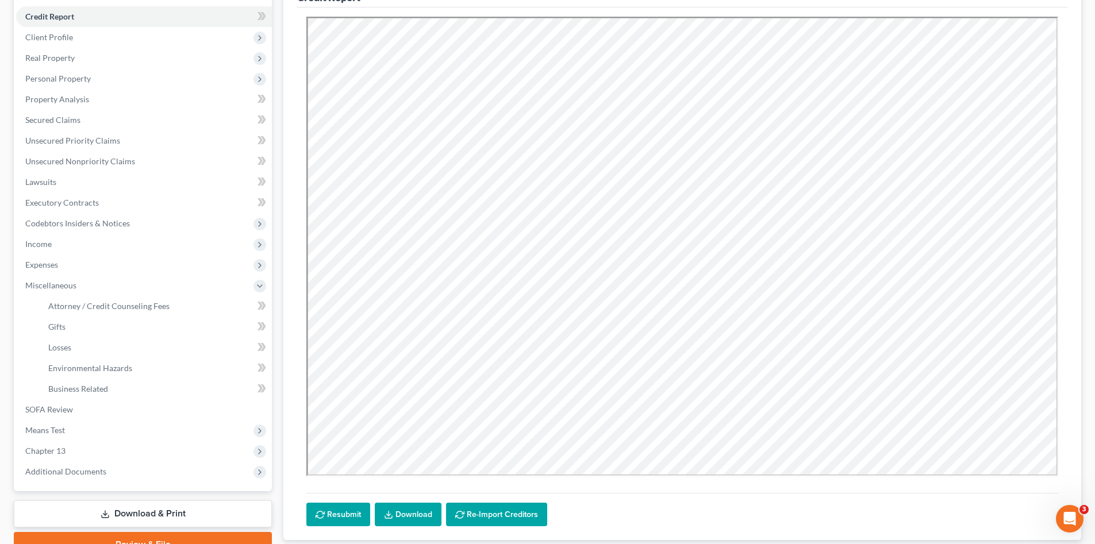
scroll to position [191, 0]
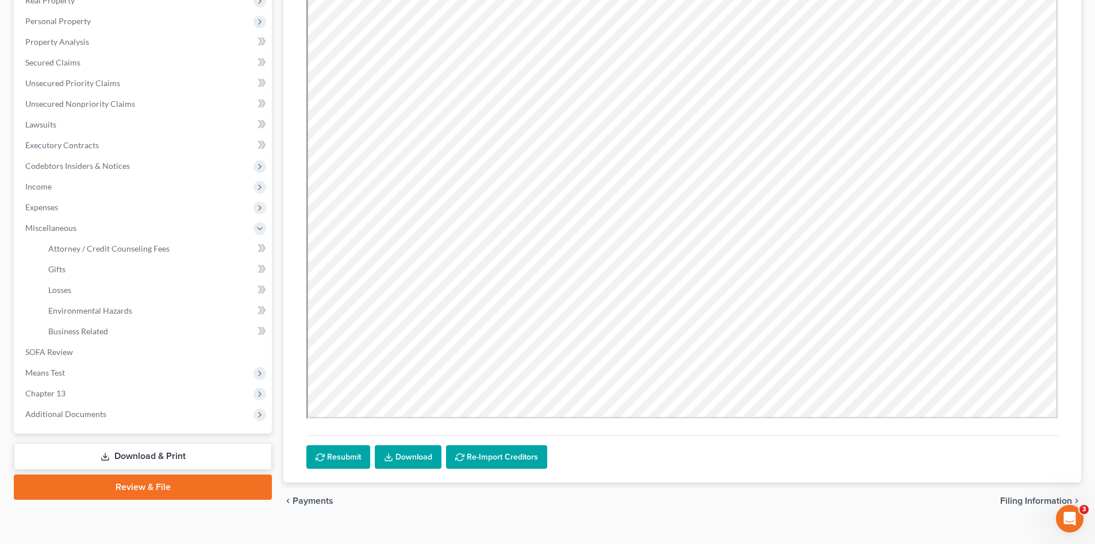
click at [175, 451] on link "Download & Print" at bounding box center [143, 456] width 258 height 27
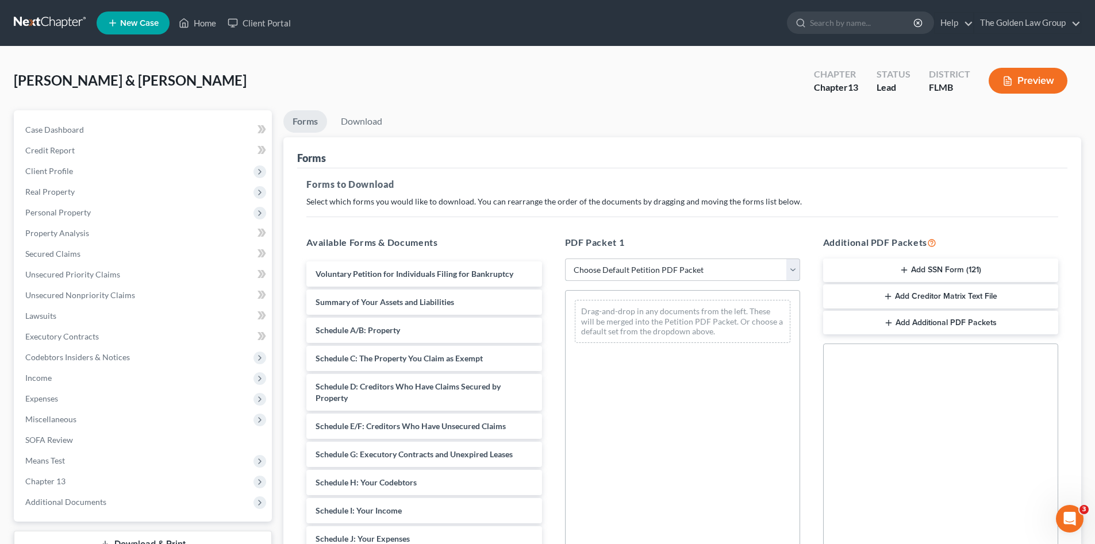
click at [660, 266] on select "Choose Default Petition PDF Packet Complete Bankruptcy Petition (all forms and …" at bounding box center [682, 270] width 235 height 23
select select "0"
click at [565, 259] on select "Choose Default Petition PDF Packet Complete Bankruptcy Petition (all forms and …" at bounding box center [682, 270] width 235 height 23
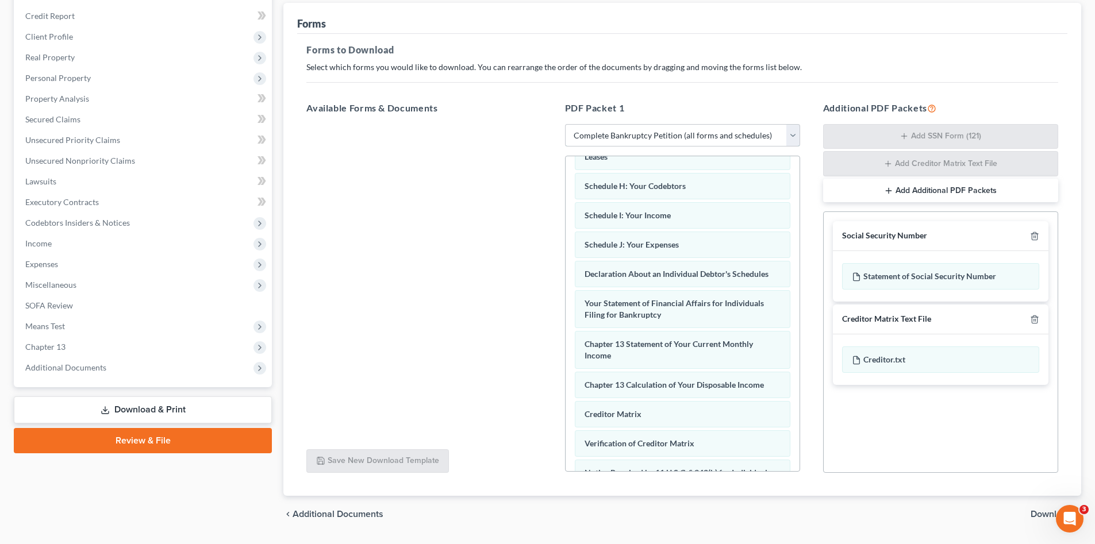
scroll to position [167, 0]
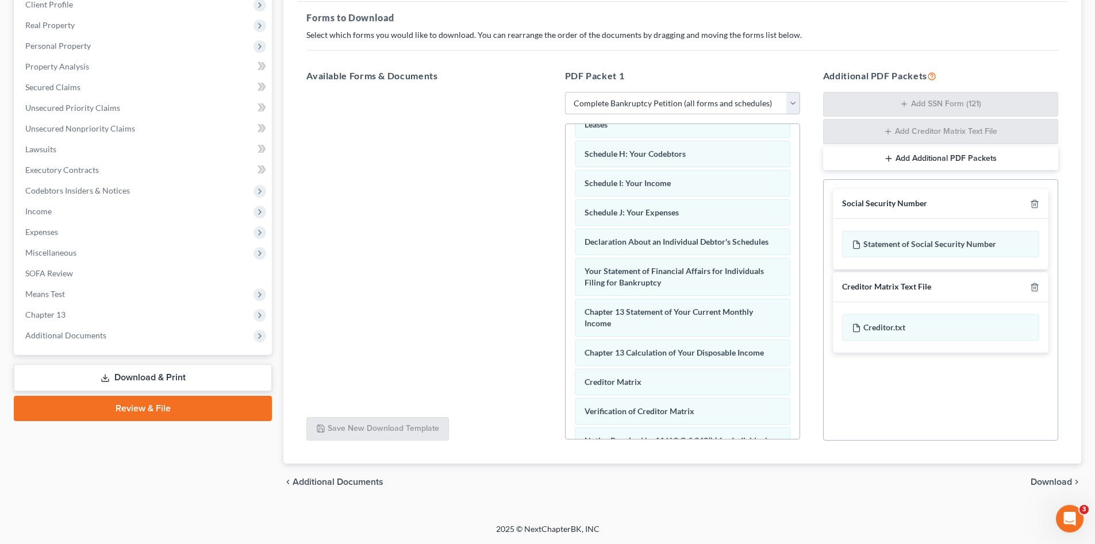
click at [1053, 480] on span "Download" at bounding box center [1050, 482] width 41 height 9
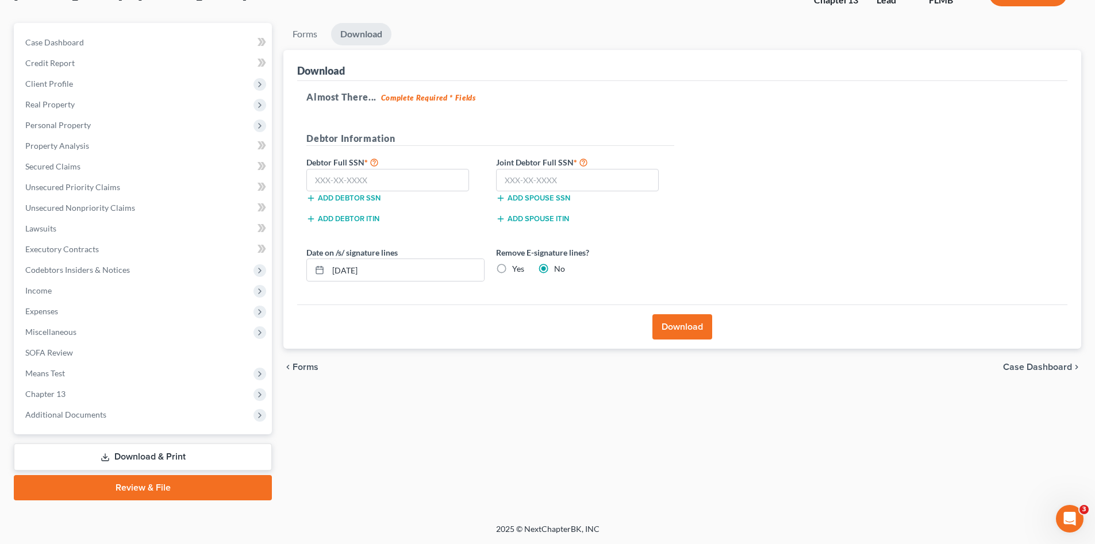
scroll to position [87, 0]
click at [394, 180] on input "text" at bounding box center [387, 180] width 163 height 23
type input "005-78-1904"
click at [577, 188] on input "text" at bounding box center [577, 180] width 163 height 23
type input "007-78-2215"
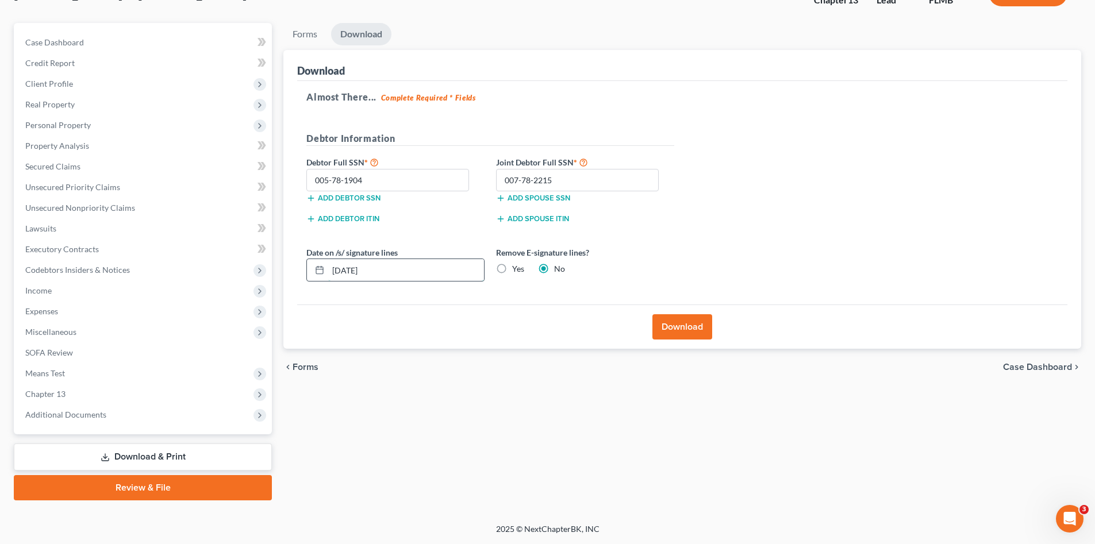
drag, startPoint x: 360, startPoint y: 284, endPoint x: 332, endPoint y: 282, distance: 27.7
click at [332, 282] on div "[DATE]" at bounding box center [395, 270] width 178 height 23
click at [517, 270] on label "Yes" at bounding box center [518, 268] width 12 height 11
click at [517, 270] on input "Yes" at bounding box center [520, 266] width 7 height 7
radio input "true"
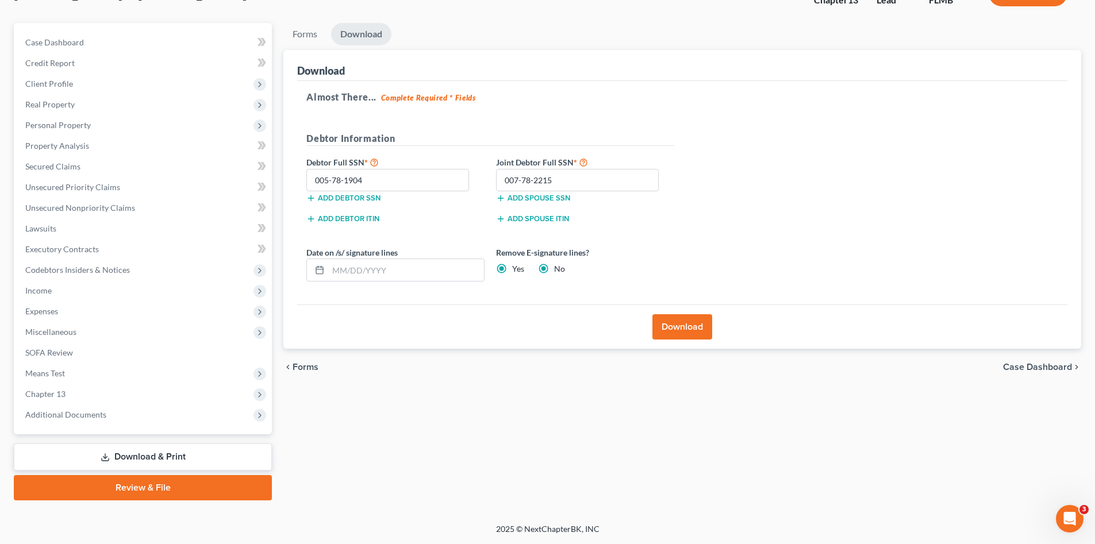
radio input "false"
drag, startPoint x: 672, startPoint y: 325, endPoint x: 540, endPoint y: 371, distance: 140.5
click at [541, 371] on ui-view "Forms Download Forms Forms to Download Select which forms you would like to dow…" at bounding box center [682, 204] width 798 height 363
click at [695, 333] on button "Download" at bounding box center [682, 326] width 60 height 25
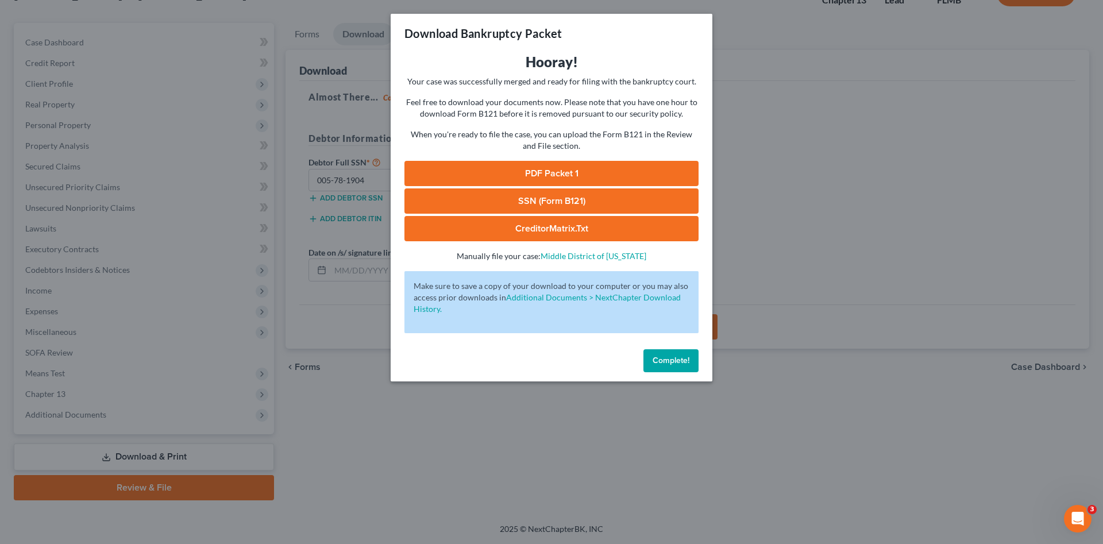
click at [632, 167] on link "PDF Packet 1" at bounding box center [552, 173] width 294 height 25
click at [531, 199] on link "SSN (Form B121)" at bounding box center [552, 200] width 294 height 25
click at [680, 362] on span "Complete!" at bounding box center [671, 361] width 37 height 10
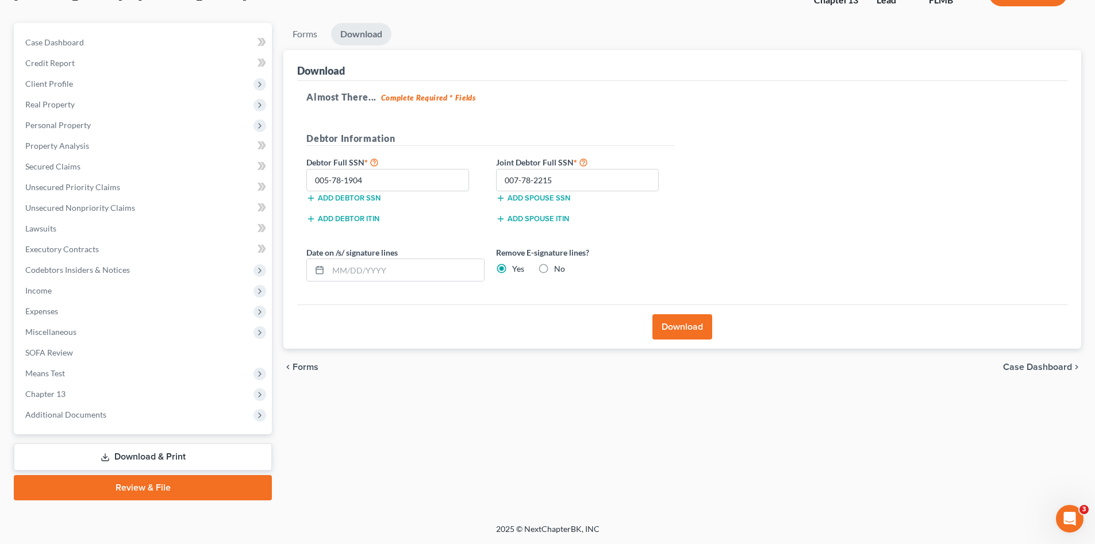
click at [399, 439] on div "Forms Download Forms Forms to Download Select which forms you would like to dow…" at bounding box center [682, 262] width 809 height 478
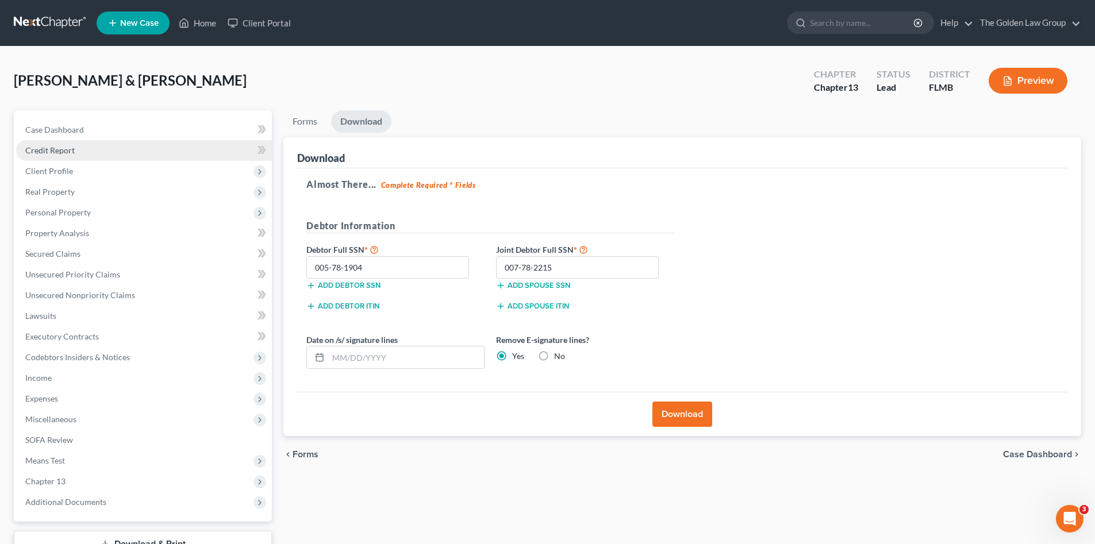
click at [44, 148] on span "Credit Report" at bounding box center [49, 150] width 49 height 10
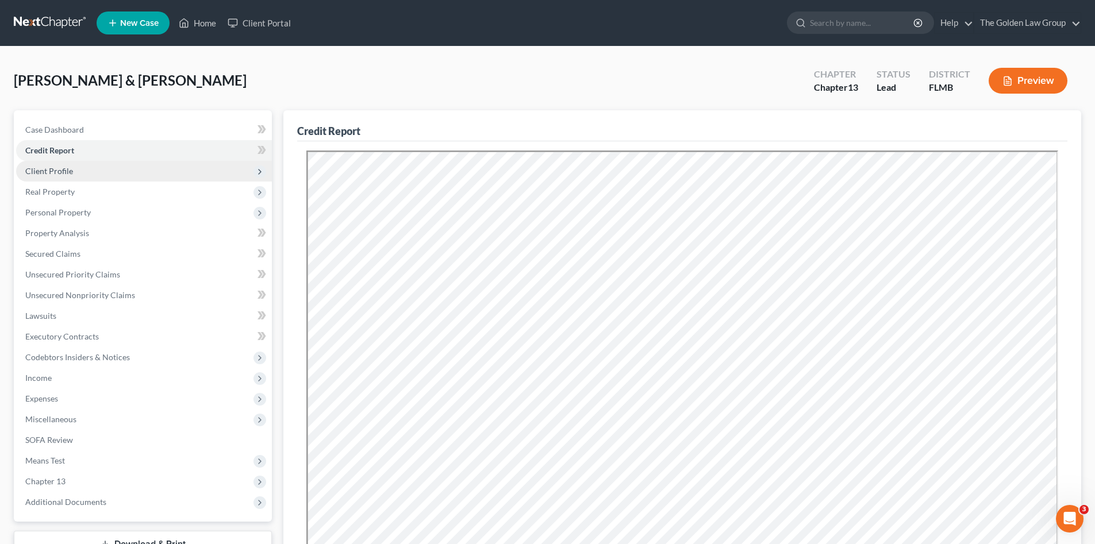
click at [61, 168] on span "Client Profile" at bounding box center [49, 171] width 48 height 10
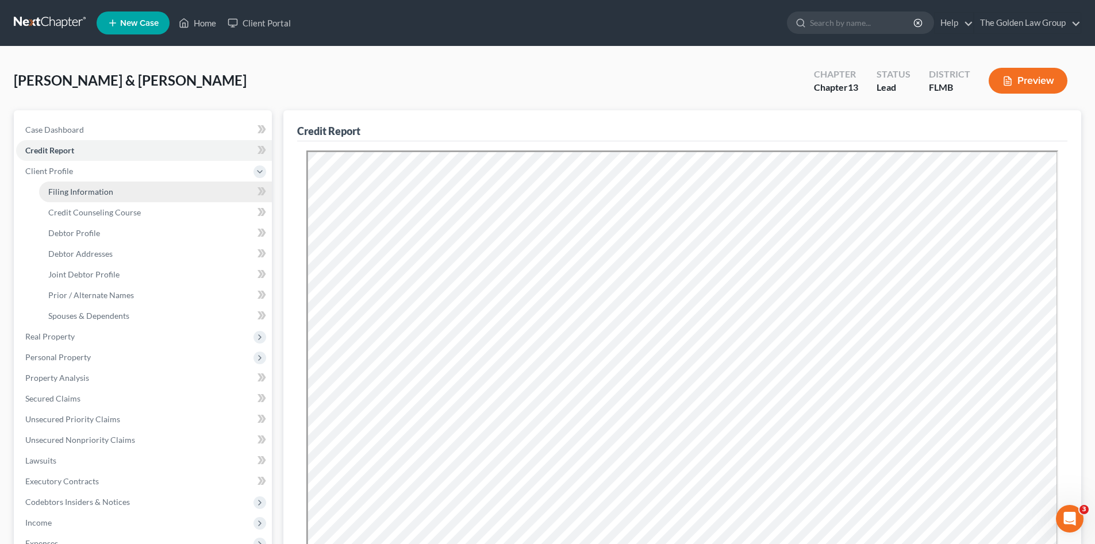
click at [75, 191] on span "Filing Information" at bounding box center [80, 192] width 65 height 10
select select "1"
select select "3"
select select "9"
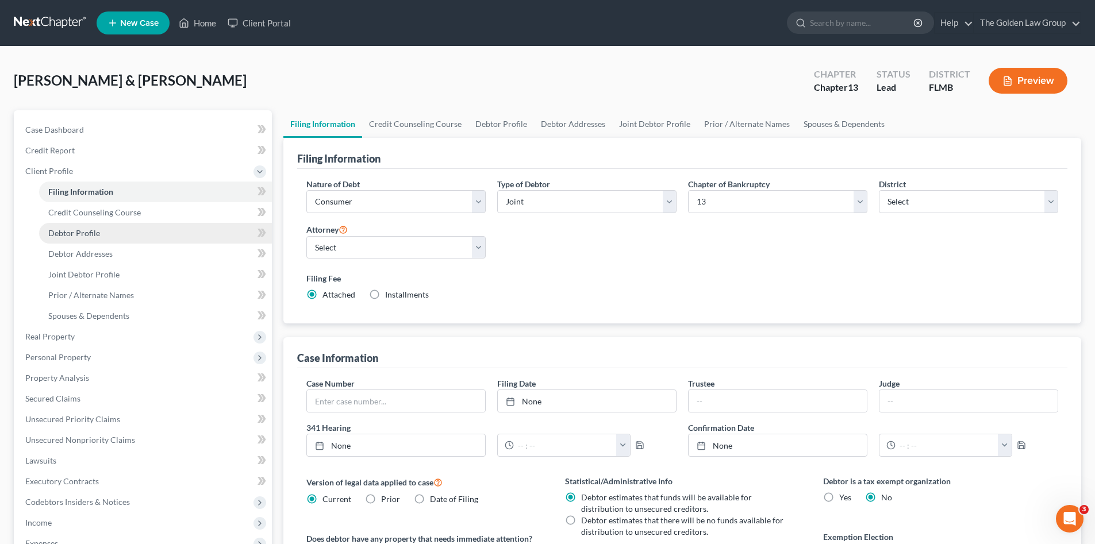
click at [94, 230] on span "Debtor Profile" at bounding box center [74, 233] width 52 height 10
select select "1"
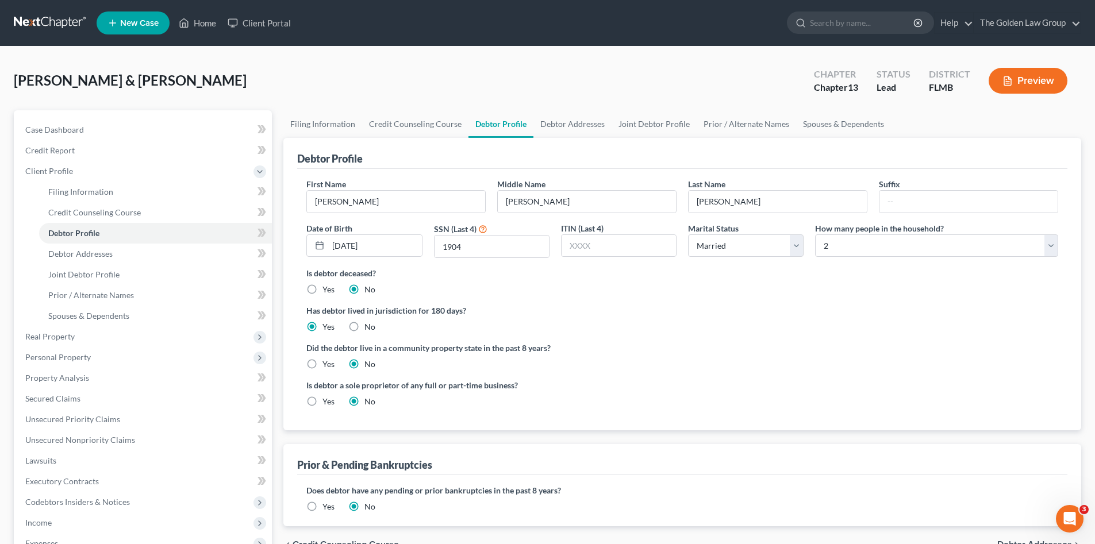
scroll to position [115, 0]
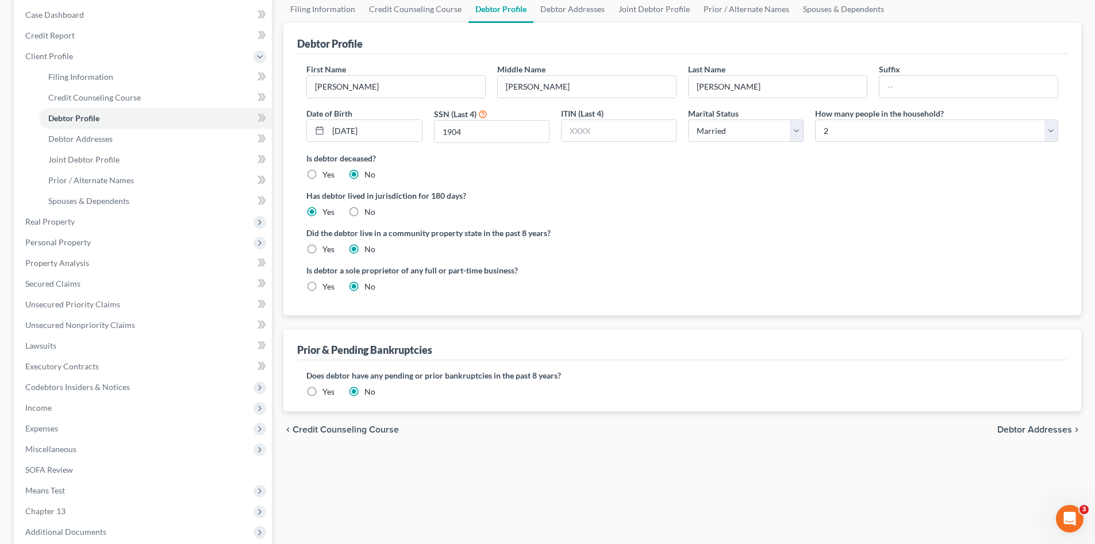
click at [325, 397] on label "Yes" at bounding box center [328, 391] width 12 height 11
click at [327, 394] on input "Yes" at bounding box center [330, 389] width 7 height 7
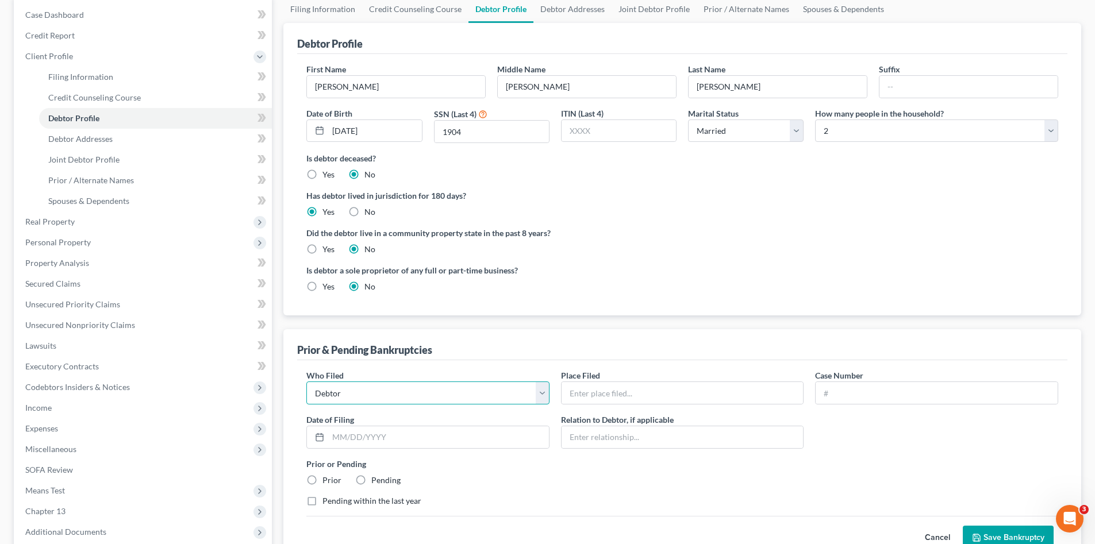
click at [386, 398] on select "Debtor Other" at bounding box center [427, 393] width 243 height 23
click at [576, 388] on input "text" at bounding box center [682, 393] width 242 height 22
drag, startPoint x: 710, startPoint y: 394, endPoint x: 553, endPoint y: 394, distance: 156.3
click at [553, 394] on div "Who Filed * Debtor Other Place Filed * Middle District of Florida Case Number D…" at bounding box center [682, 443] width 763 height 147
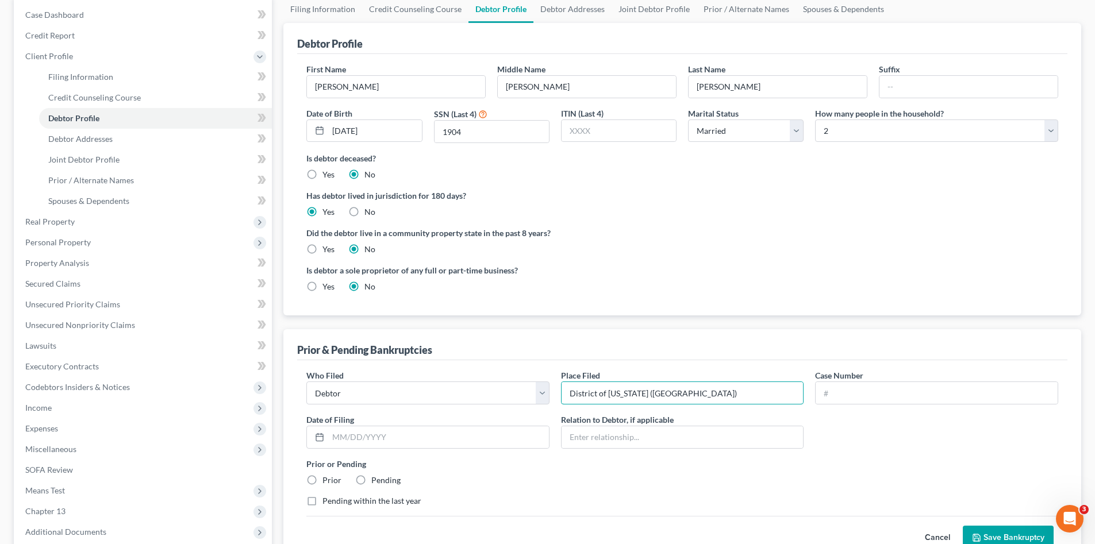
type input "District of Maine (Bangor)"
type input "19-10381"
click at [507, 446] on input "text" at bounding box center [438, 437] width 221 height 22
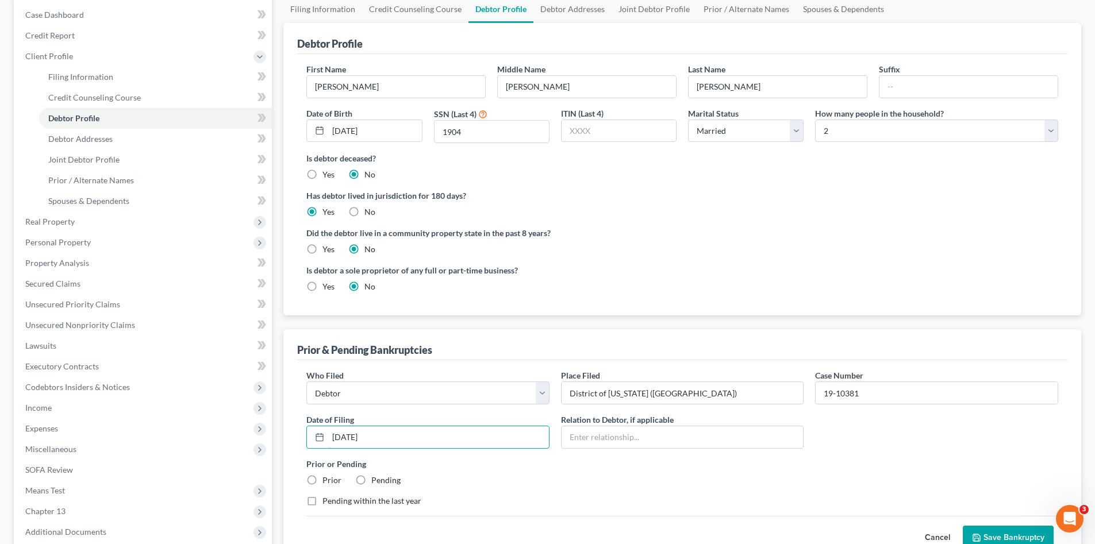
type input "08/05/2019"
click at [565, 467] on label "Prior or Pending" at bounding box center [682, 464] width 752 height 12
click at [322, 482] on label "Prior" at bounding box center [331, 480] width 19 height 11
click at [327, 482] on input "Prior" at bounding box center [330, 478] width 7 height 7
radio input "true"
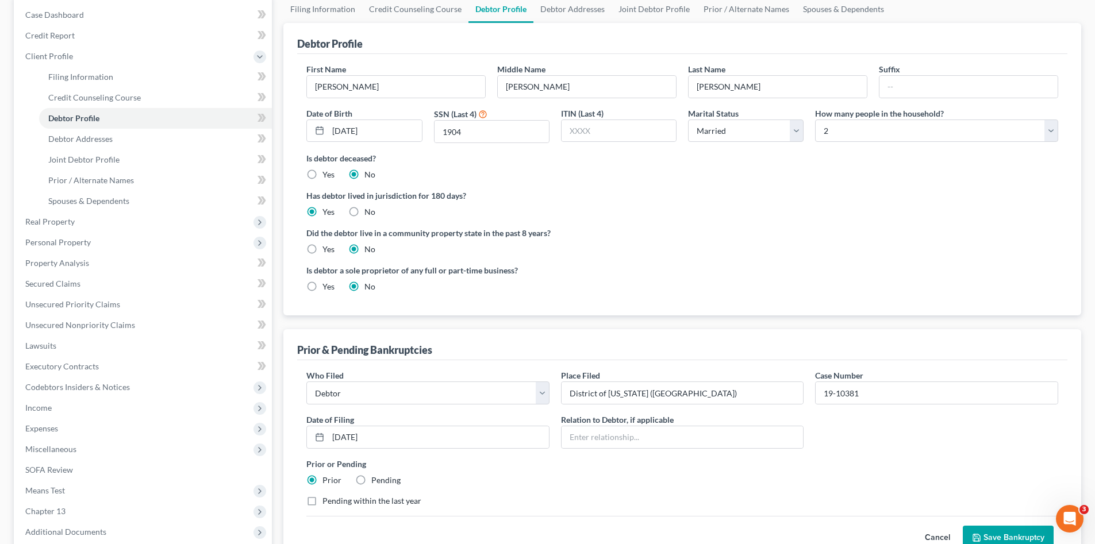
click at [481, 468] on label "Prior or Pending" at bounding box center [682, 464] width 752 height 12
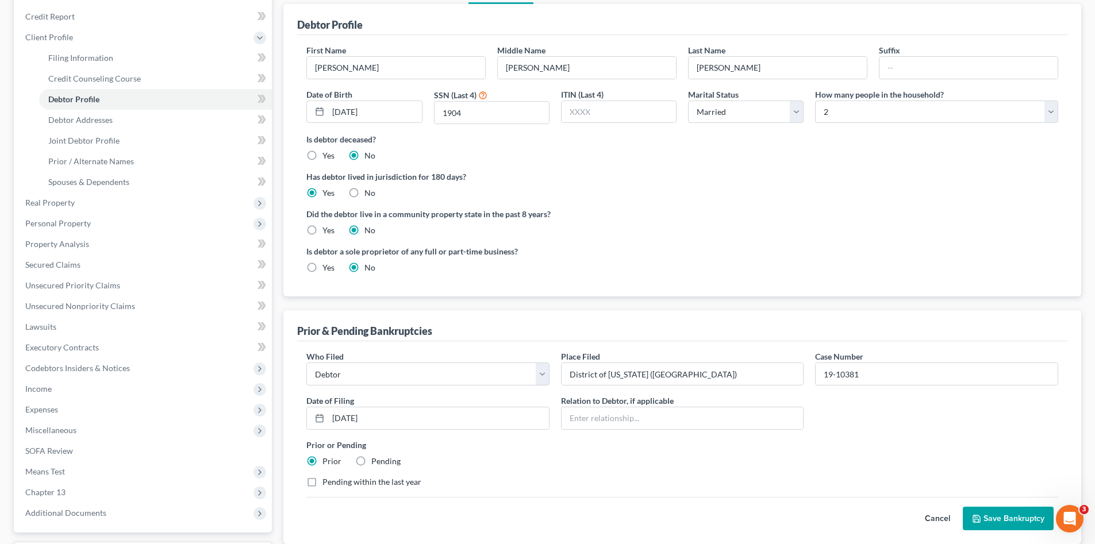
scroll to position [211, 0]
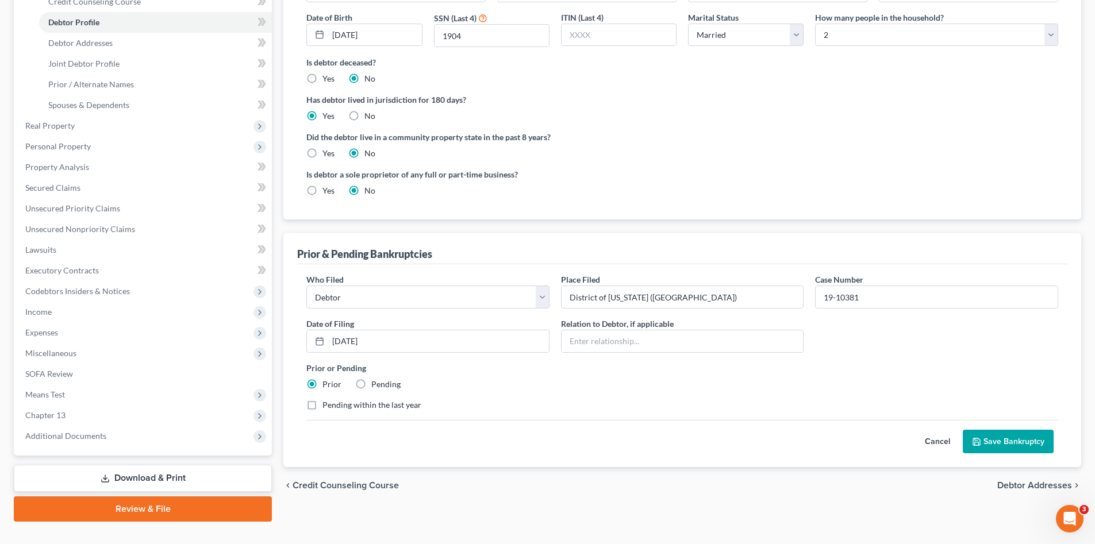
click at [1018, 447] on button "Save Bankruptcy" at bounding box center [1008, 442] width 91 height 24
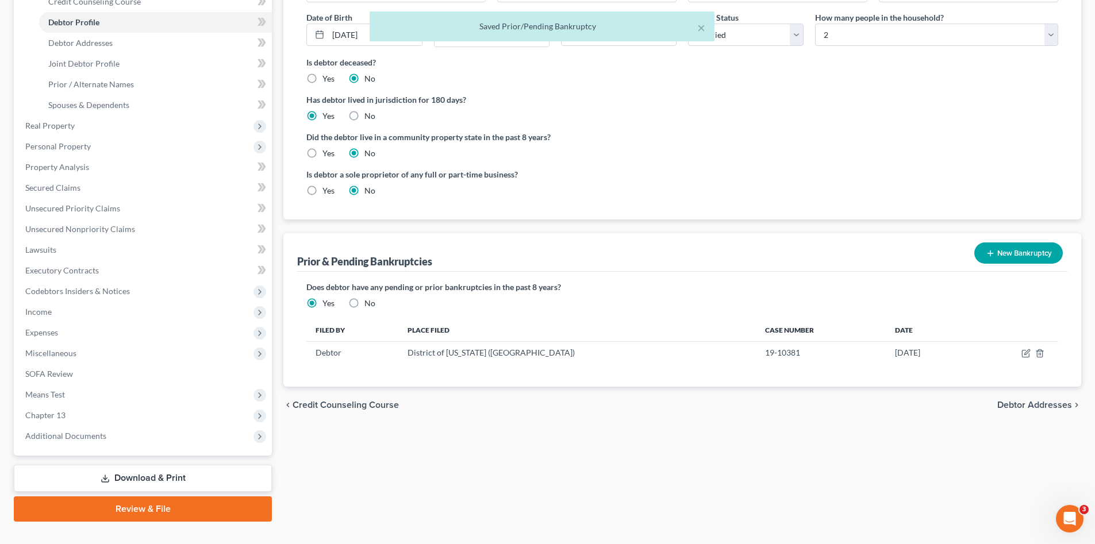
click at [512, 443] on div "Filing Information Credit Counseling Course Debtor Profile Debtor Addresses Joi…" at bounding box center [682, 210] width 809 height 622
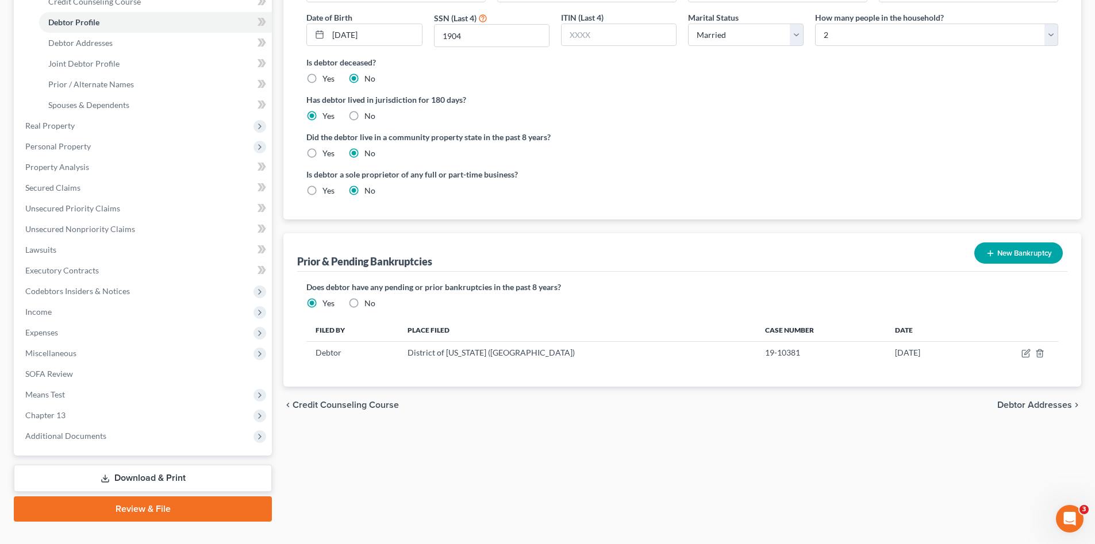
click at [609, 425] on div "Filing Information Credit Counseling Course Debtor Profile Debtor Addresses Joi…" at bounding box center [682, 210] width 809 height 622
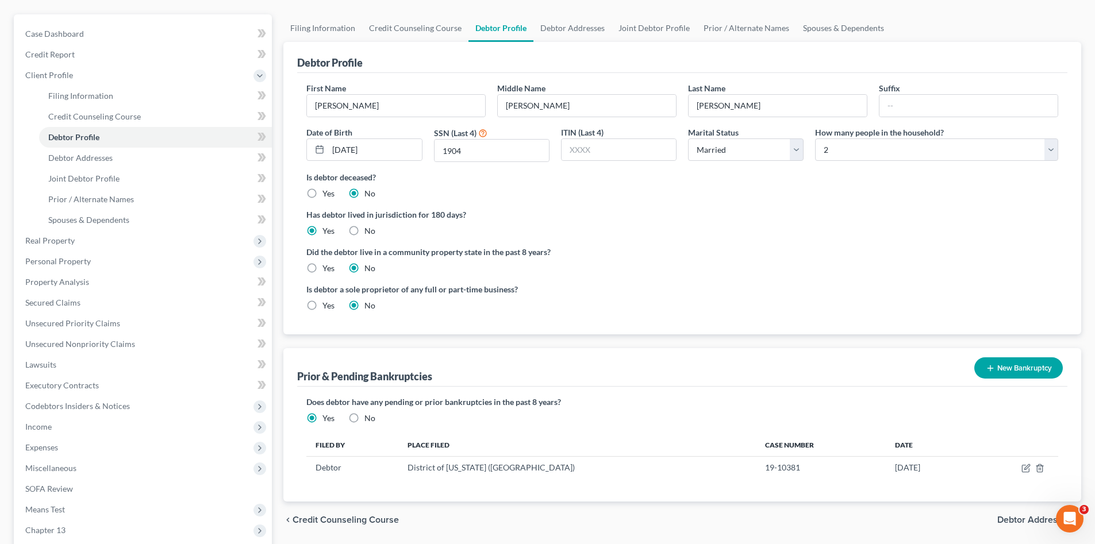
click at [633, 268] on div "Did the debtor live in a community property state in the past 8 years? Yes No" at bounding box center [682, 260] width 752 height 28
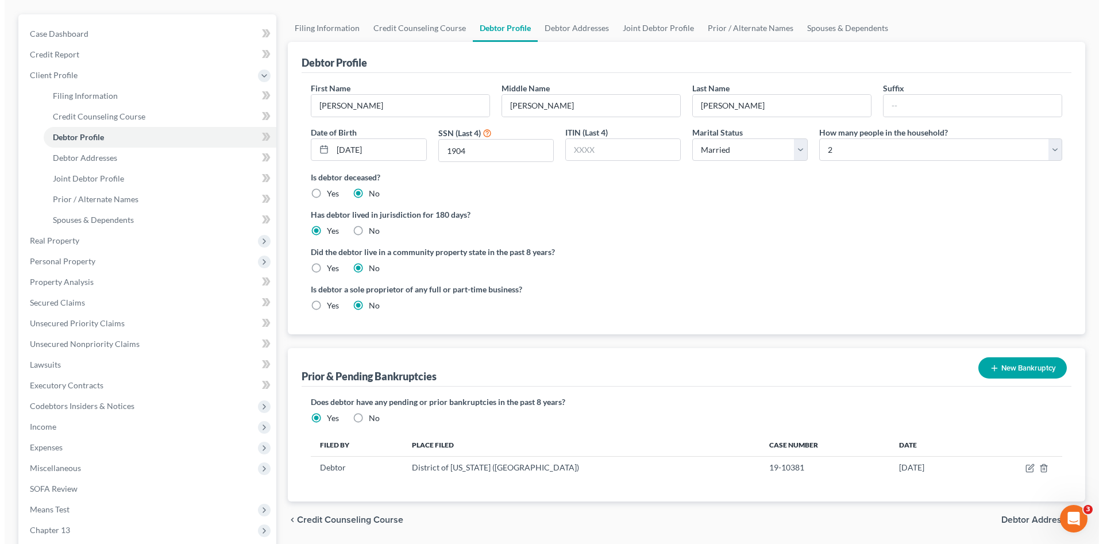
scroll to position [0, 0]
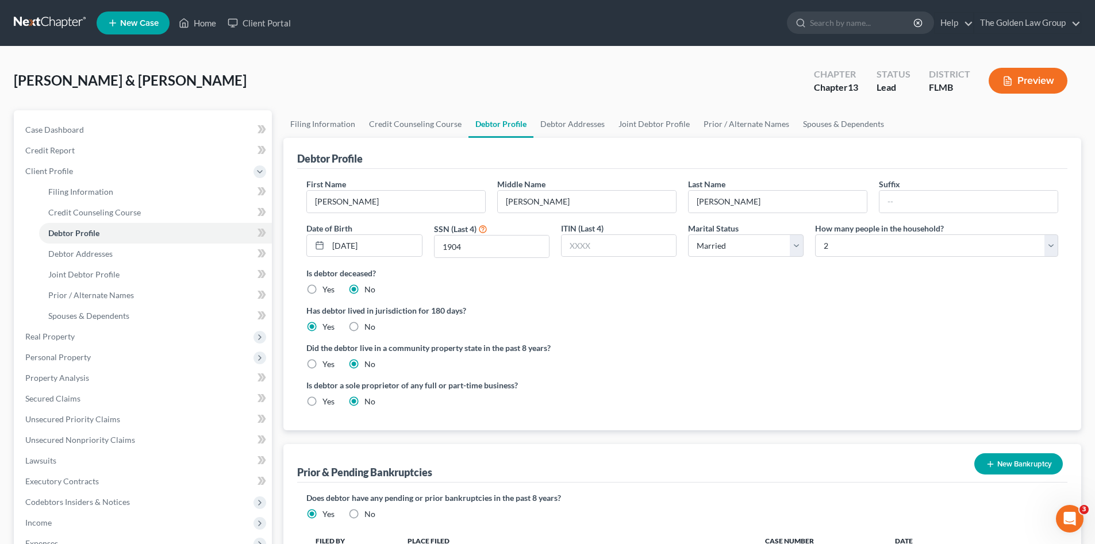
click at [656, 384] on label "Is debtor a sole proprietor of any full or part-time business?" at bounding box center [491, 385] width 370 height 12
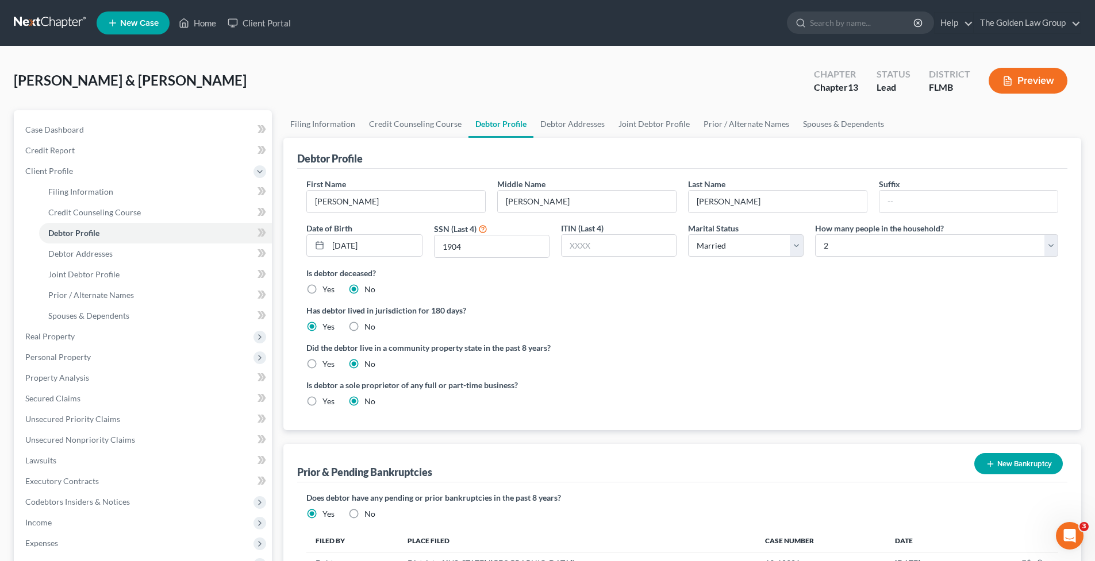
click at [638, 345] on label "Did the debtor live in a community property state in the past 8 years?" at bounding box center [682, 348] width 752 height 12
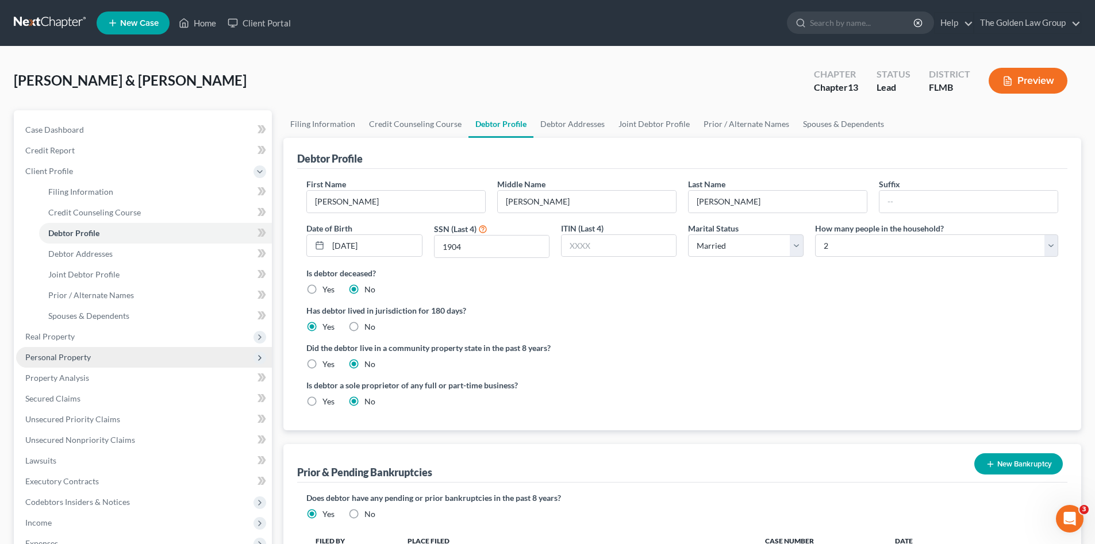
click at [98, 353] on span "Personal Property" at bounding box center [144, 357] width 256 height 21
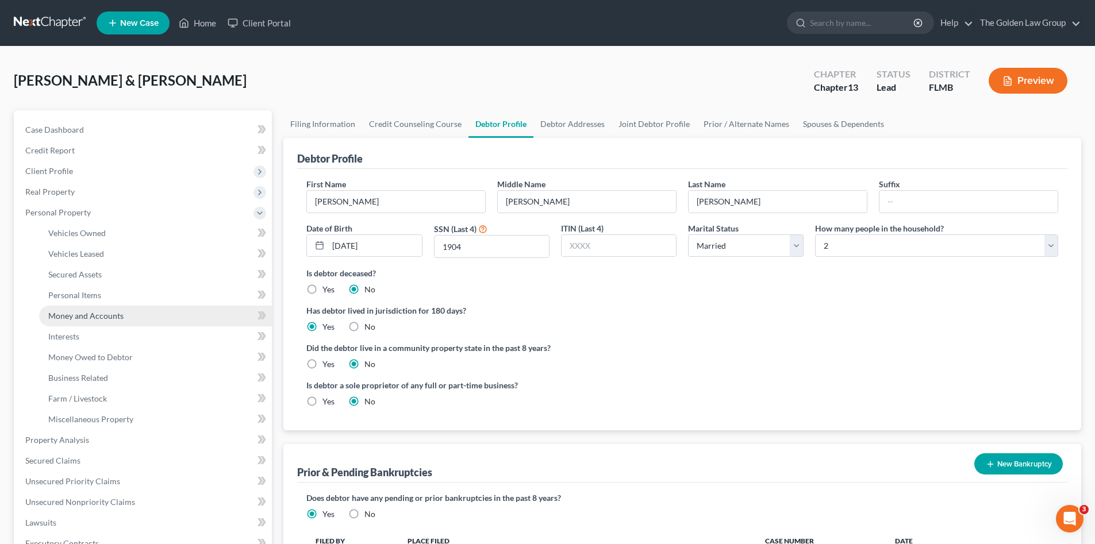
click at [103, 316] on span "Money and Accounts" at bounding box center [85, 316] width 75 height 10
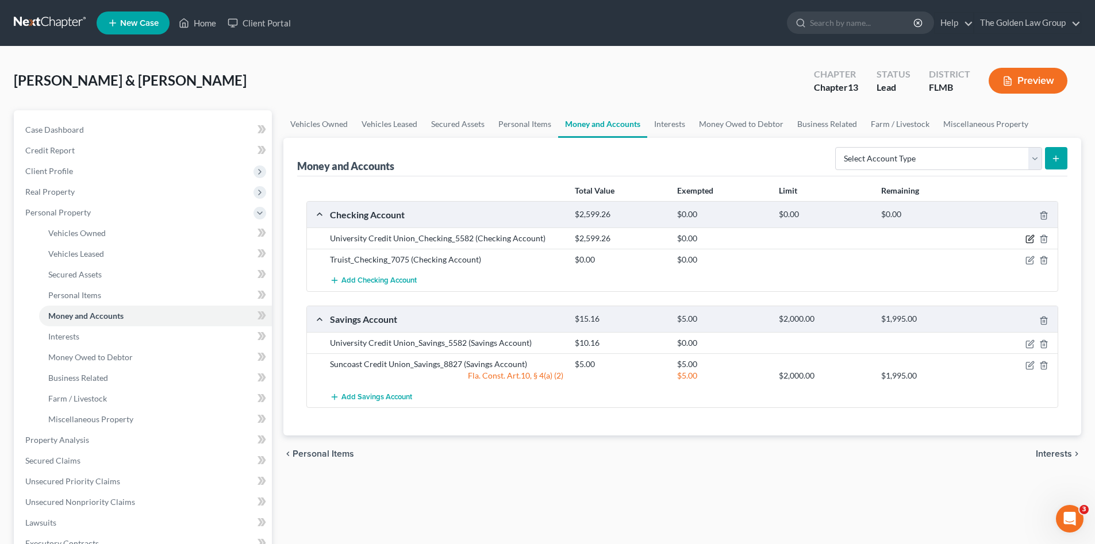
click at [1030, 239] on icon "button" at bounding box center [1029, 238] width 9 height 9
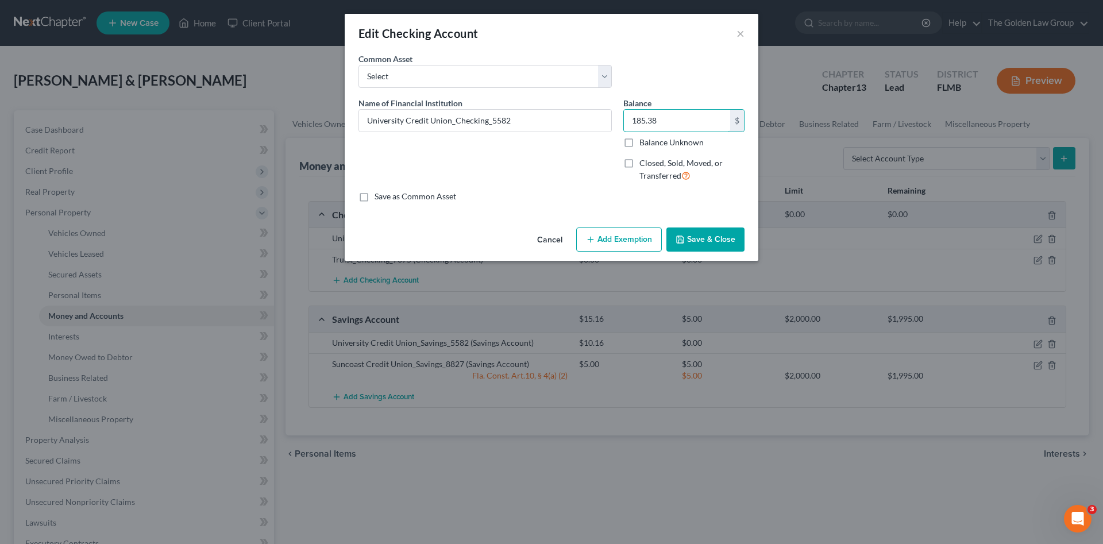
type input "185.38"
click at [720, 240] on button "Save & Close" at bounding box center [706, 240] width 78 height 24
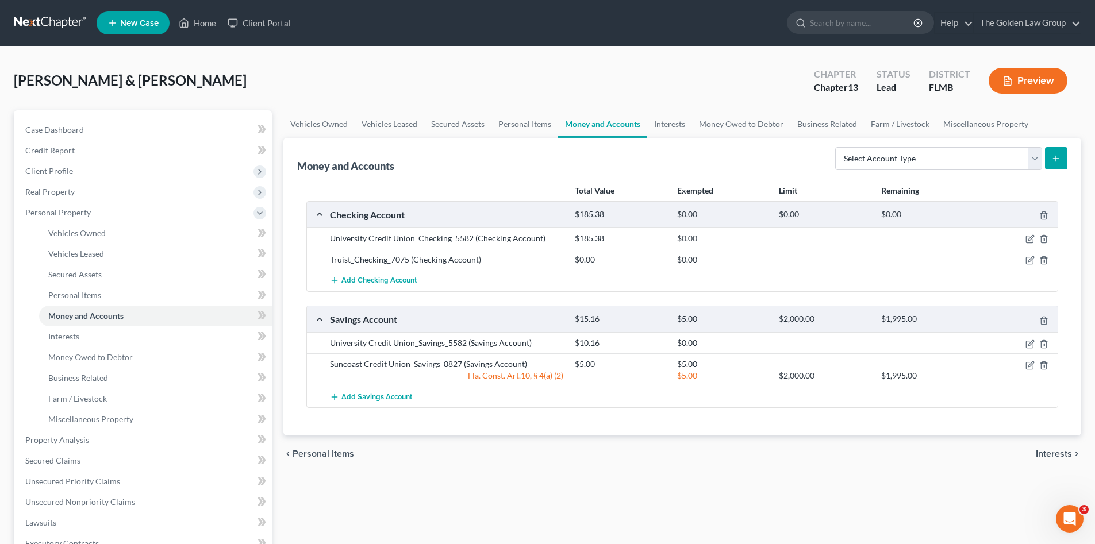
click at [897, 413] on div "Total Value Exempted Limit Remaining Checking Account $185.38 $0.00 $0.00 $0.00…" at bounding box center [682, 306] width 770 height 260
click at [697, 422] on div "Total Value Exempted Limit Remaining Checking Account $185.38 $0.00 $0.00 $0.00…" at bounding box center [682, 306] width 770 height 260
click at [1028, 260] on icon "button" at bounding box center [1029, 260] width 9 height 9
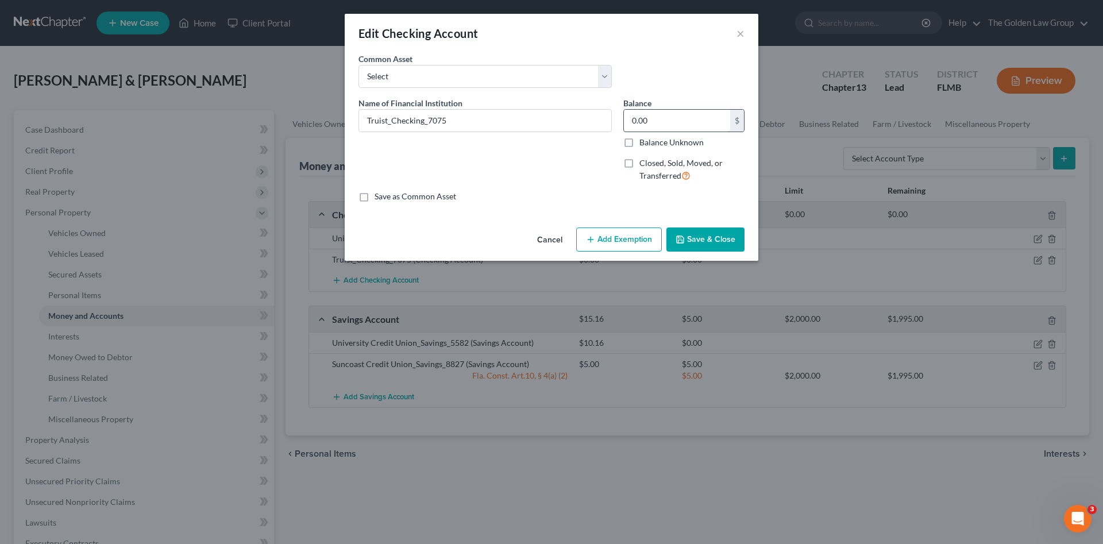
click at [678, 118] on input "0.00" at bounding box center [677, 121] width 106 height 22
type input "100.00"
click at [718, 237] on button "Save & Close" at bounding box center [706, 240] width 78 height 24
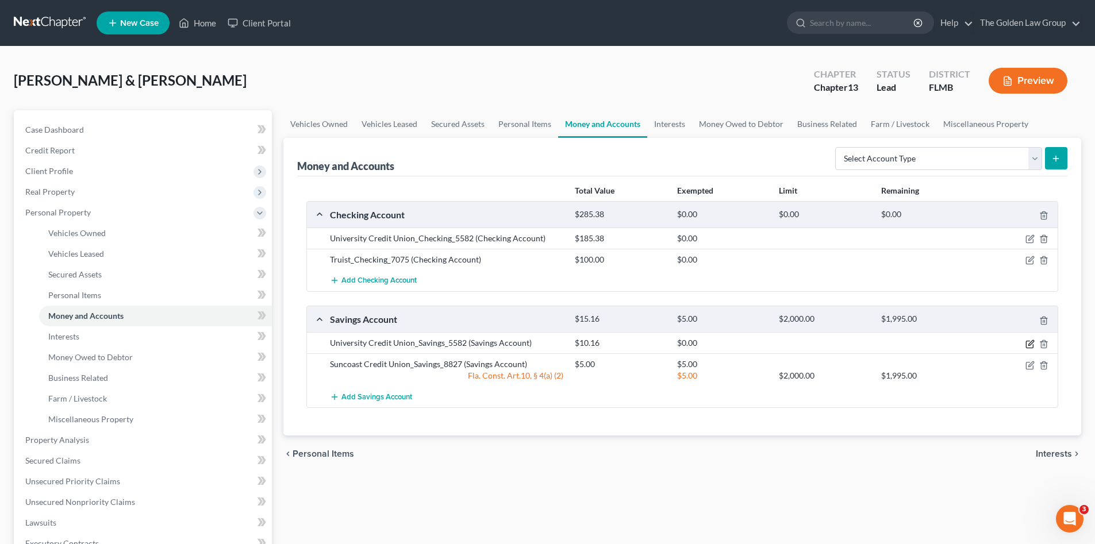
click at [1028, 344] on icon "button" at bounding box center [1029, 344] width 9 height 9
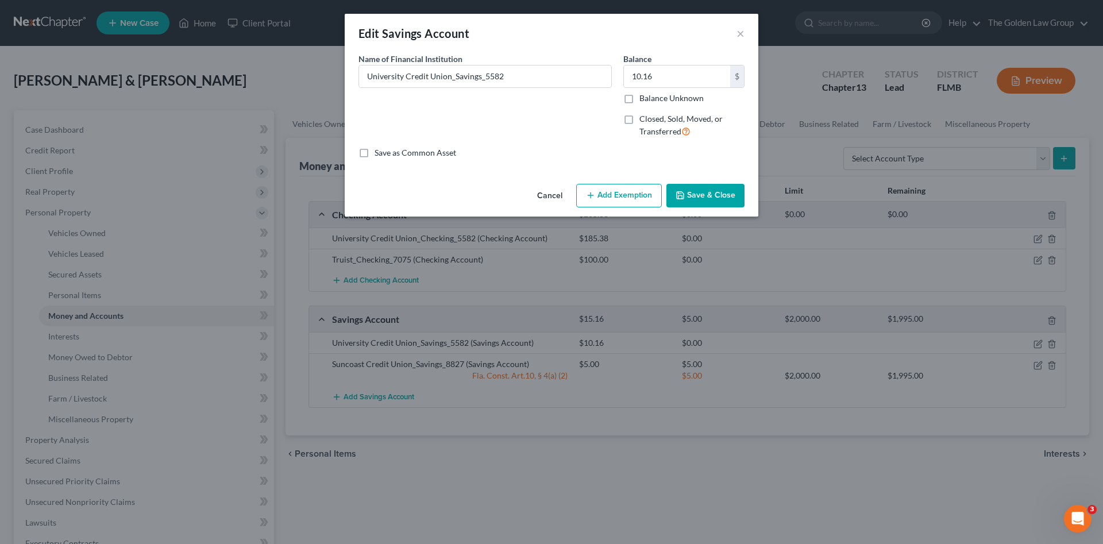
click at [605, 193] on button "Add Exemption" at bounding box center [619, 196] width 86 height 24
select select "2"
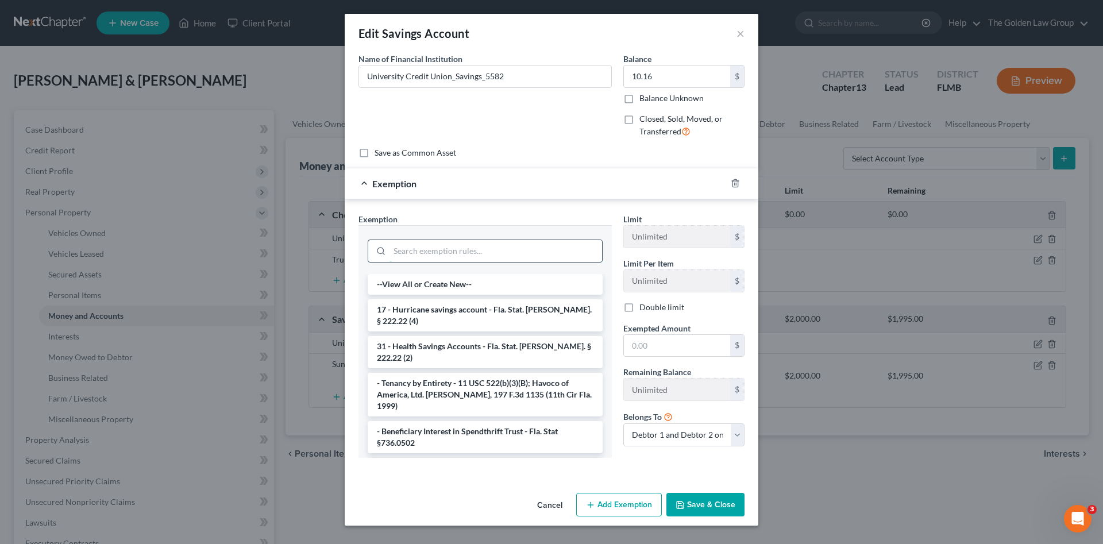
click at [475, 248] on input "search" at bounding box center [496, 251] width 213 height 22
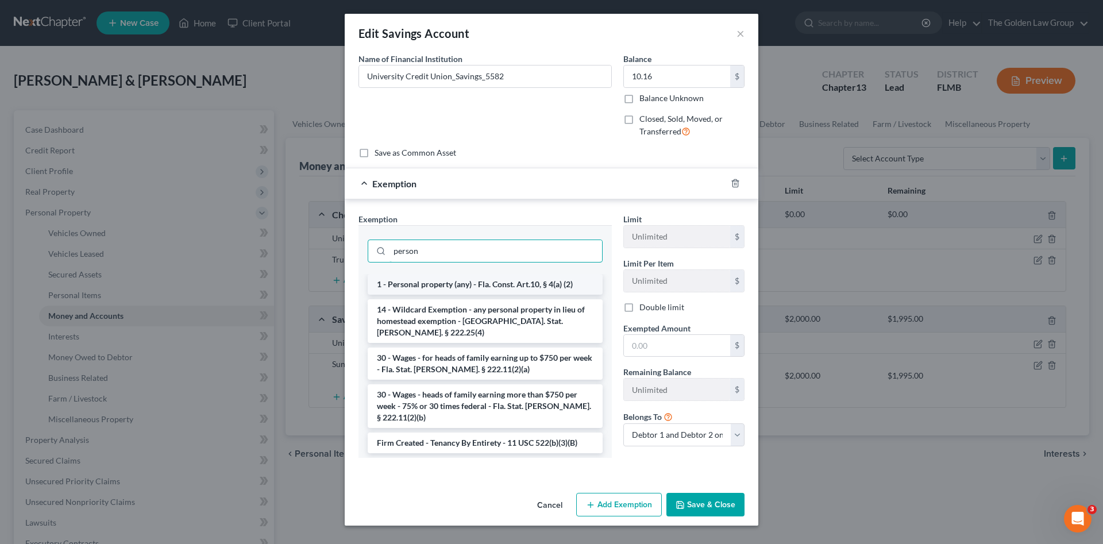
type input "person"
click at [492, 278] on li "1 - Personal property (any) - Fla. Const. Art.10, § 4(a) (2)" at bounding box center [485, 284] width 235 height 21
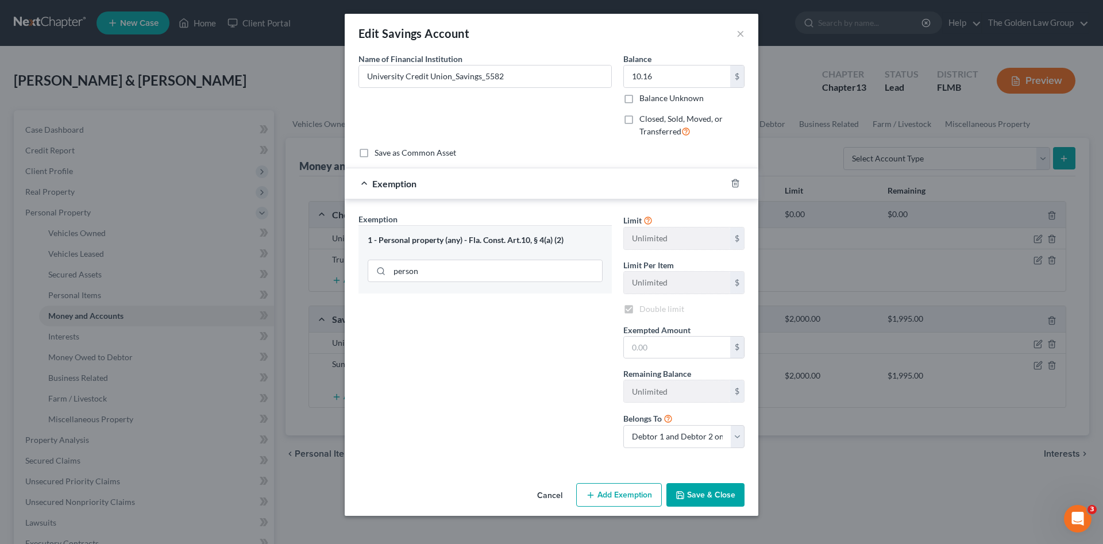
checkbox input "true"
drag, startPoint x: 667, startPoint y: 352, endPoint x: 672, endPoint y: 340, distance: 13.5
click at [672, 340] on input "text" at bounding box center [677, 348] width 106 height 22
type input "10.16"
click at [697, 493] on button "Save & Close" at bounding box center [706, 495] width 78 height 24
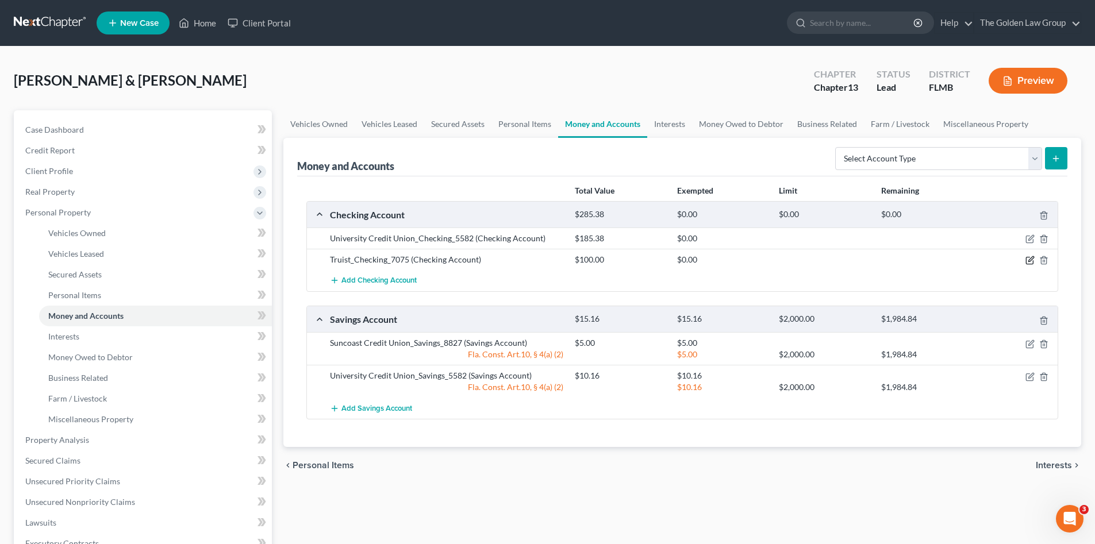
drag, startPoint x: 1026, startPoint y: 260, endPoint x: 925, endPoint y: 243, distance: 102.7
click at [1026, 259] on icon "button" at bounding box center [1029, 260] width 9 height 9
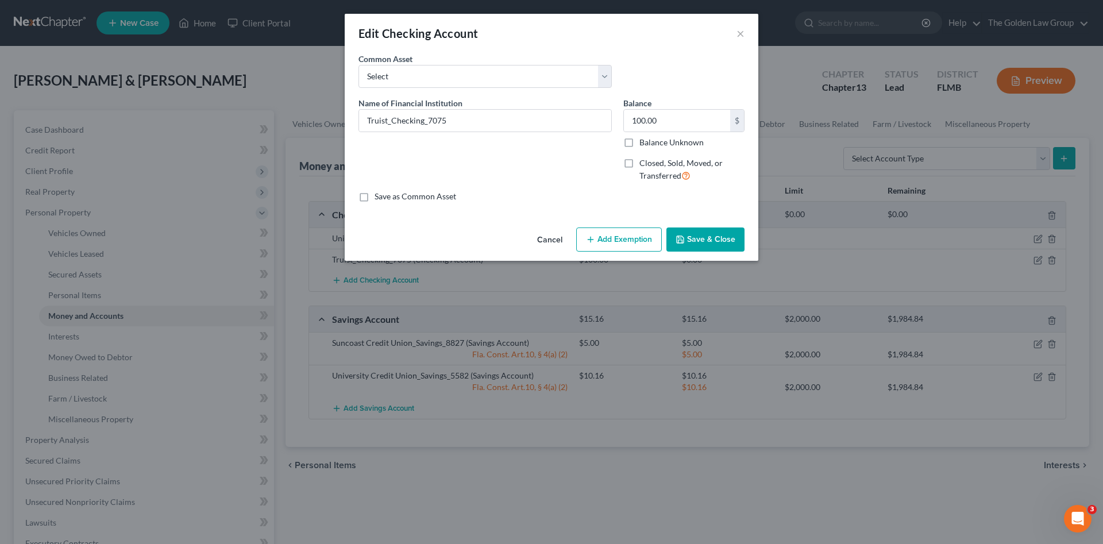
click at [602, 233] on button "Add Exemption" at bounding box center [619, 240] width 86 height 24
select select "2"
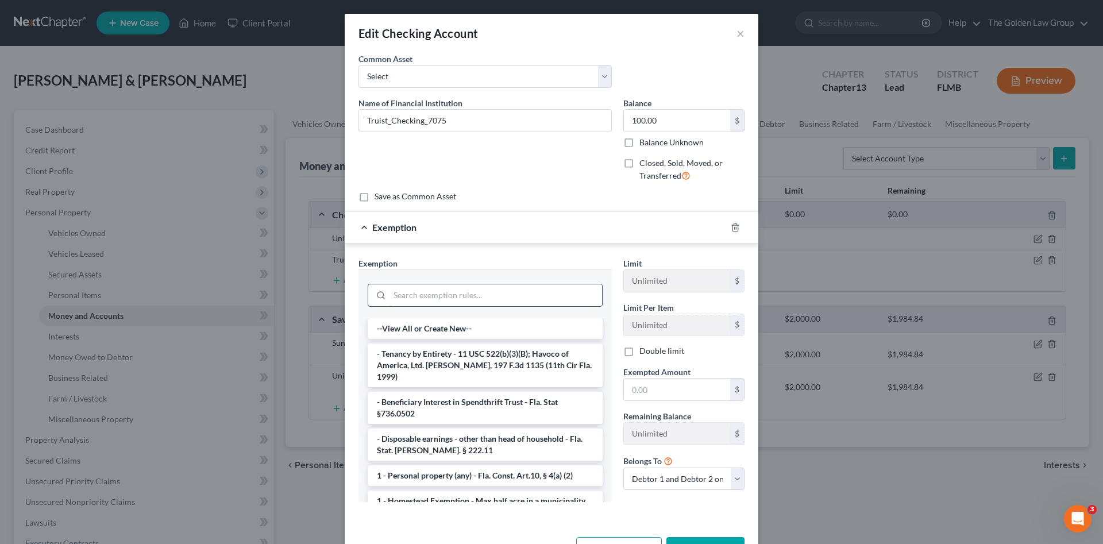
click at [450, 291] on input "search" at bounding box center [496, 295] width 213 height 22
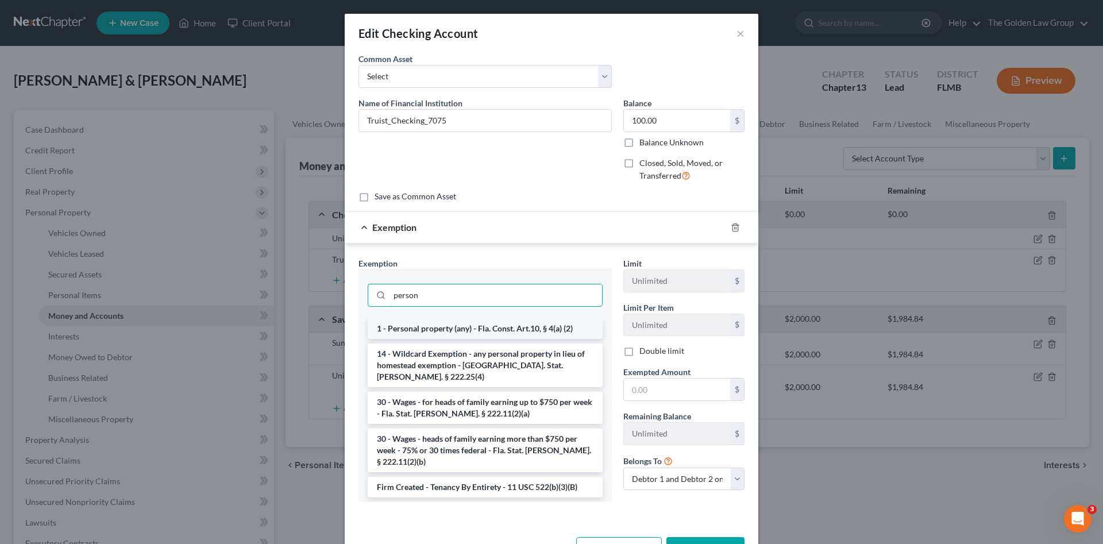
type input "person"
click at [485, 326] on li "1 - Personal property (any) - Fla. Const. Art.10, § 4(a) (2)" at bounding box center [485, 328] width 235 height 21
checkbox input "true"
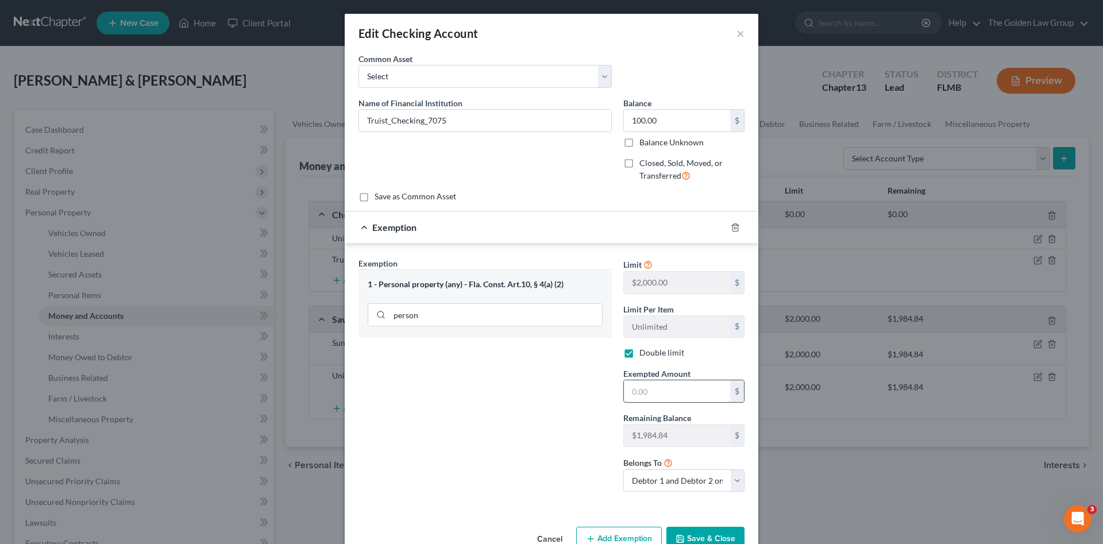
click at [652, 395] on input "text" at bounding box center [677, 391] width 106 height 22
type input "100.00"
click at [691, 532] on button "Save & Close" at bounding box center [706, 539] width 78 height 24
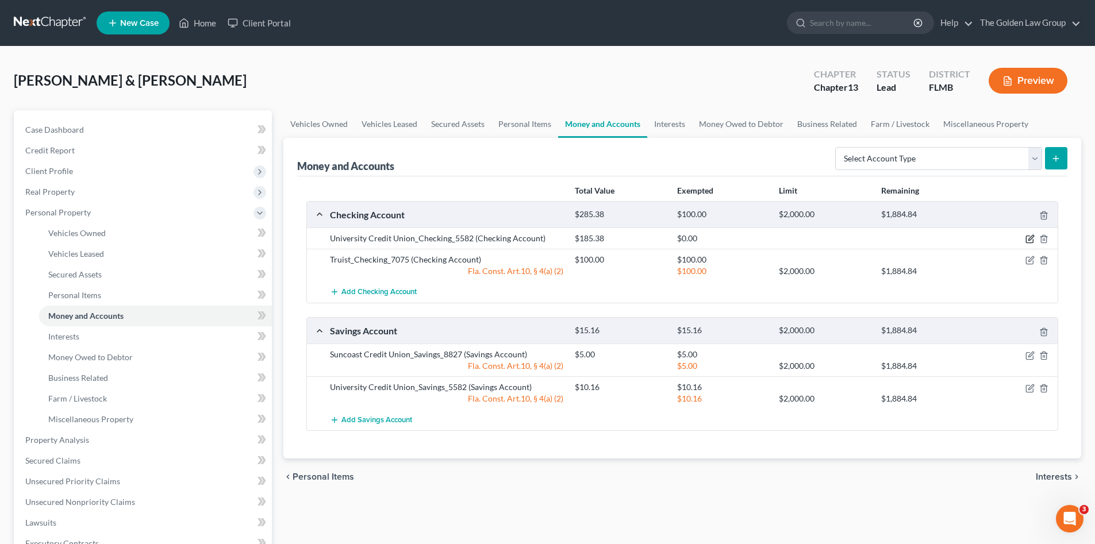
click at [1026, 237] on icon "button" at bounding box center [1029, 239] width 7 height 7
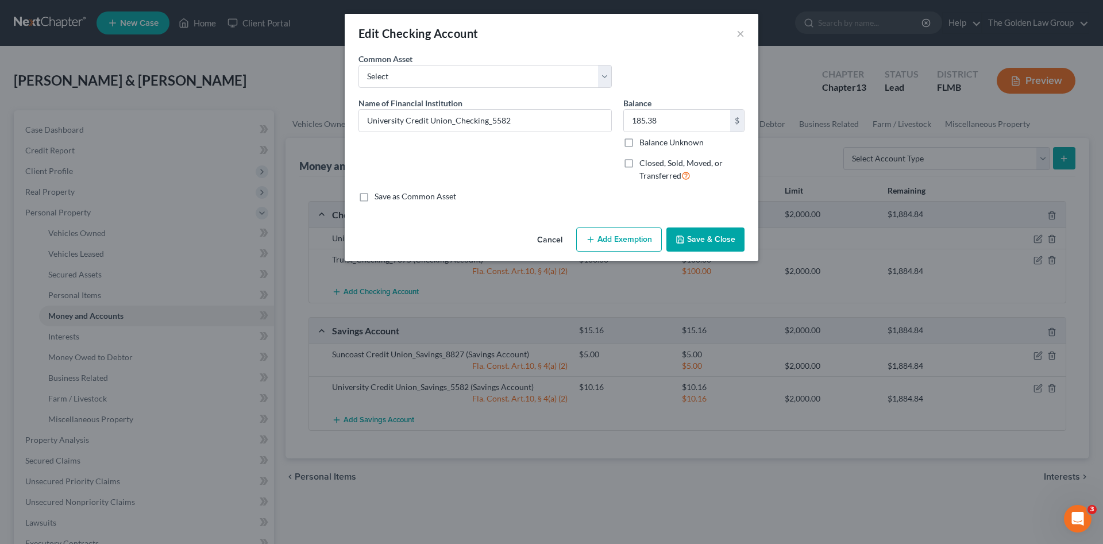
click at [585, 238] on button "Add Exemption" at bounding box center [619, 240] width 86 height 24
select select "2"
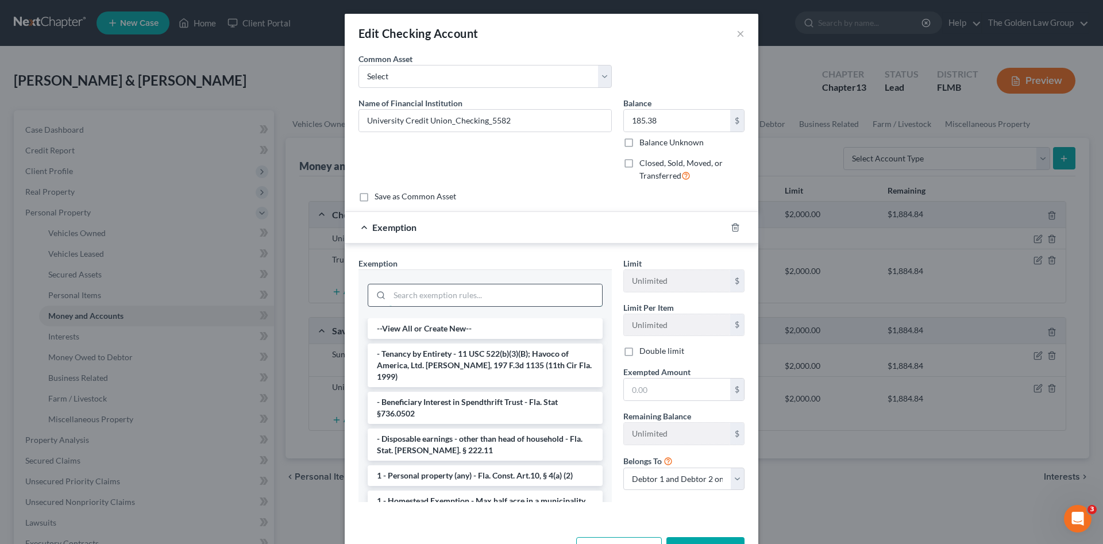
click at [461, 290] on input "search" at bounding box center [496, 295] width 213 height 22
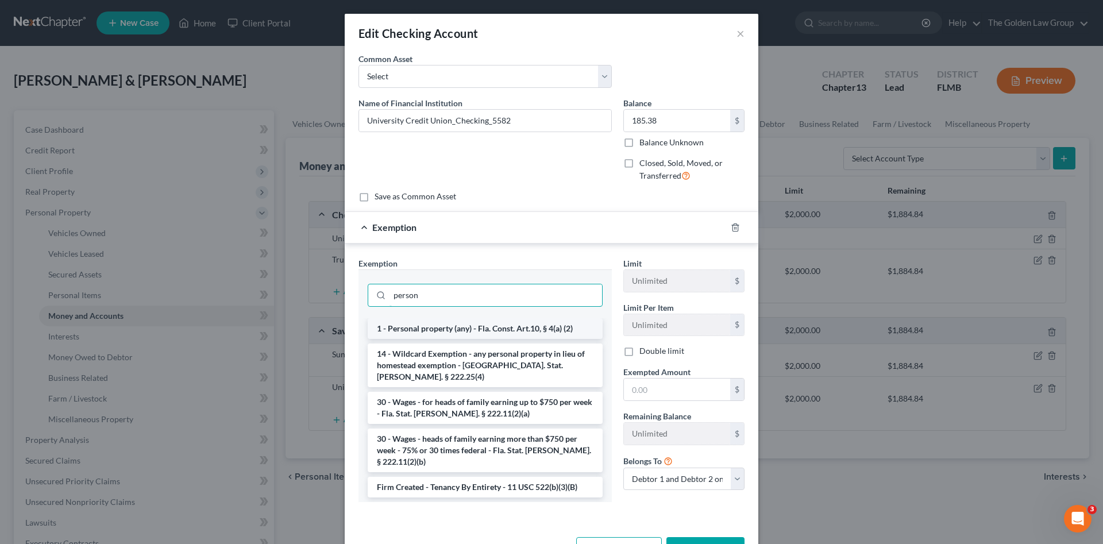
type input "person"
click at [507, 335] on li "1 - Personal property (any) - Fla. Const. Art.10, § 4(a) (2)" at bounding box center [485, 328] width 235 height 21
checkbox input "true"
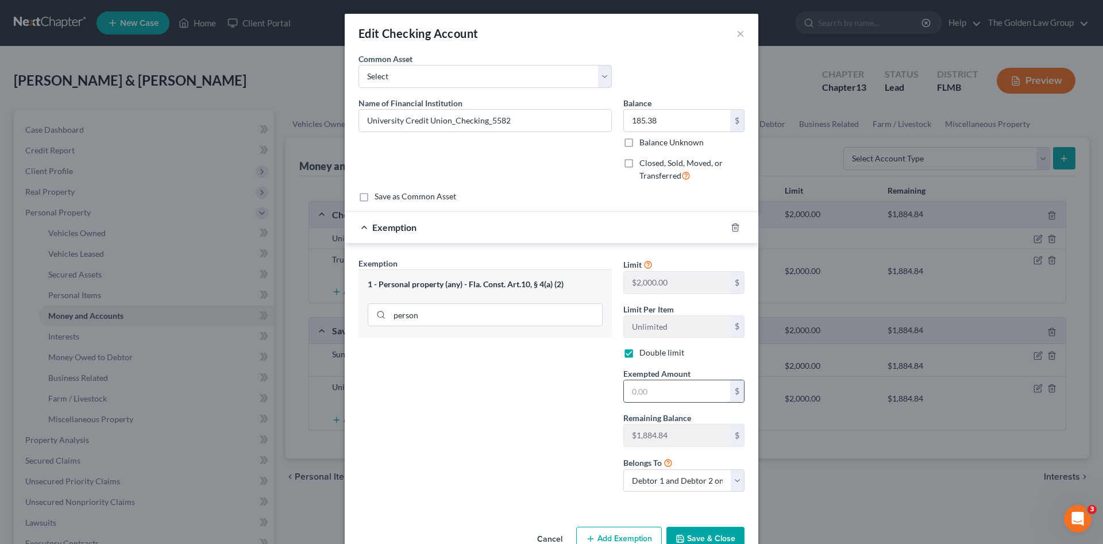
click at [657, 382] on input "text" at bounding box center [677, 391] width 106 height 22
type input "185.38"
click at [696, 526] on div "Cancel Add Exemption Save & Close" at bounding box center [552, 541] width 414 height 38
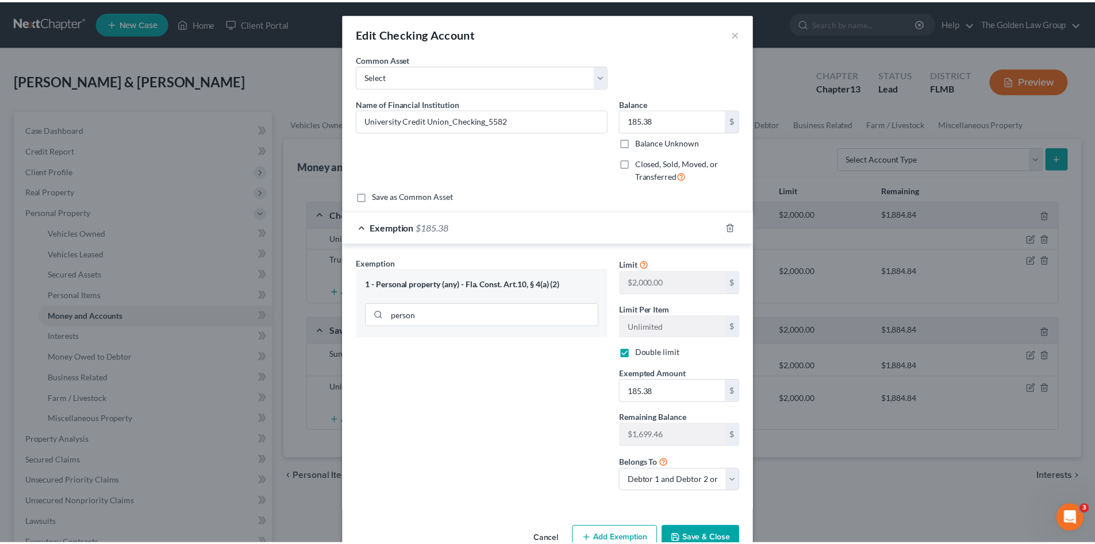
scroll to position [30, 0]
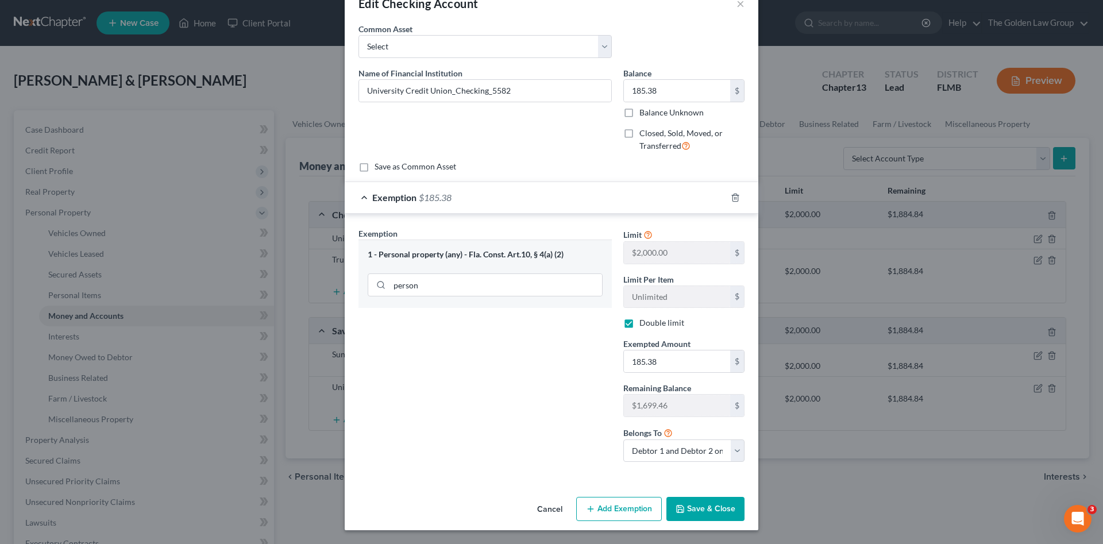
click at [698, 503] on button "Save & Close" at bounding box center [706, 509] width 78 height 24
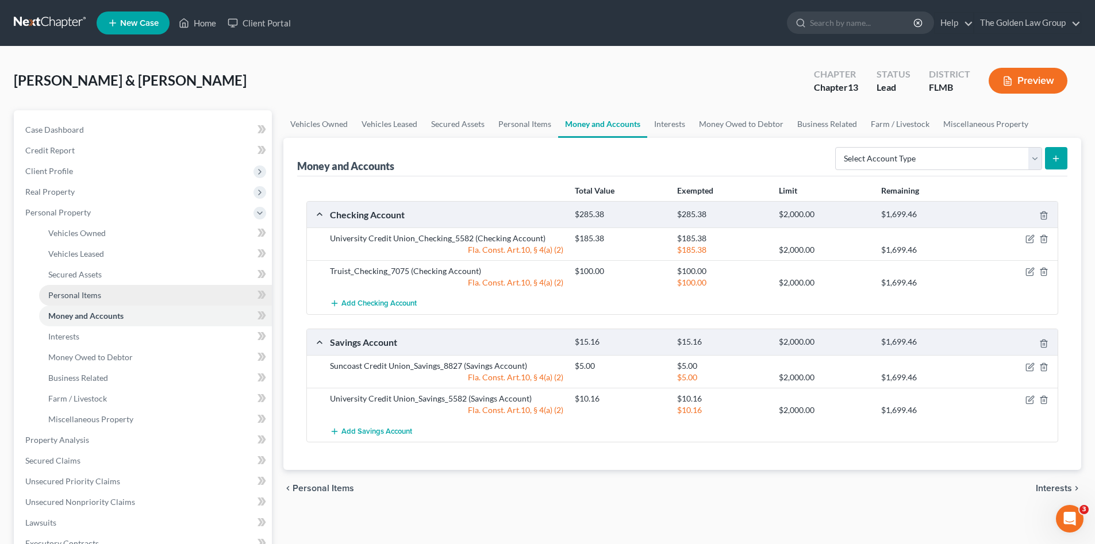
click at [71, 287] on link "Personal Items" at bounding box center [155, 295] width 233 height 21
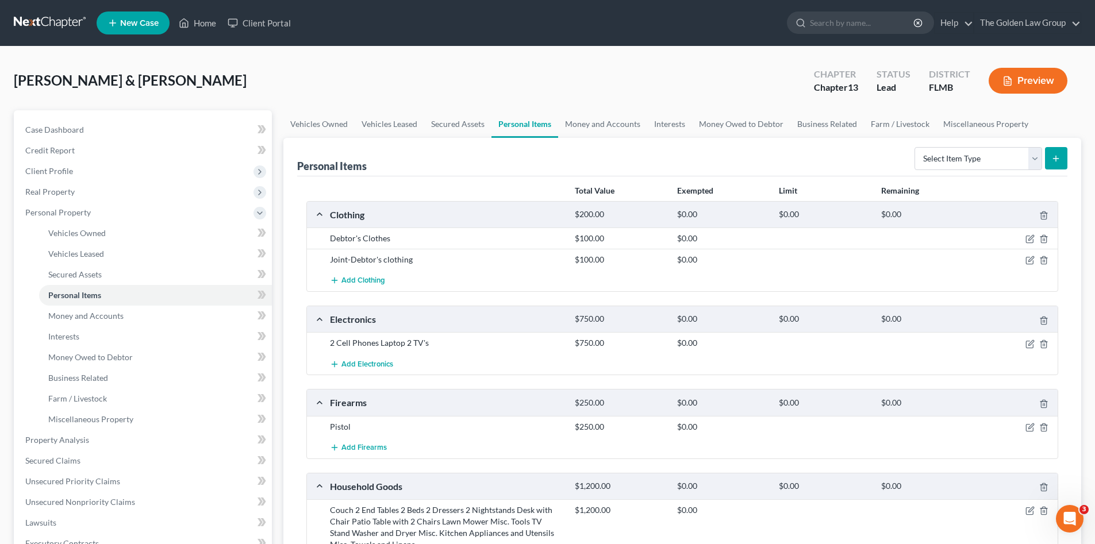
scroll to position [115, 0]
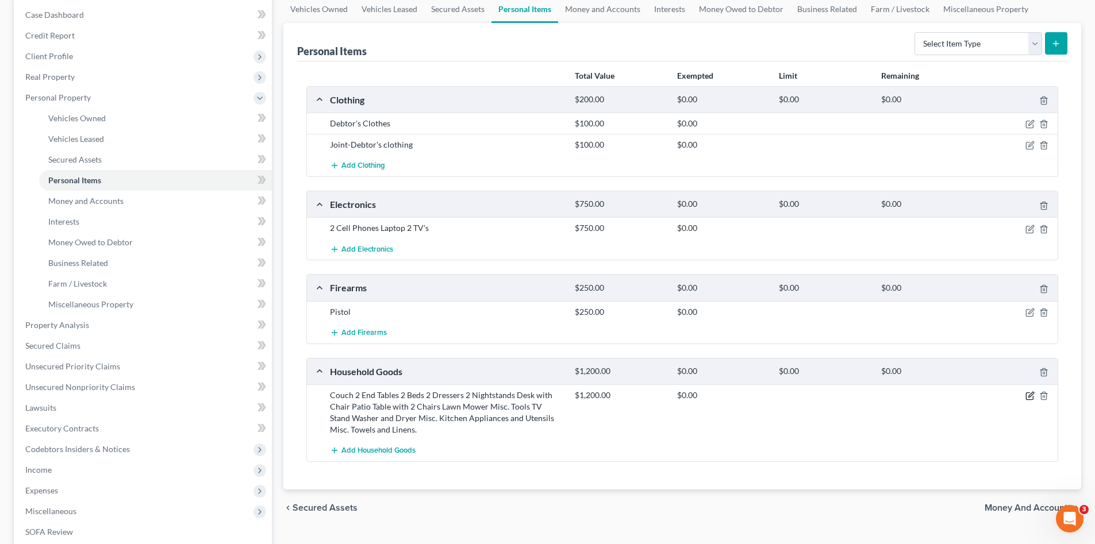
click at [1029, 395] on icon "button" at bounding box center [1029, 395] width 9 height 9
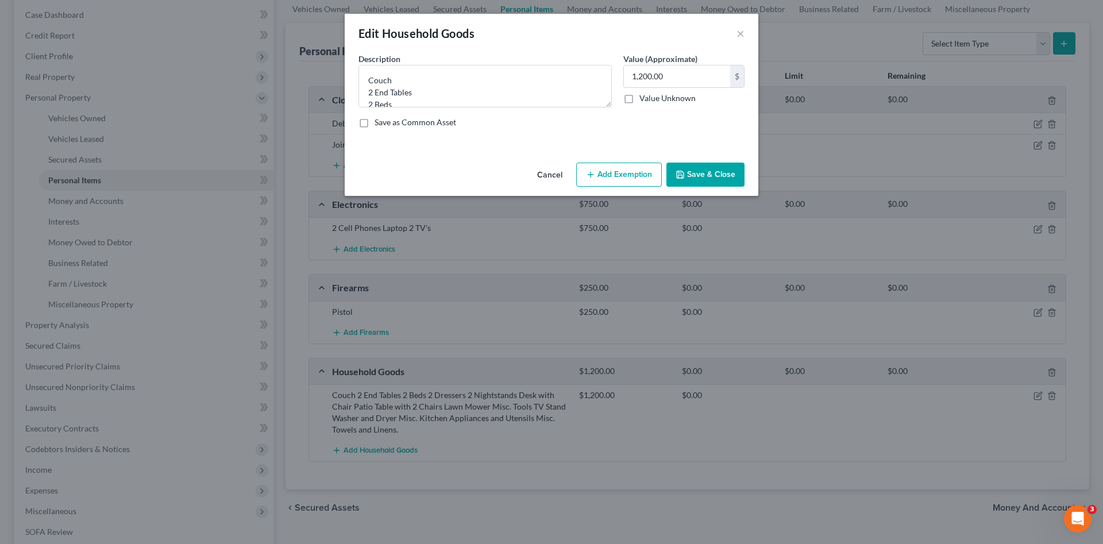
click at [622, 175] on button "Add Exemption" at bounding box center [619, 175] width 86 height 24
select select "2"
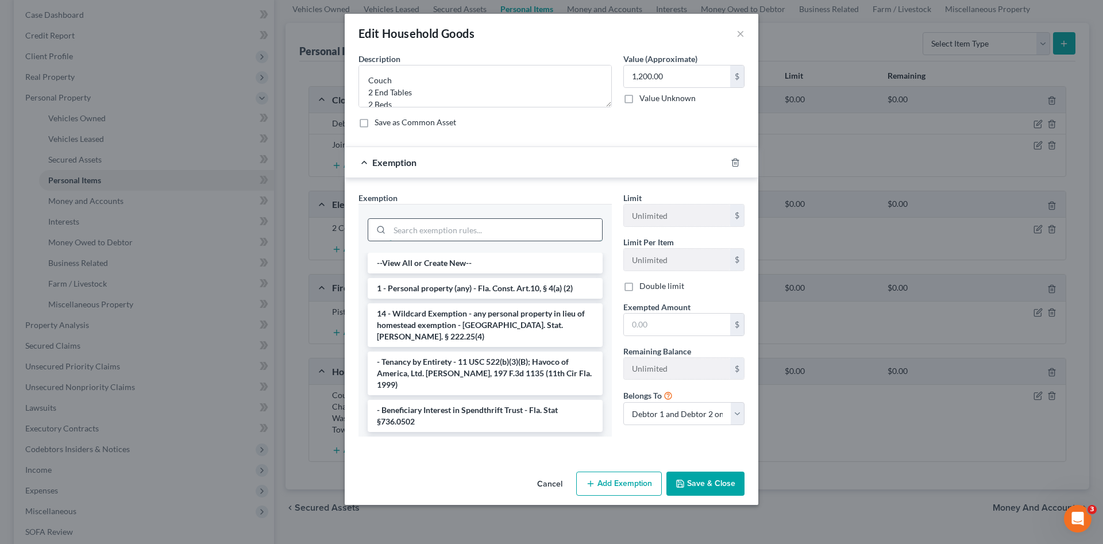
click at [463, 235] on input "search" at bounding box center [496, 230] width 213 height 22
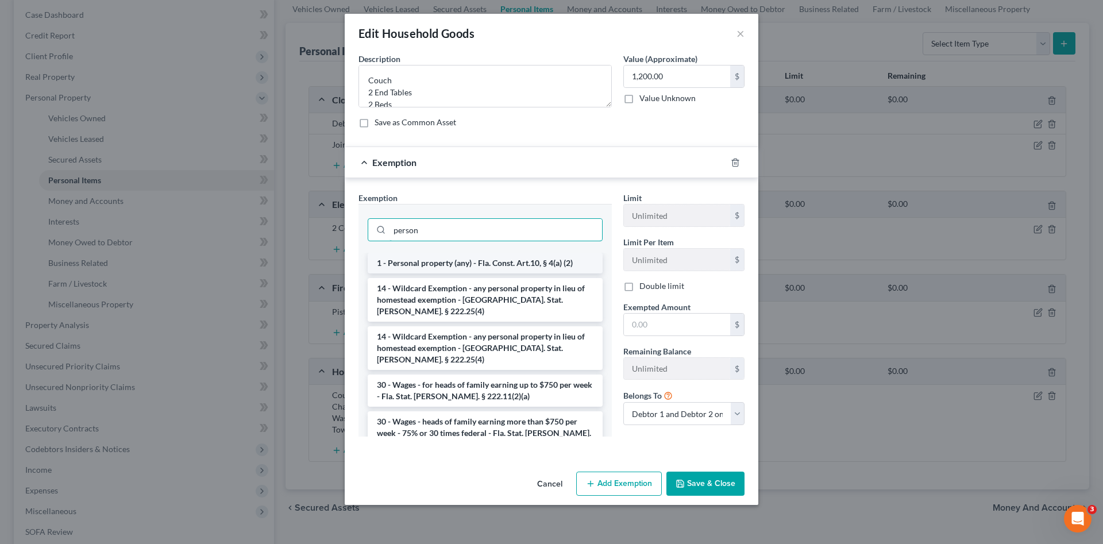
type input "person"
click at [493, 261] on li "1 - Personal property (any) - Fla. Const. Art.10, § 4(a) (2)" at bounding box center [485, 263] width 235 height 21
checkbox input "true"
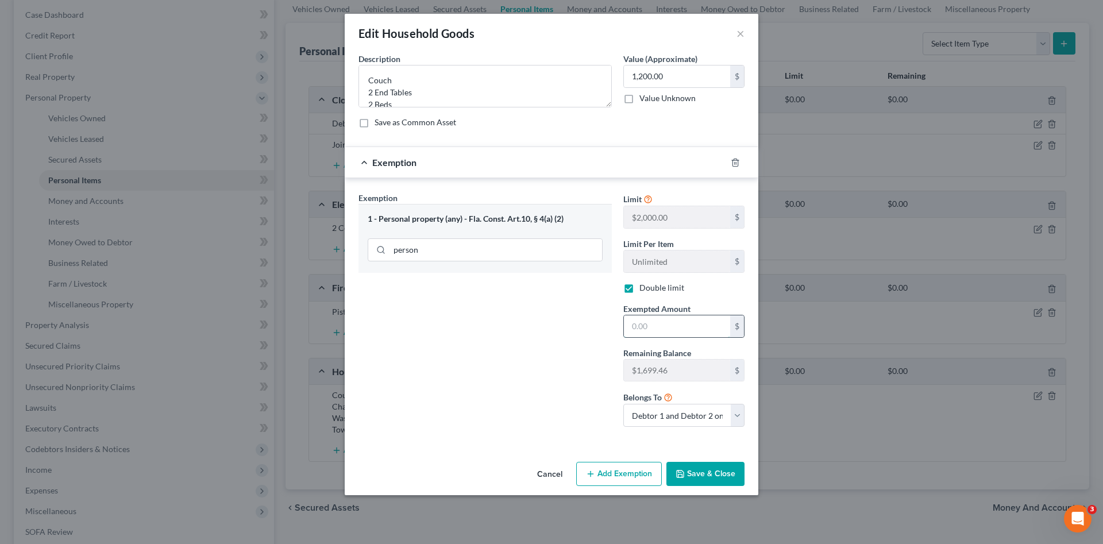
click at [658, 329] on input "text" at bounding box center [677, 327] width 106 height 22
type input "1,200.00"
click at [709, 475] on button "Save & Close" at bounding box center [706, 474] width 78 height 24
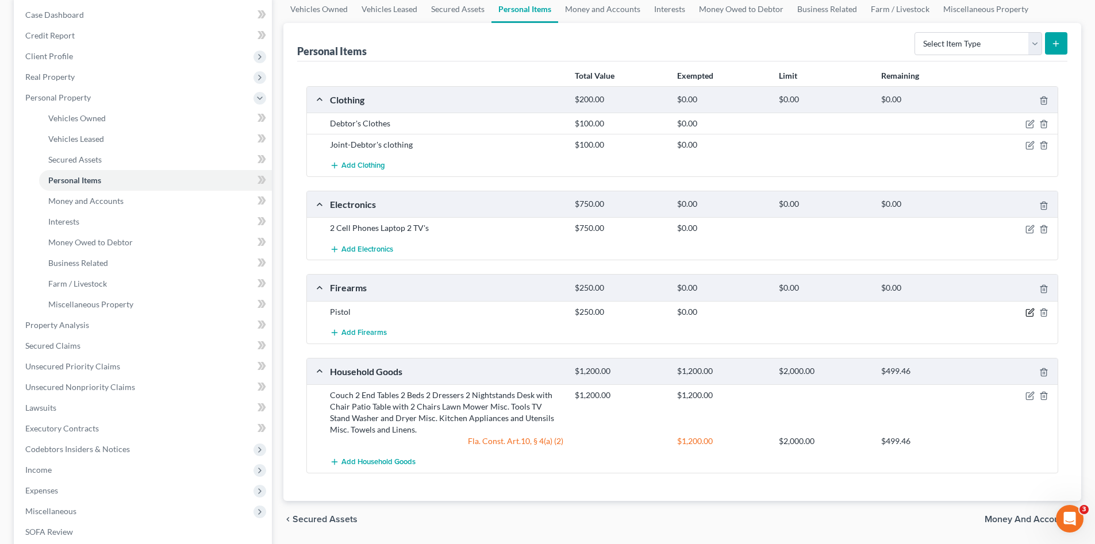
click at [1025, 309] on icon "button" at bounding box center [1029, 312] width 9 height 9
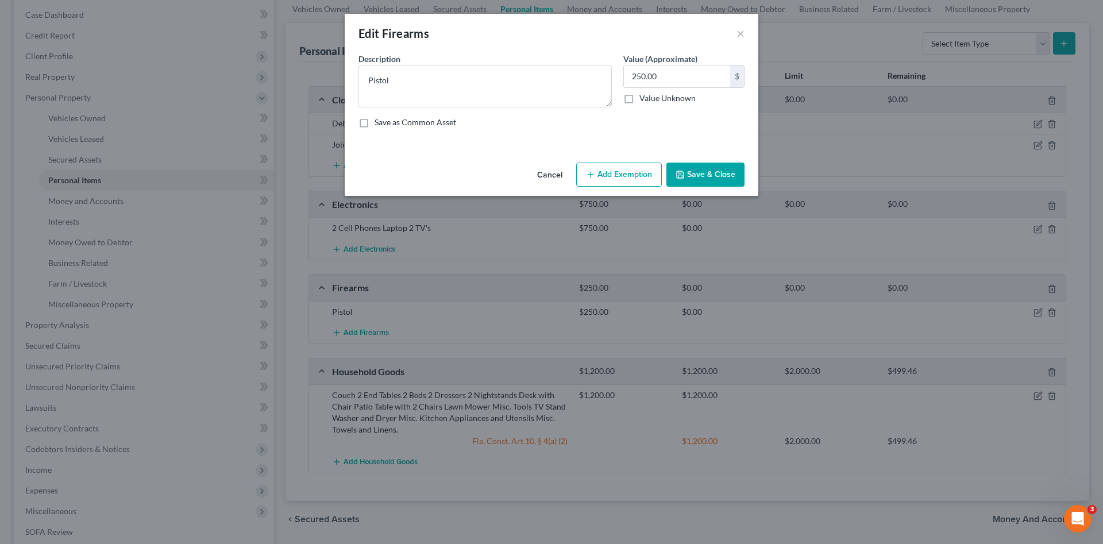
click at [624, 178] on button "Add Exemption" at bounding box center [619, 175] width 86 height 24
select select "2"
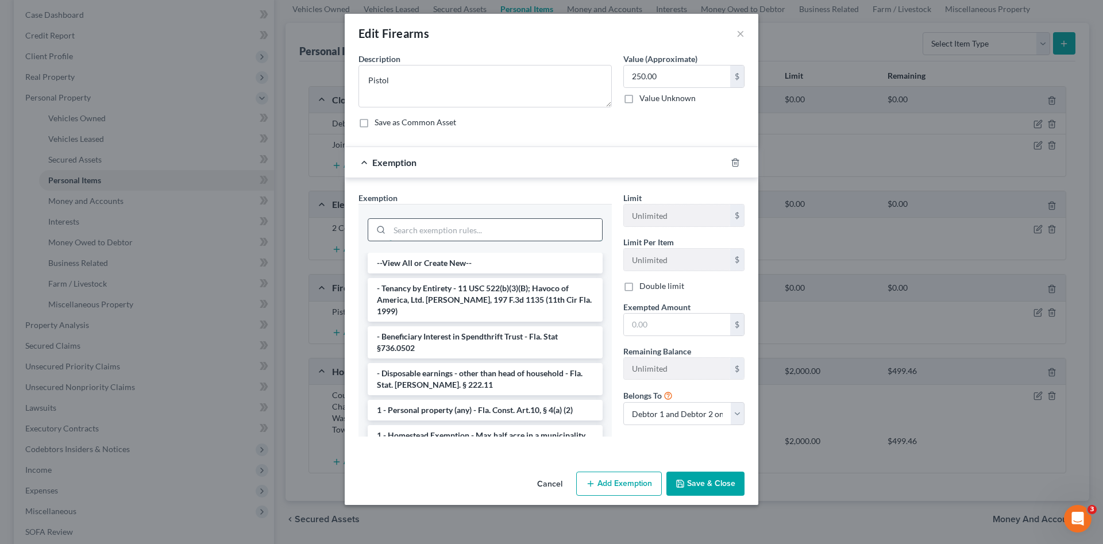
click at [545, 237] on input "search" at bounding box center [496, 230] width 213 height 22
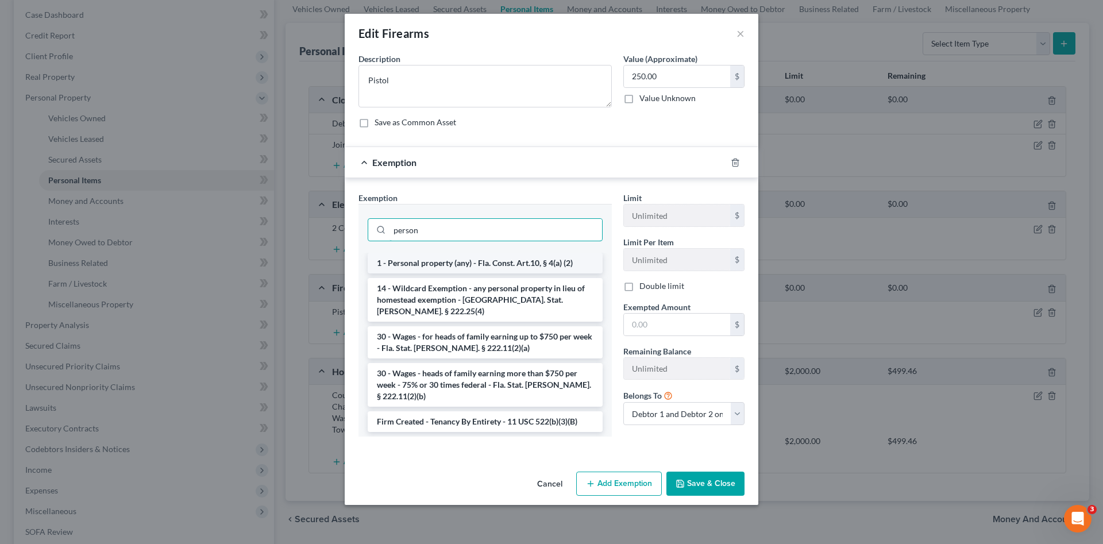
type input "person"
click at [559, 264] on li "1 - Personal property (any) - Fla. Const. Art.10, § 4(a) (2)" at bounding box center [485, 263] width 235 height 21
checkbox input "true"
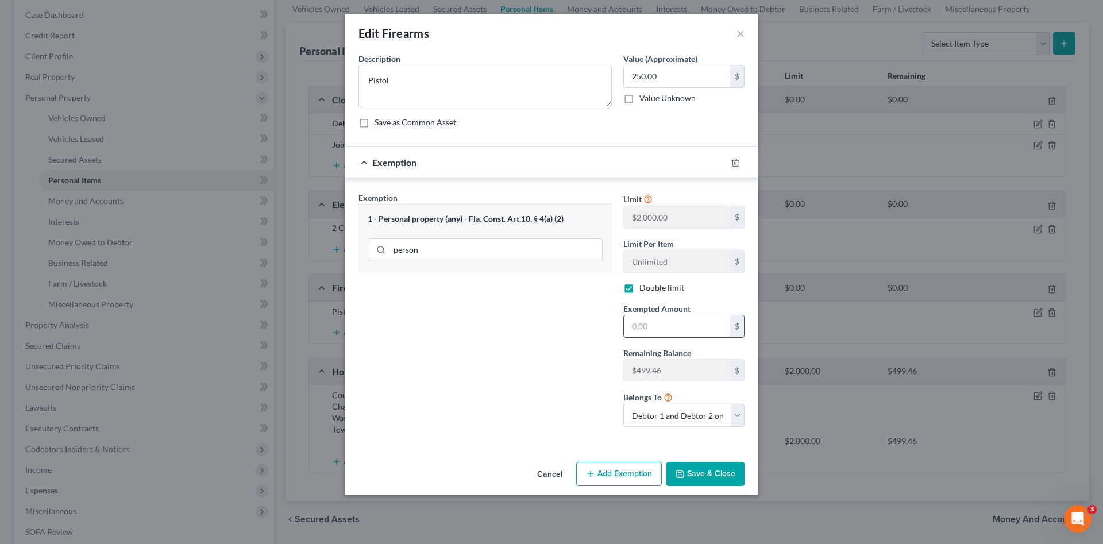
click at [677, 327] on input "text" at bounding box center [677, 327] width 106 height 22
type input "250.00"
click at [710, 476] on button "Save & Close" at bounding box center [706, 474] width 78 height 24
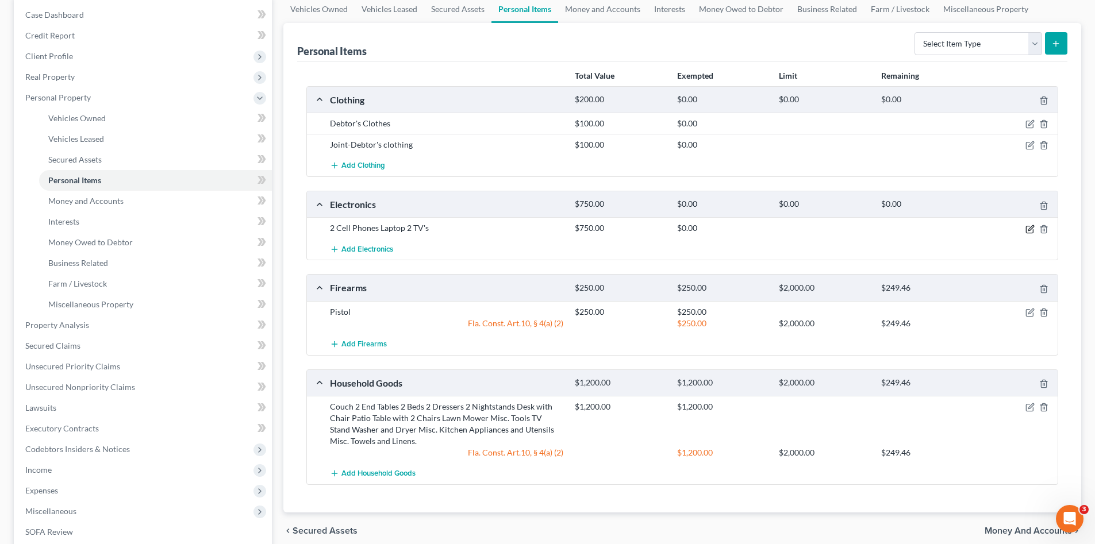
click at [1028, 228] on icon "button" at bounding box center [1029, 229] width 9 height 9
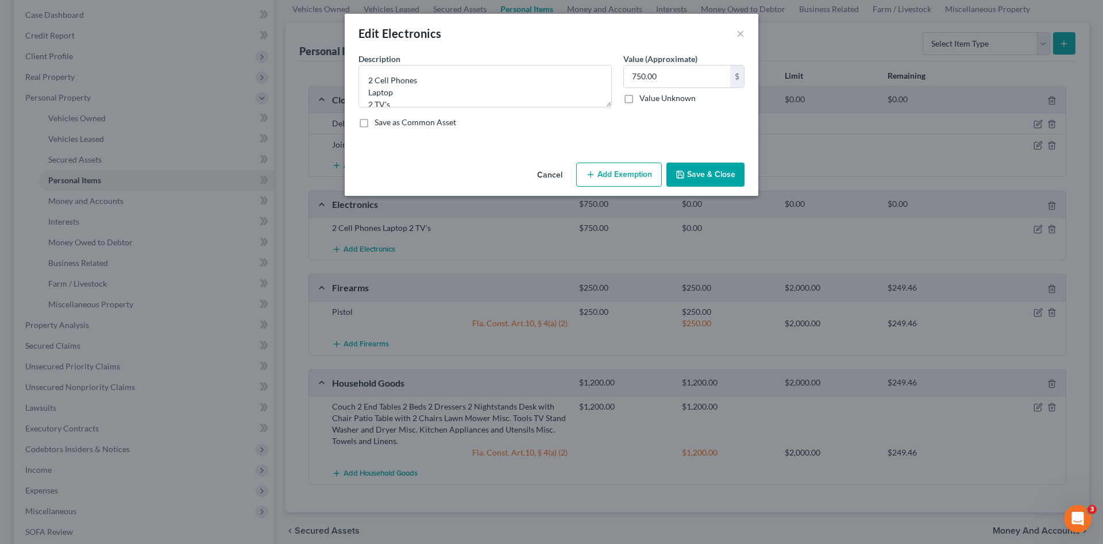
click at [617, 180] on button "Add Exemption" at bounding box center [619, 175] width 86 height 24
select select "2"
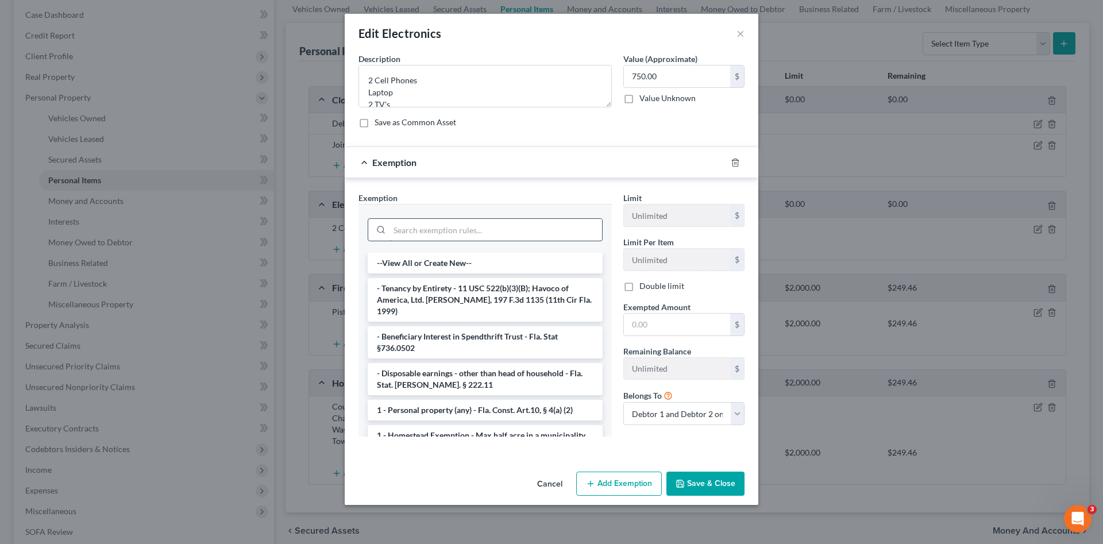
click at [530, 229] on input "search" at bounding box center [496, 230] width 213 height 22
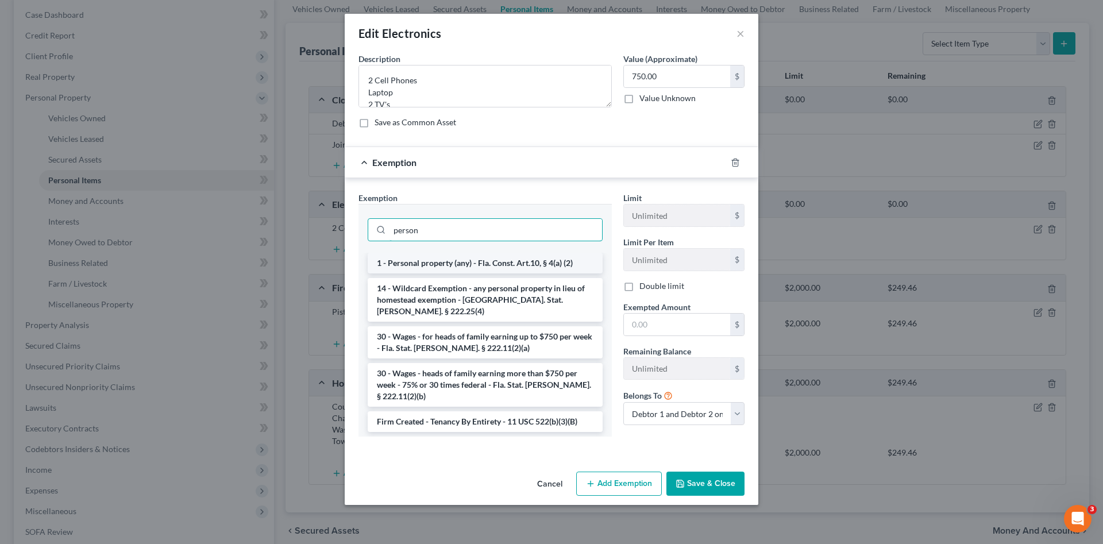
type input "person"
click at [559, 264] on li "1 - Personal property (any) - Fla. Const. Art.10, § 4(a) (2)" at bounding box center [485, 263] width 235 height 21
checkbox input "true"
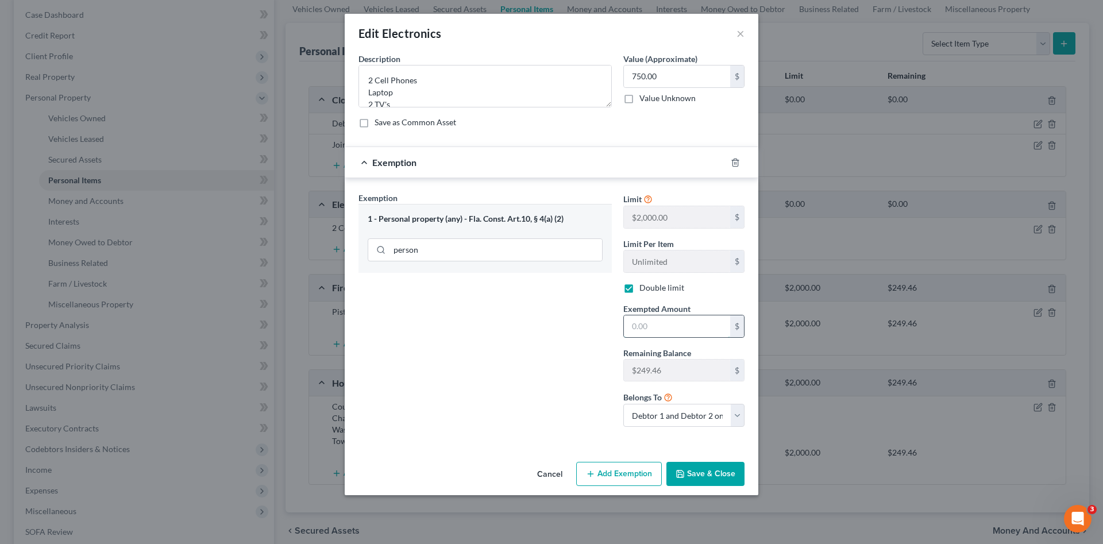
click at [654, 329] on input "text" at bounding box center [677, 327] width 106 height 22
type input "249.46"
click at [726, 475] on button "Save & Close" at bounding box center [706, 474] width 78 height 24
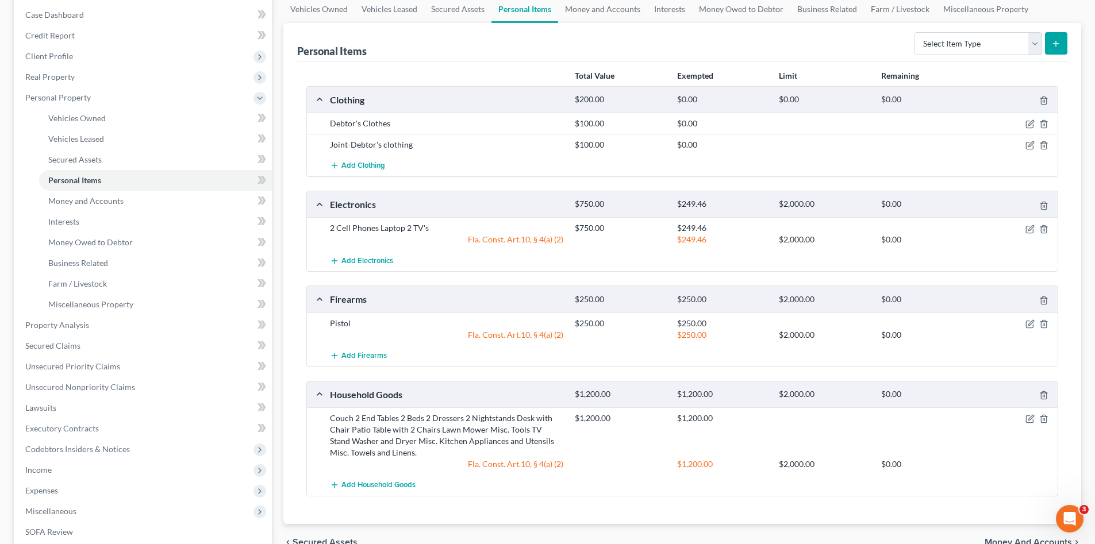
click at [733, 479] on div "Add Household Goods" at bounding box center [691, 485] width 734 height 21
click at [76, 334] on link "Property Analysis" at bounding box center [144, 325] width 256 height 21
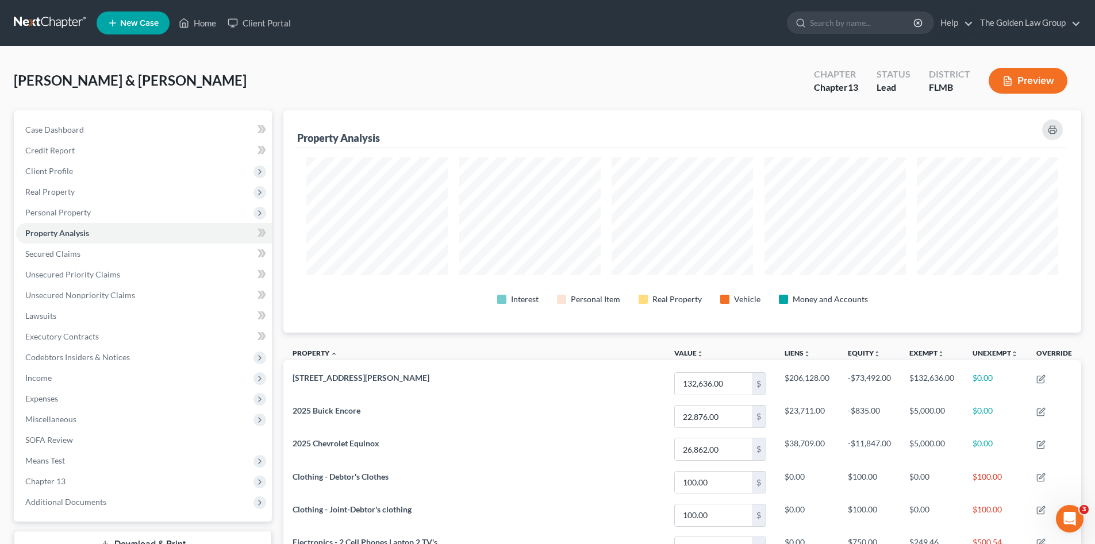
click at [309, 68] on div "Lewis, Aaron & Annemarie Upgraded Chapter Chapter 13 Status Lead District FLMB …" at bounding box center [547, 85] width 1067 height 50
click at [614, 77] on div "Lewis, Aaron & Annemarie Upgraded Chapter Chapter 13 Status Lead District FLMB …" at bounding box center [547, 85] width 1067 height 50
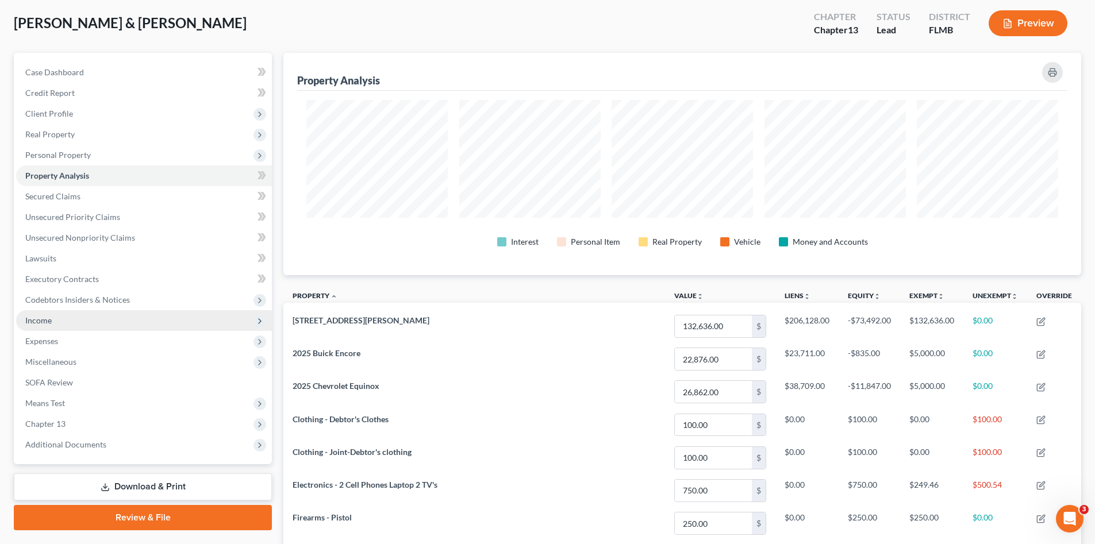
scroll to position [19, 0]
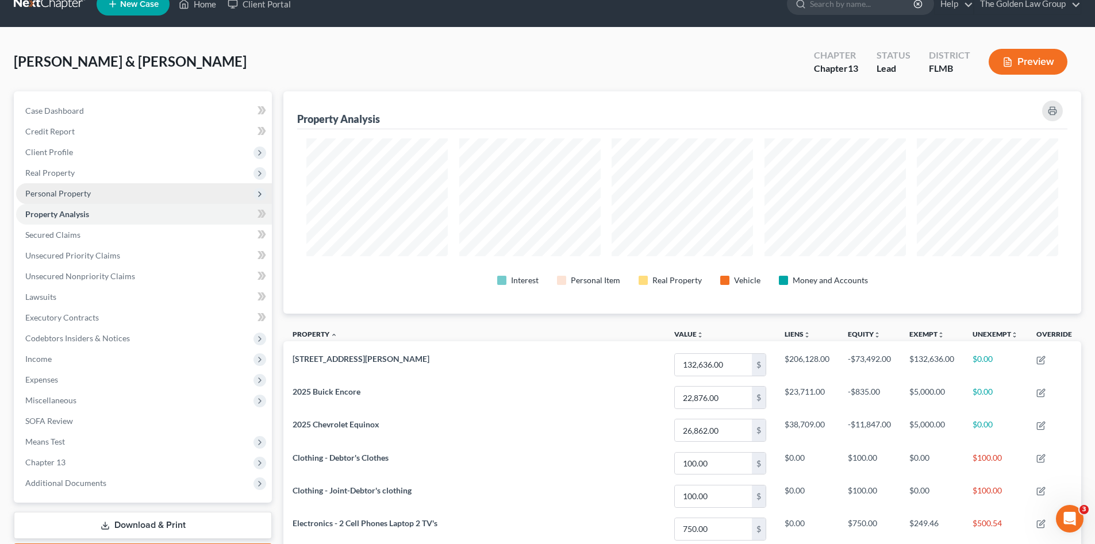
click at [64, 191] on span "Personal Property" at bounding box center [58, 193] width 66 height 10
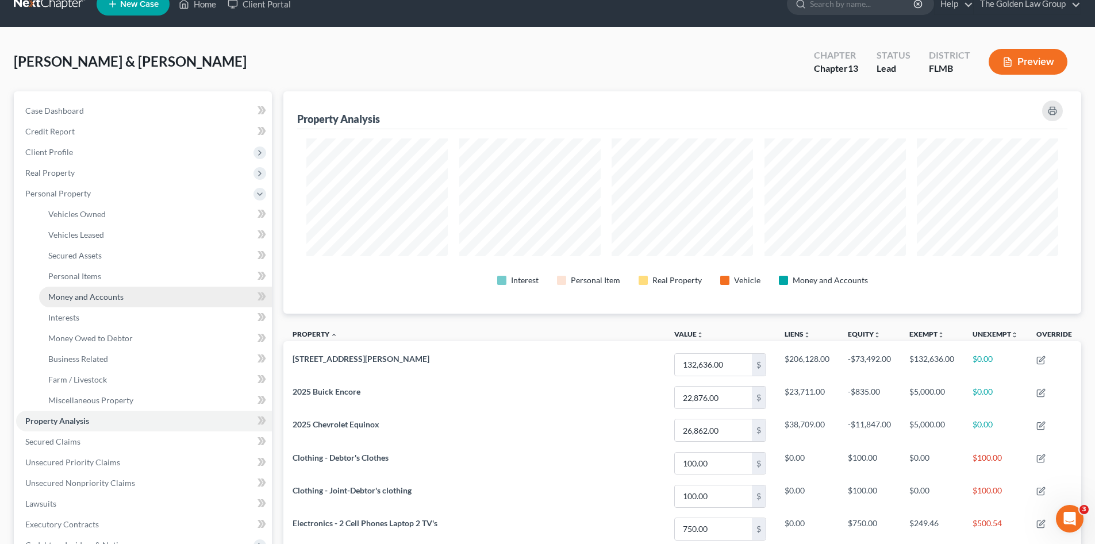
click at [107, 296] on span "Money and Accounts" at bounding box center [85, 297] width 75 height 10
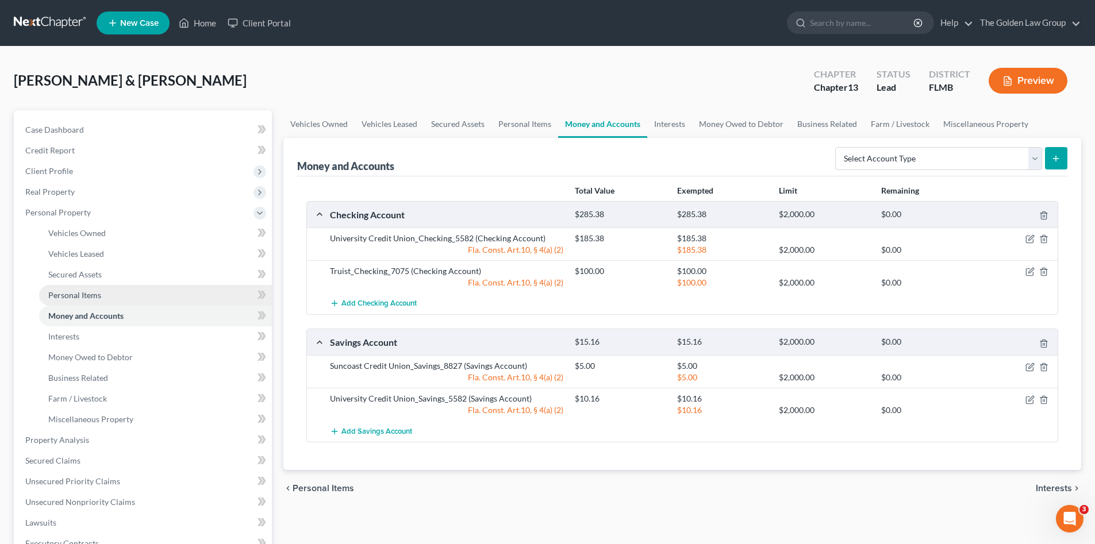
click at [94, 293] on span "Personal Items" at bounding box center [74, 295] width 53 height 10
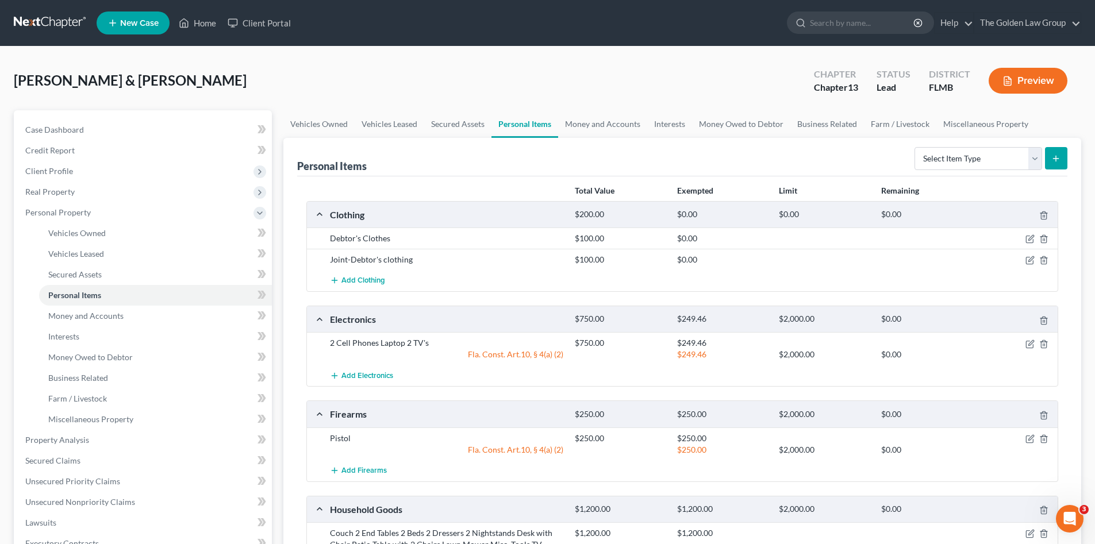
scroll to position [57, 0]
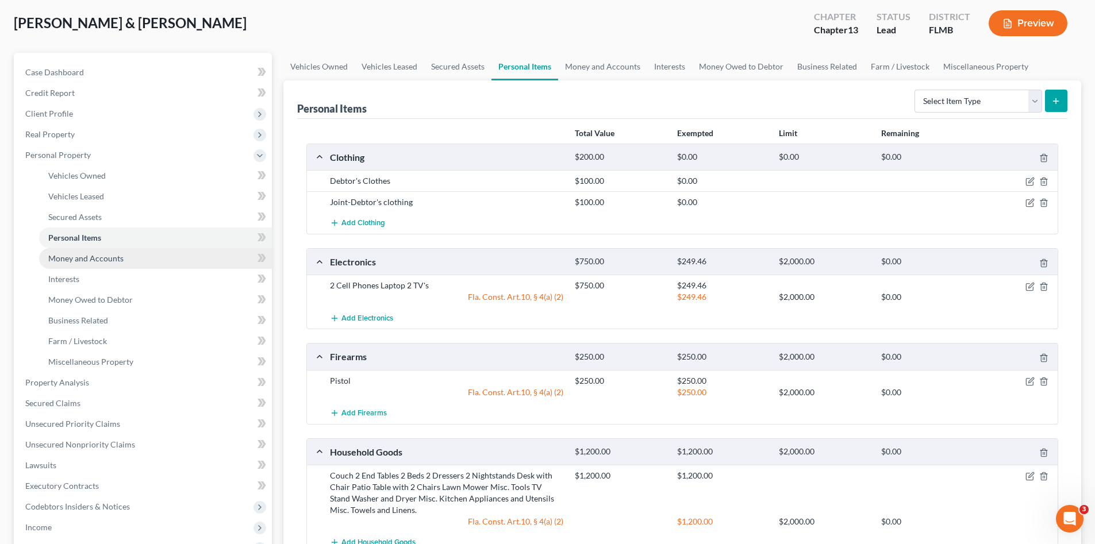
click at [80, 251] on link "Money and Accounts" at bounding box center [155, 258] width 233 height 21
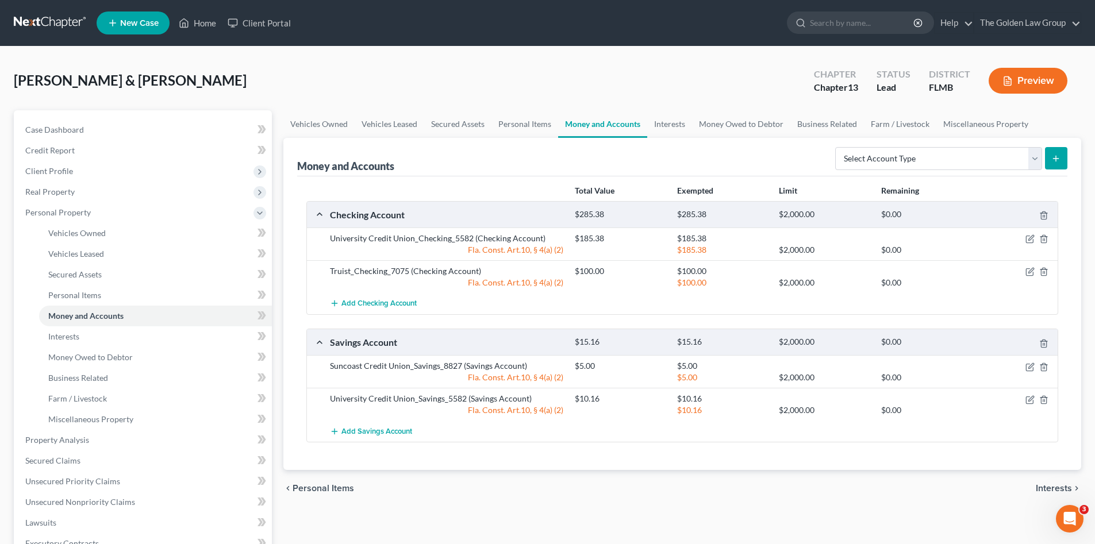
click at [497, 507] on div "Vehicles Owned Vehicles Leased Secured Assets Personal Items Money and Accounts…" at bounding box center [682, 452] width 809 height 684
click at [629, 463] on div "Total Value Exempted Limit Remaining Checking Account $285.38 $285.38 $2,000.00…" at bounding box center [682, 323] width 770 height 294
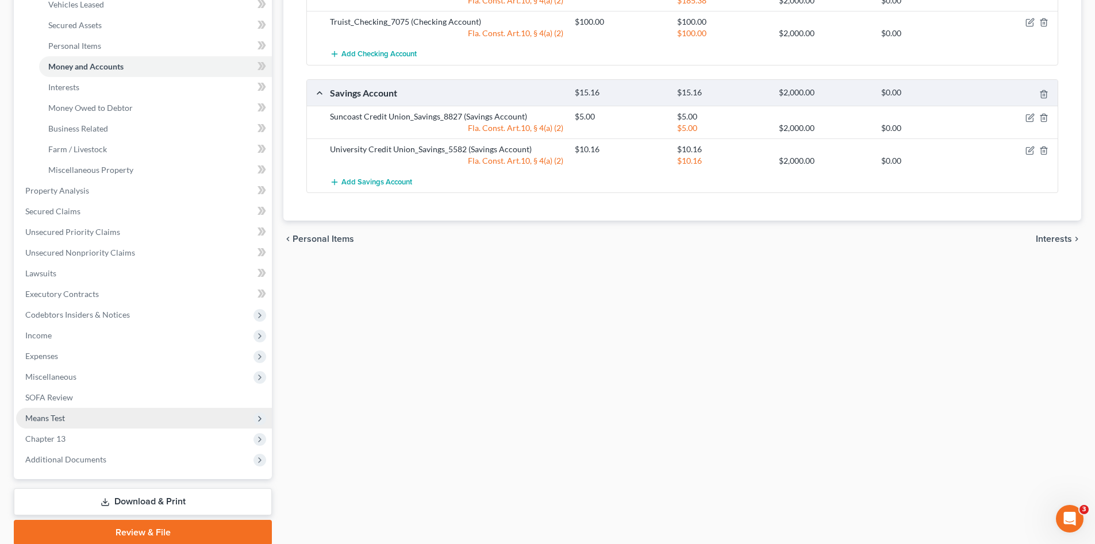
scroll to position [294, 0]
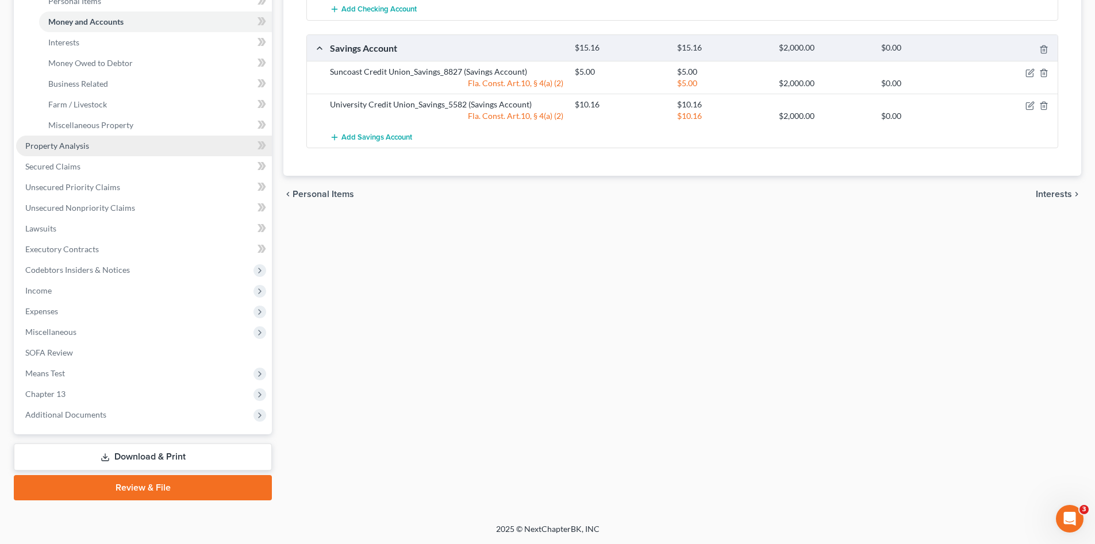
drag, startPoint x: 185, startPoint y: 448, endPoint x: 132, endPoint y: 430, distance: 56.0
click at [185, 448] on link "Download & Print" at bounding box center [143, 457] width 258 height 27
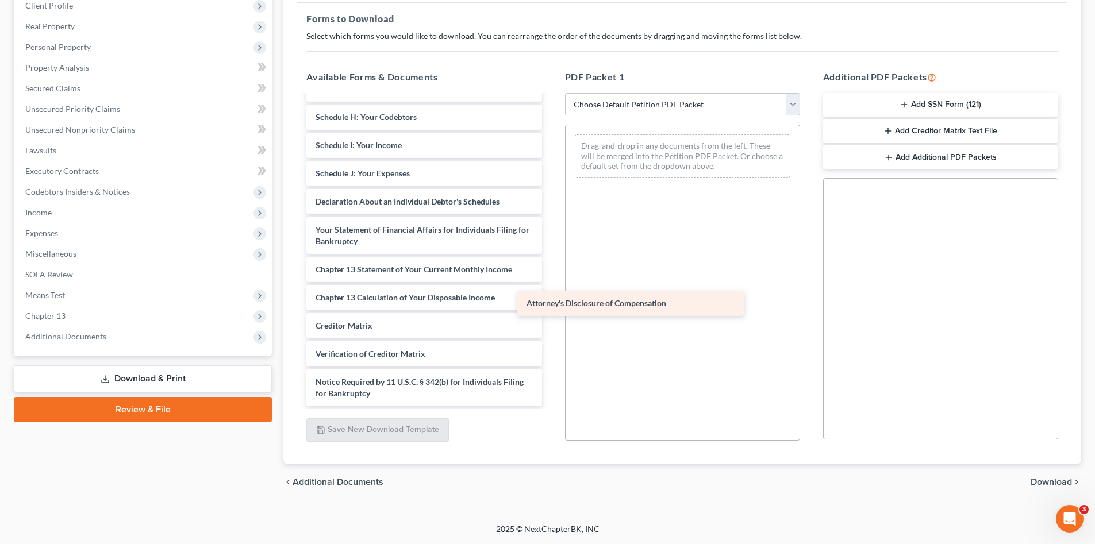
scroll to position [200, 0]
drag, startPoint x: 432, startPoint y: 391, endPoint x: 753, endPoint y: 240, distance: 355.3
click at [551, 289] on div "Attorney's Disclosure of Compensation Voluntary Petition for Individuals Filing…" at bounding box center [423, 151] width 253 height 510
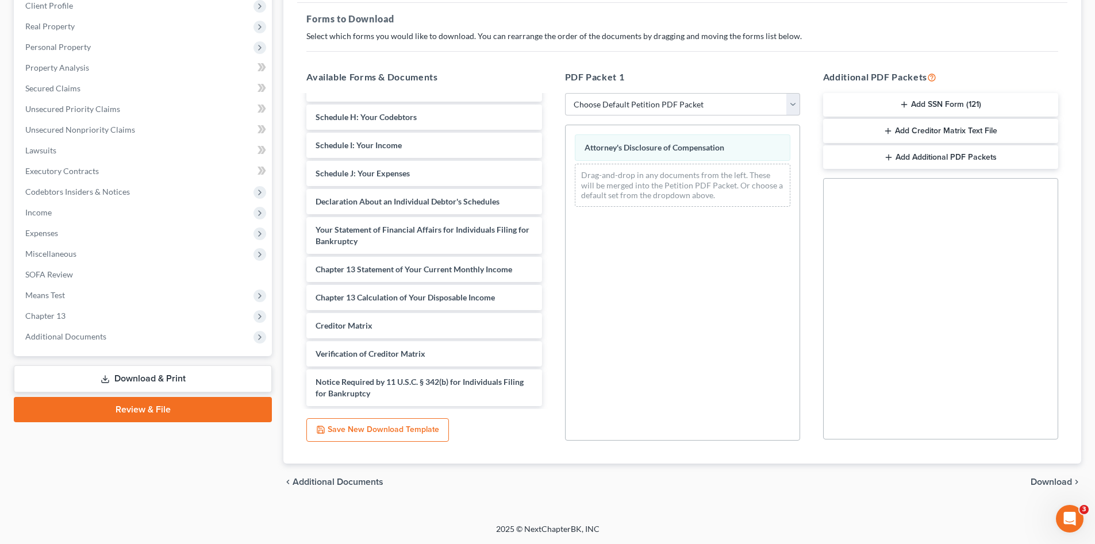
click at [948, 111] on button "Add SSN Form (121)" at bounding box center [940, 105] width 235 height 24
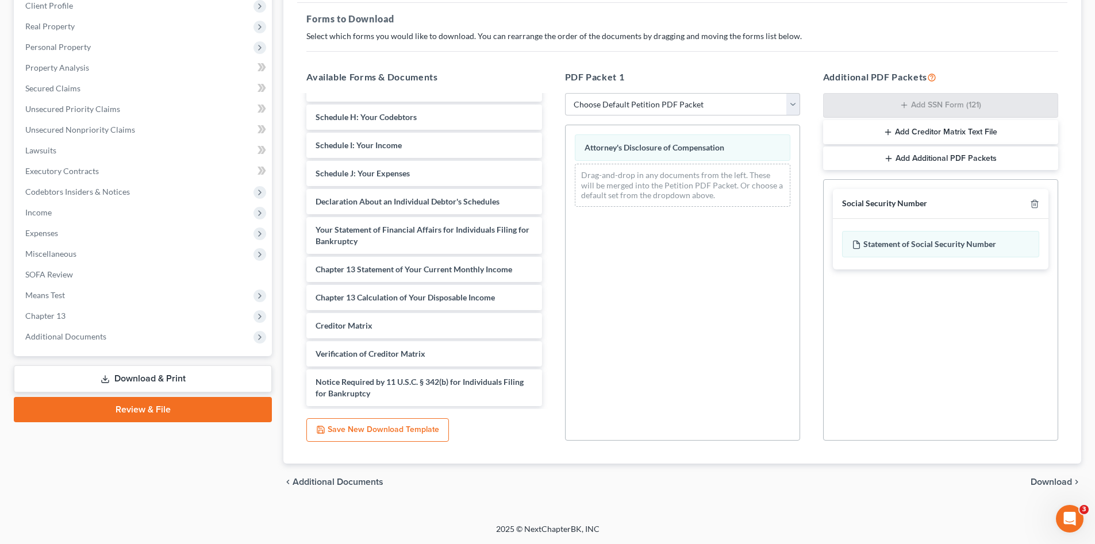
click at [1042, 484] on span "Download" at bounding box center [1050, 482] width 41 height 9
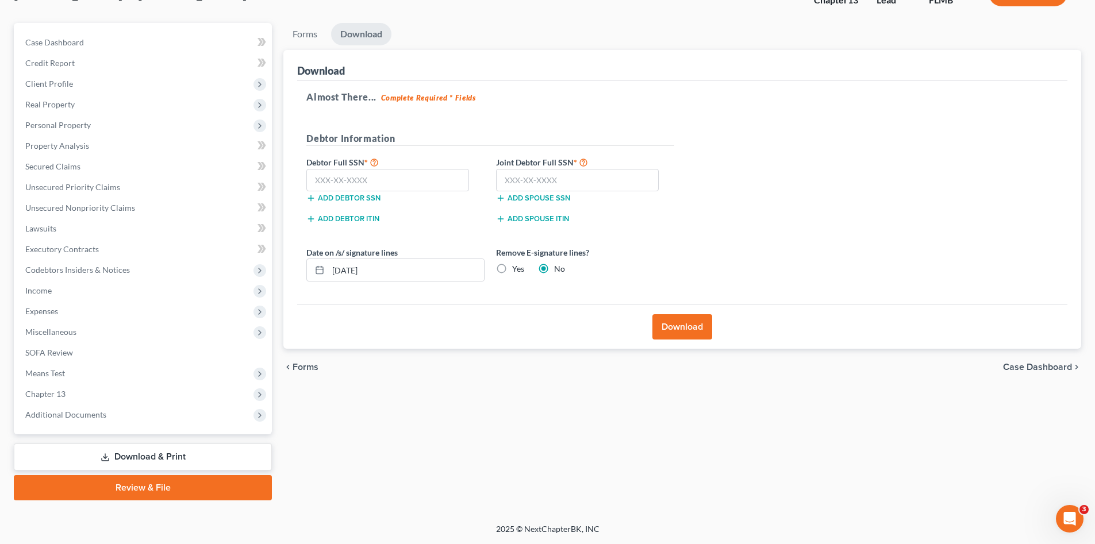
scroll to position [87, 0]
click at [440, 178] on input "text" at bounding box center [387, 180] width 163 height 23
type input "005-78-1904"
click at [506, 169] on input "text" at bounding box center [577, 180] width 163 height 23
type input "007-78-2215"
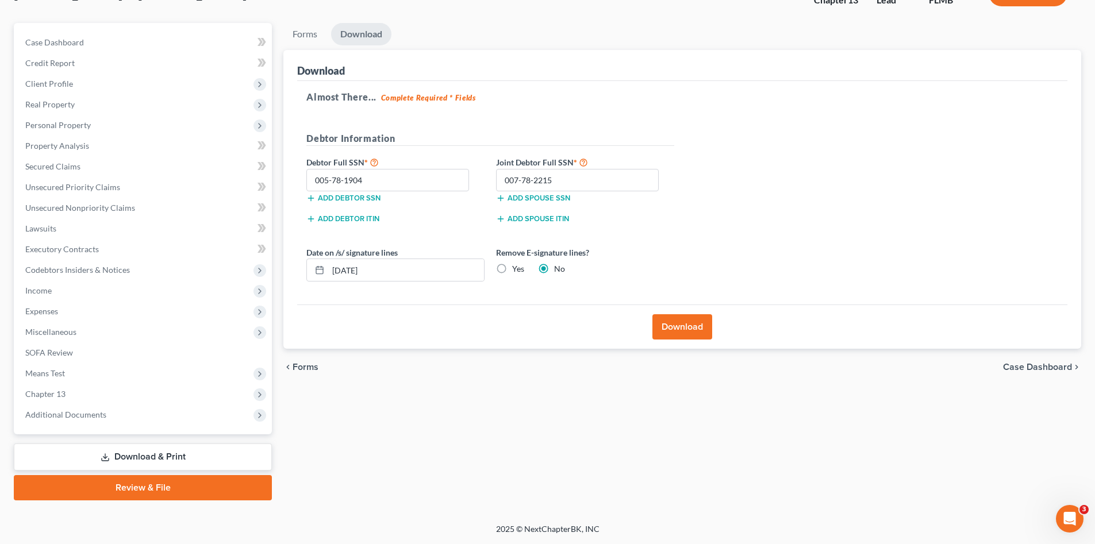
click at [664, 326] on button "Download" at bounding box center [682, 326] width 60 height 25
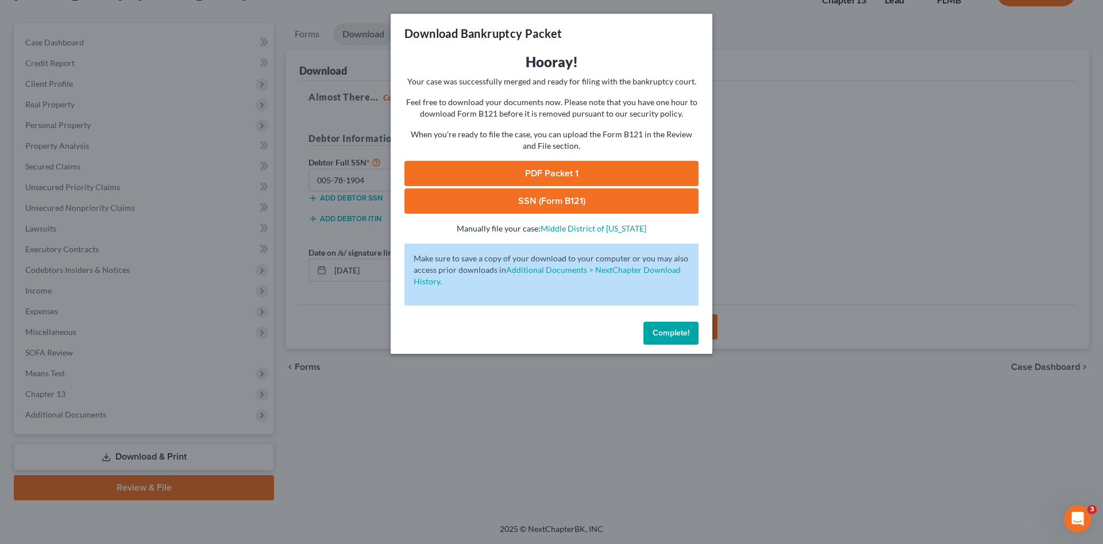
click at [487, 175] on link "PDF Packet 1" at bounding box center [552, 173] width 294 height 25
click at [506, 197] on link "SSN (Form B121)" at bounding box center [552, 200] width 294 height 25
click at [668, 331] on span "Complete!" at bounding box center [671, 333] width 37 height 10
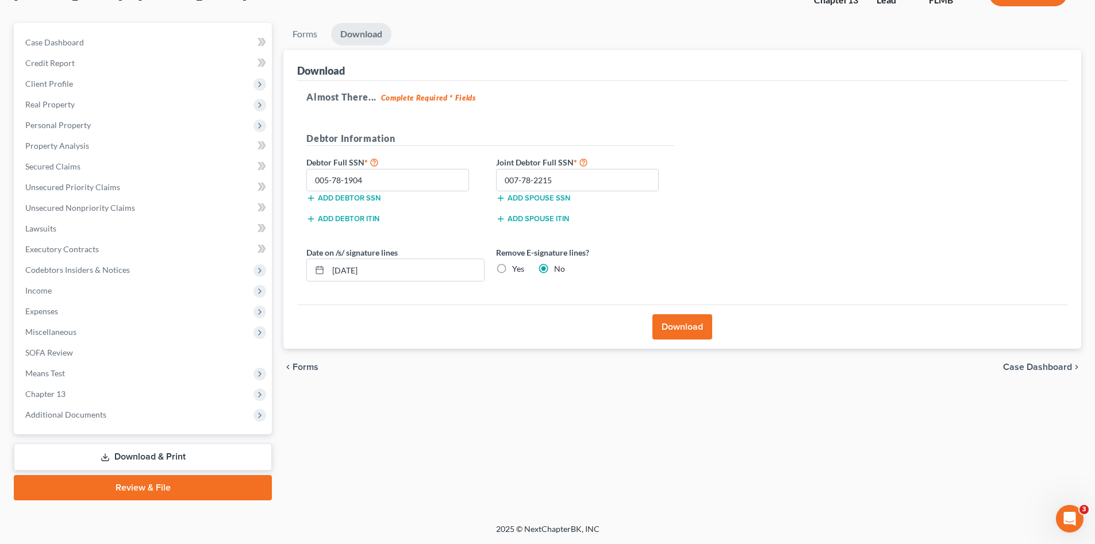
drag, startPoint x: 594, startPoint y: 410, endPoint x: 603, endPoint y: 417, distance: 11.4
click at [591, 410] on div "Forms Download Forms Forms to Download Select which forms you would like to dow…" at bounding box center [682, 262] width 809 height 478
click at [369, 421] on div "Forms Download Forms Forms to Download Select which forms you would like to dow…" at bounding box center [682, 262] width 809 height 478
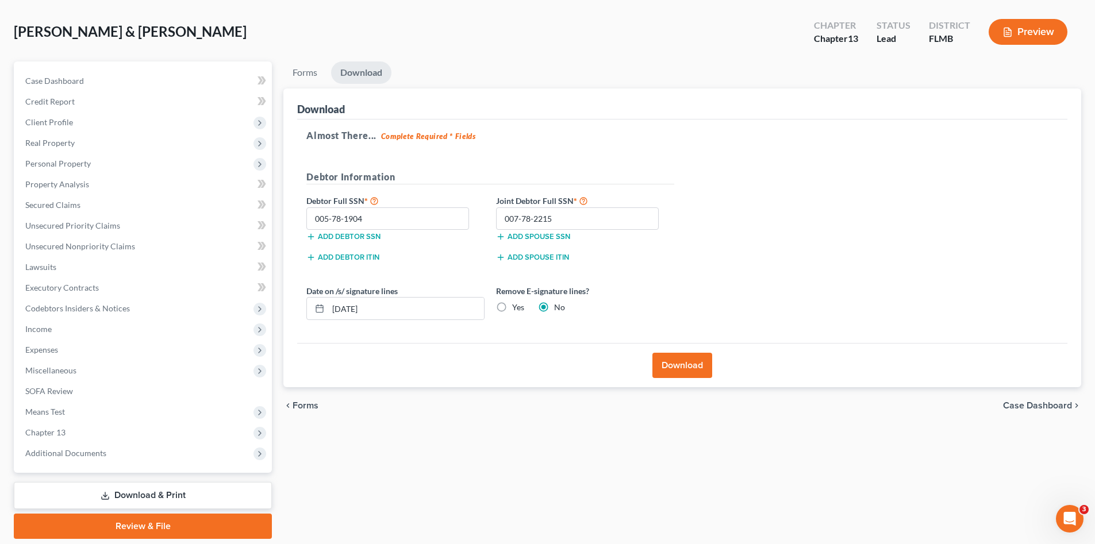
scroll to position [30, 0]
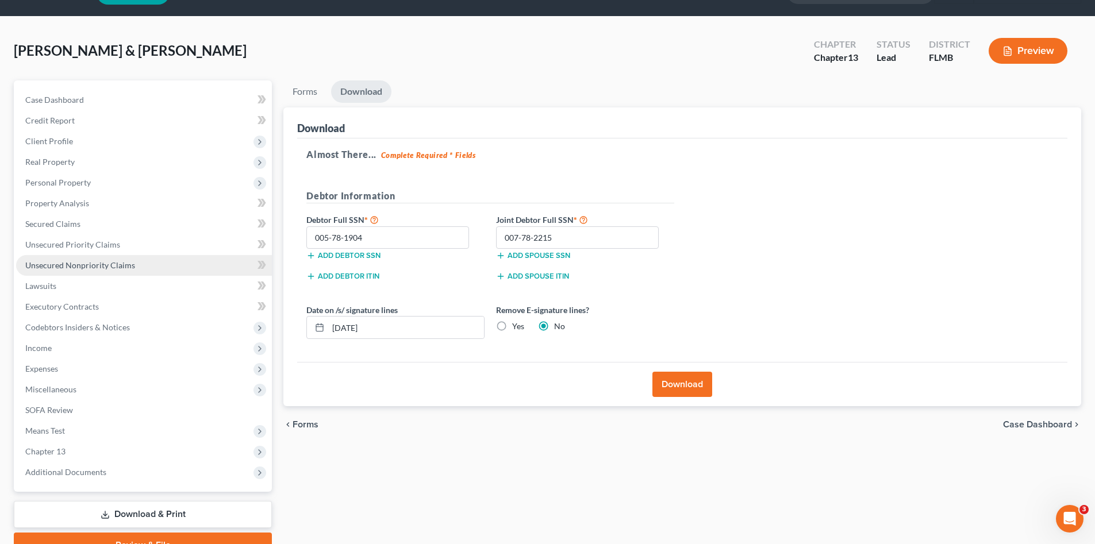
click at [105, 266] on span "Unsecured Nonpriority Claims" at bounding box center [80, 265] width 110 height 10
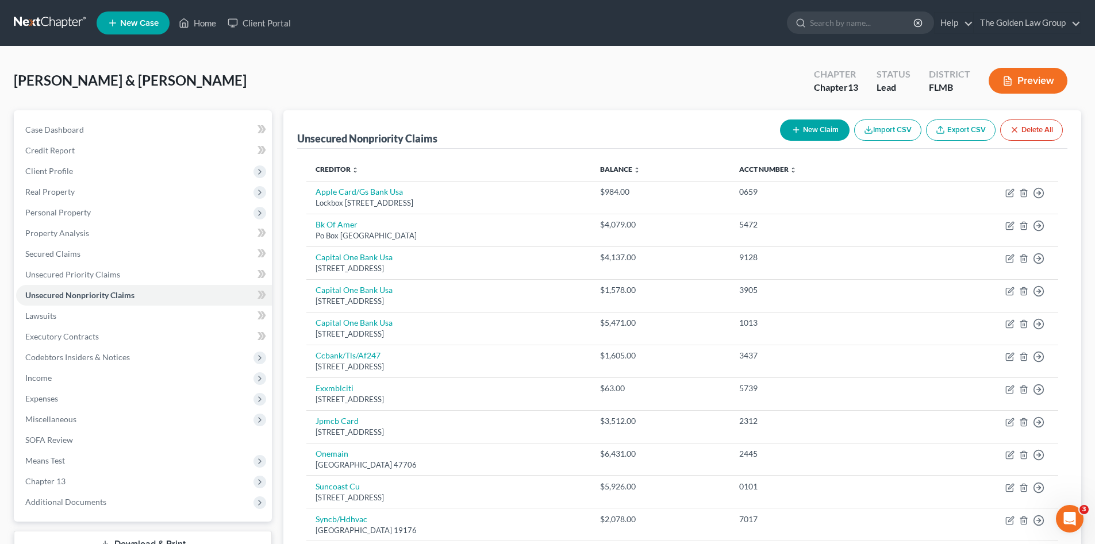
click at [794, 132] on icon "button" at bounding box center [795, 129] width 9 height 9
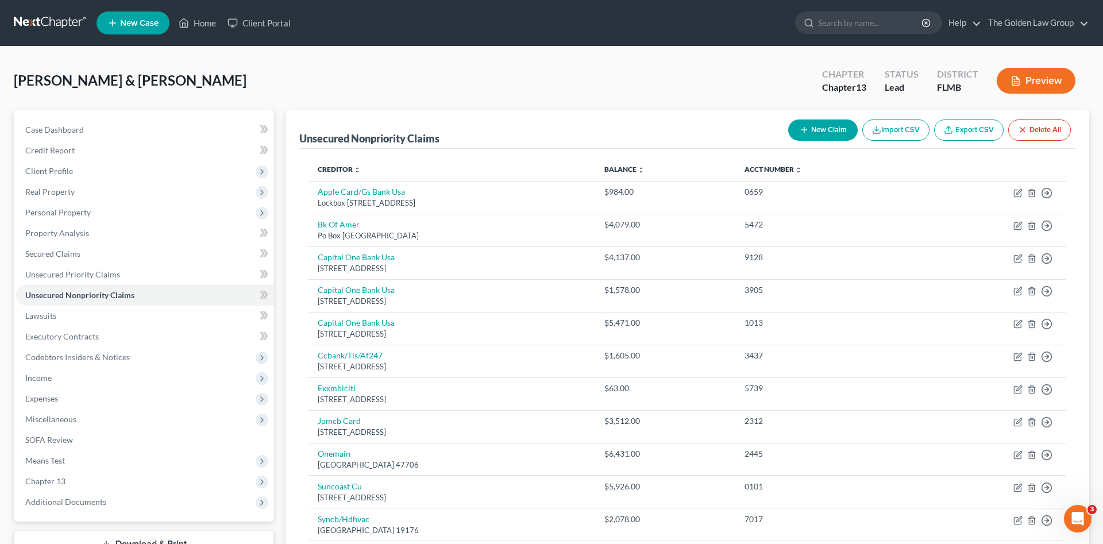
select select "2"
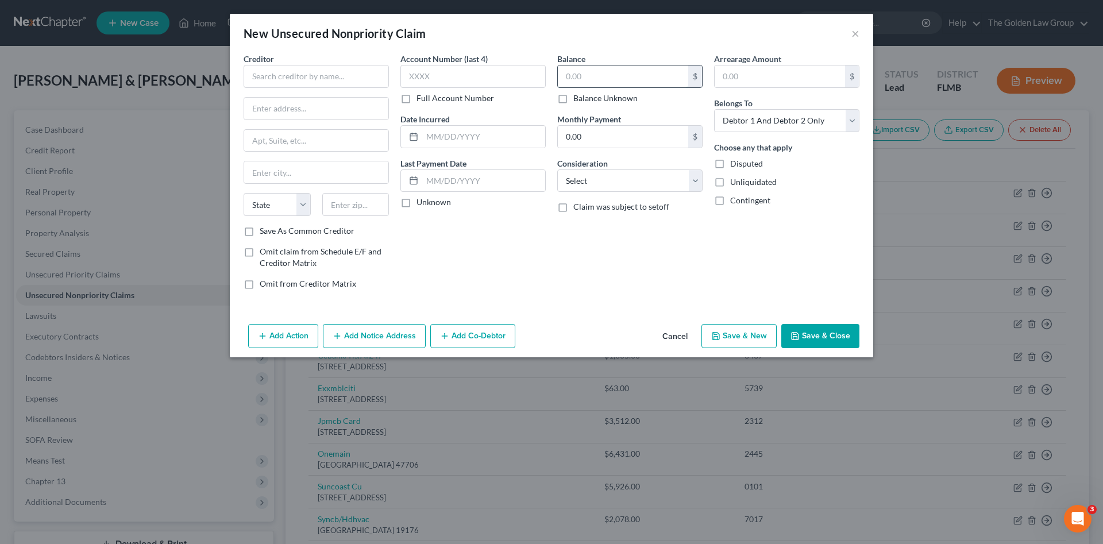
click at [575, 75] on input "text" at bounding box center [623, 77] width 130 height 22
type input "2,492.00"
click at [287, 73] on input "text" at bounding box center [316, 76] width 145 height 23
type input "JD Went"
click at [654, 182] on select "Select Cable / Satellite Services Collection Agency Credit Card Debt Debt Couns…" at bounding box center [629, 181] width 145 height 23
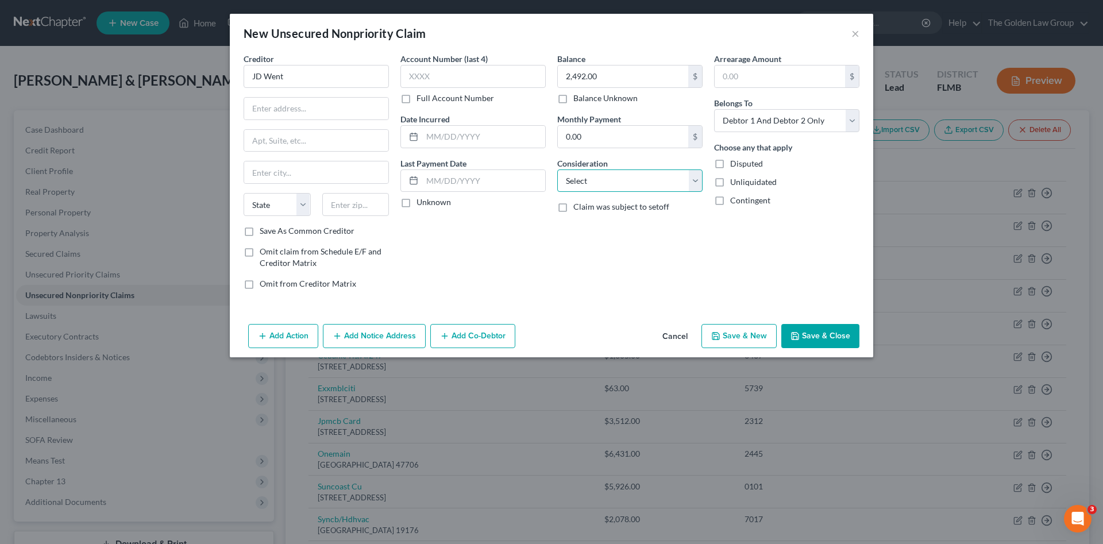
select select "16"
click at [557, 170] on select "Select Cable / Satellite Services Collection Agency Credit Card Debt Debt Couns…" at bounding box center [629, 181] width 145 height 23
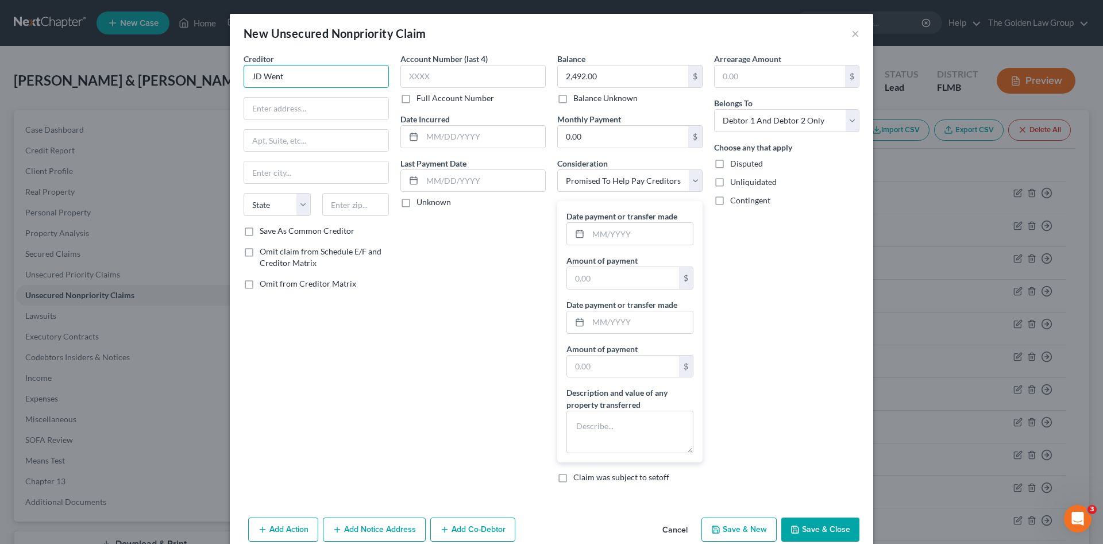
drag, startPoint x: 301, startPoint y: 84, endPoint x: 220, endPoint y: 88, distance: 81.7
click at [220, 88] on div "New Unsecured Nonpriority Claim × Creditor * JD Went State AL AK AR AZ CA CO CT…" at bounding box center [551, 272] width 1103 height 544
type input "JG Wentworth"
click at [334, 102] on input "text" at bounding box center [316, 109] width 144 height 22
paste input "1200 Morris Dr, Chesterbrook, PA 19087"
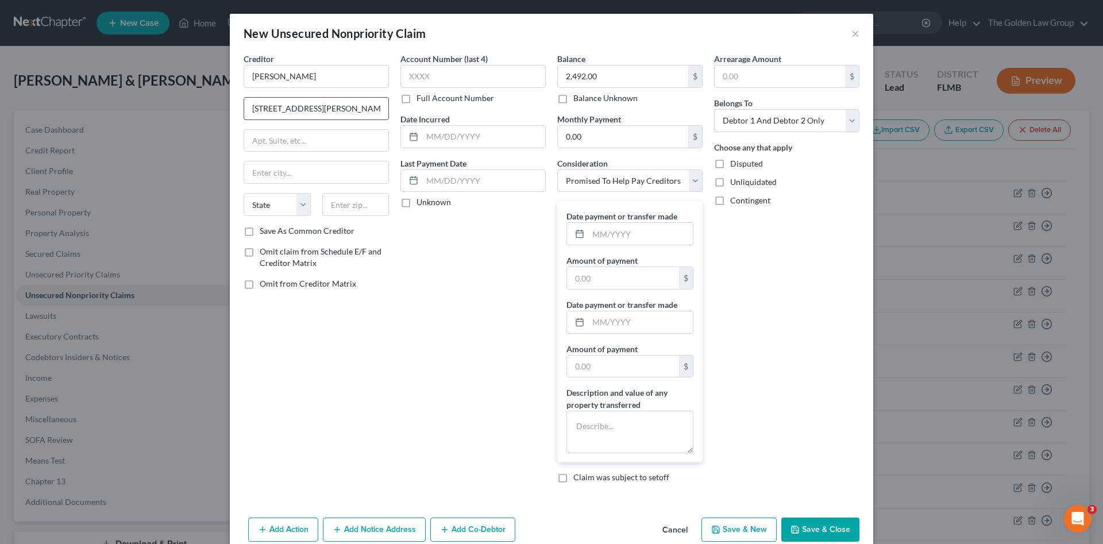
scroll to position [0, 17]
type input "1200 Morris Dr, Chesterbrook, PA 19087"
click at [351, 206] on input "text" at bounding box center [355, 204] width 67 height 23
type input "19087"
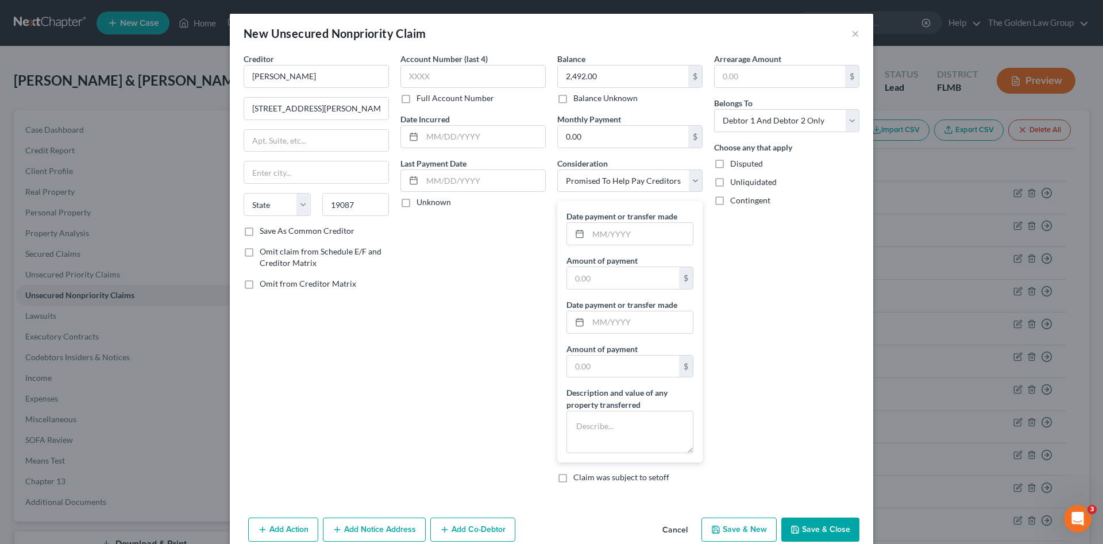
type input "Wayne"
select select "39"
click at [445, 253] on div "Account Number (last 4) Full Account Number Date Incurred Last Payment Date Unk…" at bounding box center [473, 273] width 157 height 440
drag, startPoint x: 301, startPoint y: 107, endPoint x: 391, endPoint y: 111, distance: 89.7
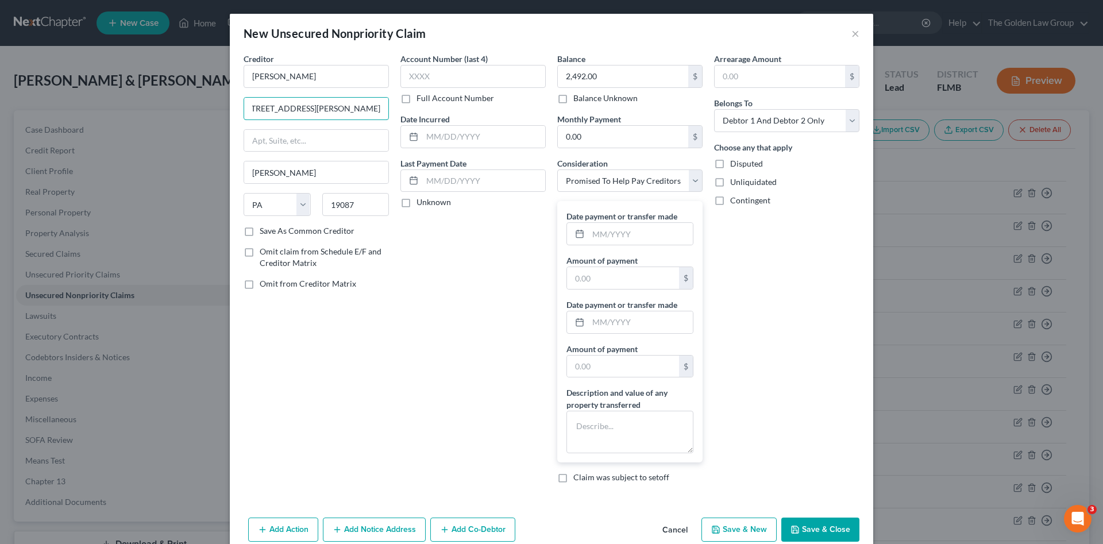
click at [391, 111] on div "Creditor * JG Wentworth 1200 Morris Dr, Chesterbrook, PA 19087 Wayne State AL A…" at bounding box center [552, 273] width 628 height 440
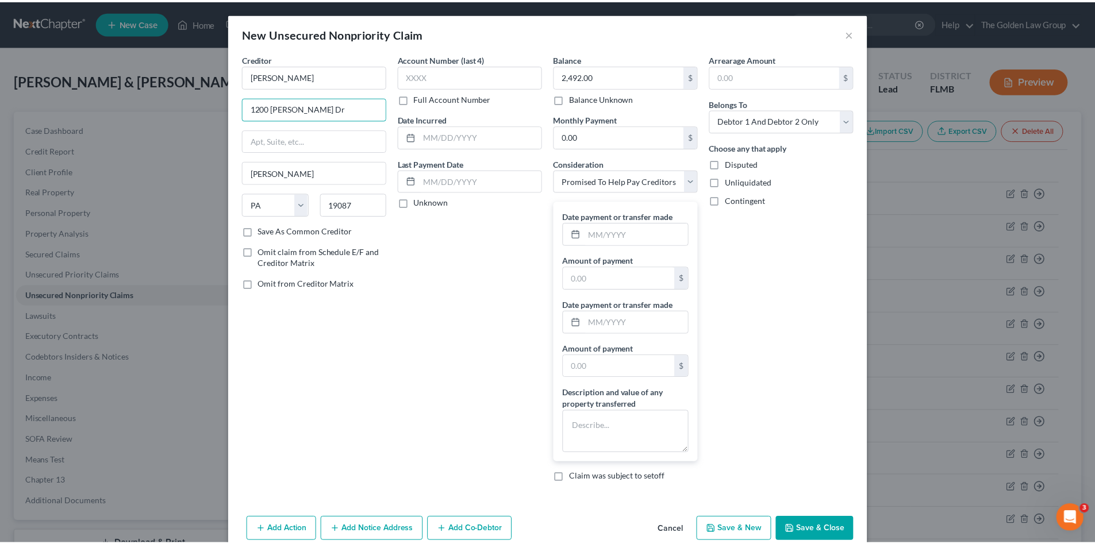
scroll to position [0, 0]
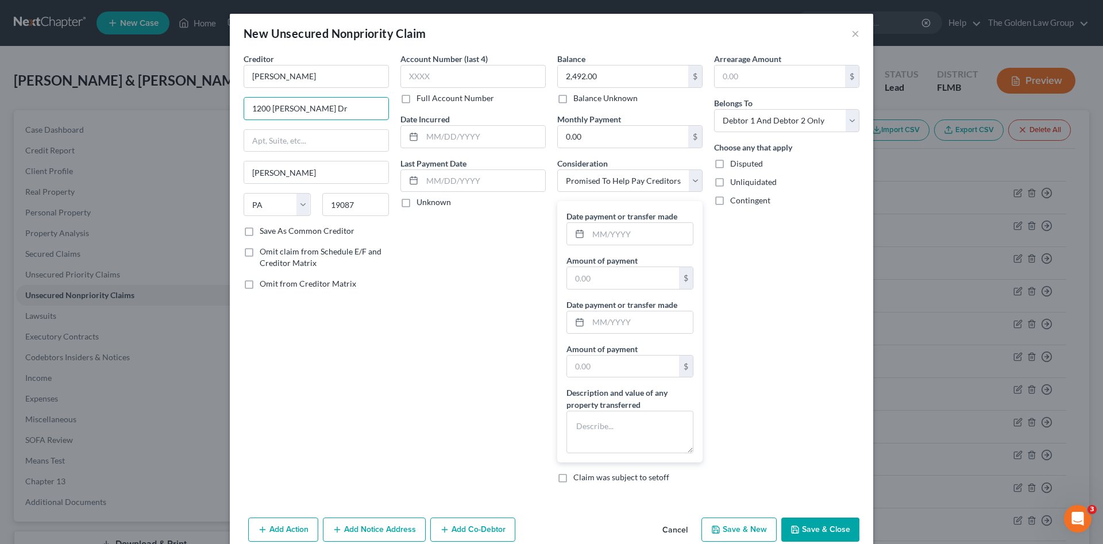
type input "1200 Morris Dr"
click at [478, 307] on div "Account Number (last 4) Full Account Number Date Incurred Last Payment Date Unk…" at bounding box center [473, 273] width 157 height 440
click at [624, 276] on input "text" at bounding box center [623, 278] width 112 height 22
paste input "2,492.00"
type input "2,492.00"
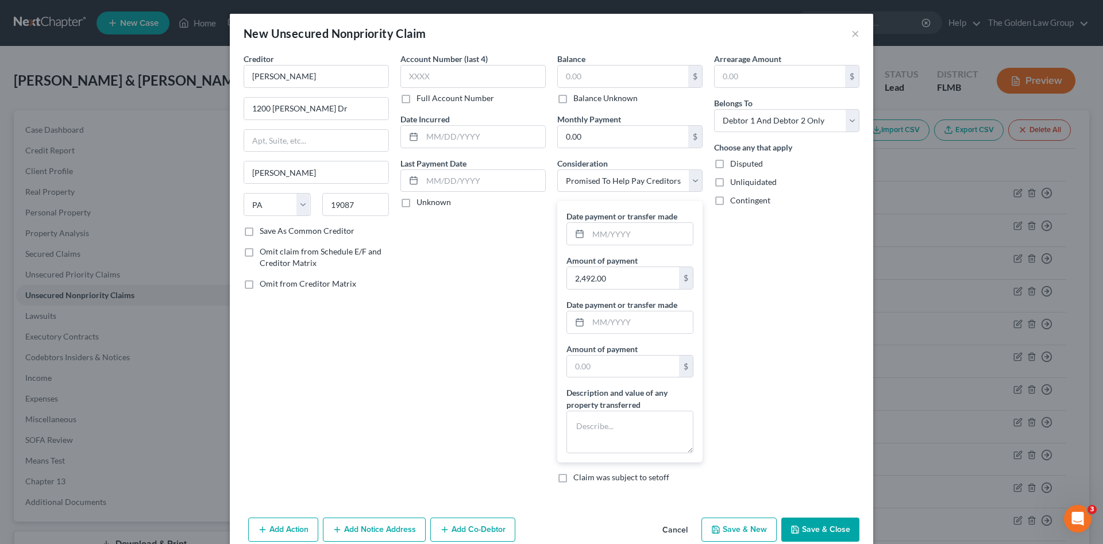
drag, startPoint x: 819, startPoint y: 526, endPoint x: 826, endPoint y: 494, distance: 32.9
click at [819, 525] on button "Save & Close" at bounding box center [821, 530] width 78 height 24
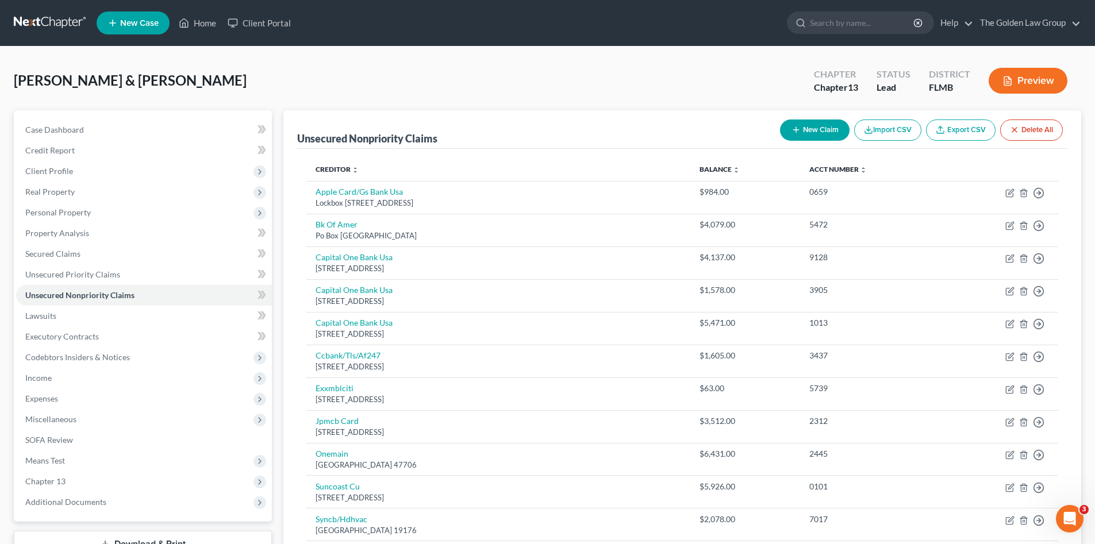
click at [1013, 89] on button "Preview" at bounding box center [1027, 81] width 79 height 26
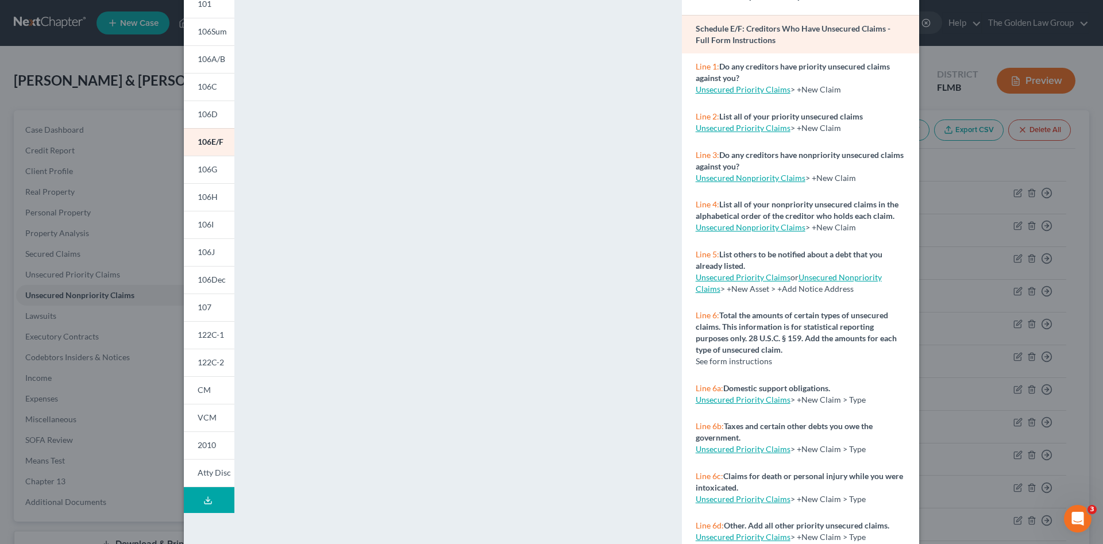
scroll to position [104, 0]
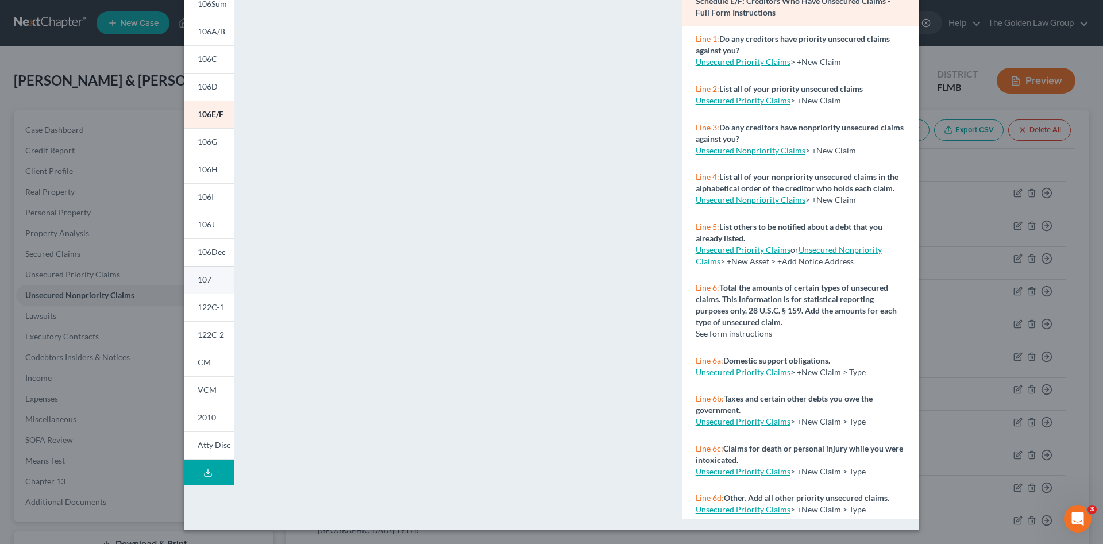
click at [215, 279] on link "107" at bounding box center [209, 280] width 51 height 28
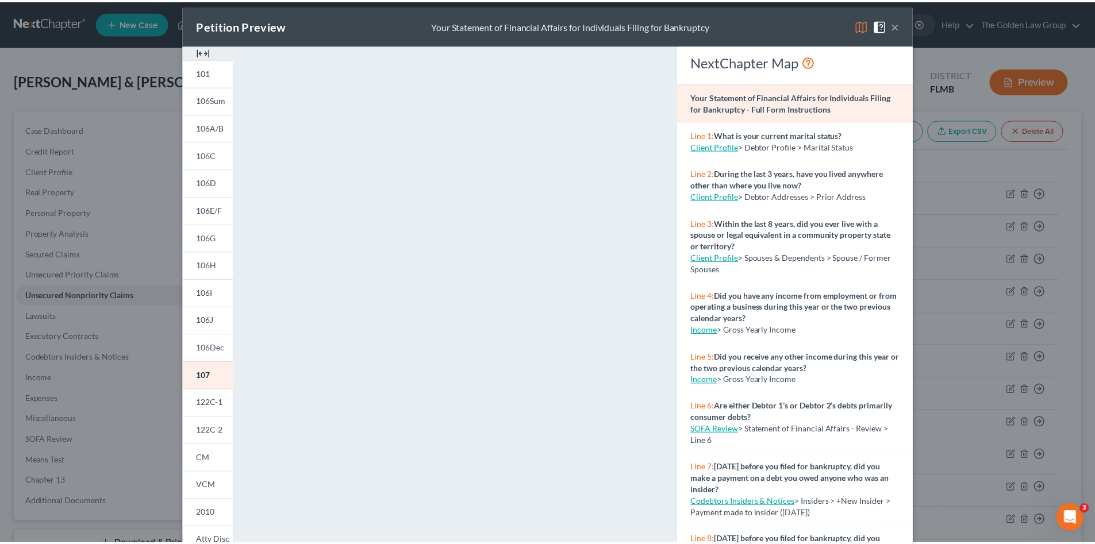
scroll to position [0, 0]
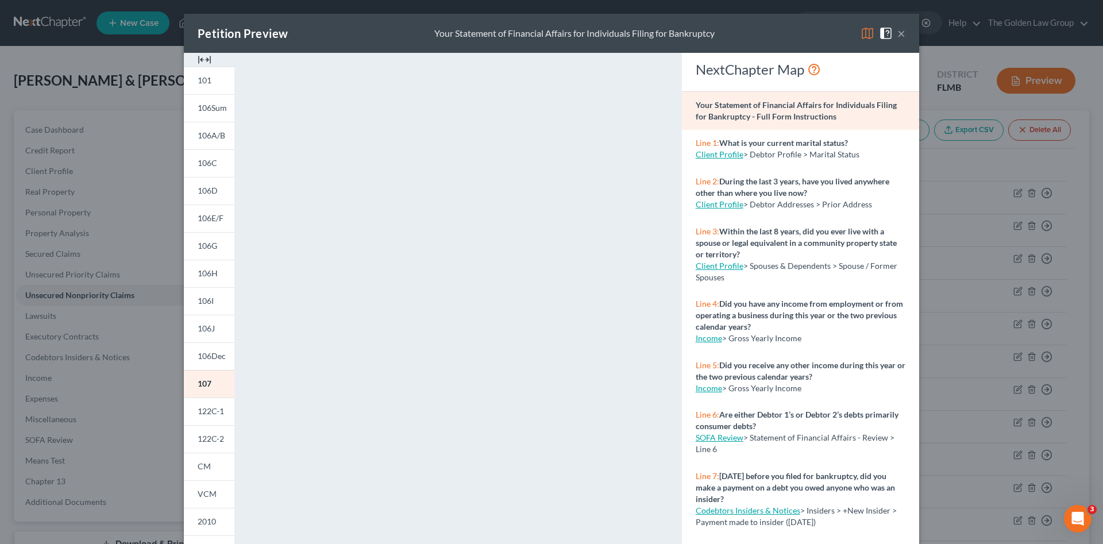
click at [898, 33] on button "×" at bounding box center [902, 33] width 8 height 14
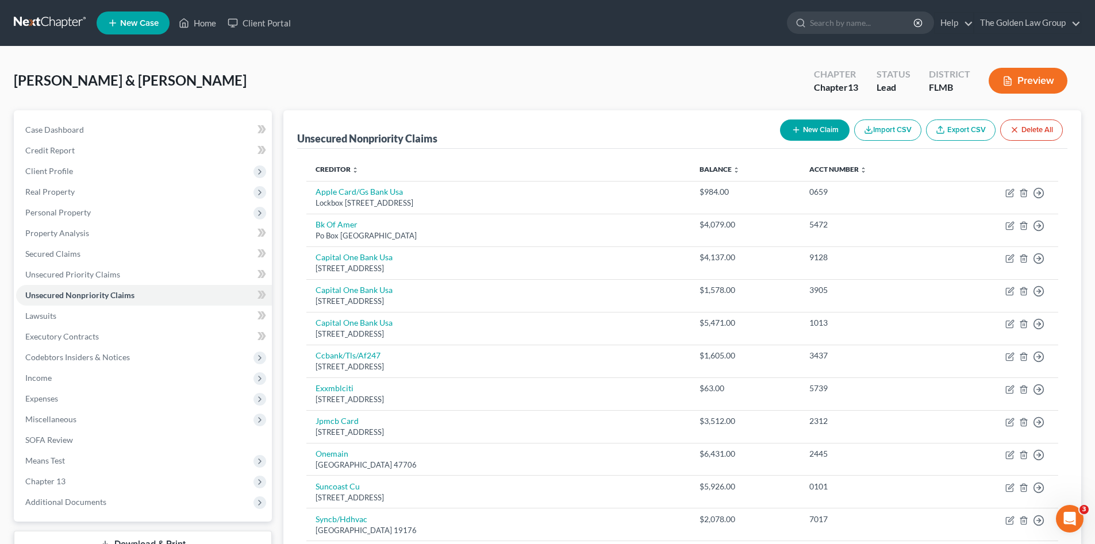
click at [526, 70] on div "Lewis, Aaron & Annemarie Upgraded Chapter Chapter 13 Status Lead District FLMB …" at bounding box center [547, 85] width 1067 height 50
click at [66, 211] on span "Personal Property" at bounding box center [58, 212] width 66 height 10
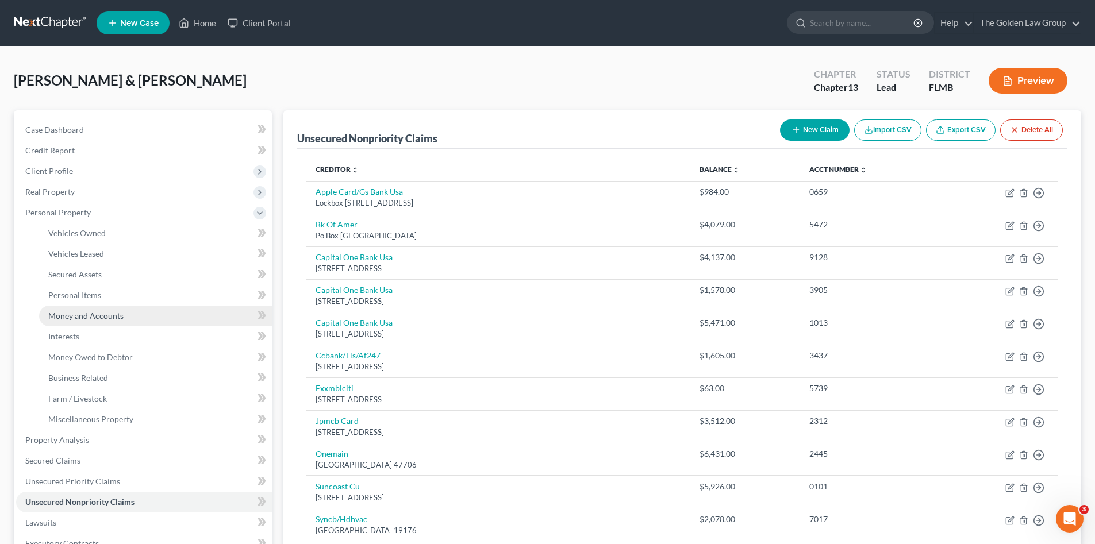
click at [98, 313] on span "Money and Accounts" at bounding box center [85, 316] width 75 height 10
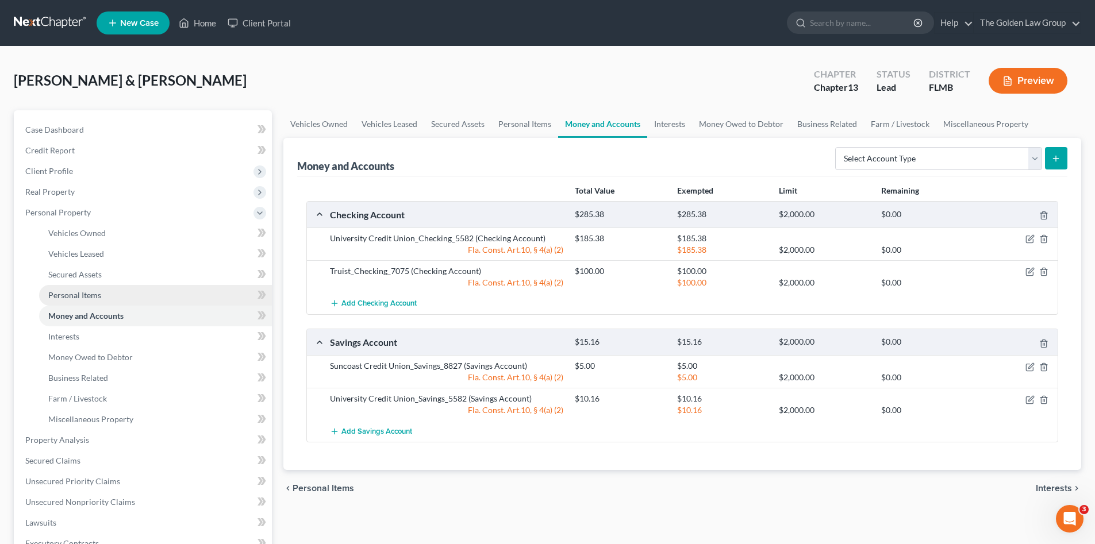
click at [90, 296] on span "Personal Items" at bounding box center [74, 295] width 53 height 10
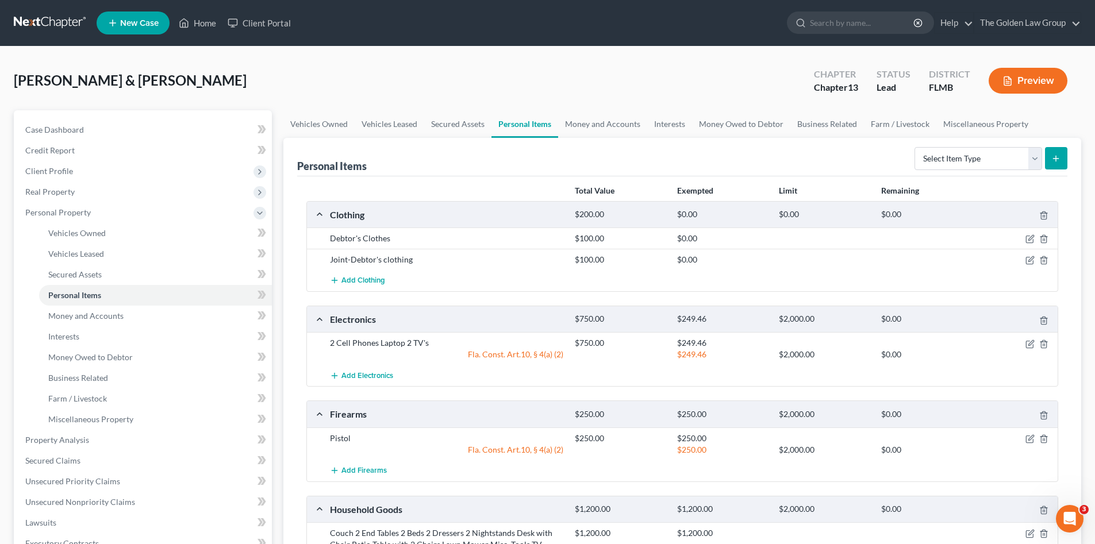
scroll to position [115, 0]
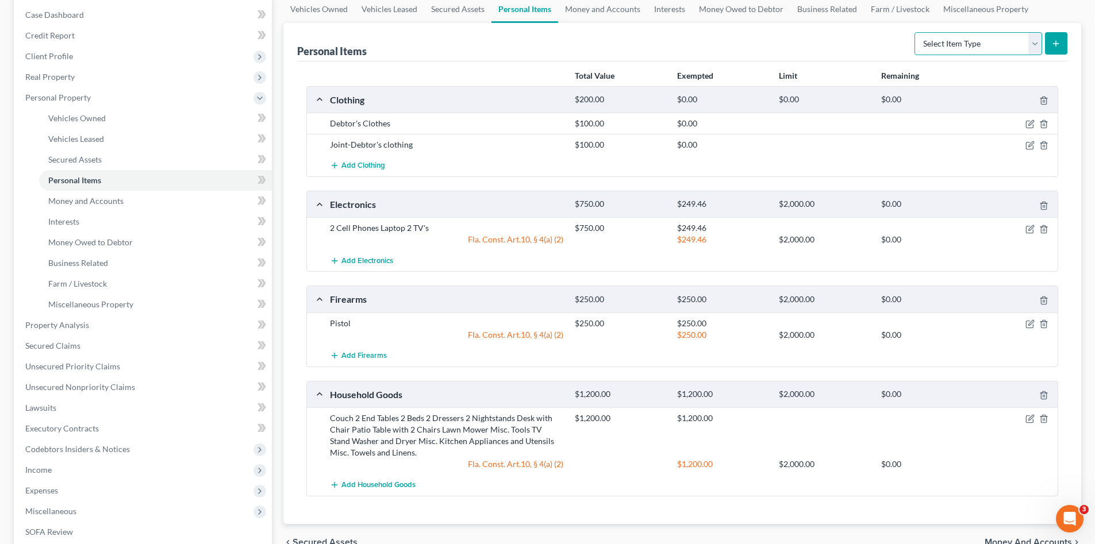
click at [955, 41] on select "Select Item Type Clothing Collectibles Of Value Electronics Firearms Household …" at bounding box center [978, 43] width 128 height 23
select select "jewelry"
click at [915, 32] on select "Select Item Type Clothing Collectibles Of Value Electronics Firearms Household …" at bounding box center [978, 43] width 128 height 23
click at [1046, 47] on button "submit" at bounding box center [1056, 43] width 22 height 22
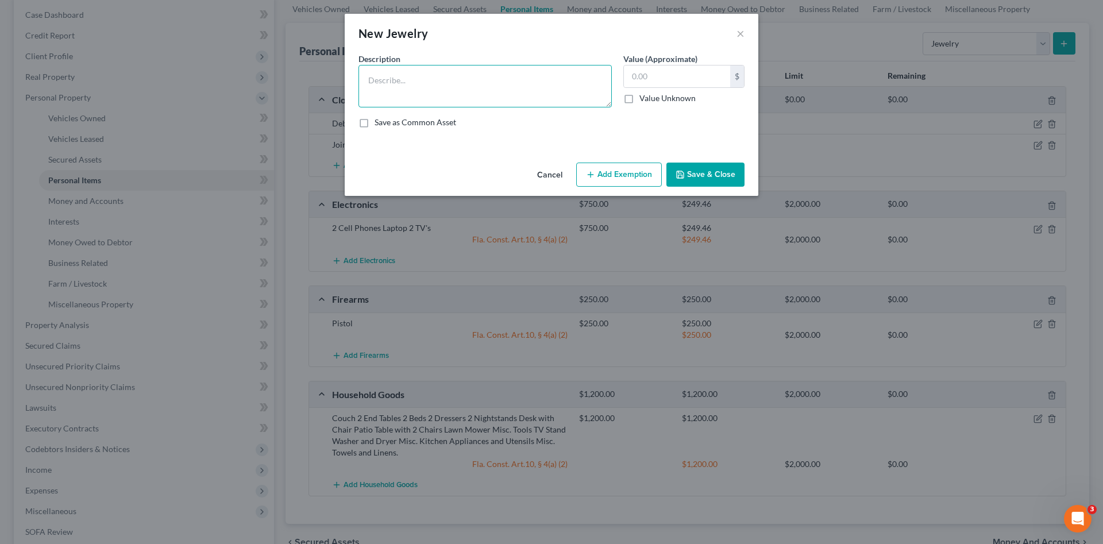
click at [430, 81] on textarea at bounding box center [485, 86] width 253 height 43
type textarea "Engagement Ring"
type input "250.00"
click at [400, 89] on textarea "Engagement Ring" at bounding box center [485, 86] width 253 height 43
click at [714, 175] on button "Save & Close" at bounding box center [706, 175] width 78 height 24
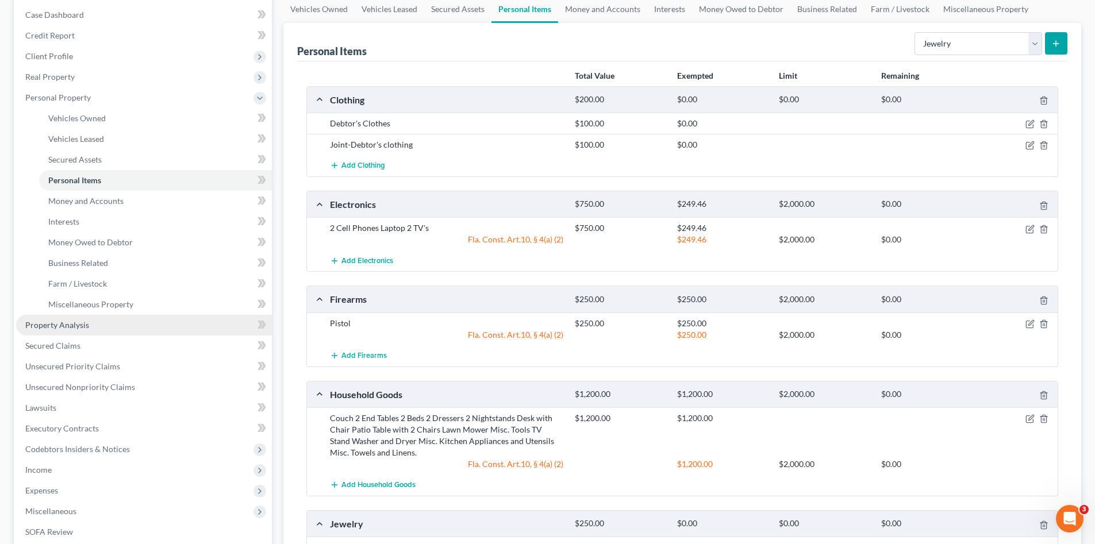
click at [74, 327] on span "Property Analysis" at bounding box center [57, 325] width 64 height 10
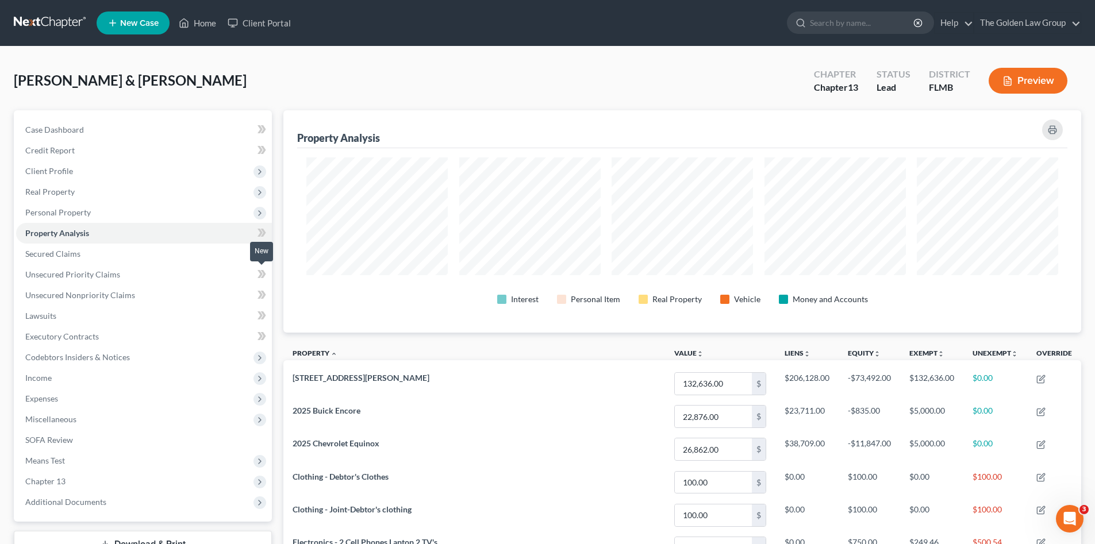
scroll to position [574461, 573886]
click at [380, 61] on div "Lewis, Aaron & Annemarie Upgraded Chapter Chapter 13 Status Lead District FLMB …" at bounding box center [547, 85] width 1067 height 50
click at [384, 61] on div "Lewis, Aaron & Annemarie Upgraded Chapter Chapter 13 Status Lead District FLMB …" at bounding box center [547, 85] width 1067 height 50
click at [97, 316] on link "Lawsuits" at bounding box center [144, 316] width 256 height 21
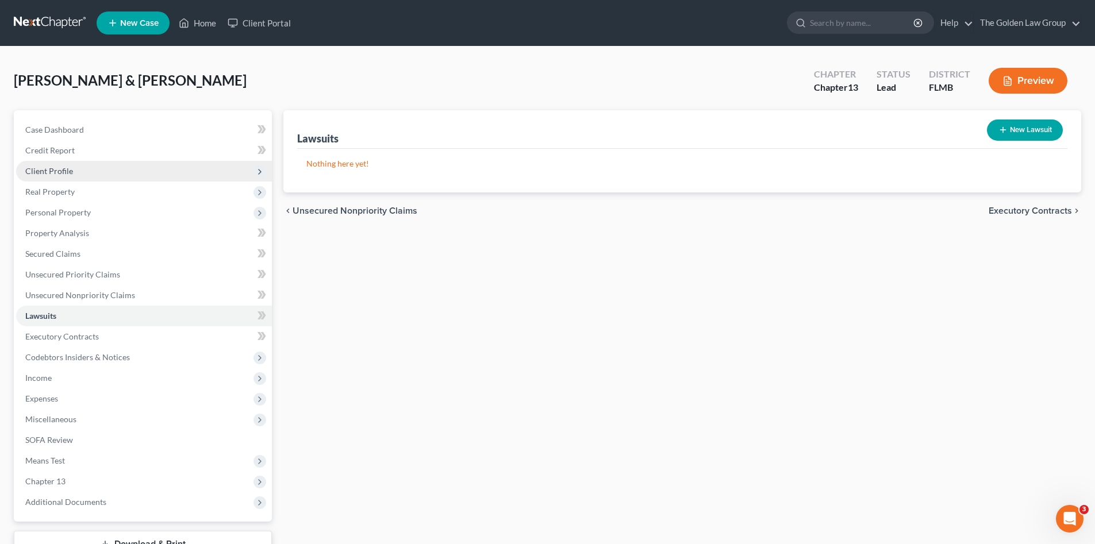
click at [83, 172] on span "Client Profile" at bounding box center [144, 171] width 256 height 21
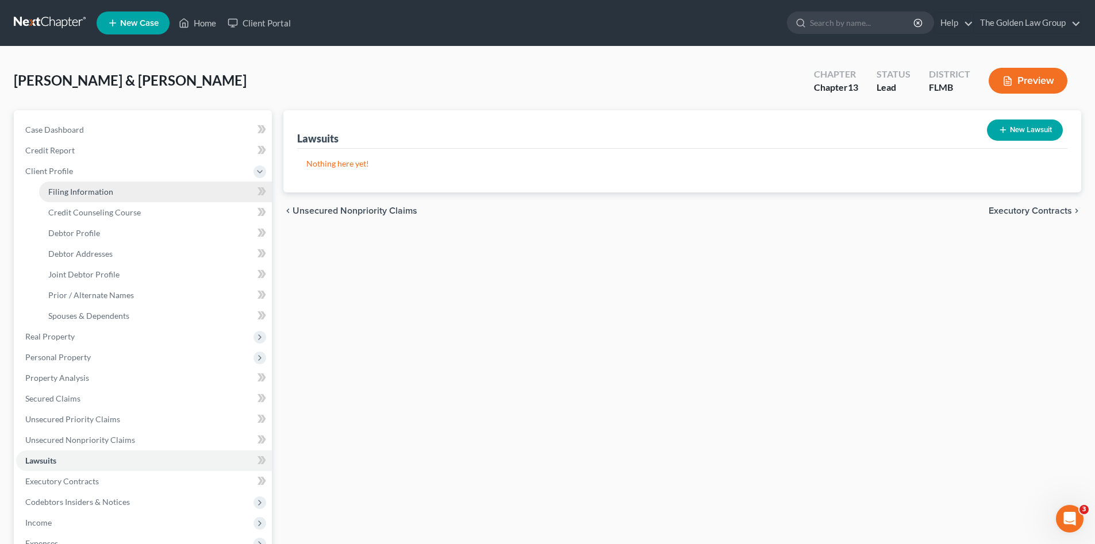
click at [81, 190] on span "Filing Information" at bounding box center [80, 192] width 65 height 10
select select "1"
select select "3"
select select "15"
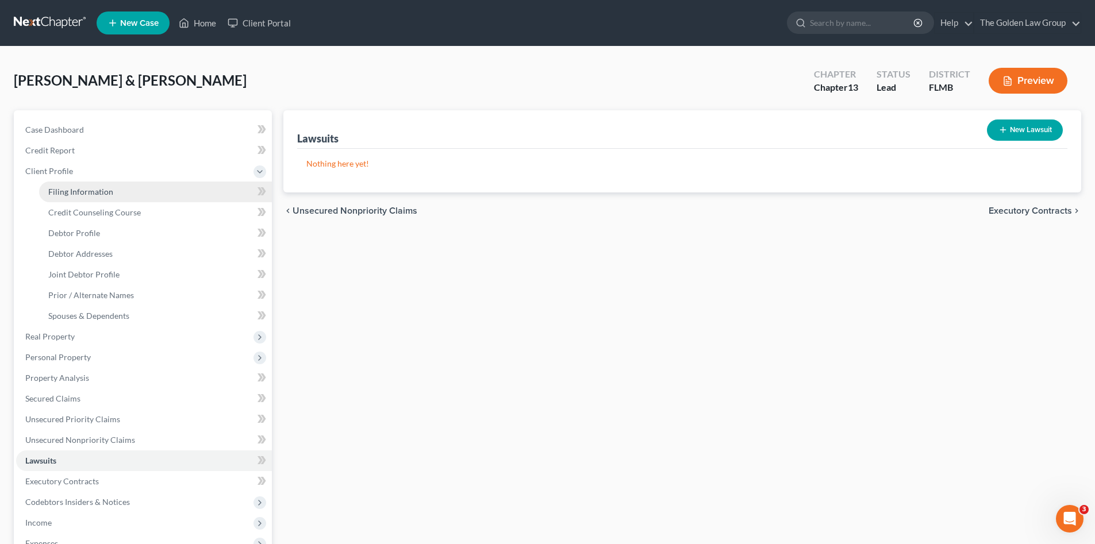
select select "1"
select select "9"
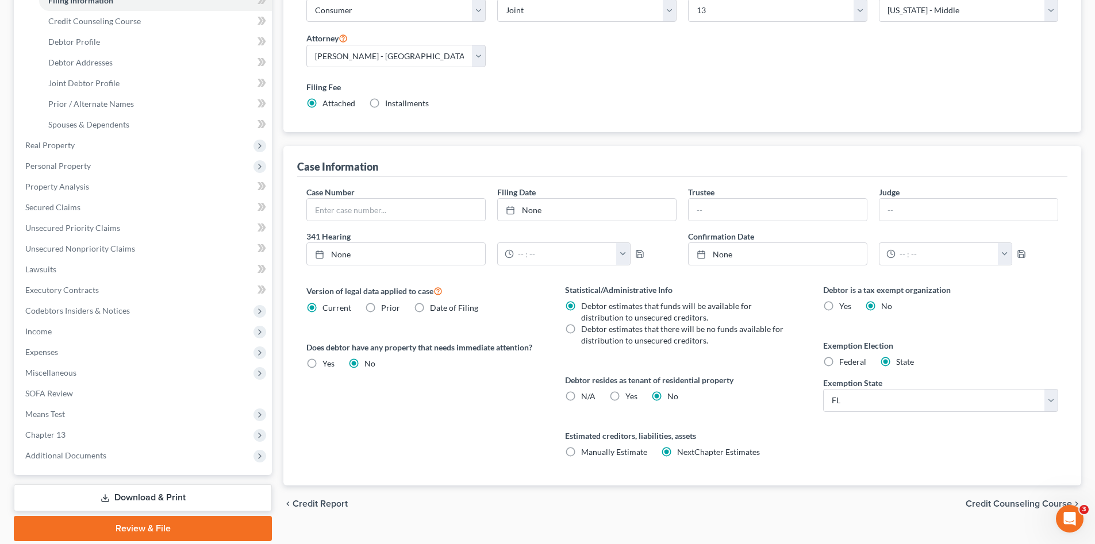
scroll to position [211, 0]
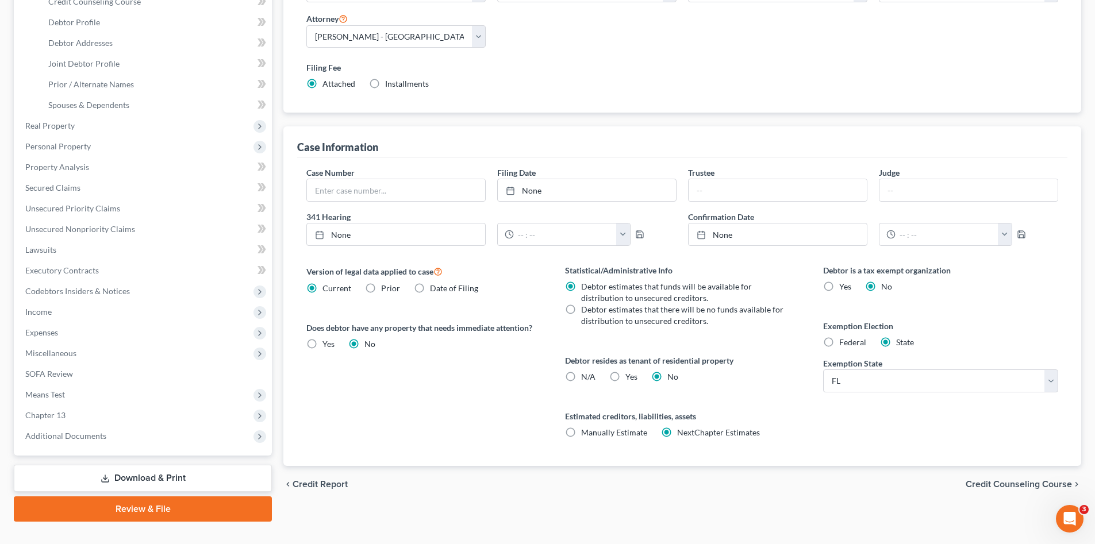
drag, startPoint x: 174, startPoint y: 505, endPoint x: 217, endPoint y: 486, distance: 47.6
click at [174, 505] on link "Review & File" at bounding box center [143, 509] width 258 height 25
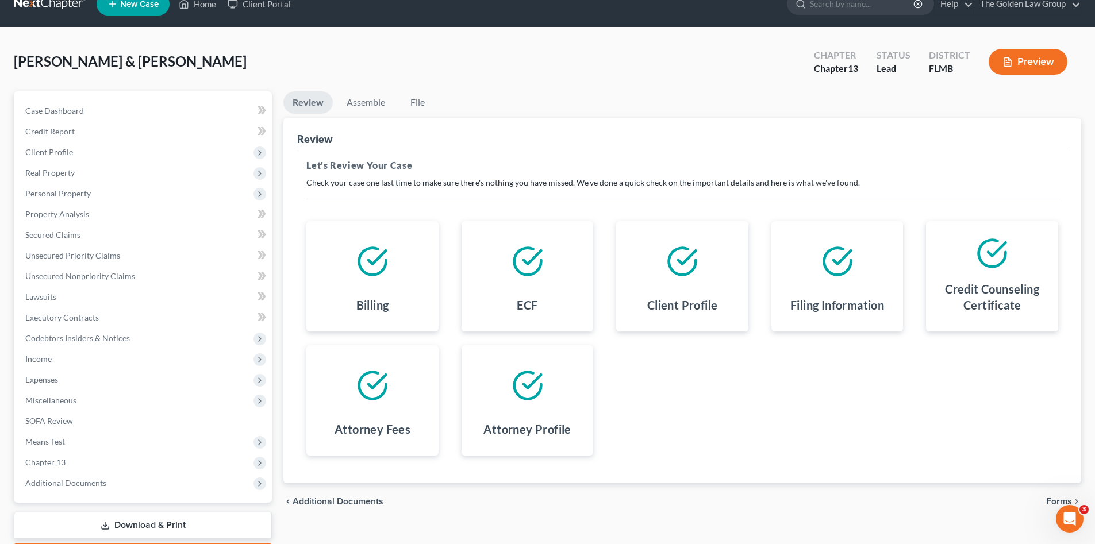
scroll to position [87, 0]
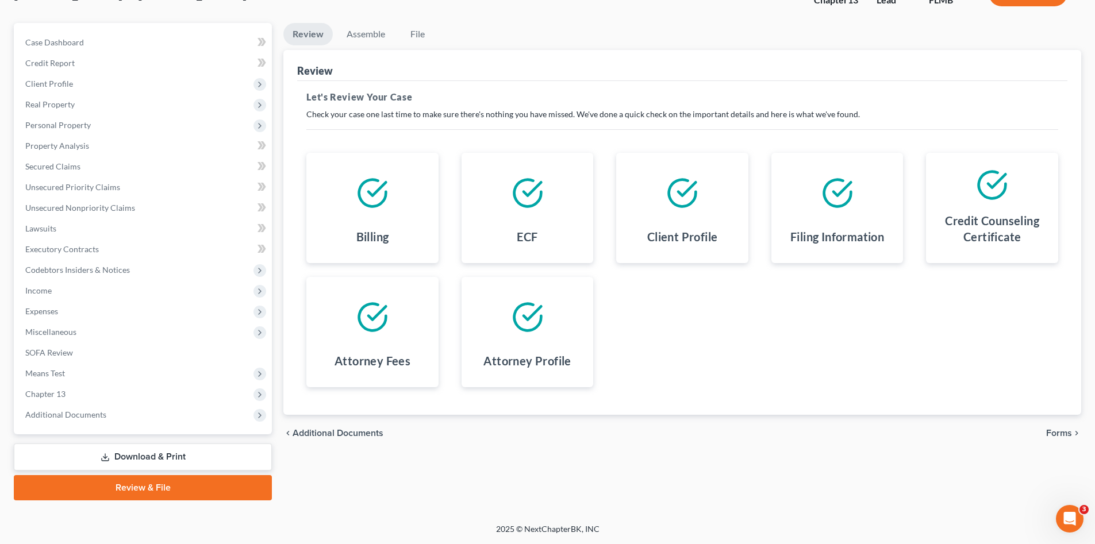
click at [1057, 434] on span "Forms" at bounding box center [1059, 433] width 26 height 9
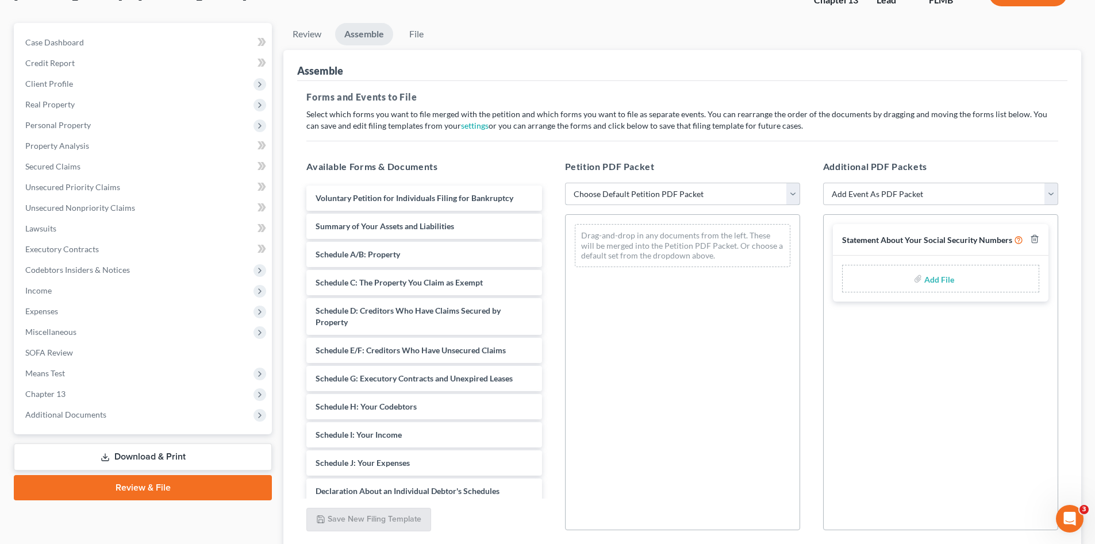
click at [616, 190] on select "Choose Default Petition PDF Packet Complete Bankruptcy Petition (all forms and …" at bounding box center [682, 194] width 235 height 23
select select "0"
click at [565, 183] on select "Choose Default Petition PDF Packet Complete Bankruptcy Petition (all forms and …" at bounding box center [682, 194] width 235 height 23
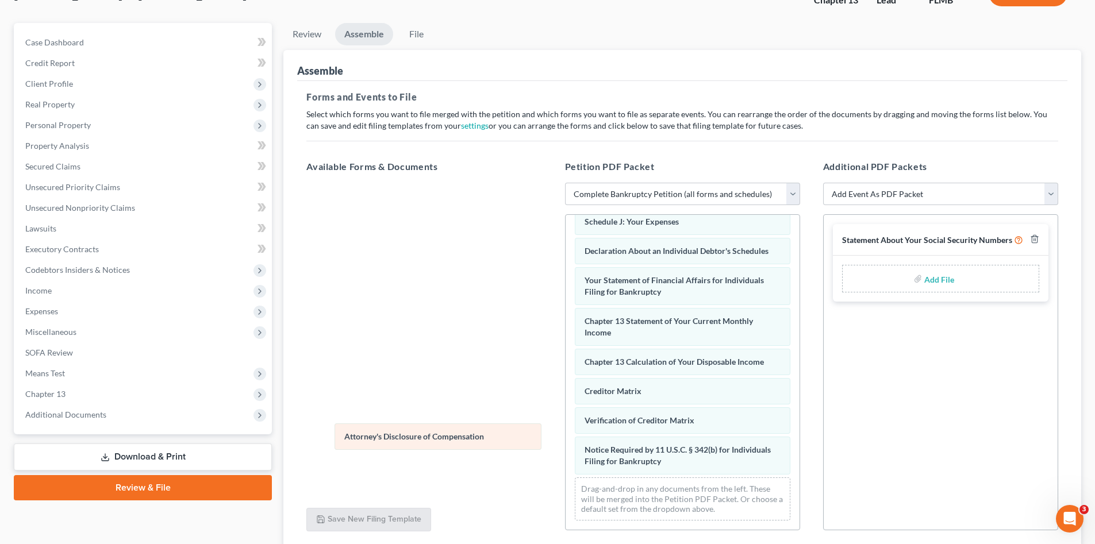
scroll to position [325, 0]
drag, startPoint x: 667, startPoint y: 487, endPoint x: 426, endPoint y: 433, distance: 246.1
click at [565, 433] on div "Attorney's Disclosure of Compensation Voluntary Petition for Individuals Filing…" at bounding box center [682, 215] width 234 height 629
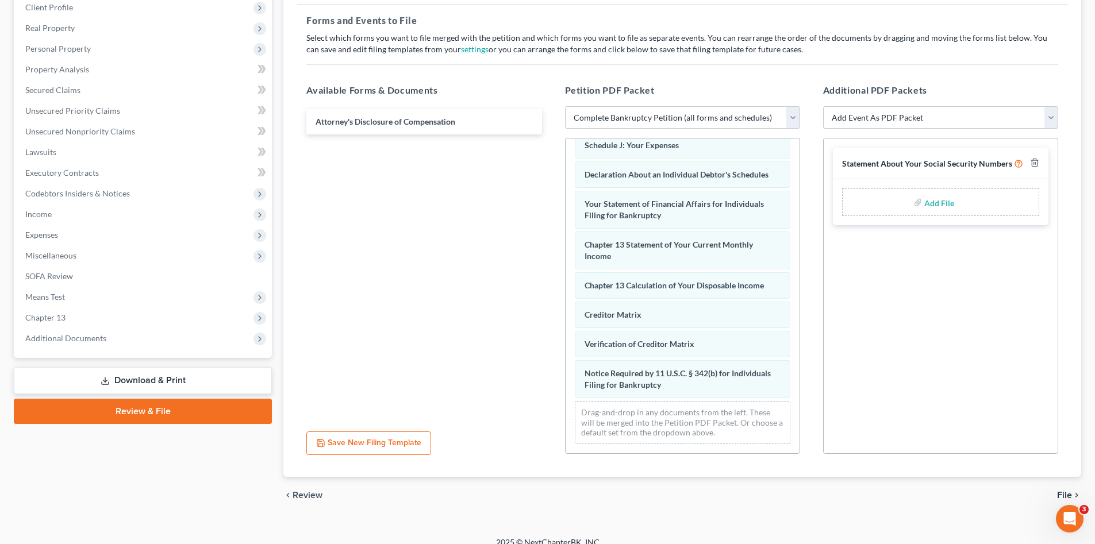
scroll to position [177, 0]
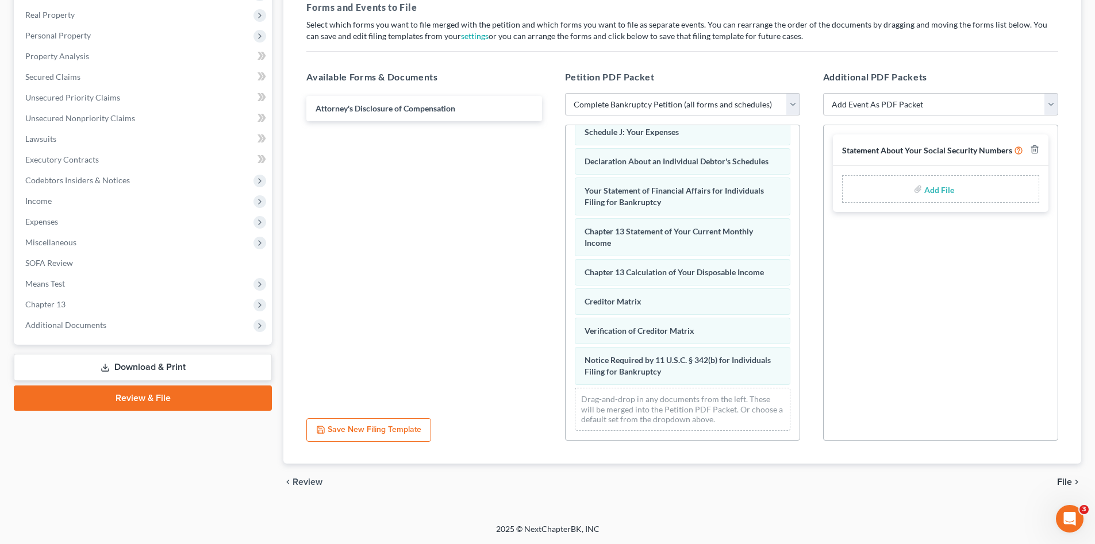
click at [1068, 483] on span "File" at bounding box center [1064, 482] width 15 height 9
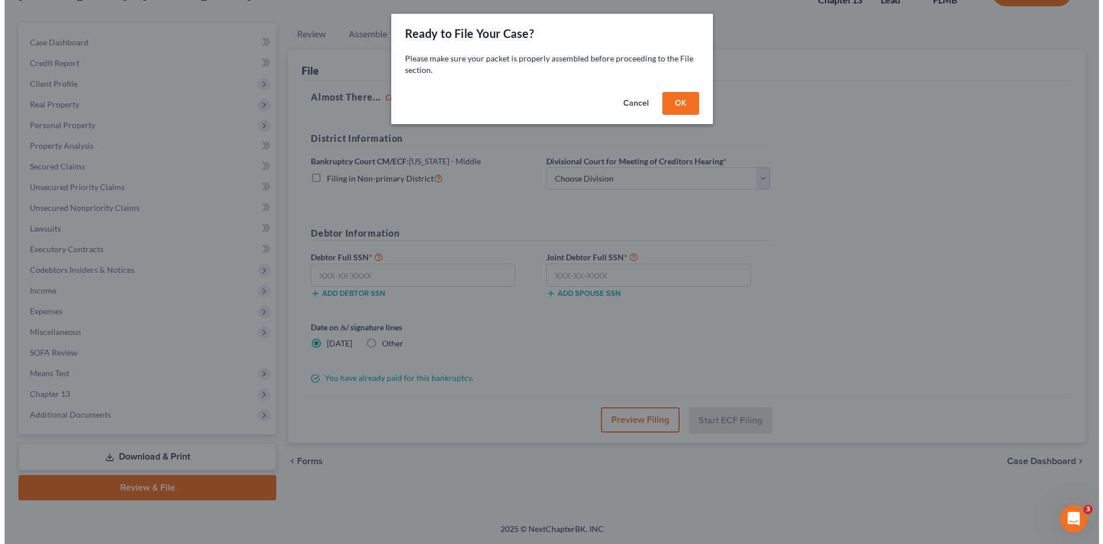
scroll to position [87, 0]
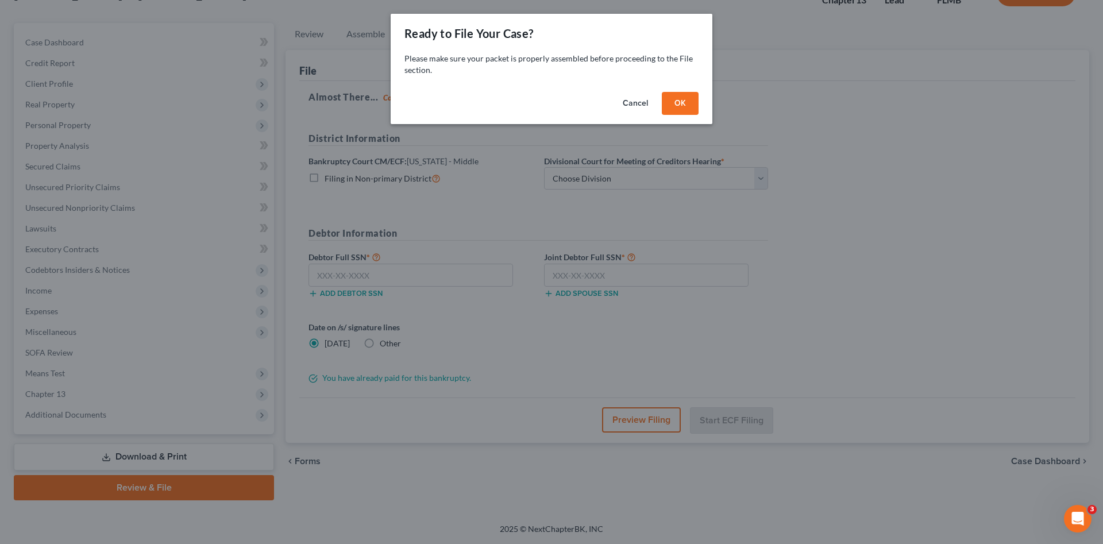
click at [693, 101] on button "OK" at bounding box center [680, 103] width 37 height 23
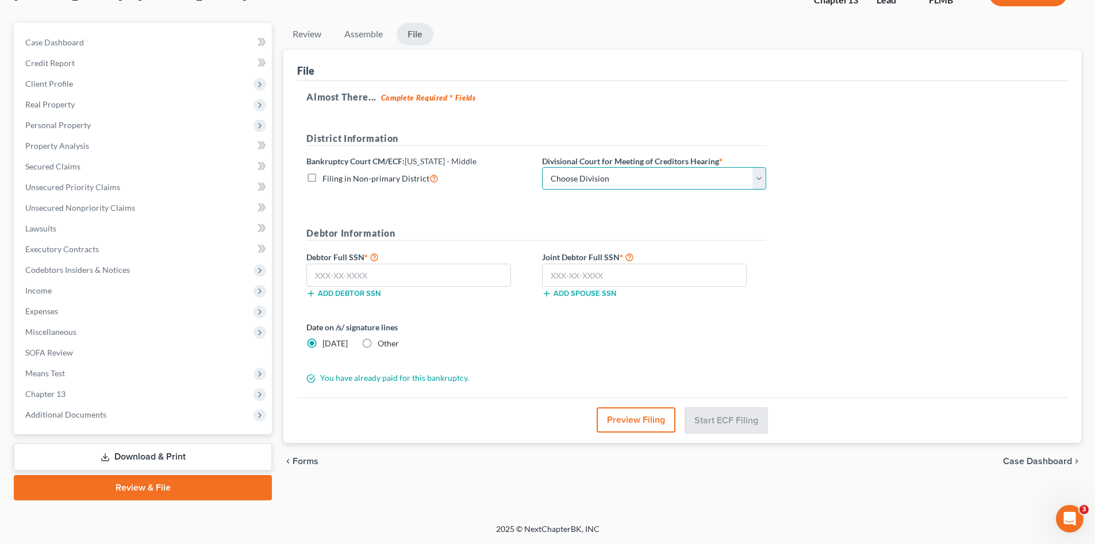
click at [655, 178] on select "Choose Division Fort Myers Jacksonville Orlando Tampa" at bounding box center [654, 178] width 224 height 23
select select "3"
click at [542, 167] on select "Choose Division Fort Myers Jacksonville Orlando Tampa" at bounding box center [654, 178] width 224 height 23
drag, startPoint x: 464, startPoint y: 279, endPoint x: 463, endPoint y: 273, distance: 5.8
click at [463, 279] on input "text" at bounding box center [408, 275] width 205 height 23
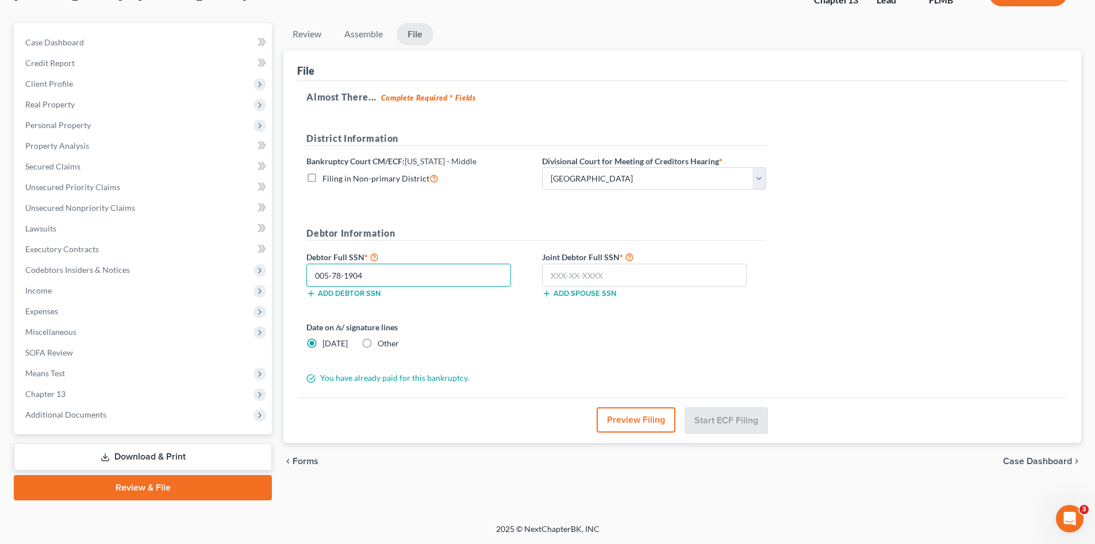
type input "005-78-1904"
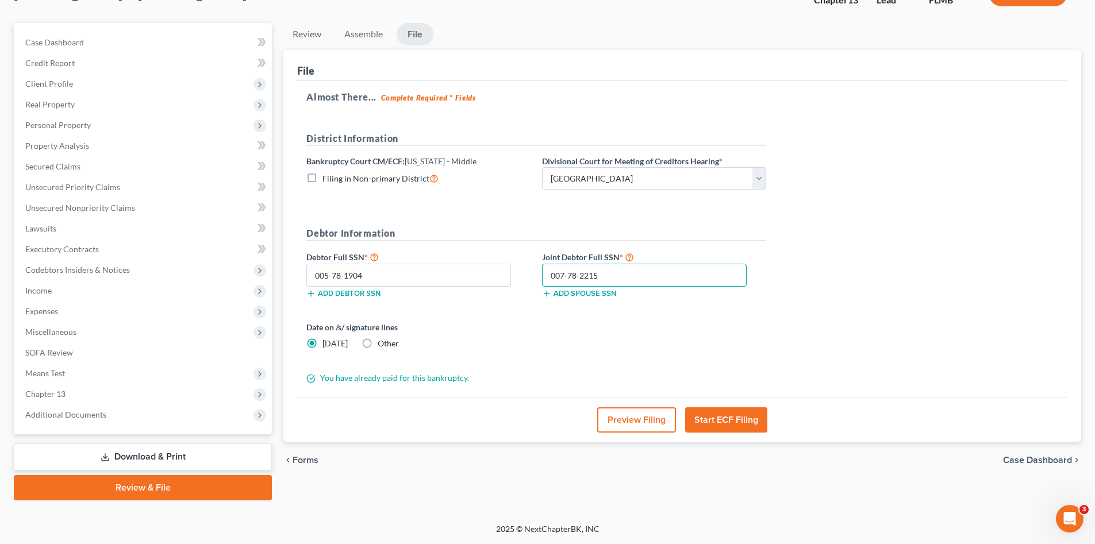
type input "007-78-2215"
click at [630, 326] on div "Date on /s/ signature lines Today Other" at bounding box center [536, 339] width 471 height 37
click at [554, 343] on div "Date on /s/ signature lines Today Other" at bounding box center [536, 339] width 471 height 37
click at [723, 421] on button "Start ECF Filing" at bounding box center [726, 419] width 82 height 25
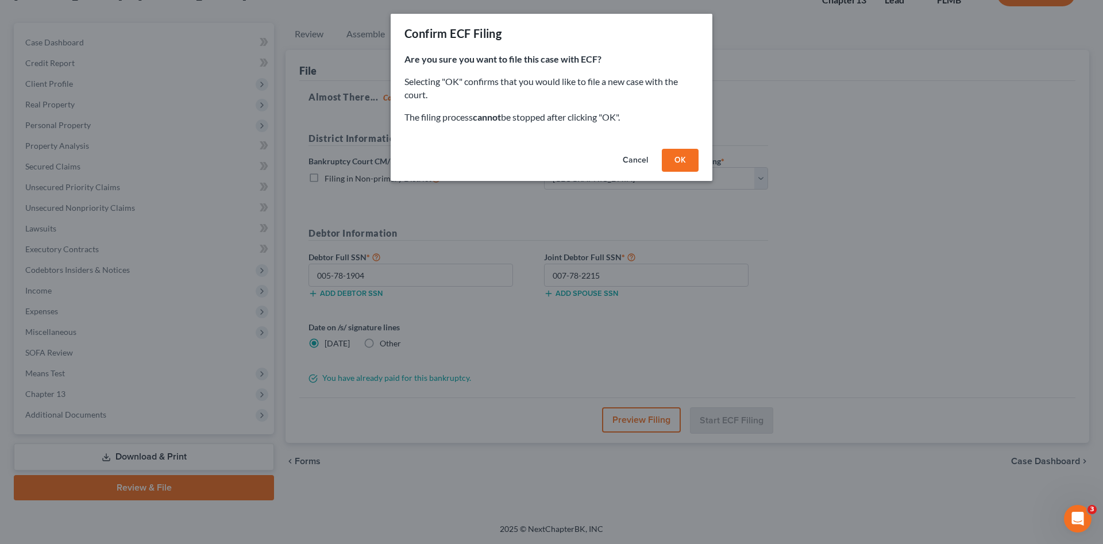
click at [689, 156] on button "OK" at bounding box center [680, 160] width 37 height 23
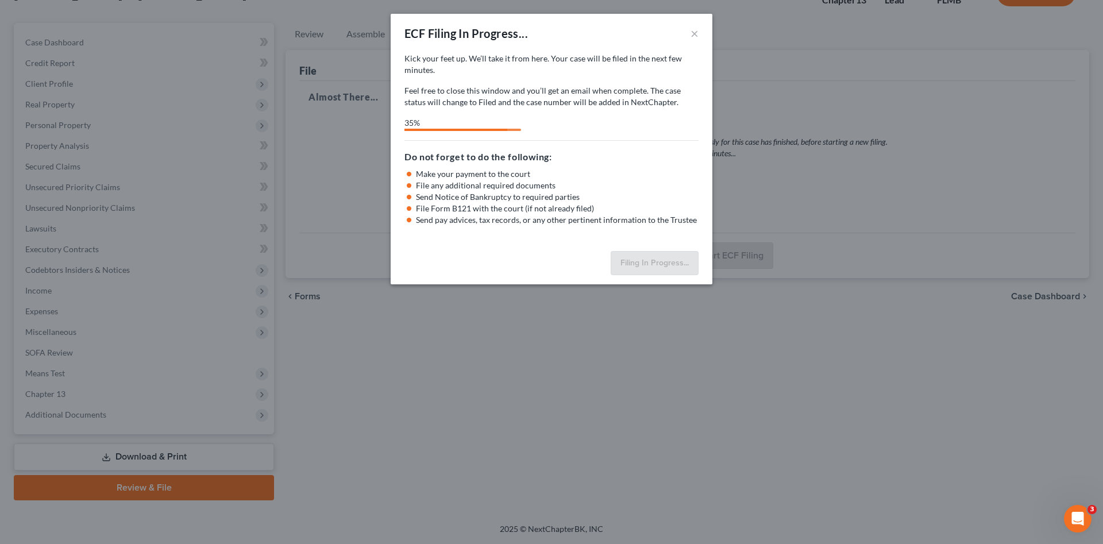
select select "3"
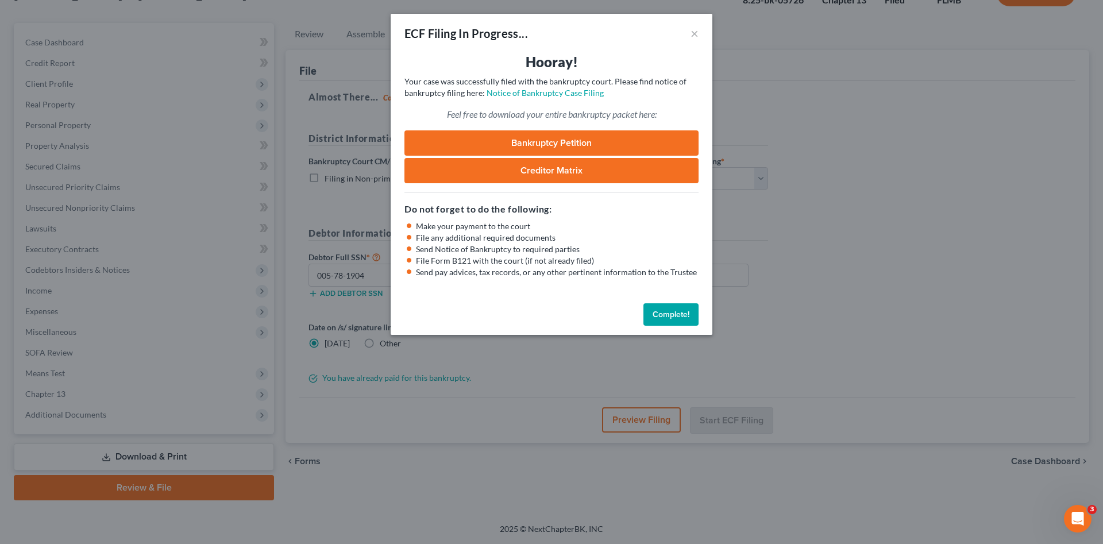
click at [572, 144] on link "Bankruptcy Petition" at bounding box center [552, 142] width 294 height 25
click at [590, 143] on link "Bankruptcy Petition" at bounding box center [552, 142] width 294 height 25
click at [677, 313] on button "Complete!" at bounding box center [671, 314] width 55 height 23
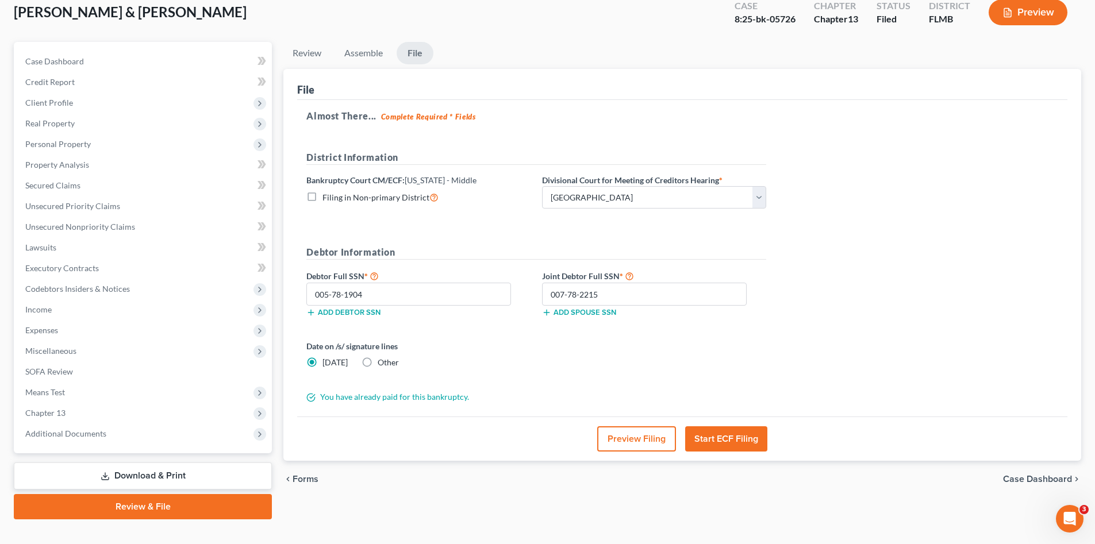
scroll to position [0, 0]
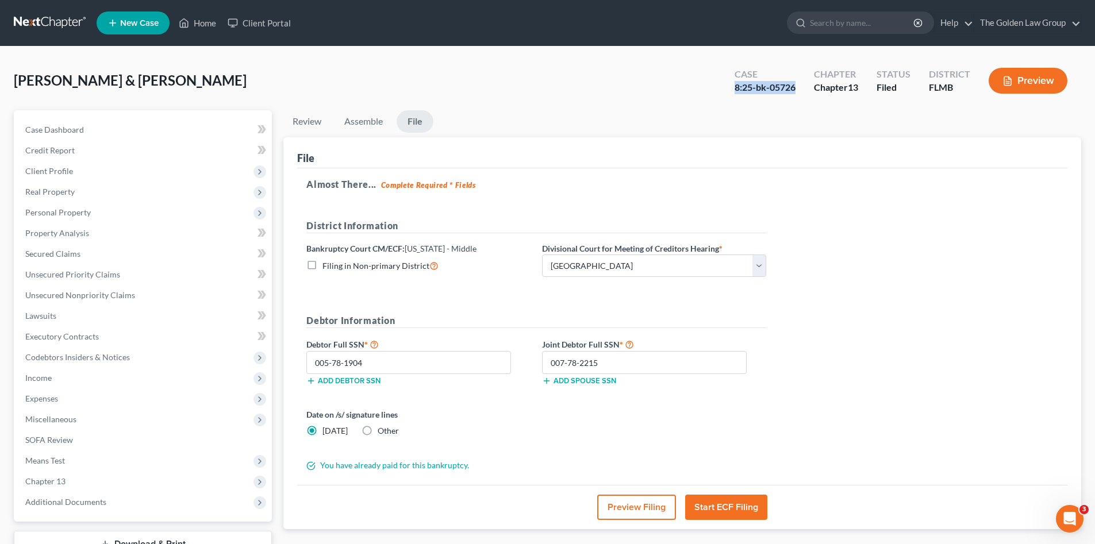
drag, startPoint x: 796, startPoint y: 88, endPoint x: 716, endPoint y: 95, distance: 80.2
click at [716, 95] on div "Lewis, Aaron & Annemarie Upgraded Case 8:25-bk-05726 Chapter Chapter 13 Status …" at bounding box center [547, 85] width 1067 height 50
copy div "8:25-bk-05726"
click at [62, 129] on span "Case Dashboard" at bounding box center [54, 130] width 59 height 10
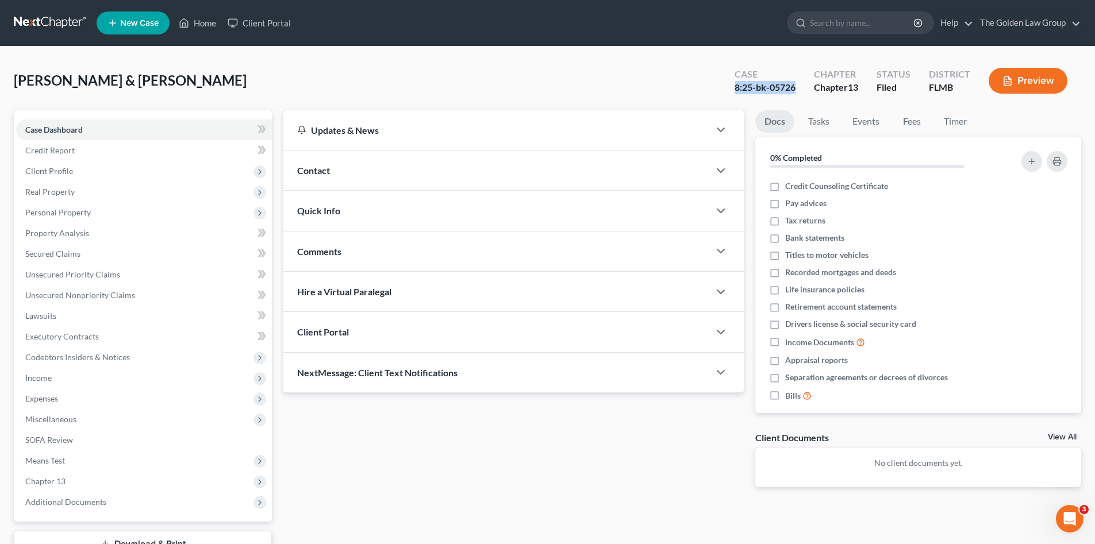
click at [53, 25] on link at bounding box center [51, 23] width 74 height 21
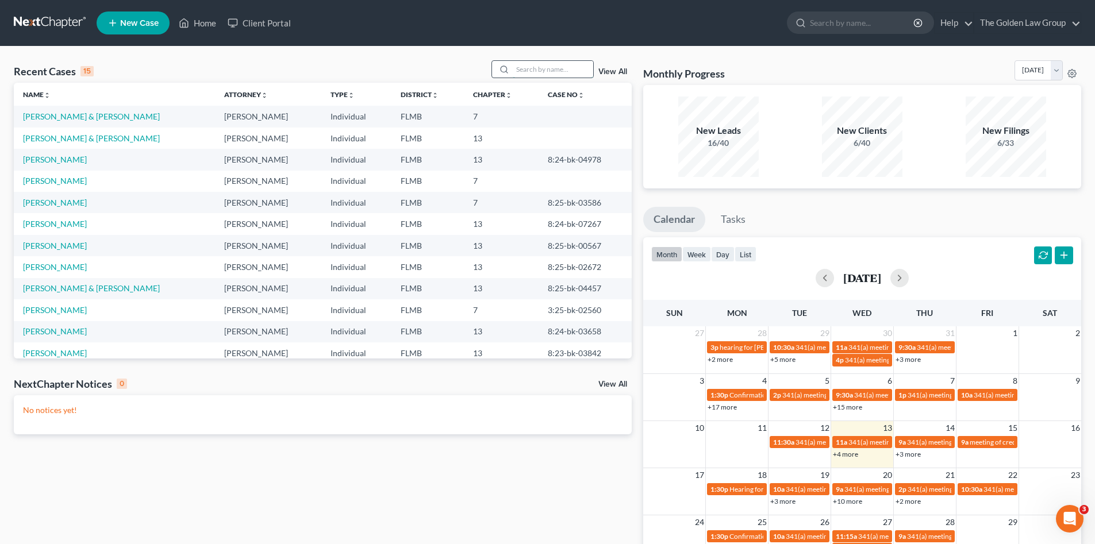
click at [549, 64] on input "search" at bounding box center [553, 69] width 80 height 17
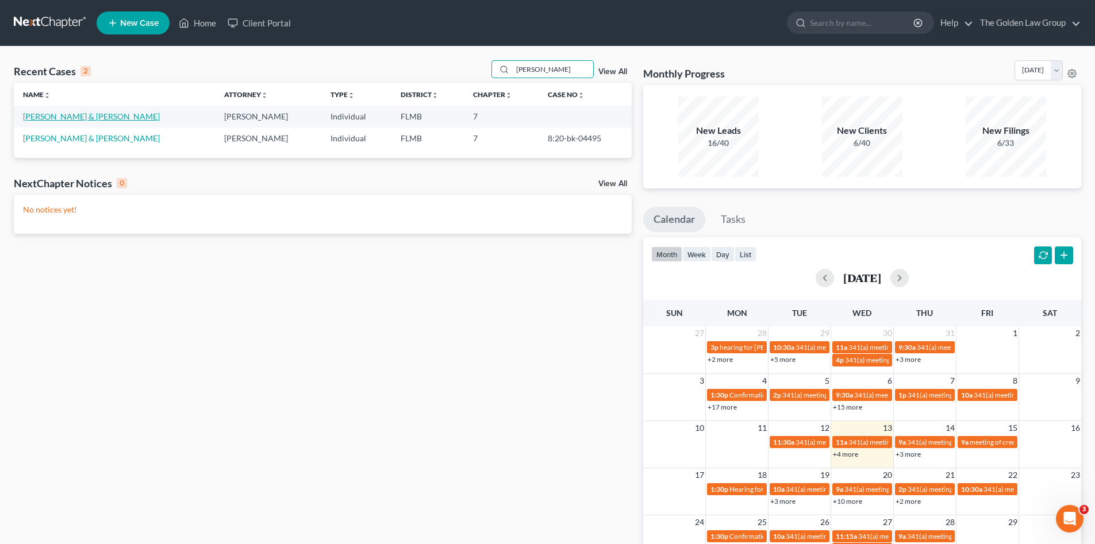
type input "pierce"
click at [91, 114] on link "Pierce, George & Kristi" at bounding box center [91, 116] width 137 height 10
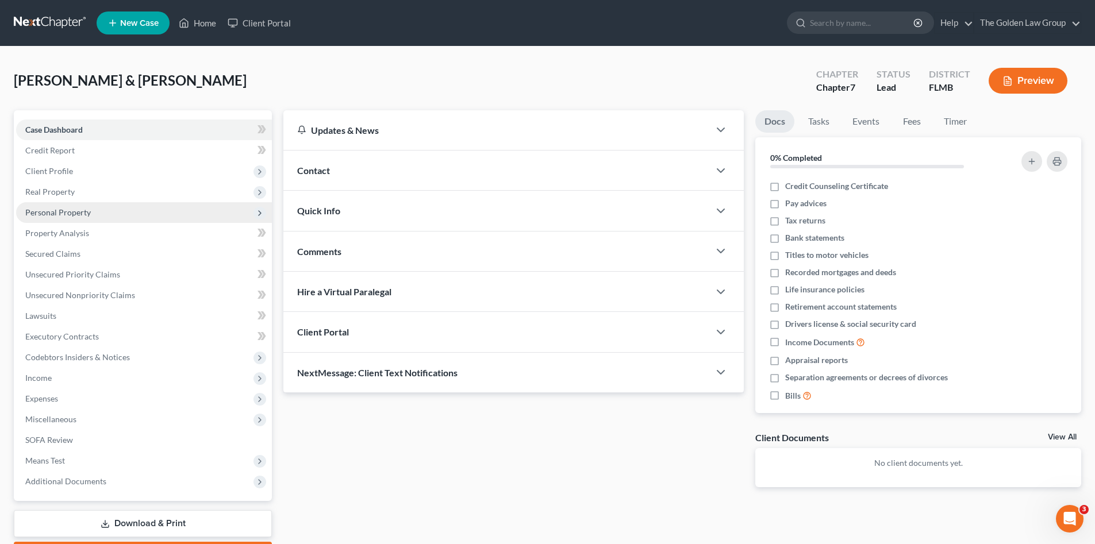
click at [61, 211] on span "Personal Property" at bounding box center [58, 212] width 66 height 10
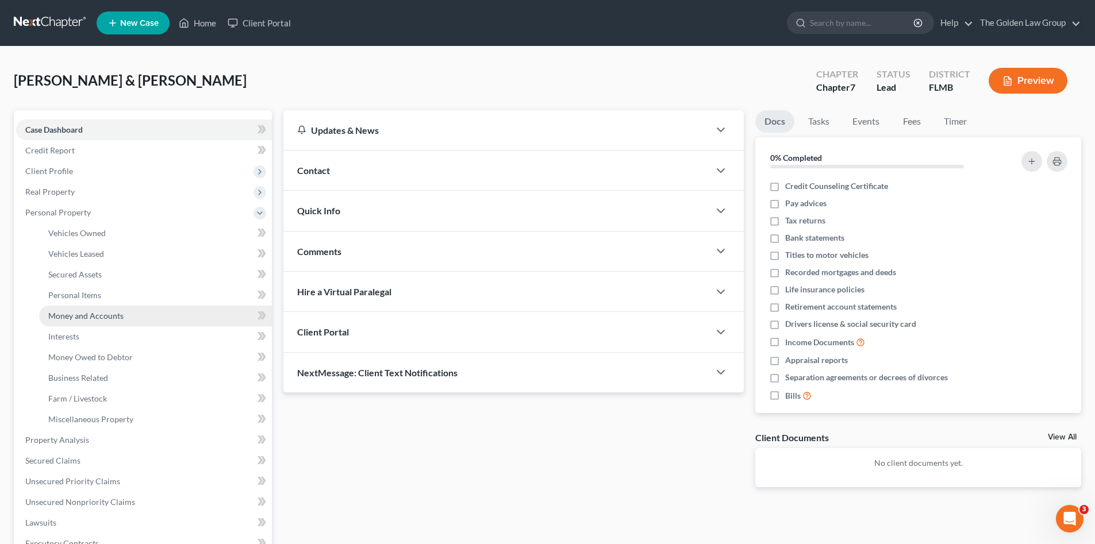
click at [98, 317] on span "Money and Accounts" at bounding box center [85, 316] width 75 height 10
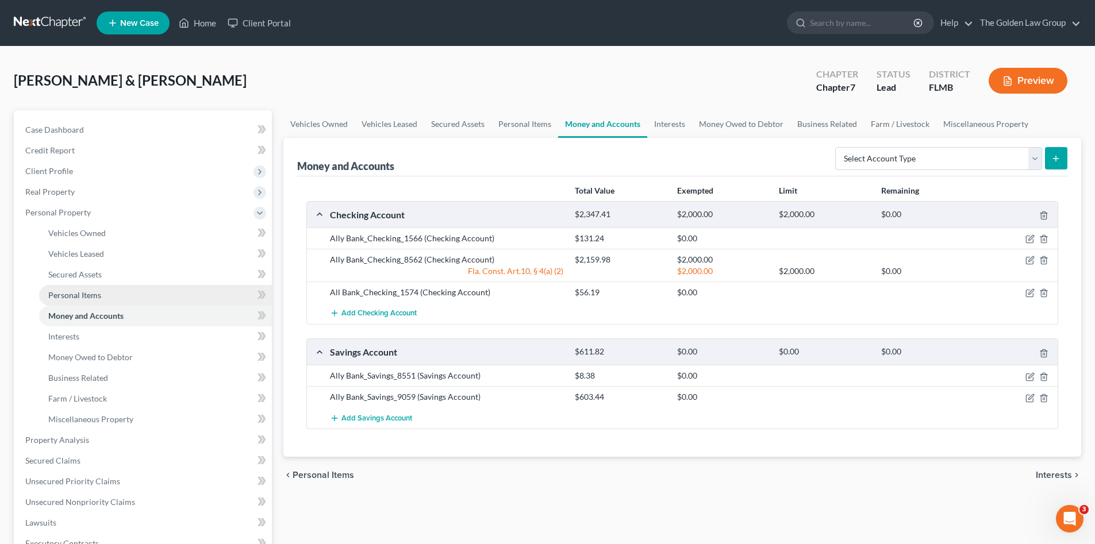
click at [95, 297] on span "Personal Items" at bounding box center [74, 295] width 53 height 10
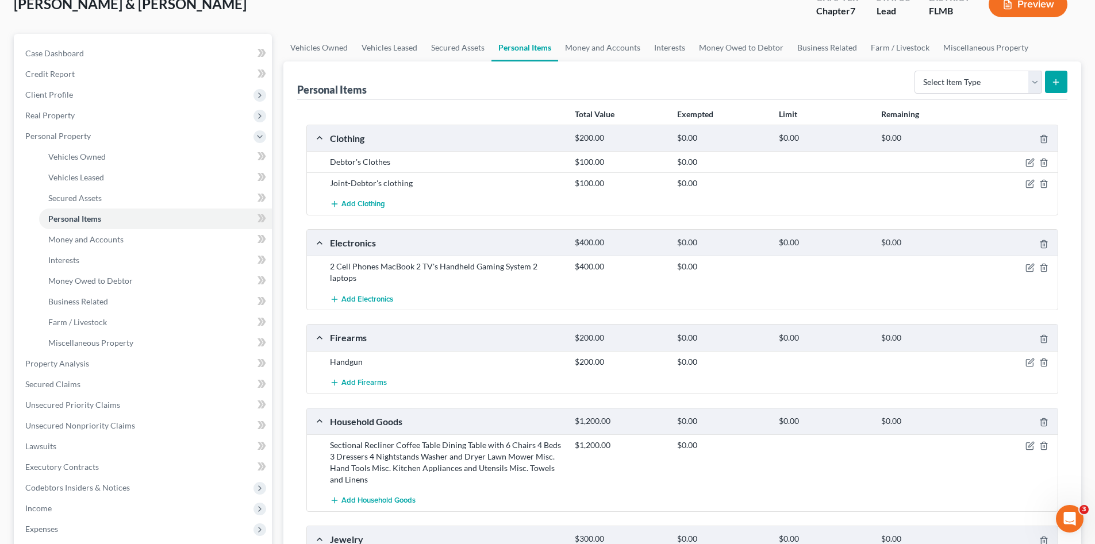
scroll to position [134, 0]
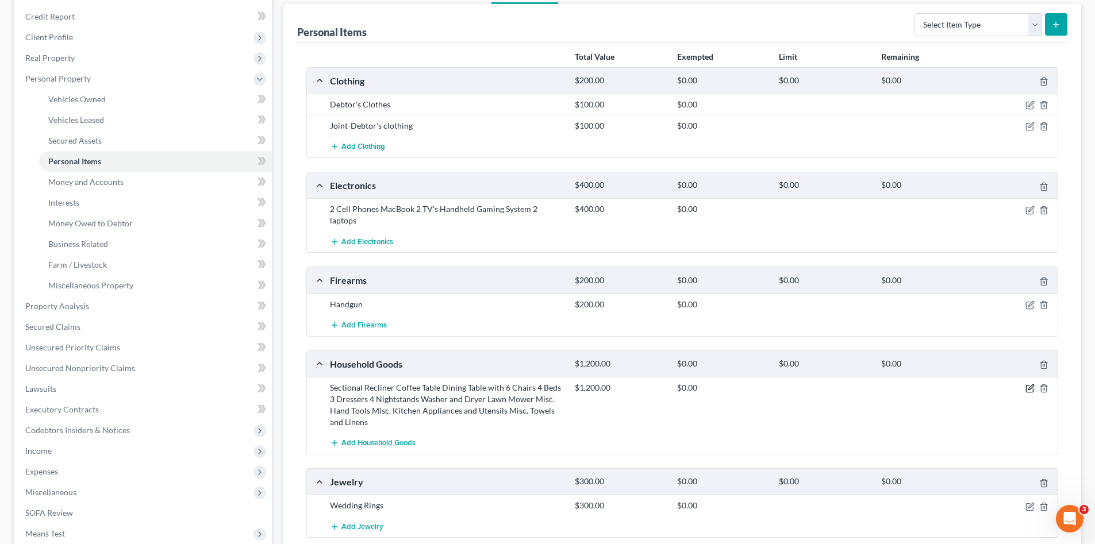
click at [1030, 384] on icon "button" at bounding box center [1029, 388] width 9 height 9
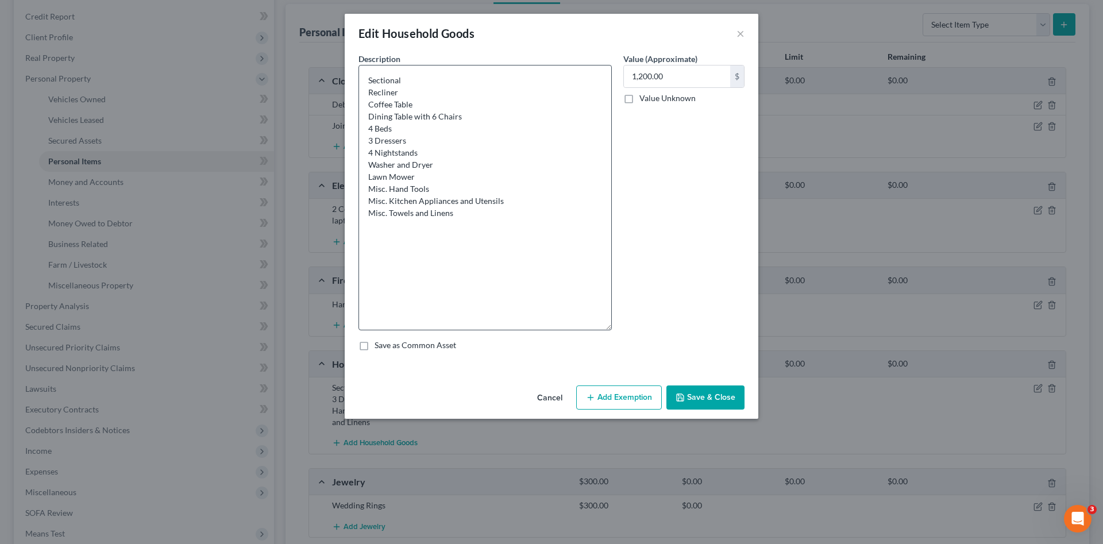
drag, startPoint x: 605, startPoint y: 104, endPoint x: 553, endPoint y: 321, distance: 223.3
click at [556, 326] on textarea "Sectional Recliner Coffee Table Dining Table with 6 Chairs 4 Beds 3 Dressers 4 …" at bounding box center [485, 198] width 253 height 266
drag, startPoint x: 373, startPoint y: 127, endPoint x: 367, endPoint y: 127, distance: 6.3
click at [367, 127] on textarea "Sectional Recliner Coffee Table Dining Table with 6 Chairs 4 Beds 3 Dressers 4 …" at bounding box center [485, 197] width 253 height 265
click at [402, 130] on textarea "Sectional Recliner Coffee Table Dining Table with 6 Chairs 3 Beds 3 Dressers 4 …" at bounding box center [485, 197] width 253 height 265
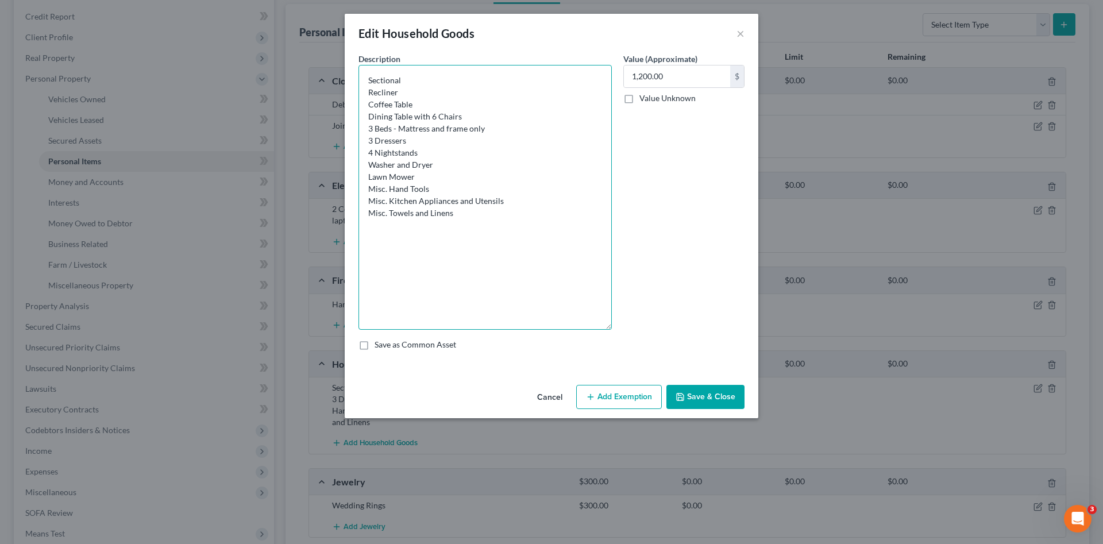
click at [495, 130] on textarea "Sectional Recliner Coffee Table Dining Table with 6 Chairs 3 Beds - Mattress an…" at bounding box center [485, 197] width 253 height 265
click at [551, 191] on textarea "Sectional Recliner Coffee Table Dining Table with 6 Chairs 3 Beds - Mattress an…" at bounding box center [485, 197] width 253 height 265
click at [375, 140] on textarea "Sectional Recliner Coffee Table Dining Table with 6 Chairs 3 Beds - Mattress an…" at bounding box center [485, 197] width 253 height 265
click at [391, 143] on textarea "Sectional Recliner Coffee Table Dining Table with 6 Chairs 3 Beds - Mattress an…" at bounding box center [485, 197] width 253 height 265
click at [378, 140] on textarea "Sectional Recliner Coffee Table Dining Table with 6 Chairs 3 Beds - Mattress an…" at bounding box center [485, 197] width 253 height 265
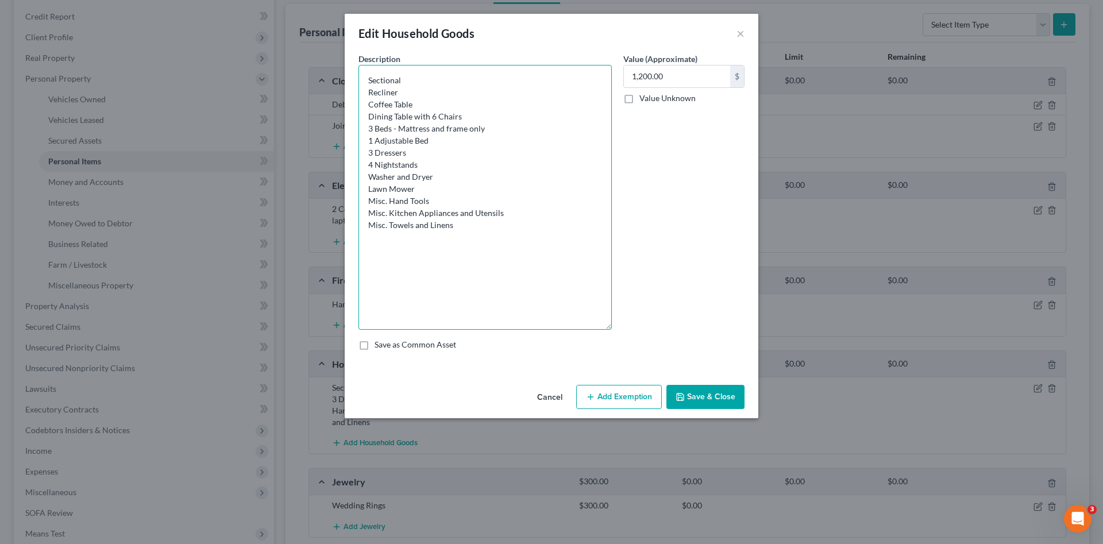
click at [500, 163] on textarea "Sectional Recliner Coffee Table Dining Table with 6 Chairs 3 Beds - Mattress an…" at bounding box center [485, 197] width 253 height 265
type textarea "Sectional Recliner Coffee Table Dining Table with 6 Chairs 3 Beds - Mattress an…"
click at [667, 76] on input "1,200.00" at bounding box center [677, 77] width 106 height 22
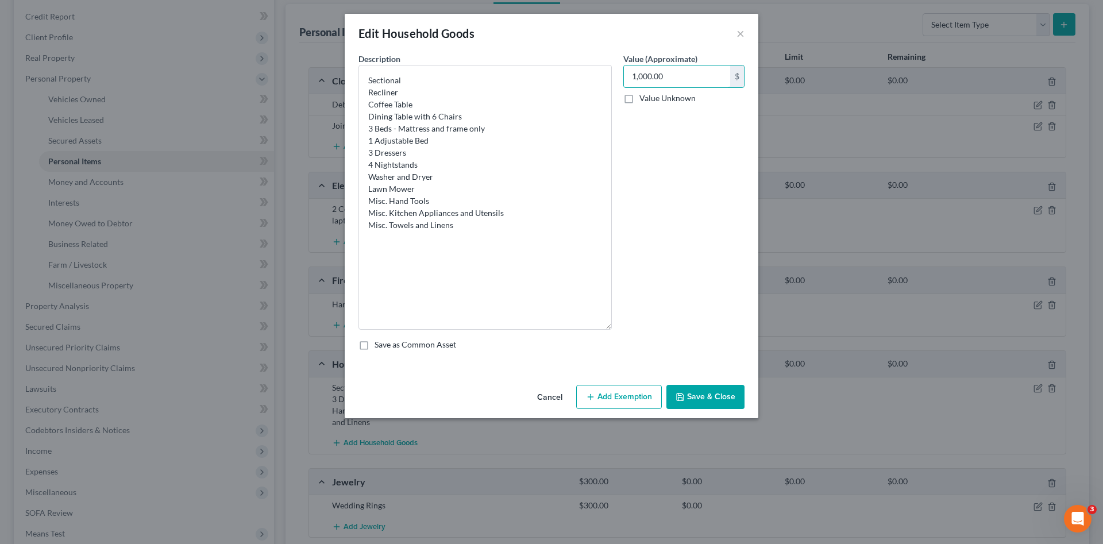
type input "1,000.00"
click at [701, 402] on button "Save & Close" at bounding box center [706, 397] width 78 height 24
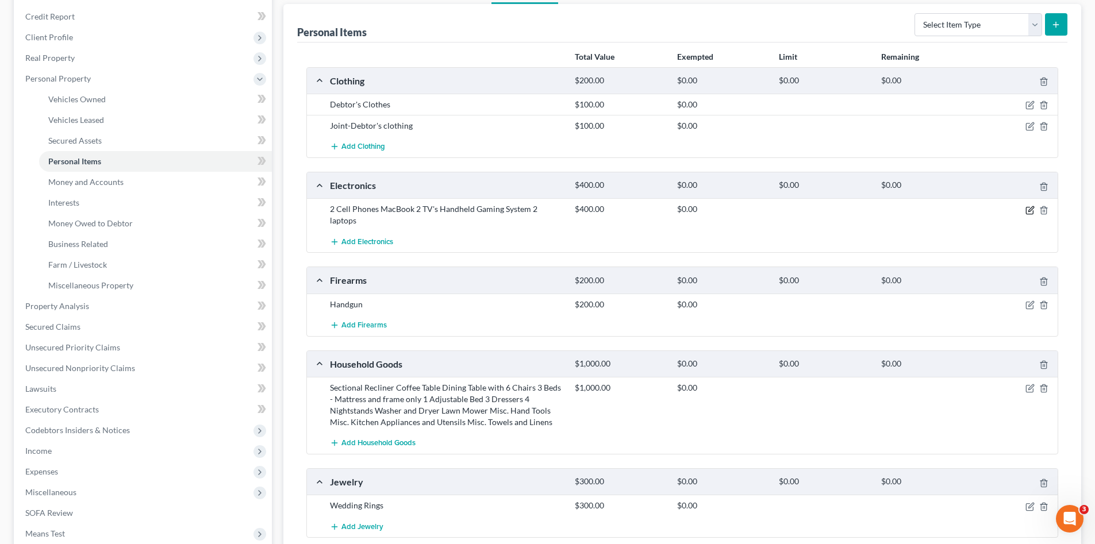
drag, startPoint x: 1030, startPoint y: 213, endPoint x: 985, endPoint y: 217, distance: 45.6
click at [1030, 213] on icon "button" at bounding box center [1029, 210] width 9 height 9
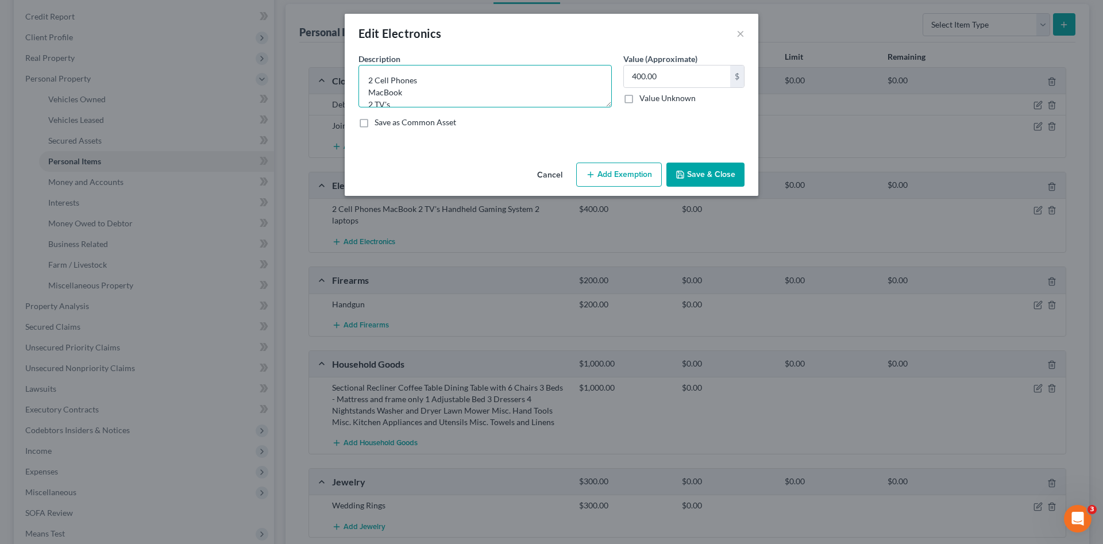
click at [436, 94] on textarea "2 Cell Phones MacBook 2 TV's Handheld Gaming System 2 laptops" at bounding box center [485, 86] width 253 height 43
drag, startPoint x: 601, startPoint y: 103, endPoint x: 601, endPoint y: 122, distance: 19.0
click at [601, 122] on div "Description * 2 Cell Phones MacBook (2017) 2 TV's Handheld Gaming System 2 lapt…" at bounding box center [552, 95] width 398 height 84
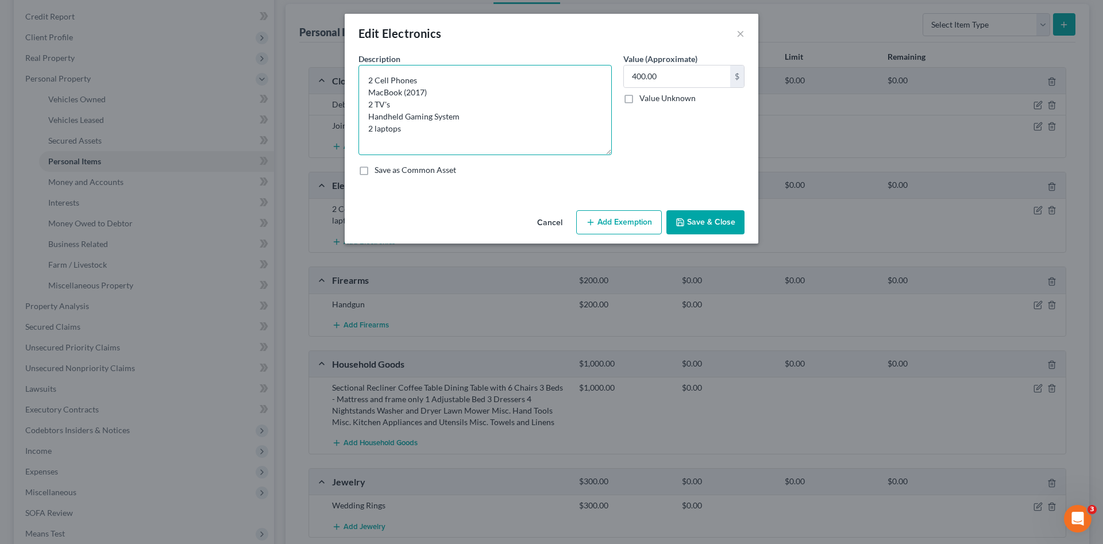
drag, startPoint x: 610, startPoint y: 110, endPoint x: 606, endPoint y: 154, distance: 43.9
click at [606, 154] on textarea "2 Cell Phones MacBook (2017) 2 TV's Handheld Gaming System 2 laptops" at bounding box center [485, 110] width 253 height 90
click at [549, 145] on textarea "2 Cell Phones MacBook (2017) 2 TV's Handheld Gaming System 2 laptops" at bounding box center [485, 111] width 253 height 92
type textarea "2 Cell Phones MacBook (2017) 2 TV's Handheld Gaming System 2 laptops"
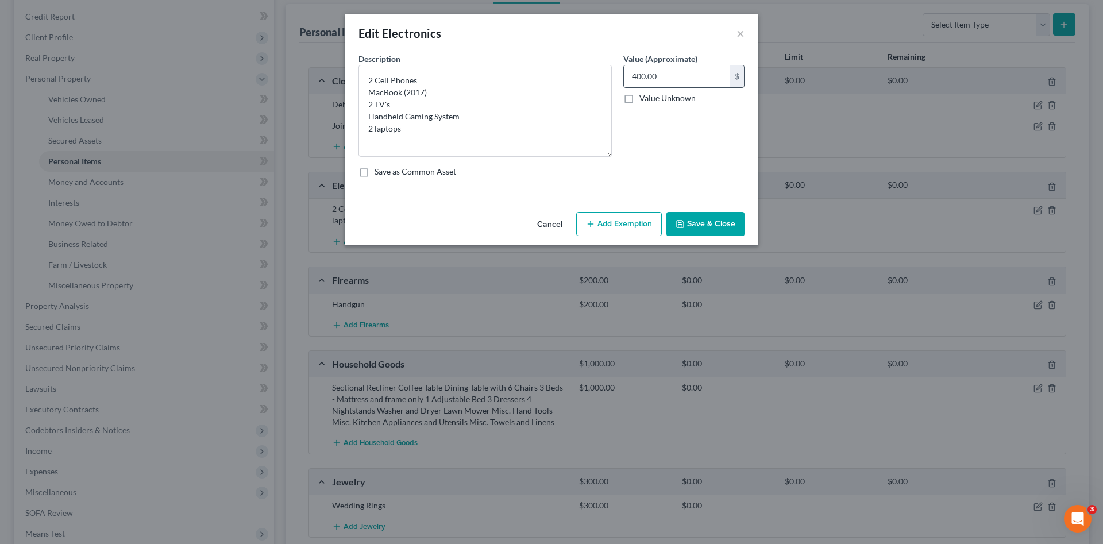
click at [671, 78] on input "400.00" at bounding box center [677, 77] width 106 height 22
type input "300.00"
click at [716, 225] on button "Save & Close" at bounding box center [706, 224] width 78 height 24
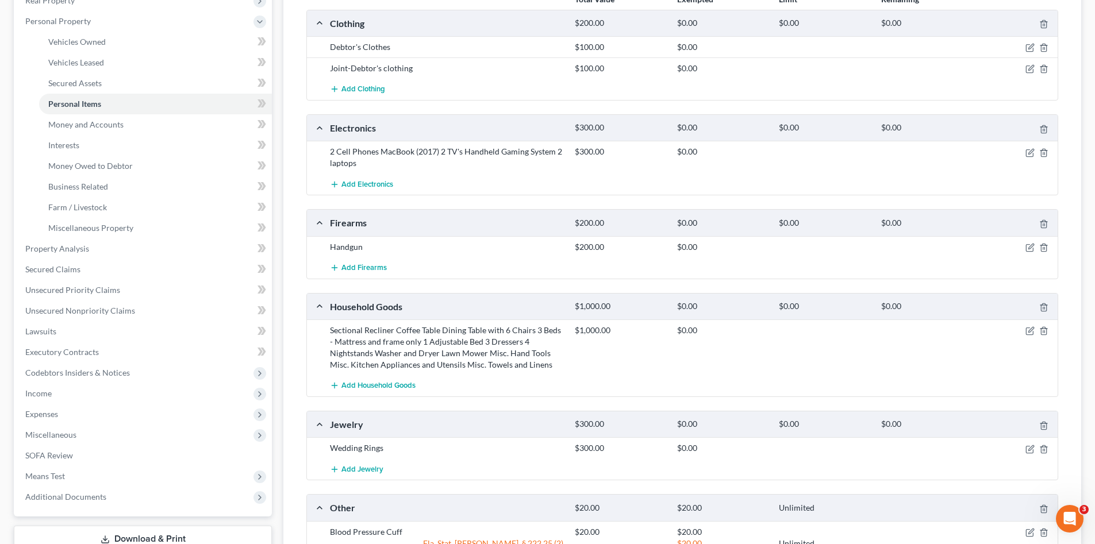
scroll to position [211, 0]
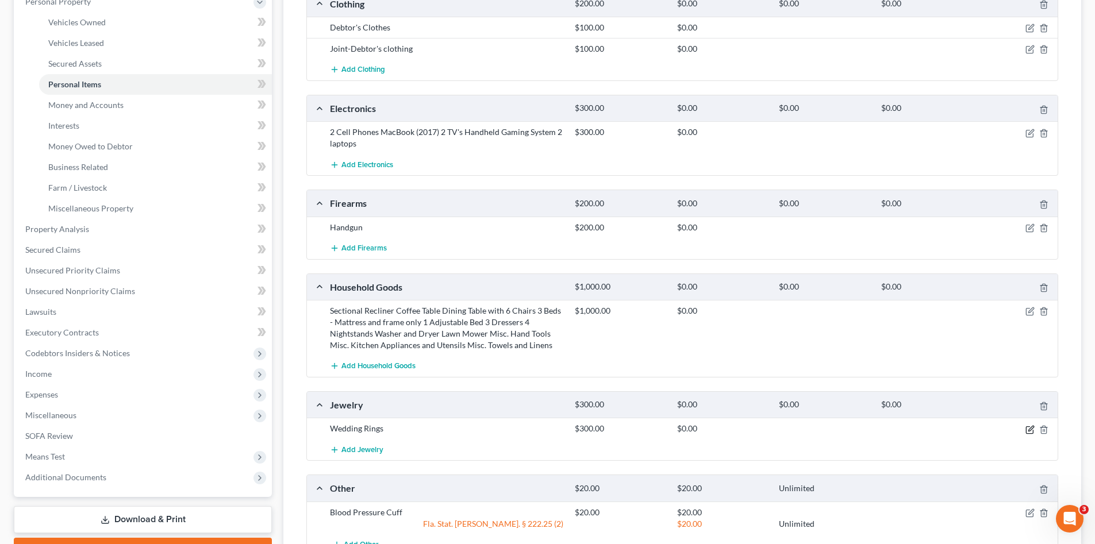
click at [1030, 430] on icon "button" at bounding box center [1030, 428] width 5 height 5
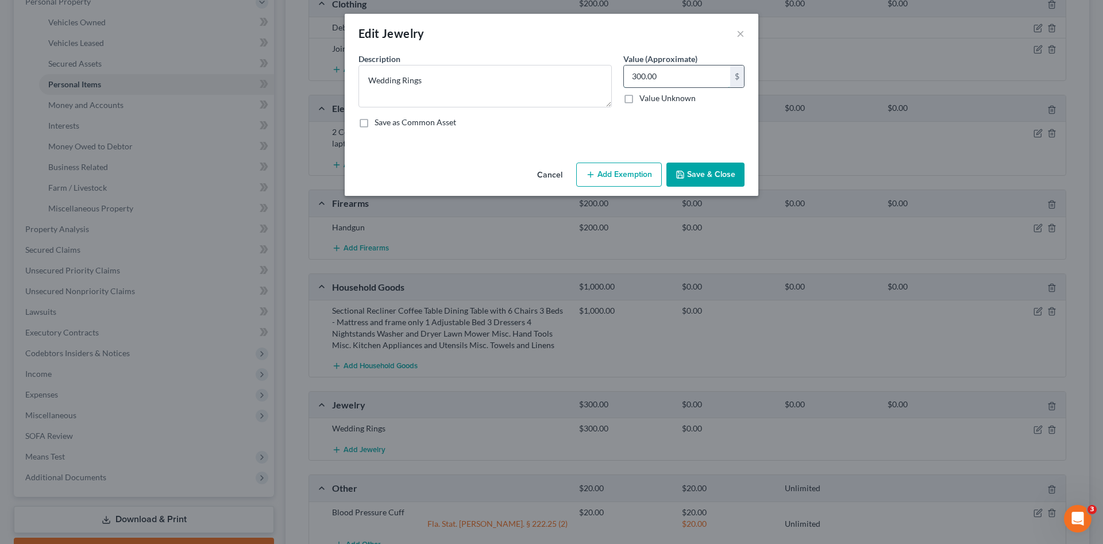
click at [667, 68] on input "300.00" at bounding box center [677, 77] width 106 height 22
type input "200.00"
click at [695, 172] on button "Save & Close" at bounding box center [706, 175] width 78 height 24
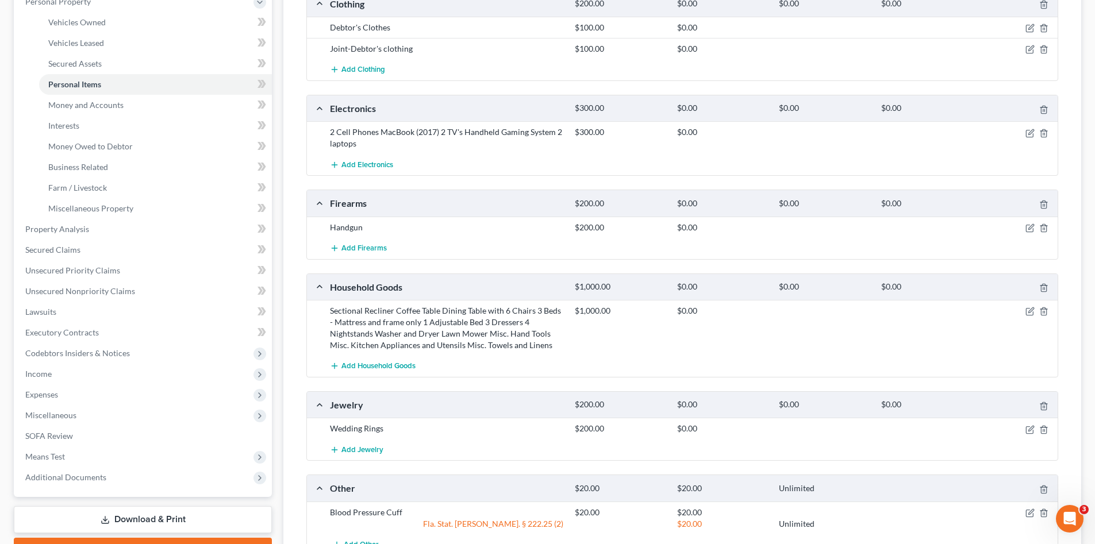
click at [744, 367] on div "Add Household Goods" at bounding box center [691, 366] width 734 height 21
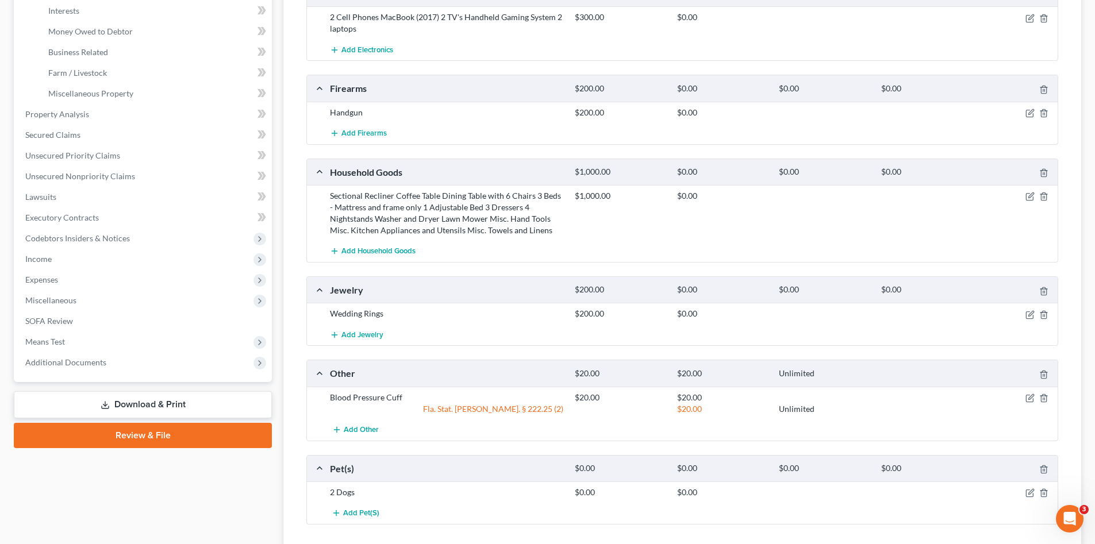
scroll to position [191, 0]
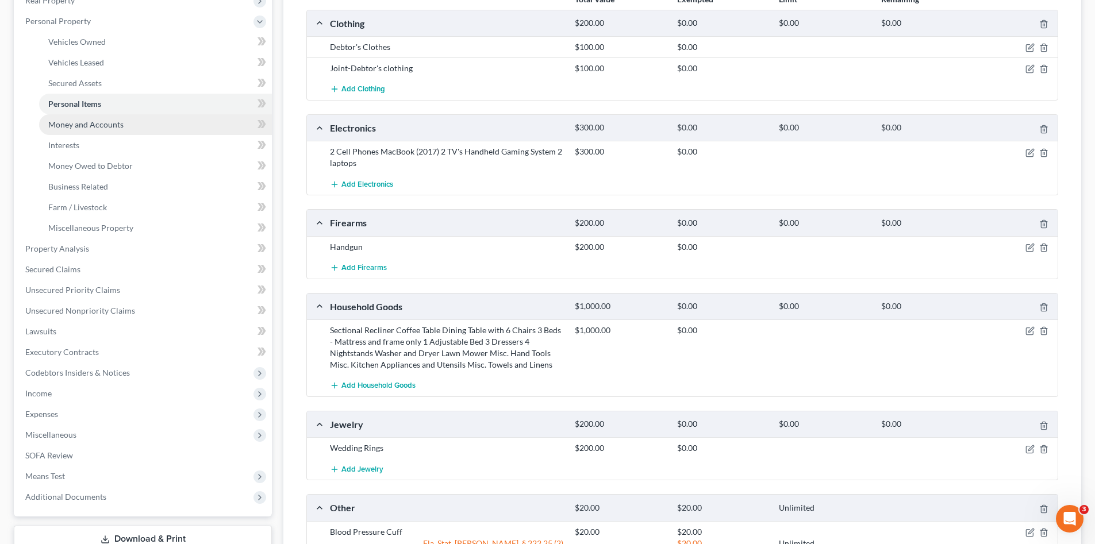
click at [102, 126] on span "Money and Accounts" at bounding box center [85, 125] width 75 height 10
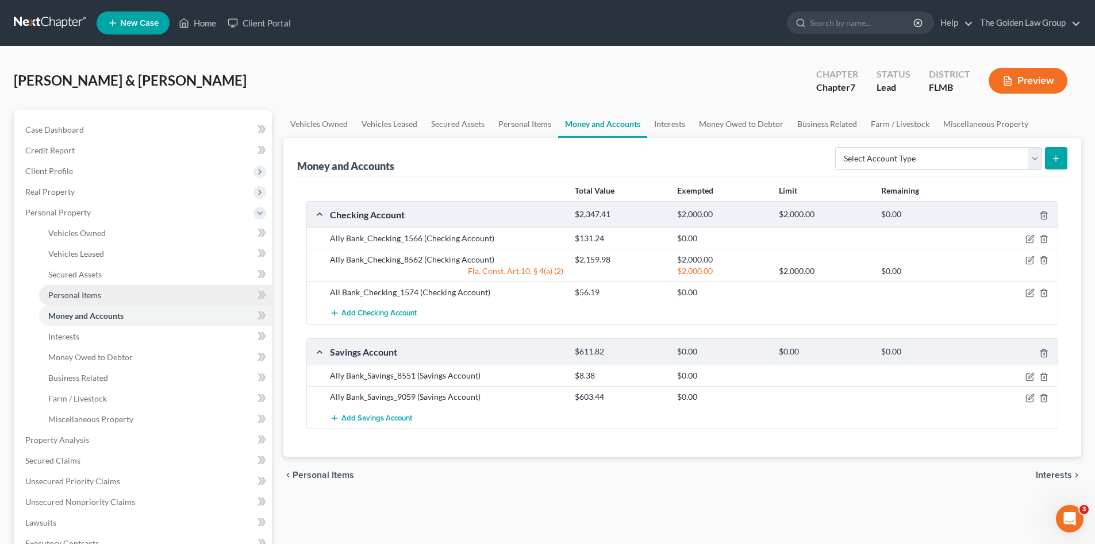
click at [95, 296] on span "Personal Items" at bounding box center [74, 295] width 53 height 10
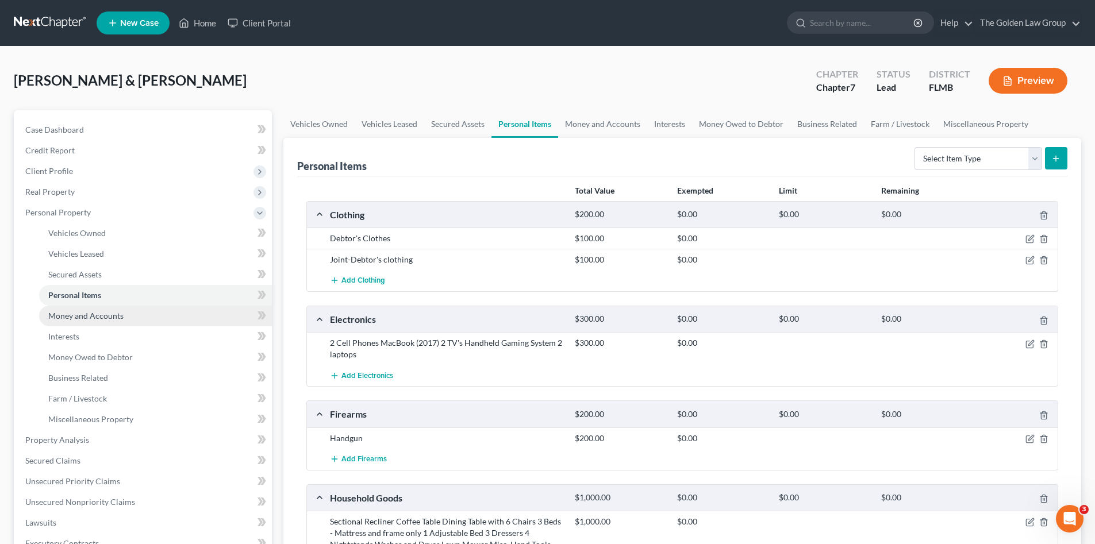
click at [103, 311] on span "Money and Accounts" at bounding box center [85, 316] width 75 height 10
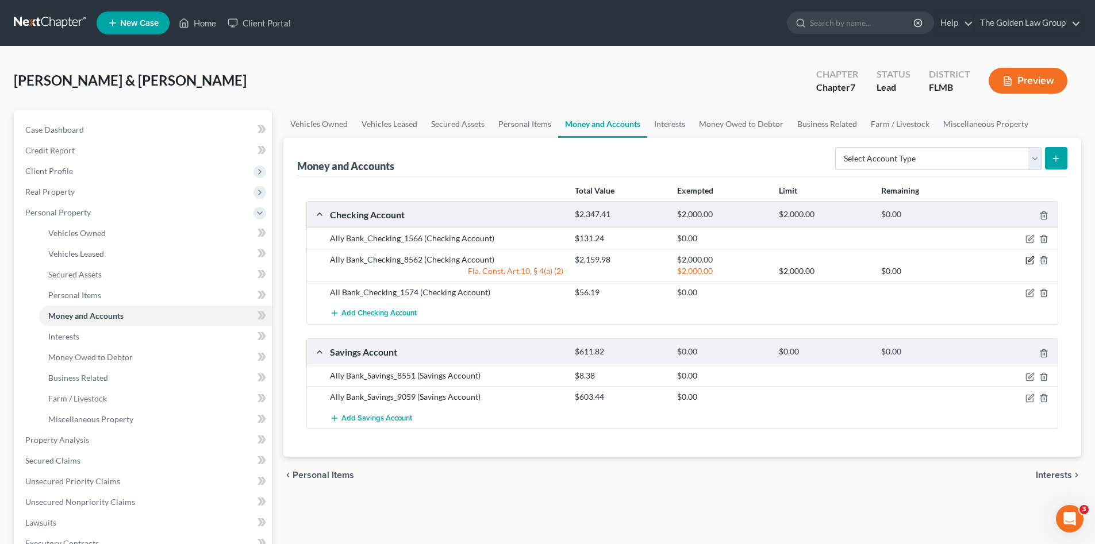
click at [1030, 257] on icon "button" at bounding box center [1029, 260] width 9 height 9
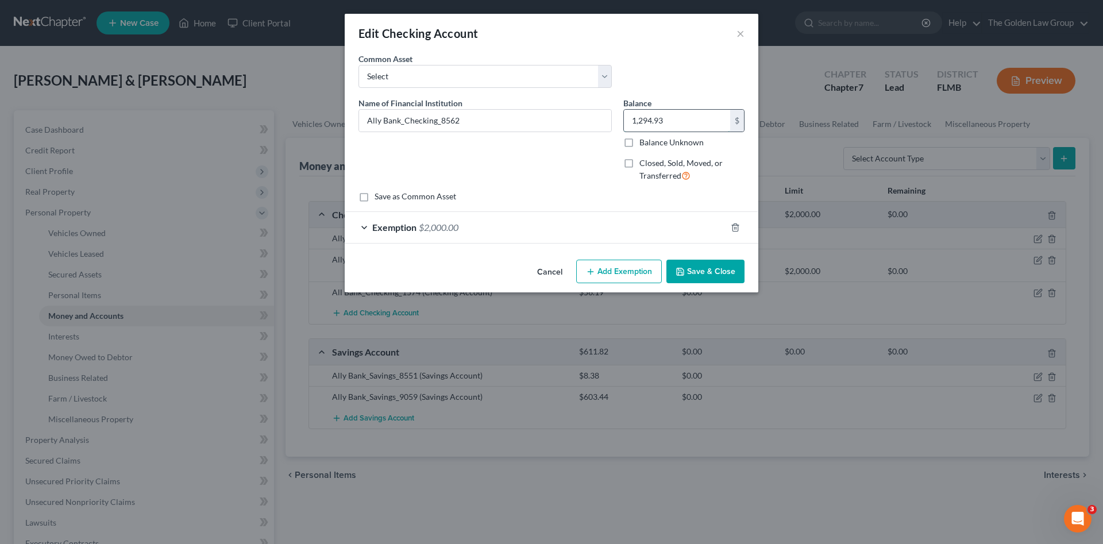
click at [671, 125] on input "1,294.93" at bounding box center [677, 121] width 106 height 22
type input "1,294.93"
click at [696, 272] on button "Save & Close" at bounding box center [706, 272] width 78 height 24
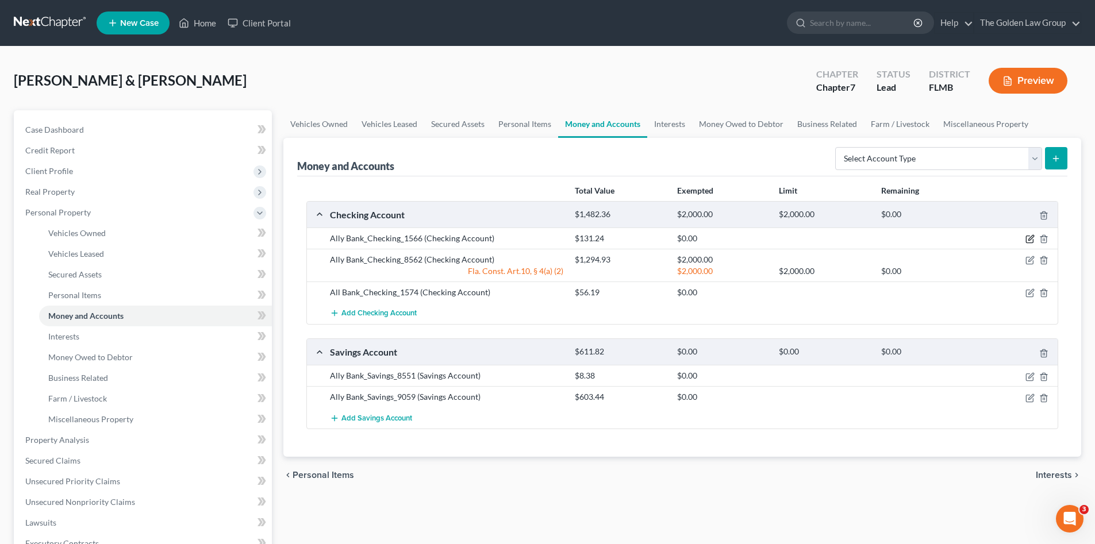
click at [1028, 239] on icon "button" at bounding box center [1029, 238] width 9 height 9
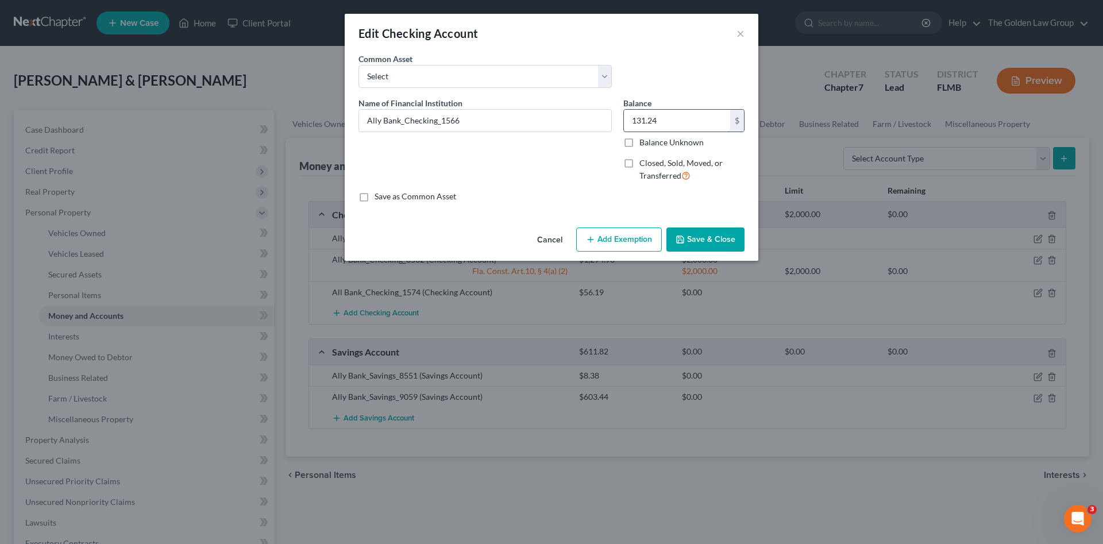
click at [649, 125] on input "131.24" at bounding box center [677, 121] width 106 height 22
type input "18.45"
click at [718, 231] on button "Save & Close" at bounding box center [706, 240] width 78 height 24
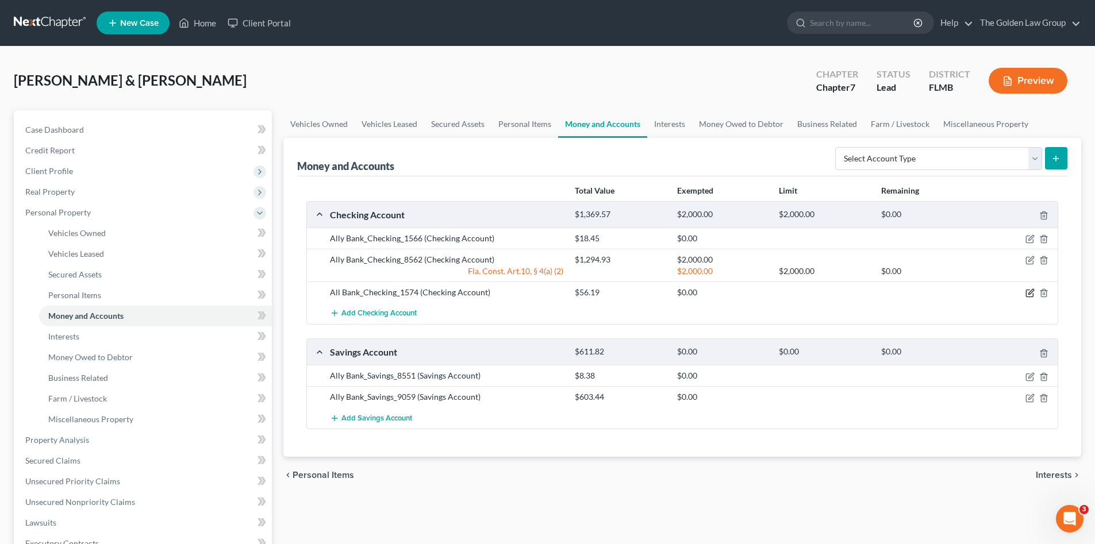
click at [1029, 291] on icon "button" at bounding box center [1029, 292] width 9 height 9
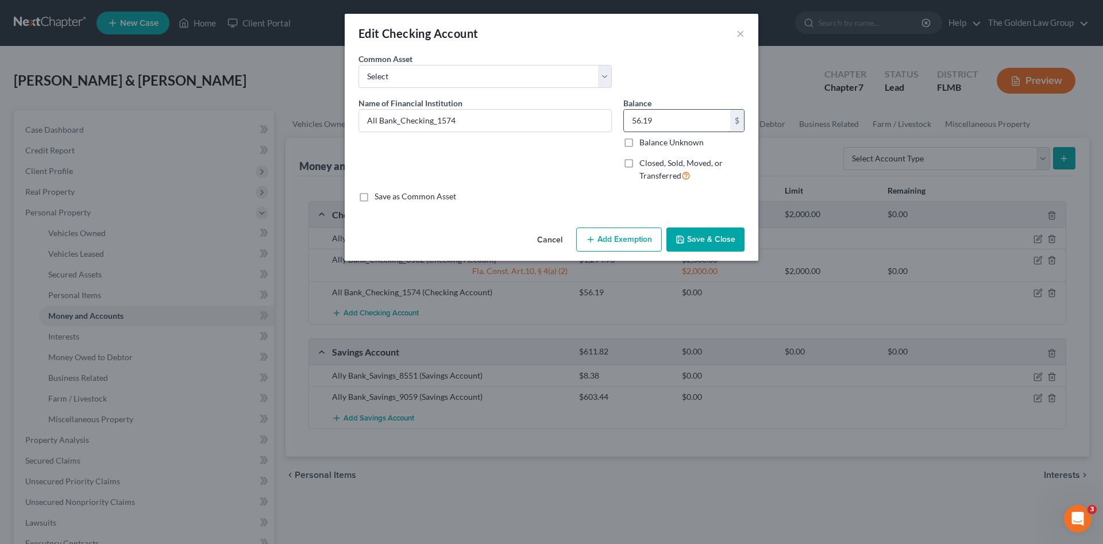
click at [670, 110] on input "56.19" at bounding box center [677, 121] width 106 height 22
type input "0.67"
click at [707, 238] on button "Save & Close" at bounding box center [706, 240] width 78 height 24
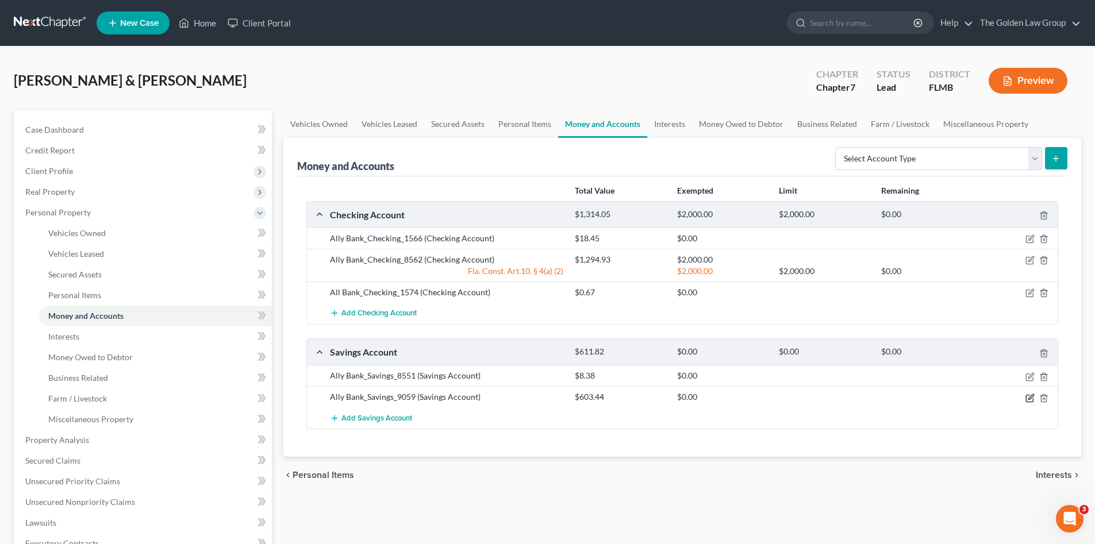
click at [1030, 398] on icon "button" at bounding box center [1030, 396] width 5 height 5
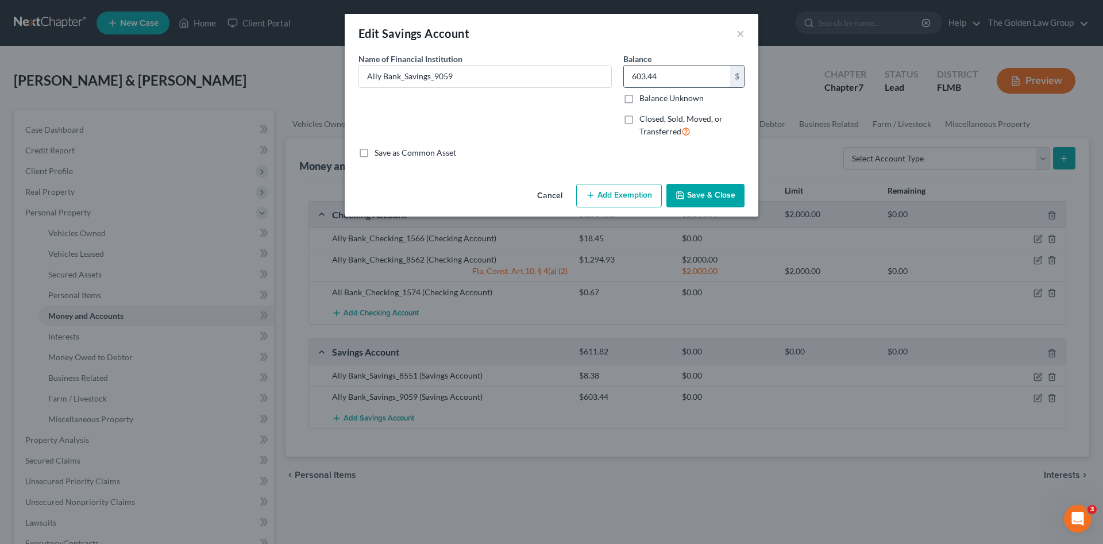
click at [685, 78] on input "603.44" at bounding box center [677, 77] width 106 height 22
type input "3.44"
click at [697, 190] on button "Save & Close" at bounding box center [706, 196] width 78 height 24
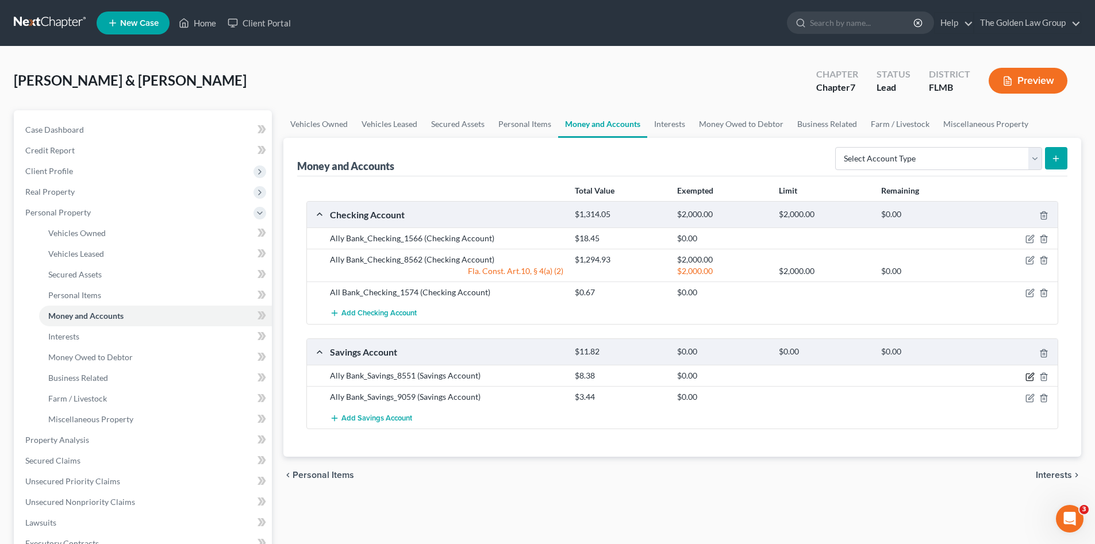
click at [1028, 377] on icon "button" at bounding box center [1029, 376] width 9 height 9
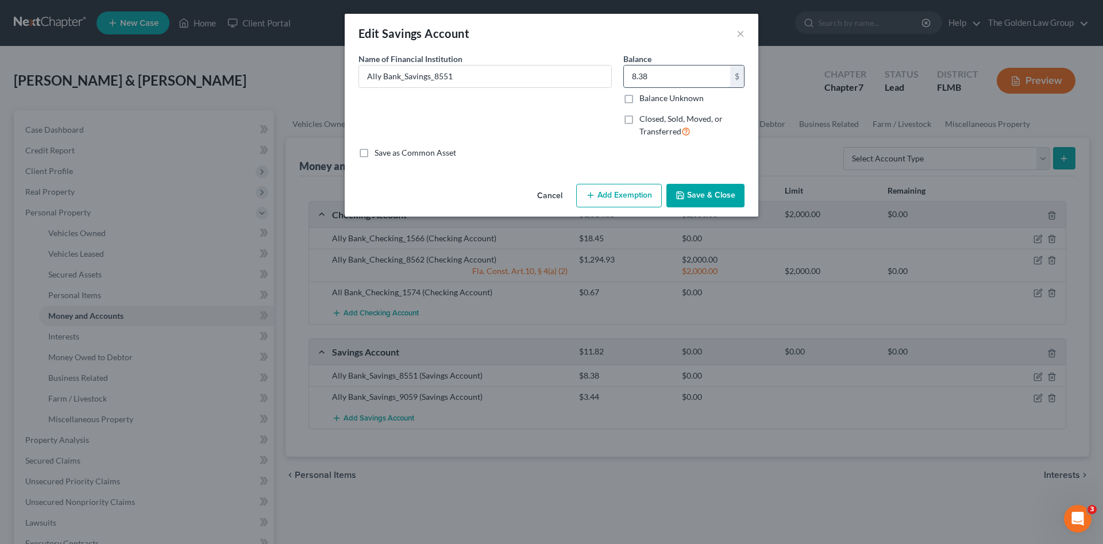
click at [662, 77] on input "8.38" at bounding box center [677, 77] width 106 height 22
type input "5.38"
click at [717, 194] on button "Save & Close" at bounding box center [706, 196] width 78 height 24
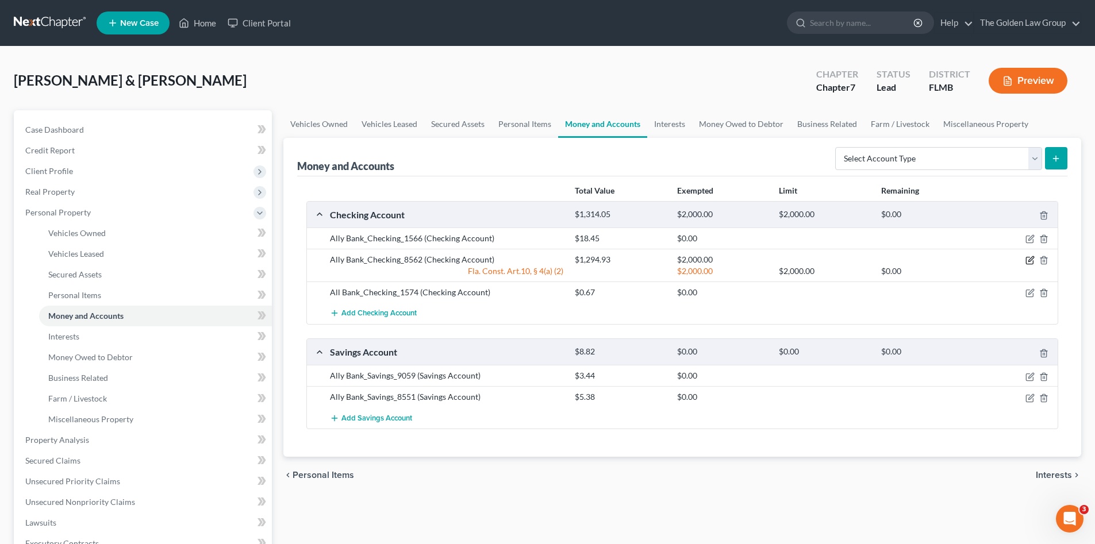
click at [1030, 260] on icon "button" at bounding box center [1030, 259] width 5 height 5
select select "2"
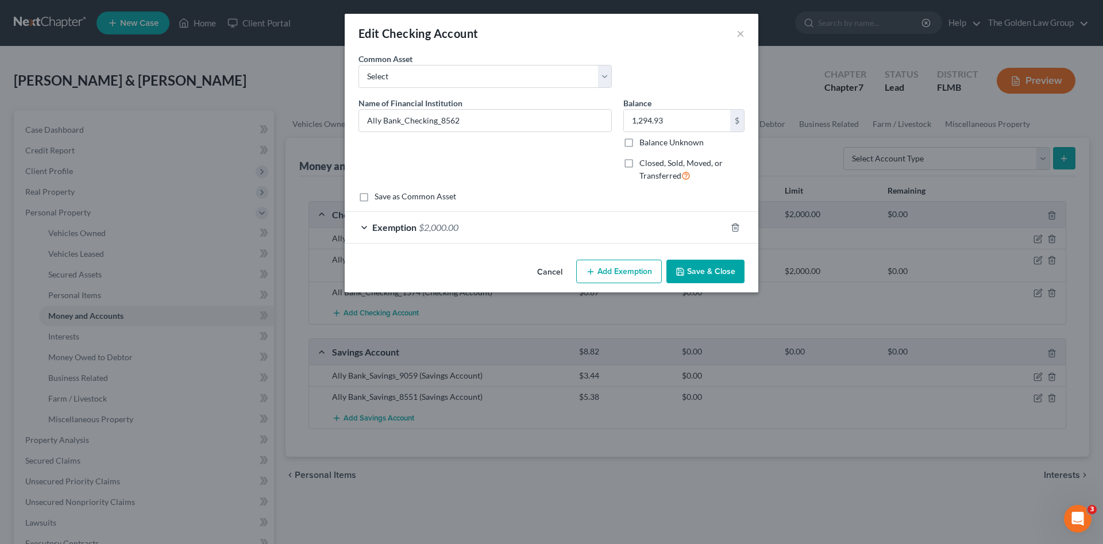
drag, startPoint x: 690, startPoint y: 230, endPoint x: 720, endPoint y: 240, distance: 31.4
click at [690, 230] on div "Exemption $2,000.00" at bounding box center [536, 227] width 382 height 30
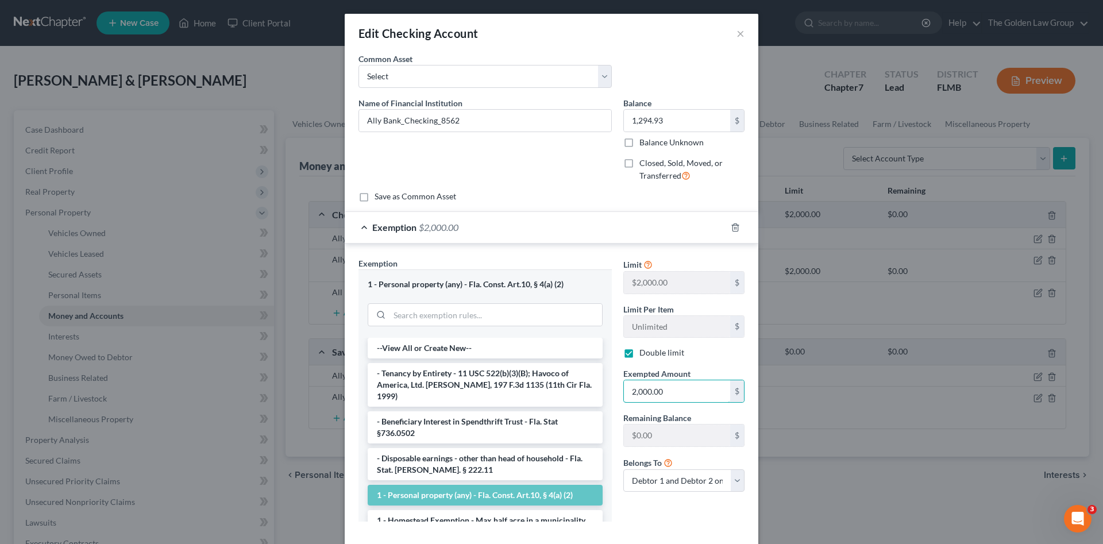
paste input "1,294.93"
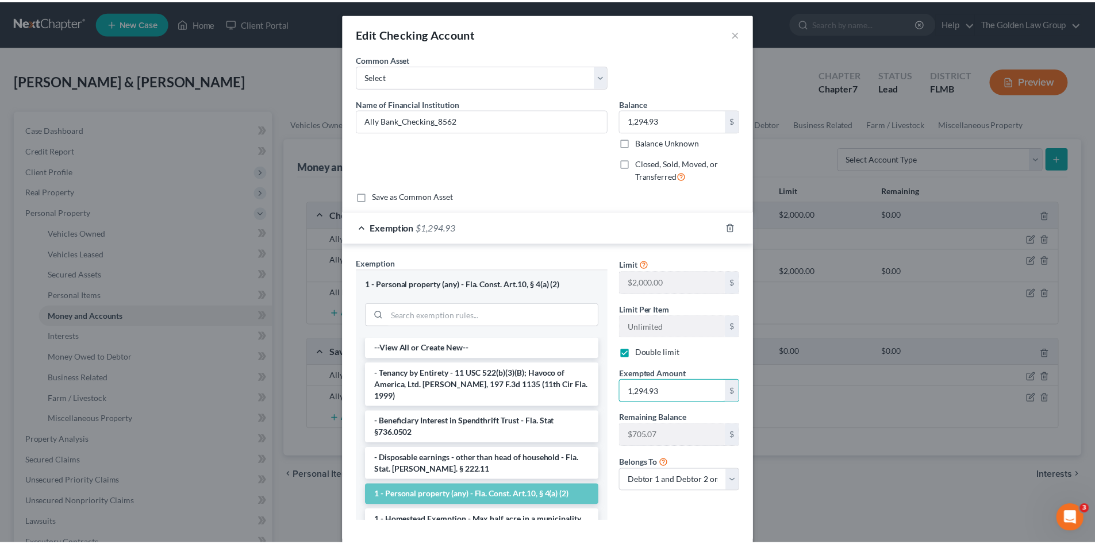
scroll to position [60, 0]
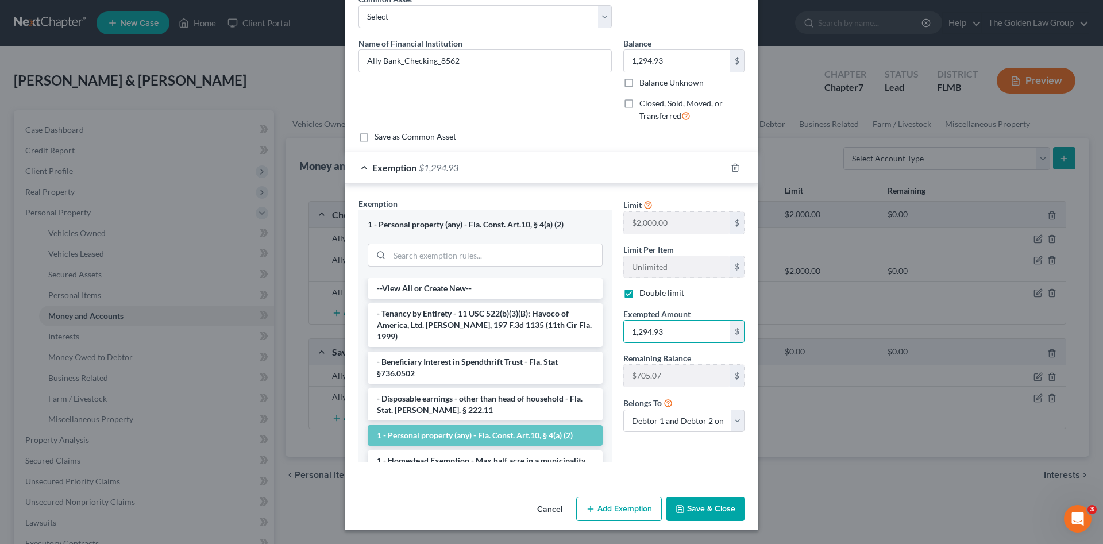
type input "1,294.93"
click at [709, 505] on button "Save & Close" at bounding box center [706, 509] width 78 height 24
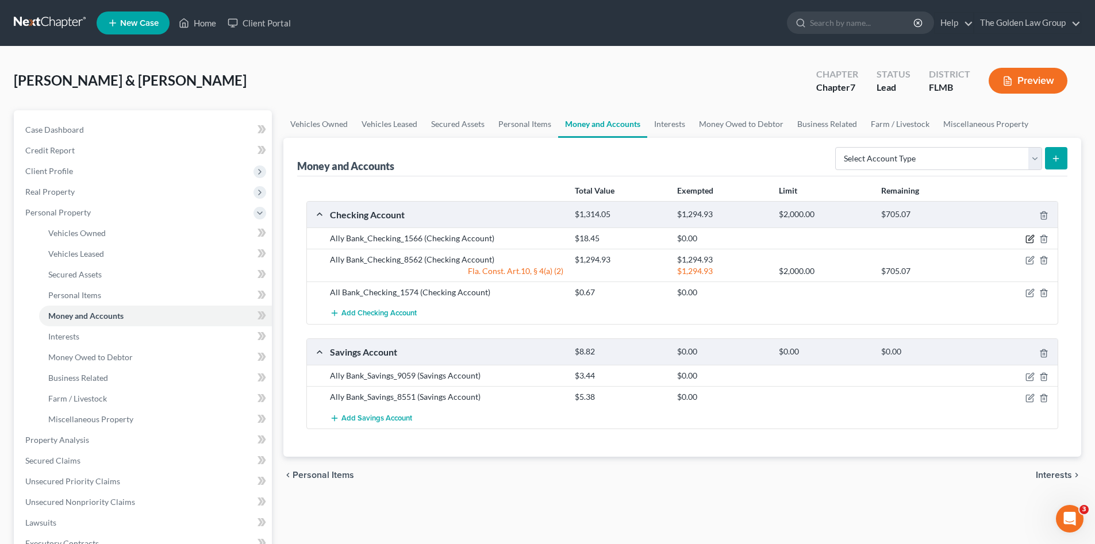
click at [1028, 241] on icon "button" at bounding box center [1029, 238] width 9 height 9
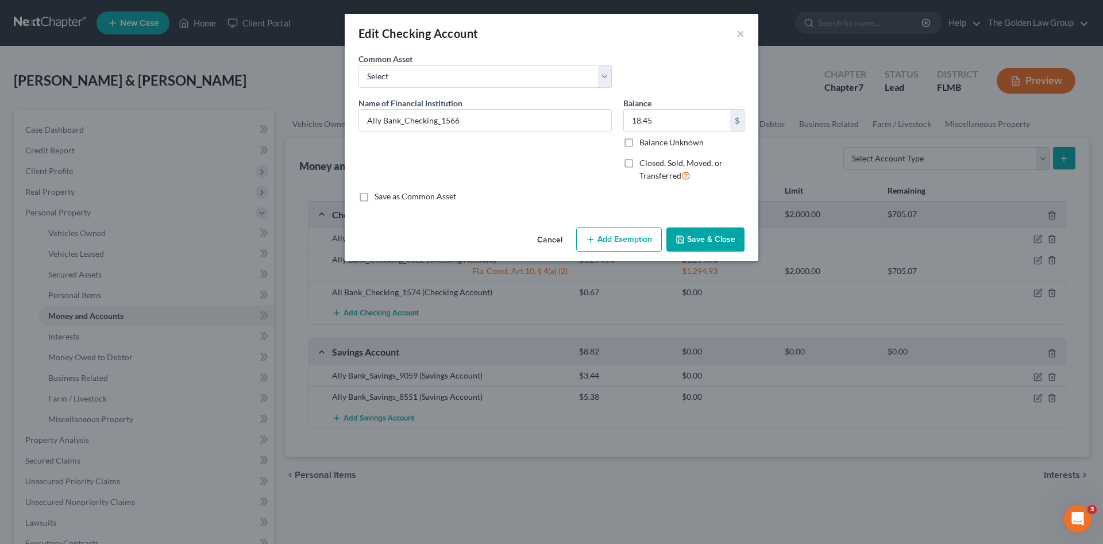
click at [627, 237] on button "Add Exemption" at bounding box center [619, 240] width 86 height 24
select select "2"
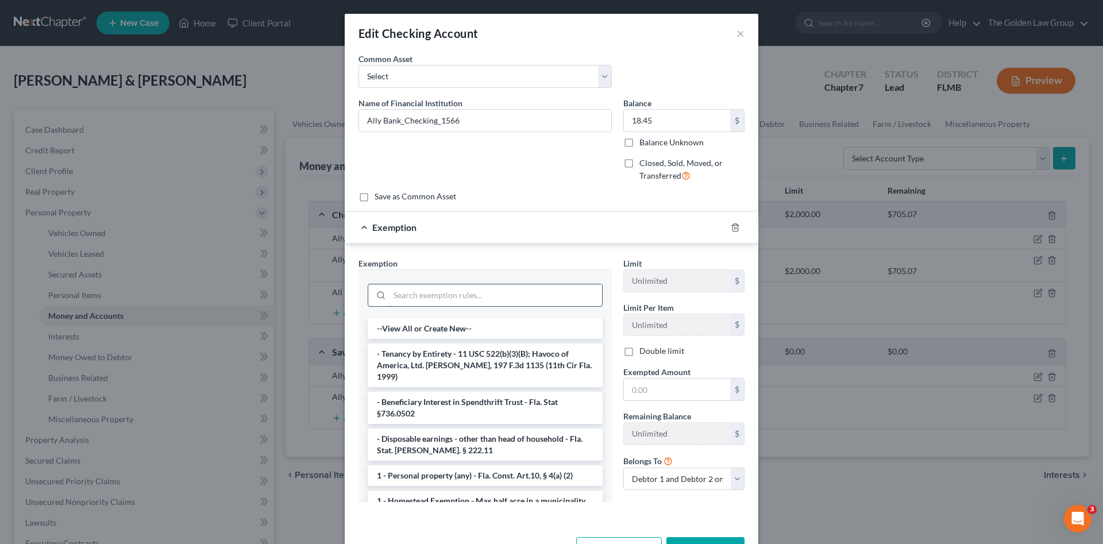
click at [486, 294] on input "search" at bounding box center [496, 295] width 213 height 22
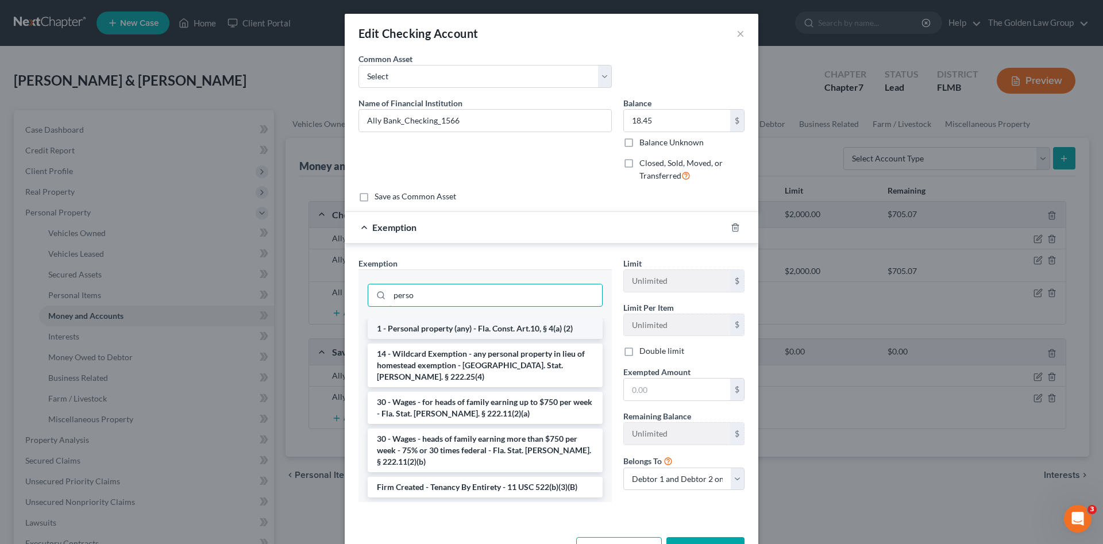
type input "perso"
click at [504, 328] on li "1 - Personal property (any) - Fla. Const. Art.10, § 4(a) (2)" at bounding box center [485, 328] width 235 height 21
checkbox input "true"
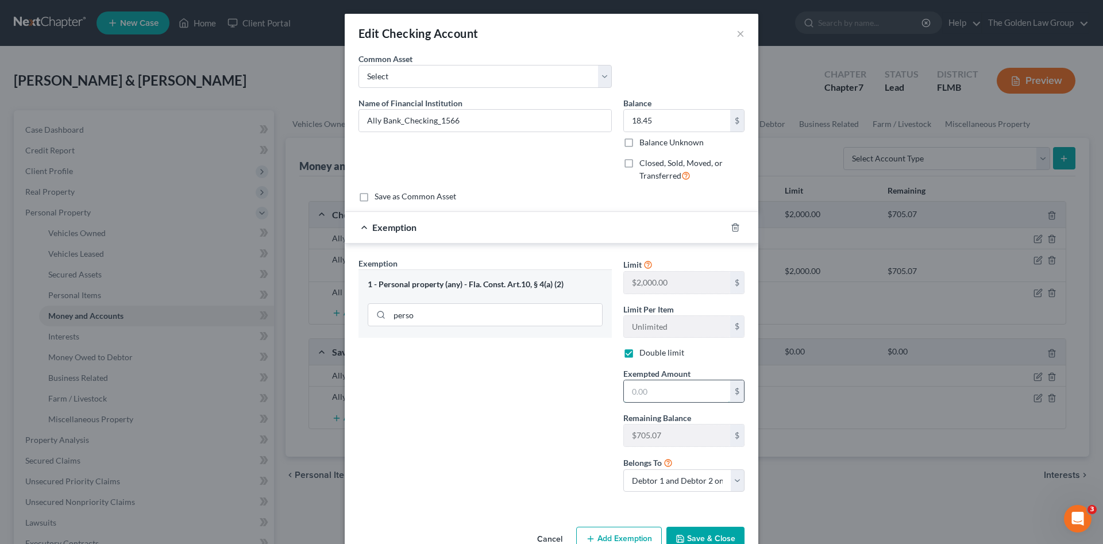
click at [649, 391] on input "text" at bounding box center [677, 391] width 106 height 22
type input "18.45"
drag, startPoint x: 687, startPoint y: 534, endPoint x: 695, endPoint y: 521, distance: 15.0
click at [688, 533] on button "Save & Close" at bounding box center [706, 539] width 78 height 24
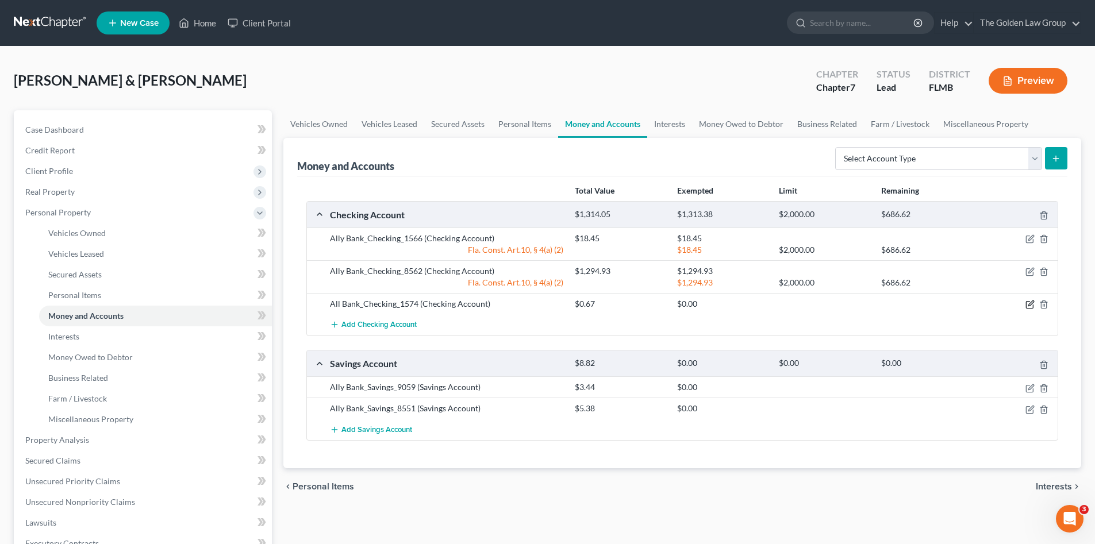
click at [1032, 303] on icon "button" at bounding box center [1030, 303] width 5 height 5
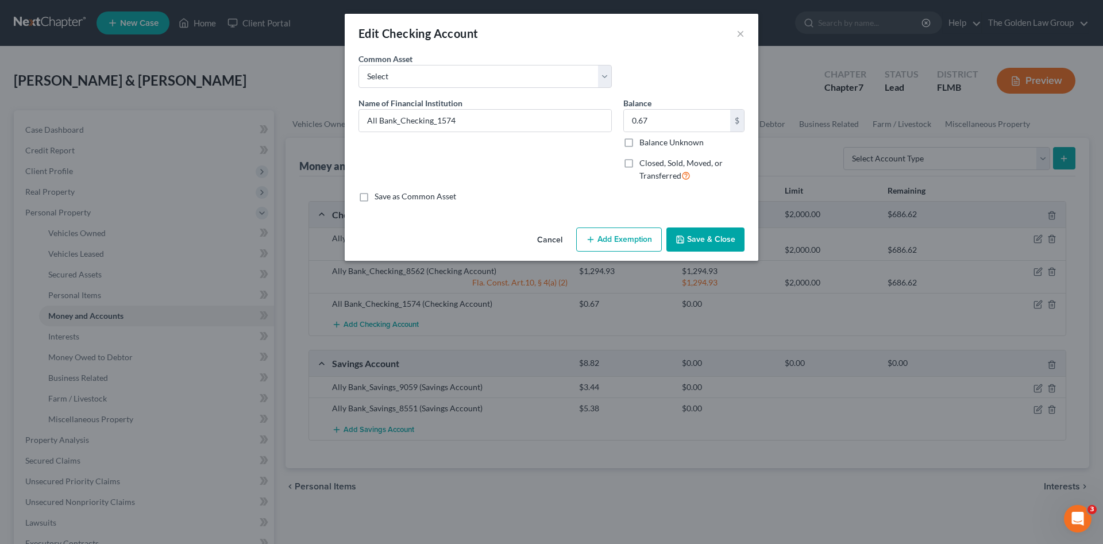
click at [589, 245] on button "Add Exemption" at bounding box center [619, 240] width 86 height 24
select select "2"
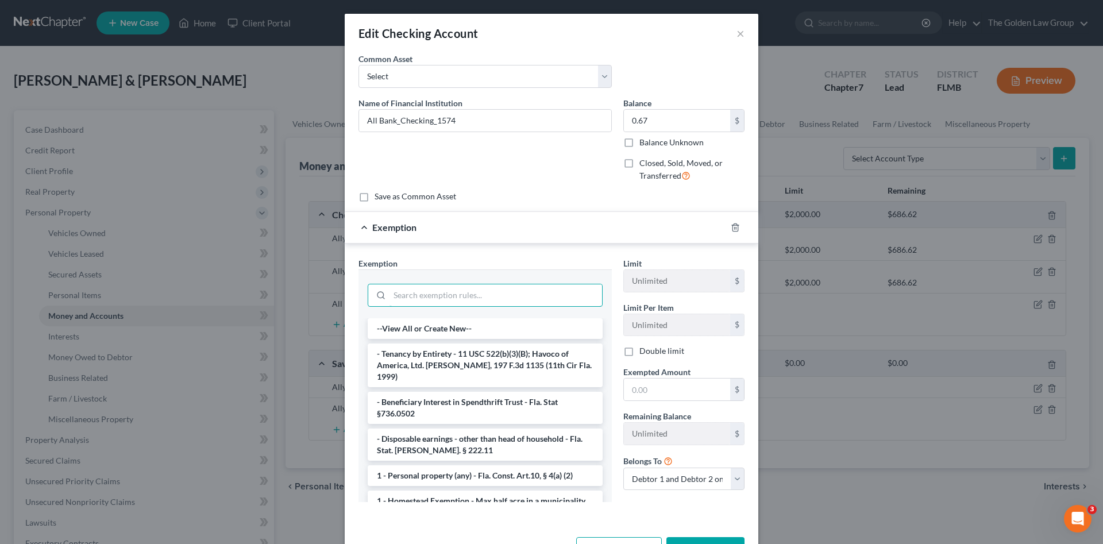
drag, startPoint x: 481, startPoint y: 284, endPoint x: 490, endPoint y: 278, distance: 10.7
click at [481, 285] on input "search" at bounding box center [496, 295] width 213 height 22
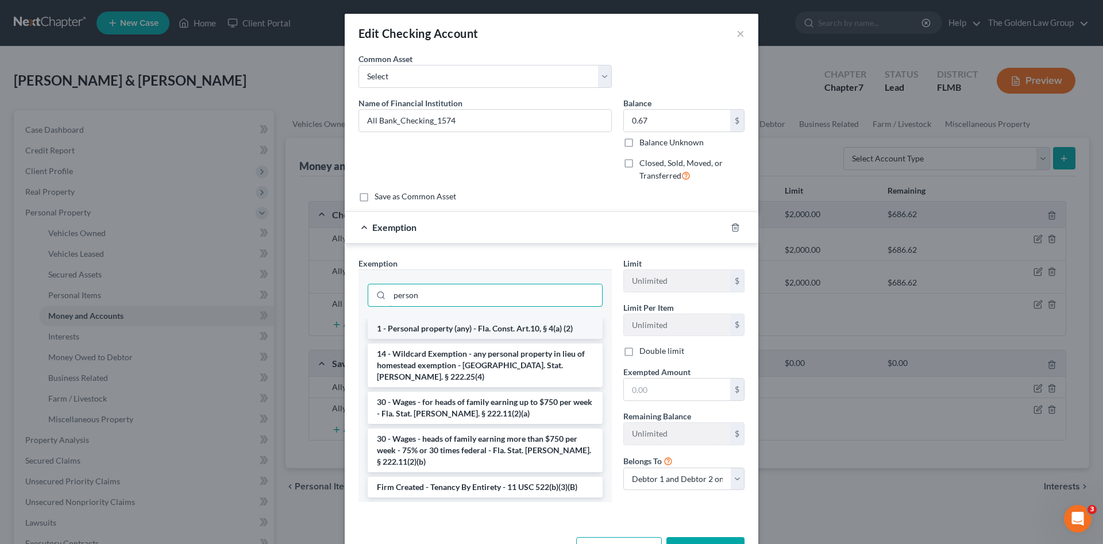
type input "person"
click at [506, 324] on li "1 - Personal property (any) - Fla. Const. Art.10, § 4(a) (2)" at bounding box center [485, 328] width 235 height 21
checkbox input "true"
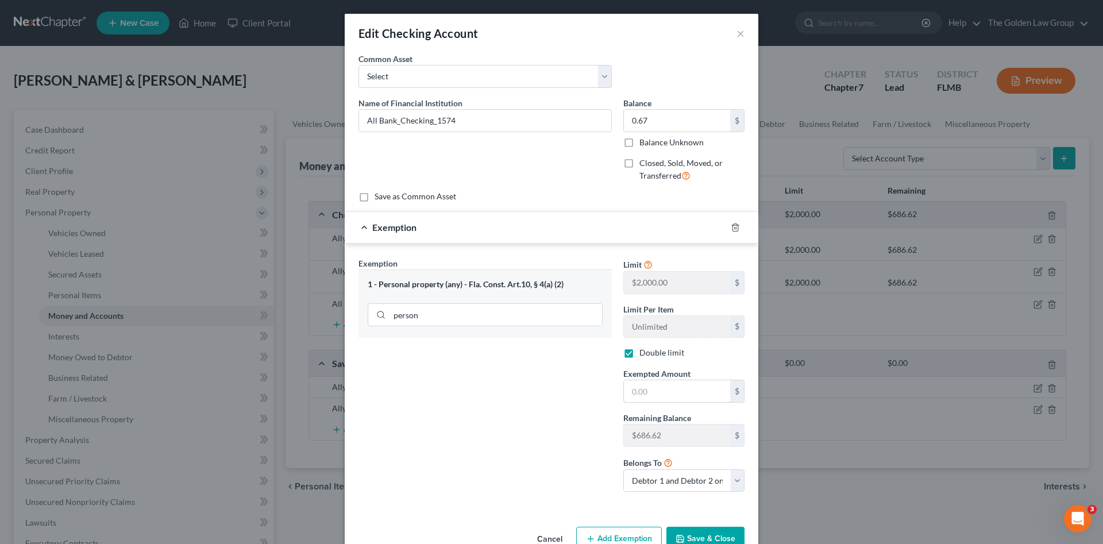
drag, startPoint x: 659, startPoint y: 389, endPoint x: 662, endPoint y: 376, distance: 13.0
click at [661, 380] on input "text" at bounding box center [677, 391] width 106 height 22
type input "0.67"
drag, startPoint x: 694, startPoint y: 533, endPoint x: 705, endPoint y: 517, distance: 19.1
click at [694, 533] on button "Save & Close" at bounding box center [706, 539] width 78 height 24
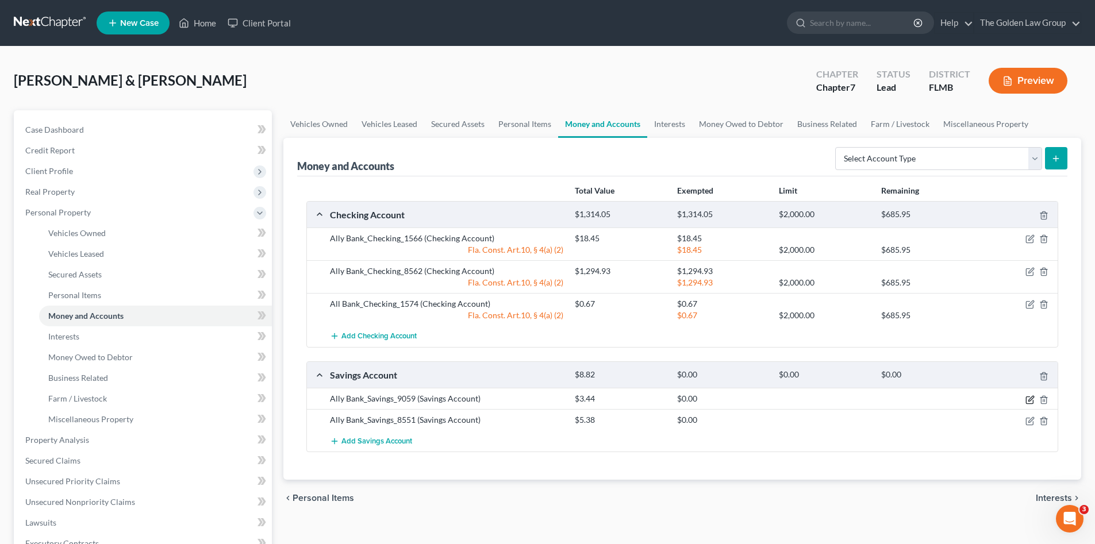
click at [1028, 396] on icon "button" at bounding box center [1029, 399] width 9 height 9
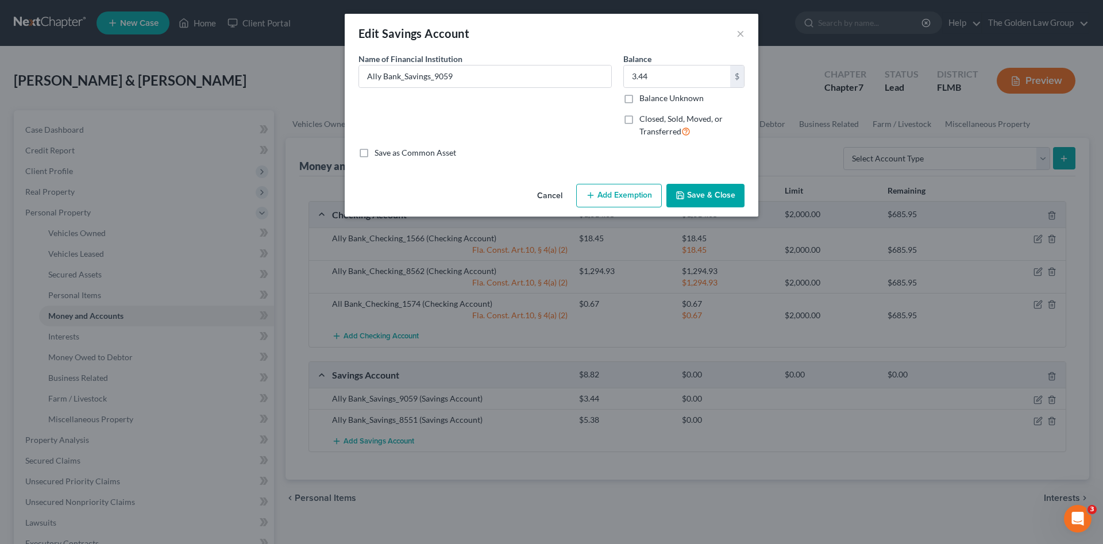
click at [614, 199] on button "Add Exemption" at bounding box center [619, 196] width 86 height 24
select select "2"
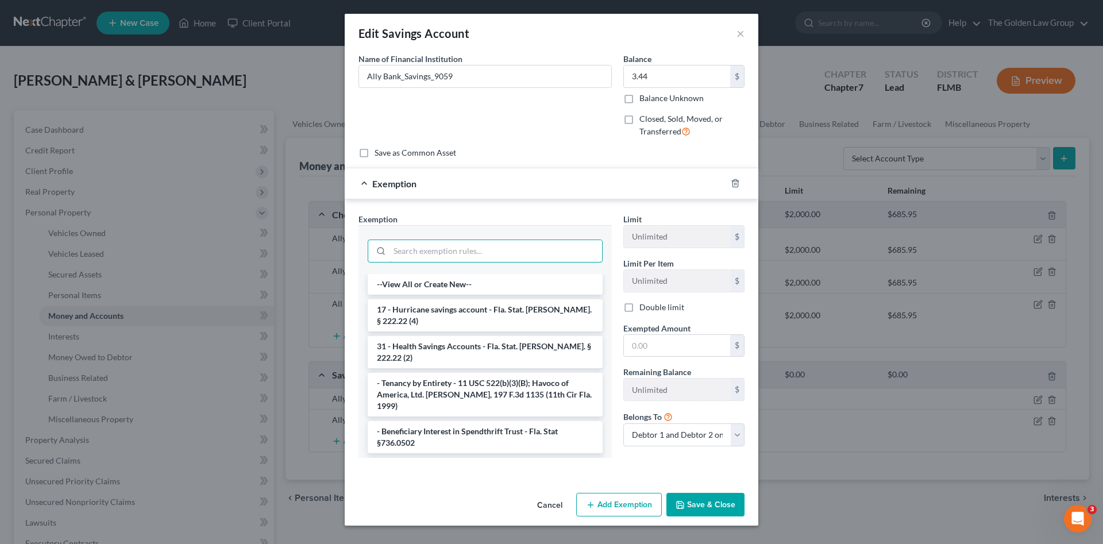
drag, startPoint x: 525, startPoint y: 249, endPoint x: 510, endPoint y: 227, distance: 27.3
click at [511, 230] on div at bounding box center [485, 249] width 253 height 49
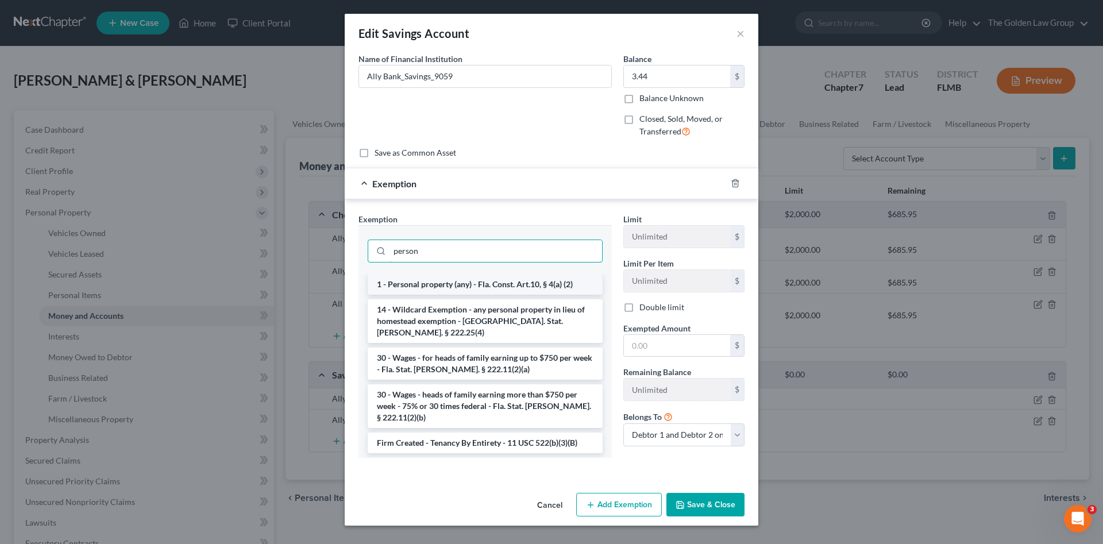
type input "person"
click at [541, 283] on li "1 - Personal property (any) - Fla. Const. Art.10, § 4(a) (2)" at bounding box center [485, 284] width 235 height 21
checkbox input "true"
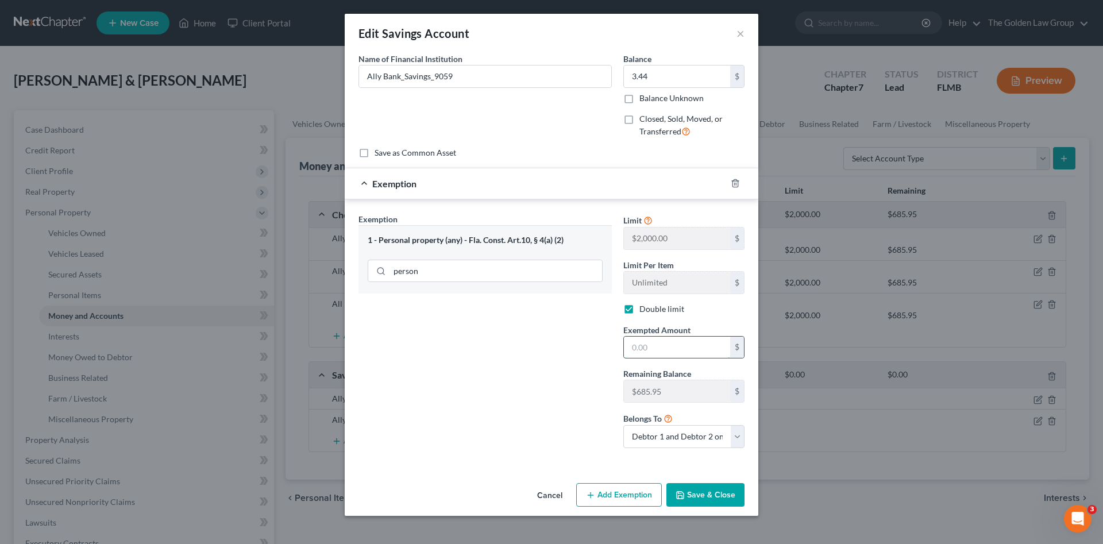
drag, startPoint x: 681, startPoint y: 349, endPoint x: 679, endPoint y: 340, distance: 9.5
click at [679, 340] on input "text" at bounding box center [677, 348] width 106 height 22
type input "3.44"
click at [725, 494] on button "Save & Close" at bounding box center [706, 495] width 78 height 24
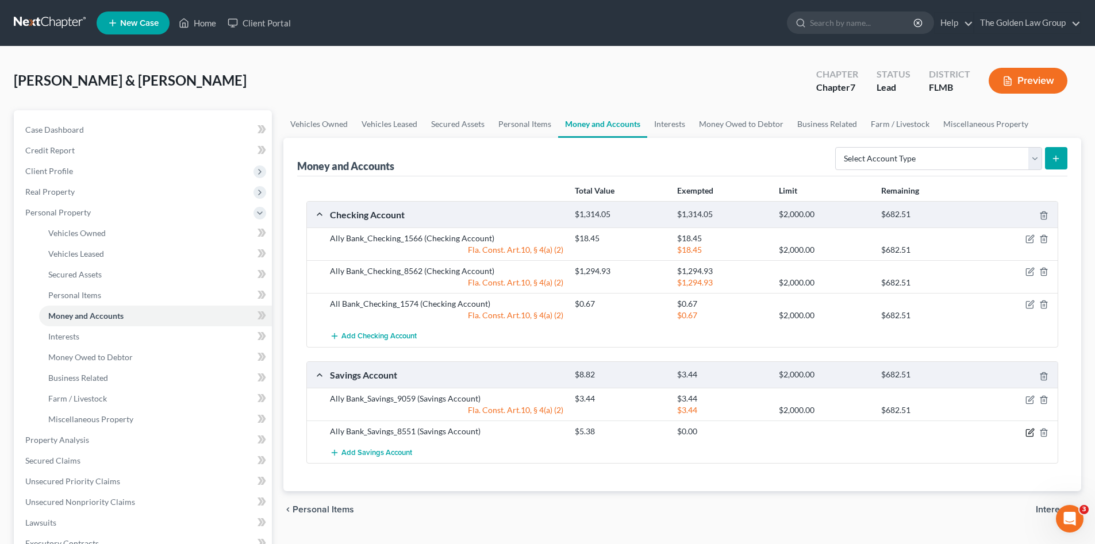
click at [1028, 430] on icon "button" at bounding box center [1029, 432] width 7 height 7
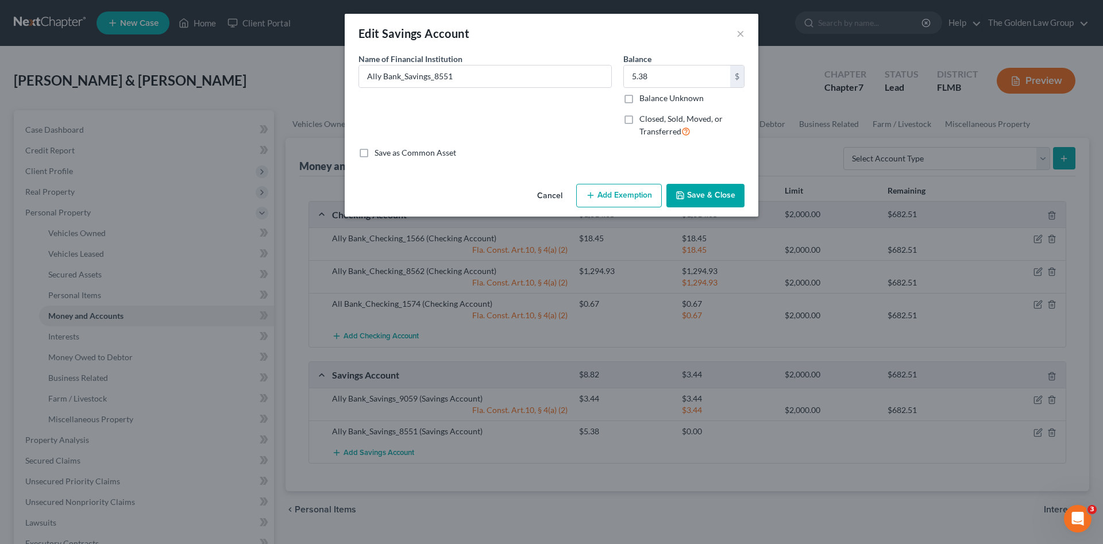
click at [631, 186] on button "Add Exemption" at bounding box center [619, 196] width 86 height 24
select select "2"
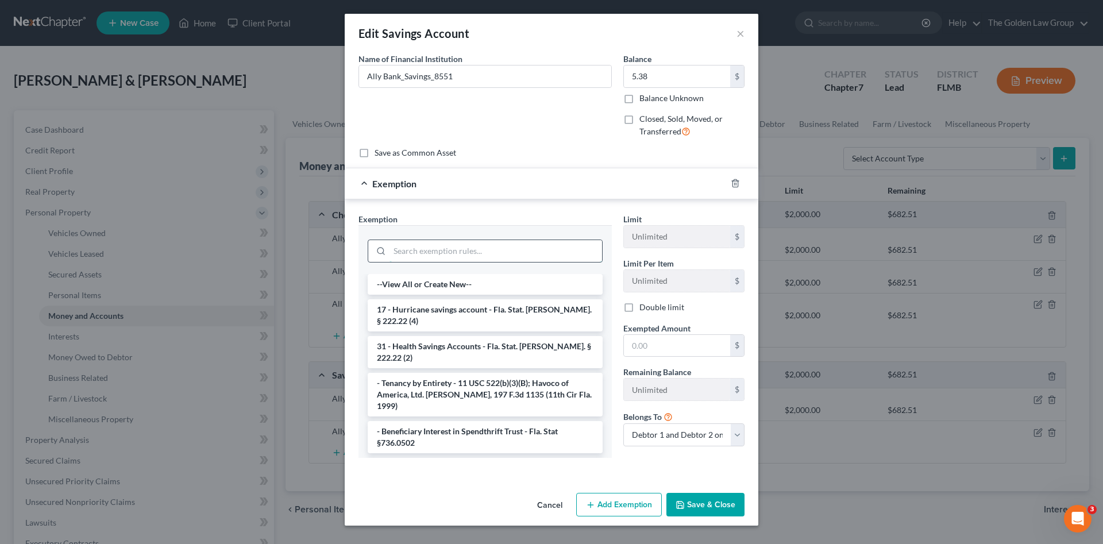
click at [521, 242] on input "search" at bounding box center [496, 251] width 213 height 22
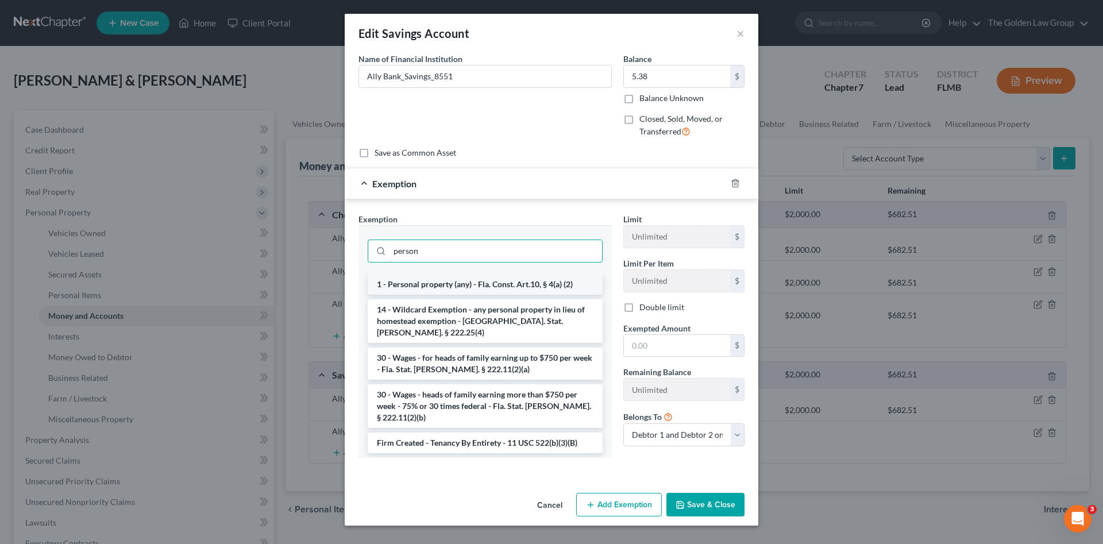
type input "person"
click at [535, 284] on li "1 - Personal property (any) - Fla. Const. Art.10, § 4(a) (2)" at bounding box center [485, 284] width 235 height 21
checkbox input "true"
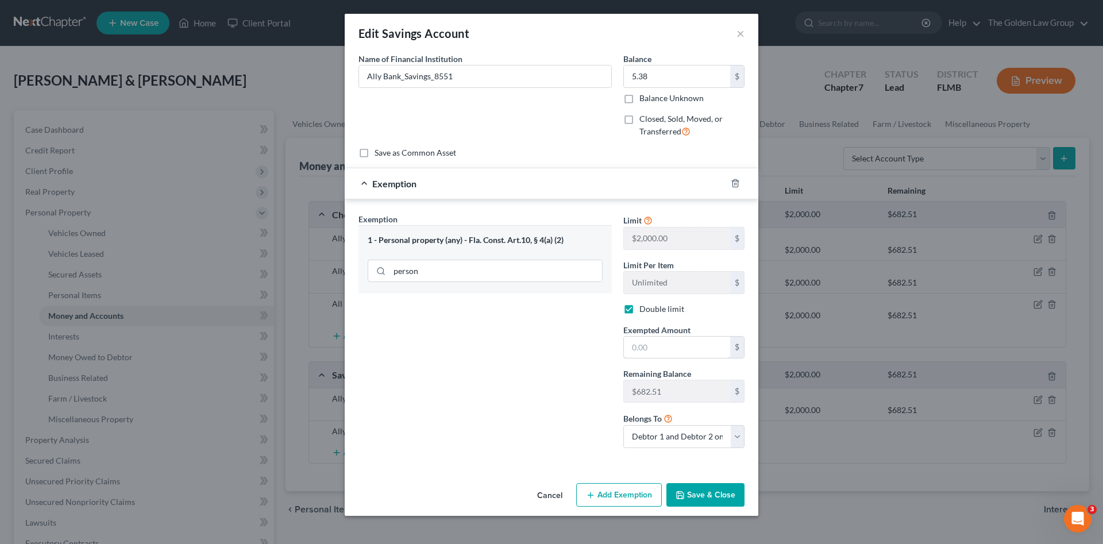
drag, startPoint x: 652, startPoint y: 350, endPoint x: 655, endPoint y: 328, distance: 22.0
click at [655, 328] on div "Exempted Amount * $" at bounding box center [684, 341] width 133 height 35
type input "5.38"
click at [704, 494] on button "Save & Close" at bounding box center [706, 495] width 78 height 24
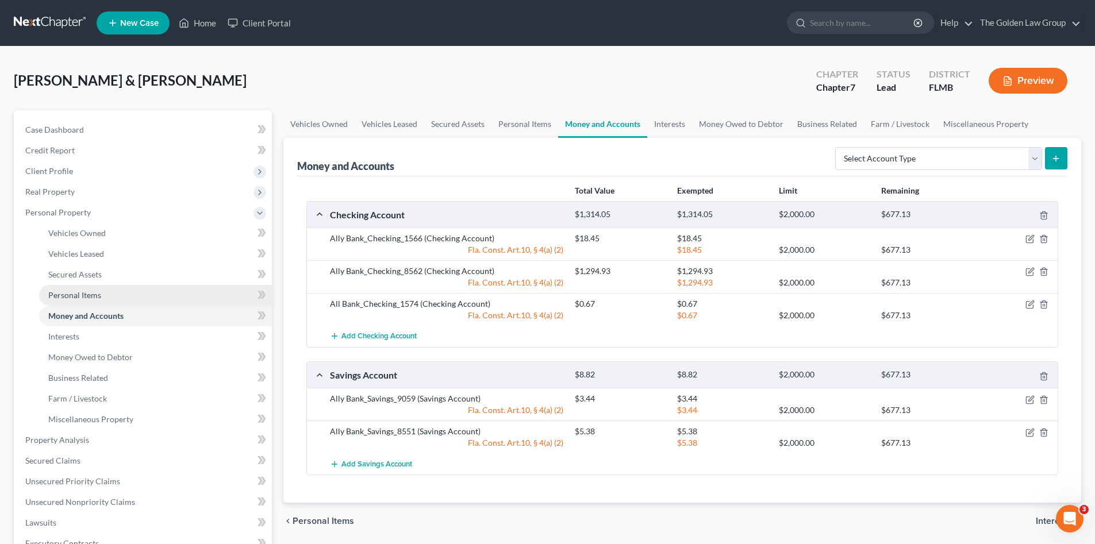
click at [101, 297] on link "Personal Items" at bounding box center [155, 295] width 233 height 21
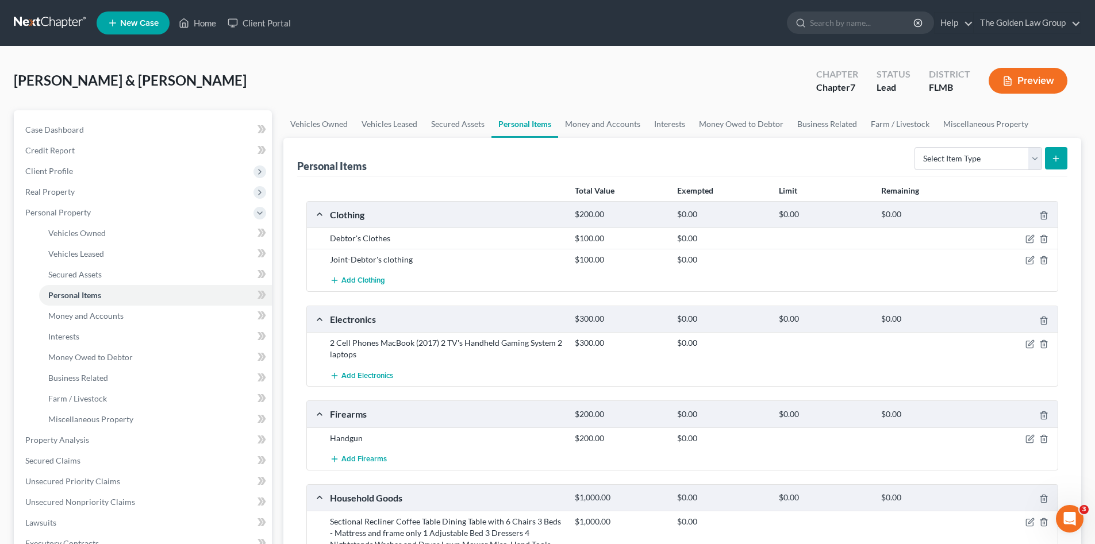
scroll to position [77, 0]
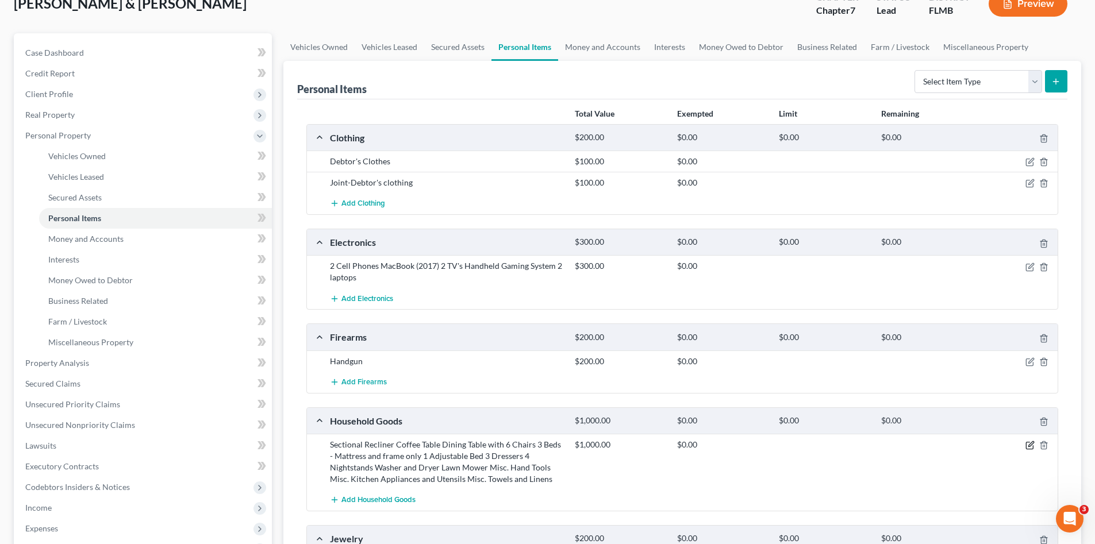
click at [1028, 446] on icon "button" at bounding box center [1029, 445] width 9 height 9
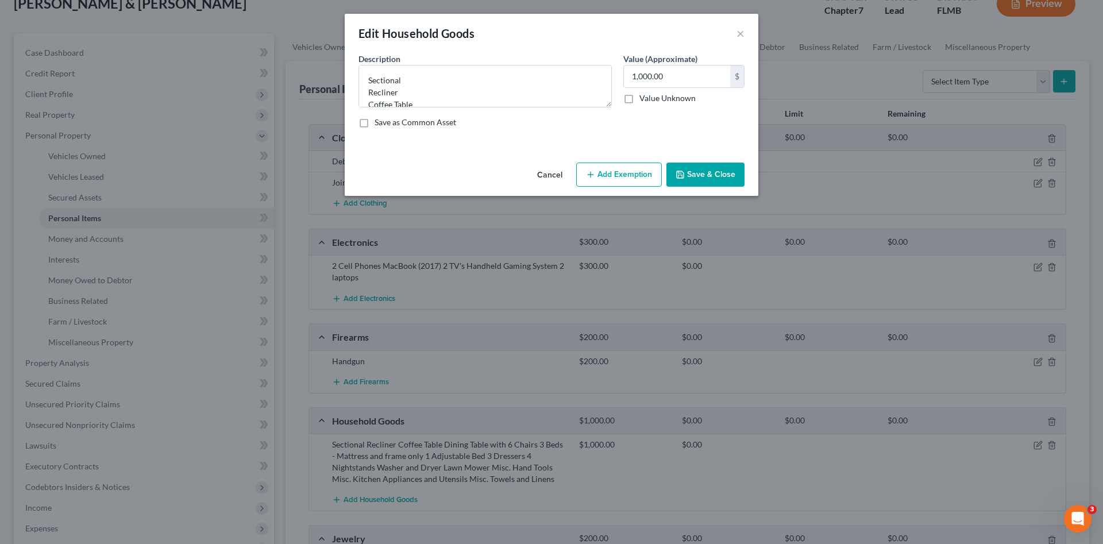
click at [640, 170] on button "Add Exemption" at bounding box center [619, 175] width 86 height 24
select select "2"
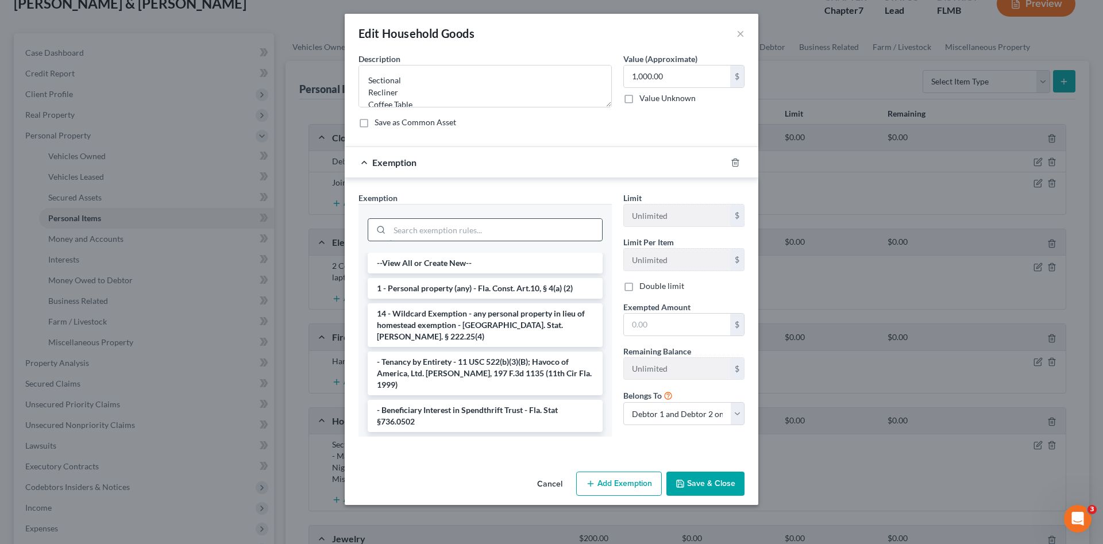
click at [505, 233] on input "search" at bounding box center [496, 230] width 213 height 22
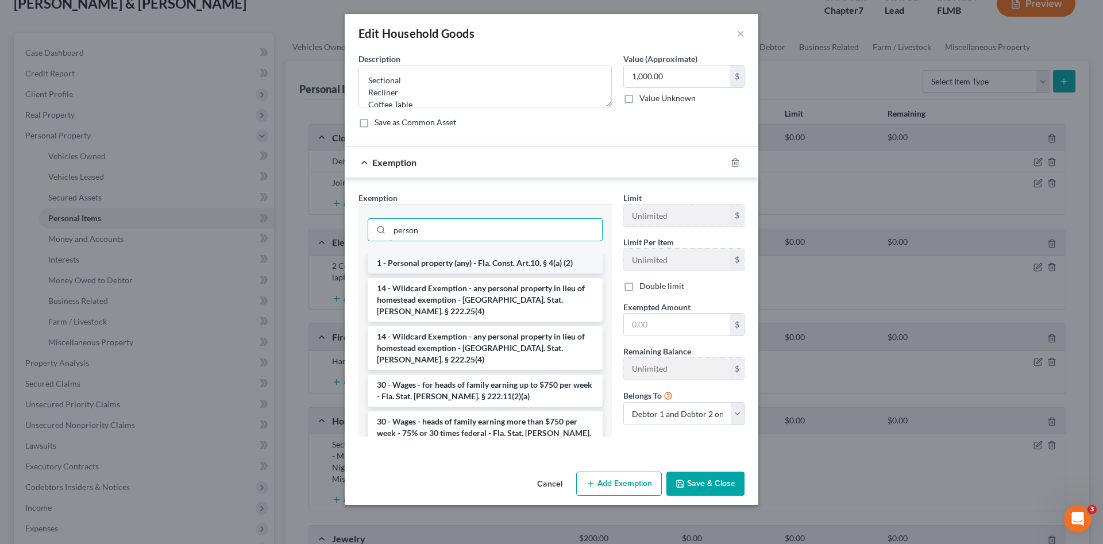
type input "person"
click at [489, 263] on li "1 - Personal property (any) - Fla. Const. Art.10, § 4(a) (2)" at bounding box center [485, 263] width 235 height 21
checkbox input "true"
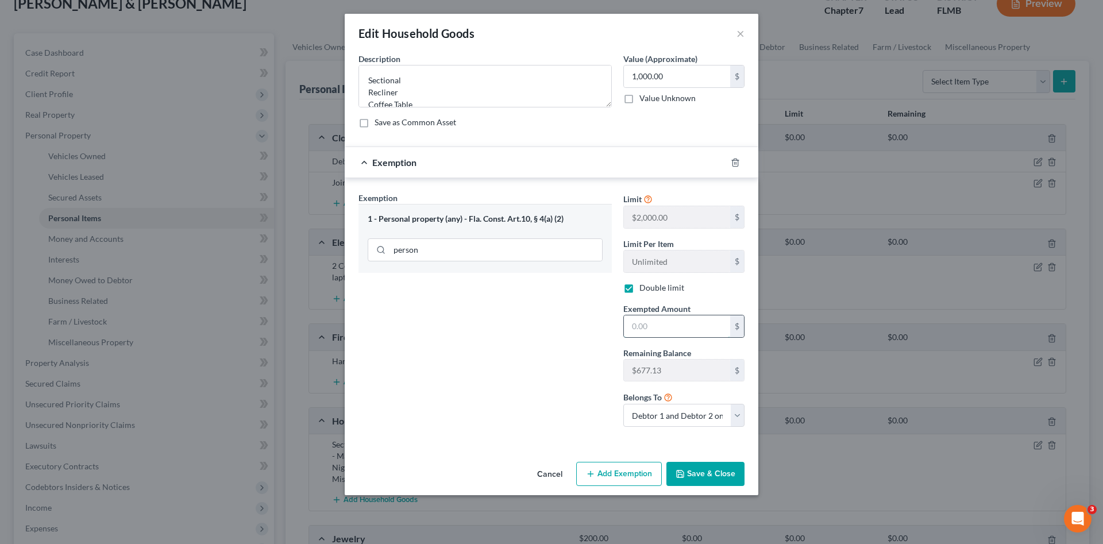
click at [679, 322] on input "text" at bounding box center [677, 327] width 106 height 22
type input "677.13"
click at [713, 468] on button "Save & Close" at bounding box center [706, 474] width 78 height 24
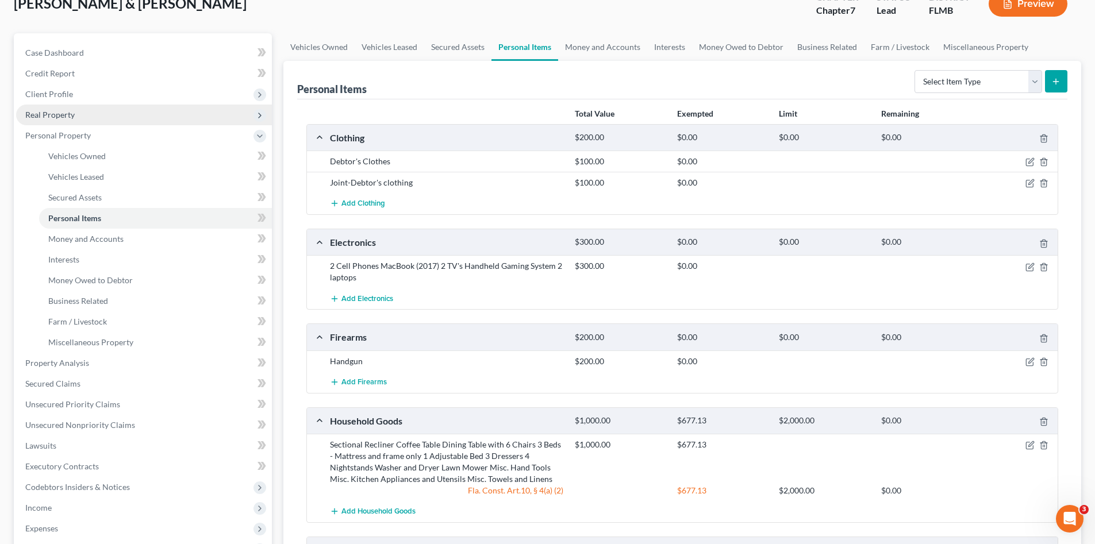
click at [49, 113] on span "Real Property" at bounding box center [49, 115] width 49 height 10
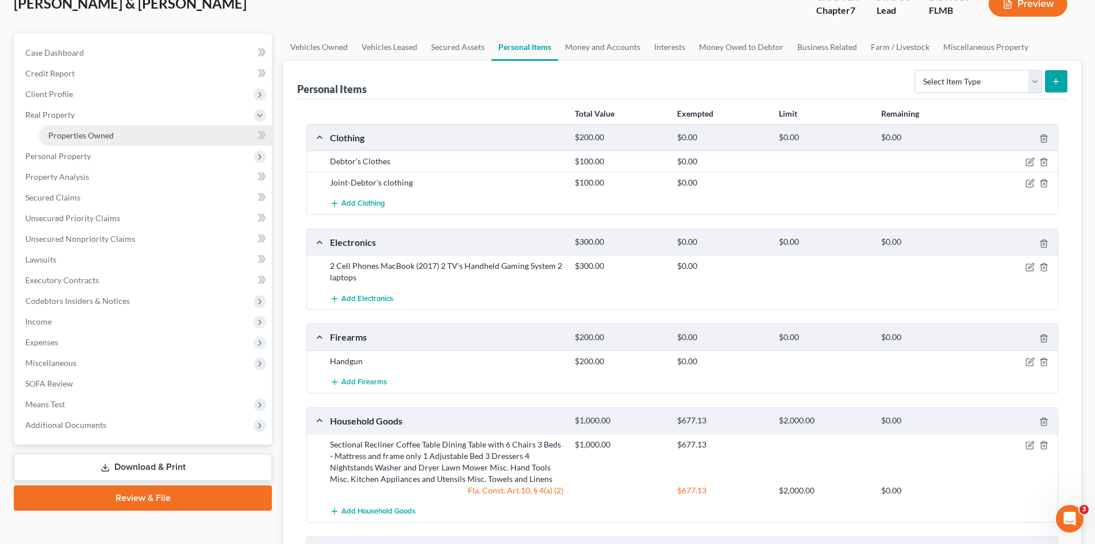
click at [59, 128] on link "Properties Owned" at bounding box center [155, 135] width 233 height 21
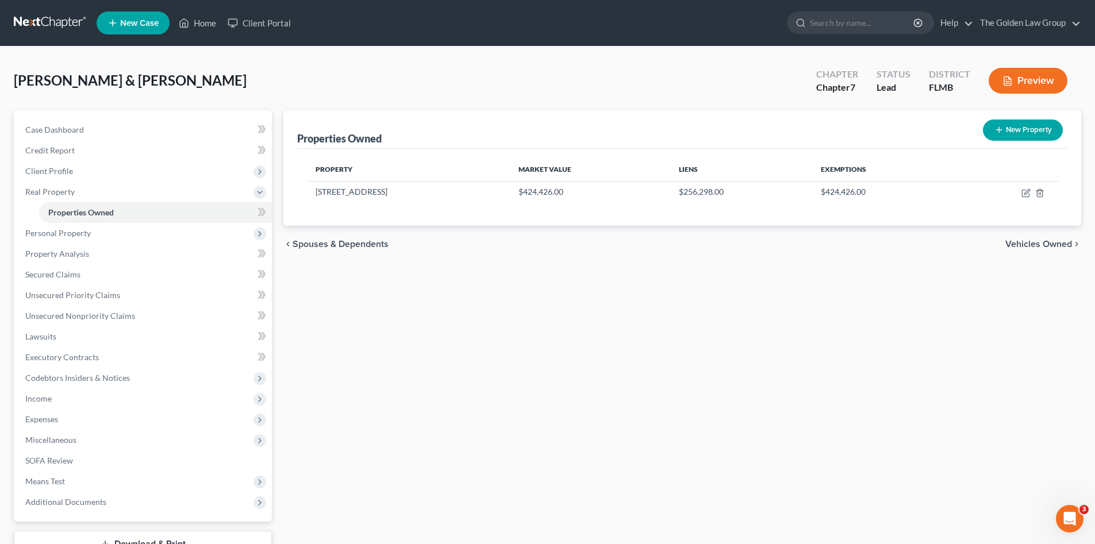
click at [364, 334] on div "Properties Owned New Property Property Market Value Liens Exemptions 4043 Salid…" at bounding box center [682, 349] width 809 height 478
click at [76, 236] on span "Personal Property" at bounding box center [58, 233] width 66 height 10
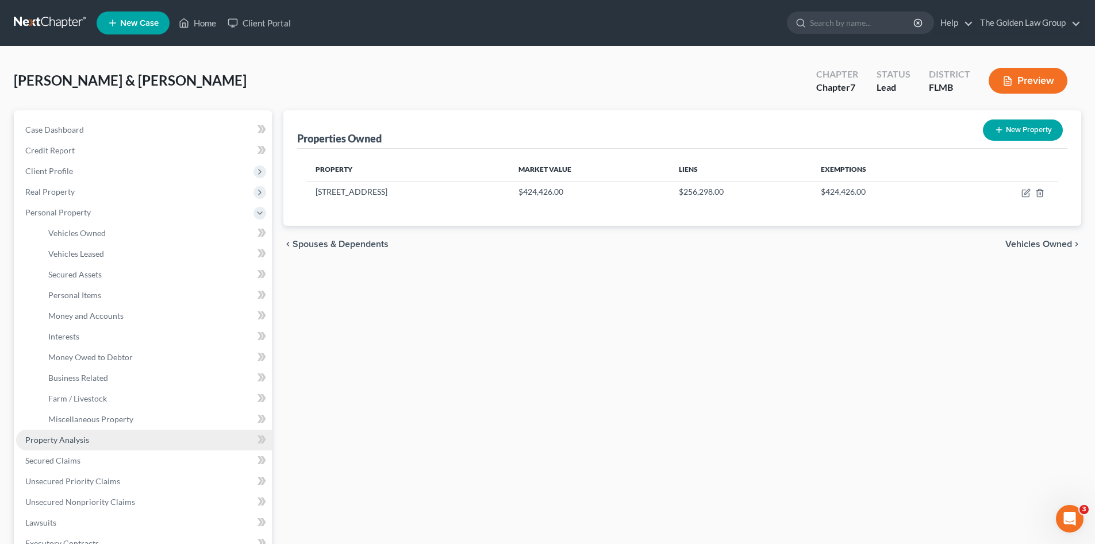
click at [88, 436] on link "Property Analysis" at bounding box center [144, 440] width 256 height 21
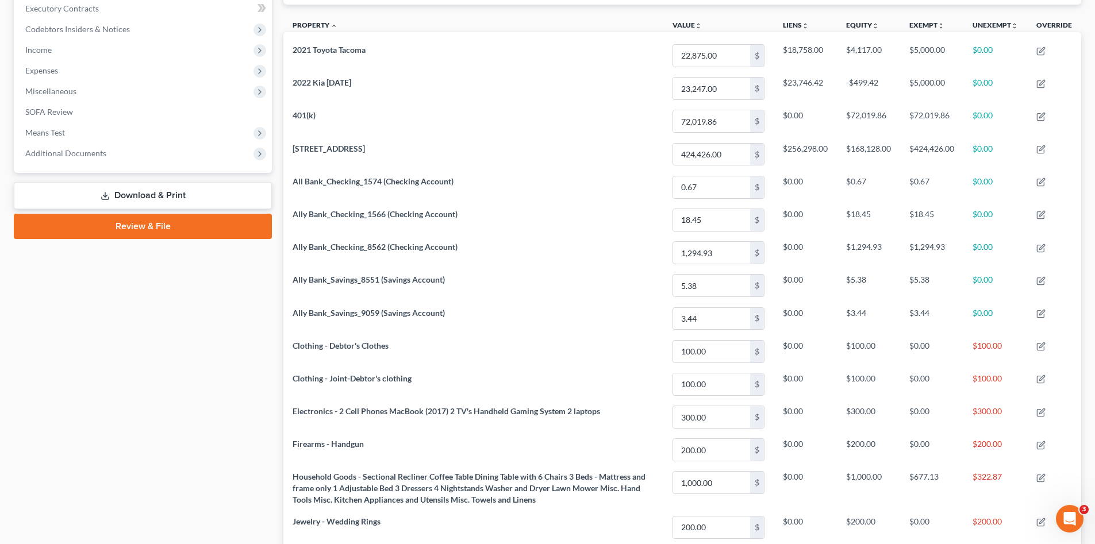
scroll to position [213, 0]
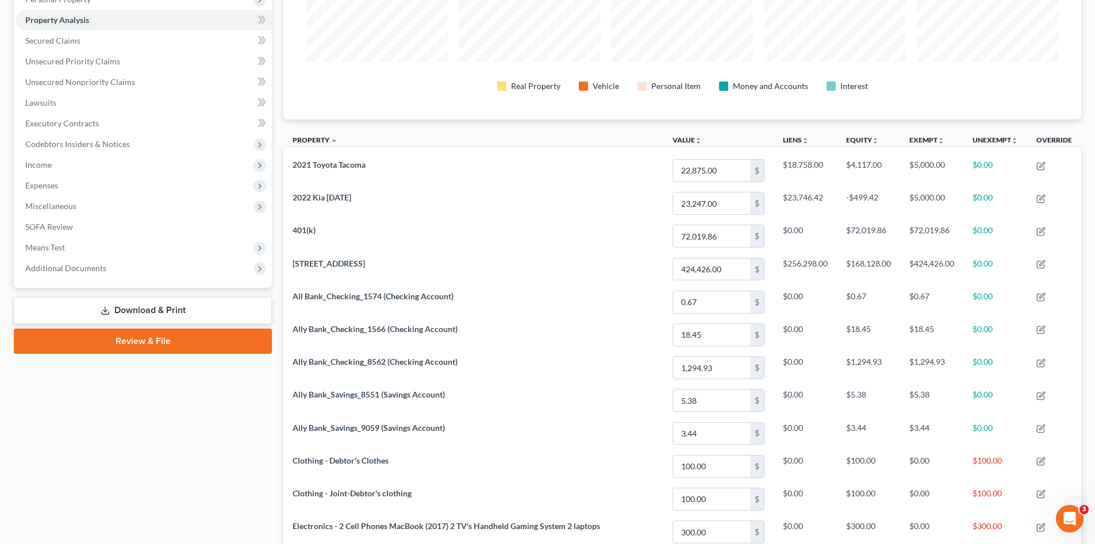
click at [195, 451] on div "Case Dashboard Payments Invoices Payments Payments Credit Report Client Profile" at bounding box center [143, 361] width 270 height 929
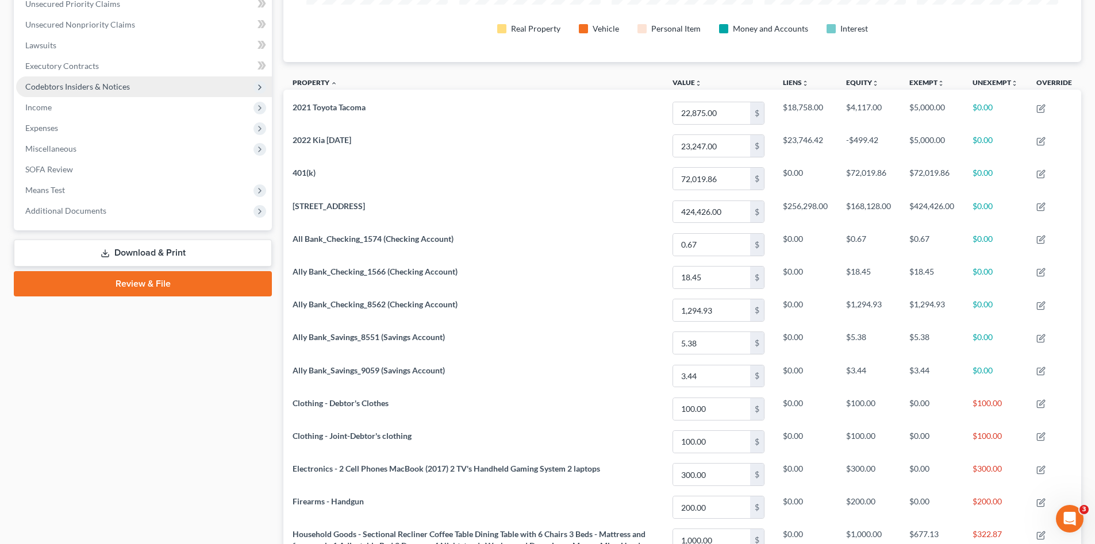
scroll to position [156, 0]
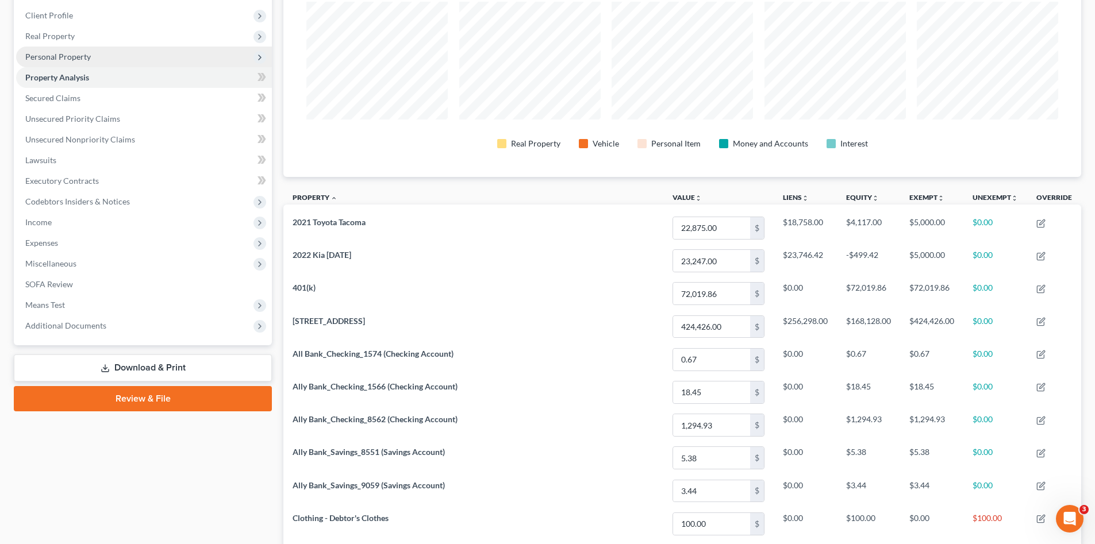
click at [86, 57] on span "Personal Property" at bounding box center [58, 57] width 66 height 10
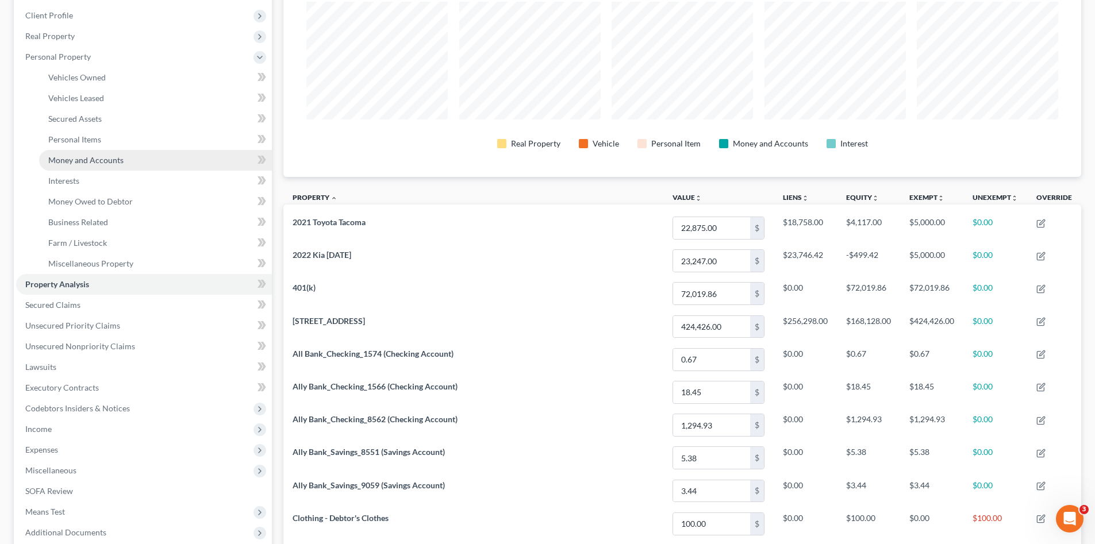
click at [144, 153] on link "Money and Accounts" at bounding box center [155, 160] width 233 height 21
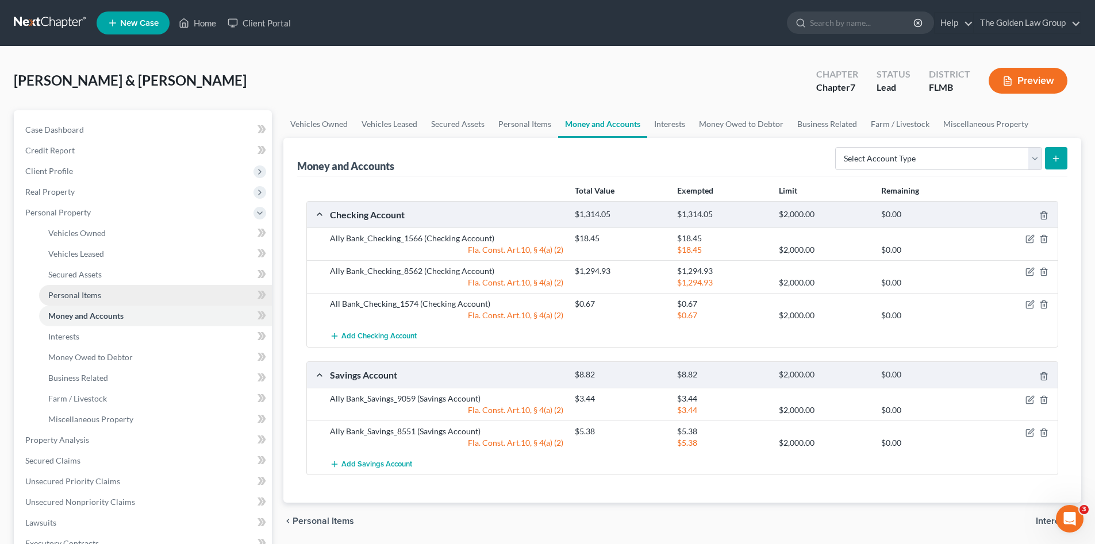
click at [82, 294] on span "Personal Items" at bounding box center [74, 295] width 53 height 10
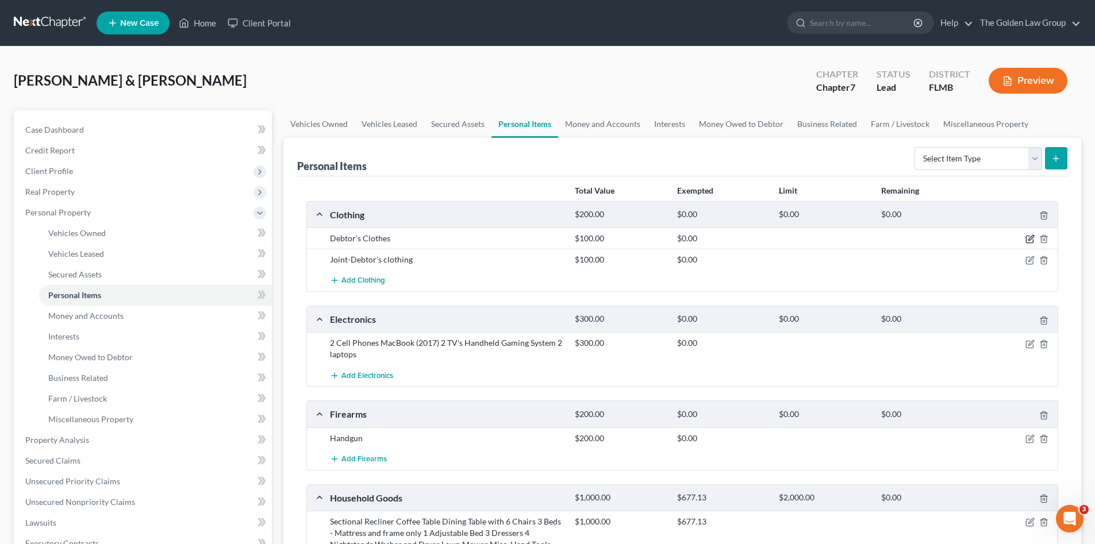
click at [1026, 238] on icon "button" at bounding box center [1029, 239] width 7 height 7
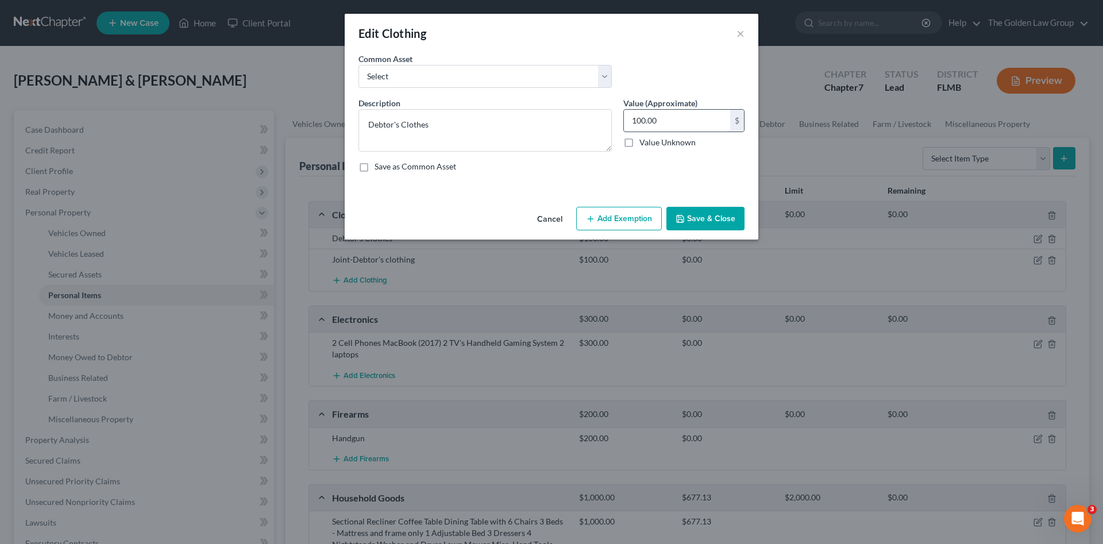
click at [657, 121] on input "100.00" at bounding box center [677, 121] width 106 height 22
type input "50.00"
click at [696, 214] on button "Save & Close" at bounding box center [706, 219] width 78 height 24
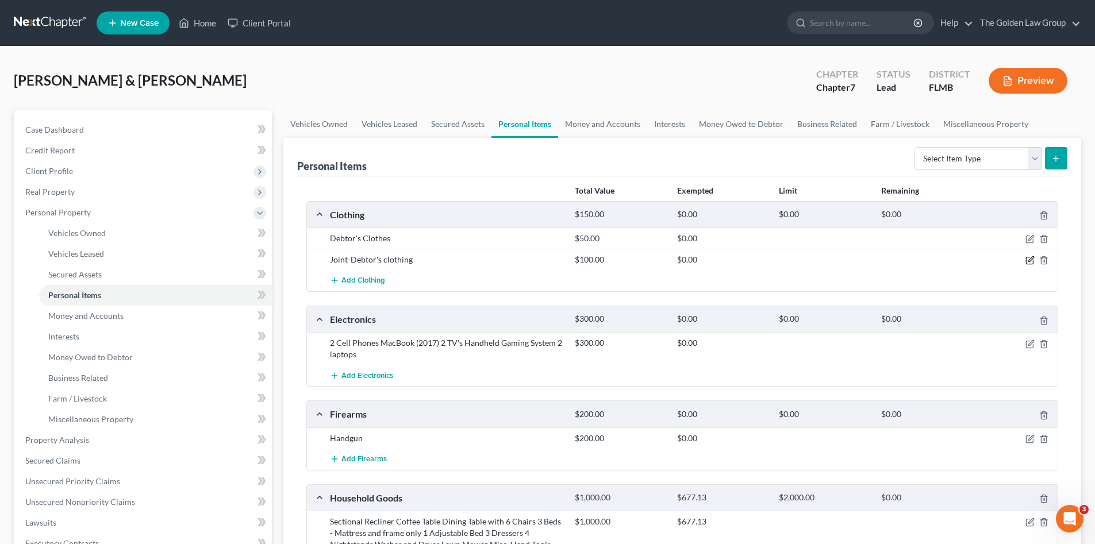
click at [1031, 259] on icon "button" at bounding box center [1030, 259] width 5 height 5
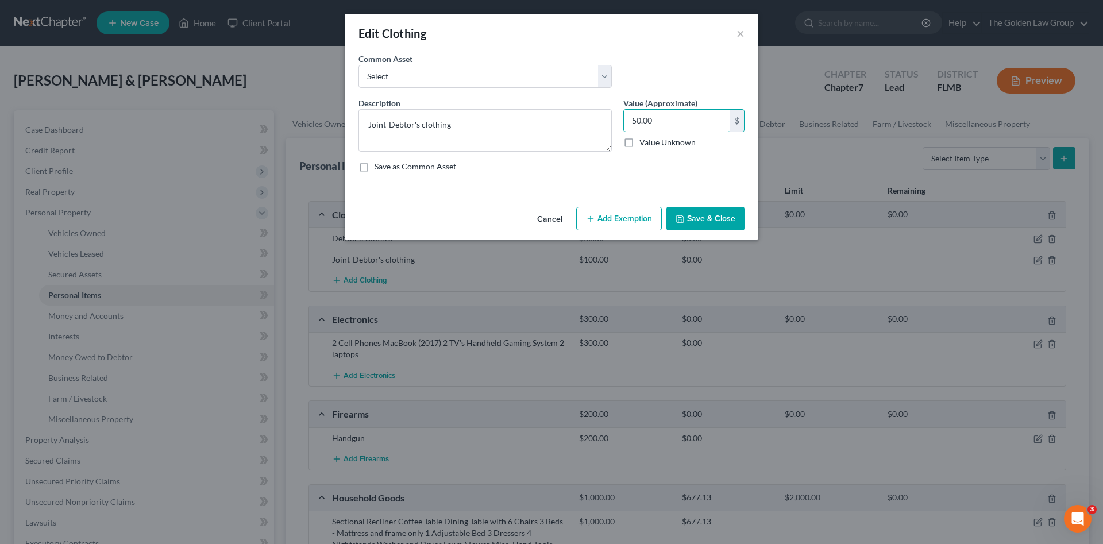
type input "50.00"
click at [711, 214] on button "Save & Close" at bounding box center [706, 219] width 78 height 24
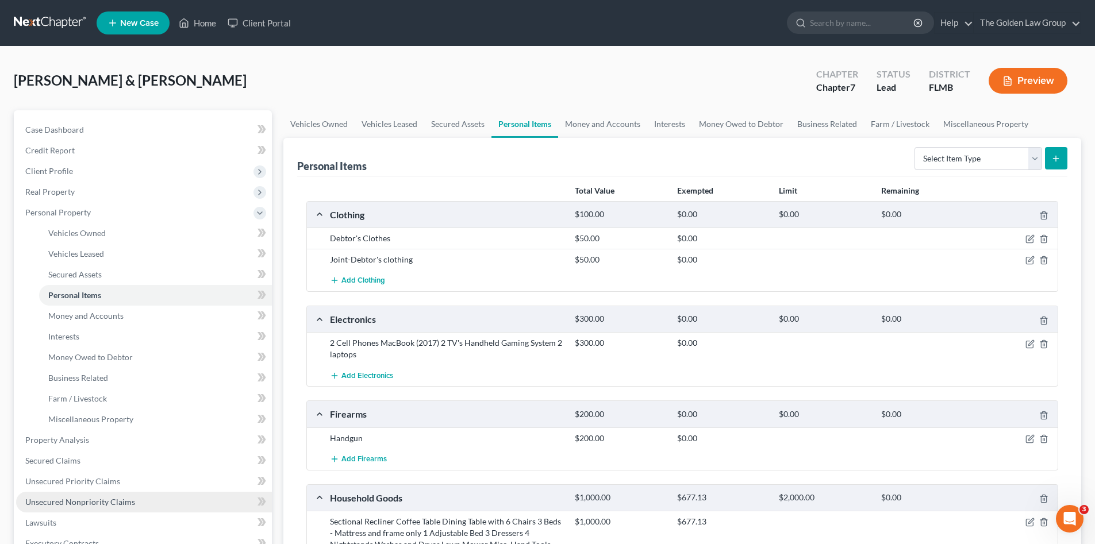
click at [100, 504] on span "Unsecured Nonpriority Claims" at bounding box center [80, 502] width 110 height 10
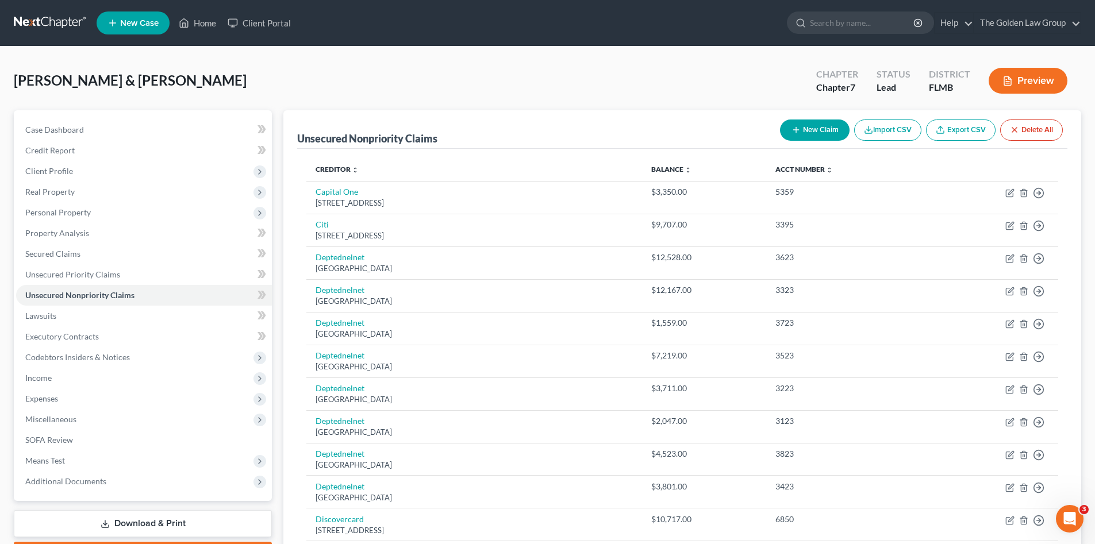
click at [805, 129] on button "New Claim" at bounding box center [815, 130] width 70 height 21
select select "2"
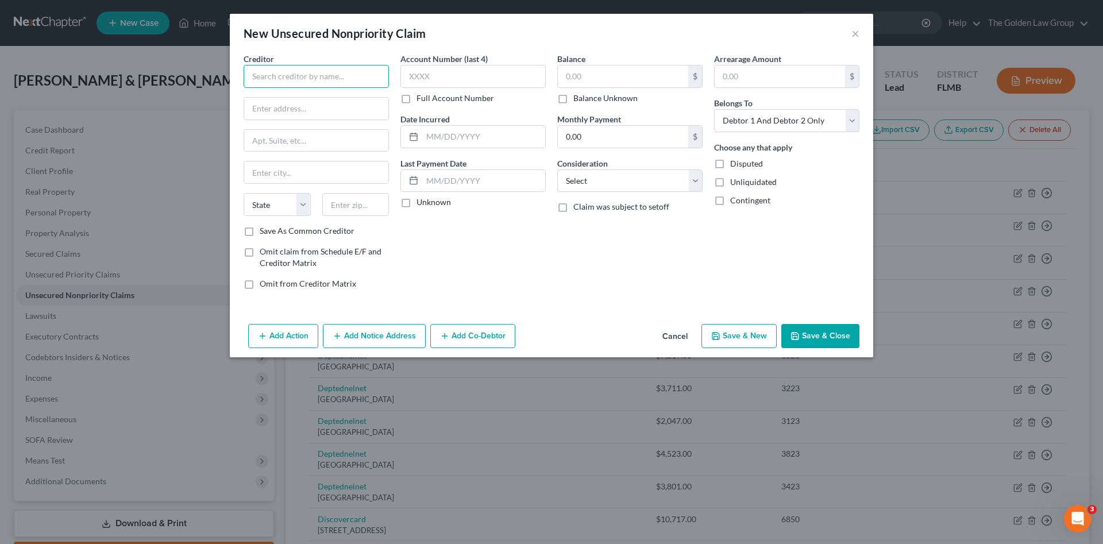
click at [348, 80] on input "text" at bounding box center [316, 76] width 145 height 23
type input "Riverview Chiropractic"
click at [314, 107] on input "text" at bounding box center [316, 109] width 144 height 22
click at [572, 82] on input "text" at bounding box center [623, 77] width 130 height 22
type input "4,000.00"
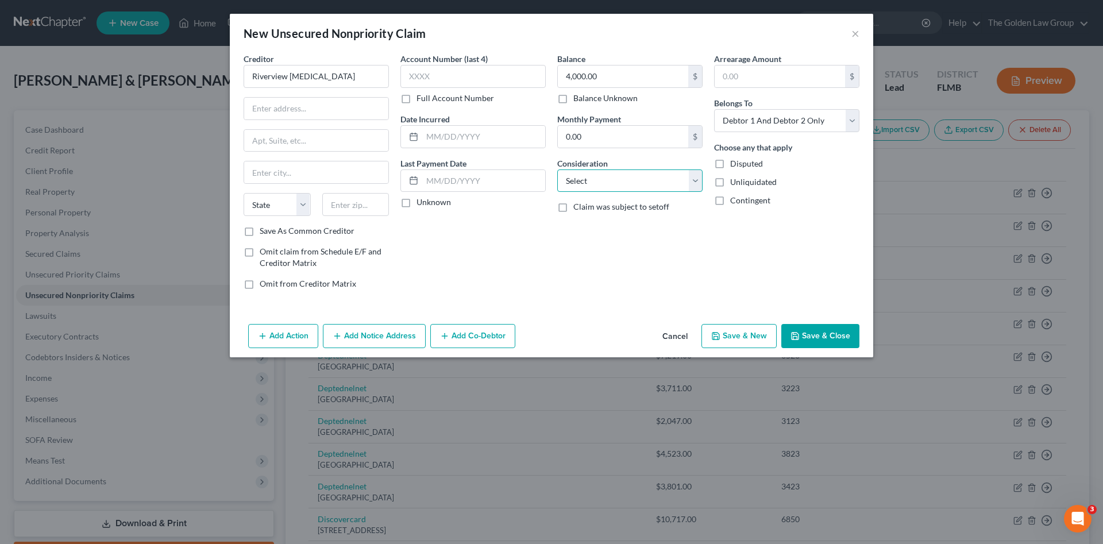
click at [601, 178] on select "Select Cable / Satellite Services Collection Agency Credit Card Debt Debt Couns…" at bounding box center [629, 181] width 145 height 23
select select "9"
click at [557, 170] on select "Select Cable / Satellite Services Collection Agency Credit Card Debt Debt Couns…" at bounding box center [629, 181] width 145 height 23
click at [535, 239] on div "Account Number (last 4) Full Account Number Date Incurred Last Payment Date Unk…" at bounding box center [473, 176] width 157 height 246
click at [440, 78] on input "text" at bounding box center [473, 76] width 145 height 23
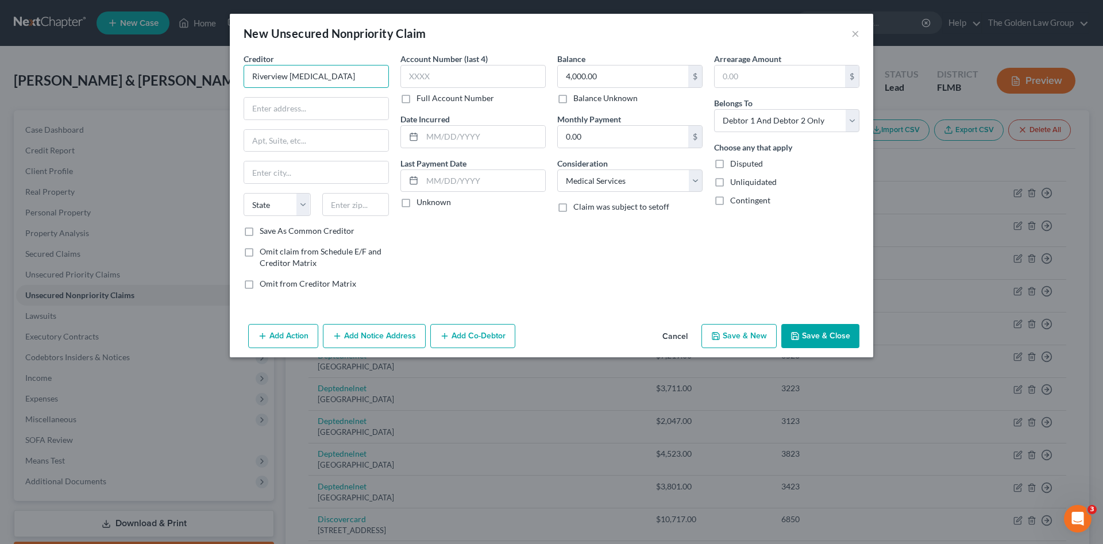
drag, startPoint x: 361, startPoint y: 75, endPoint x: 278, endPoint y: 94, distance: 85.9
click at [201, 86] on div "New Unsecured Nonpriority Claim × Creditor * Riverview Chiropractic State AL AK…" at bounding box center [551, 272] width 1103 height 544
click at [303, 111] on input "text" at bounding box center [316, 109] width 144 height 22
paste input "10732 Ketchum Valley Dr, Riverview, FL 33579"
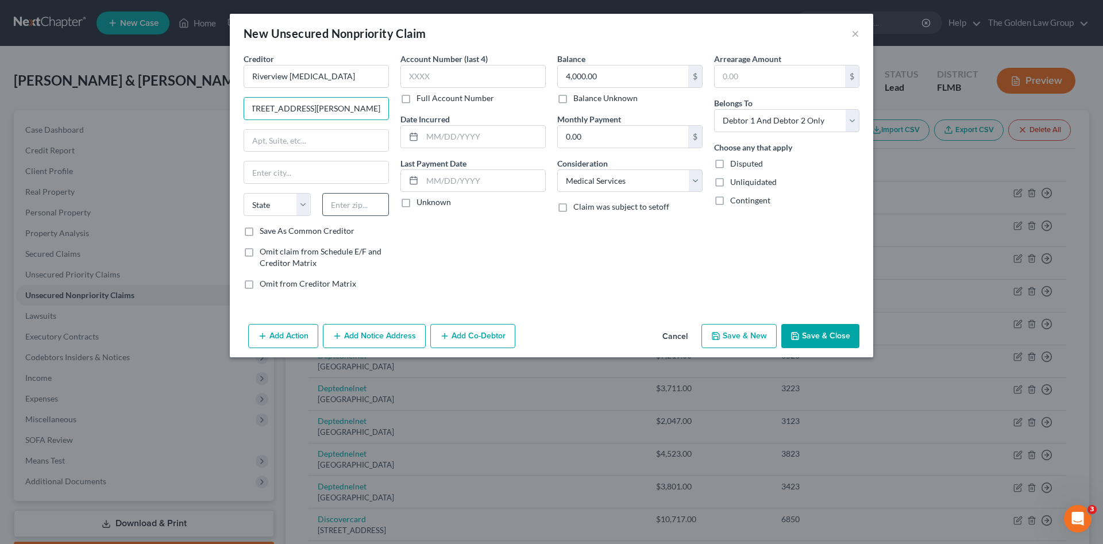
type input "10732 Ketchum Valley Dr, Riverview, FL 33579"
click at [335, 204] on input "text" at bounding box center [355, 204] width 67 height 23
type input "33579"
click at [420, 264] on div "Account Number (last 4) Full Account Number Date Incurred Last Payment Date Unk…" at bounding box center [473, 176] width 157 height 246
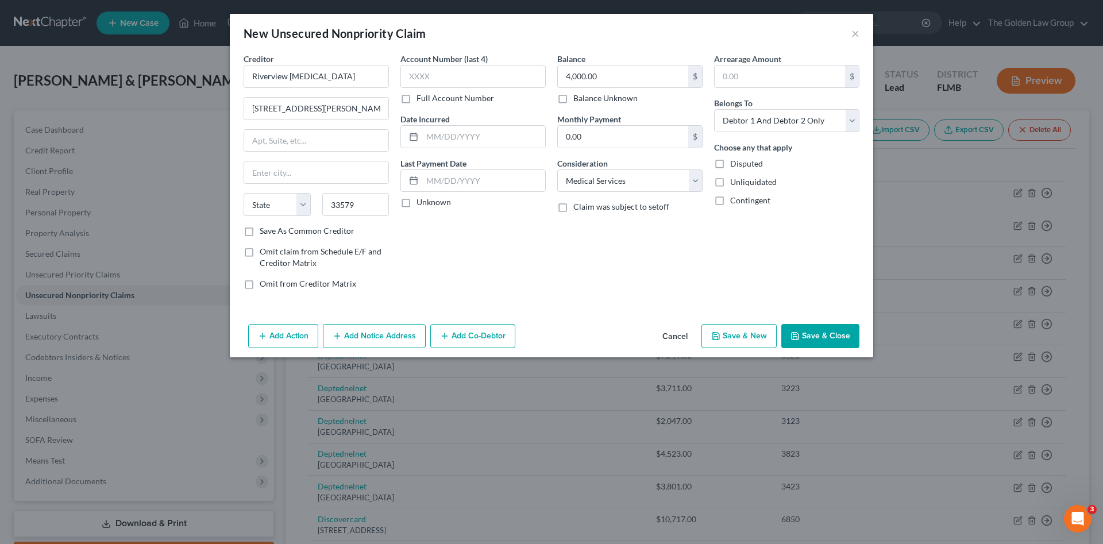
click at [429, 246] on div "Account Number (last 4) Full Account Number Date Incurred Last Payment Date Unk…" at bounding box center [473, 176] width 157 height 246
click at [334, 176] on input "text" at bounding box center [316, 172] width 144 height 22
click at [281, 203] on select "State AL AK AR AZ CA CO CT DE DC FL GA GU HI ID IL IN IA KS KY LA ME MD MA MI M…" at bounding box center [277, 204] width 67 height 23
click at [282, 201] on select "State AL AK AR AZ CA CO CT DE DC FL GA GU HI ID IL IN IA KS KY LA ME MD MA MI M…" at bounding box center [277, 204] width 67 height 23
select select "9"
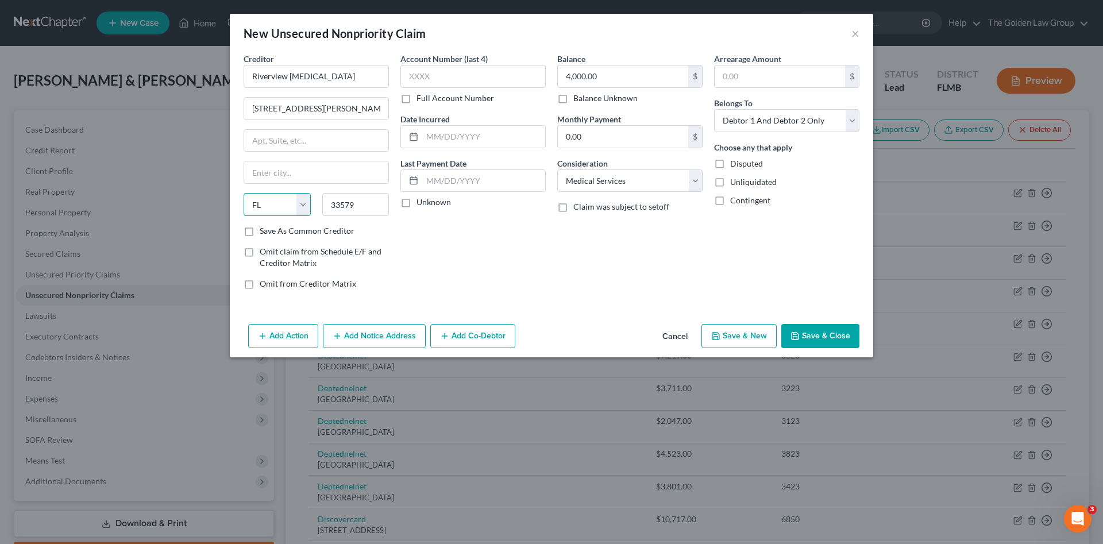
click at [244, 193] on select "State AL AK AR AZ CA CO CT DE DC FL GA GU HI ID IL IN IA KS KY LA ME MD MA MI M…" at bounding box center [277, 204] width 67 height 23
click at [284, 172] on input "text" at bounding box center [316, 172] width 144 height 22
type input "Riverview"
drag, startPoint x: 343, startPoint y: 109, endPoint x: 389, endPoint y: 108, distance: 46.0
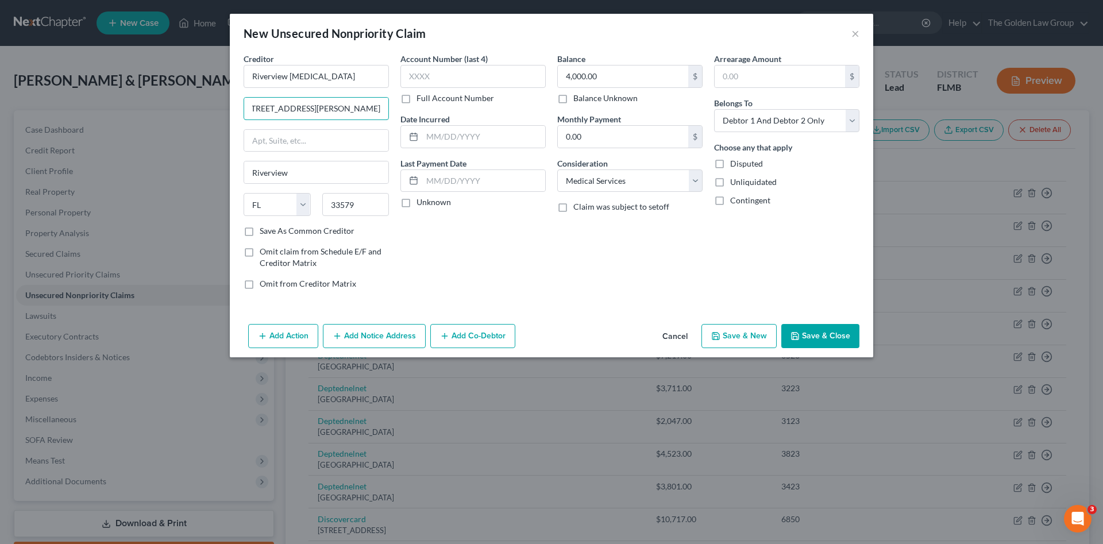
click at [389, 108] on div "Creditor * Riverview Chiropractic 10732 Ketchum Valley Dr, Riverview, FL 33579 …" at bounding box center [316, 176] width 157 height 246
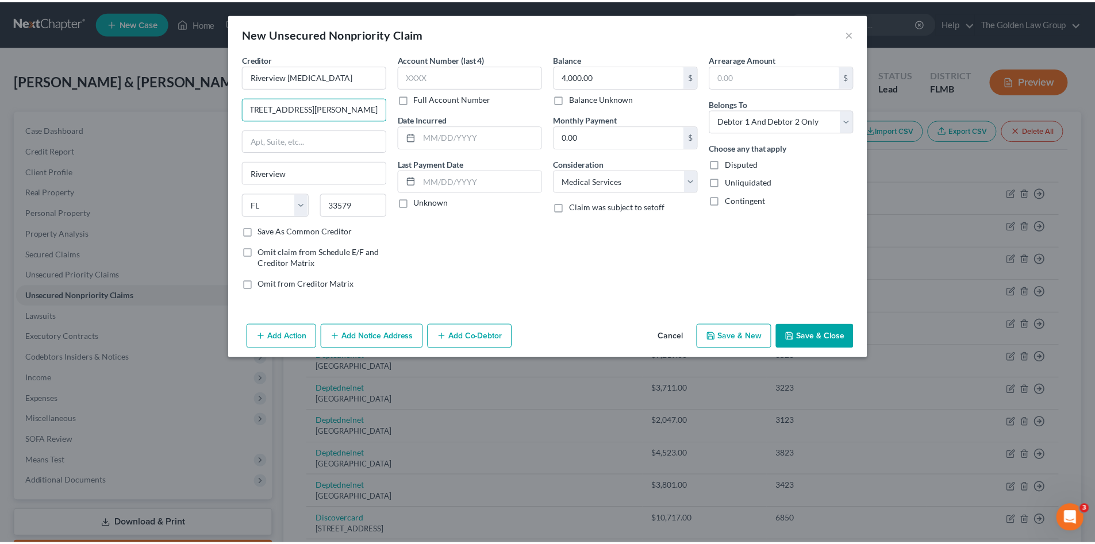
scroll to position [0, 0]
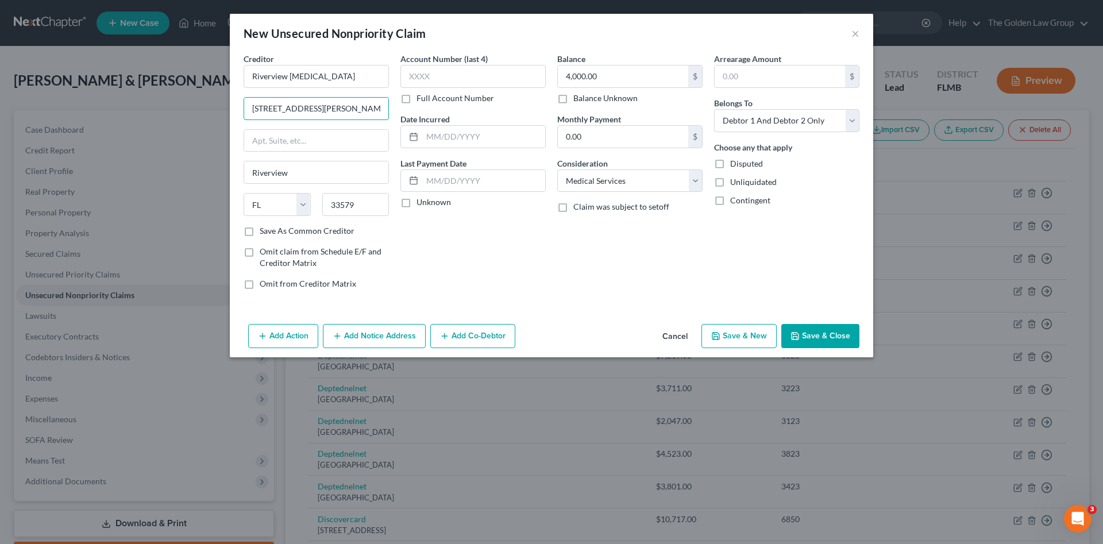
type input "10732 Ketchum Valley Dr."
drag, startPoint x: 538, startPoint y: 248, endPoint x: 589, endPoint y: 256, distance: 51.3
click at [539, 248] on div "Account Number (last 4) Full Account Number Date Incurred Last Payment Date Unk…" at bounding box center [473, 176] width 157 height 246
click at [810, 333] on button "Save & Close" at bounding box center [821, 336] width 78 height 24
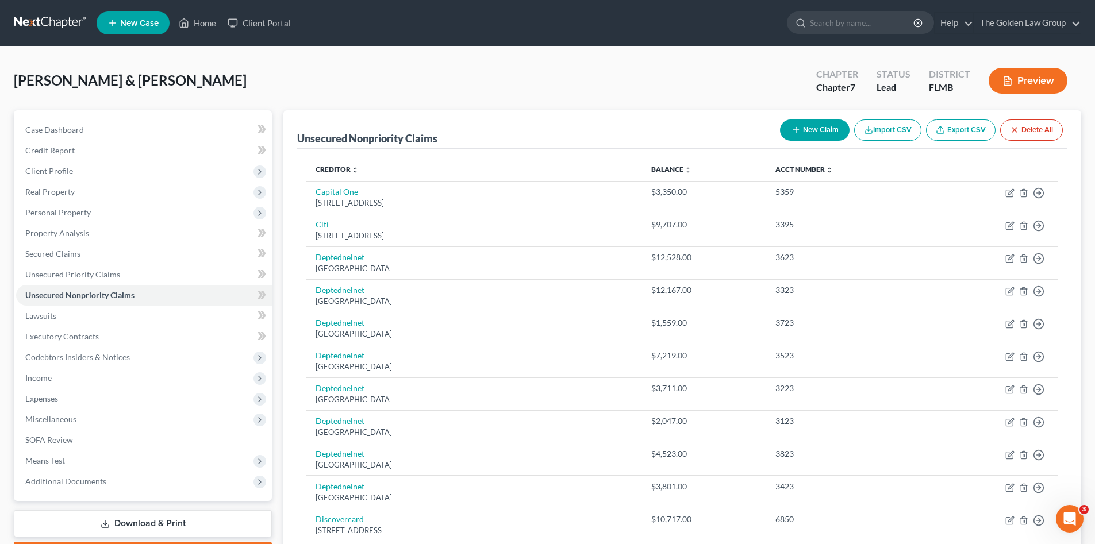
click at [288, 65] on div "Pierce, George & Kristi Upgraded Chapter Chapter 7 Status Lead District FLMB Pr…" at bounding box center [547, 85] width 1067 height 50
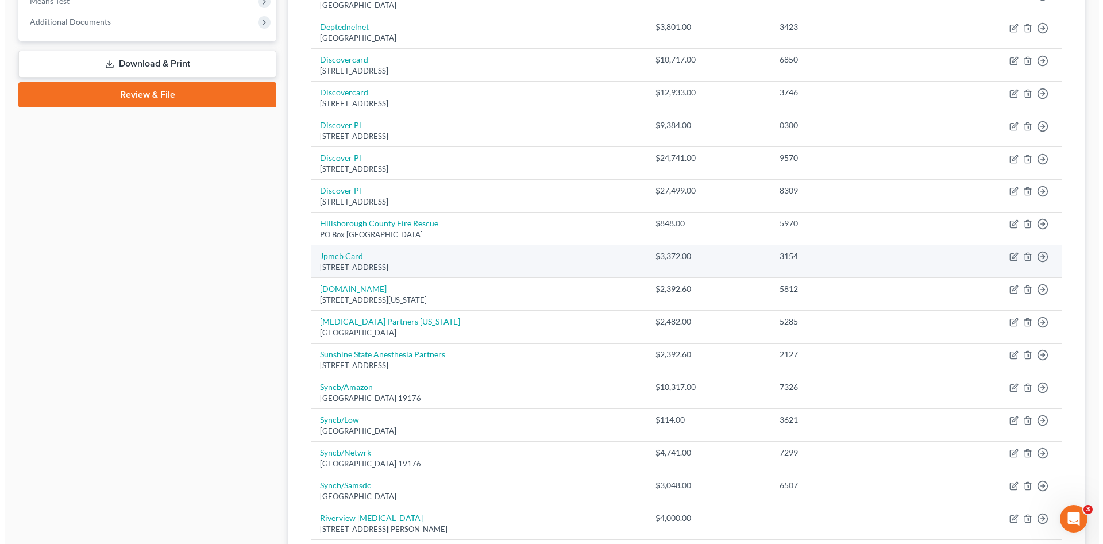
scroll to position [575, 0]
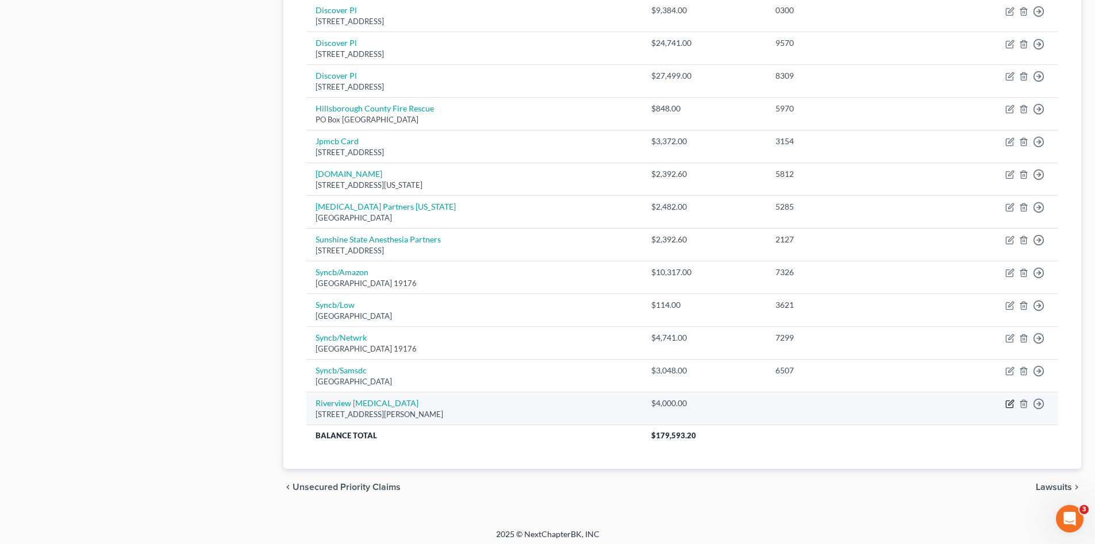
click at [1010, 406] on icon "button" at bounding box center [1009, 403] width 9 height 9
select select "9"
select select "2"
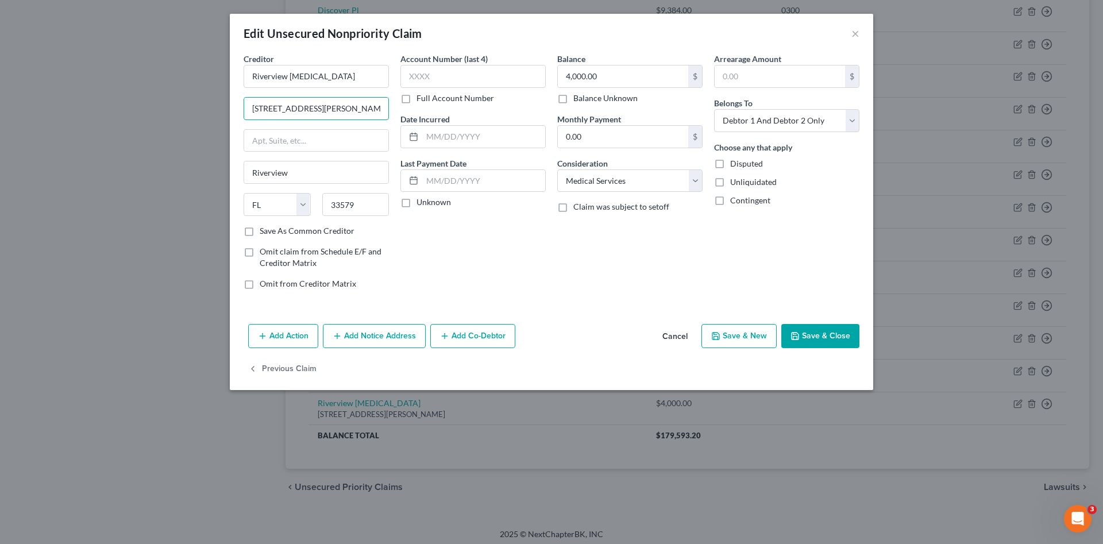
drag, startPoint x: 357, startPoint y: 109, endPoint x: 200, endPoint y: 105, distance: 157.5
click at [200, 105] on div "Edit Unsecured Nonpriority Claim × Creditor * Riverview Chiropractic 10732 Ketc…" at bounding box center [551, 272] width 1103 height 544
paste input "833 Boyette Rd, Riverview, FL 33569"
type input "10833 Boyette Rd, Riverview, FL 33569"
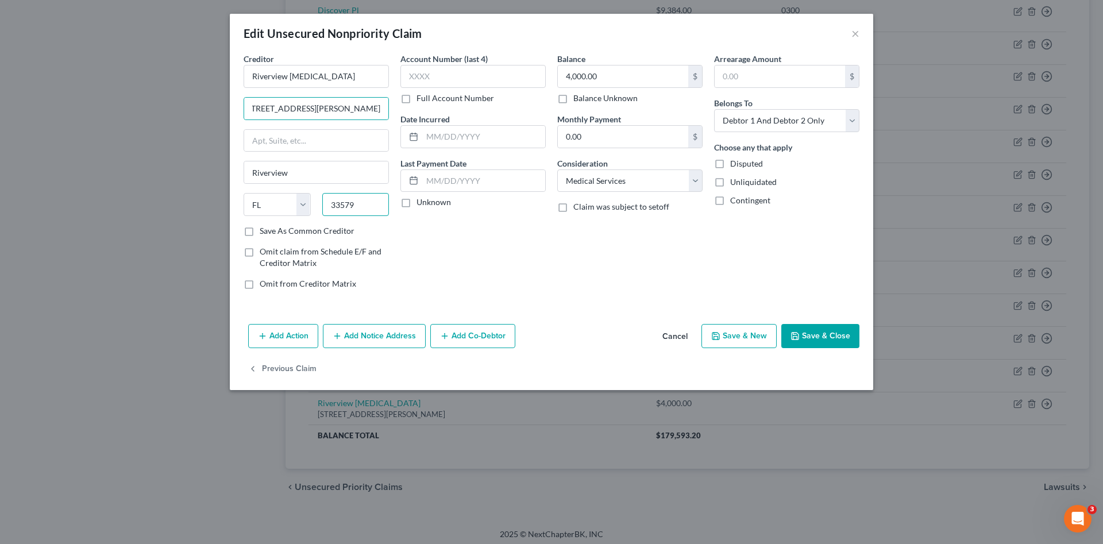
scroll to position [0, 0]
drag, startPoint x: 357, startPoint y: 206, endPoint x: 313, endPoint y: 201, distance: 44.6
click at [313, 201] on div "State AL AK AR AZ CA CO CT DE DC FL GA GU HI ID IL IN IA KS KY LA ME MD MA MI M…" at bounding box center [316, 209] width 157 height 32
drag, startPoint x: 370, startPoint y: 107, endPoint x: 384, endPoint y: 113, distance: 16.0
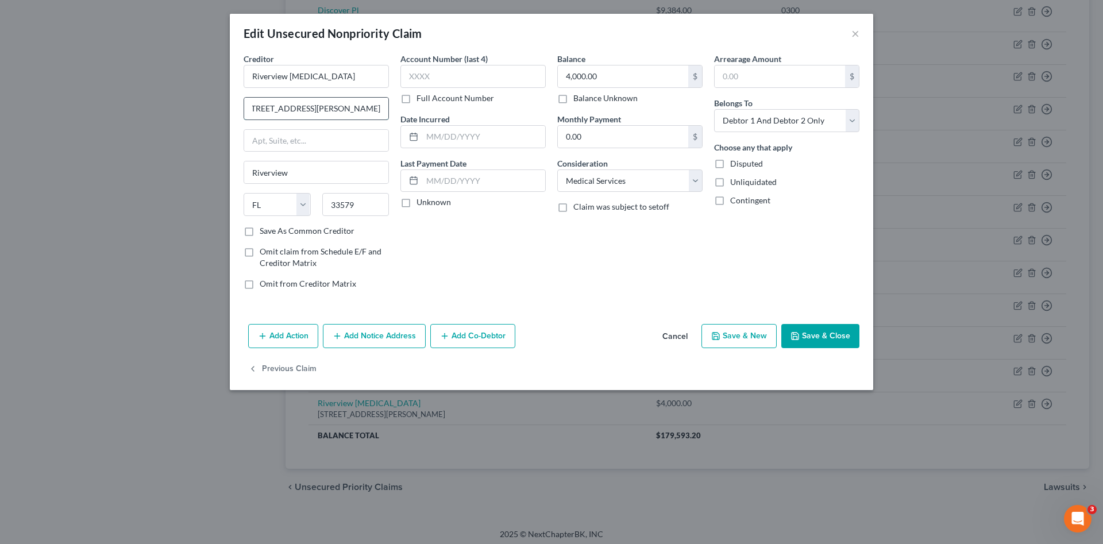
click at [384, 113] on input "10833 Boyette Rd, Riverview, FL 33569" at bounding box center [316, 109] width 144 height 22
click at [360, 210] on input "33579" at bounding box center [355, 204] width 67 height 23
click at [354, 205] on input "33579" at bounding box center [355, 204] width 67 height 23
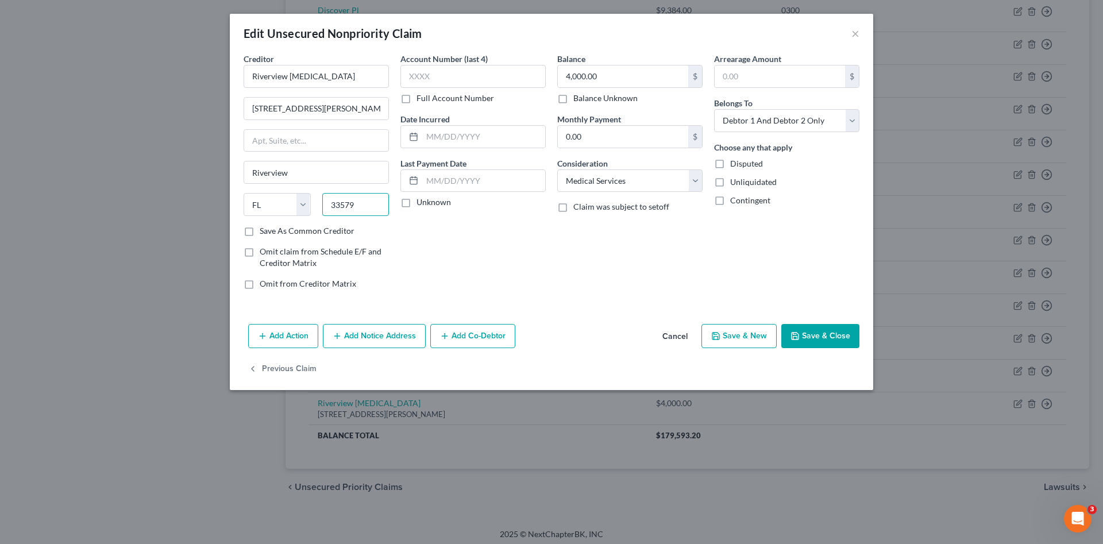
paste input "6"
type input "33569"
drag, startPoint x: 317, startPoint y: 109, endPoint x: 503, endPoint y: 319, distance: 281.3
click at [412, 128] on div "Creditor * Riverview Chiropractic 10833 Boyette Rd, Riverview, FL 33569 Rivervi…" at bounding box center [552, 176] width 628 height 246
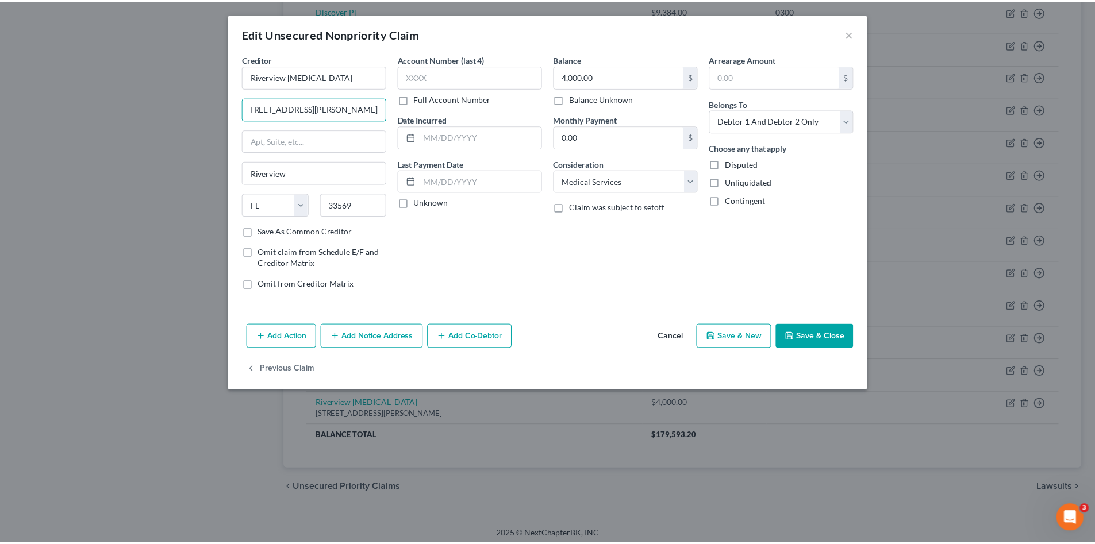
scroll to position [0, 0]
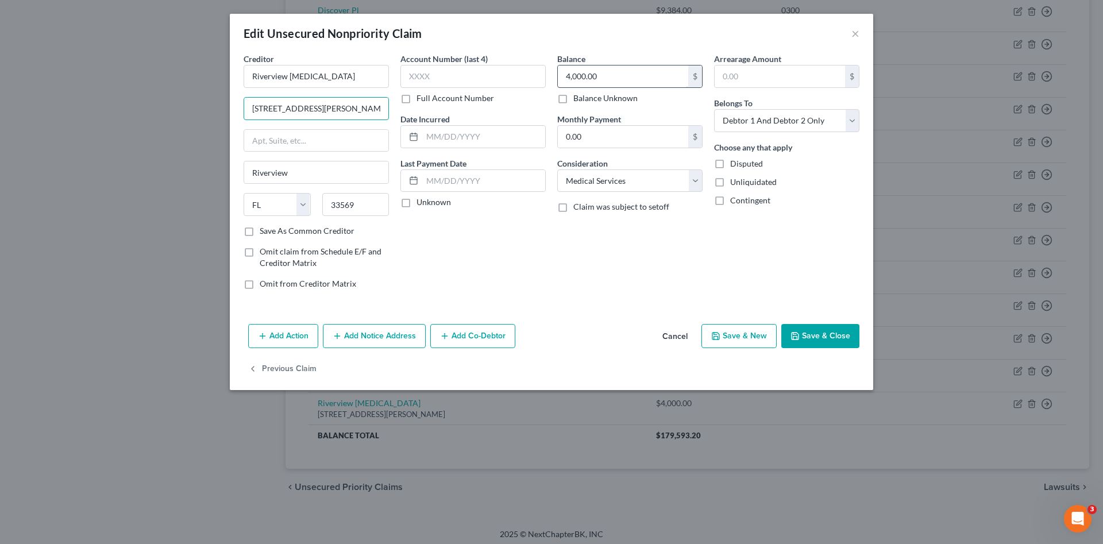
type input "10833 Boyette Rd"
type input "4"
click at [649, 79] on input "text" at bounding box center [623, 77] width 130 height 22
type input "4,200.00"
click at [833, 332] on button "Save & Close" at bounding box center [821, 336] width 78 height 24
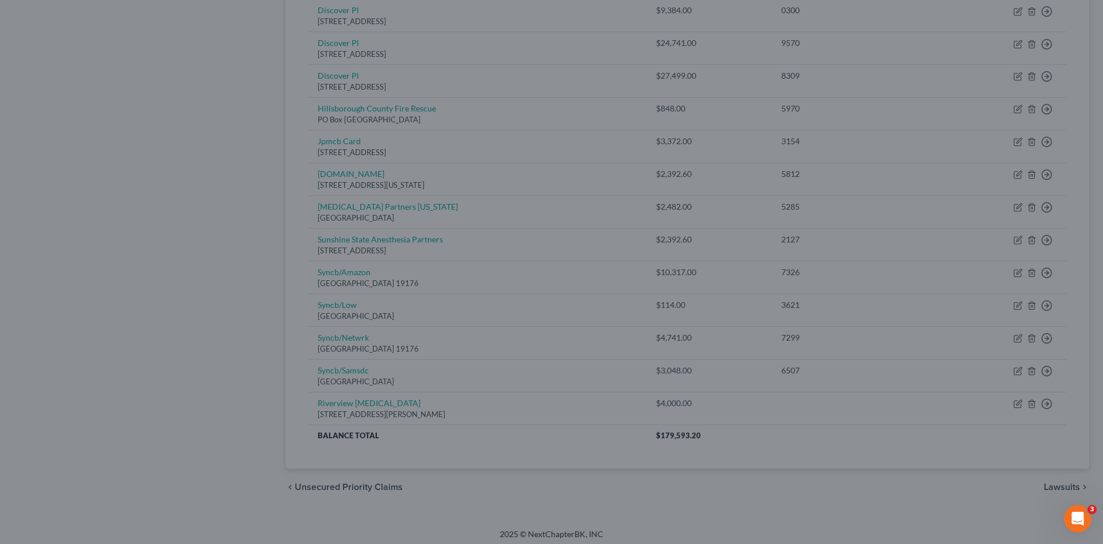
type input "0"
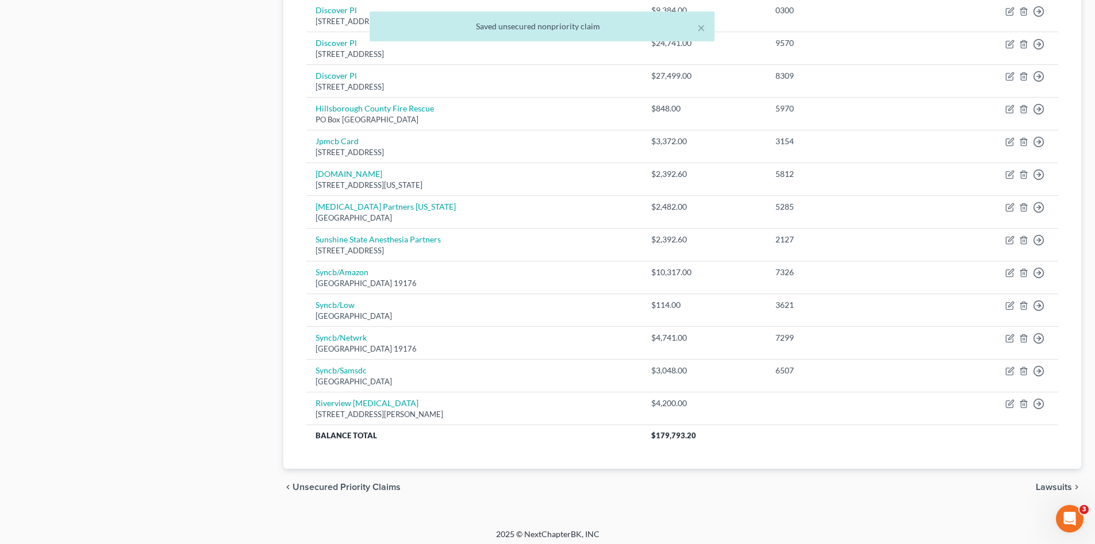
click at [203, 402] on div "Case Dashboard Payments Invoices Payments Payments Credit Report Client Profile" at bounding box center [143, 21] width 270 height 970
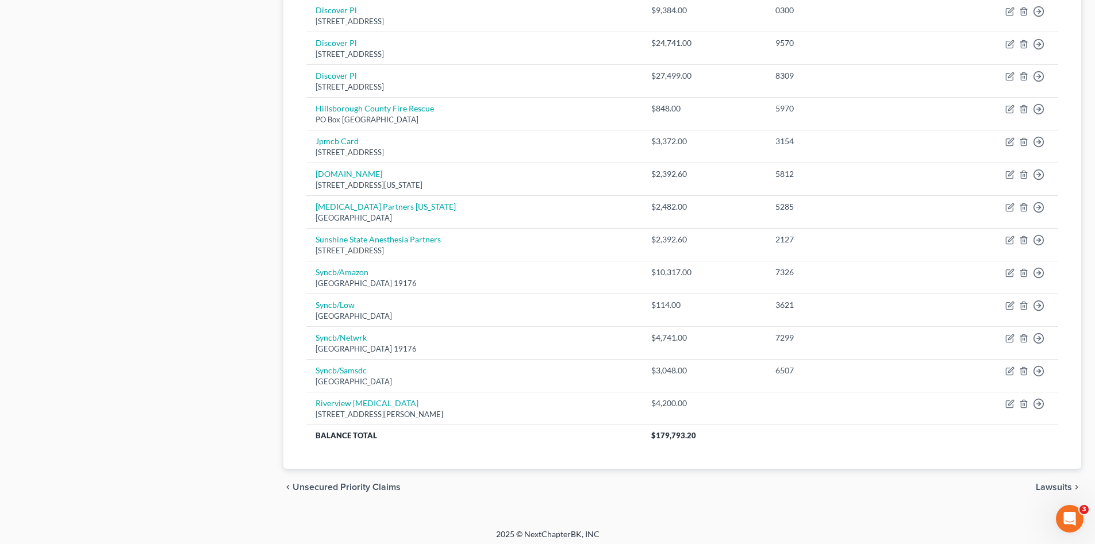
click at [110, 298] on div "Case Dashboard Payments Invoices Payments Payments Credit Report Client Profile" at bounding box center [143, 21] width 270 height 970
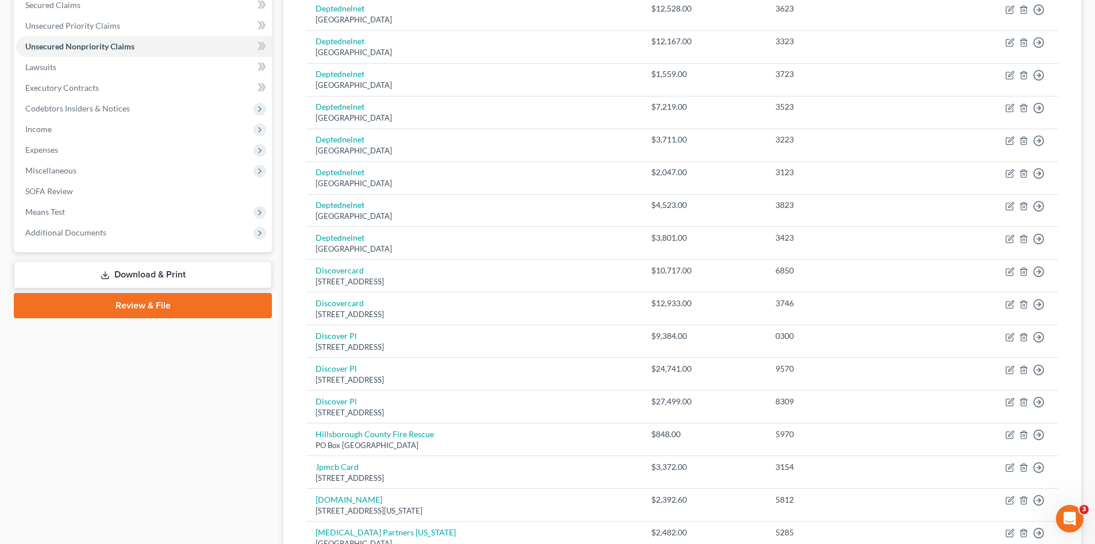
scroll to position [134, 0]
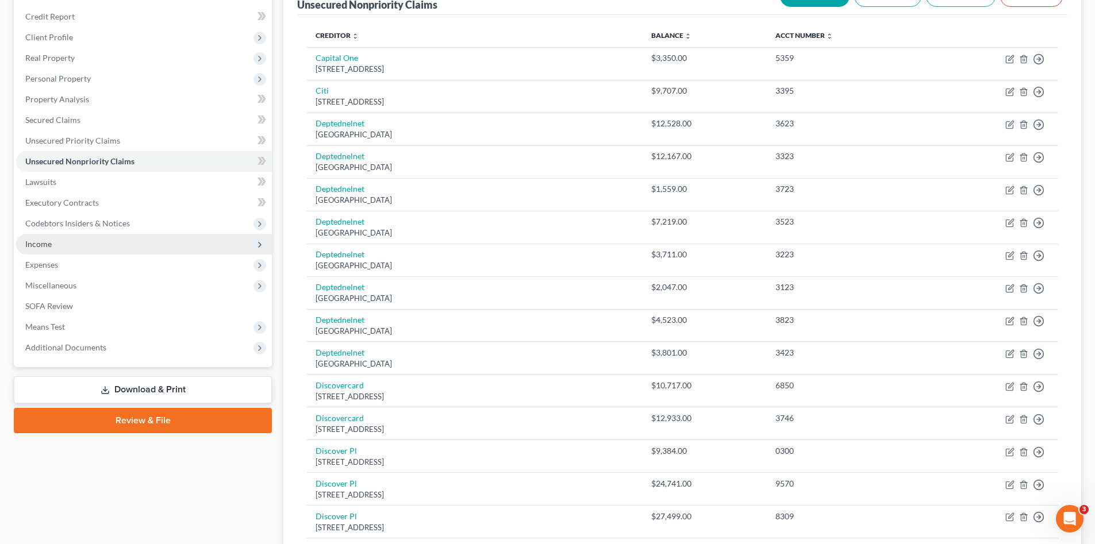
click at [55, 243] on span "Income" at bounding box center [144, 244] width 256 height 21
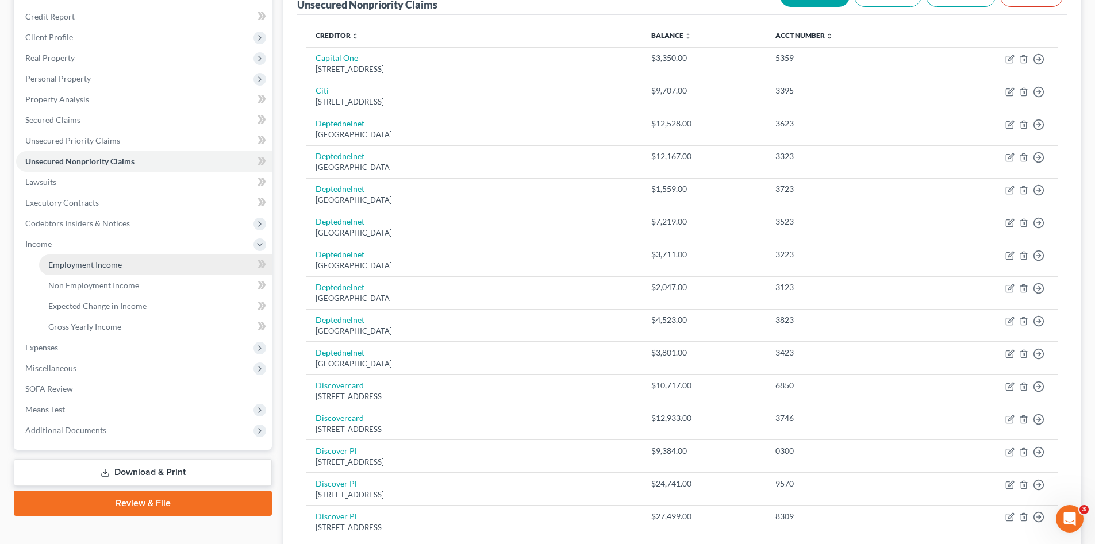
click at [87, 264] on span "Employment Income" at bounding box center [85, 265] width 74 height 10
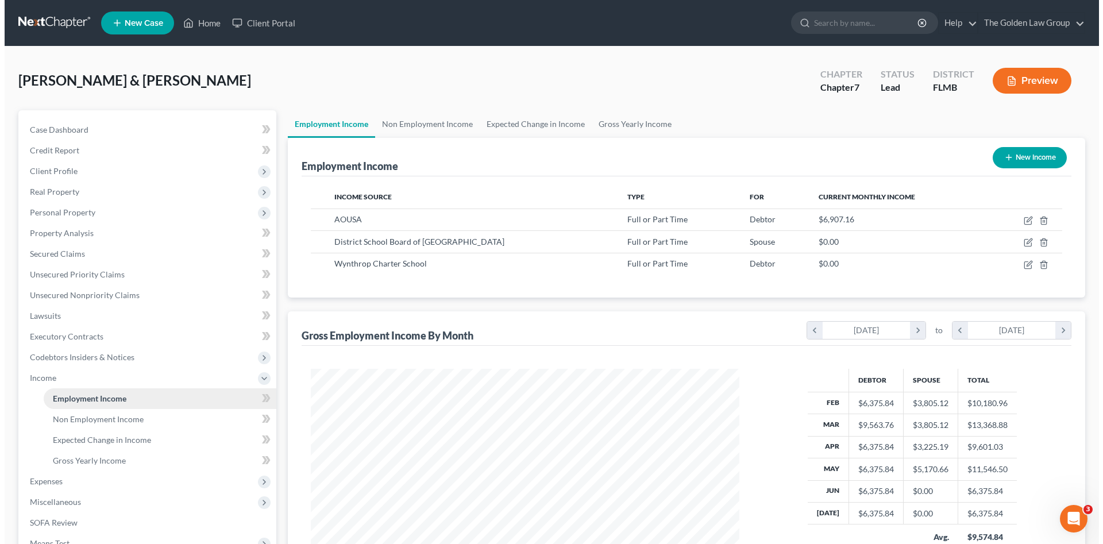
scroll to position [214, 452]
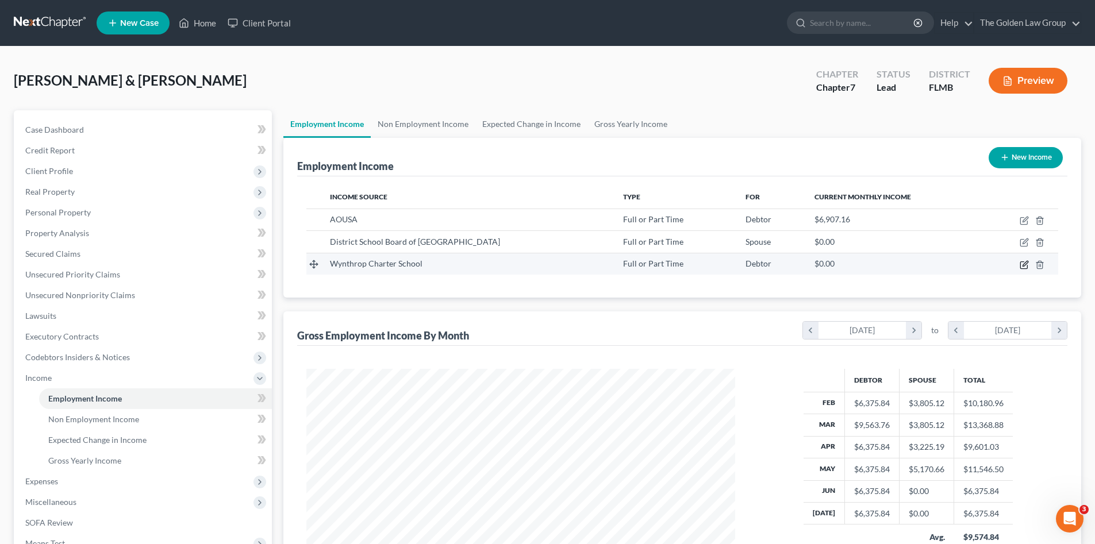
click at [1024, 264] on icon "button" at bounding box center [1023, 264] width 9 height 9
select select "0"
select select "9"
select select "2"
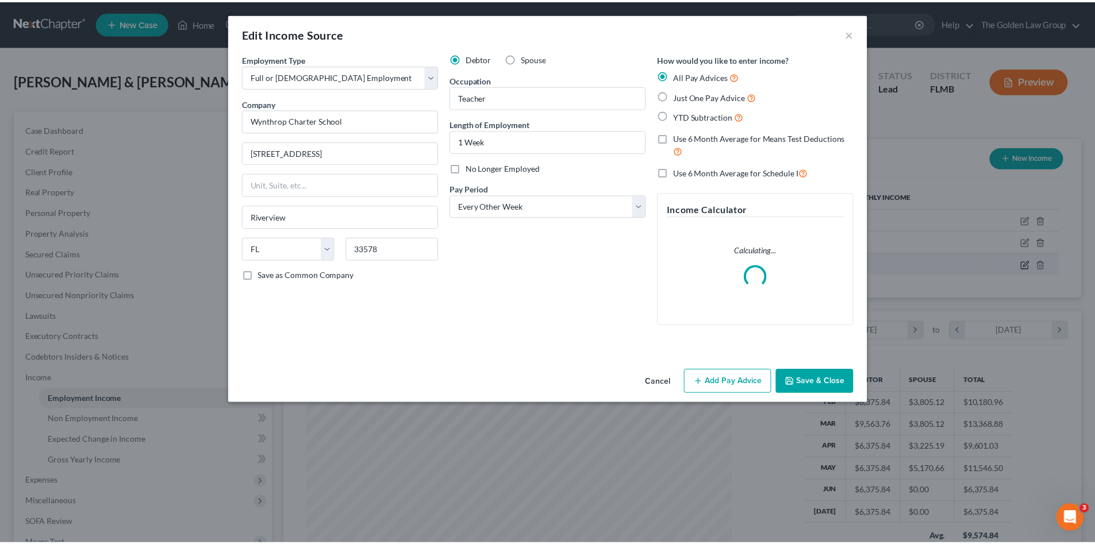
scroll to position [216, 456]
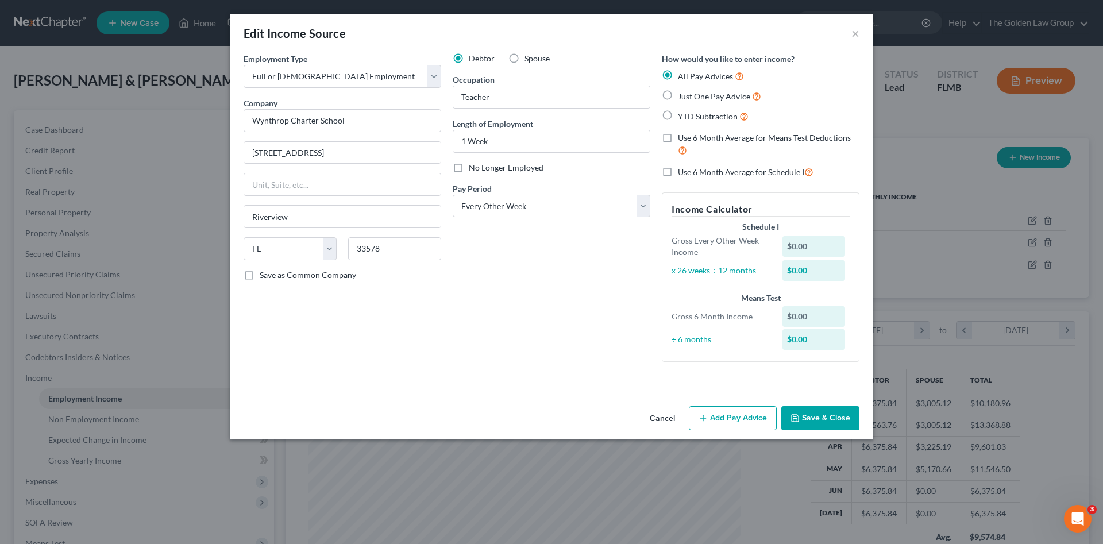
click at [666, 418] on button "Cancel" at bounding box center [663, 418] width 44 height 23
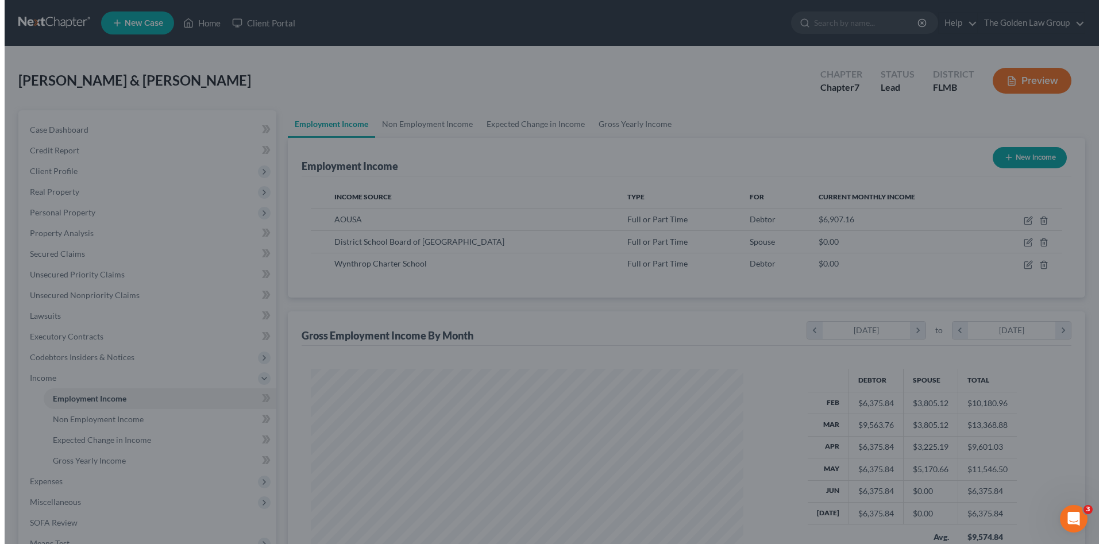
scroll to position [574469, 574232]
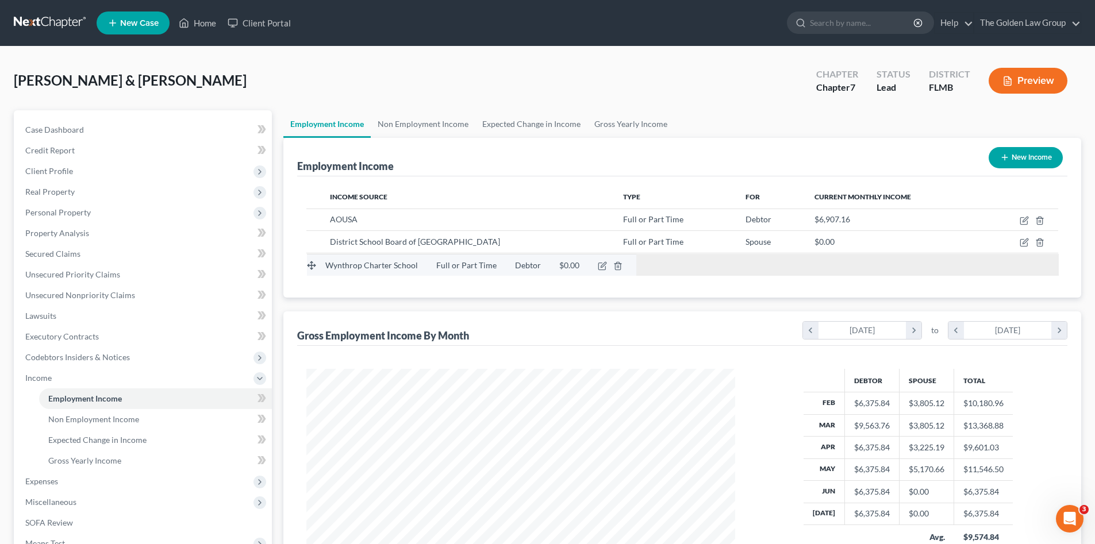
click at [313, 264] on tbody "Wynthrop Charter School Full or Part Time Debtor $0.00 AOUSA Full or Part Time …" at bounding box center [682, 242] width 752 height 67
click at [1024, 262] on icon "button" at bounding box center [1023, 264] width 7 height 7
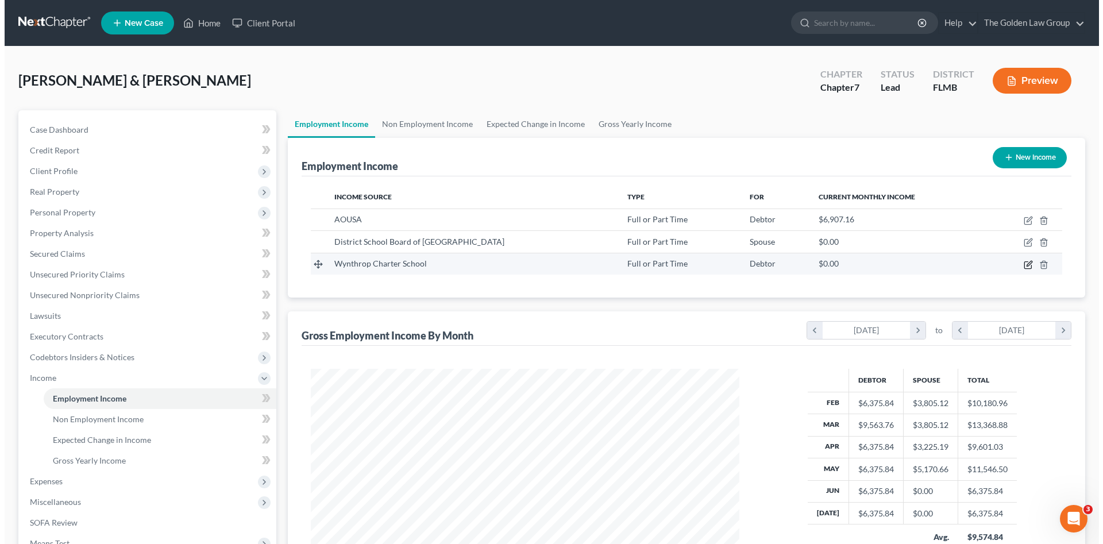
select select "0"
select select "9"
select select "2"
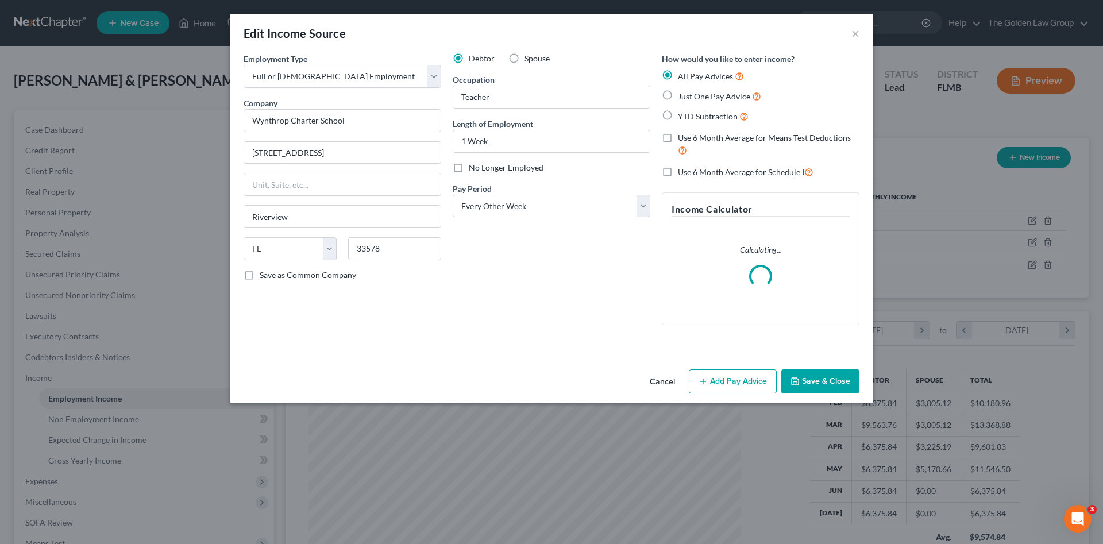
click at [525, 59] on label "Spouse" at bounding box center [537, 58] width 25 height 11
click at [529, 59] on input "Spouse" at bounding box center [532, 56] width 7 height 7
radio input "true"
click at [817, 377] on button "Save & Close" at bounding box center [821, 382] width 78 height 24
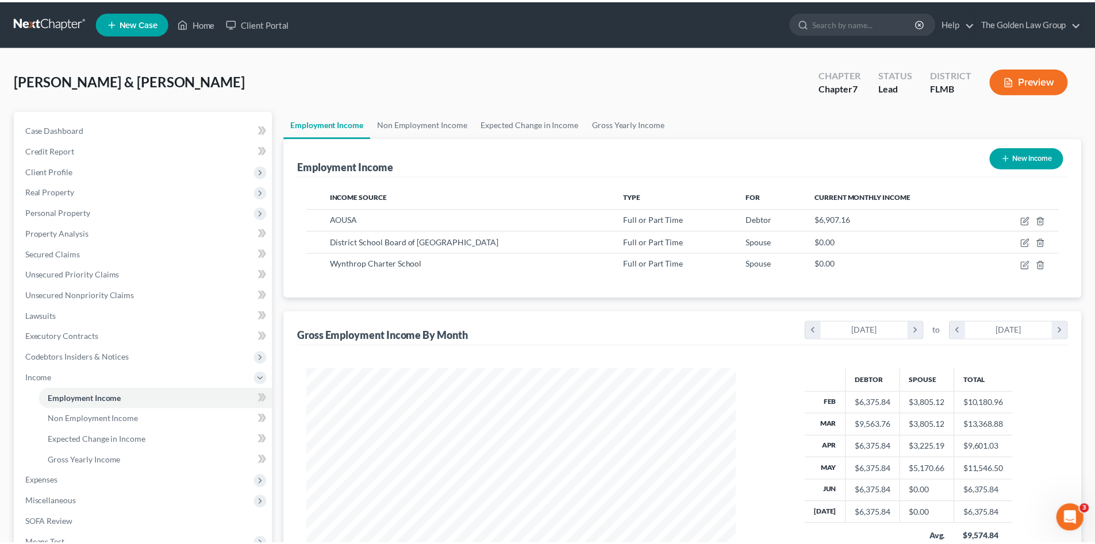
scroll to position [574469, 574232]
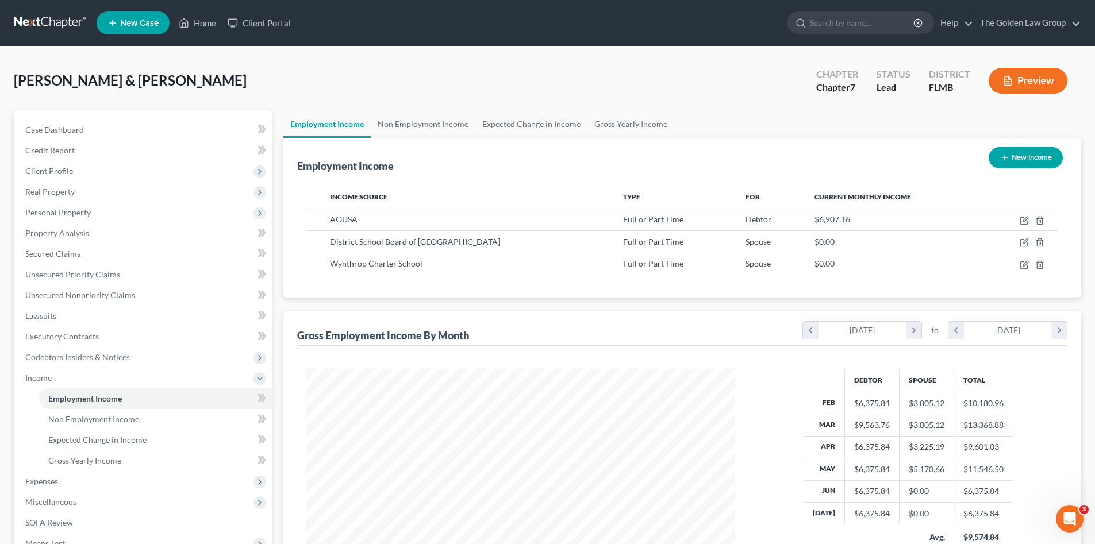
click at [447, 305] on div "Employment Income New Income Income Source Type For Current Monthly Income AOUS…" at bounding box center [682, 374] width 798 height 473
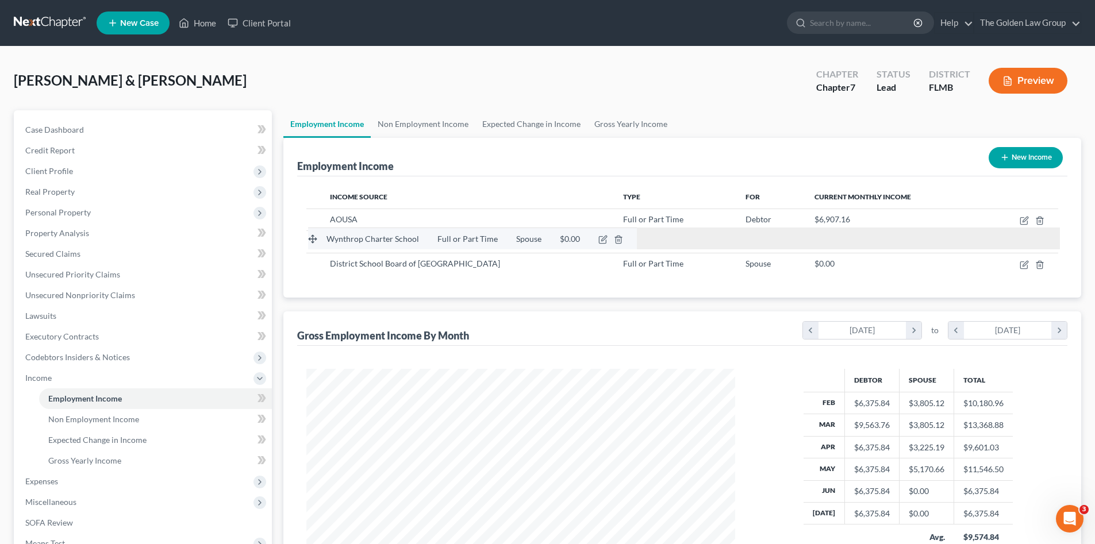
drag, startPoint x: 314, startPoint y: 264, endPoint x: 316, endPoint y: 239, distance: 25.3
click at [316, 239] on tbody "Wynthrop Charter School Full or Part Time Spouse $0.00 AOUSA Full or Part Time …" at bounding box center [682, 242] width 752 height 66
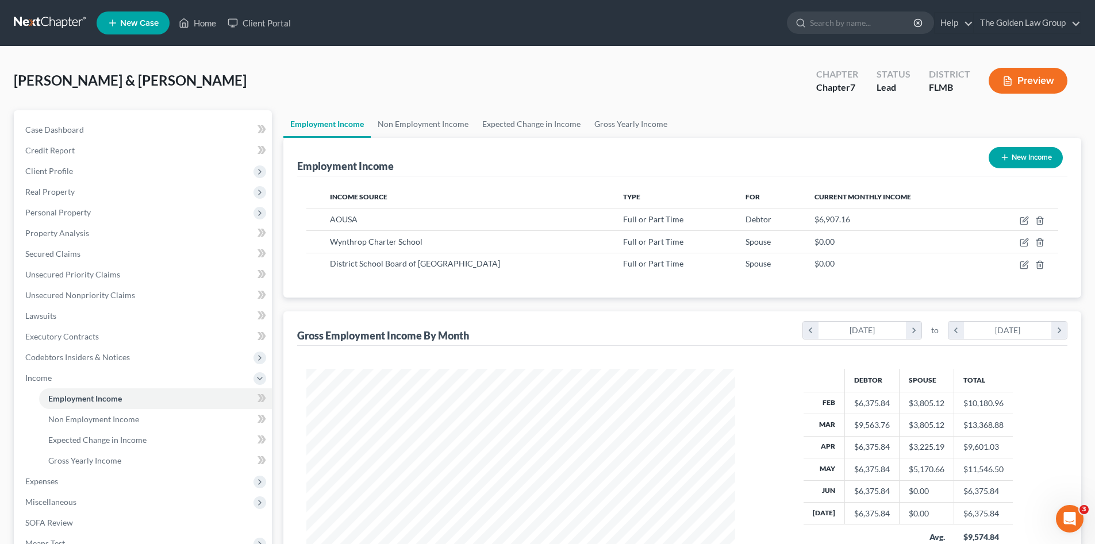
click at [364, 310] on div "Employment Income New Income Income Source Type For Current Monthly Income AOUS…" at bounding box center [682, 374] width 798 height 473
click at [438, 81] on div "Pierce, George & Kristi Upgraded Chapter Chapter 7 Status Lead District FLMB Pr…" at bounding box center [547, 85] width 1067 height 50
click at [400, 71] on div "Pierce, George & Kristi Upgraded Chapter Chapter 7 Status Lead District FLMB Pr…" at bounding box center [547, 85] width 1067 height 50
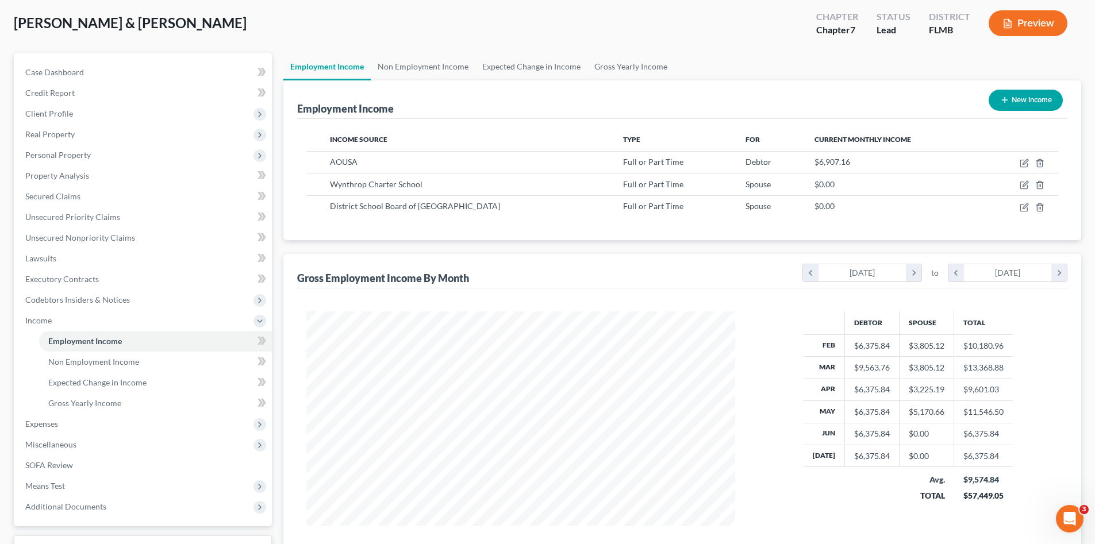
scroll to position [0, 0]
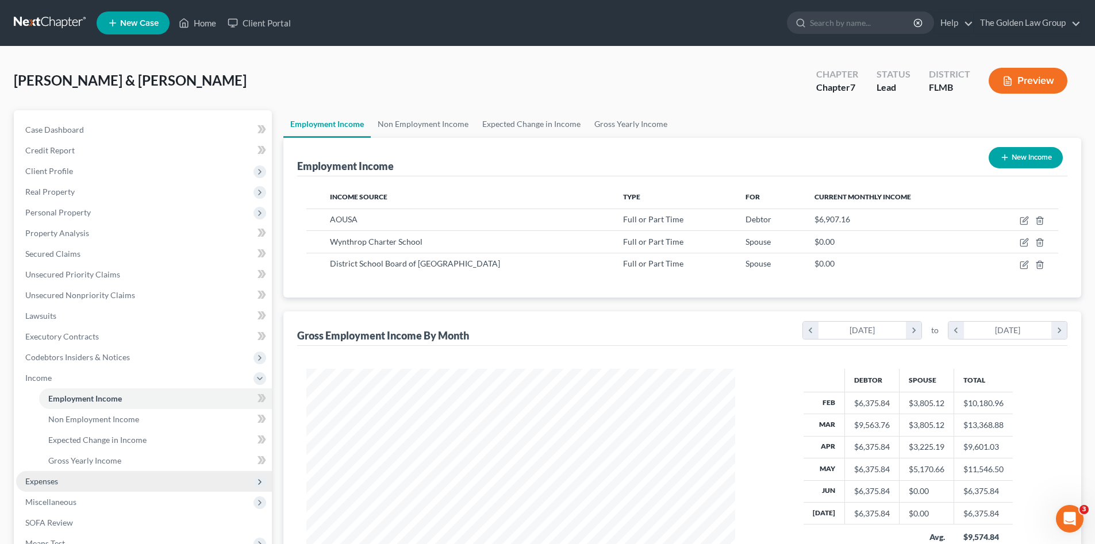
click at [92, 474] on span "Expenses" at bounding box center [144, 481] width 256 height 21
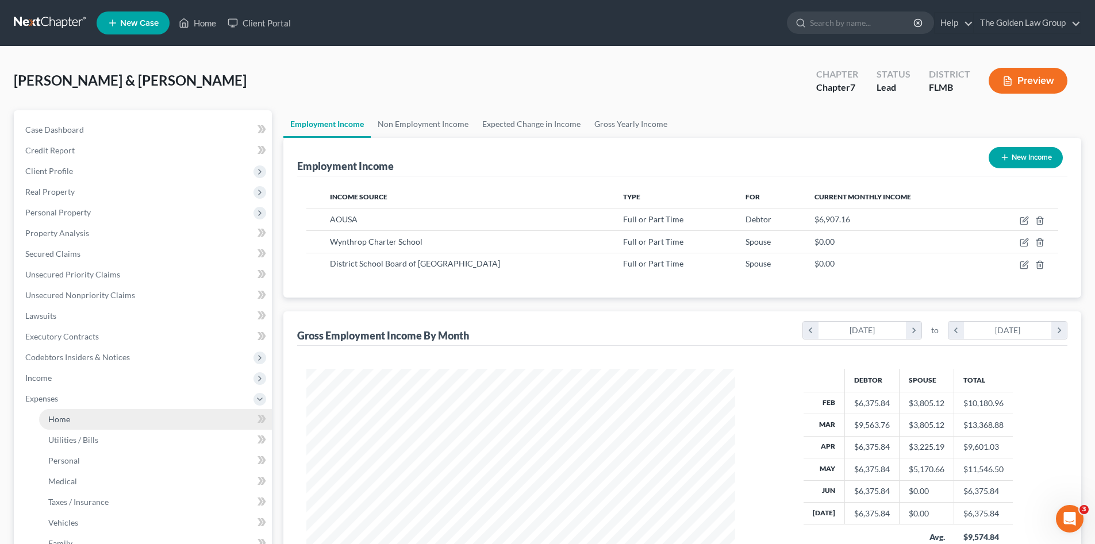
click at [128, 422] on link "Home" at bounding box center [155, 419] width 233 height 21
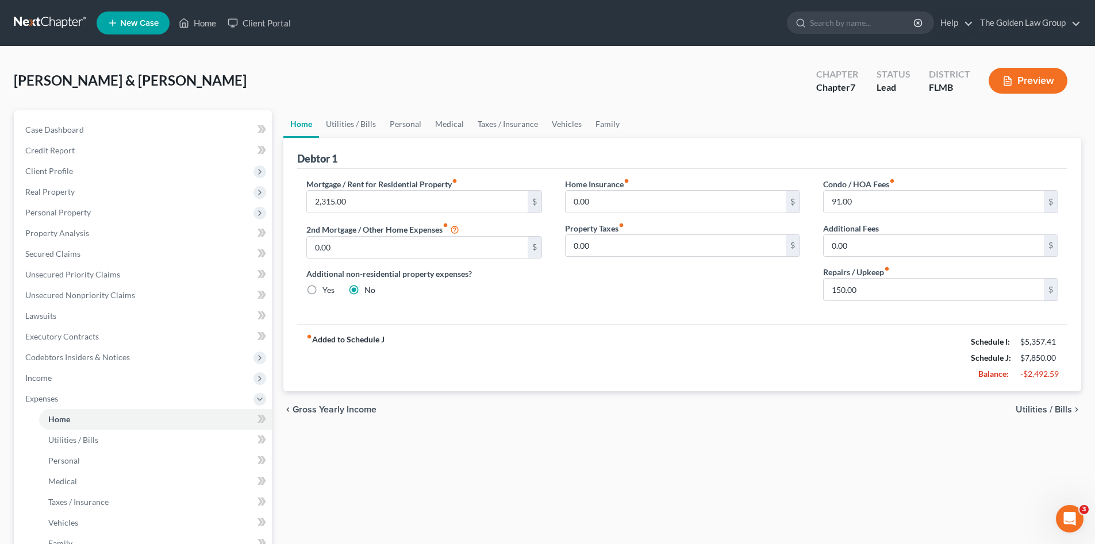
click at [632, 372] on div "fiber_manual_record Added to Schedule J Schedule I: $5,357.41 Schedule J: $7,85…" at bounding box center [682, 357] width 770 height 67
click at [409, 126] on link "Personal" at bounding box center [405, 124] width 45 height 28
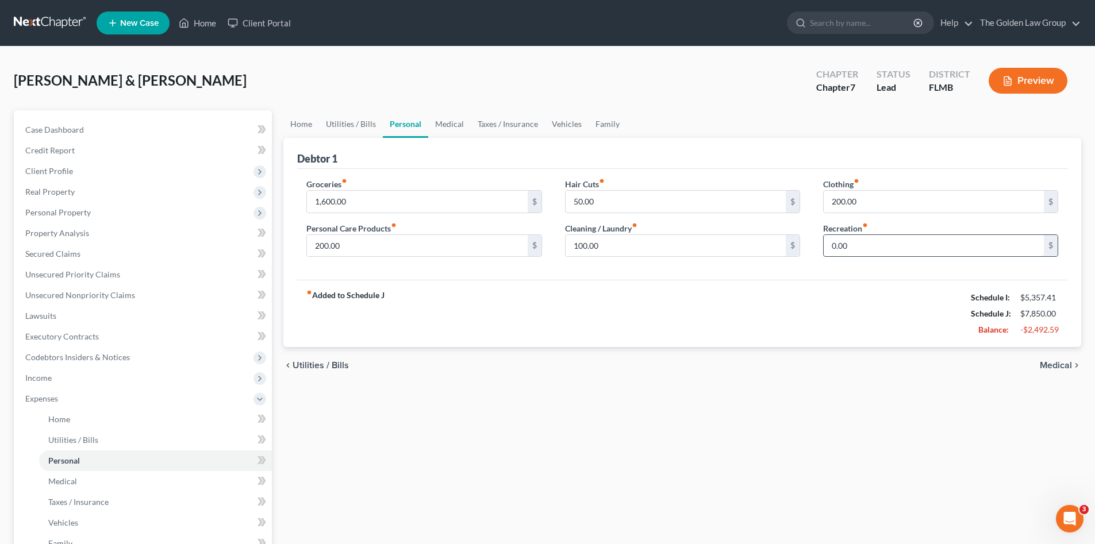
click at [879, 243] on input "0.00" at bounding box center [934, 246] width 220 height 22
type input "200.00"
click at [736, 297] on div "fiber_manual_record Added to Schedule J Schedule I: $5,357.41 Schedule J: $8,05…" at bounding box center [682, 313] width 770 height 67
click at [226, 54] on div "Pierce, George & Kristi Upgraded Chapter Chapter 7 Status Lead District FLMB Pr…" at bounding box center [547, 391] width 1095 height 688
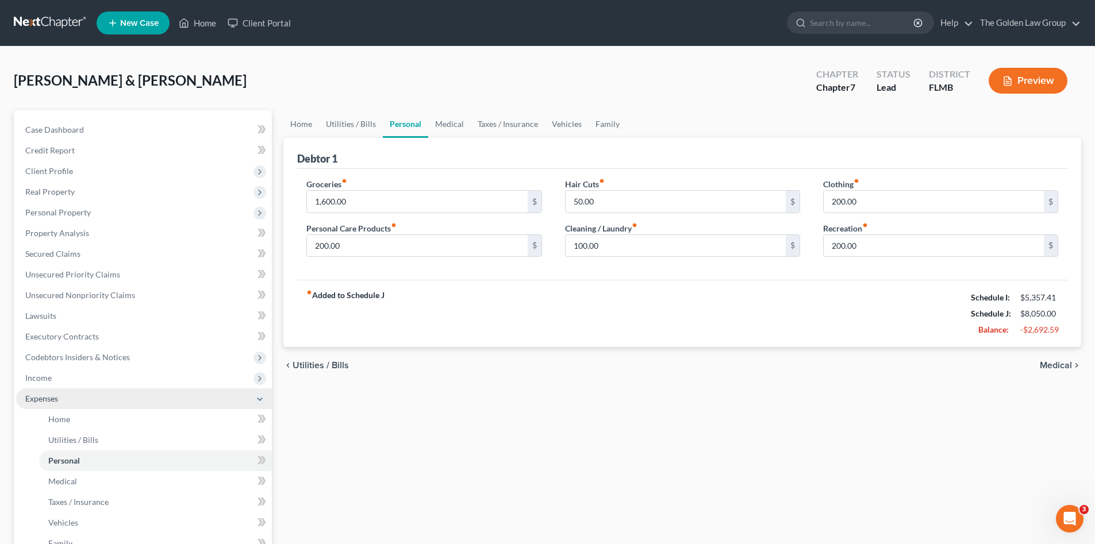
click at [79, 394] on span "Expenses" at bounding box center [144, 398] width 256 height 21
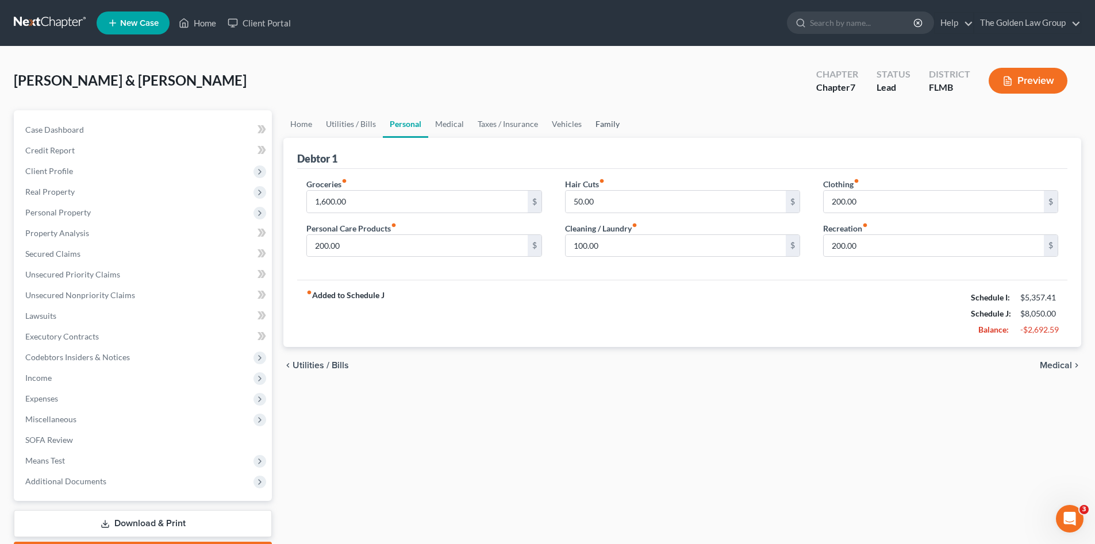
click at [609, 127] on link "Family" at bounding box center [607, 124] width 38 height 28
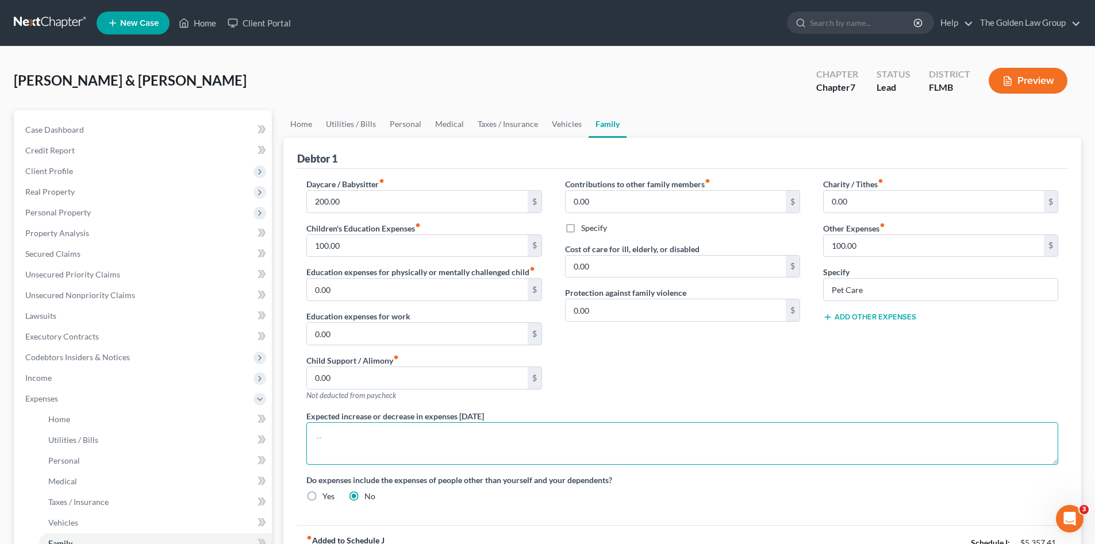
click at [472, 433] on textarea at bounding box center [682, 443] width 752 height 43
click at [344, 440] on textarea "Dance Lesson for 2 daughters" at bounding box center [682, 443] width 752 height 43
click at [435, 440] on textarea "Dance lesson for 2 daughters" at bounding box center [682, 443] width 752 height 43
click at [624, 378] on div "Contributions to other family members fiber_manual_record 0.00 $ Specify Cost o…" at bounding box center [682, 294] width 258 height 232
drag, startPoint x: 432, startPoint y: 436, endPoint x: 432, endPoint y: 444, distance: 7.5
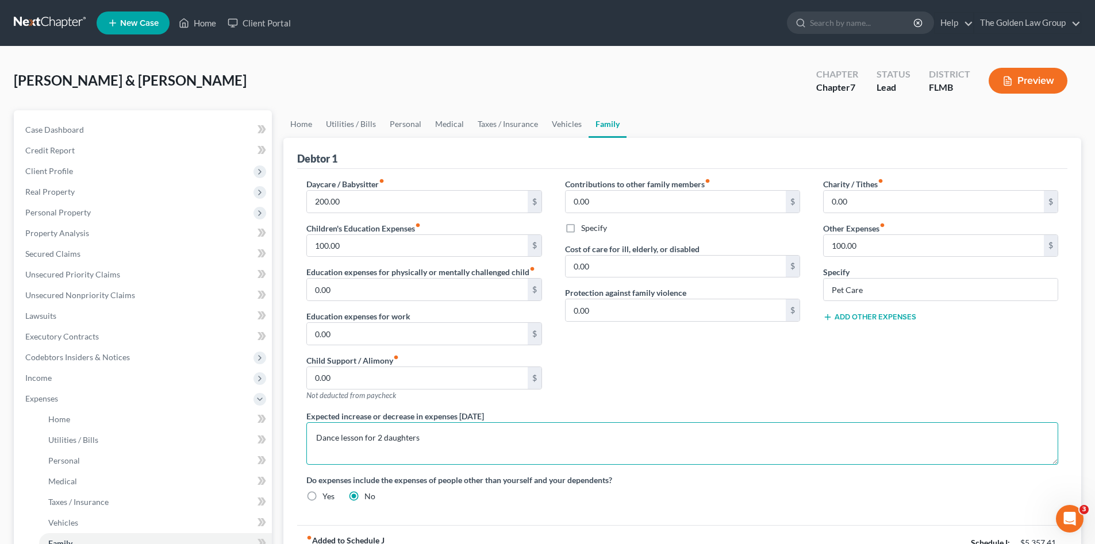
click at [432, 443] on textarea "Dance lesson for 2 daughters" at bounding box center [682, 443] width 752 height 43
click at [632, 376] on div "Contributions to other family members fiber_manual_record 0.00 $ Specify Cost o…" at bounding box center [682, 294] width 258 height 232
click at [363, 438] on textarea "Dance lesson for 2 daughters." at bounding box center [682, 443] width 752 height 43
type textarea "Dance lessons for 2 daughters."
click at [612, 373] on div "Contributions to other family members fiber_manual_record 0.00 $ Specify Cost o…" at bounding box center [682, 294] width 258 height 232
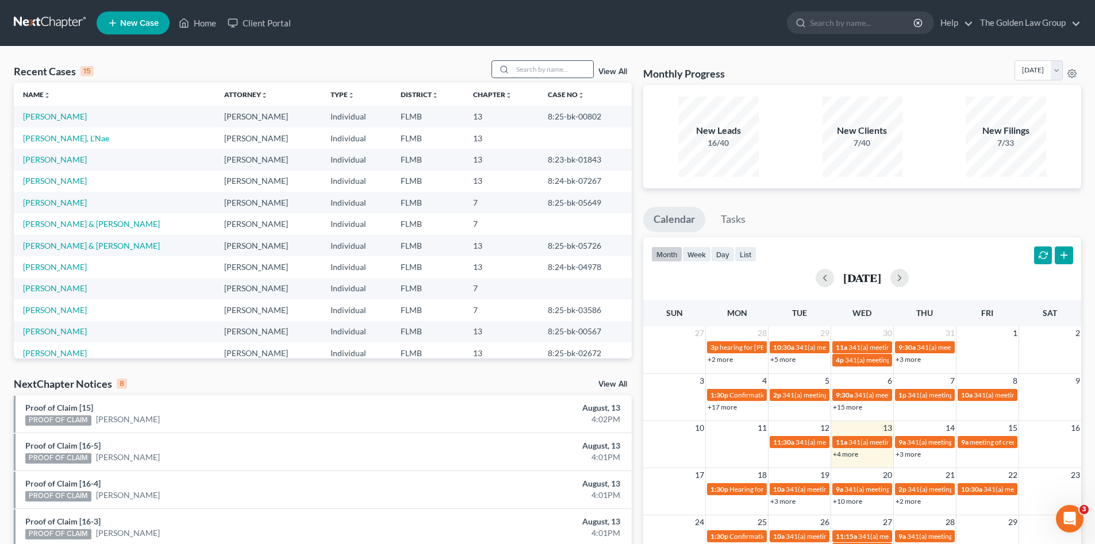
click at [557, 66] on input "search" at bounding box center [553, 69] width 80 height 17
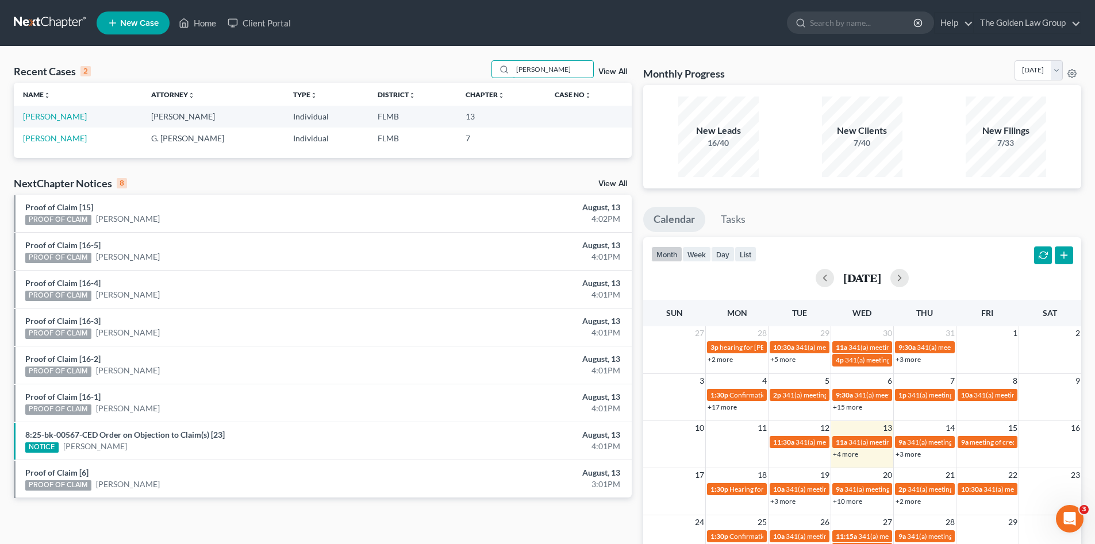
type input "[PERSON_NAME]"
click at [68, 115] on link "[PERSON_NAME]" at bounding box center [55, 116] width 64 height 10
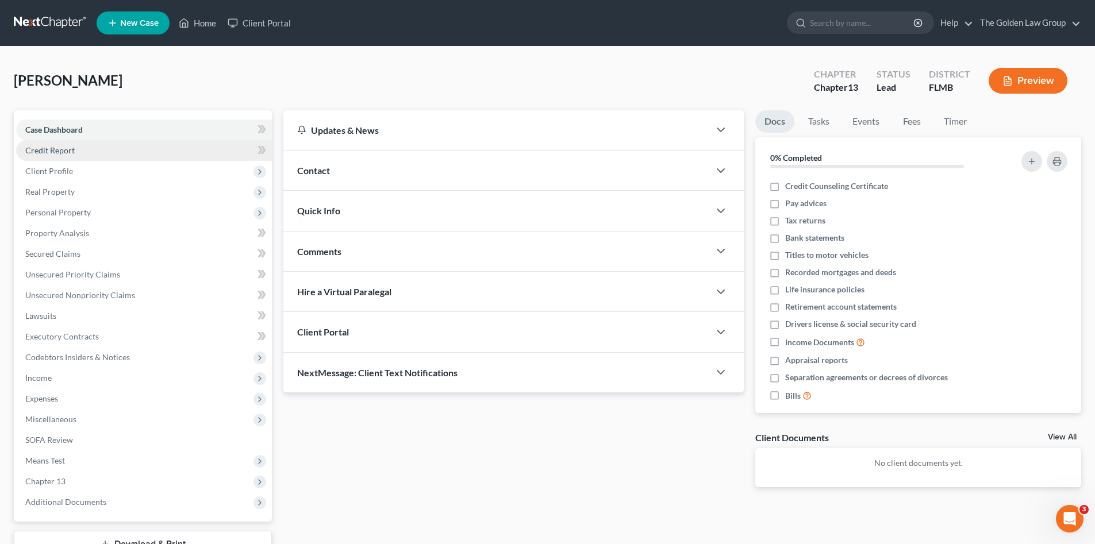
click at [55, 148] on span "Credit Report" at bounding box center [49, 150] width 49 height 10
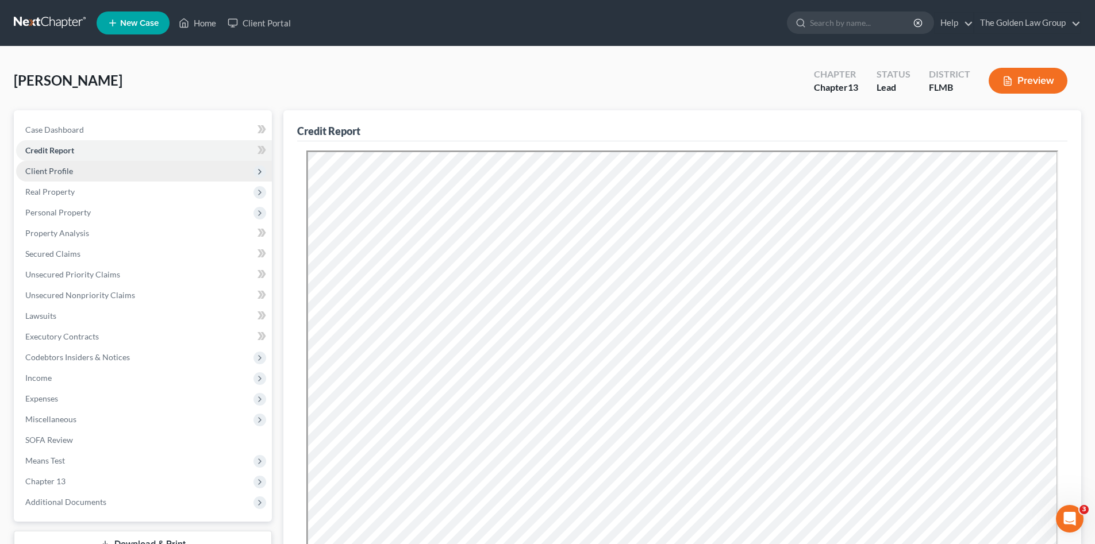
click at [63, 170] on span "Client Profile" at bounding box center [49, 171] width 48 height 10
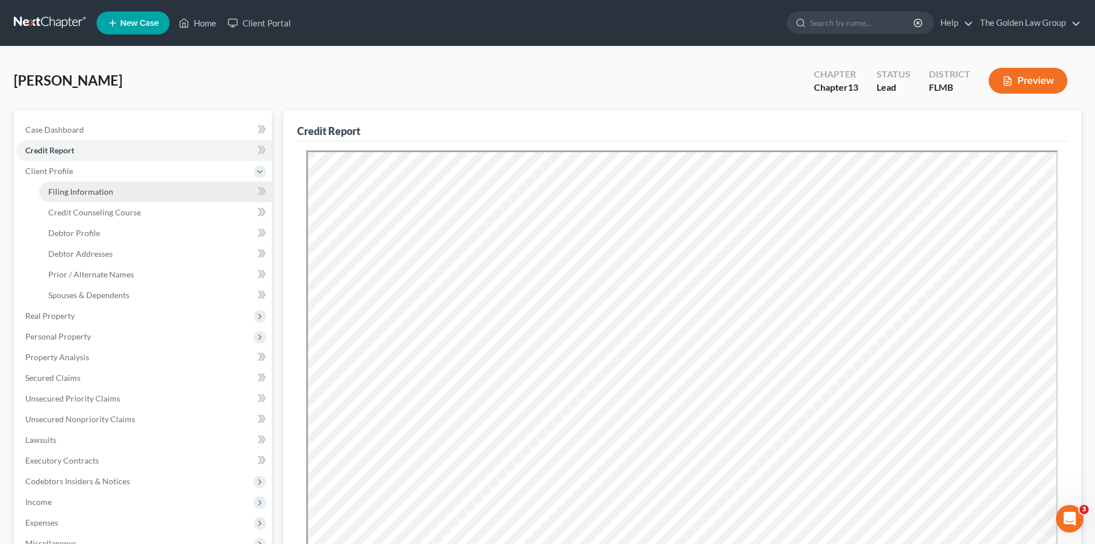
click at [91, 184] on link "Filing Information" at bounding box center [155, 192] width 233 height 21
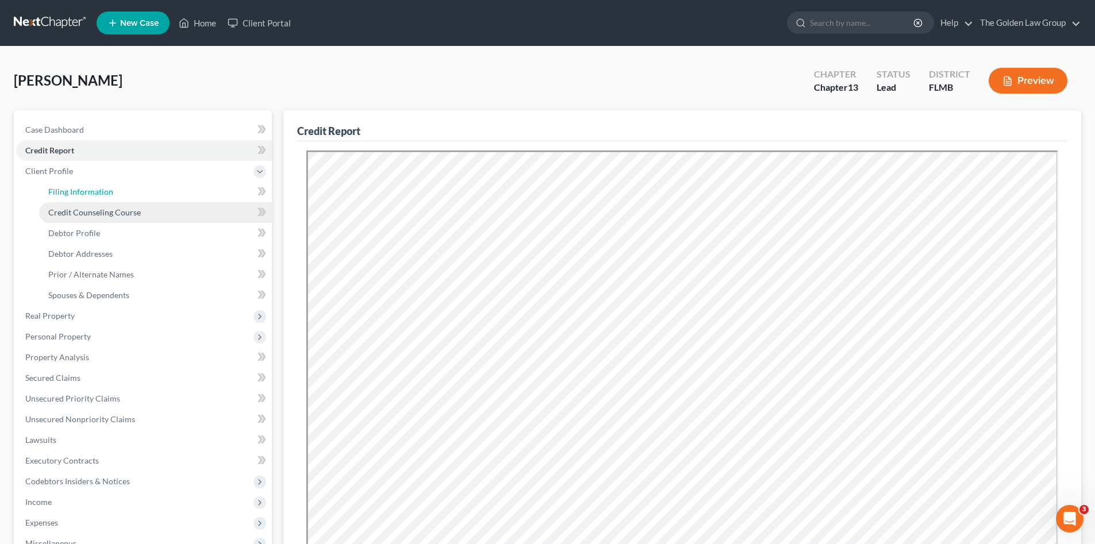
select select "1"
select select "0"
select select "3"
select select "9"
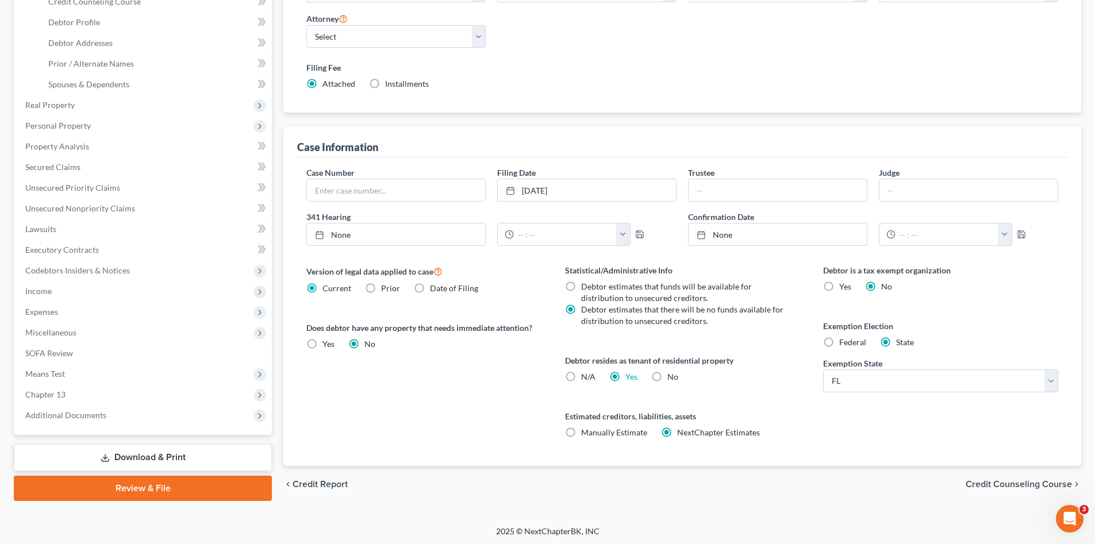
scroll to position [213, 0]
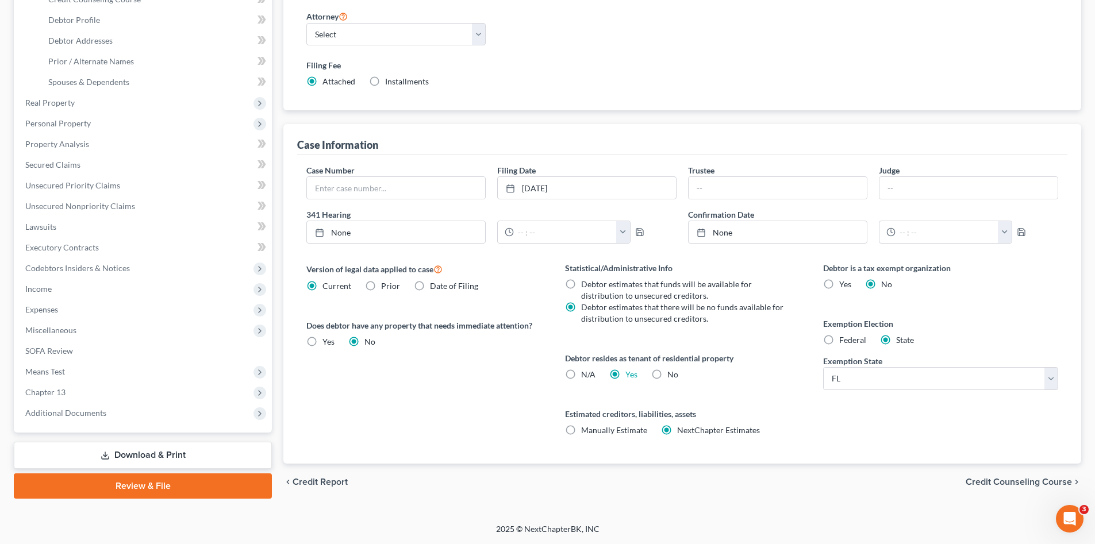
drag, startPoint x: 134, startPoint y: 456, endPoint x: 143, endPoint y: 456, distance: 8.6
click at [134, 456] on link "Download & Print" at bounding box center [143, 455] width 258 height 27
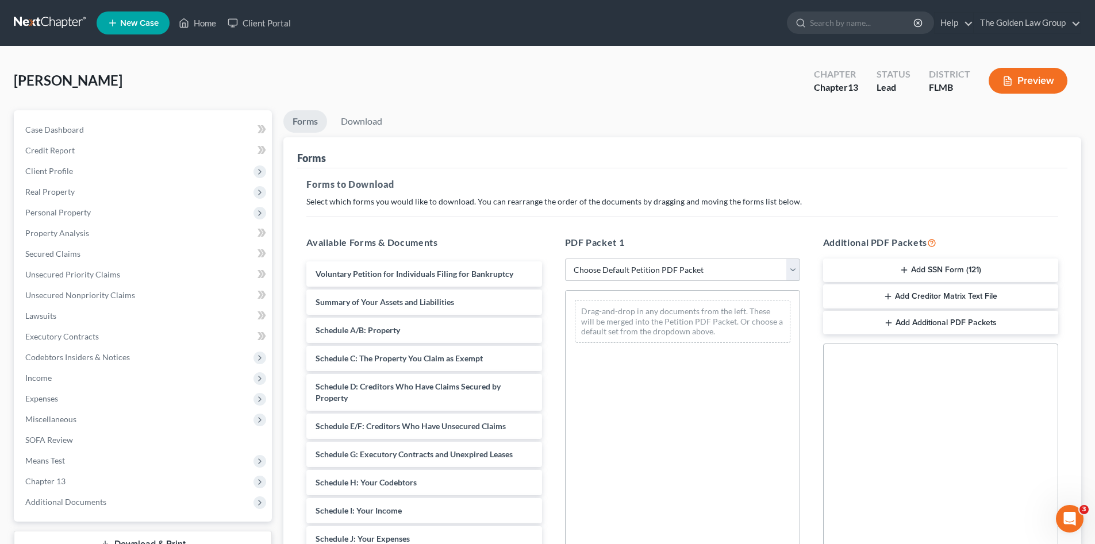
click at [605, 269] on select "Choose Default Petition PDF Packet Complete Bankruptcy Petition (all forms and …" at bounding box center [682, 270] width 235 height 23
select select "0"
click at [565, 259] on select "Choose Default Petition PDF Packet Complete Bankruptcy Petition (all forms and …" at bounding box center [682, 270] width 235 height 23
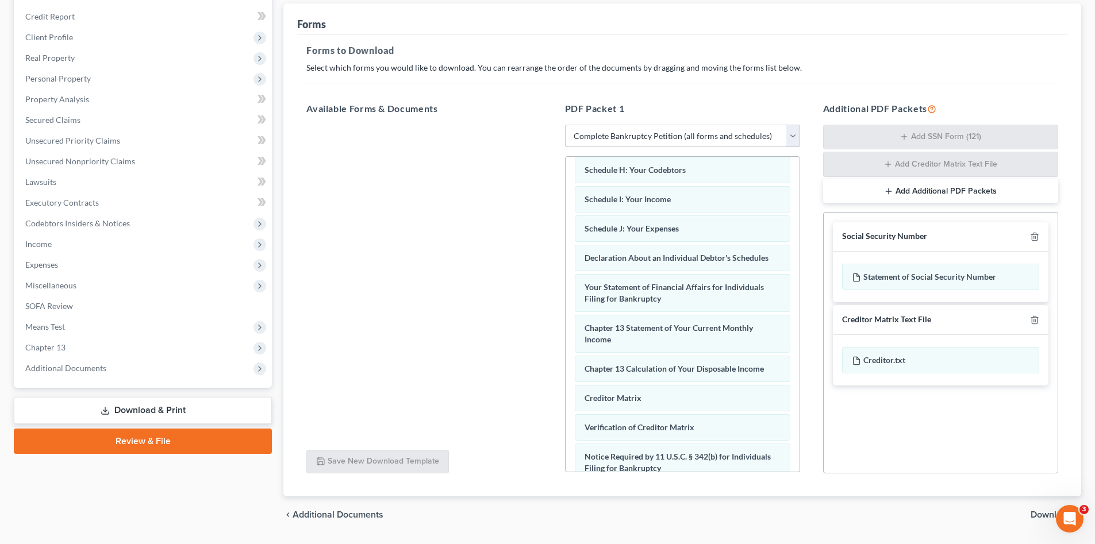
scroll to position [167, 0]
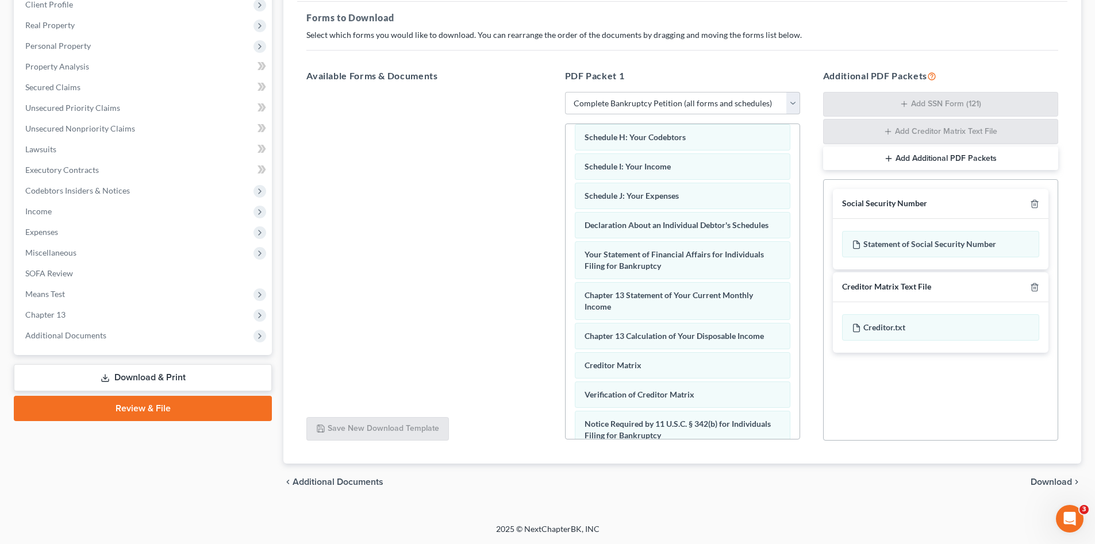
click at [1039, 479] on span "Download" at bounding box center [1050, 482] width 41 height 9
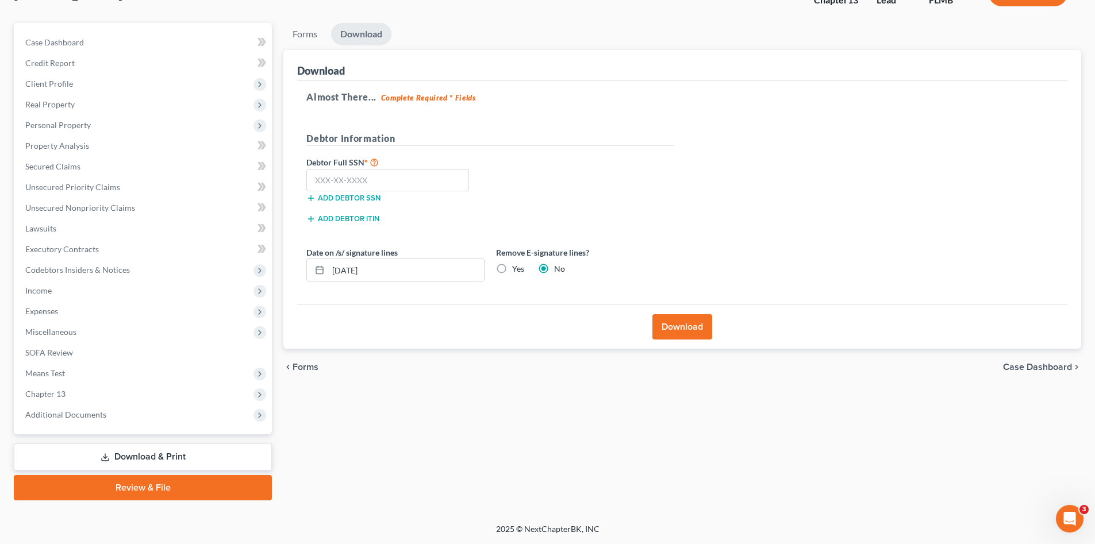
scroll to position [87, 0]
click at [401, 176] on input "text" at bounding box center [387, 180] width 163 height 23
click at [351, 180] on input "text" at bounding box center [387, 180] width 163 height 23
type input "038-62-4318"
drag, startPoint x: 402, startPoint y: 267, endPoint x: 328, endPoint y: 268, distance: 74.1
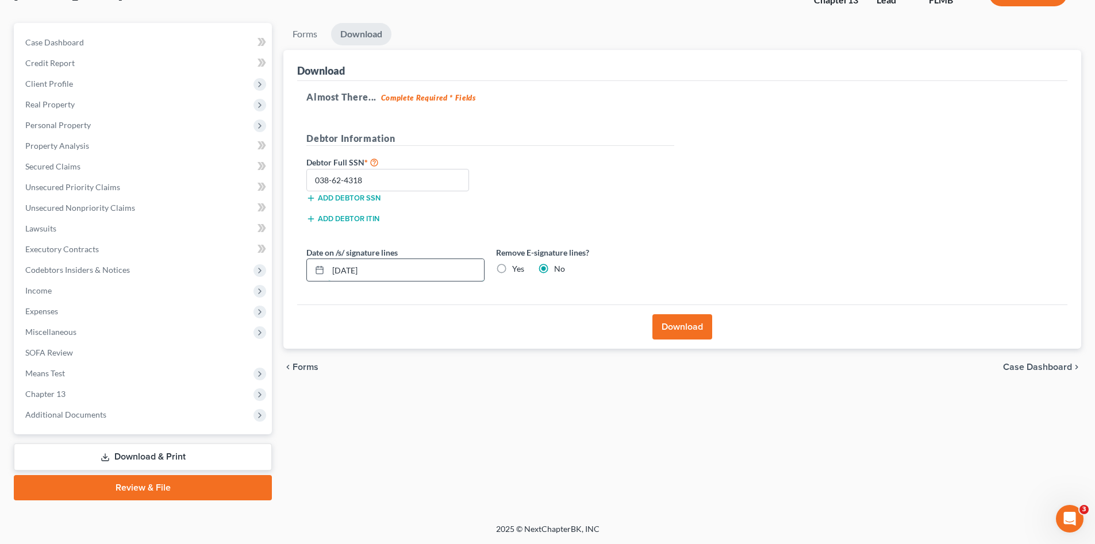
click at [328, 268] on div "08/13/2025" at bounding box center [395, 270] width 178 height 23
click at [513, 270] on label "Yes" at bounding box center [518, 268] width 12 height 11
click at [517, 270] on input "Yes" at bounding box center [520, 266] width 7 height 7
radio input "true"
radio input "false"
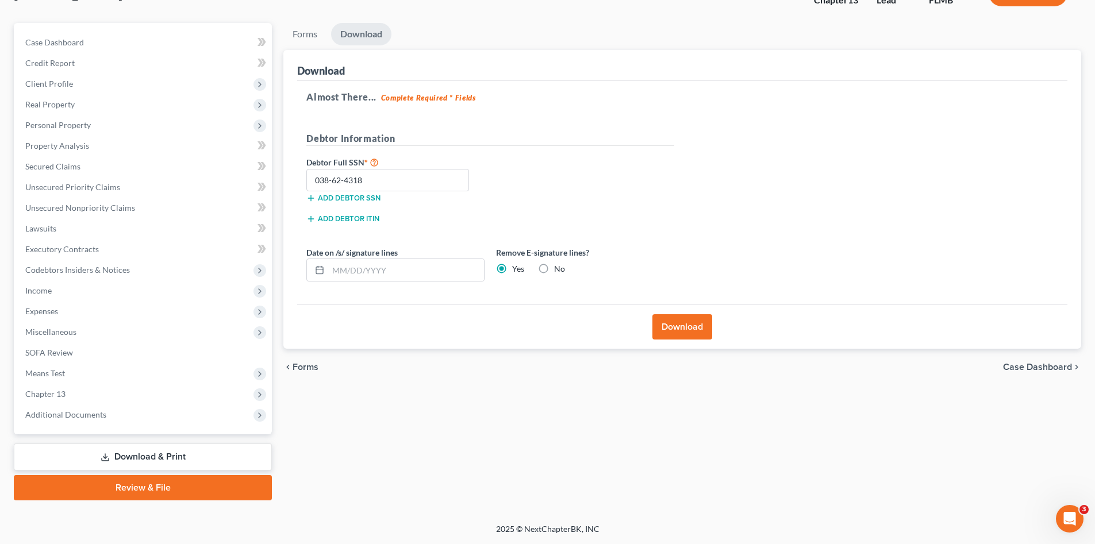
click at [675, 337] on button "Download" at bounding box center [682, 326] width 60 height 25
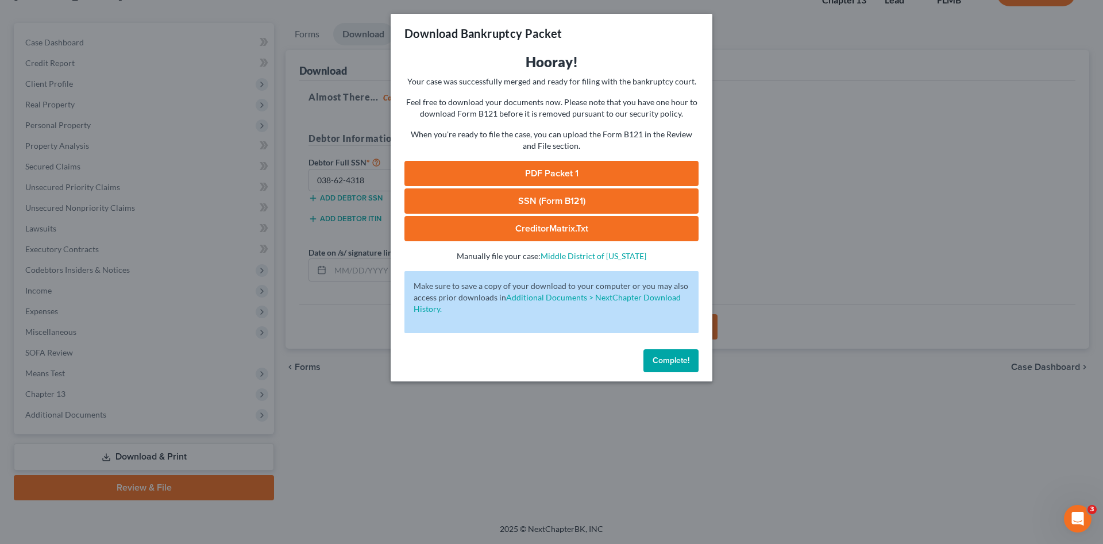
click at [499, 171] on link "PDF Packet 1" at bounding box center [552, 173] width 294 height 25
click at [527, 199] on link "SSN (Form B121)" at bounding box center [552, 200] width 294 height 25
click at [659, 359] on span "Complete!" at bounding box center [671, 361] width 37 height 10
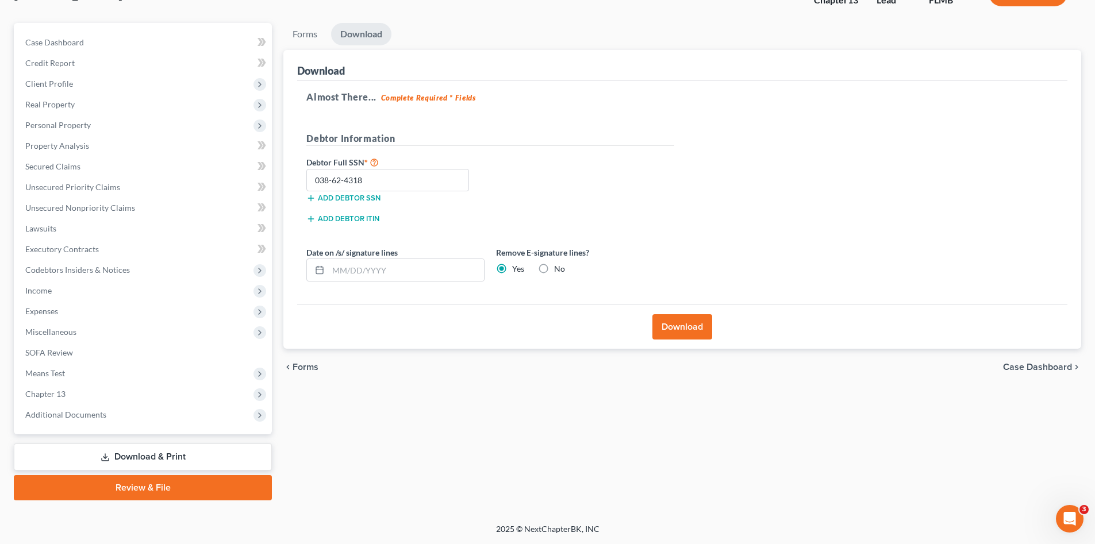
click at [559, 440] on div "Forms Download Forms Forms to Download Select which forms you would like to dow…" at bounding box center [682, 262] width 809 height 478
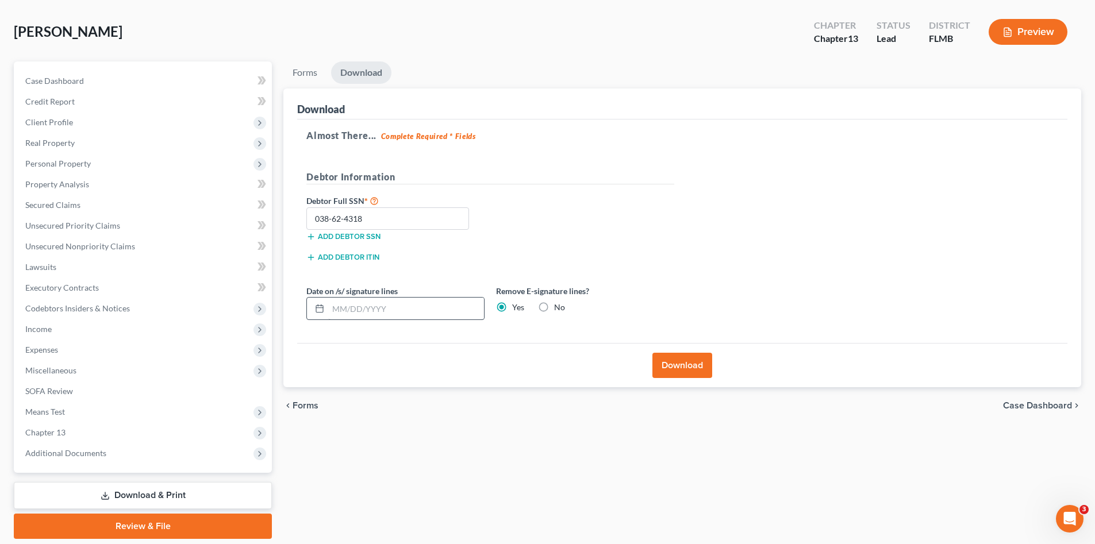
scroll to position [0, 0]
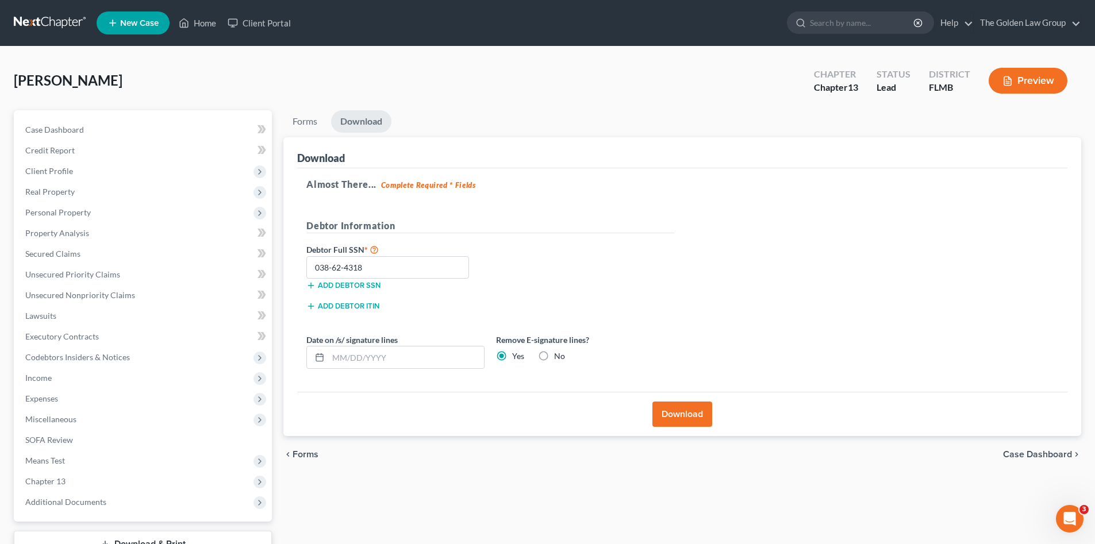
click at [679, 226] on div "Debtor Information" at bounding box center [490, 231] width 379 height 24
click at [567, 84] on div "Boucher, Justin Upgraded Chapter Chapter 13 Status Lead District FLMB Preview" at bounding box center [547, 85] width 1067 height 50
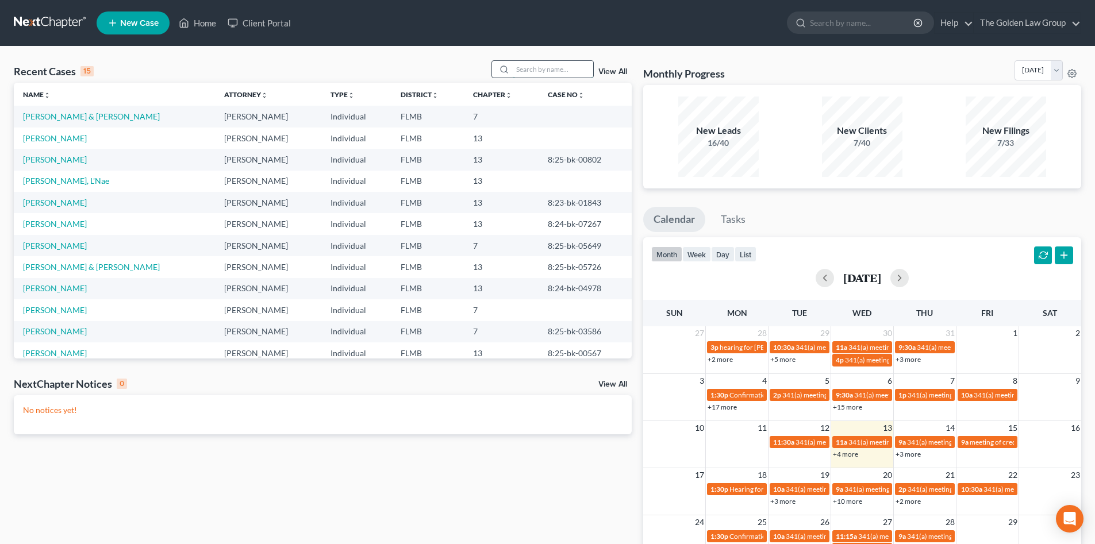
click at [524, 71] on input "search" at bounding box center [553, 69] width 80 height 17
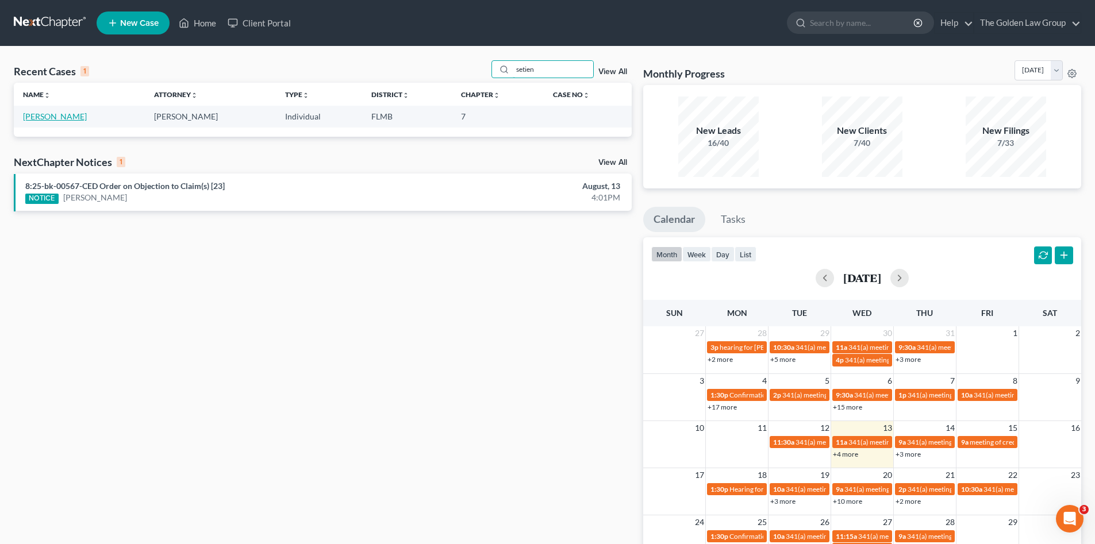
type input "setien"
click at [47, 116] on link "[PERSON_NAME]" at bounding box center [55, 116] width 64 height 10
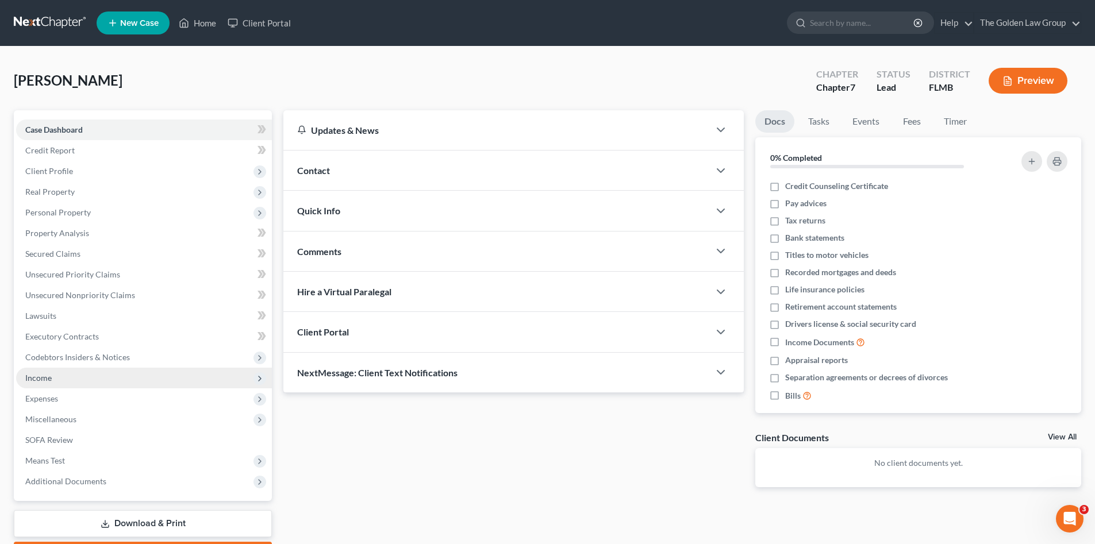
click at [70, 378] on span "Income" at bounding box center [144, 378] width 256 height 21
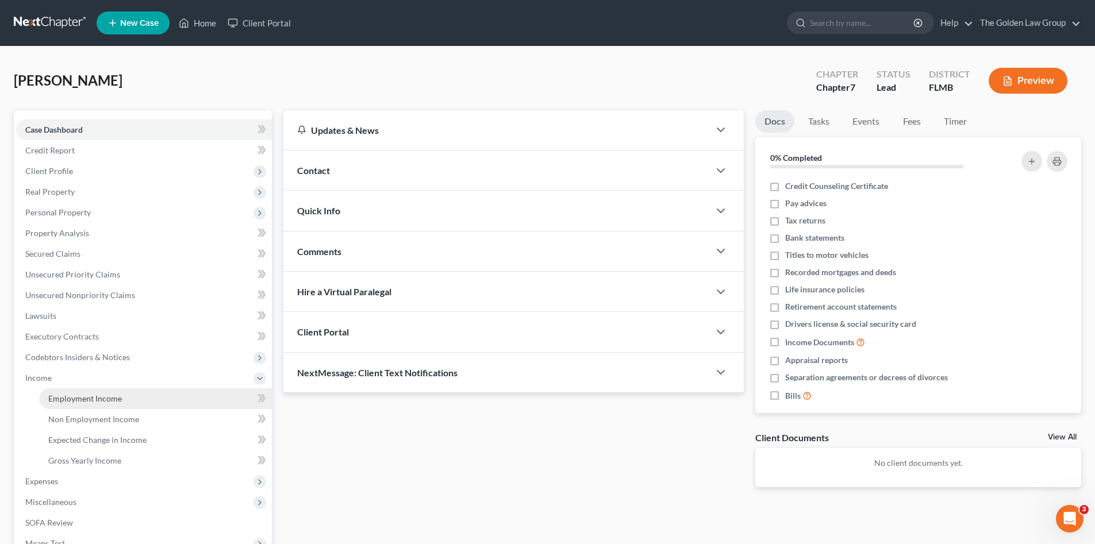
click at [98, 394] on span "Employment Income" at bounding box center [85, 399] width 74 height 10
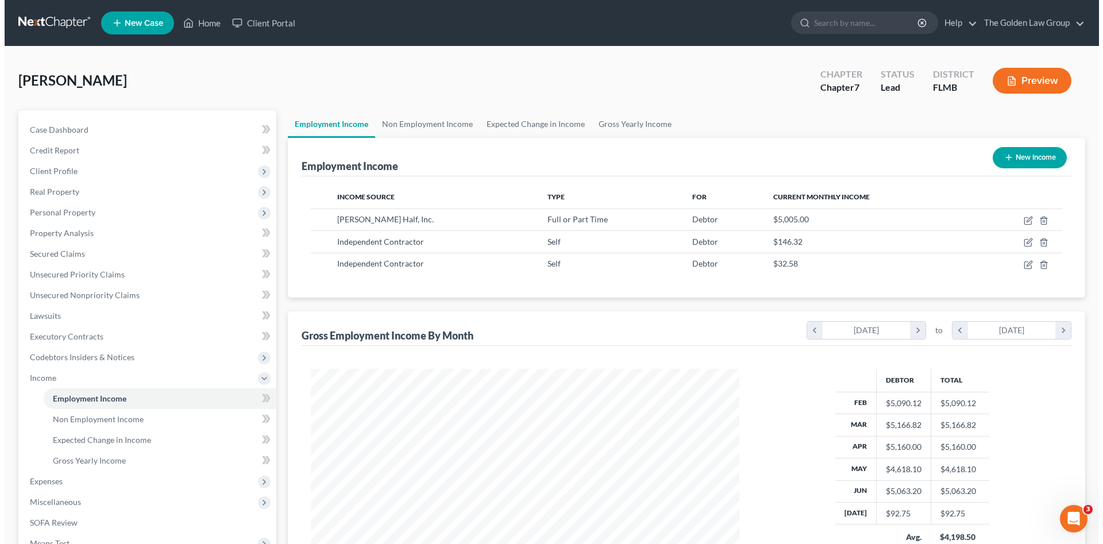
scroll to position [214, 452]
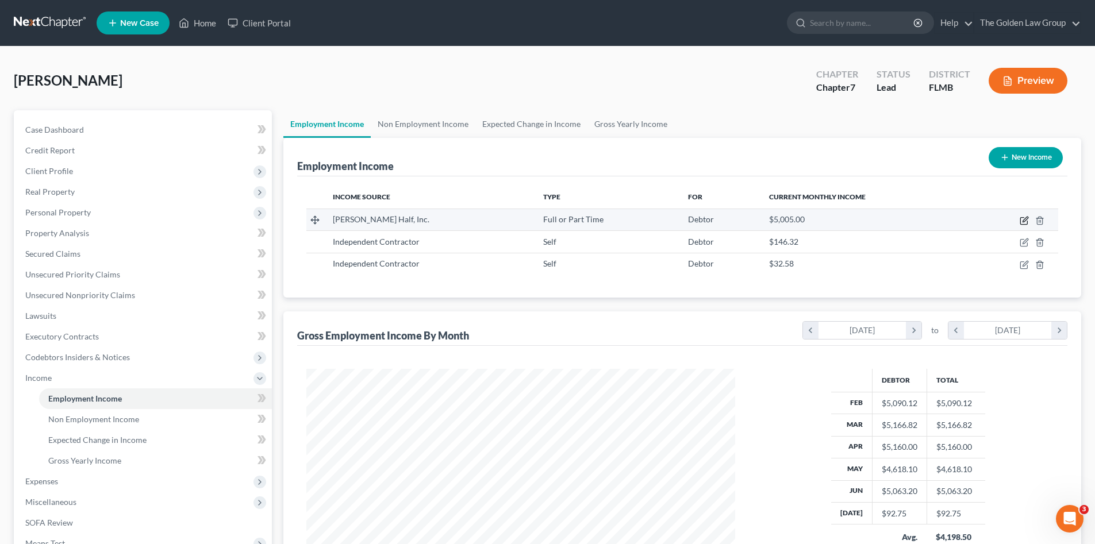
click at [1020, 221] on icon "button" at bounding box center [1023, 221] width 7 height 7
select select "0"
select select "4"
select select "3"
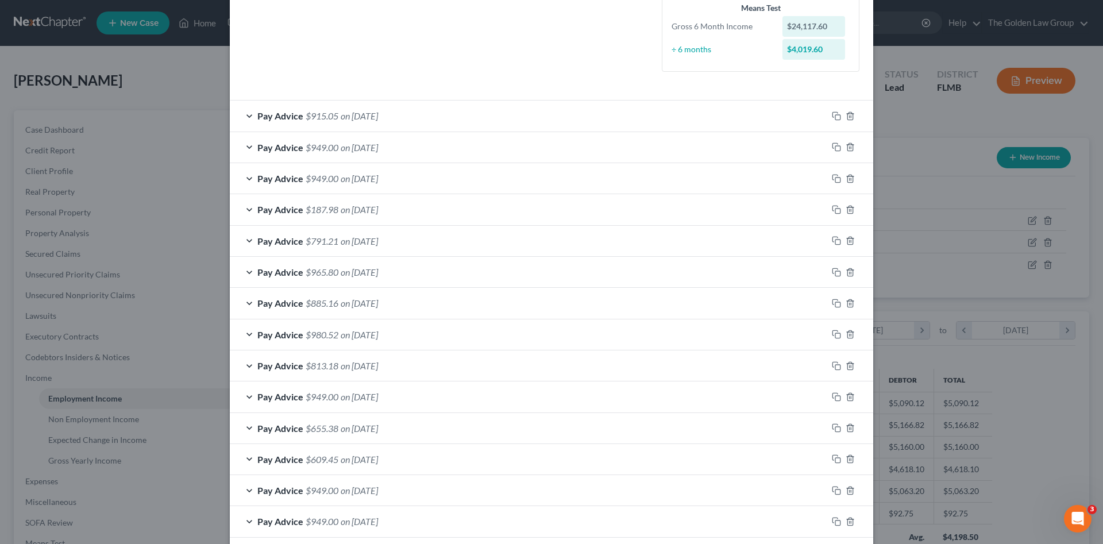
scroll to position [153, 0]
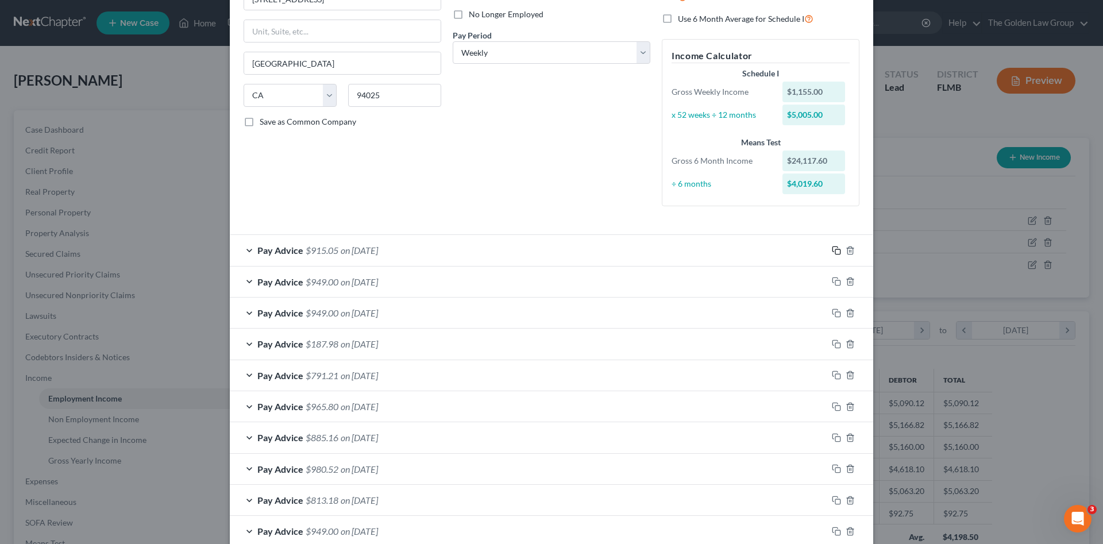
click at [832, 251] on icon "button" at bounding box center [836, 250] width 9 height 9
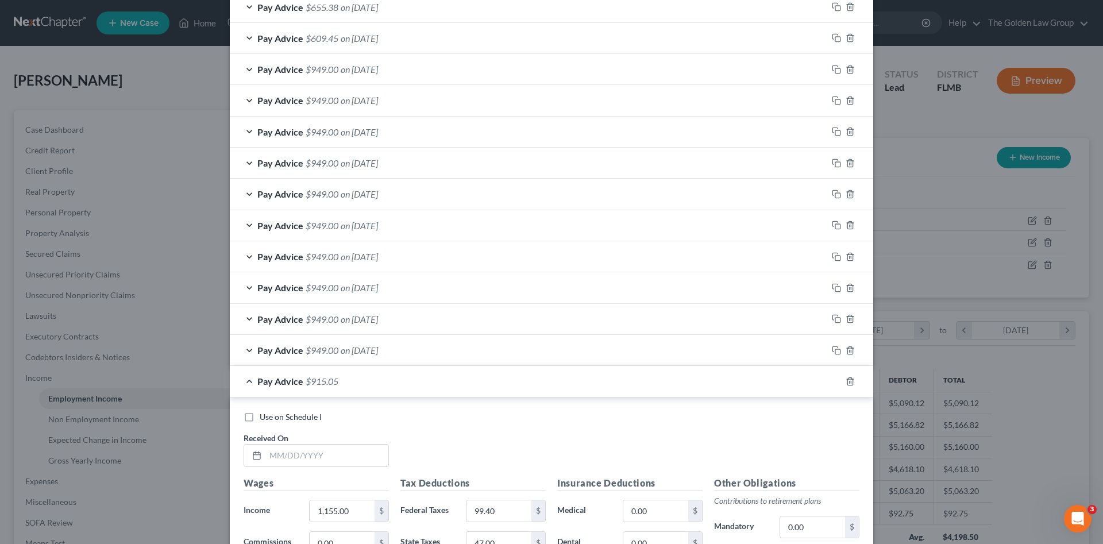
scroll to position [843, 0]
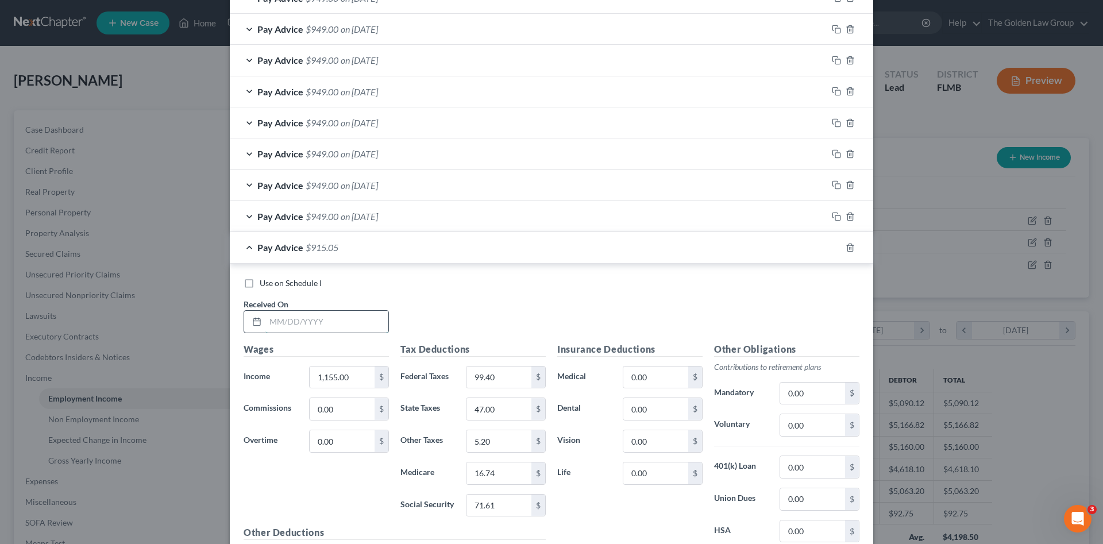
click at [317, 322] on input "text" at bounding box center [327, 322] width 123 height 22
click at [347, 313] on input "text" at bounding box center [327, 322] width 123 height 22
type input "[DATE]"
type input "90.00"
type input "0.00"
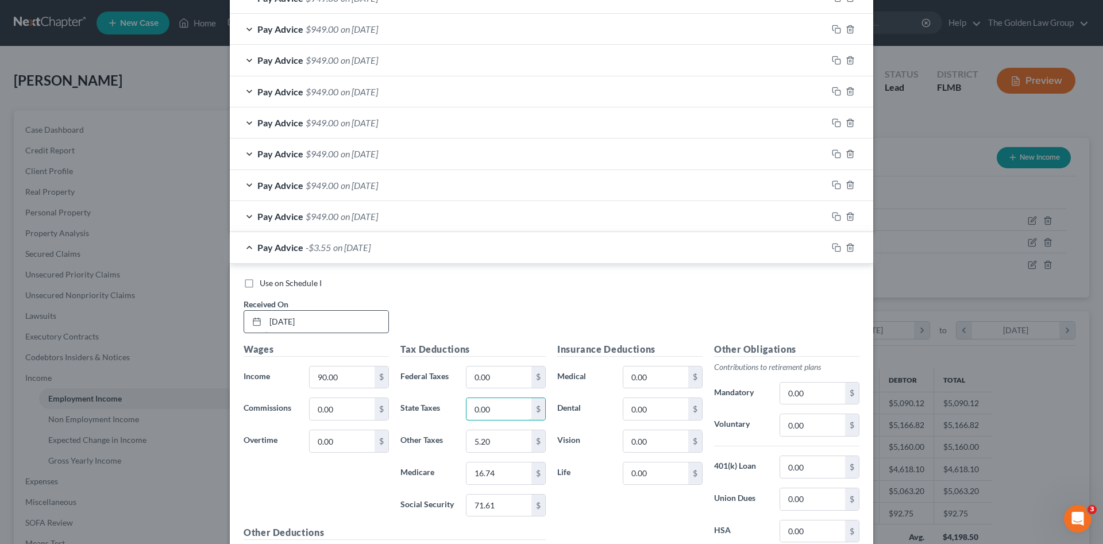
type input "0.00"
type input "0.41"
type input "1.31"
type input "5.58"
drag, startPoint x: 833, startPoint y: 186, endPoint x: 825, endPoint y: 186, distance: 8.6
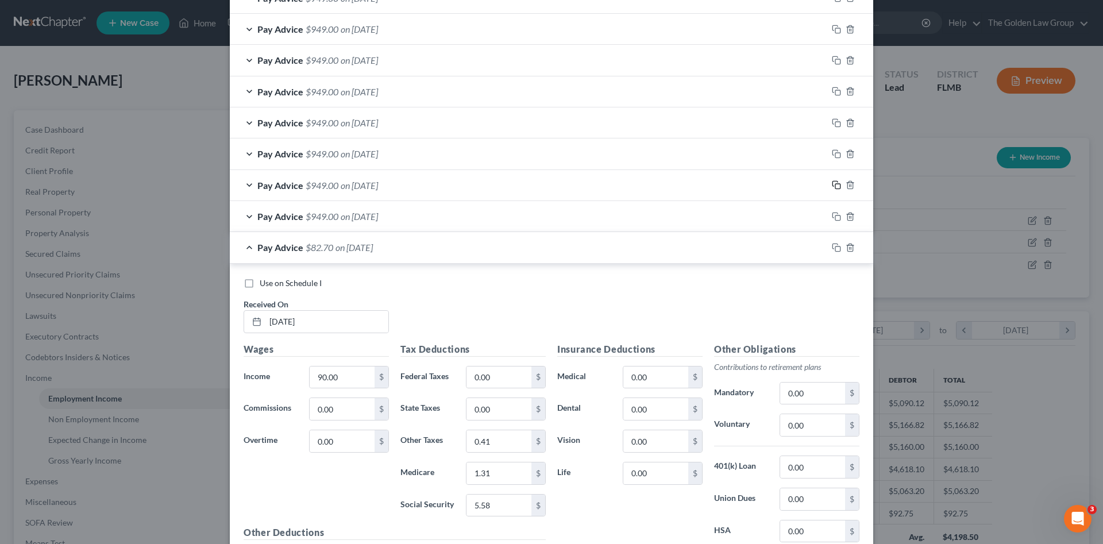
click at [833, 186] on icon "button" at bounding box center [836, 184] width 9 height 9
click at [426, 241] on div "Pay Advice $82.70 on [DATE]" at bounding box center [529, 247] width 598 height 30
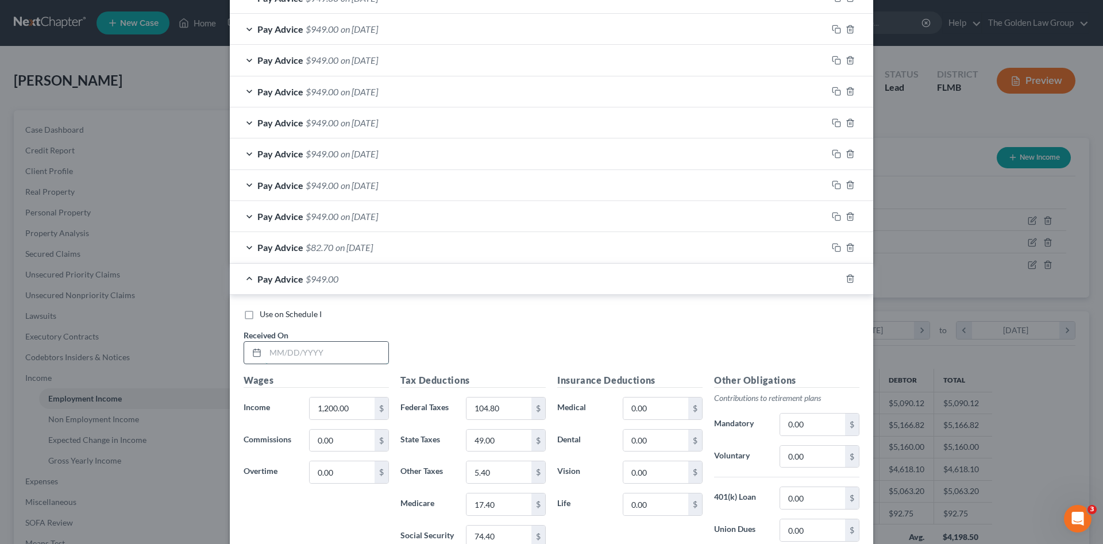
click at [337, 357] on input "text" at bounding box center [327, 353] width 123 height 22
type input "[DATE]"
click at [833, 277] on icon "button" at bounding box center [836, 278] width 9 height 9
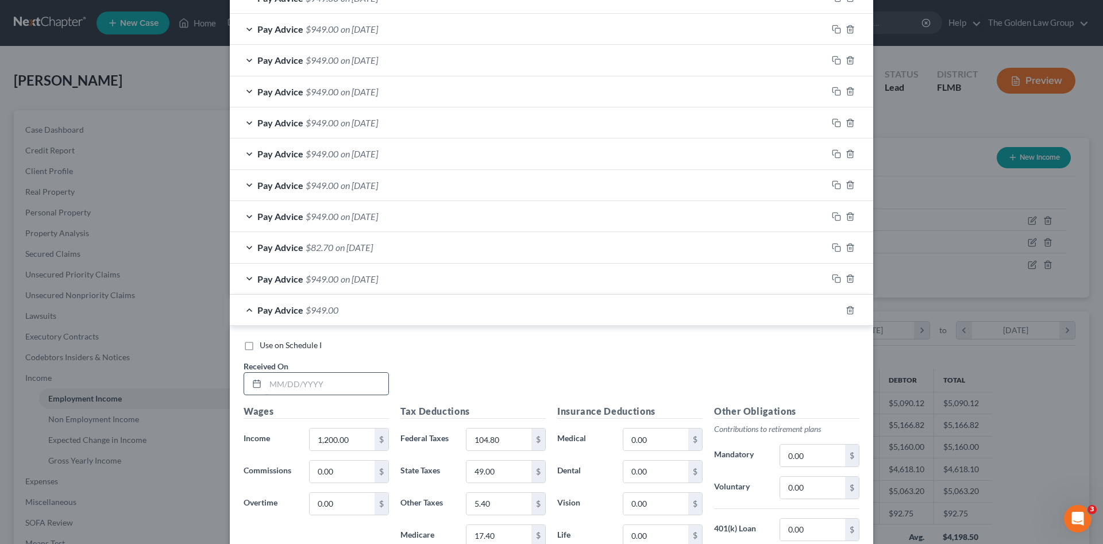
click at [329, 379] on input "text" at bounding box center [327, 384] width 123 height 22
type input "[DATE]"
click at [339, 438] on input "1,200.00" at bounding box center [342, 440] width 65 height 22
type input "1,185.00"
type input "103.00"
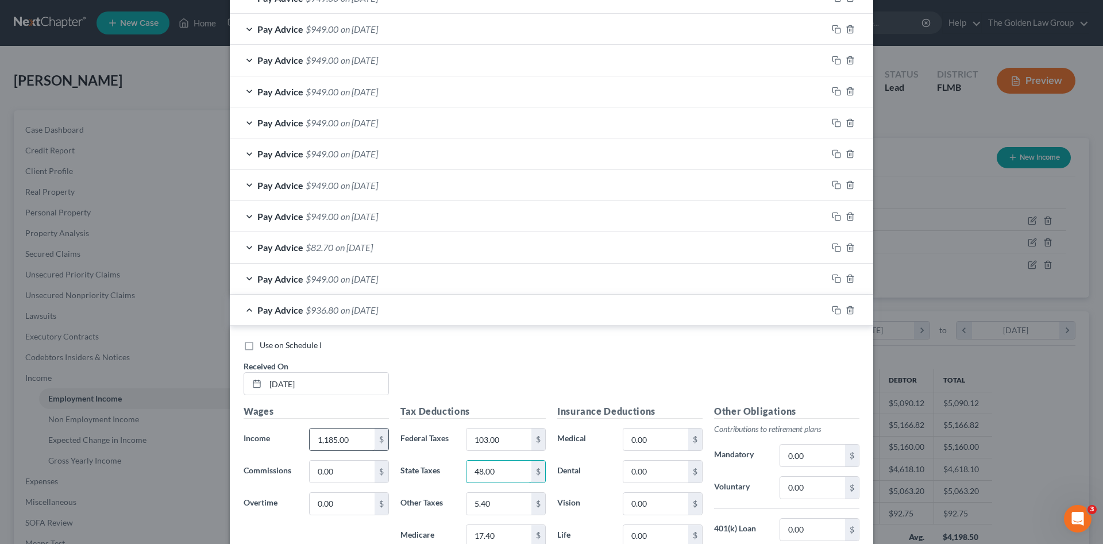
type input "48.00"
type input "5.34"
type input "17.18"
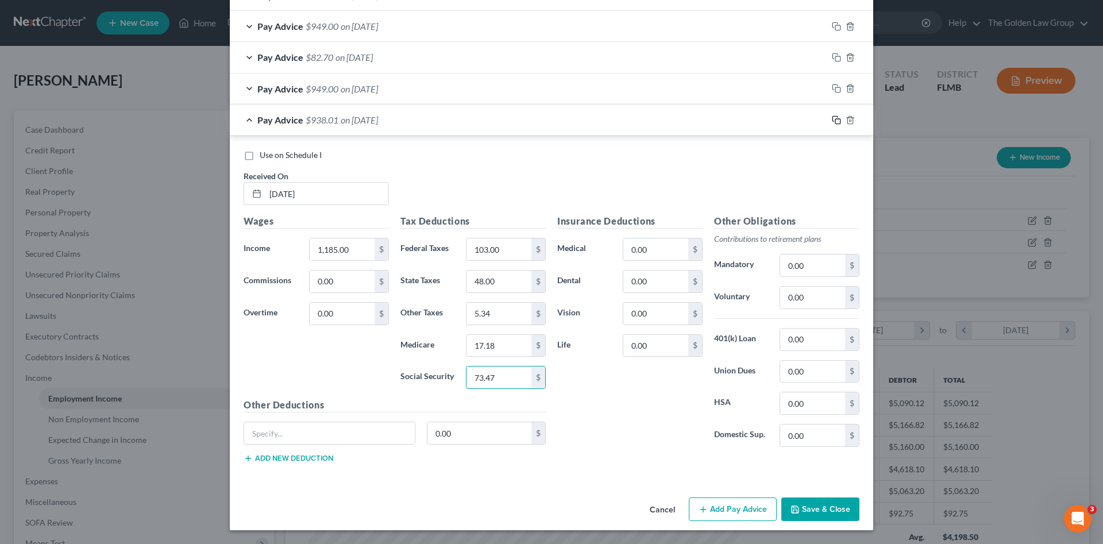
type input "73.47"
click at [832, 120] on icon "button" at bounding box center [836, 120] width 9 height 9
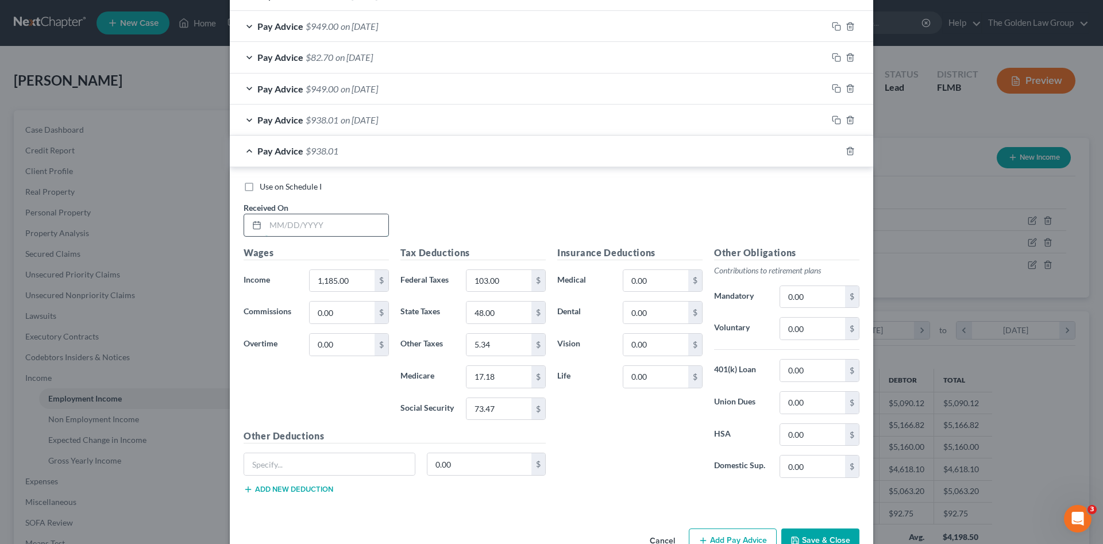
click at [354, 220] on input "text" at bounding box center [327, 225] width 123 height 22
type input "[DATE]"
click at [288, 190] on span "Use on Schedule I" at bounding box center [291, 187] width 62 height 10
click at [272, 188] on input "Use on Schedule I" at bounding box center [267, 184] width 7 height 7
checkbox input "true"
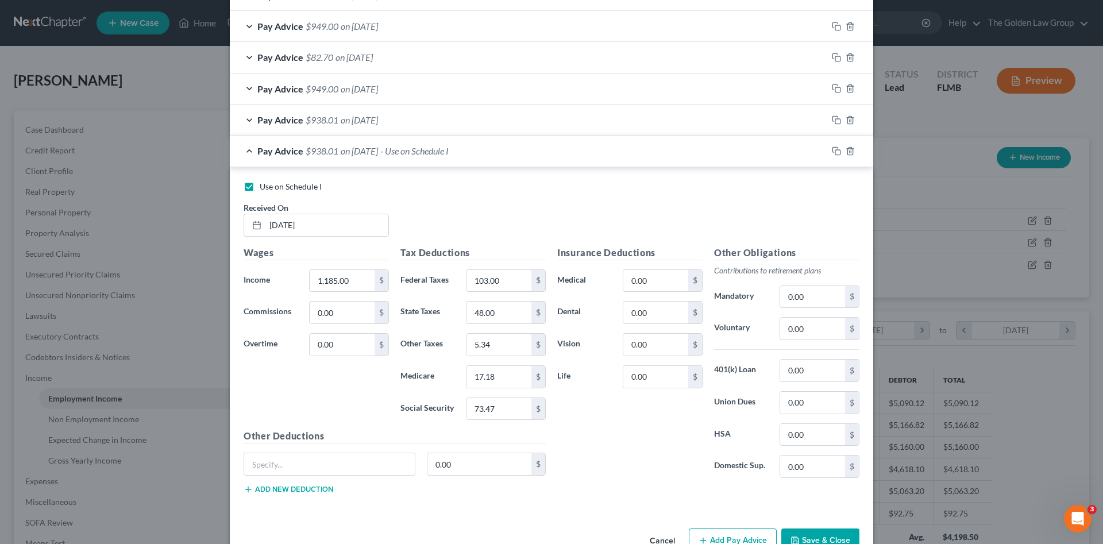
click at [815, 536] on button "Save & Close" at bounding box center [821, 541] width 78 height 24
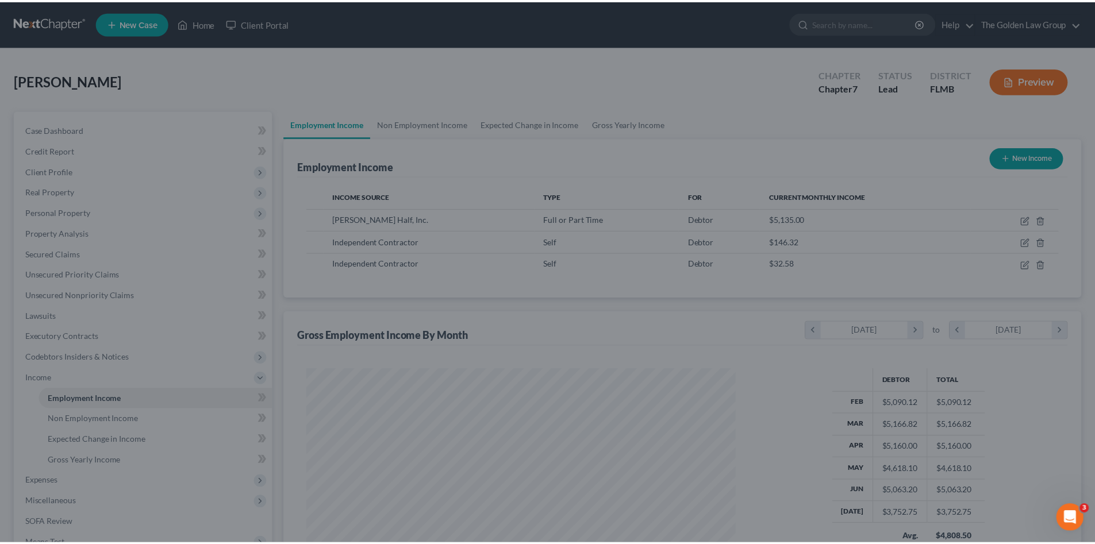
scroll to position [574469, 574232]
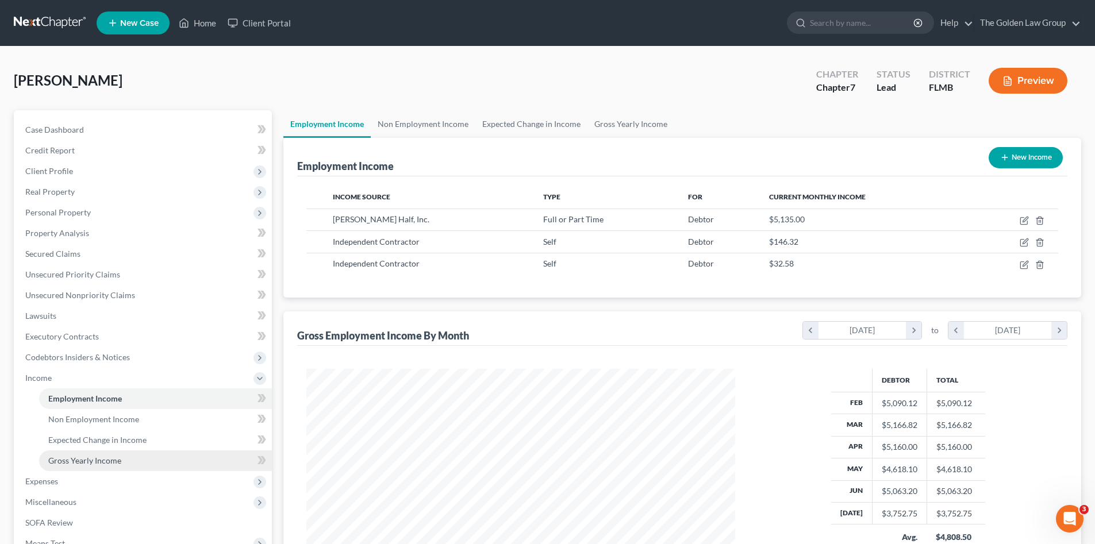
click at [118, 457] on span "Gross Yearly Income" at bounding box center [84, 461] width 73 height 10
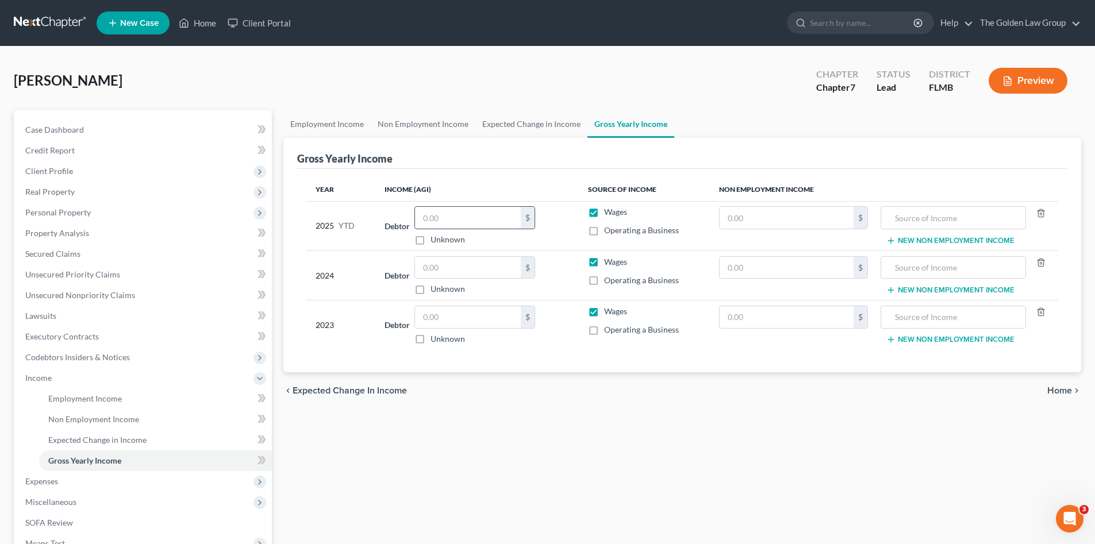
click at [444, 219] on input "text" at bounding box center [468, 218] width 106 height 22
type input "34,212.60"
click at [429, 271] on input "text" at bounding box center [468, 268] width 106 height 22
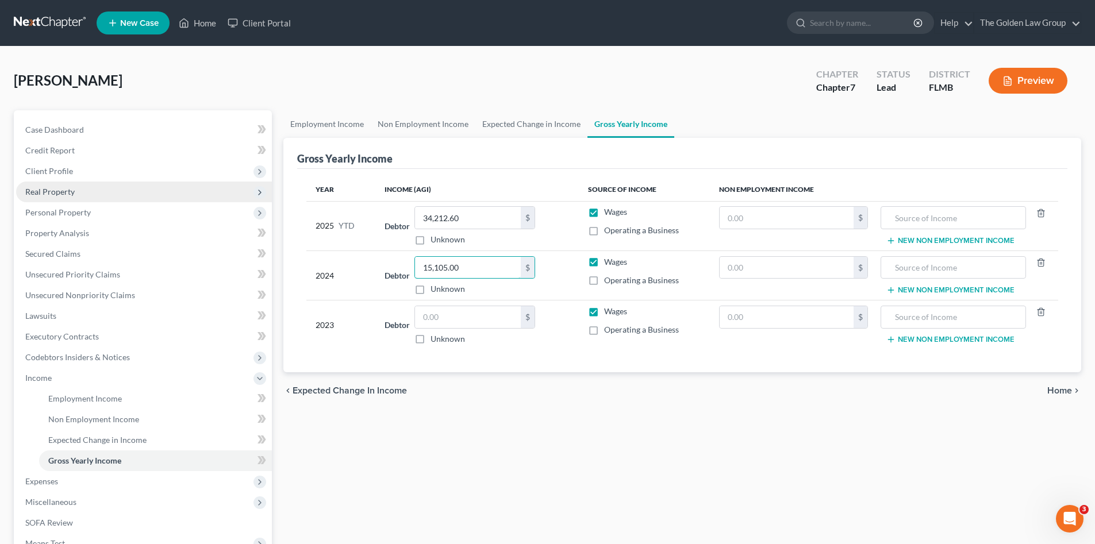
type input "15,105.00"
click at [492, 319] on input "text" at bounding box center [468, 317] width 106 height 22
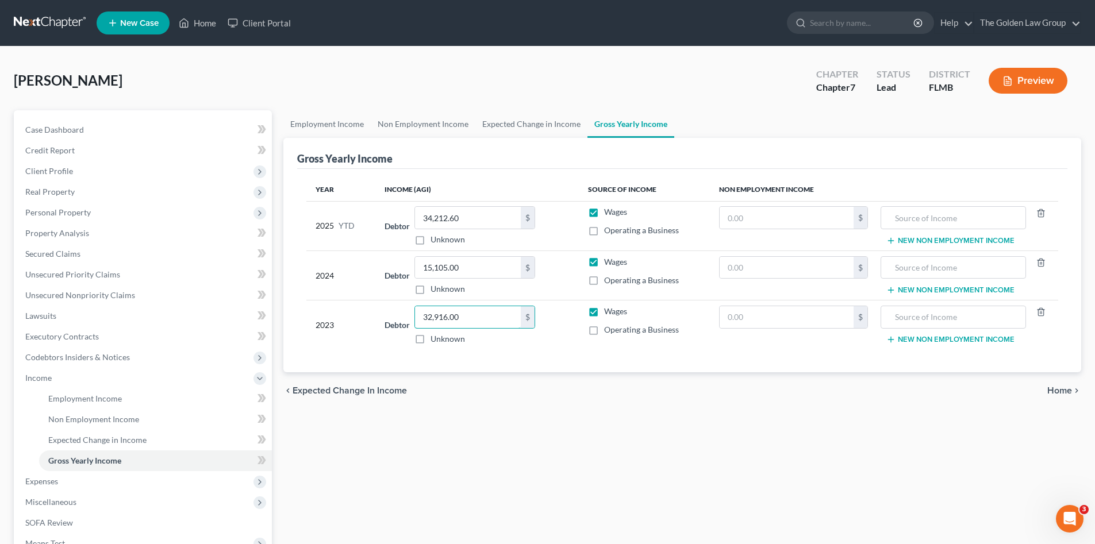
type input "32,916.00"
click at [514, 413] on div "Employment Income Non Employment Income Expected Change in Income Gross Yearly …" at bounding box center [682, 380] width 809 height 540
click at [55, 379] on span "Income" at bounding box center [144, 378] width 256 height 21
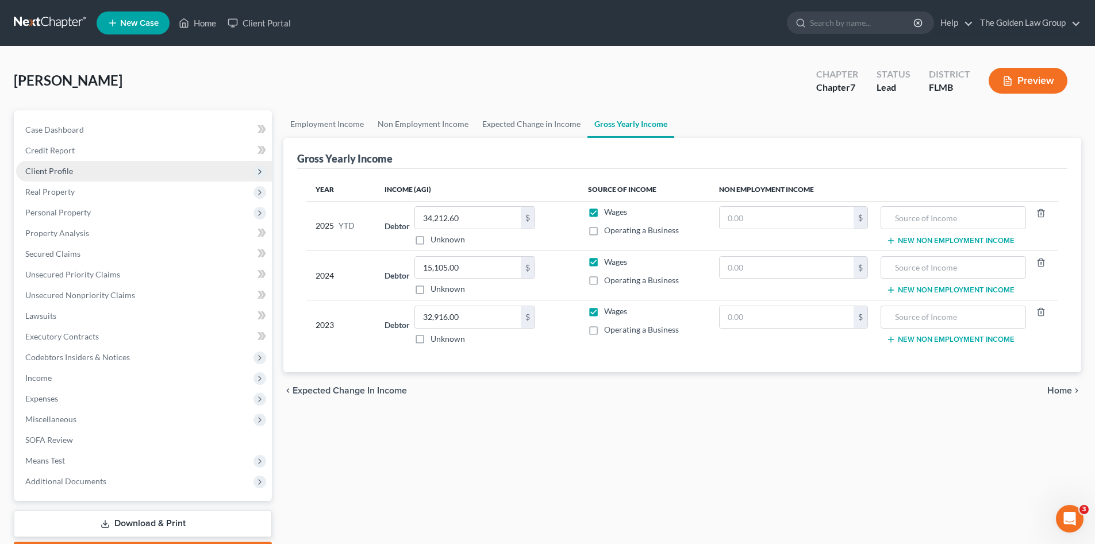
click at [55, 173] on span "Client Profile" at bounding box center [49, 171] width 48 height 10
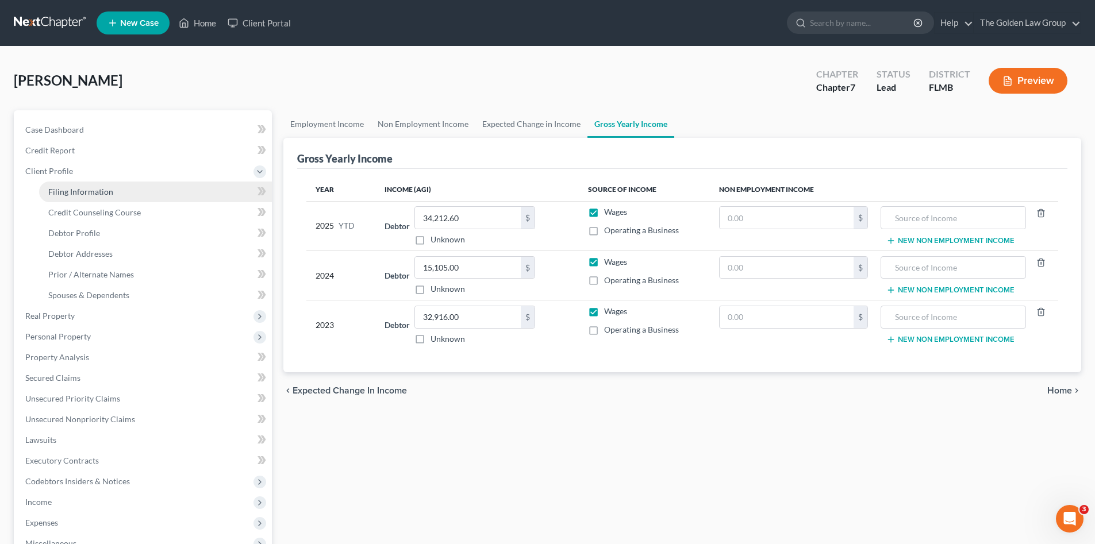
click at [69, 187] on span "Filing Information" at bounding box center [80, 192] width 65 height 10
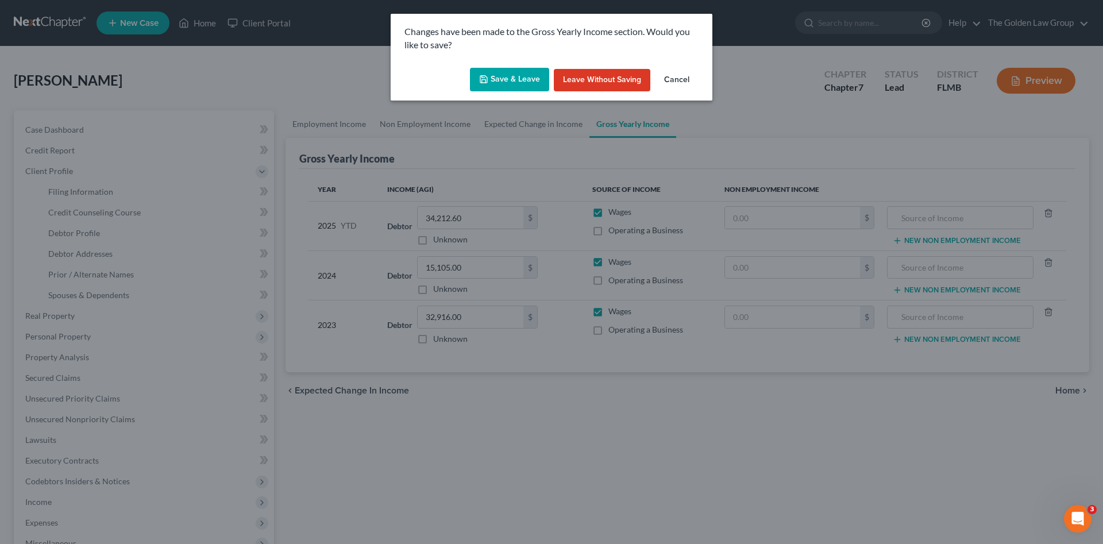
click at [520, 78] on button "Save & Leave" at bounding box center [509, 80] width 79 height 24
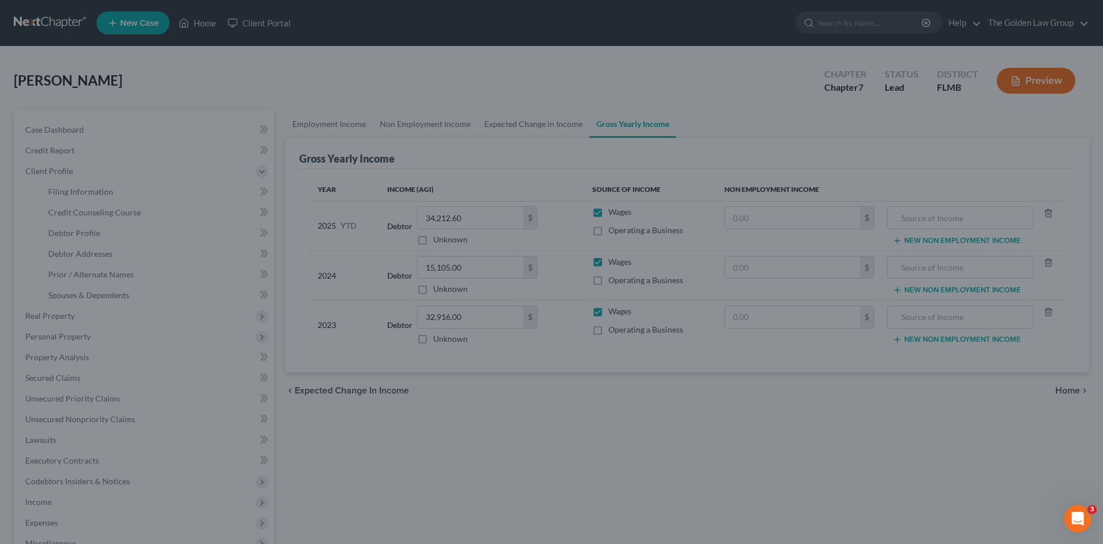
select select "1"
select select "0"
select select "9"
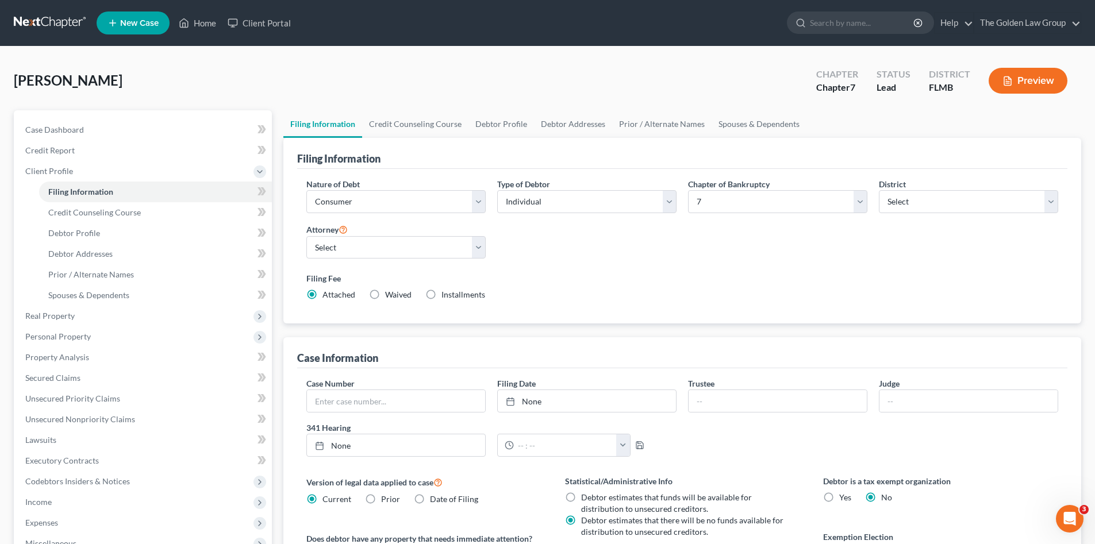
scroll to position [76, 0]
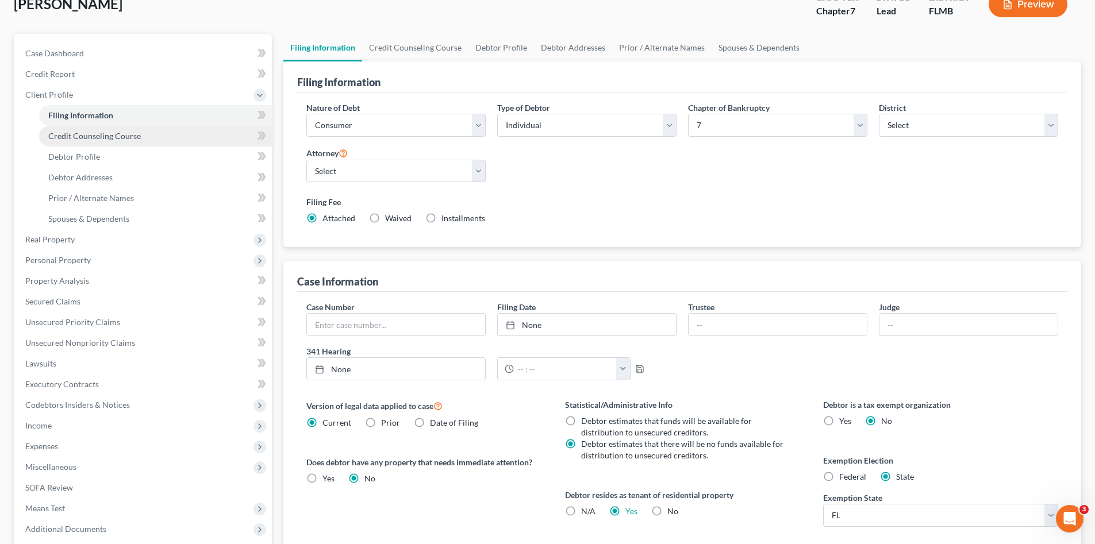
click at [68, 132] on span "Credit Counseling Course" at bounding box center [94, 136] width 93 height 10
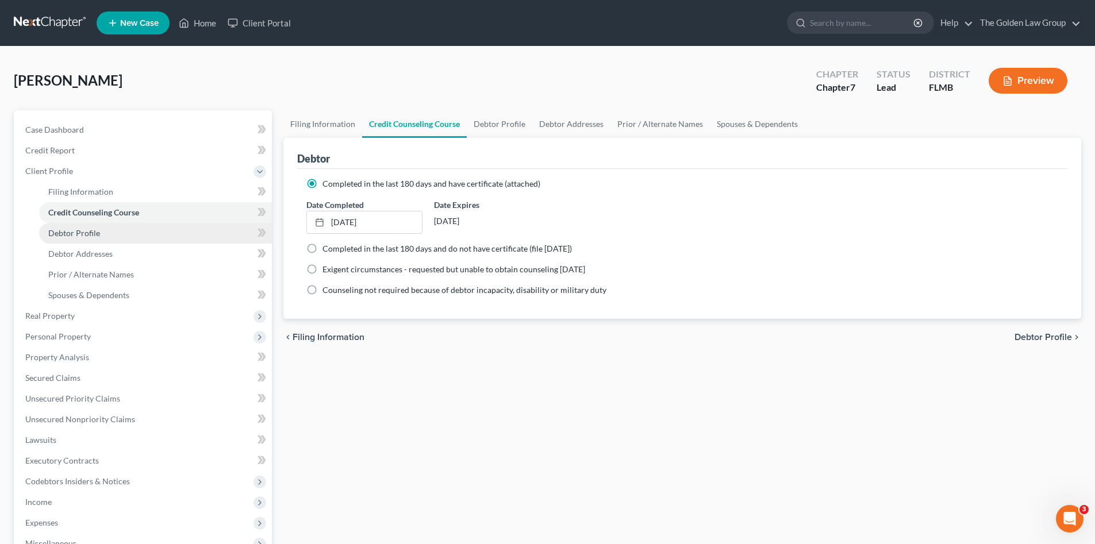
click at [97, 223] on link "Debtor Profile" at bounding box center [155, 233] width 233 height 21
select select "3"
select select "1"
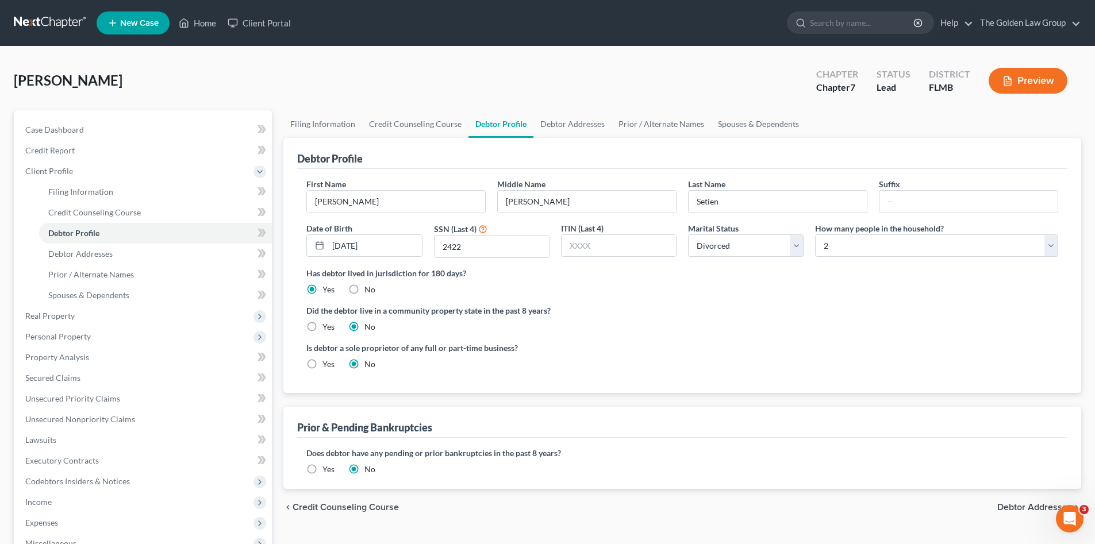
click at [722, 383] on div "First Name [PERSON_NAME] Middle Name [PERSON_NAME] Last Name [PERSON_NAME] Suff…" at bounding box center [682, 281] width 770 height 224
click at [32, 22] on link at bounding box center [51, 23] width 74 height 21
